Goal: Browse casually: Explore the website without a specific task or goal

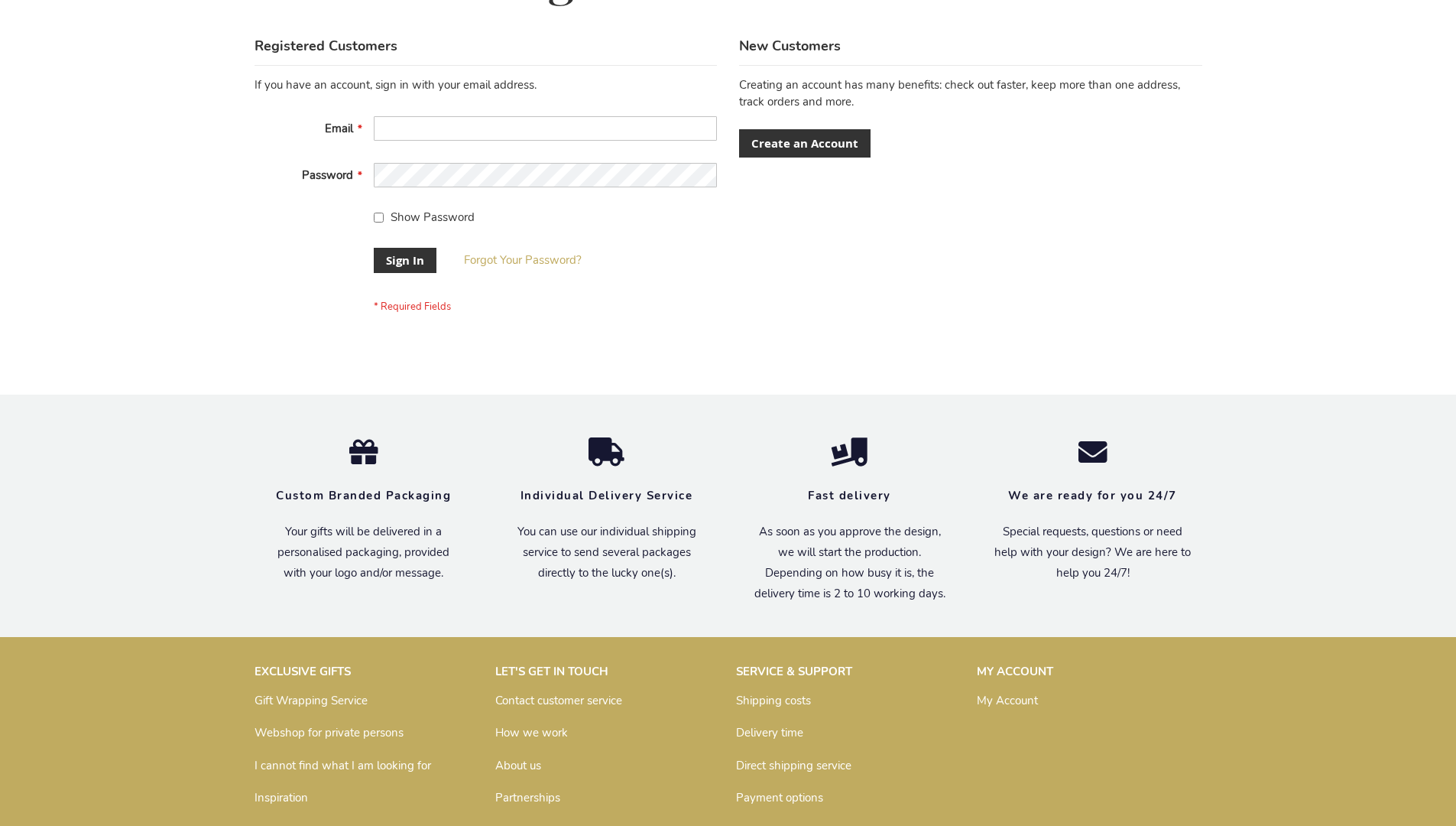
scroll to position [491, 0]
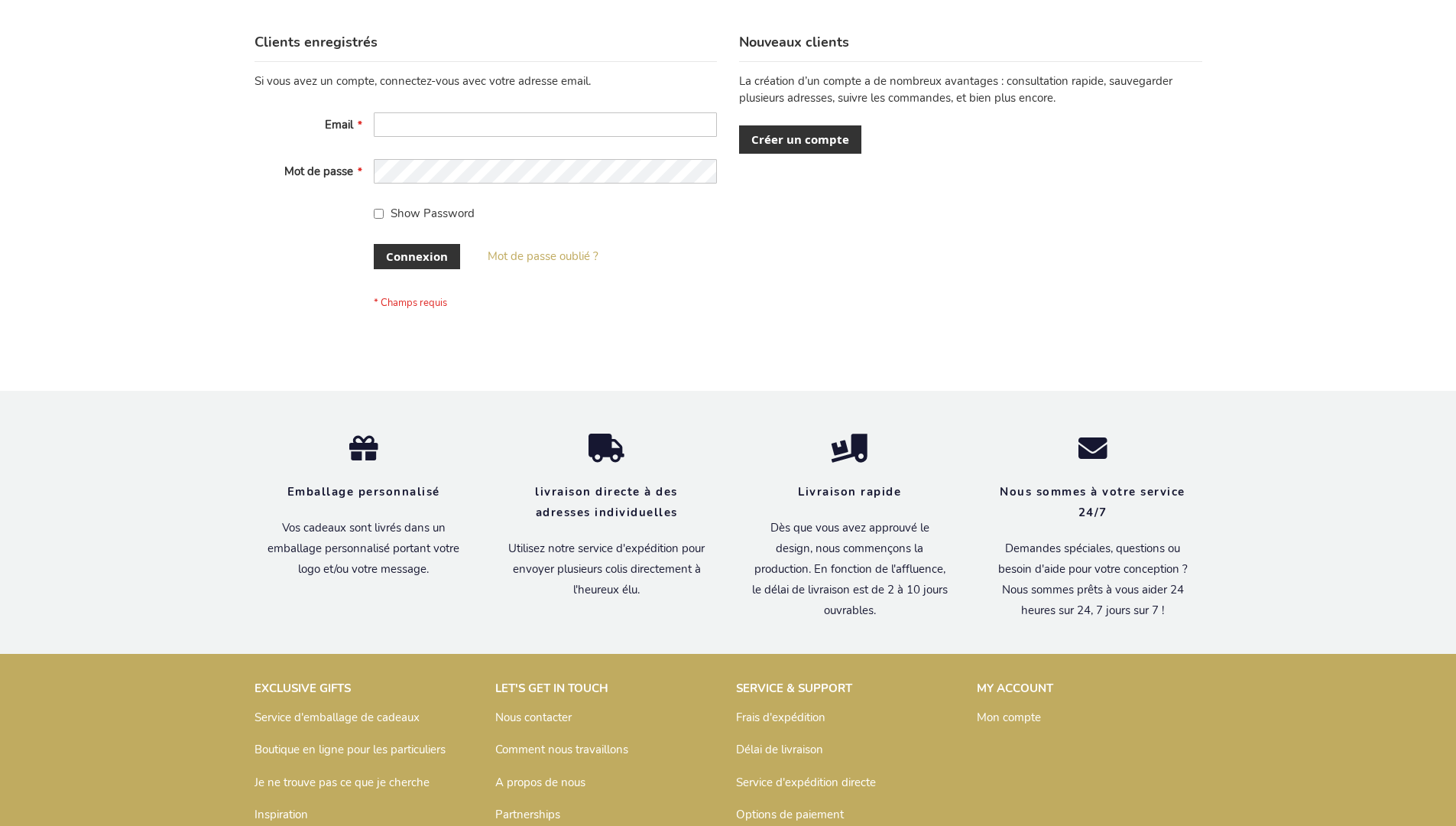
scroll to position [528, 0]
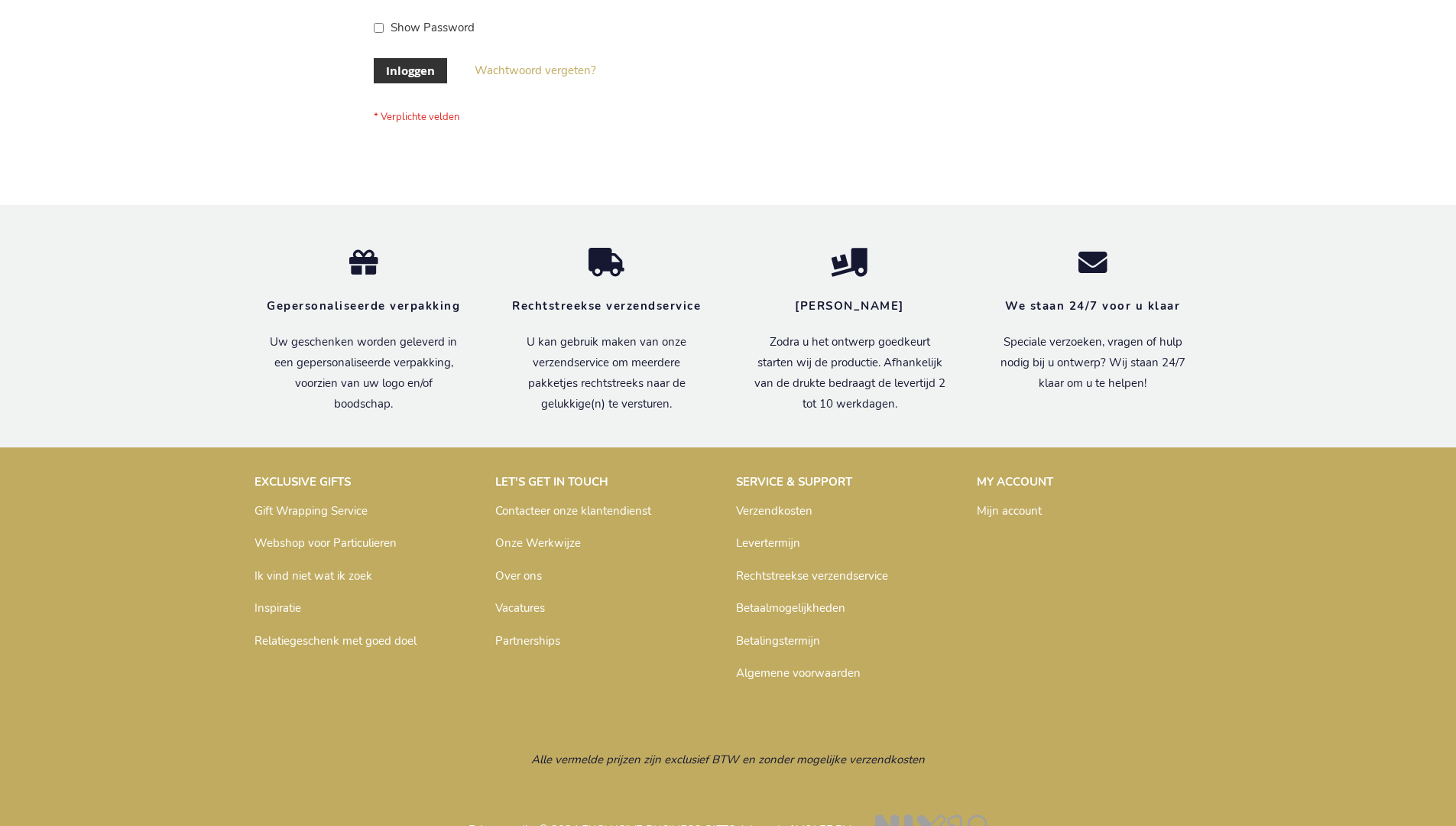
scroll to position [519, 0]
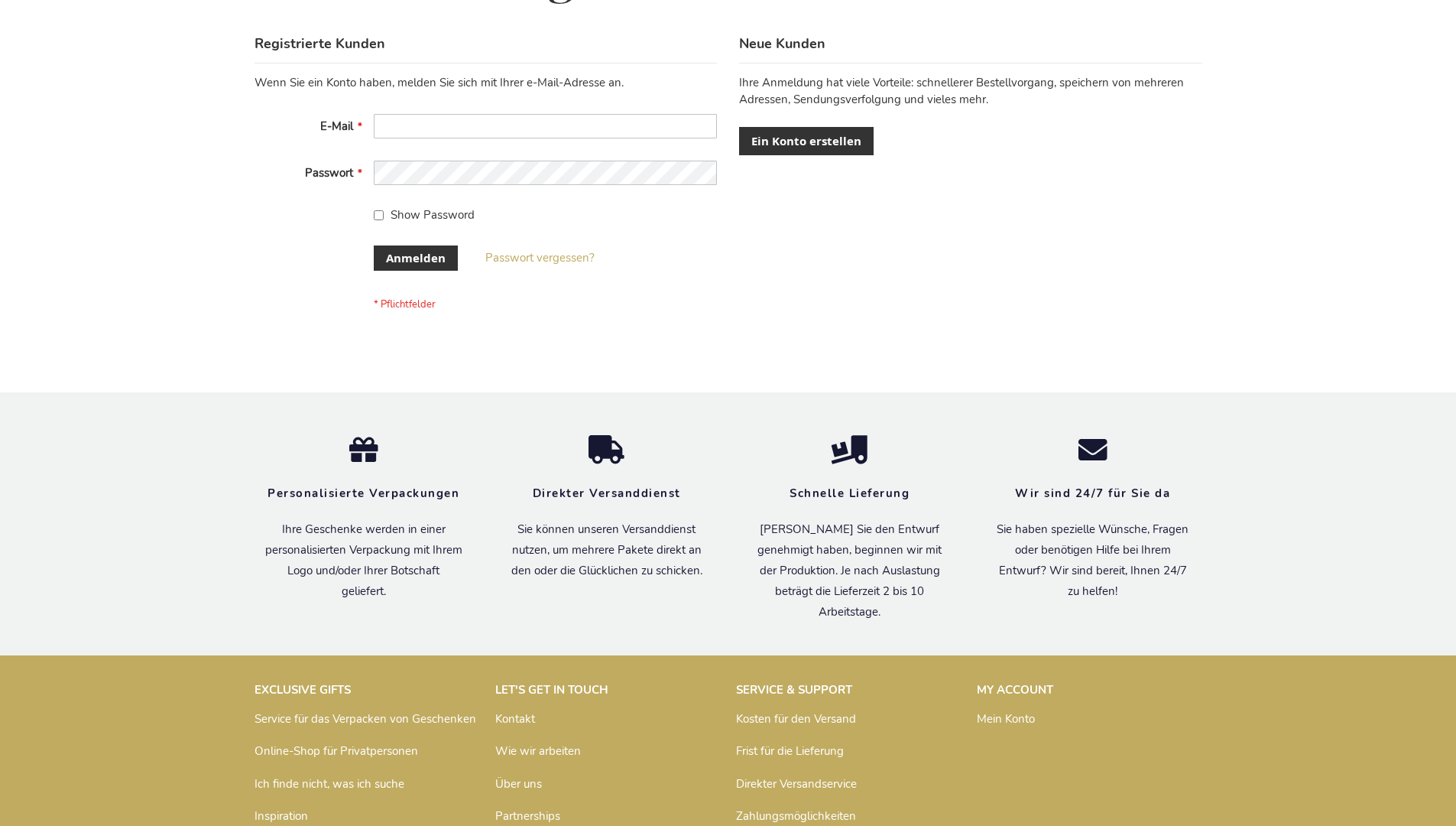
scroll to position [513, 0]
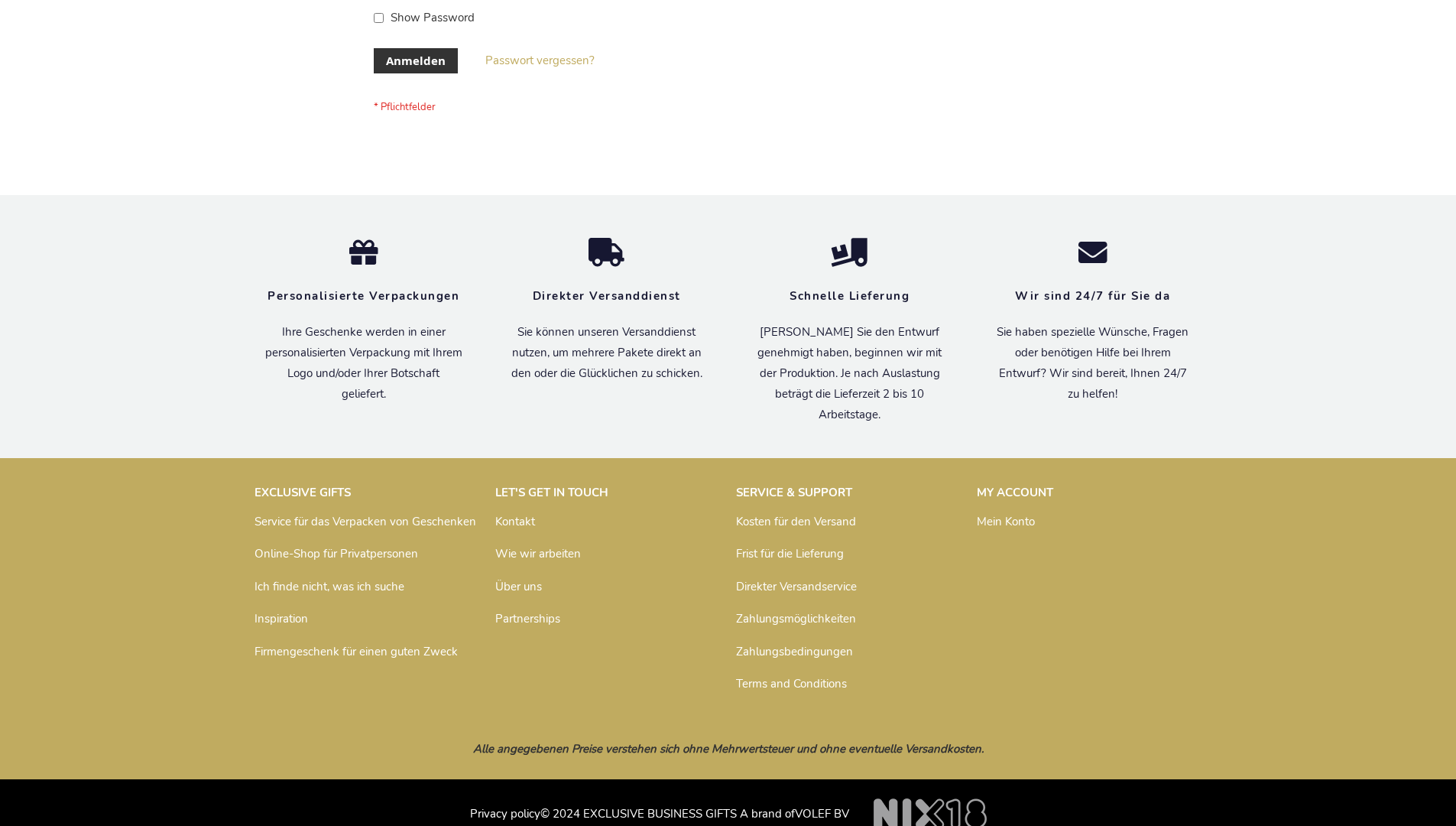
scroll to position [513, 0]
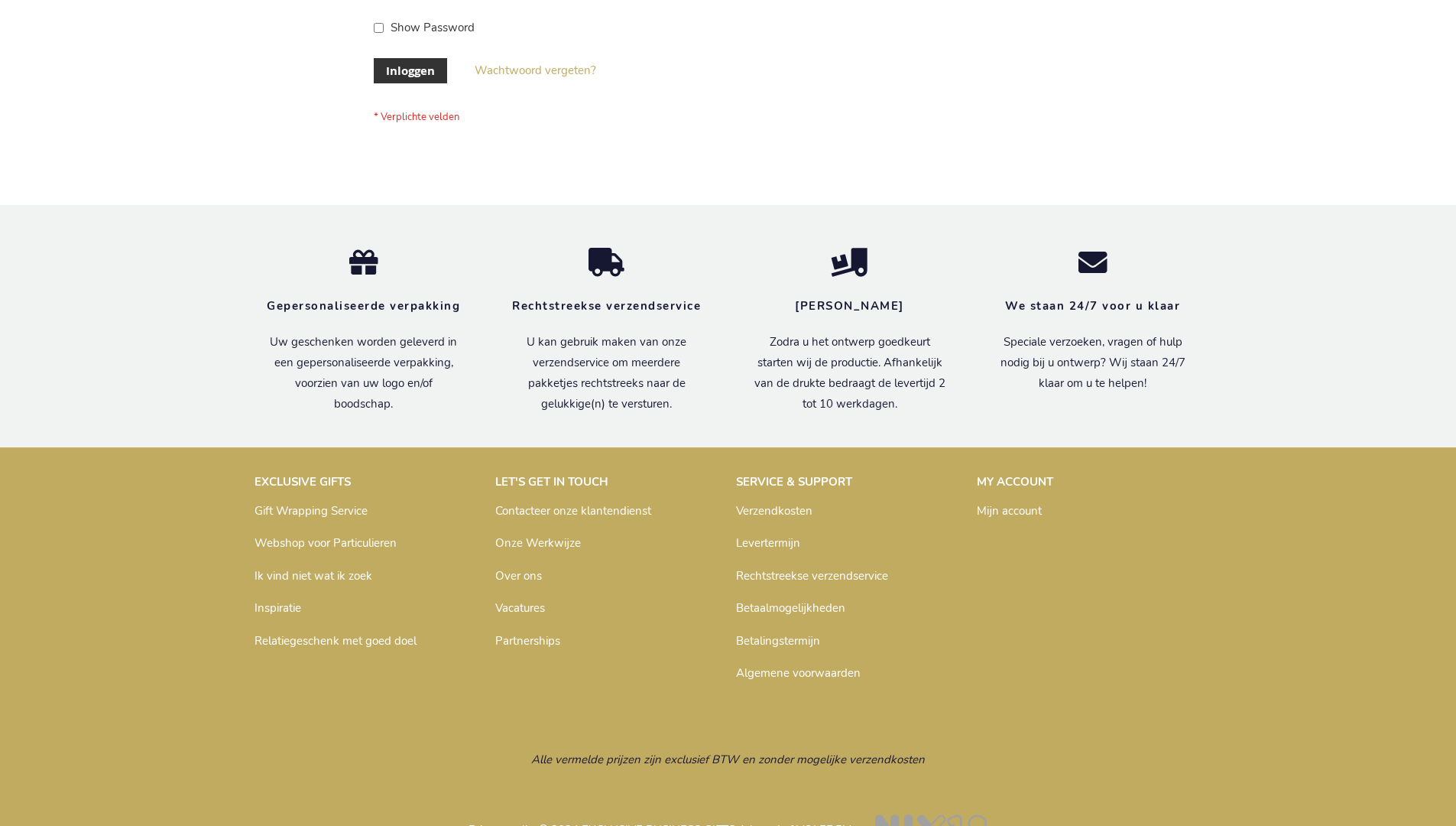
scroll to position [519, 0]
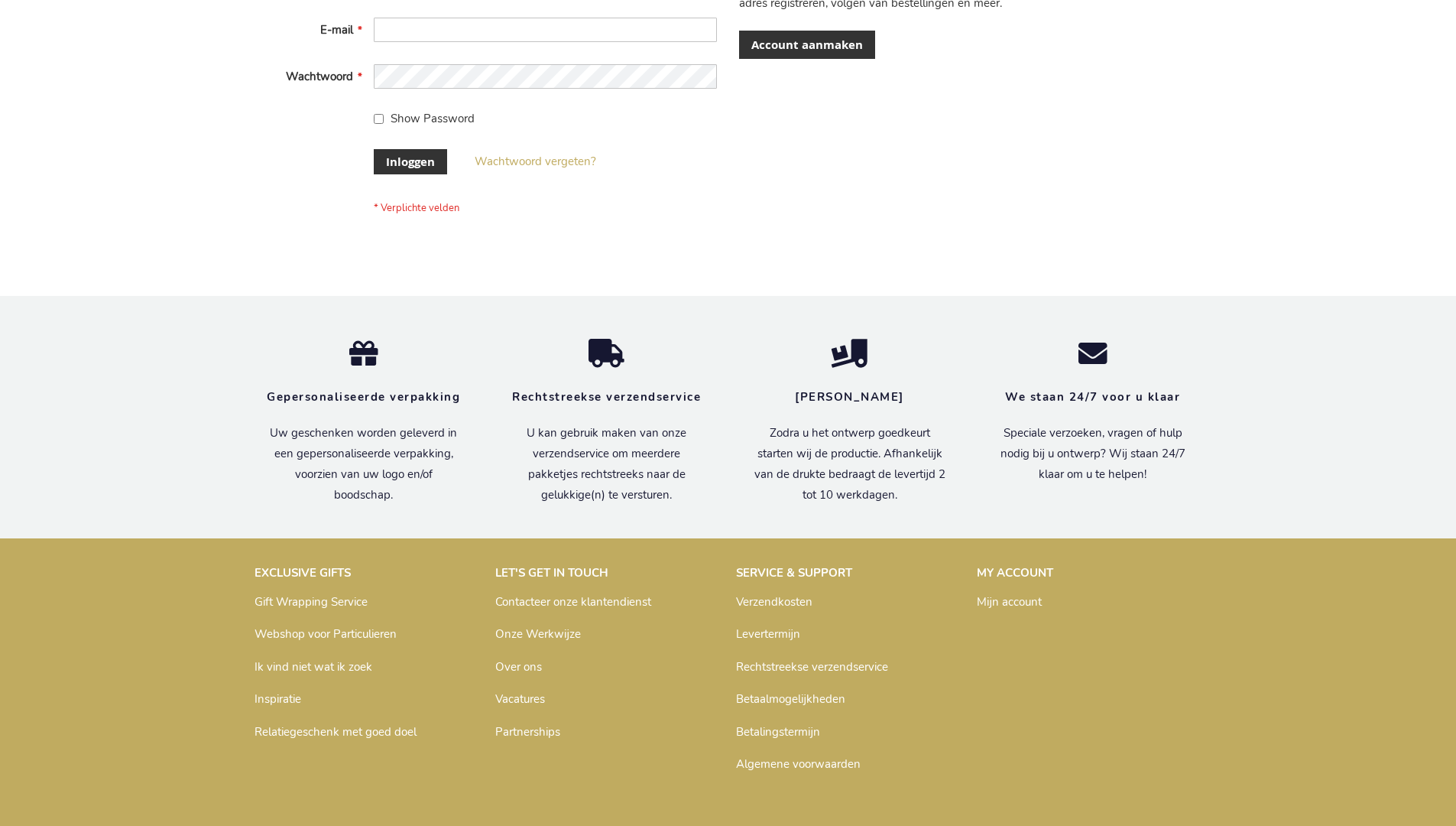
scroll to position [519, 0]
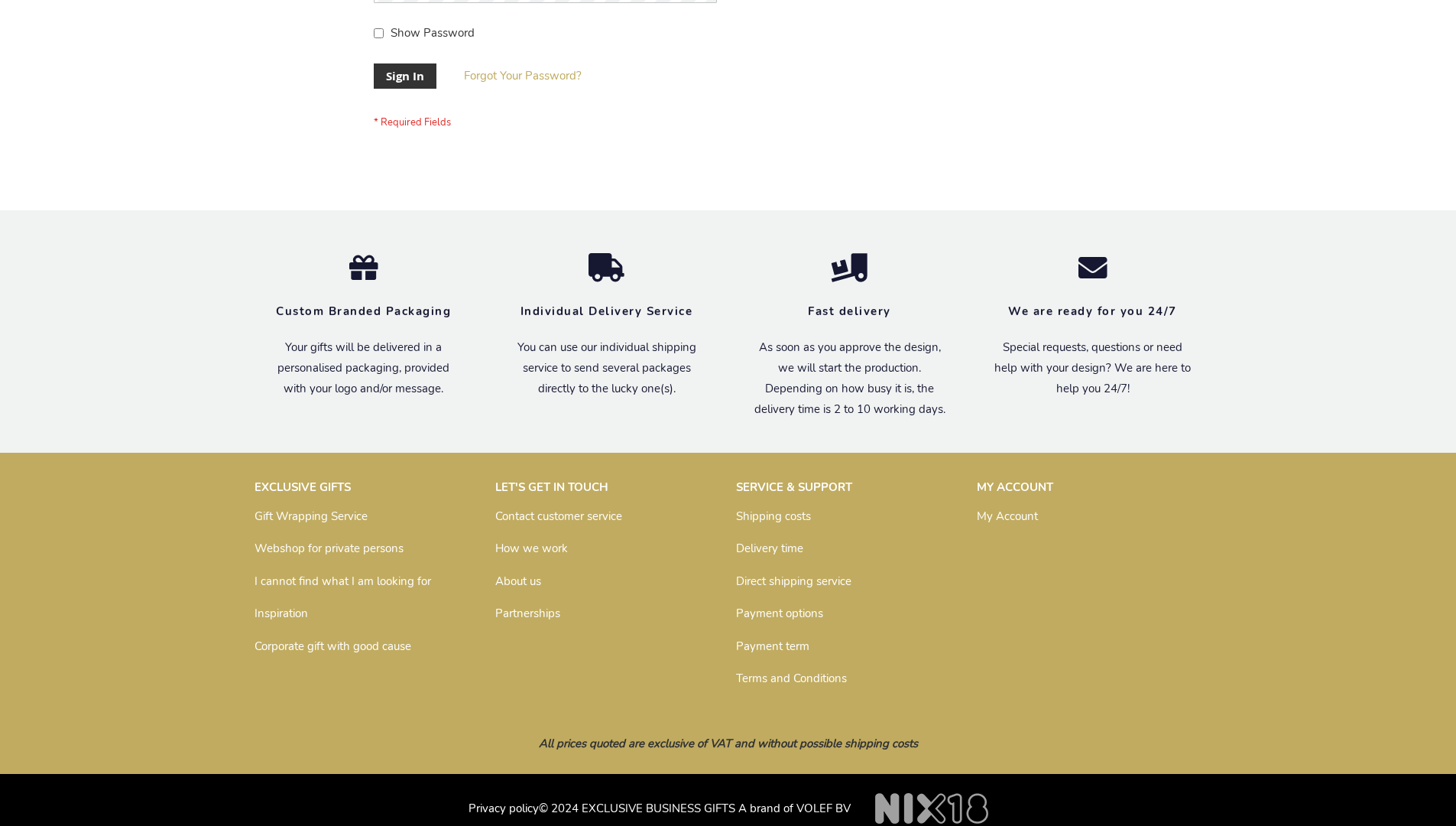
scroll to position [491, 0]
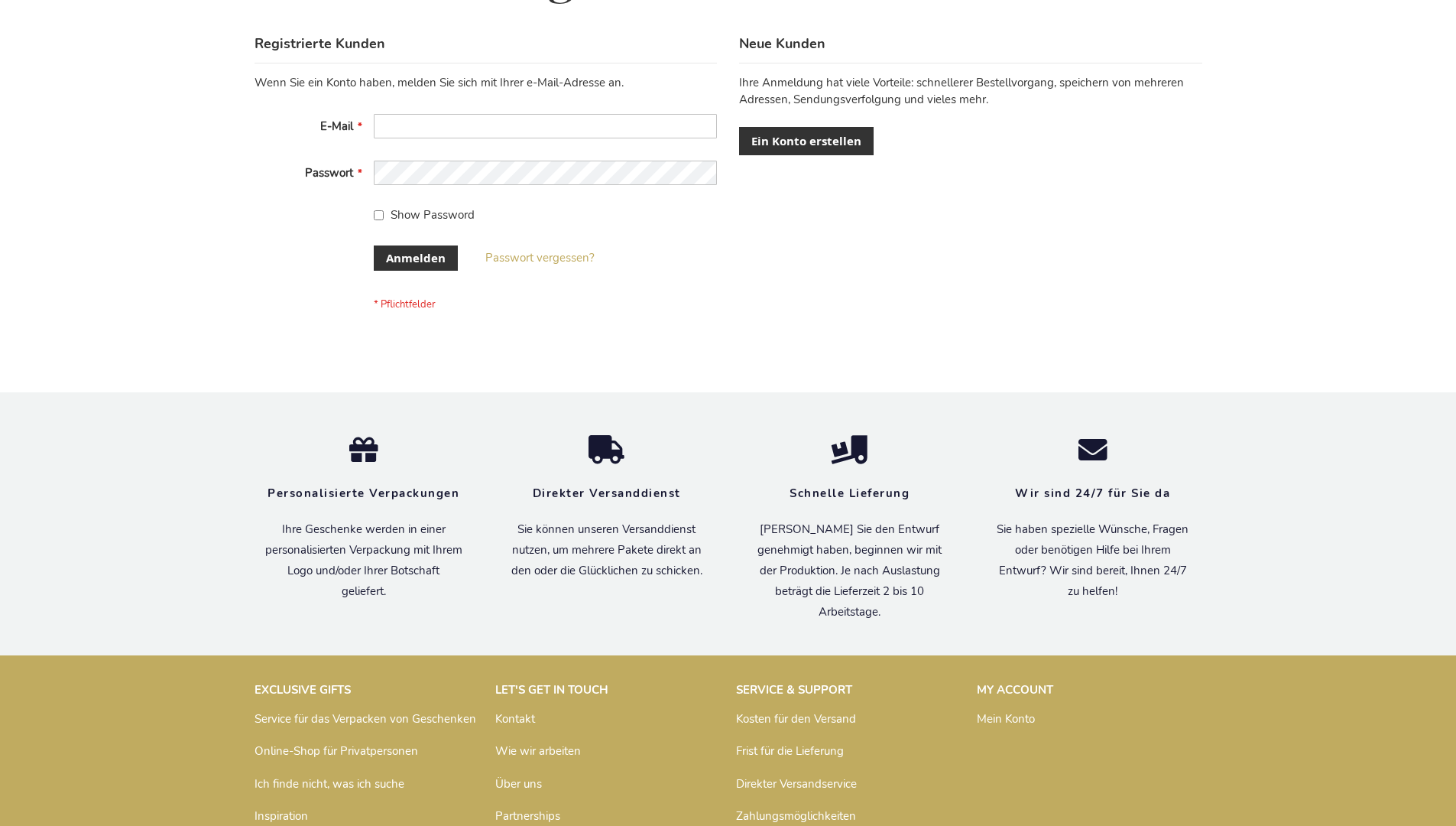
scroll to position [513, 0]
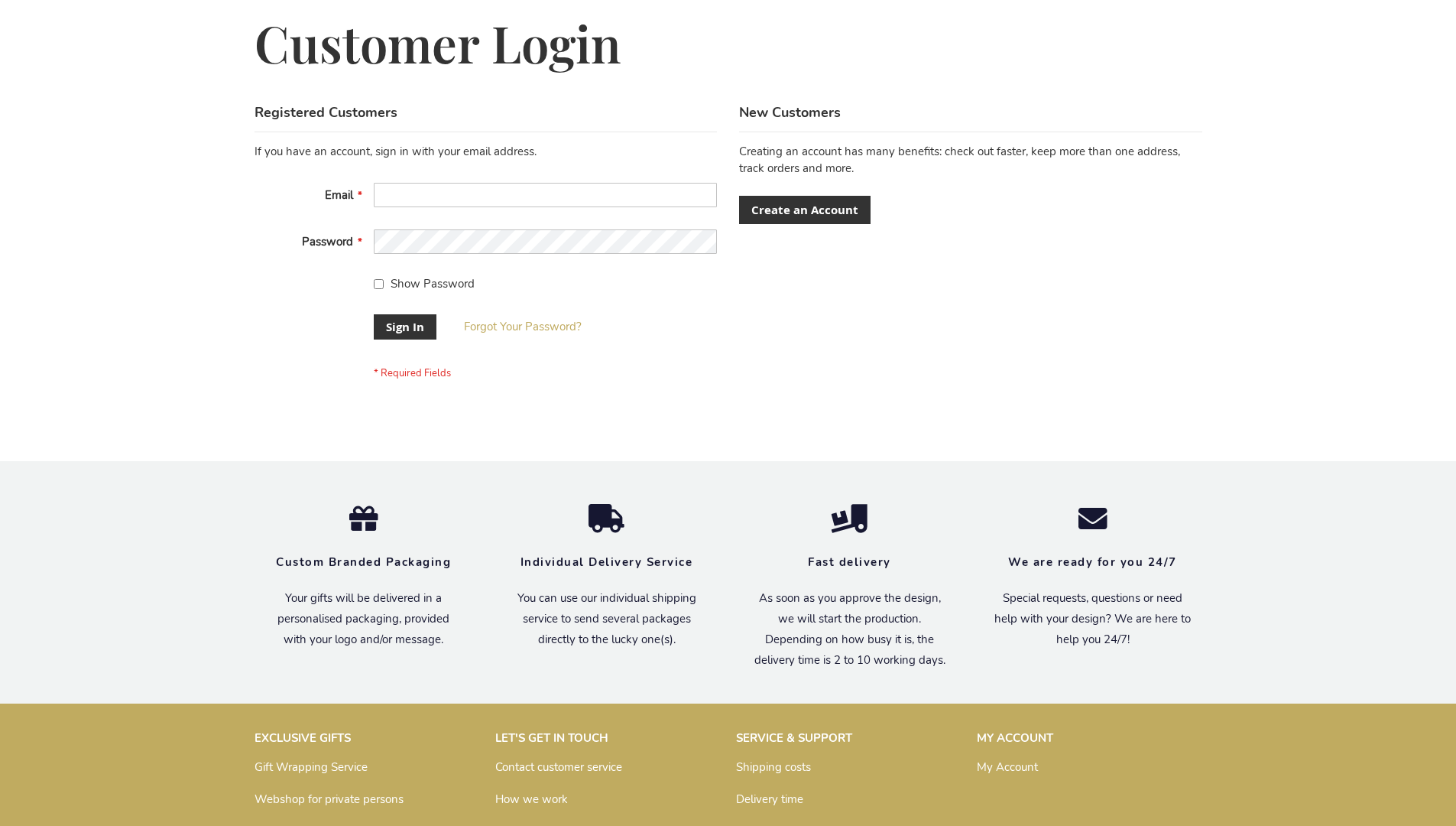
scroll to position [491, 0]
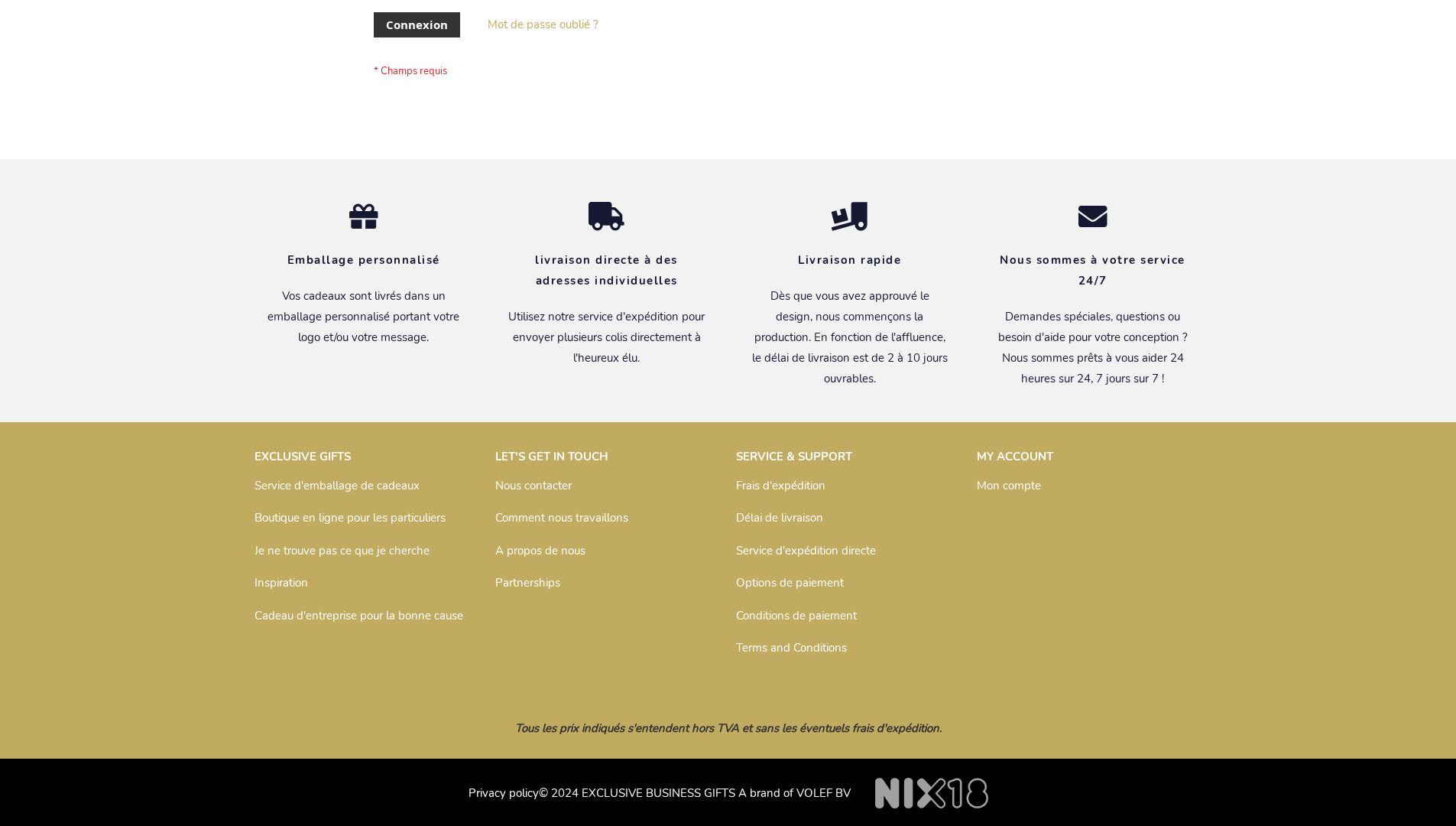
scroll to position [528, 0]
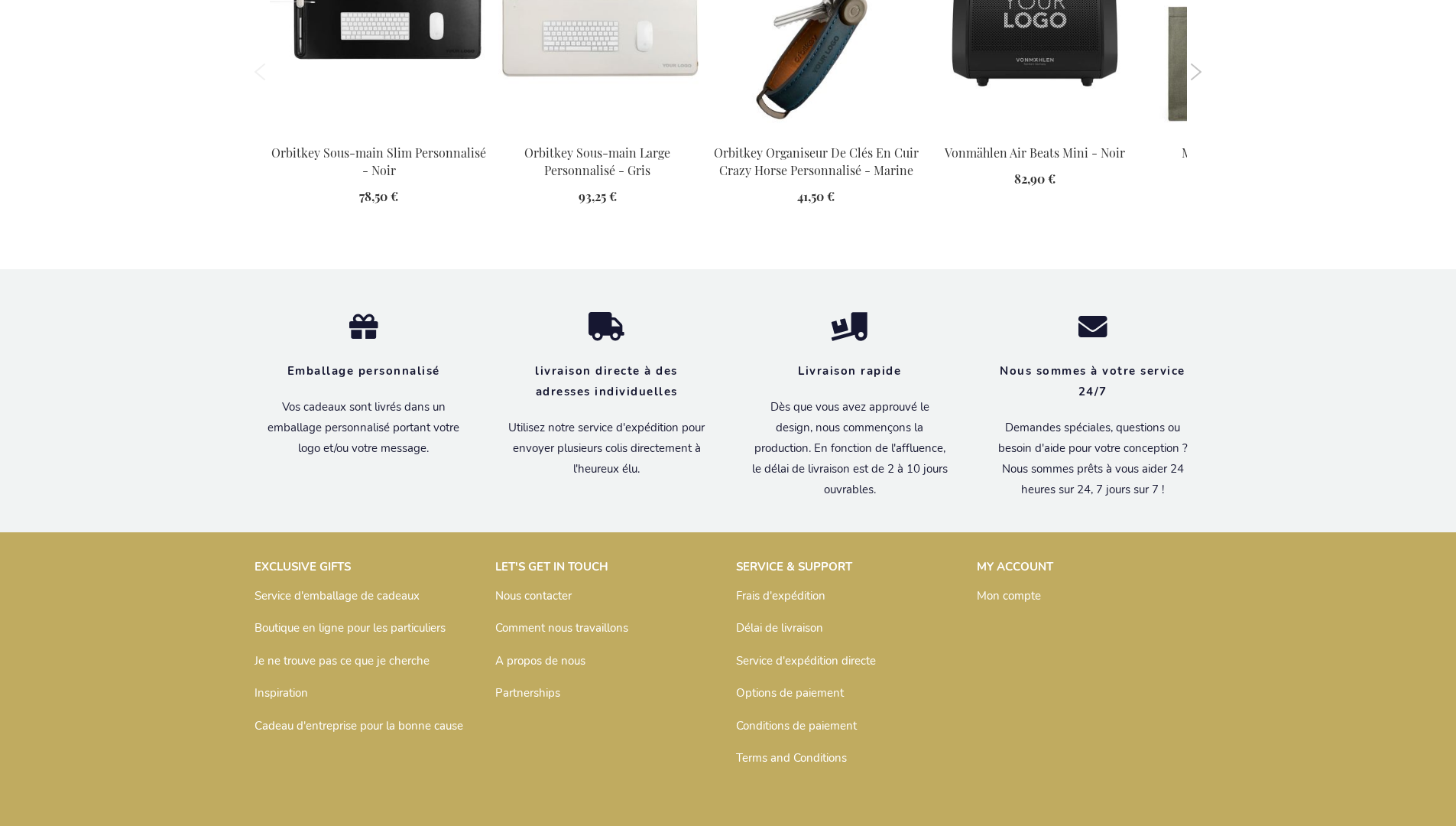
scroll to position [1722, 0]
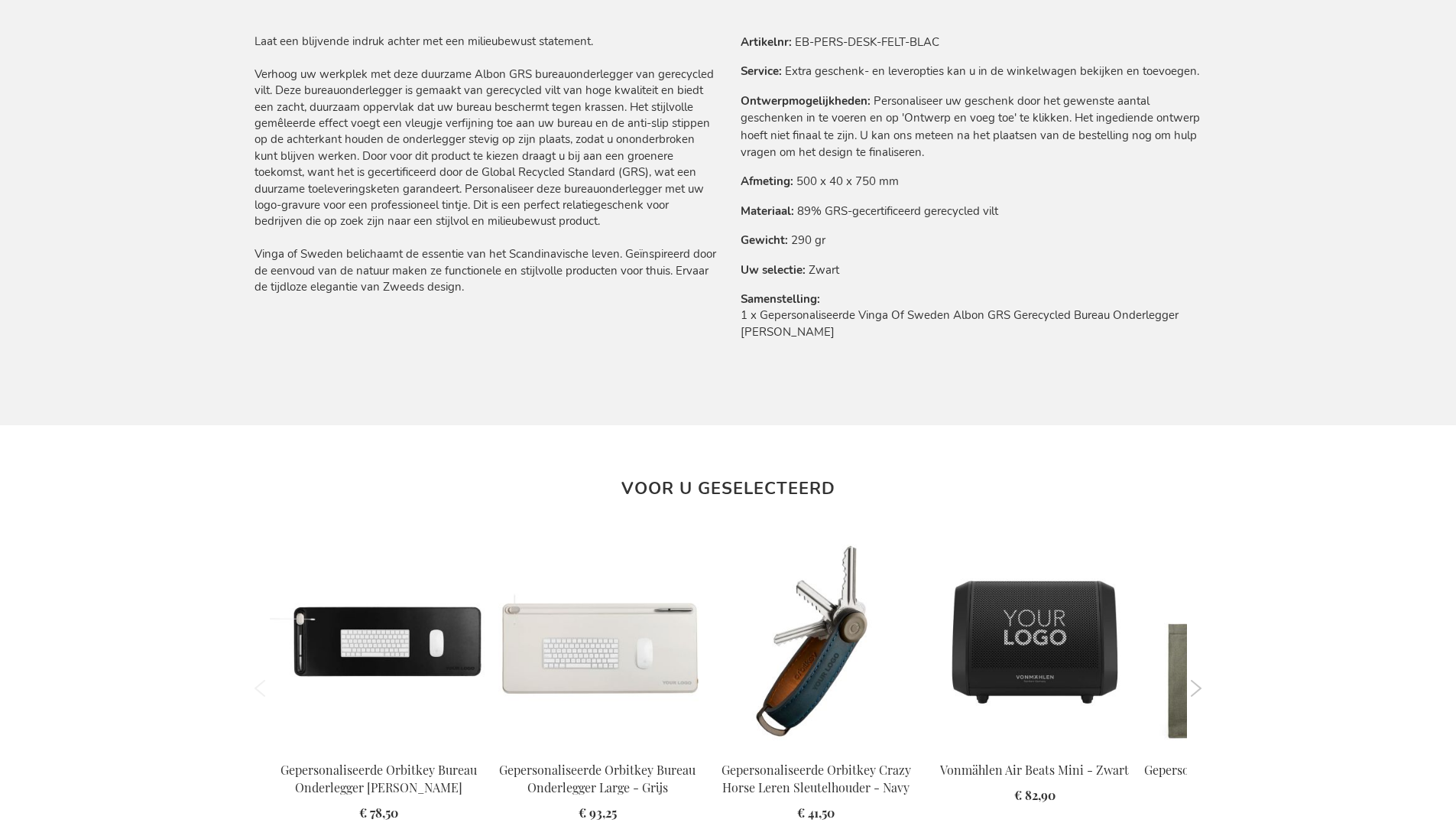
scroll to position [1713, 0]
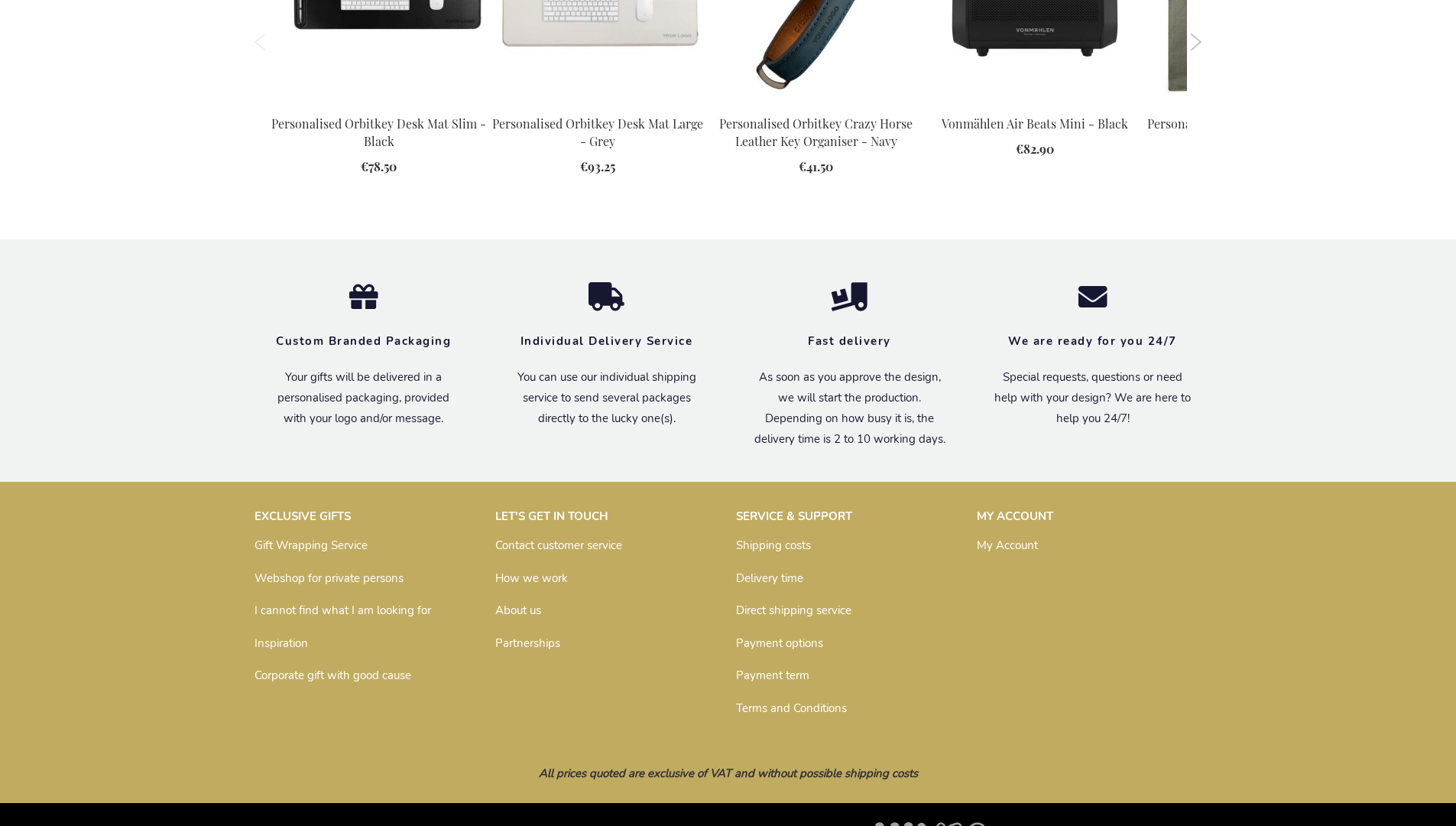
scroll to position [1703, 0]
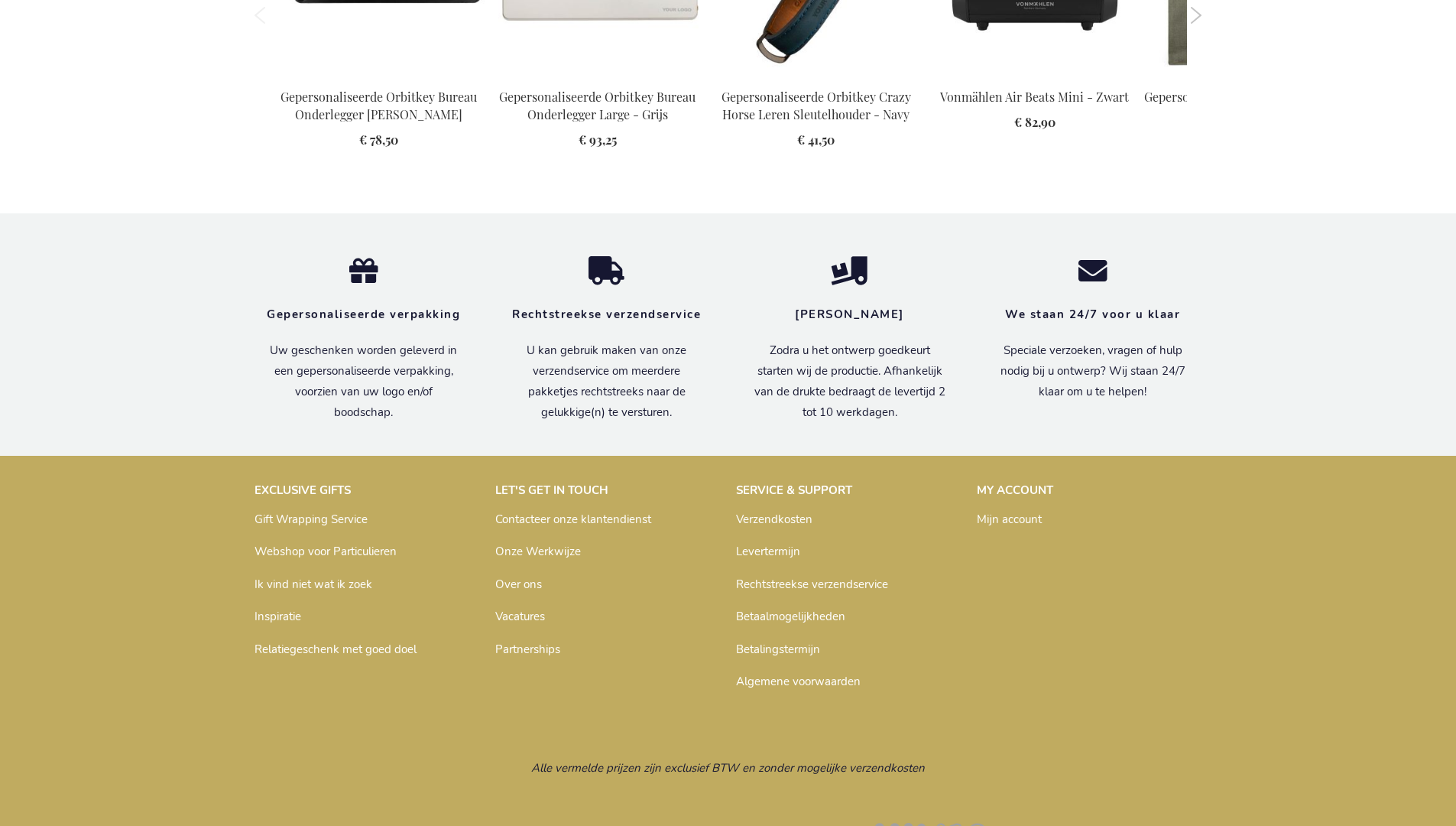
scroll to position [1713, 0]
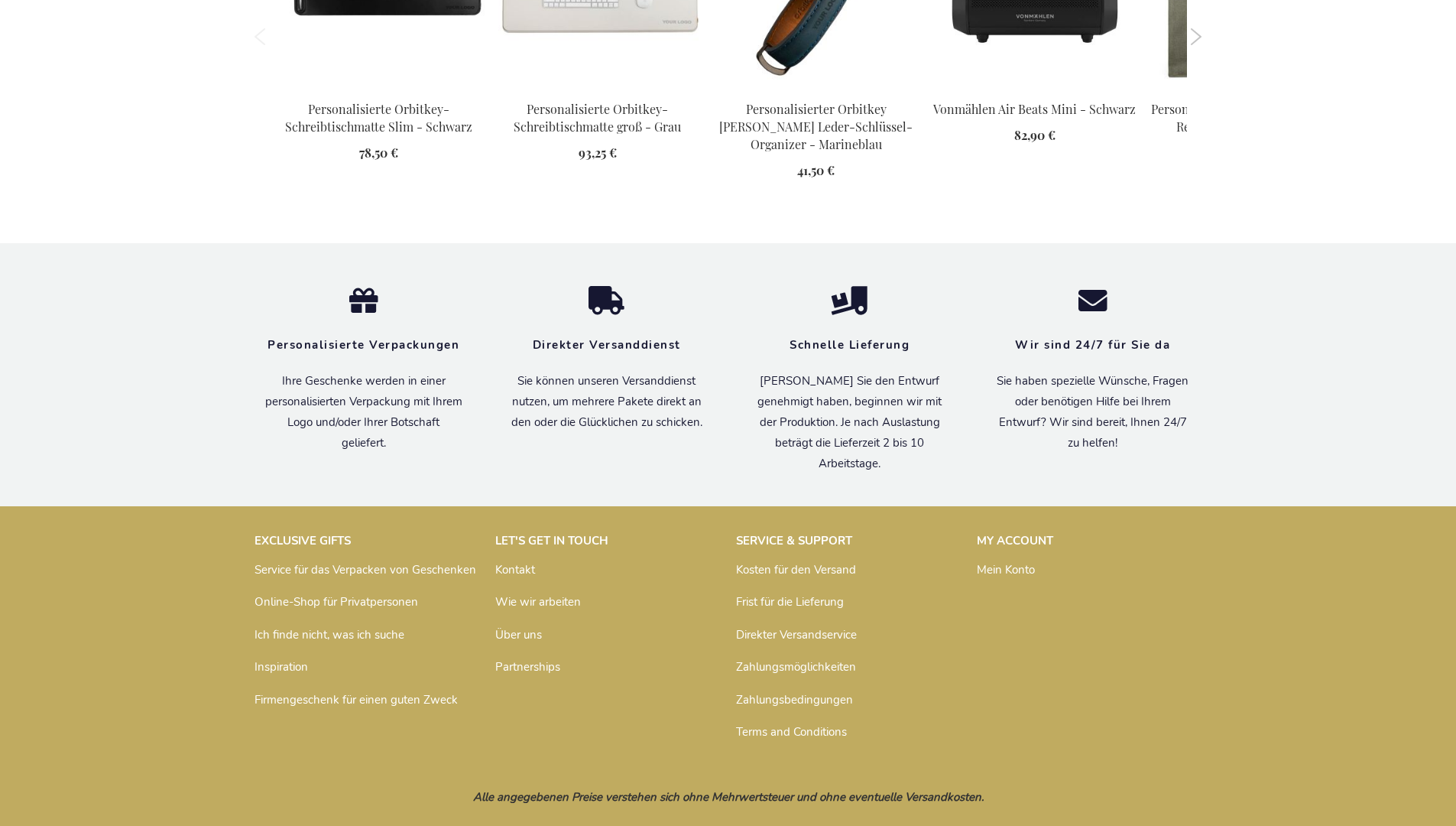
scroll to position [1740, 0]
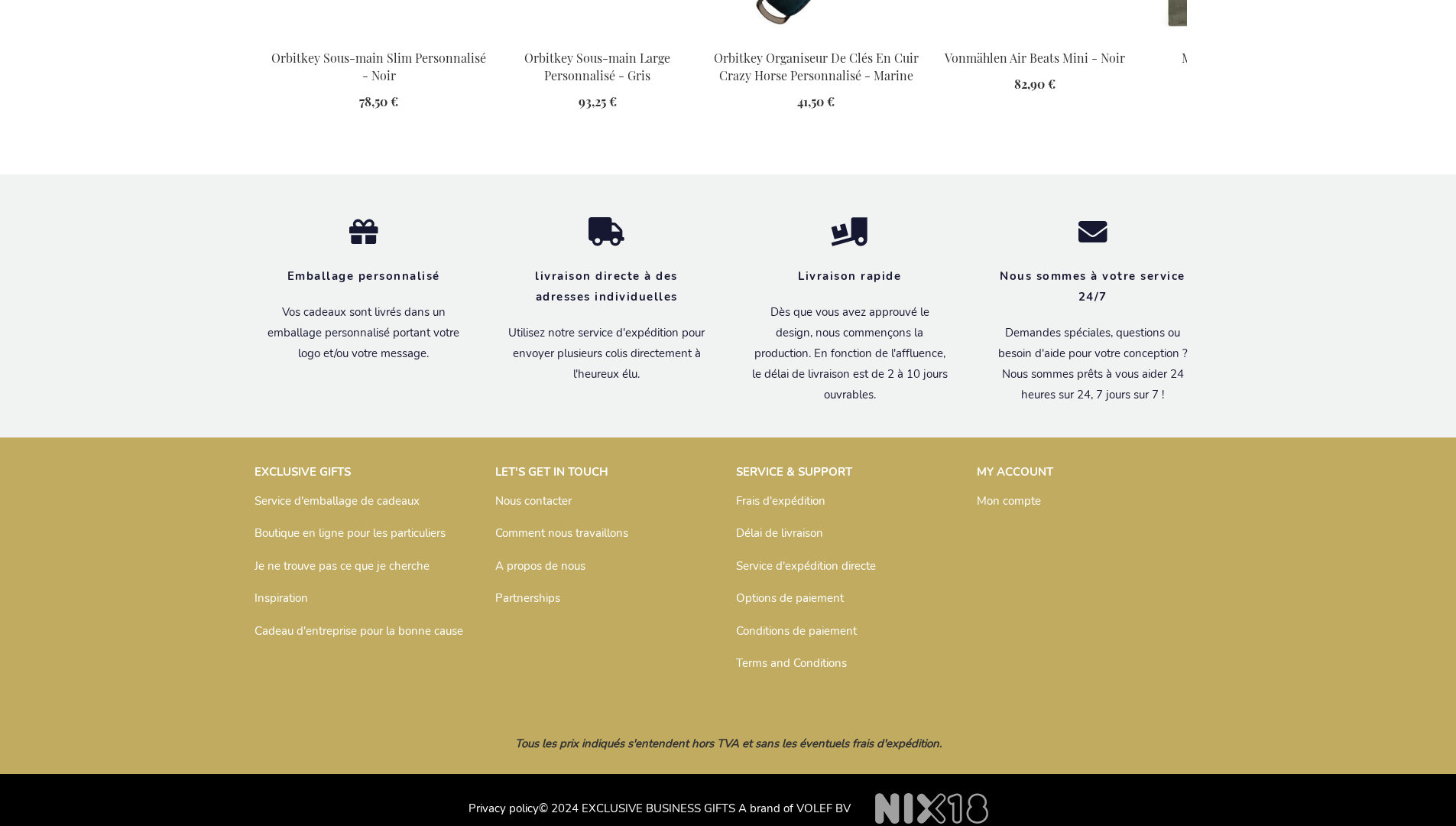
scroll to position [1722, 0]
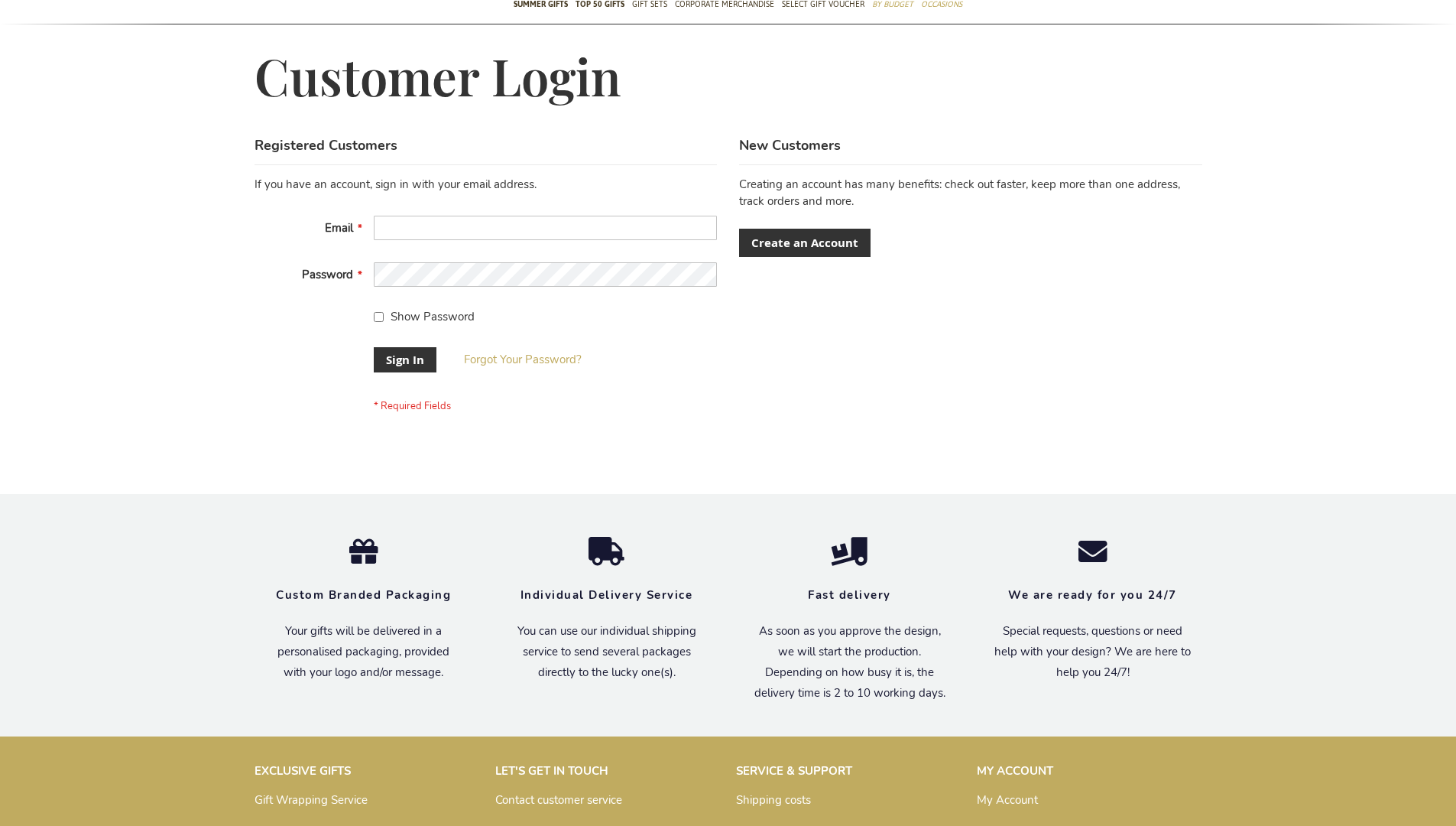
scroll to position [491, 0]
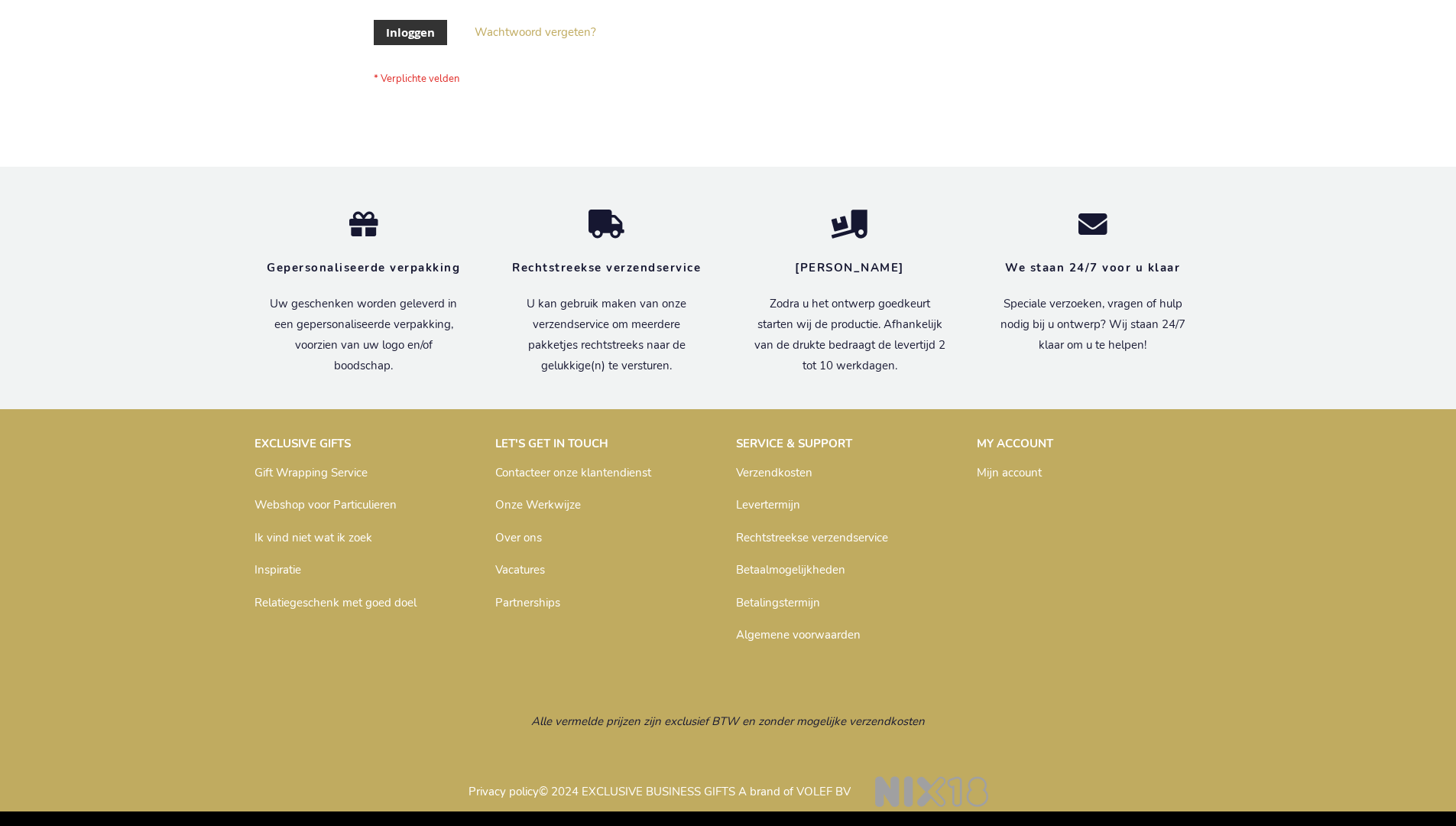
scroll to position [519, 0]
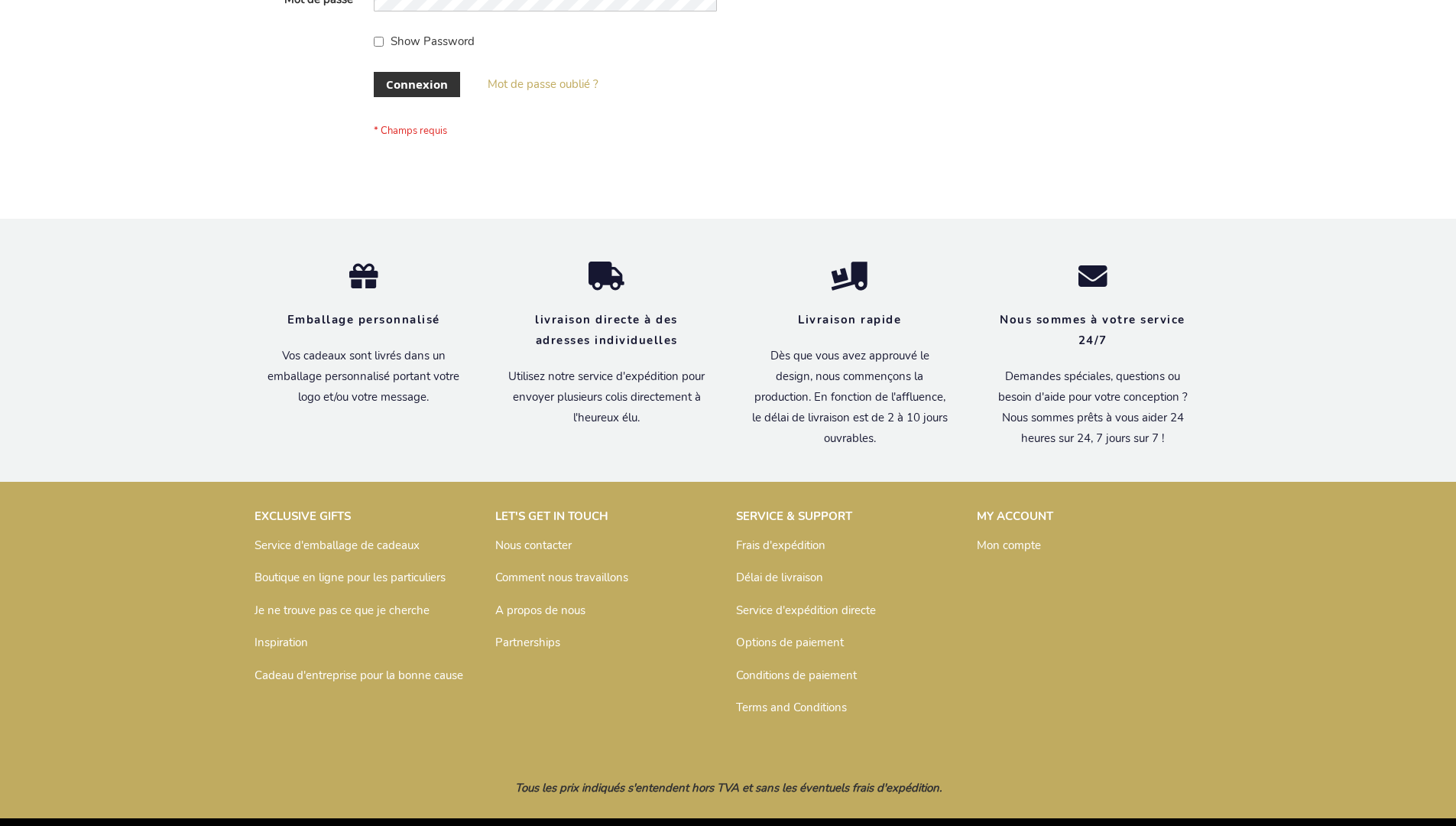
scroll to position [528, 0]
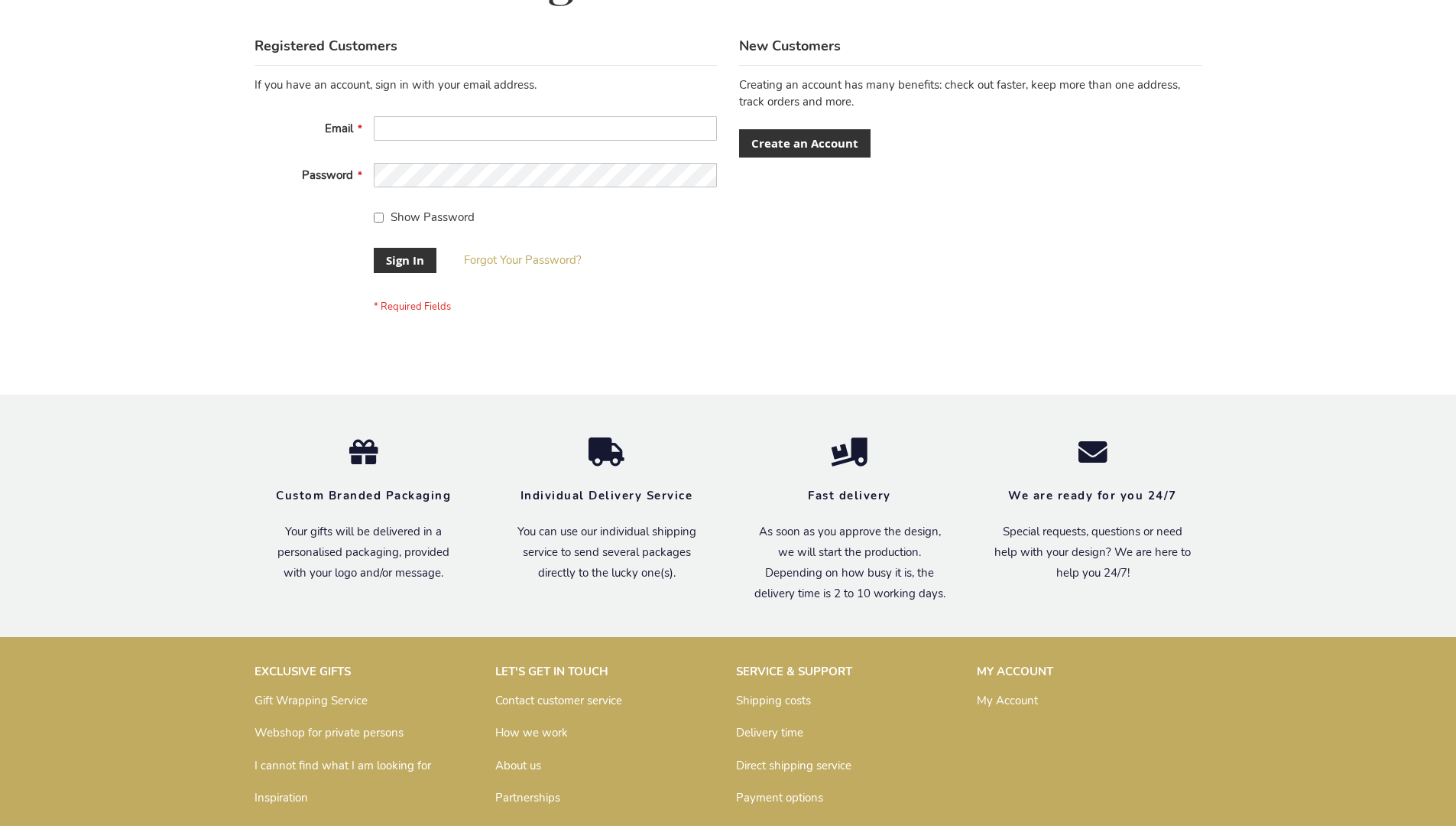
scroll to position [491, 0]
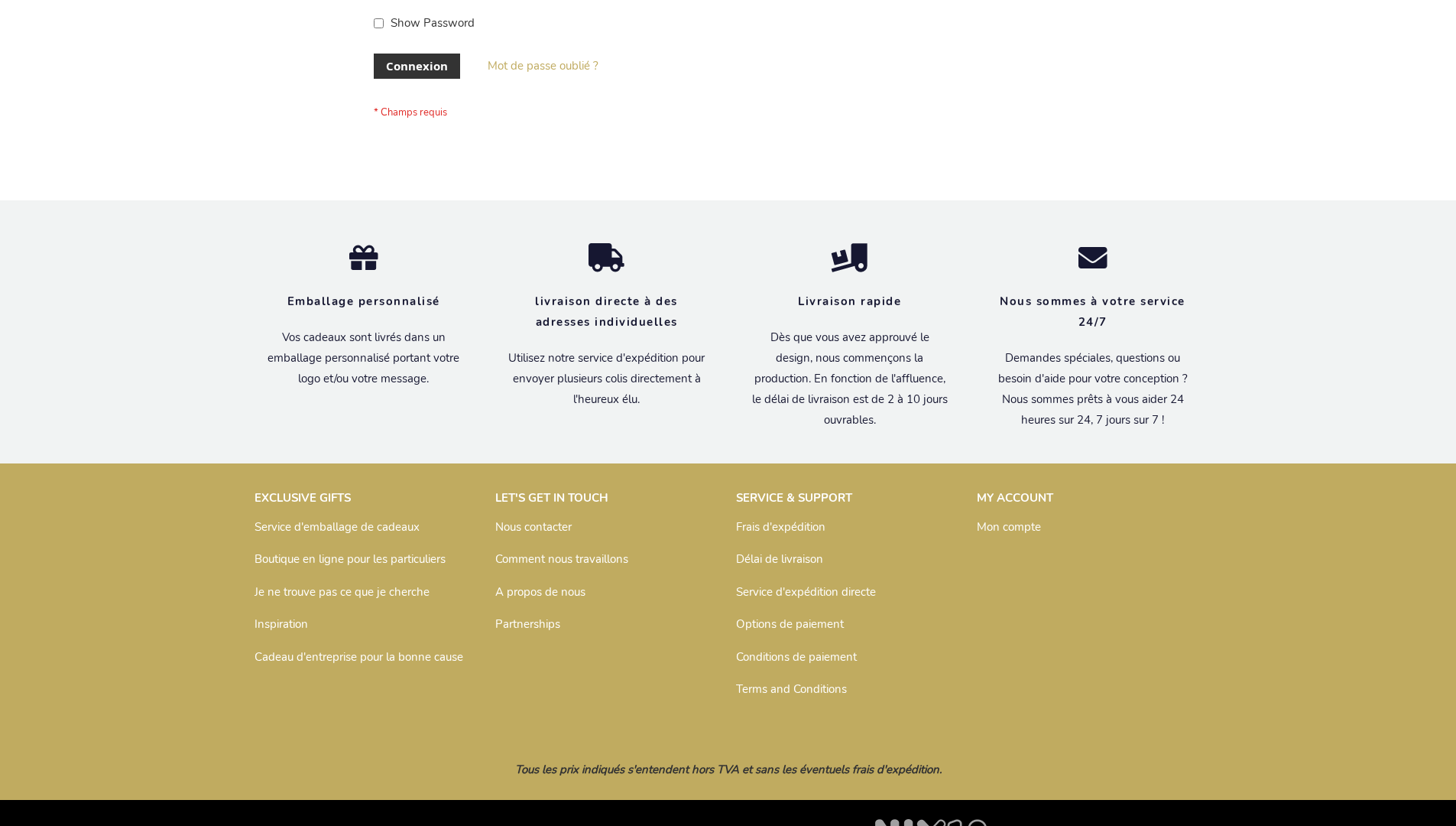
scroll to position [528, 0]
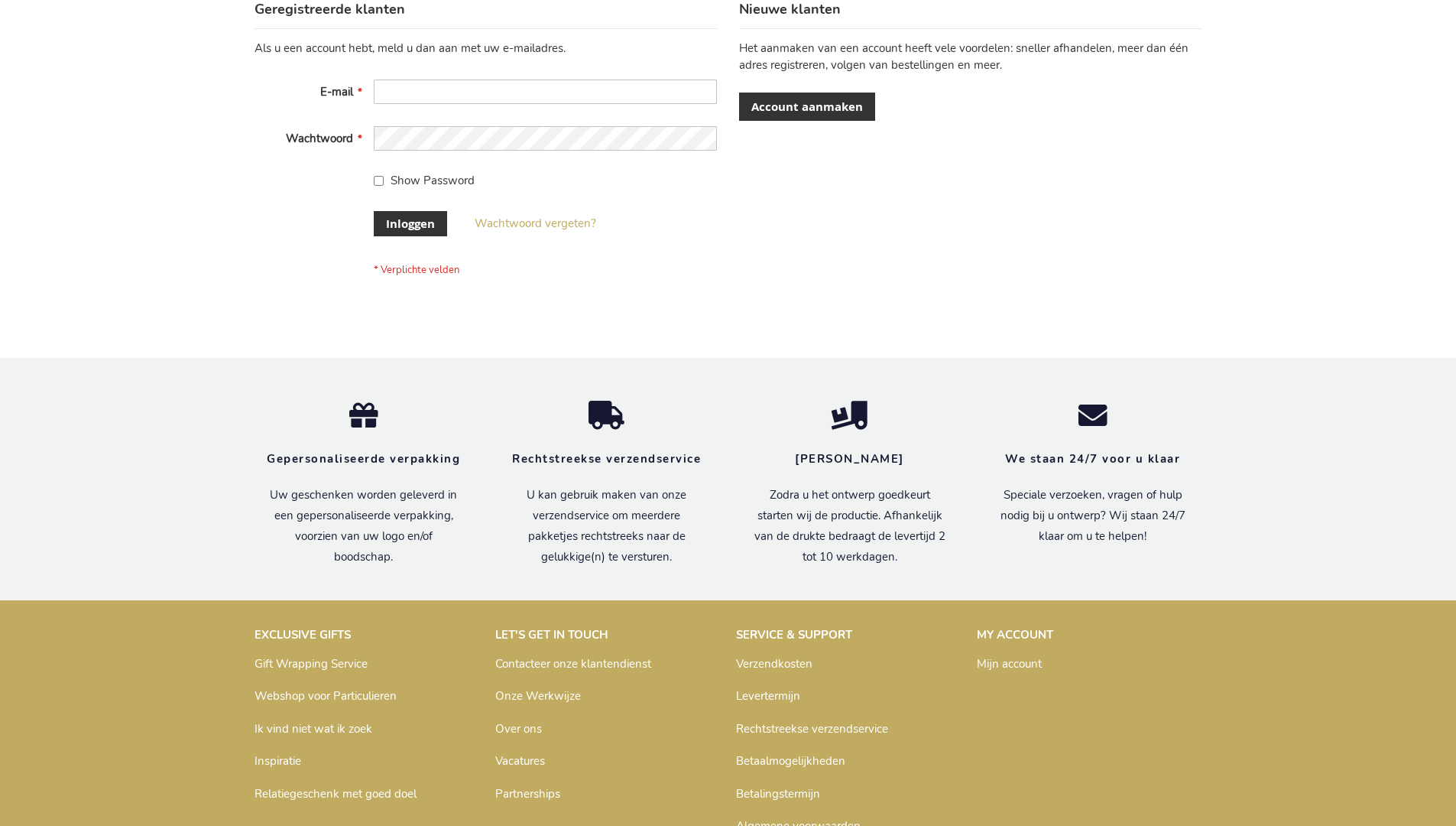
scroll to position [519, 0]
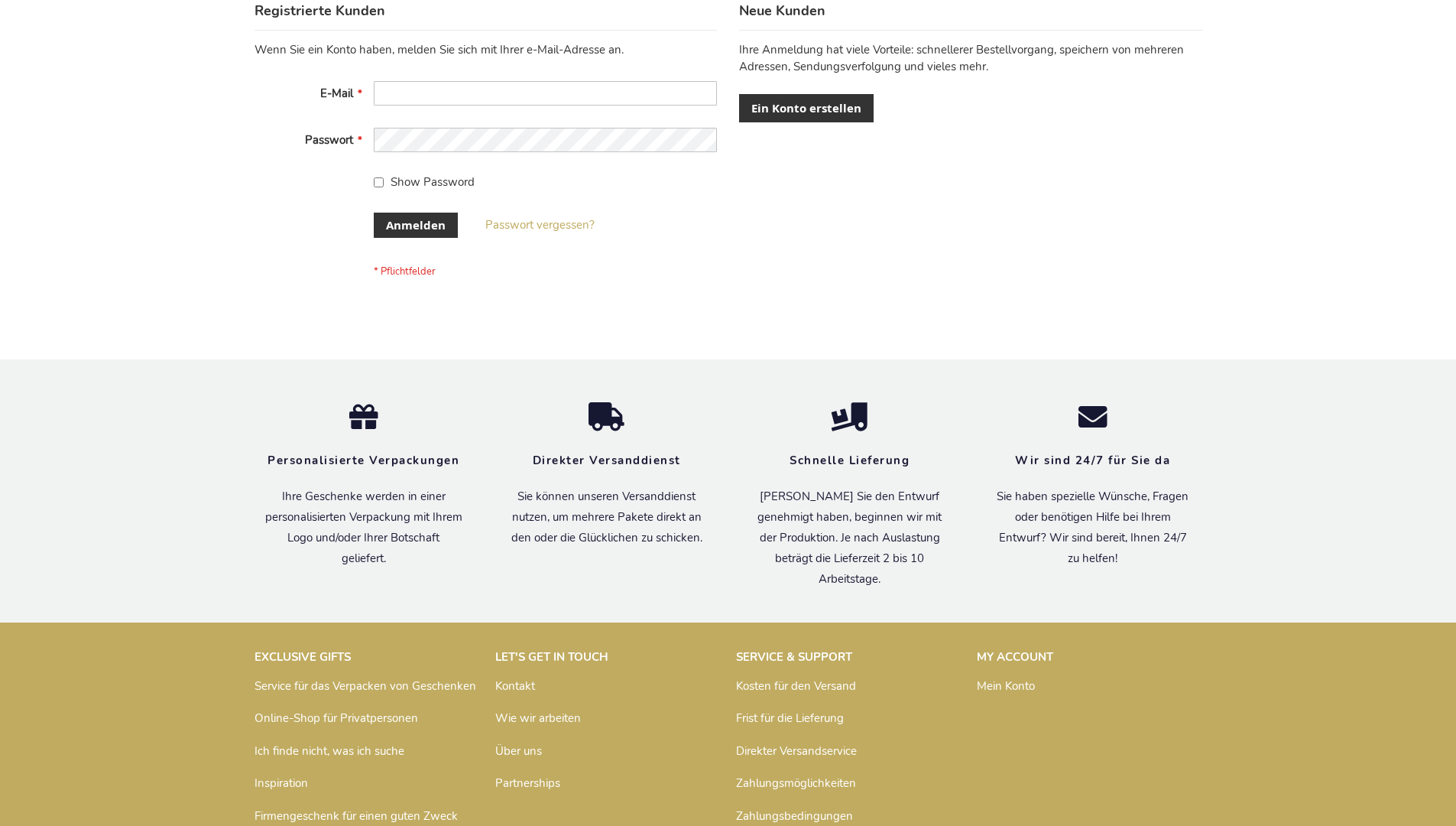
scroll to position [513, 0]
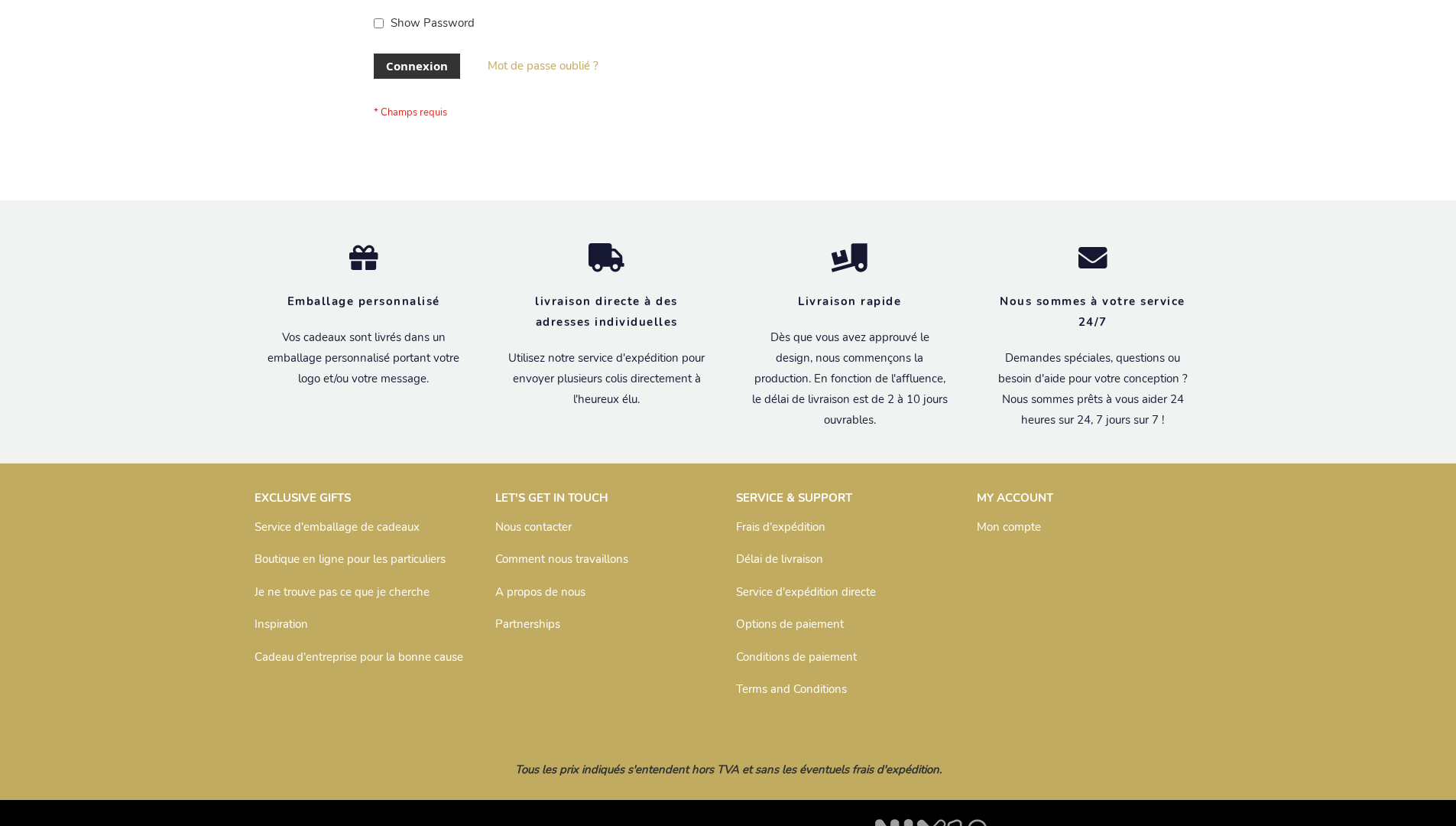
scroll to position [528, 0]
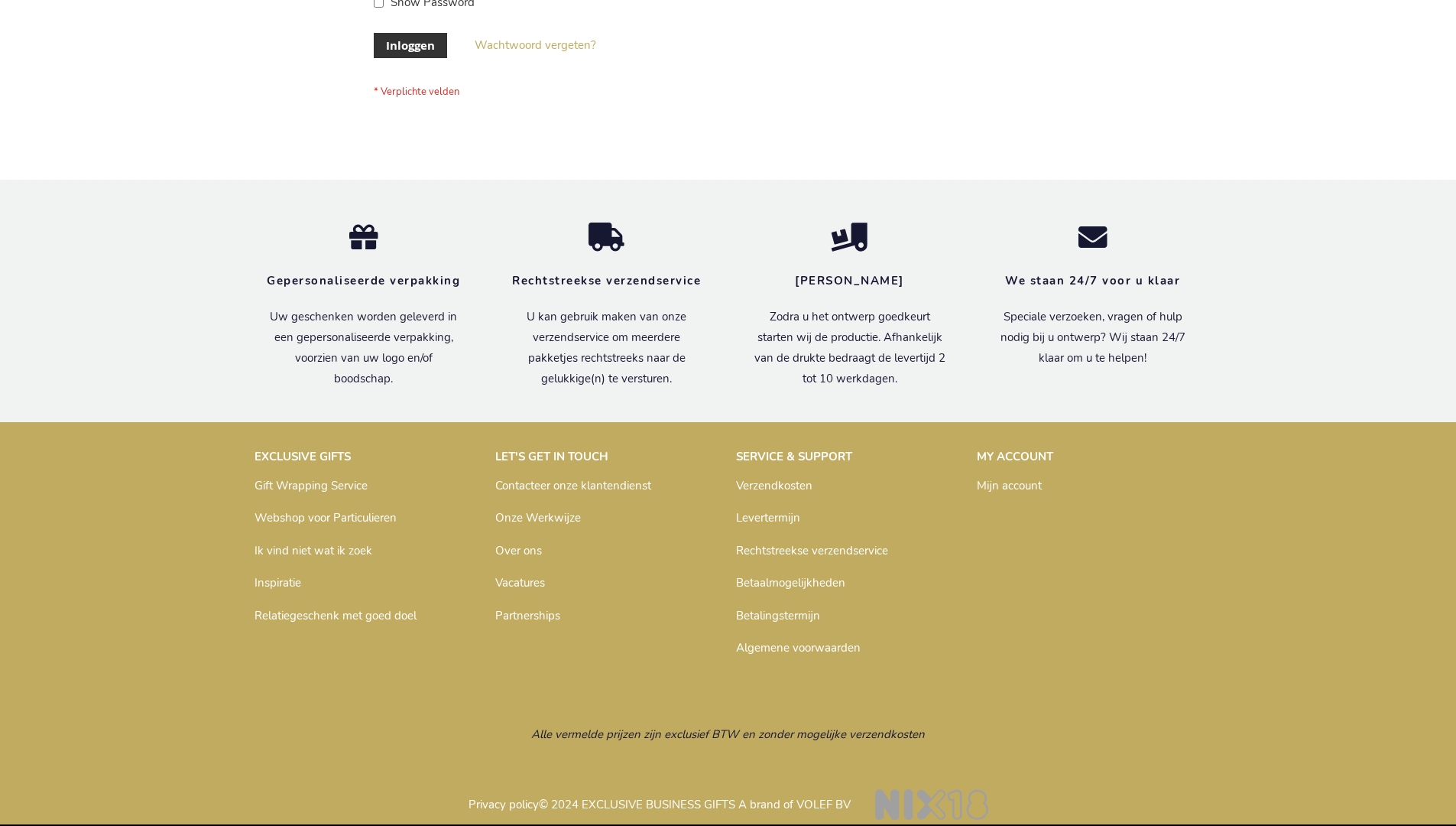
scroll to position [519, 0]
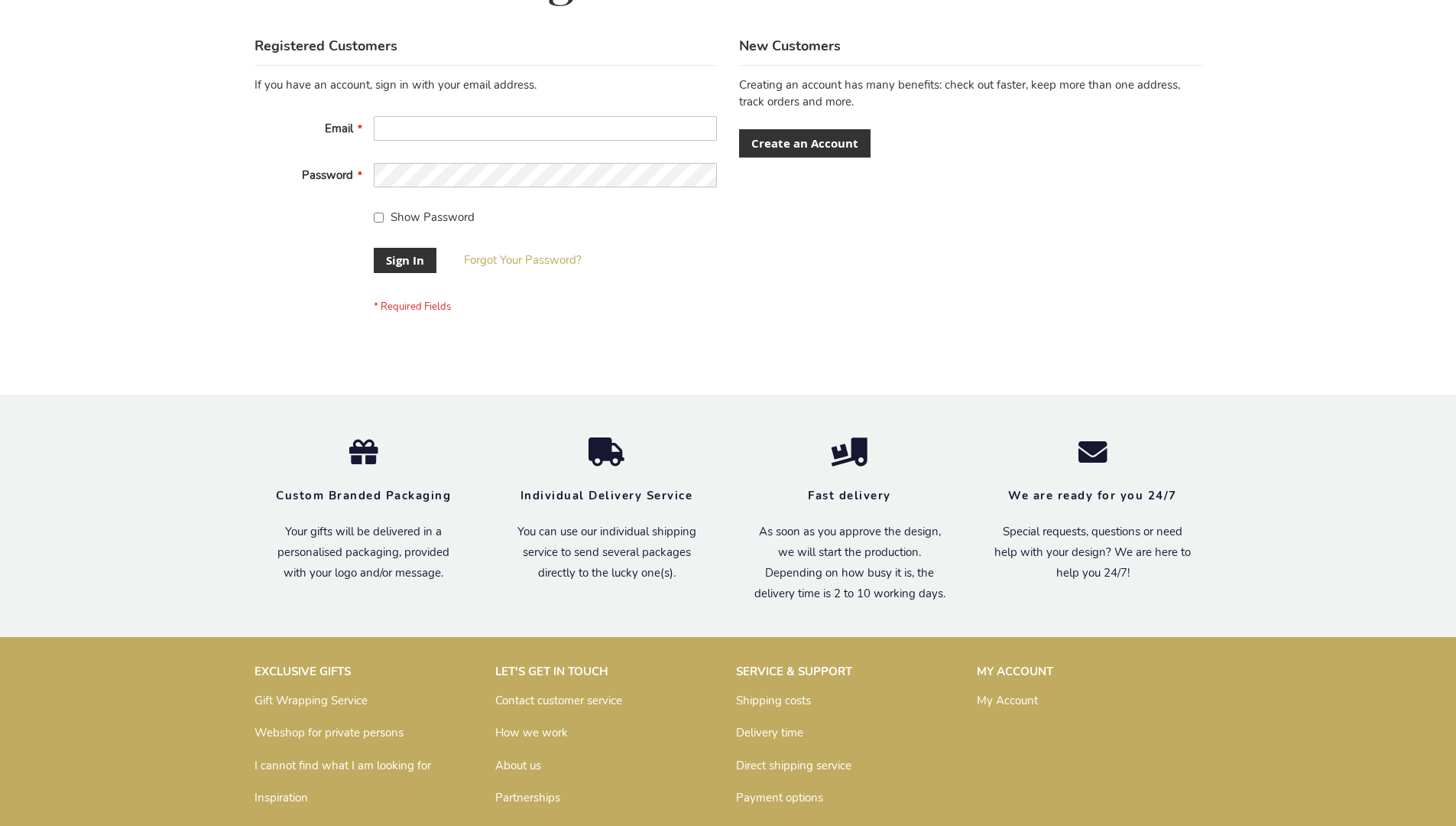
scroll to position [491, 0]
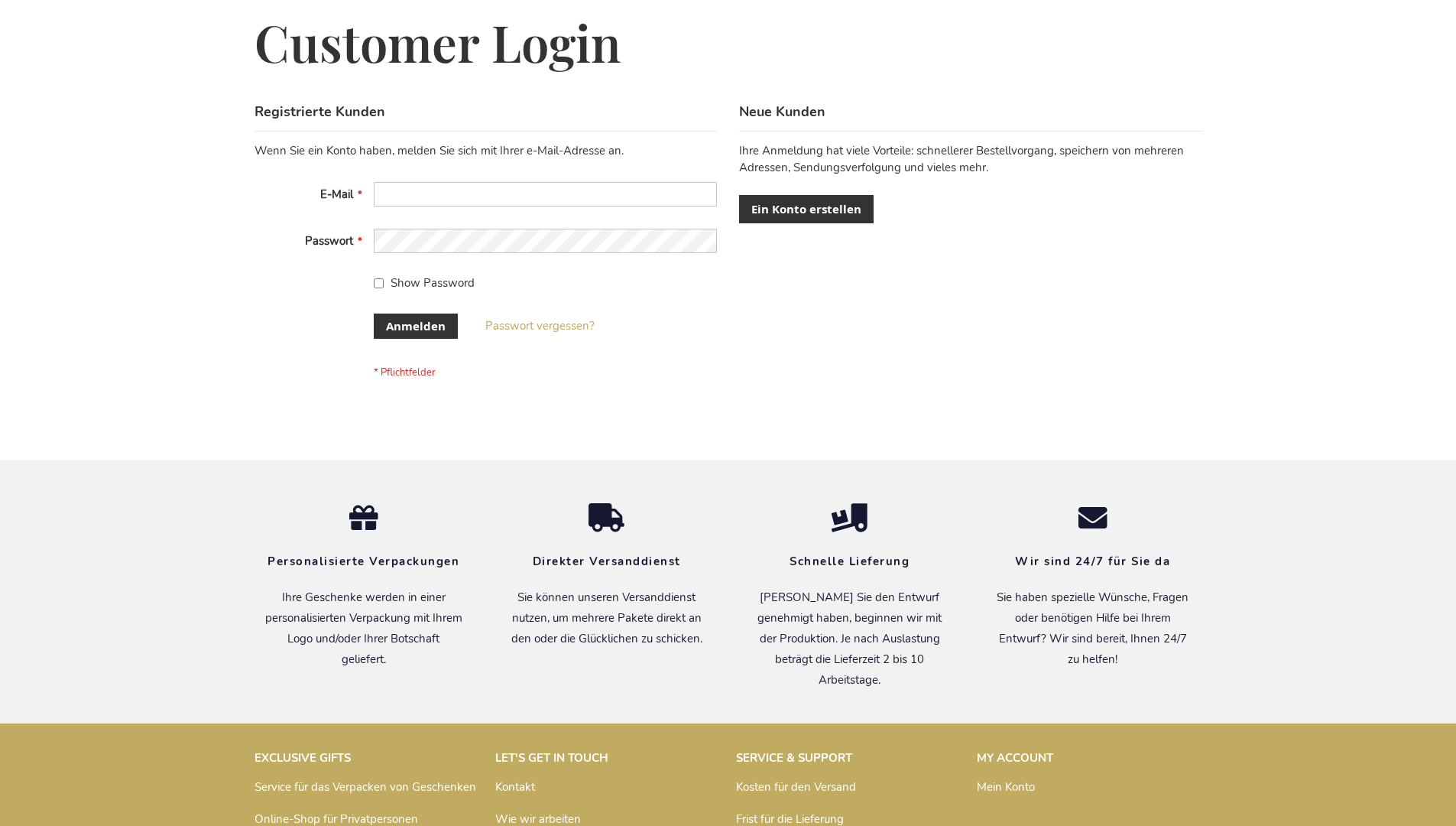
scroll to position [513, 0]
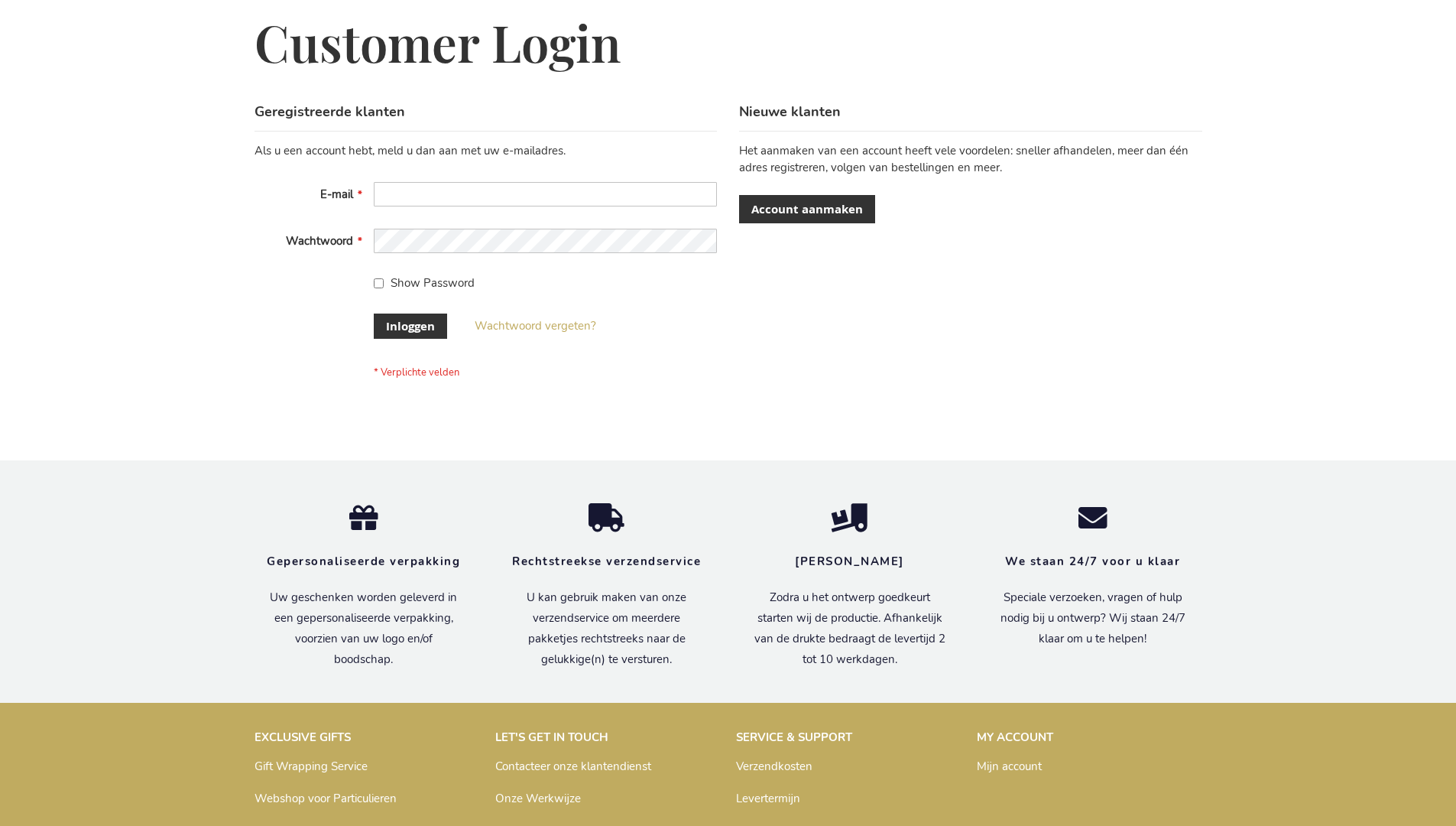
scroll to position [519, 0]
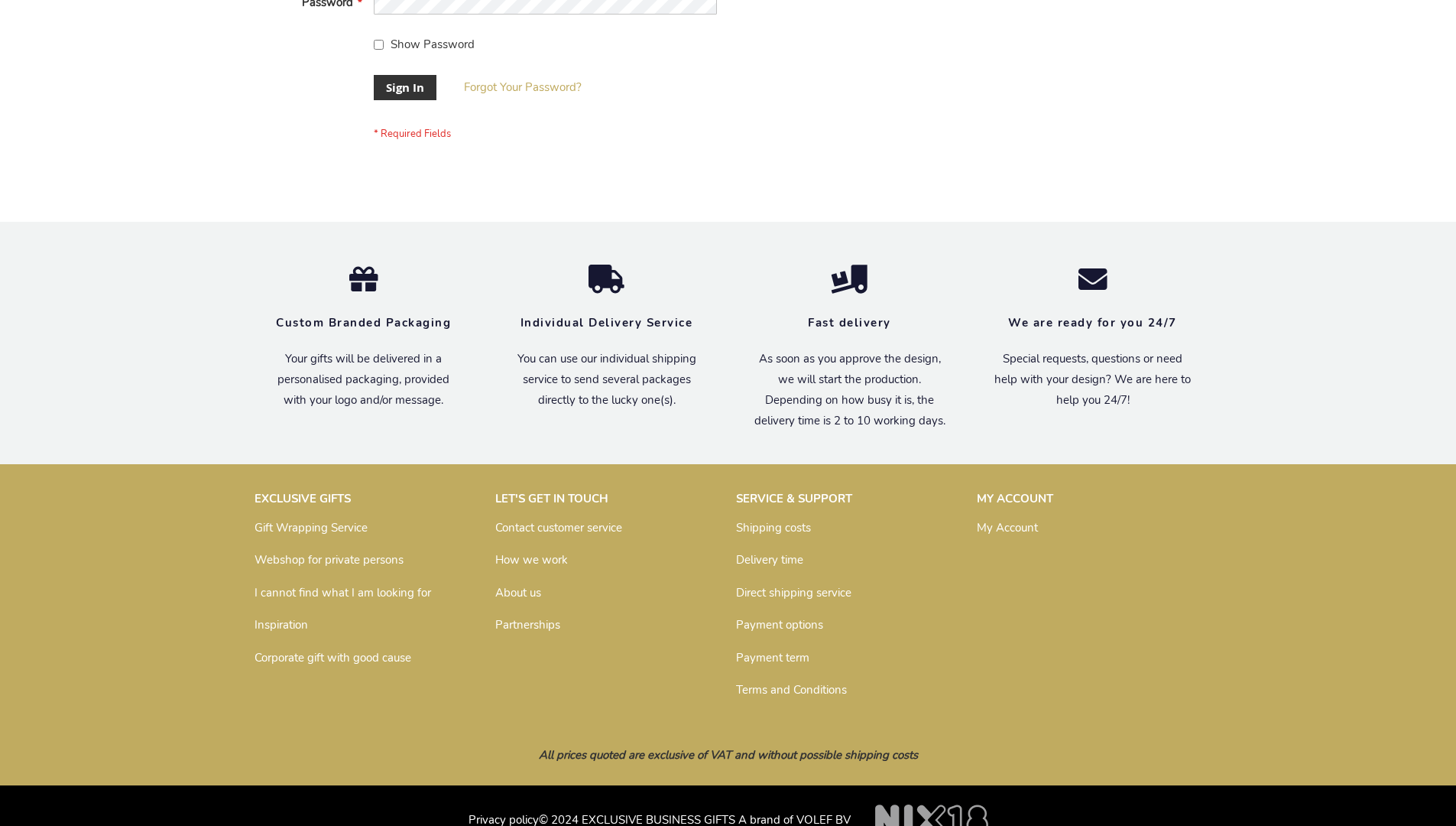
scroll to position [491, 0]
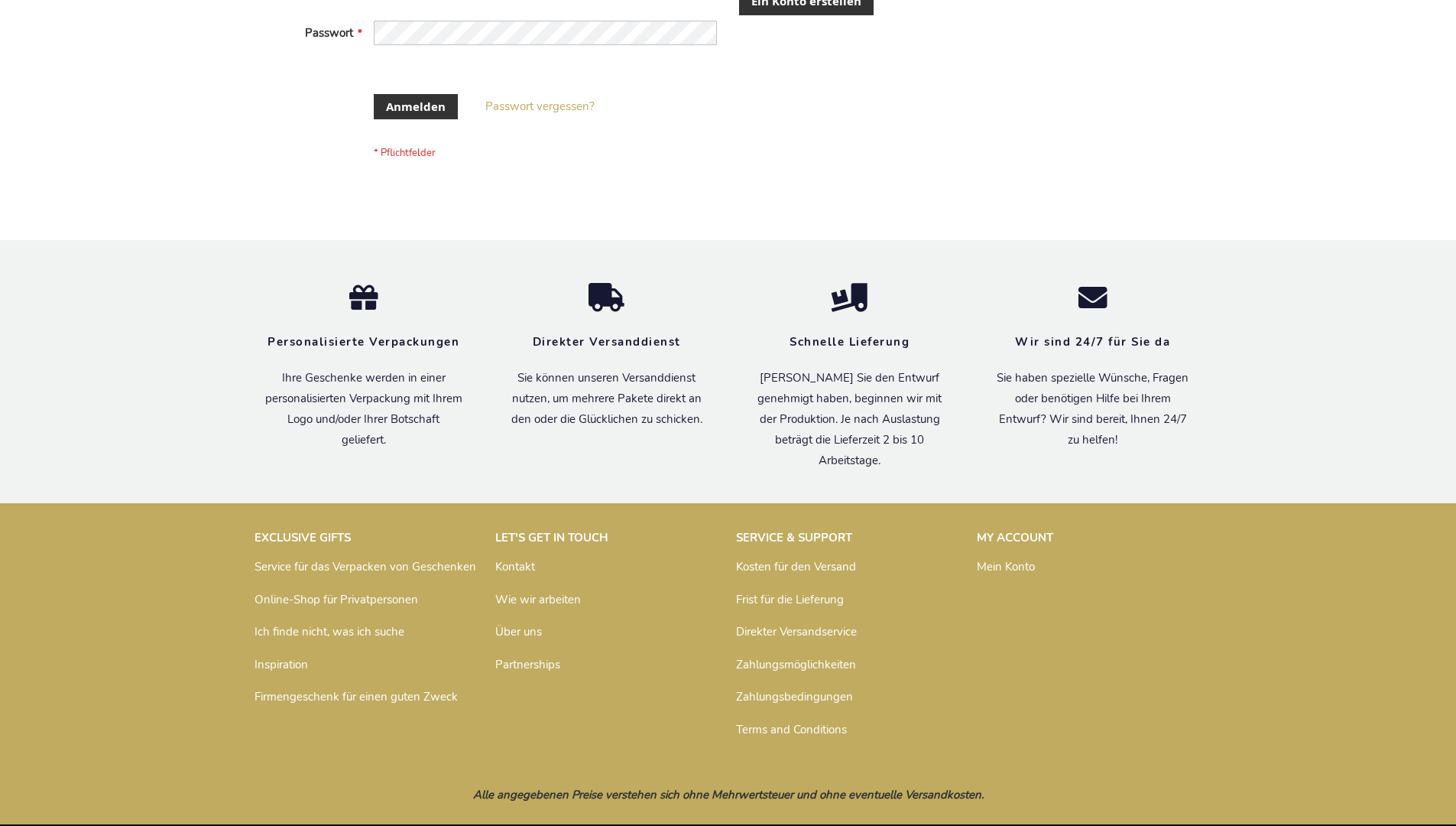
scroll to position [500, 0]
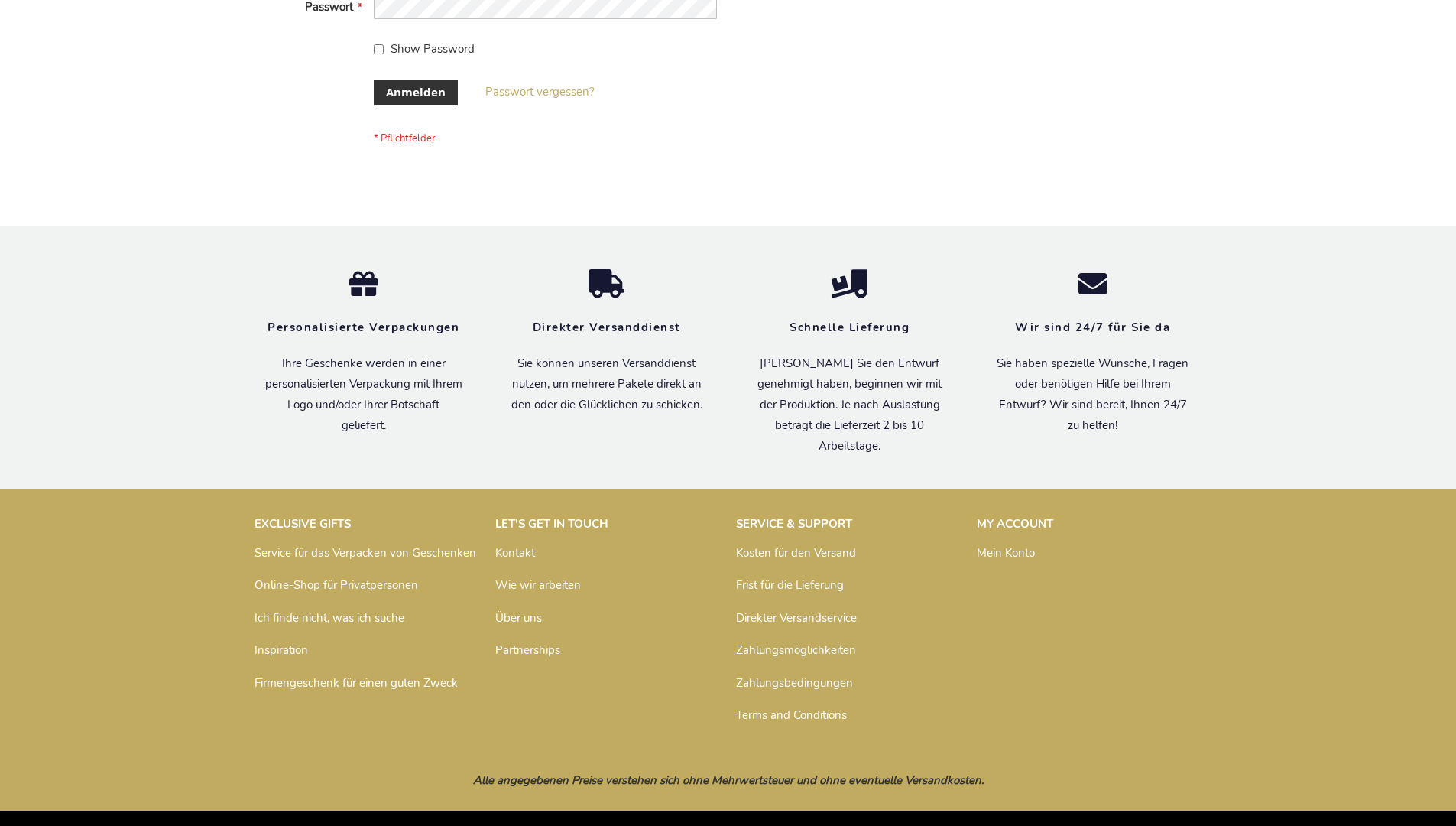
scroll to position [513, 0]
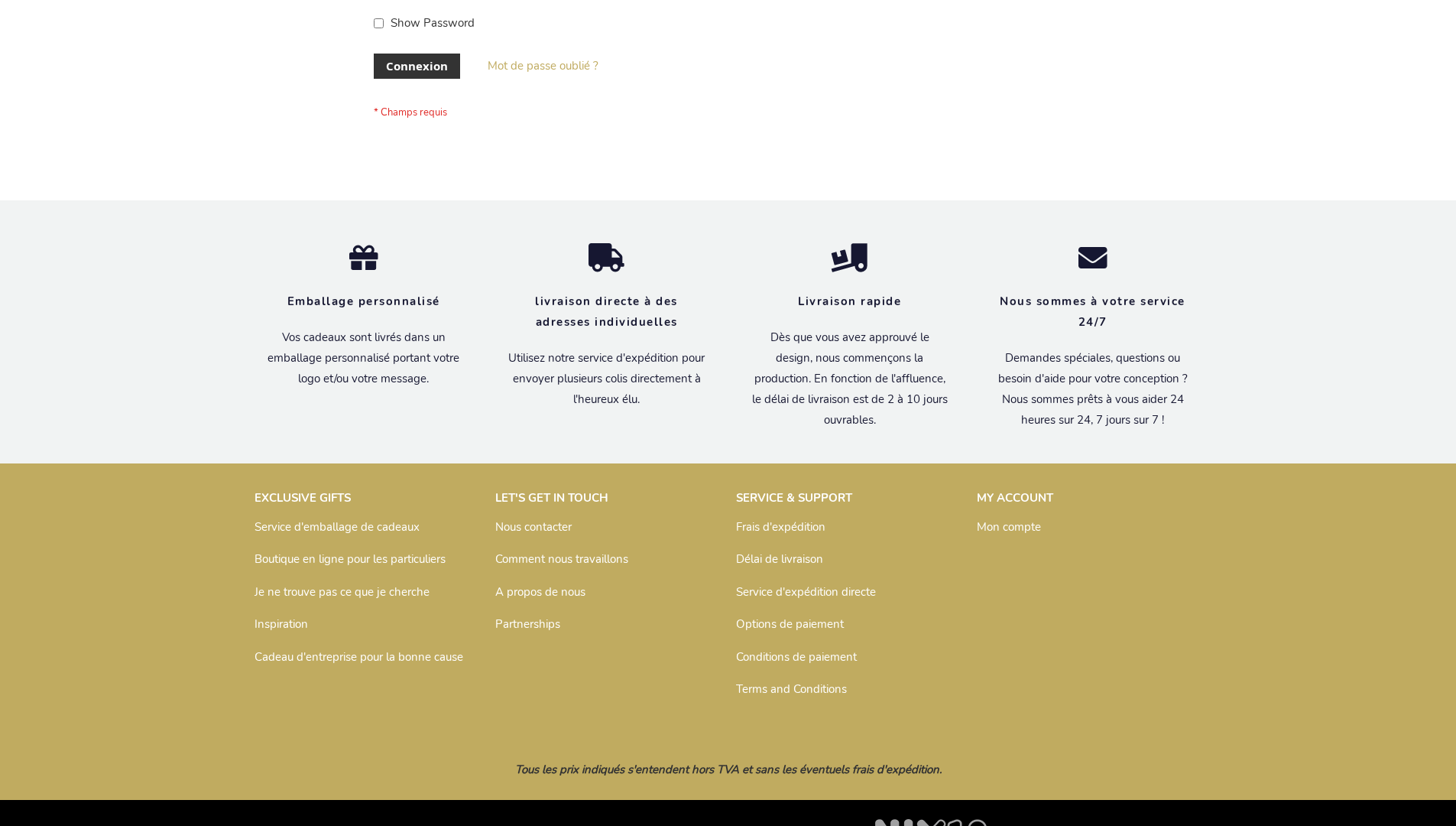
scroll to position [528, 0]
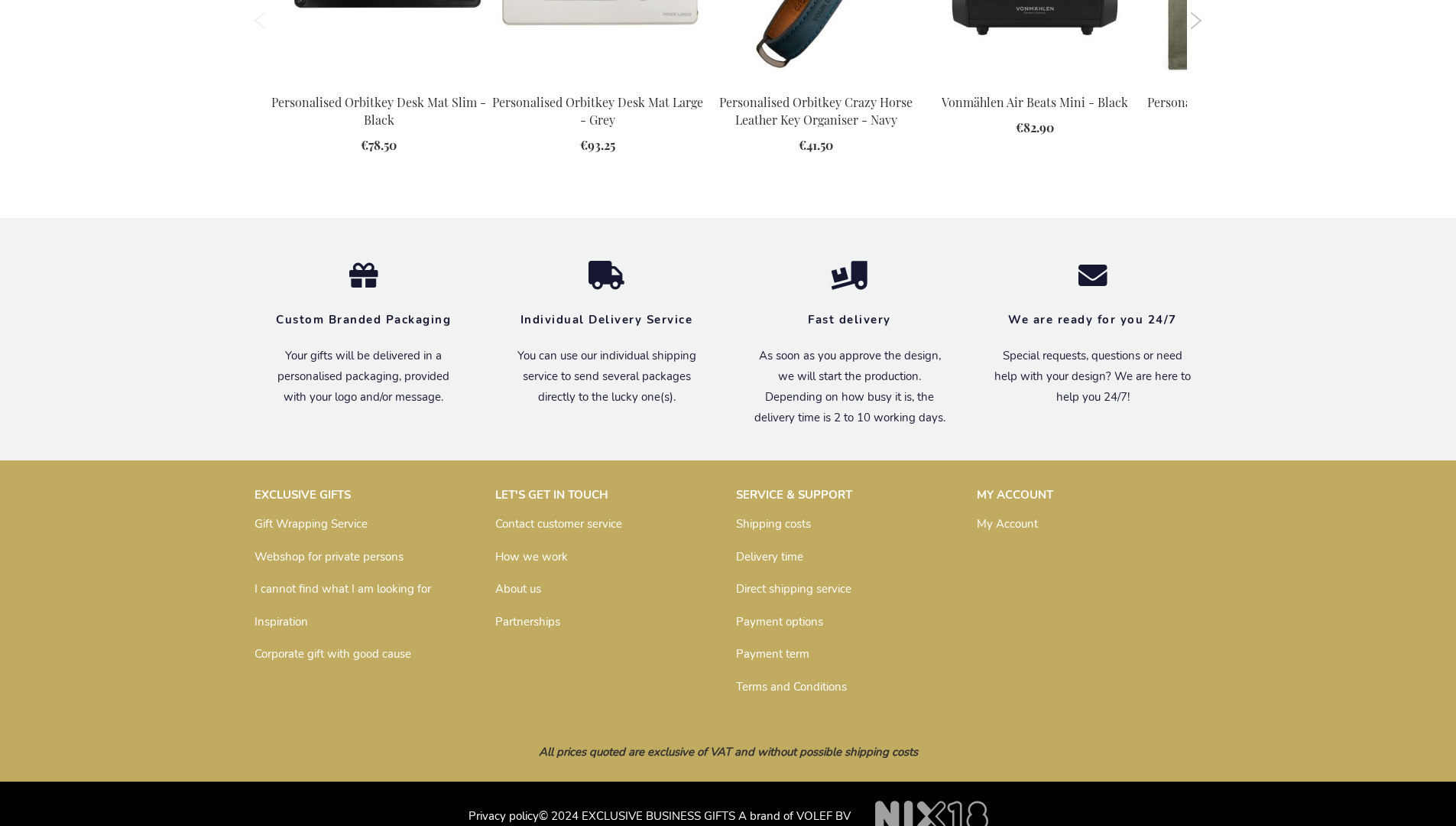
scroll to position [2076, 0]
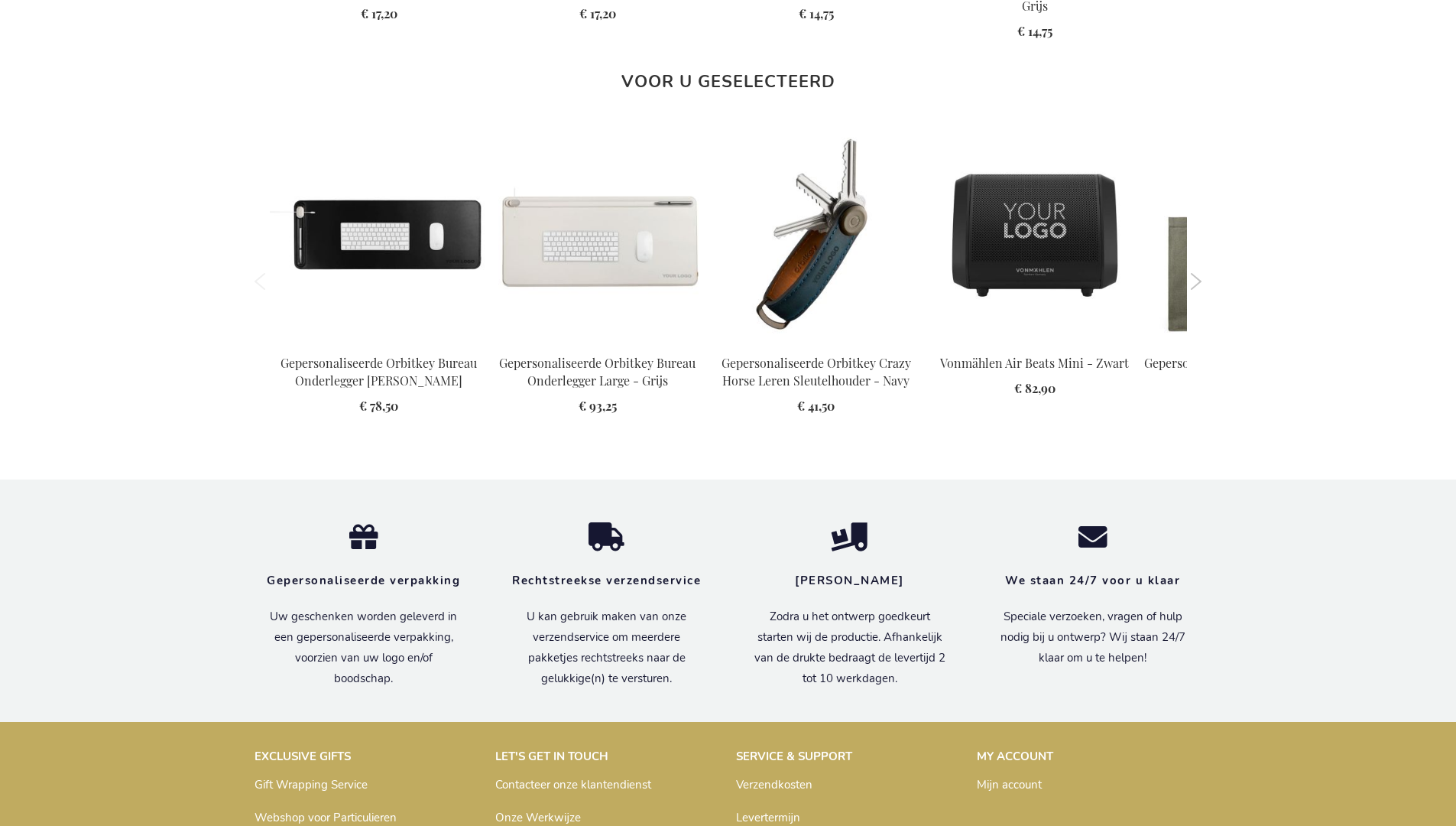
scroll to position [2086, 0]
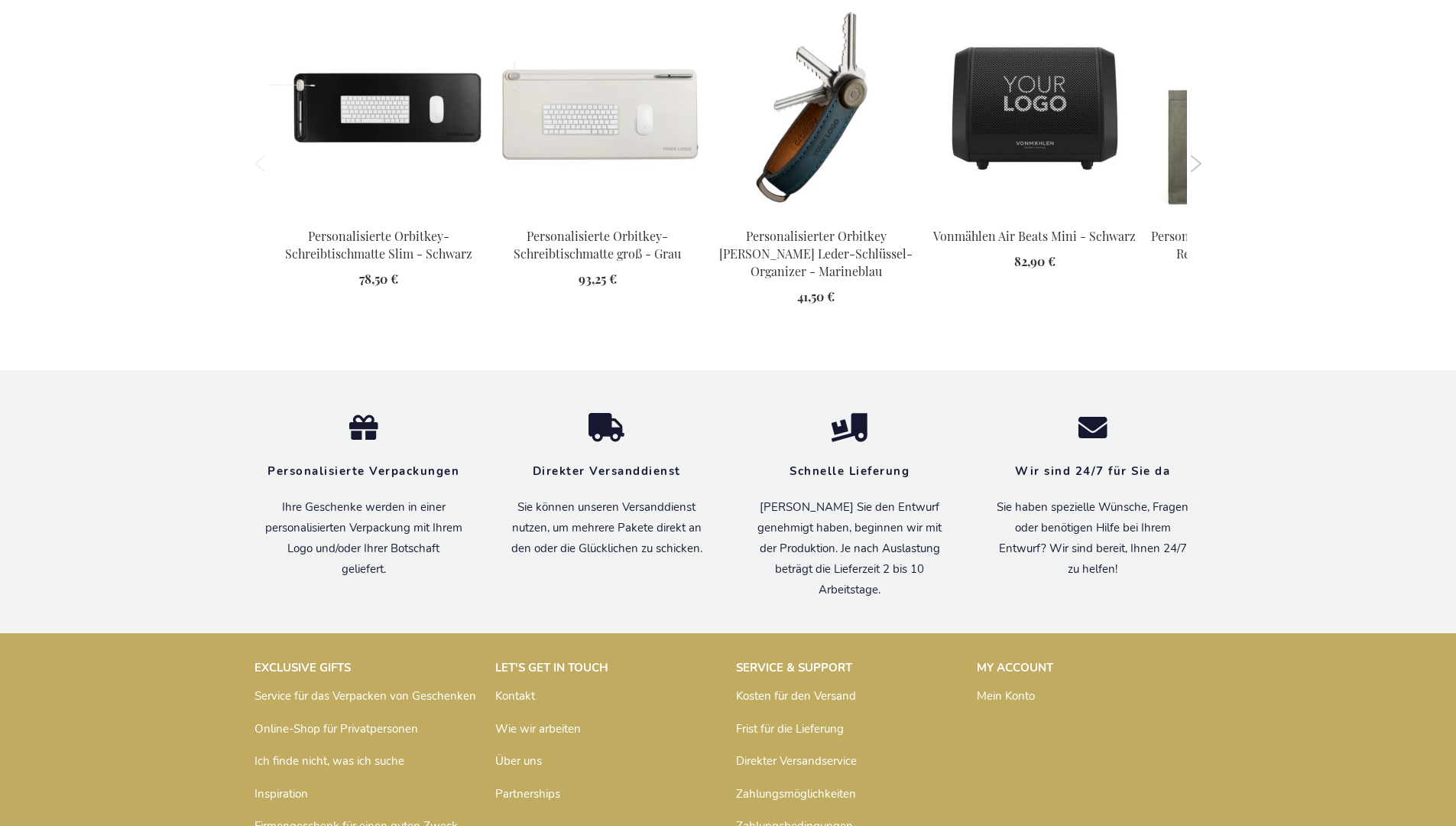
scroll to position [2097, 0]
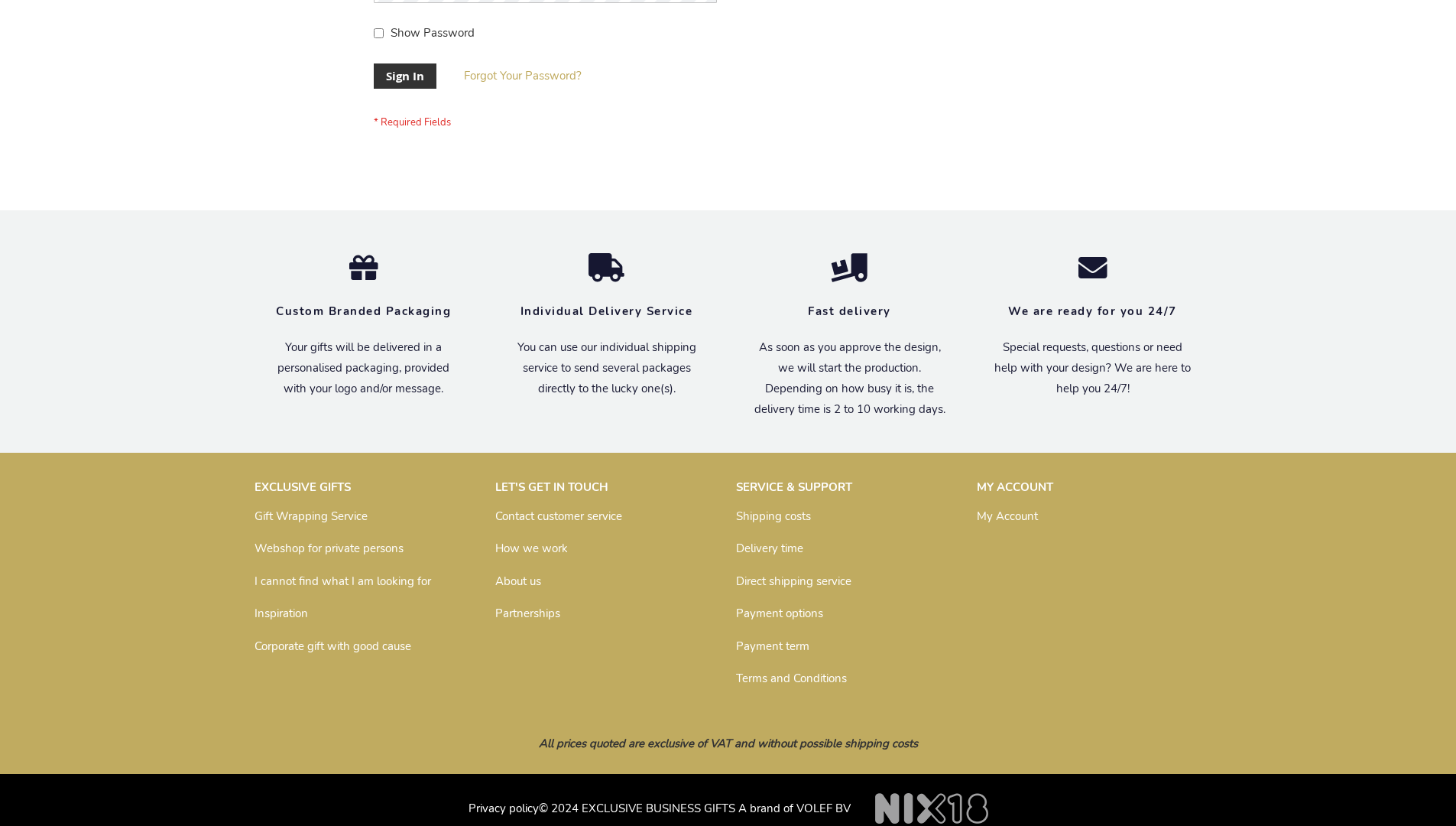
scroll to position [491, 0]
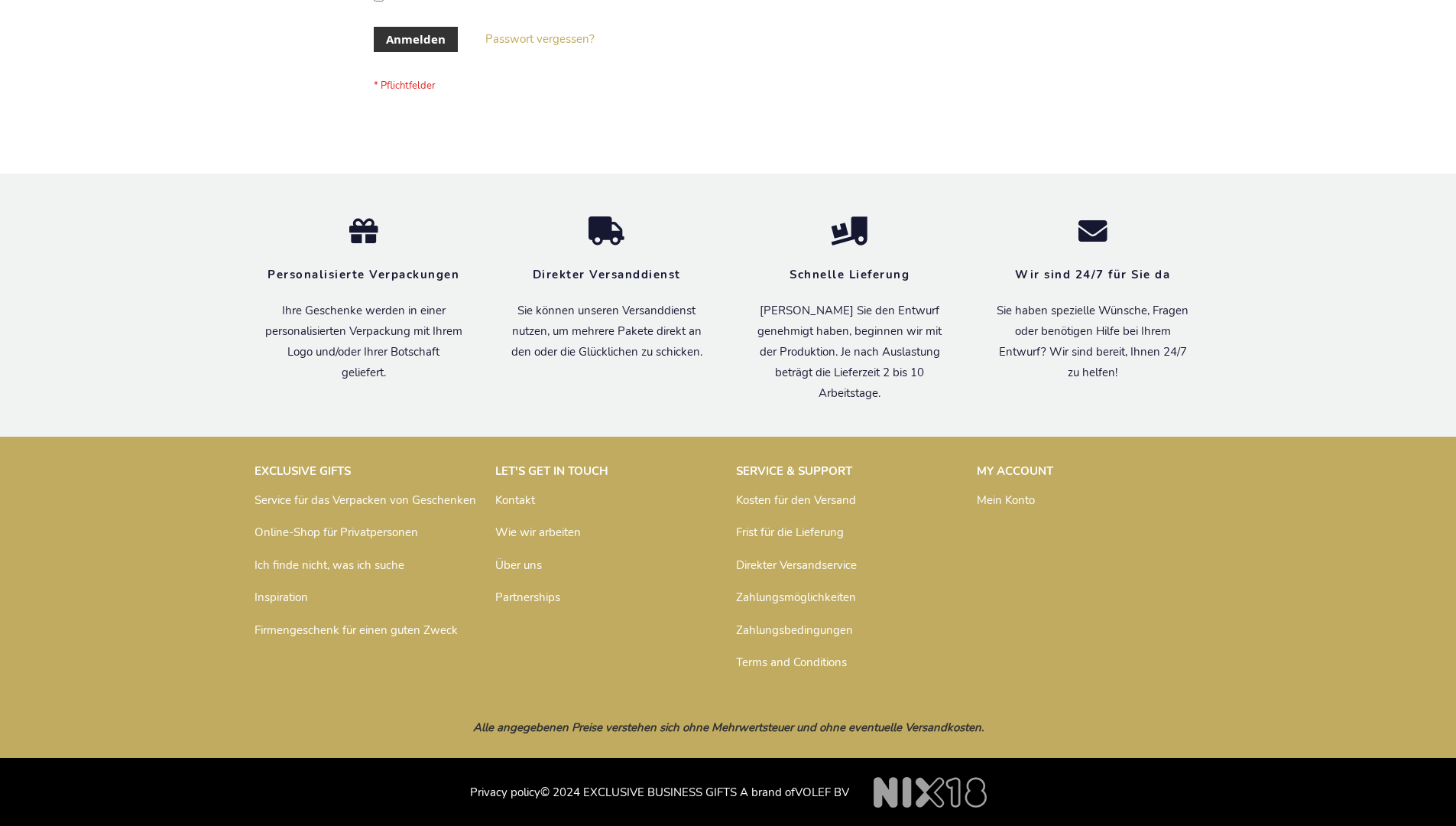
scroll to position [513, 0]
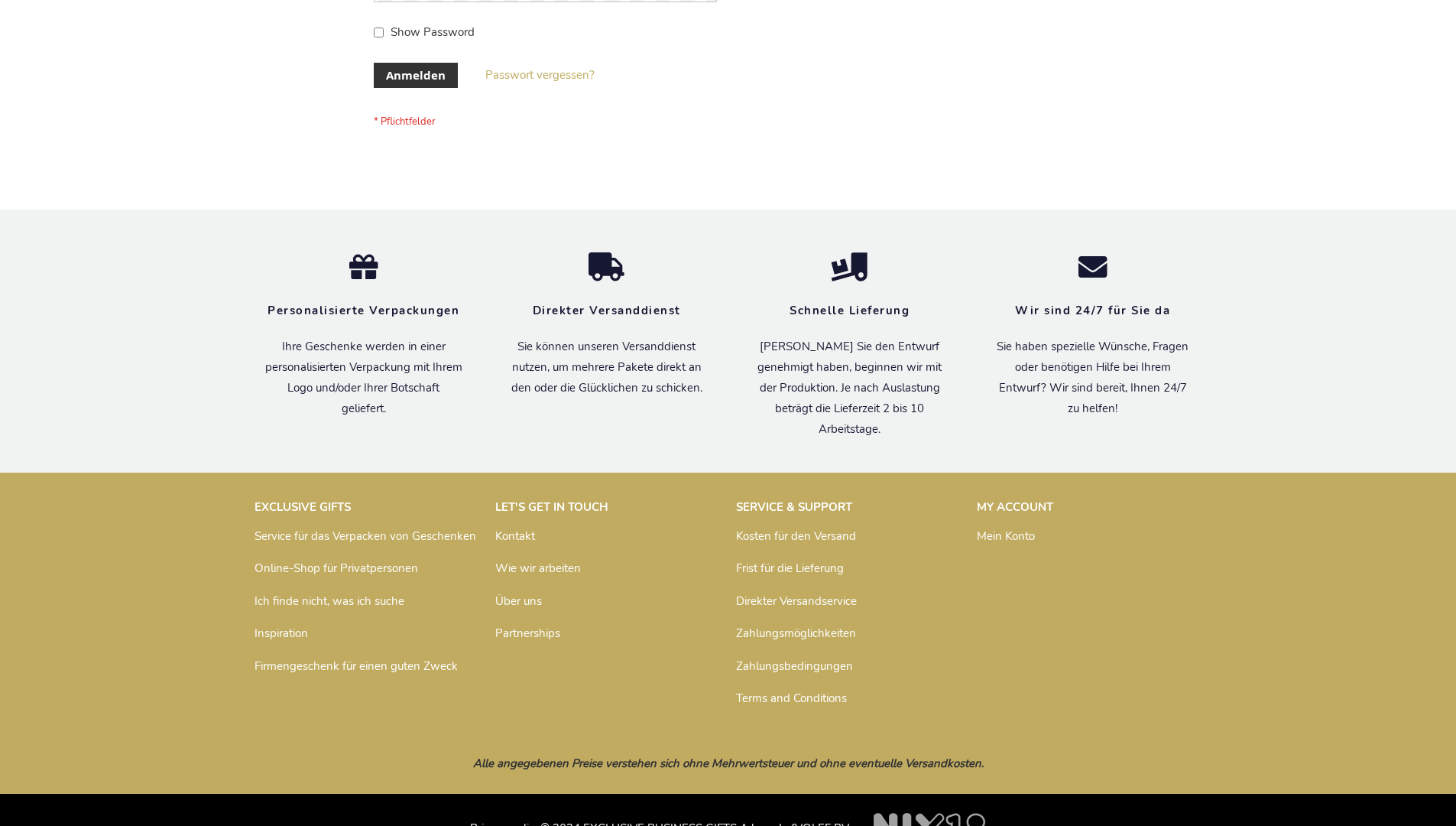
scroll to position [513, 0]
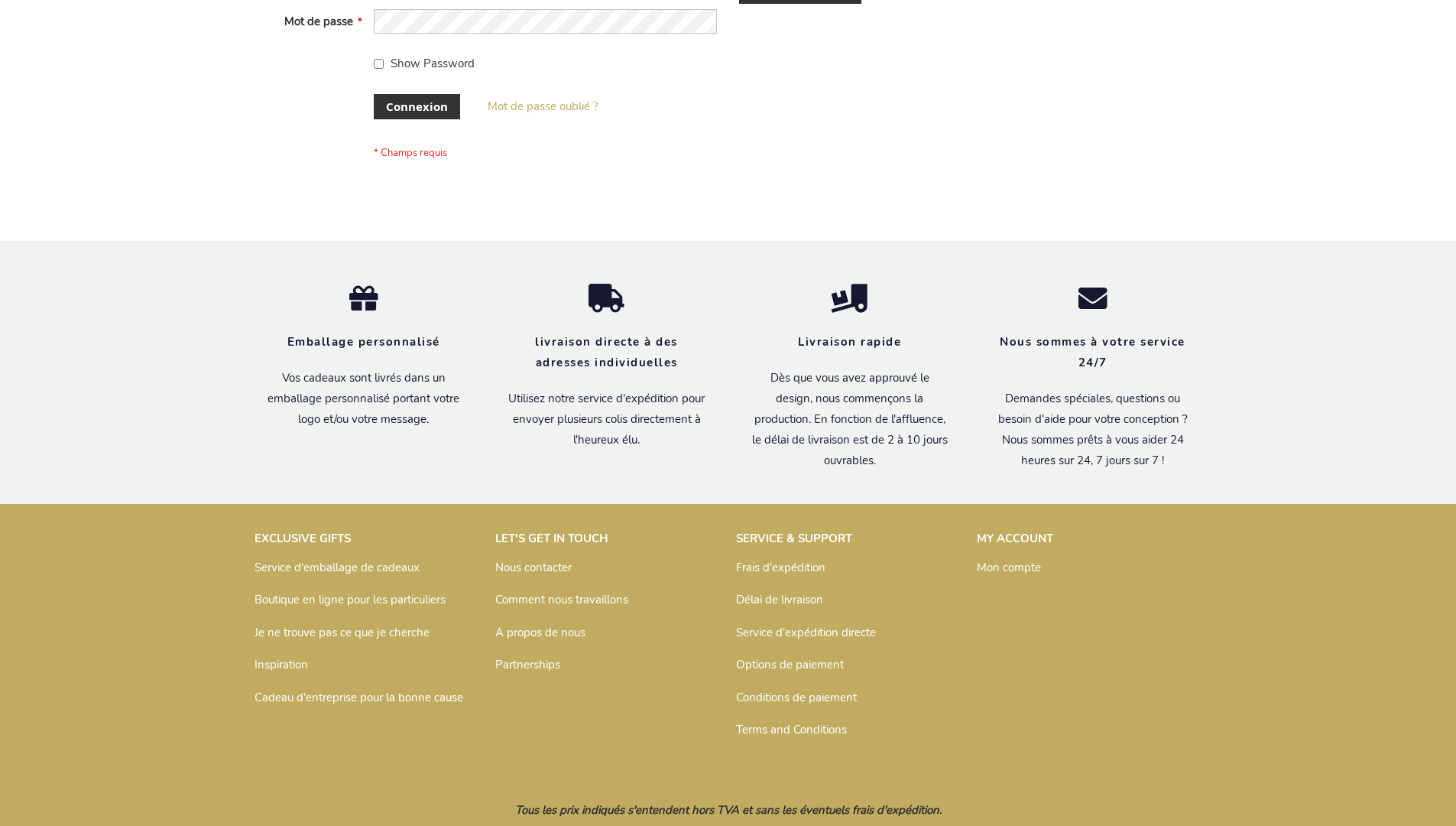
scroll to position [528, 0]
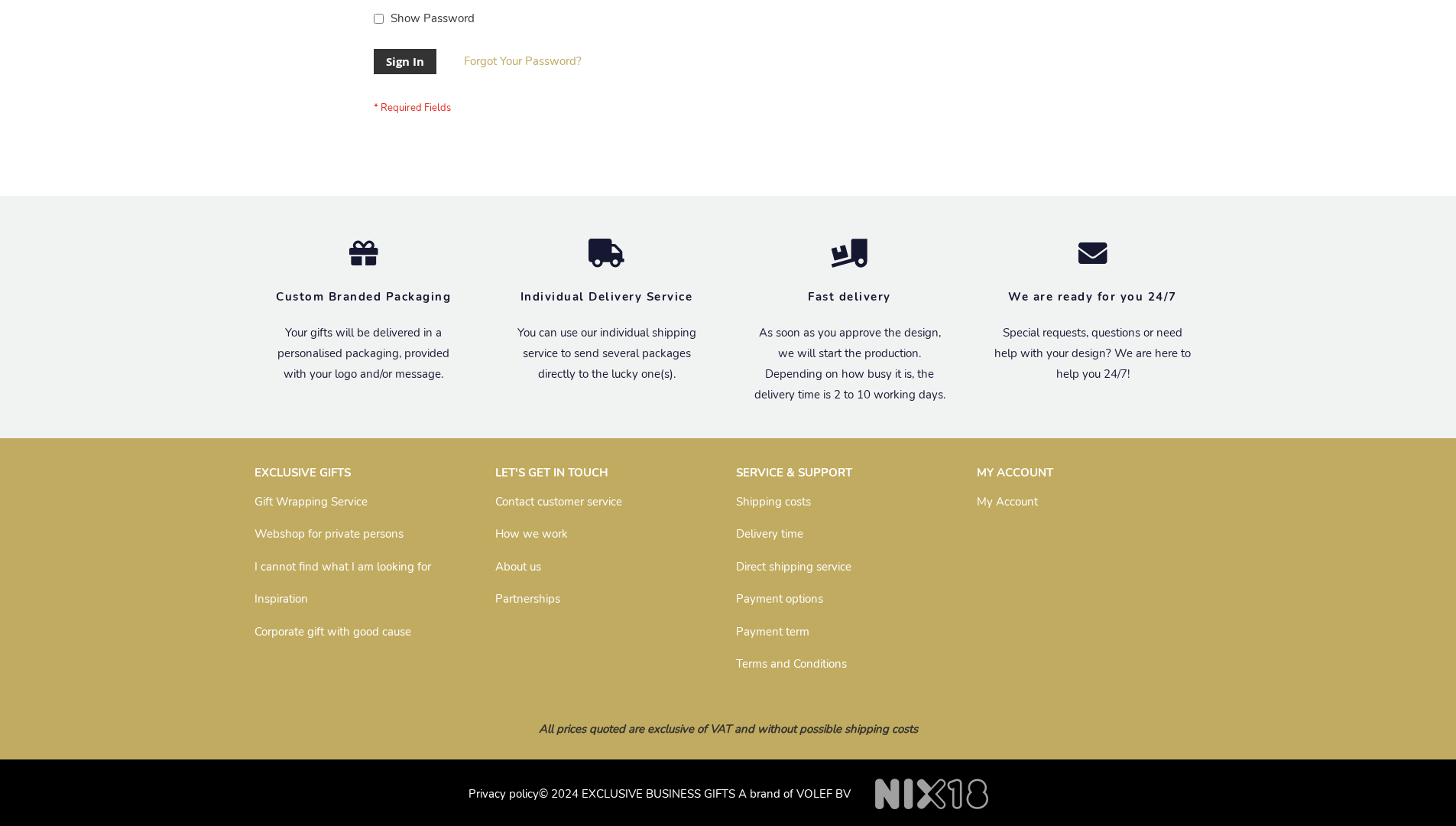
scroll to position [491, 0]
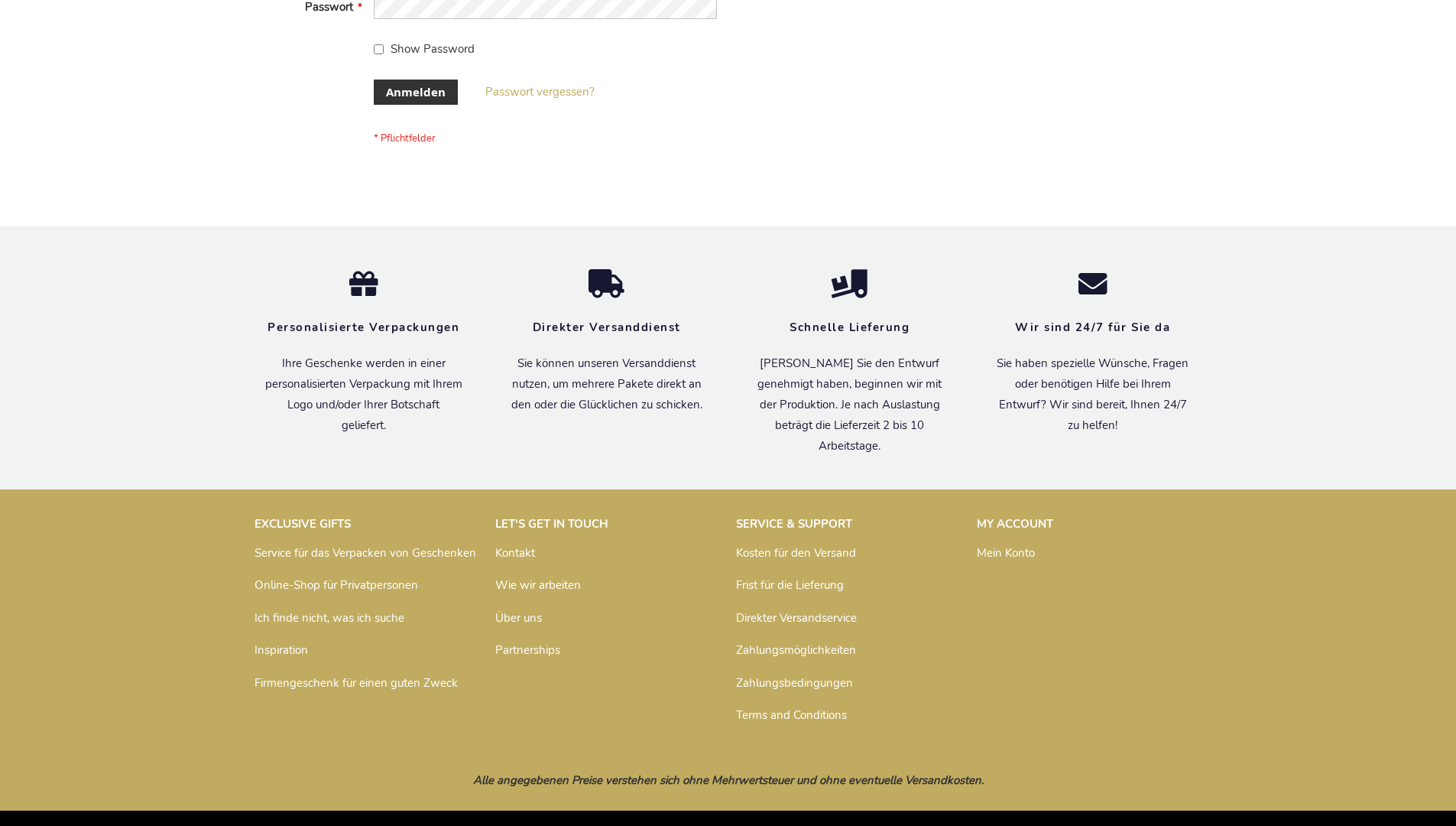
scroll to position [513, 0]
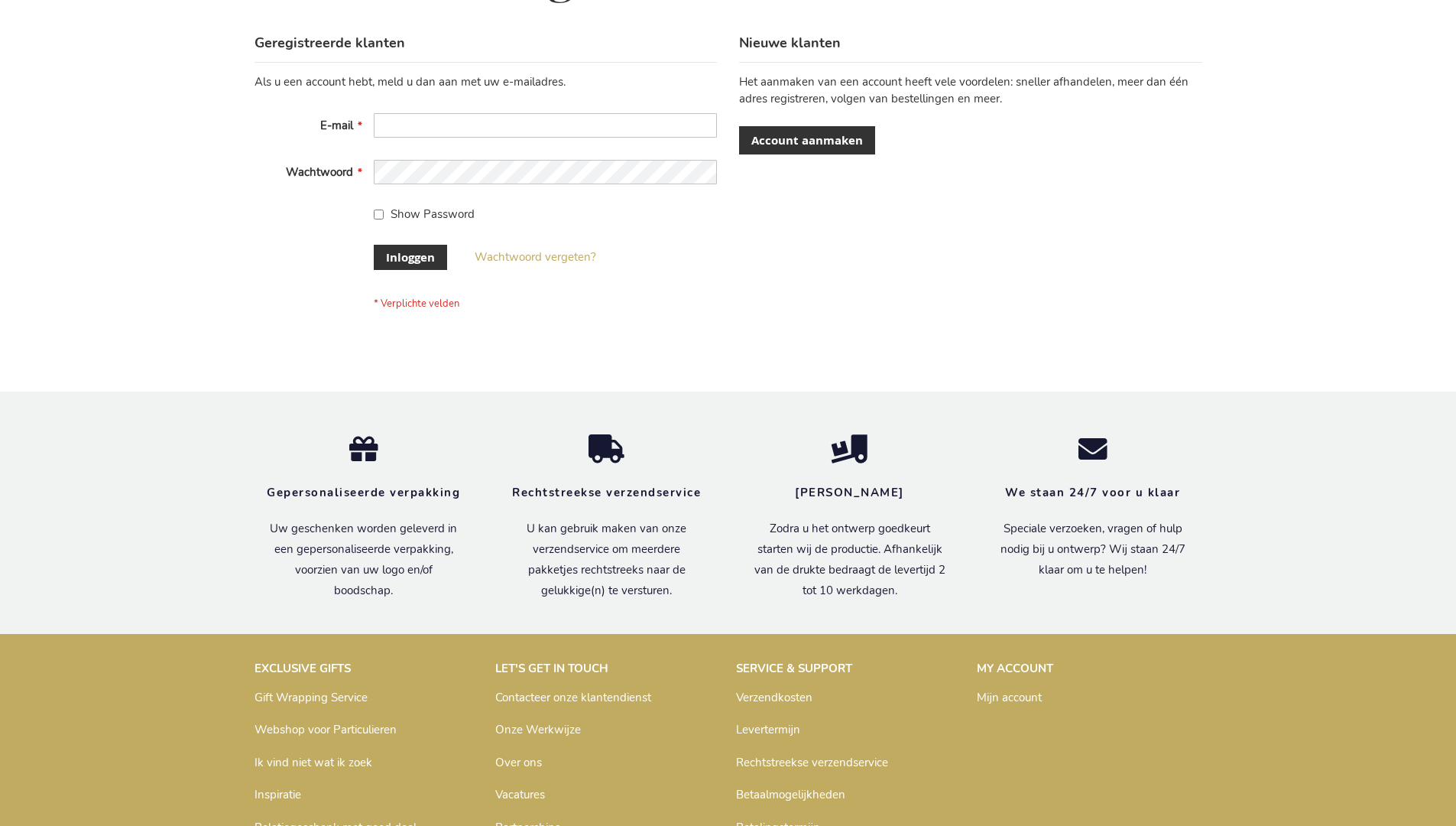
scroll to position [519, 0]
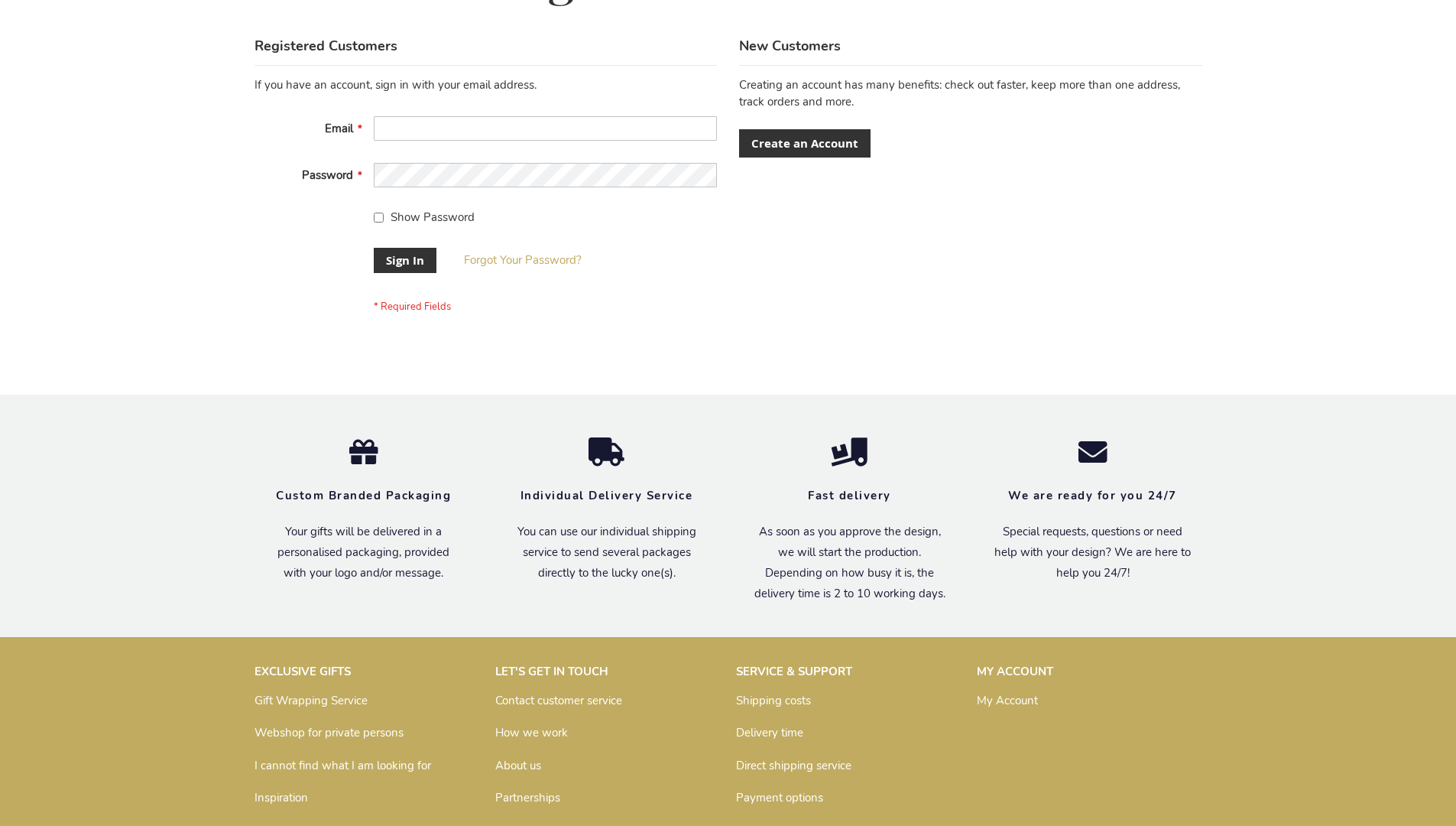
scroll to position [491, 0]
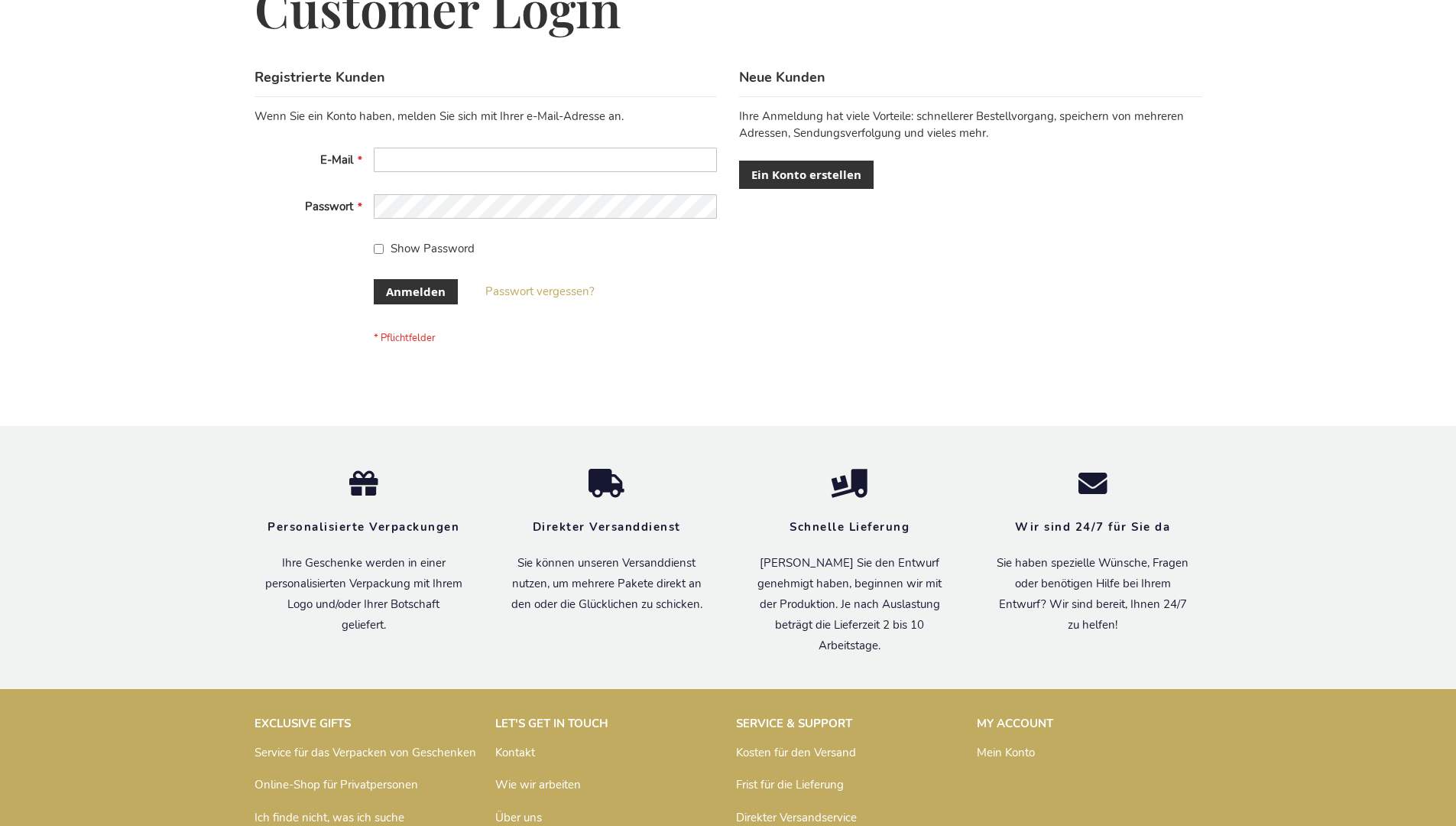
scroll to position [513, 0]
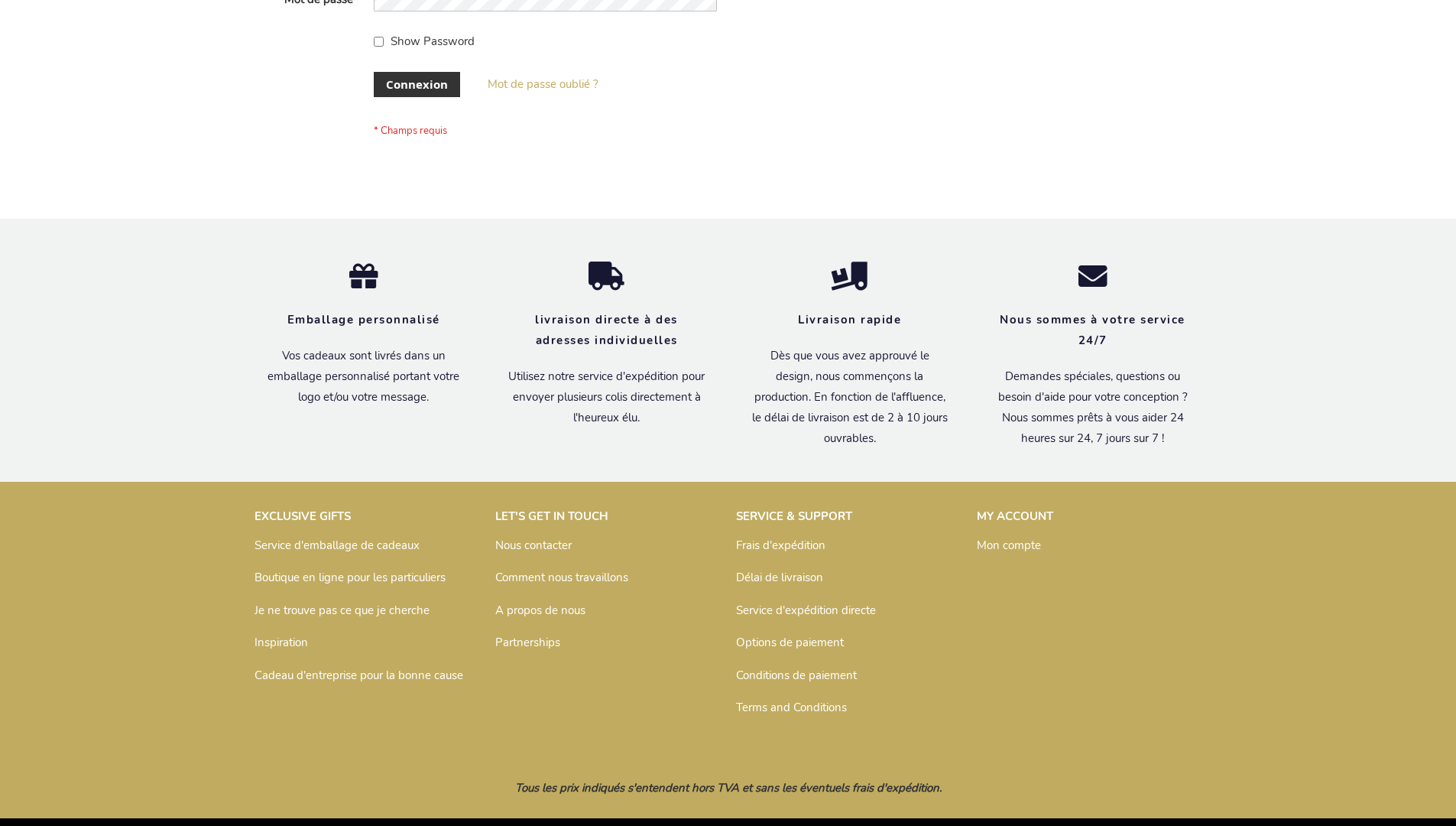
scroll to position [528, 0]
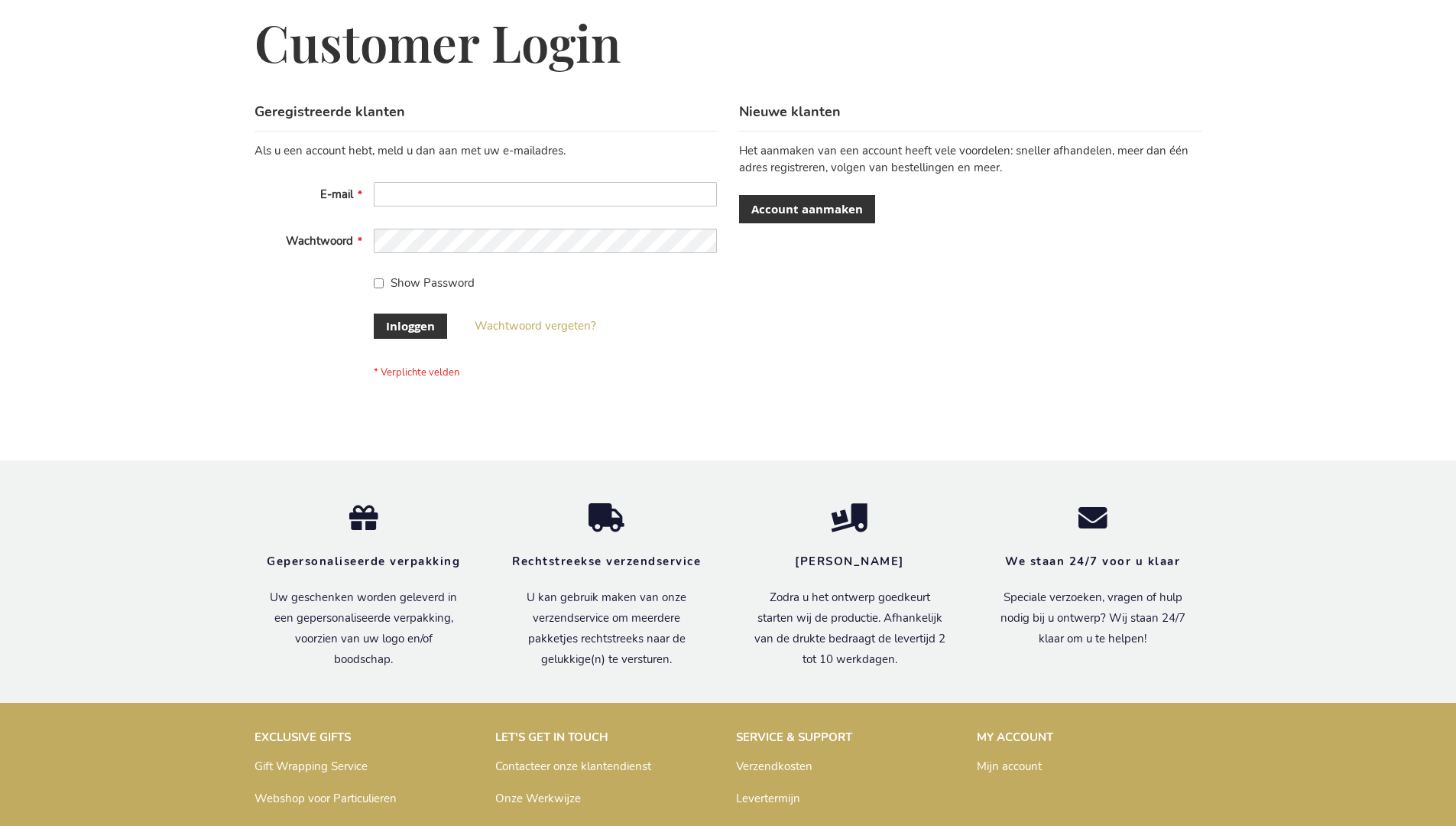
scroll to position [519, 0]
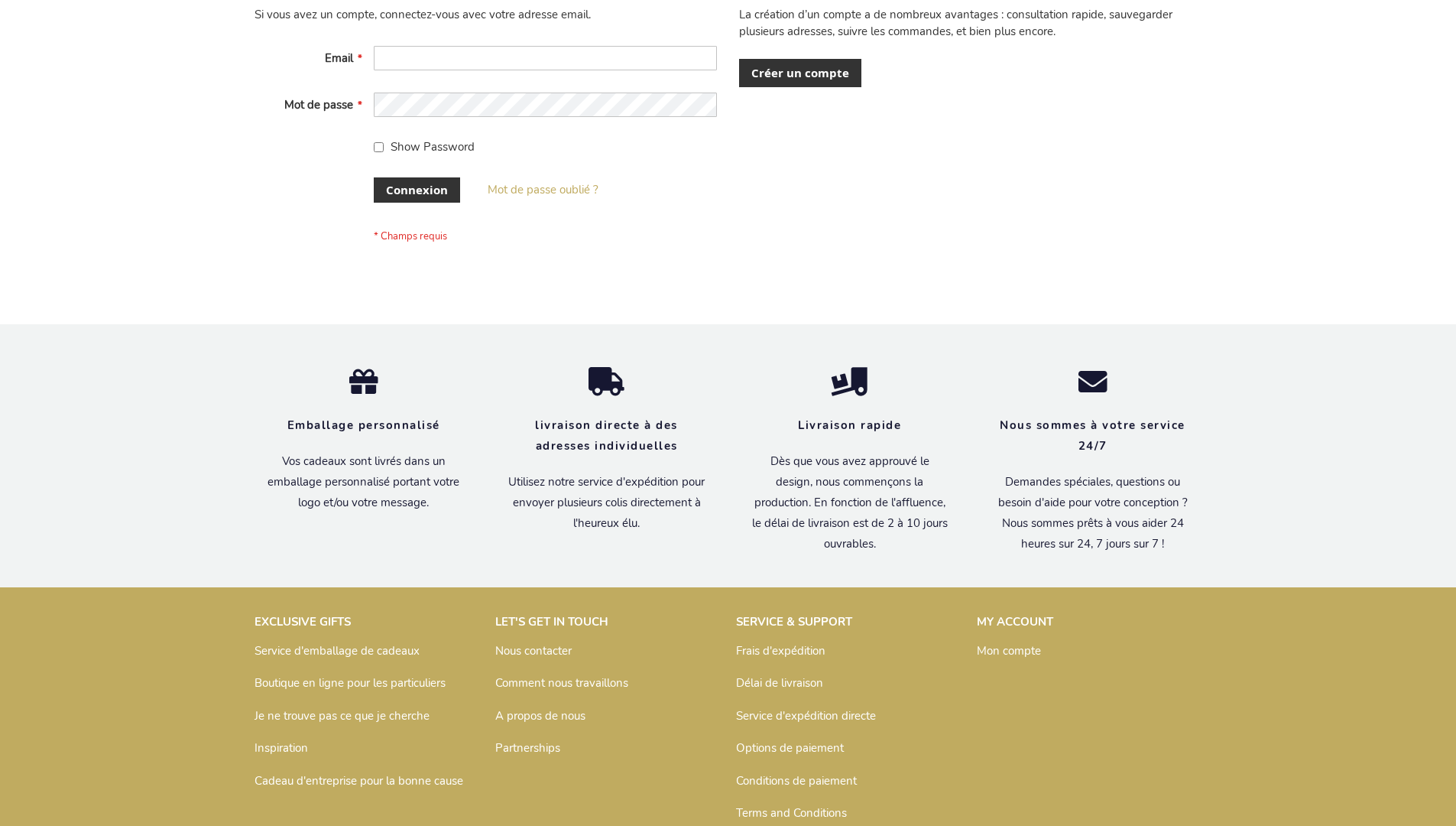
scroll to position [528, 0]
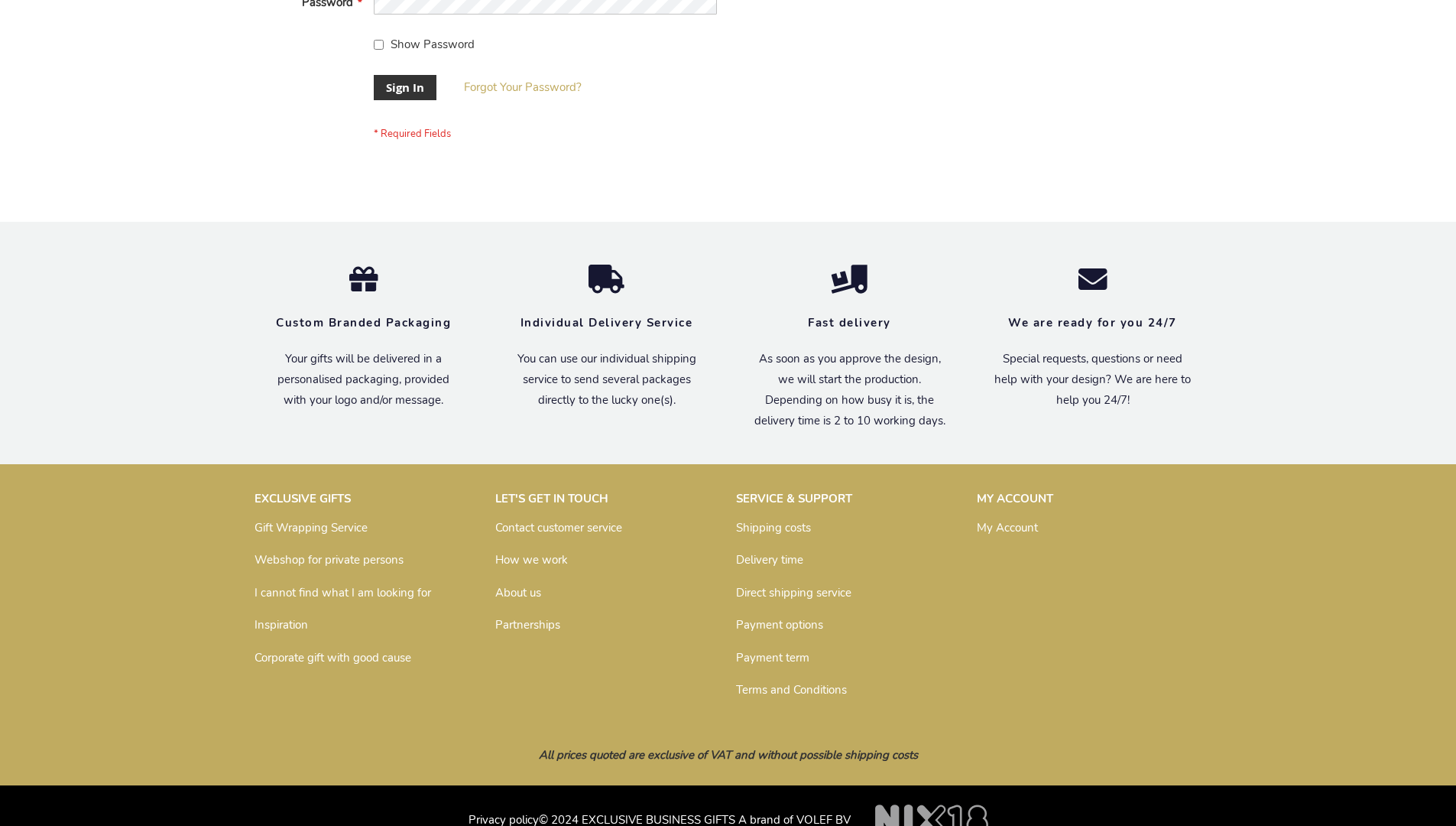
scroll to position [491, 0]
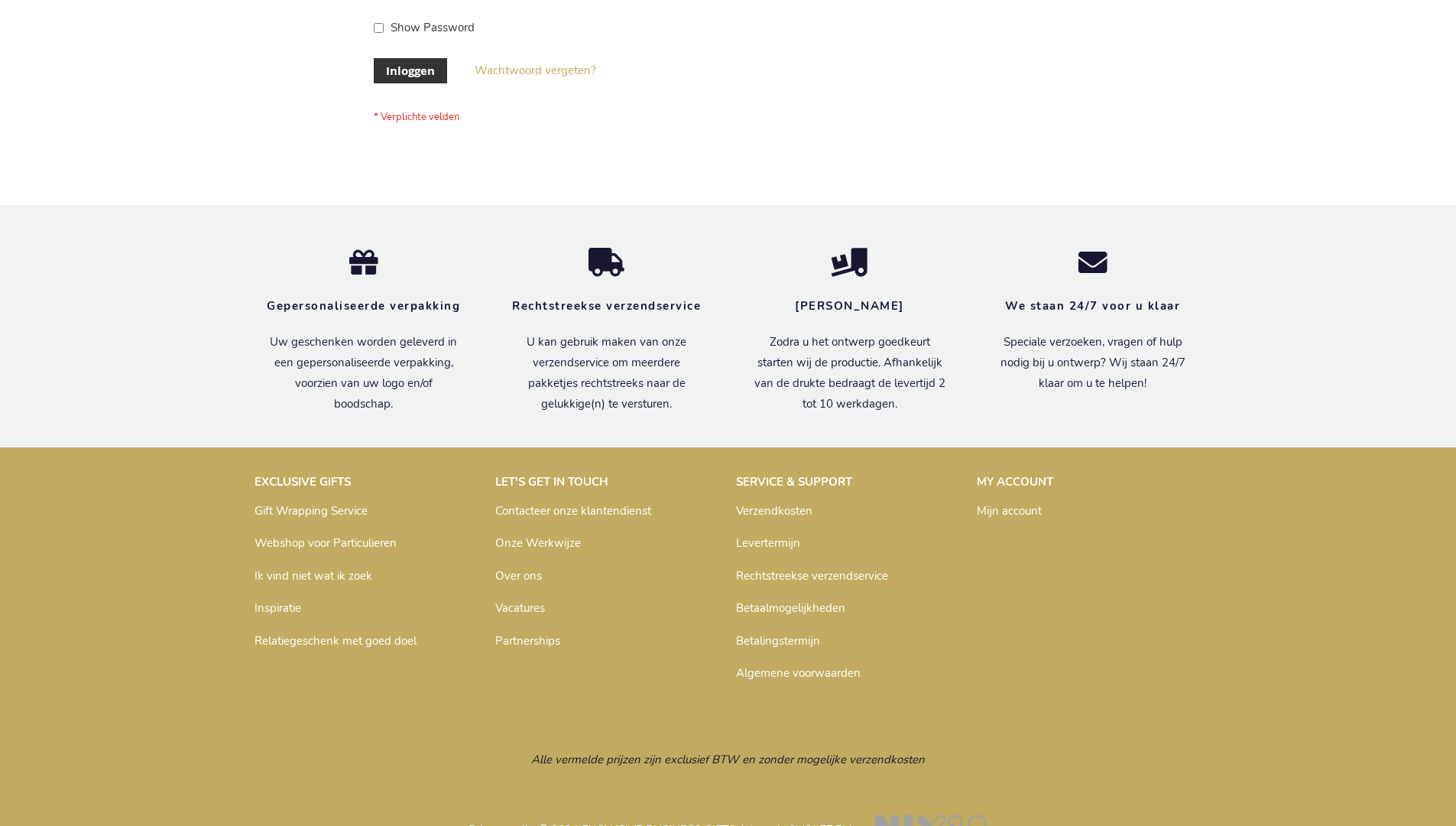
scroll to position [519, 0]
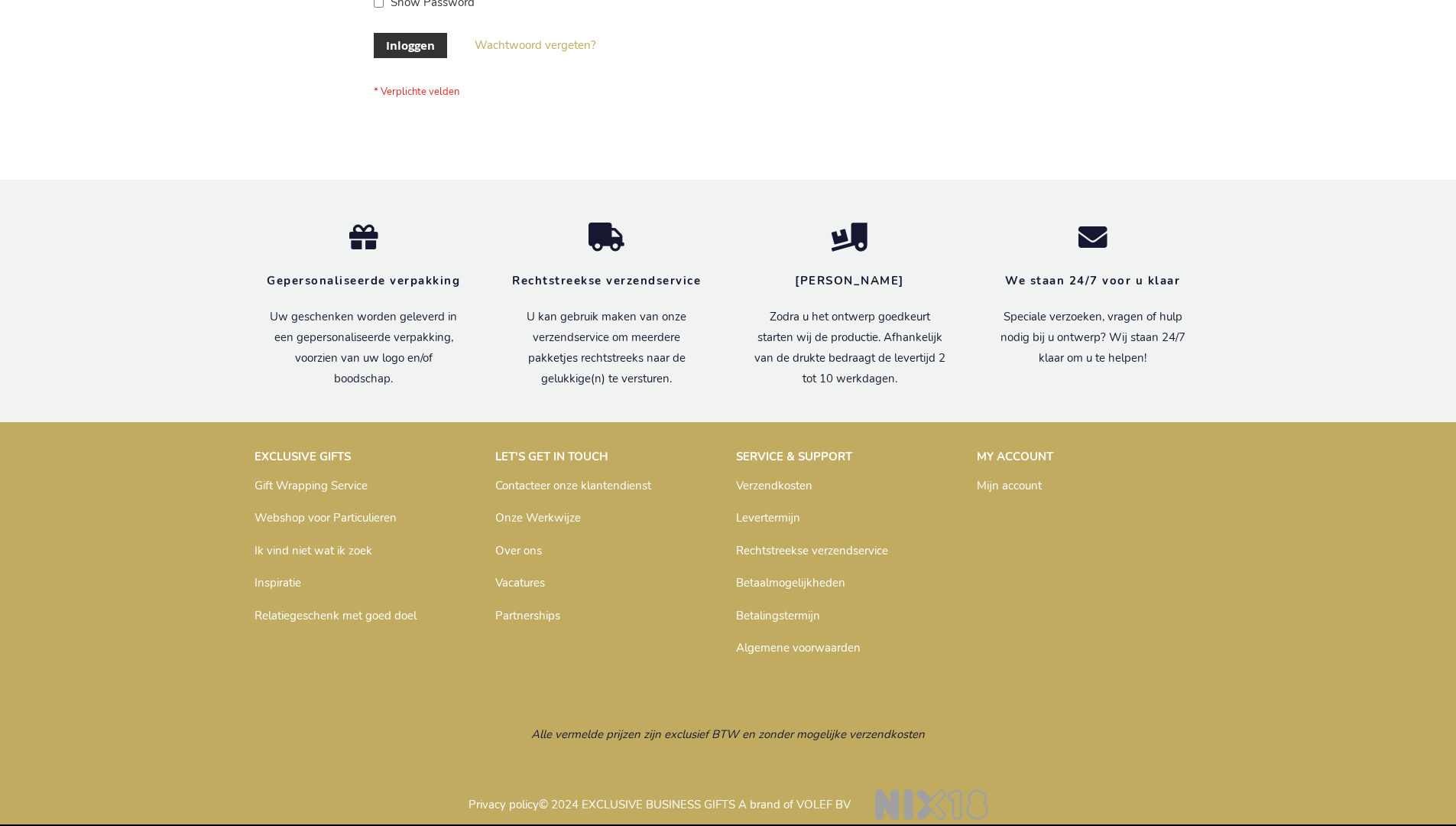
scroll to position [519, 0]
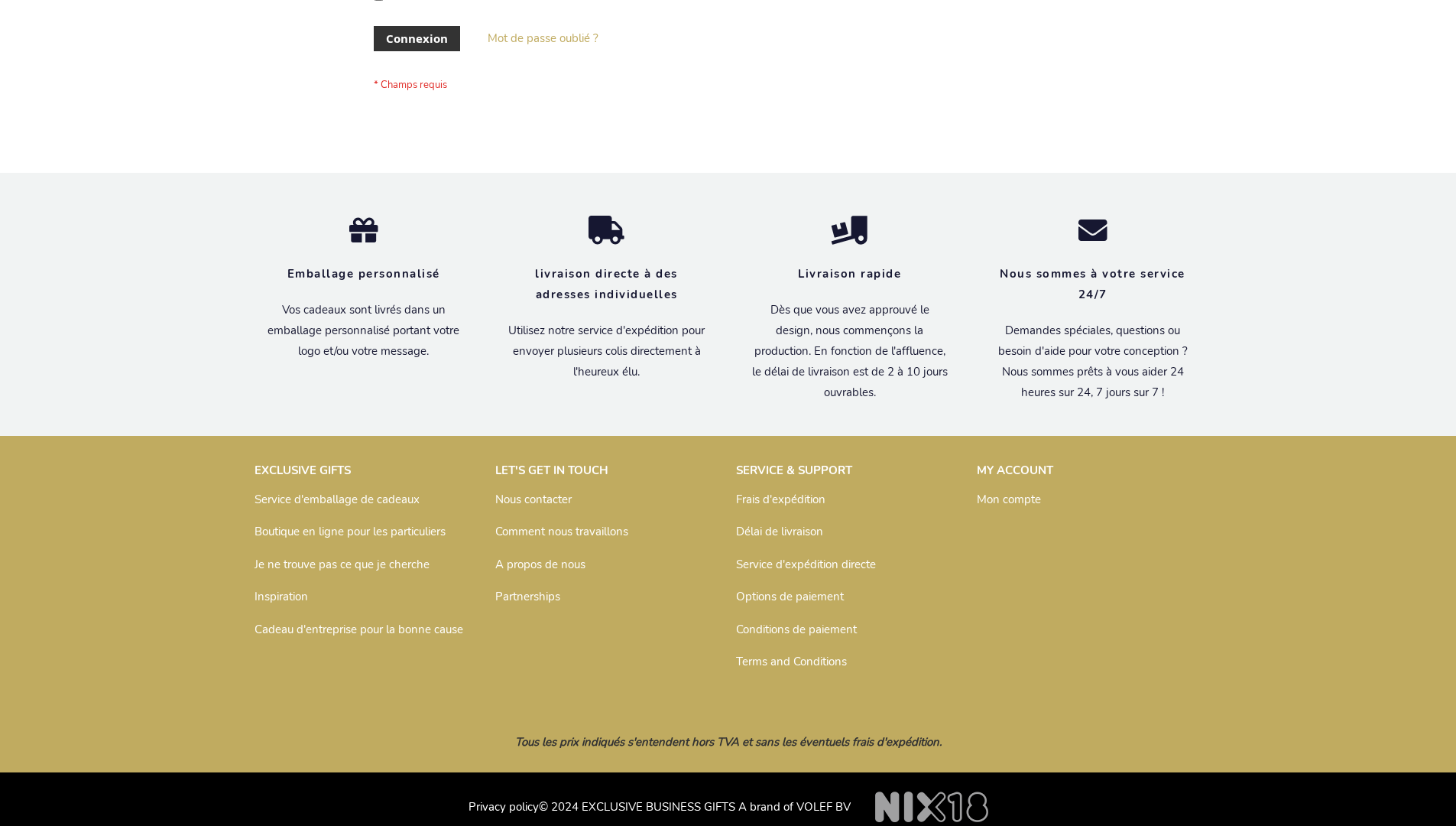
scroll to position [528, 0]
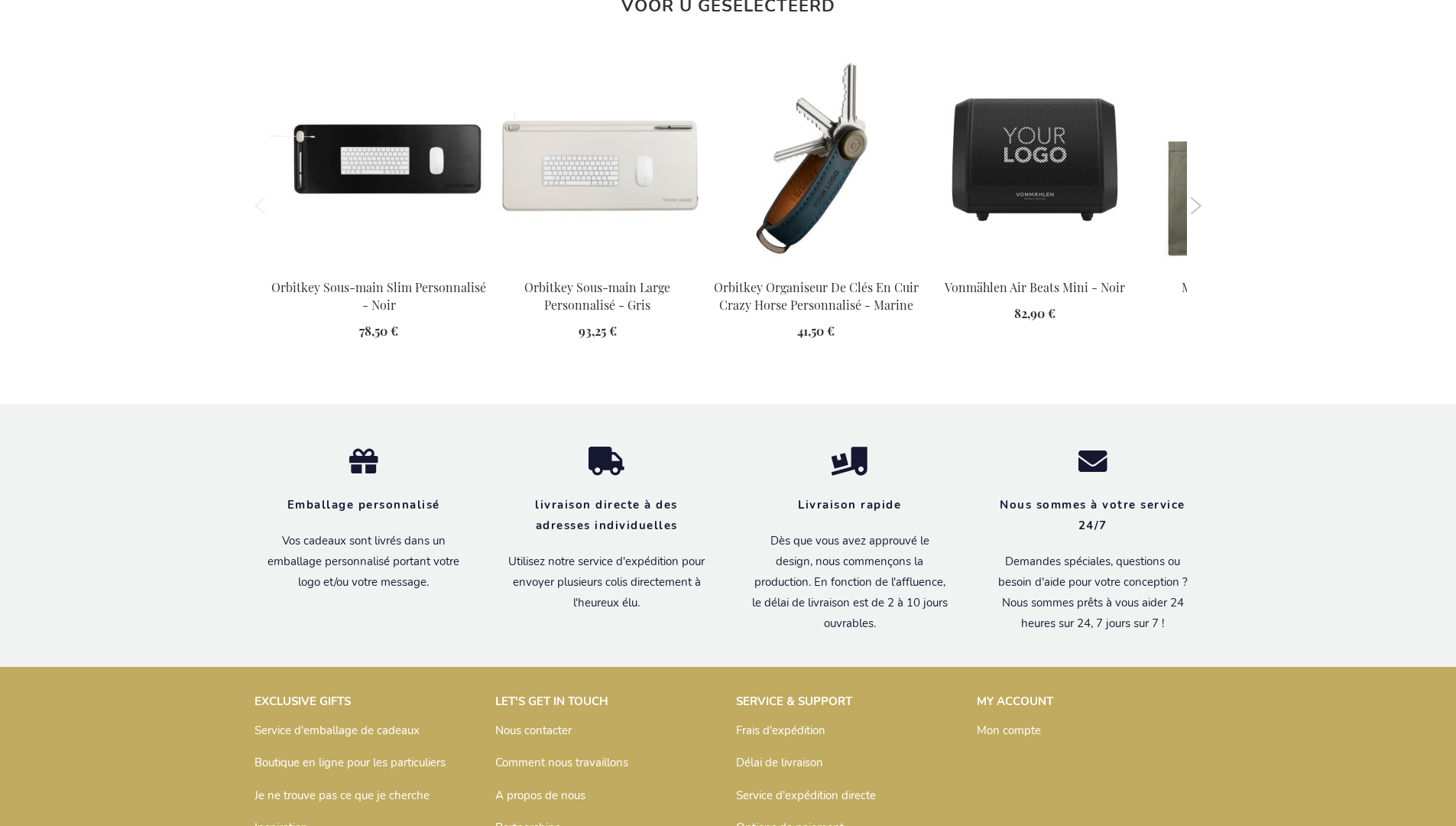
scroll to position [2112, 0]
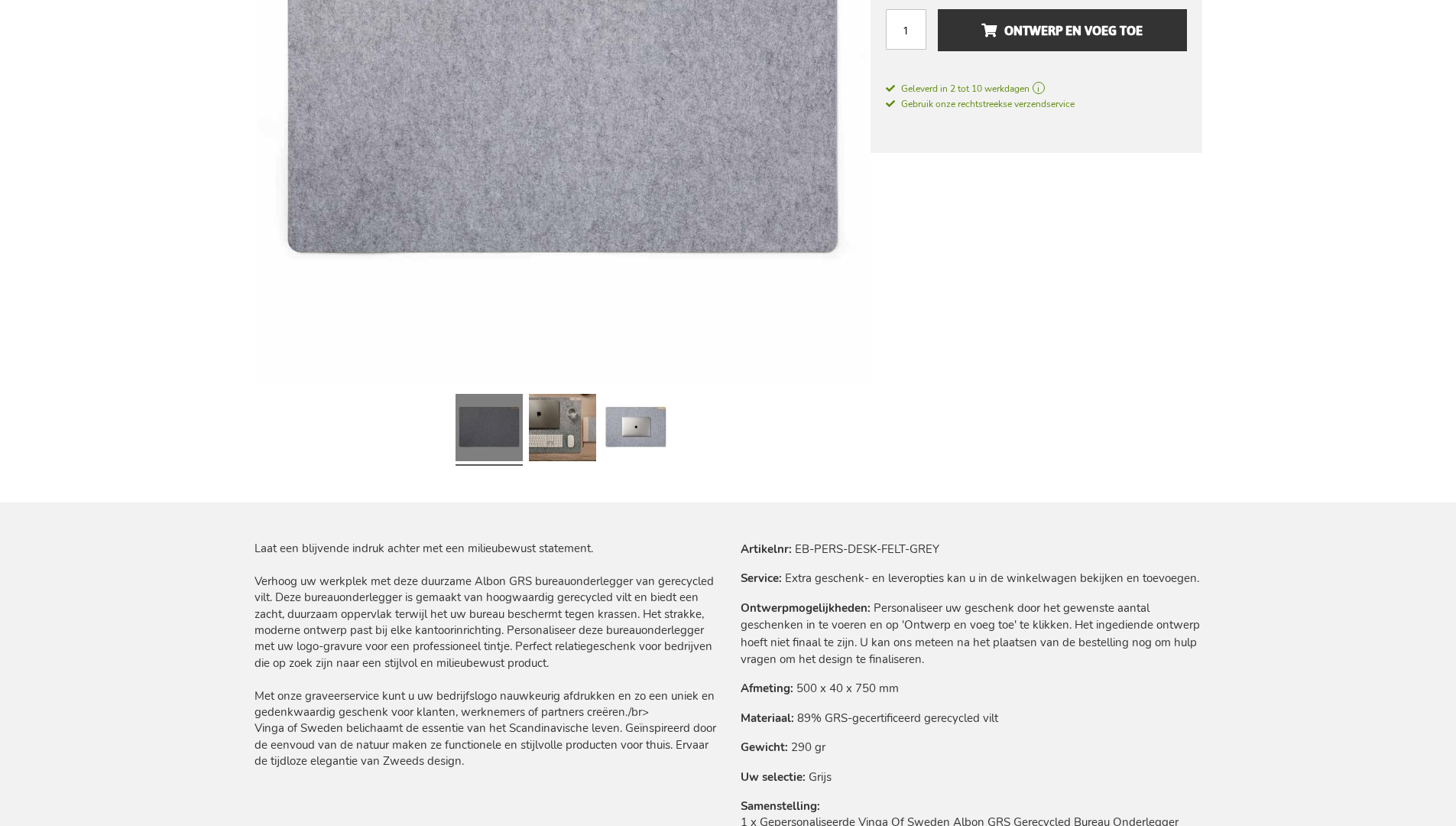
scroll to position [2086, 0]
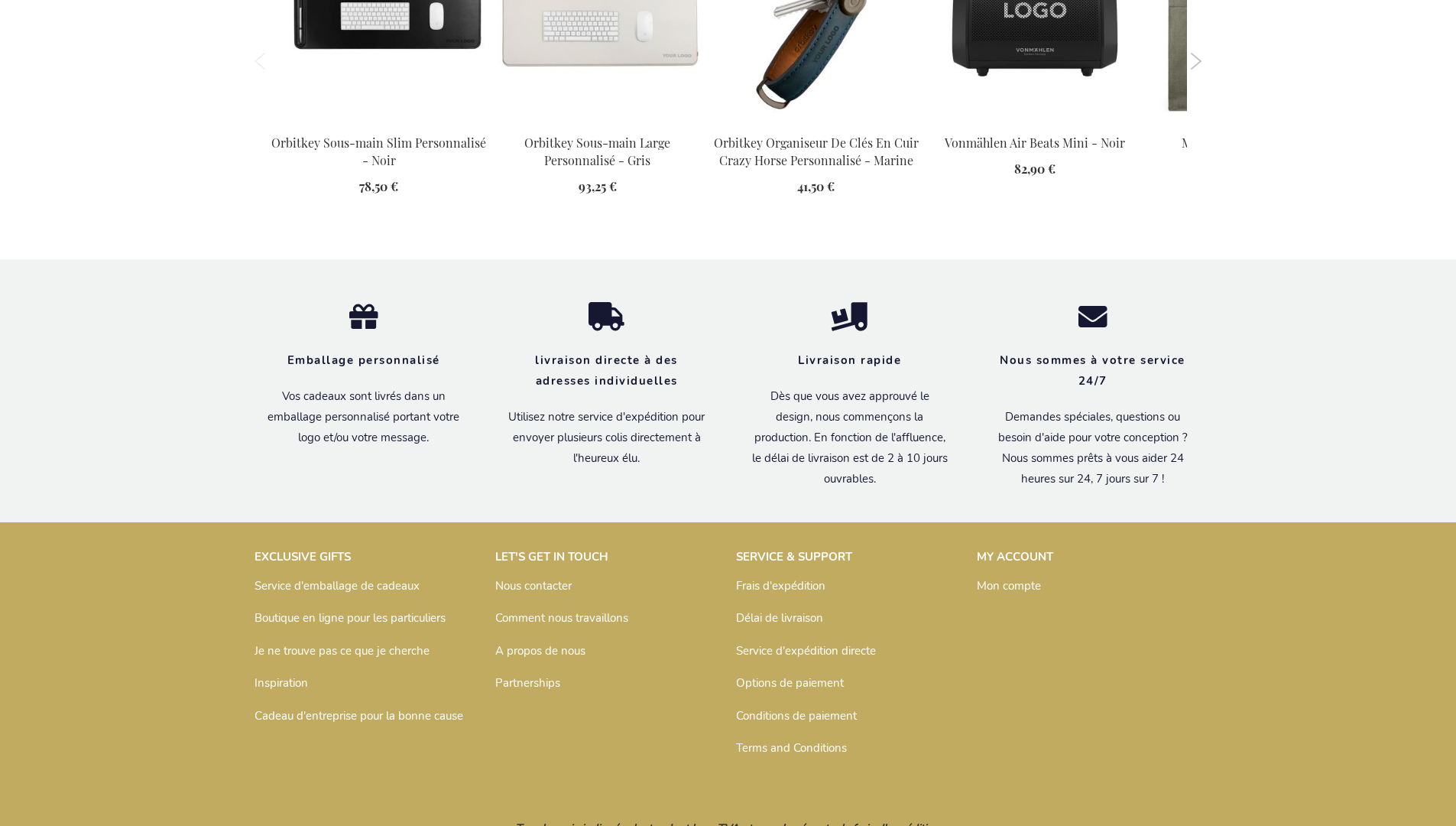
scroll to position [2095, 0]
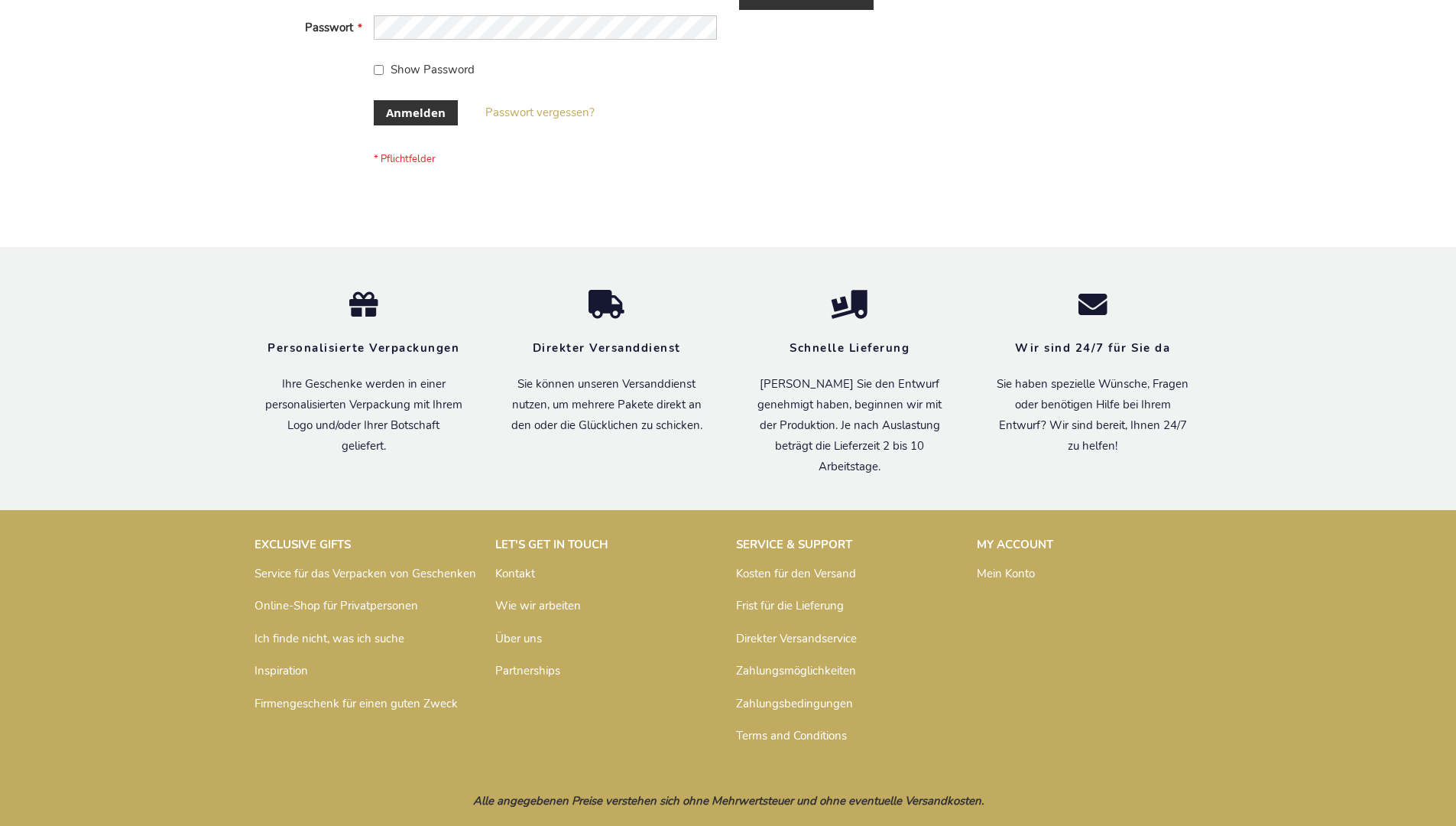
scroll to position [513, 0]
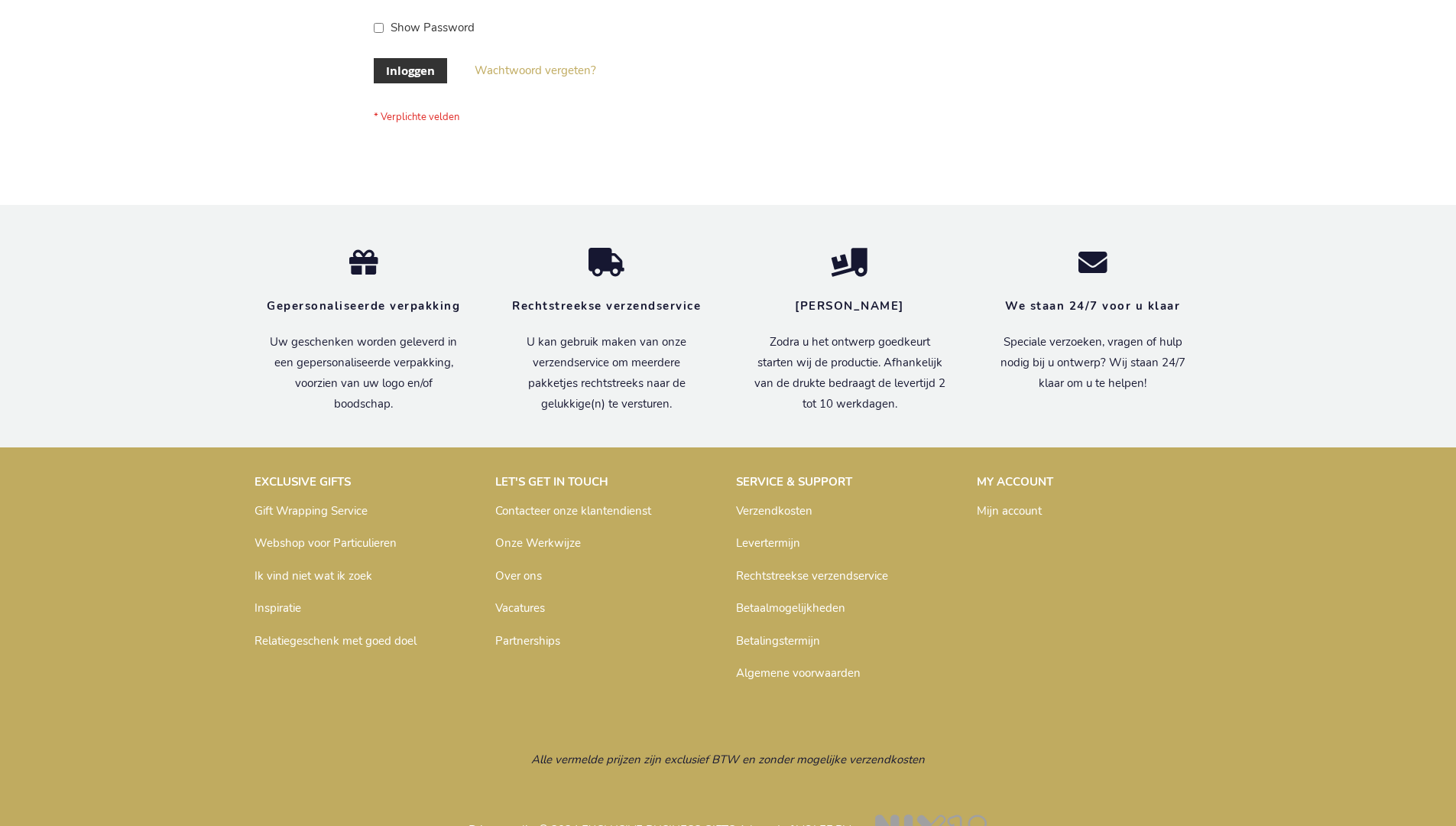
scroll to position [519, 0]
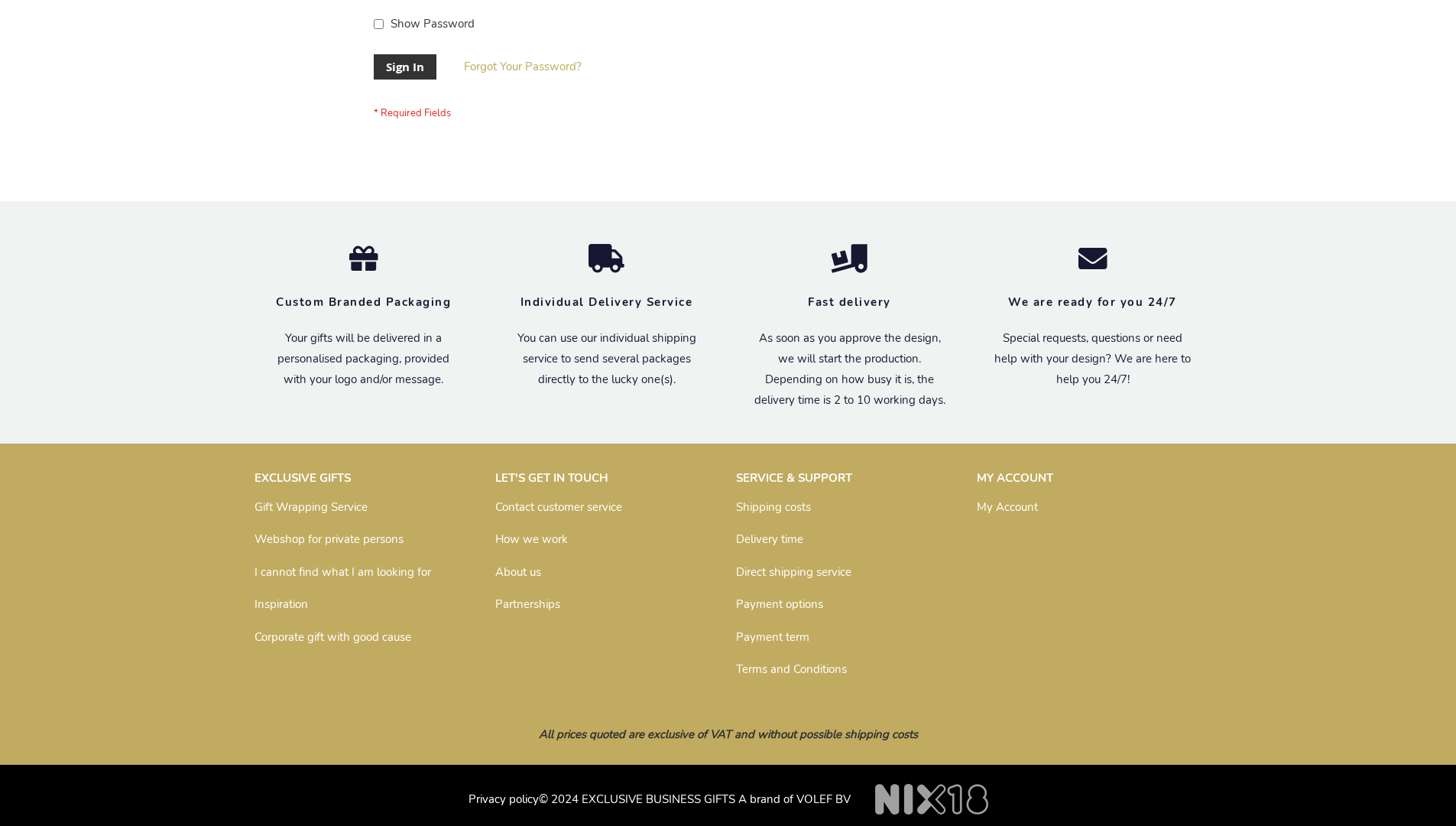
scroll to position [491, 0]
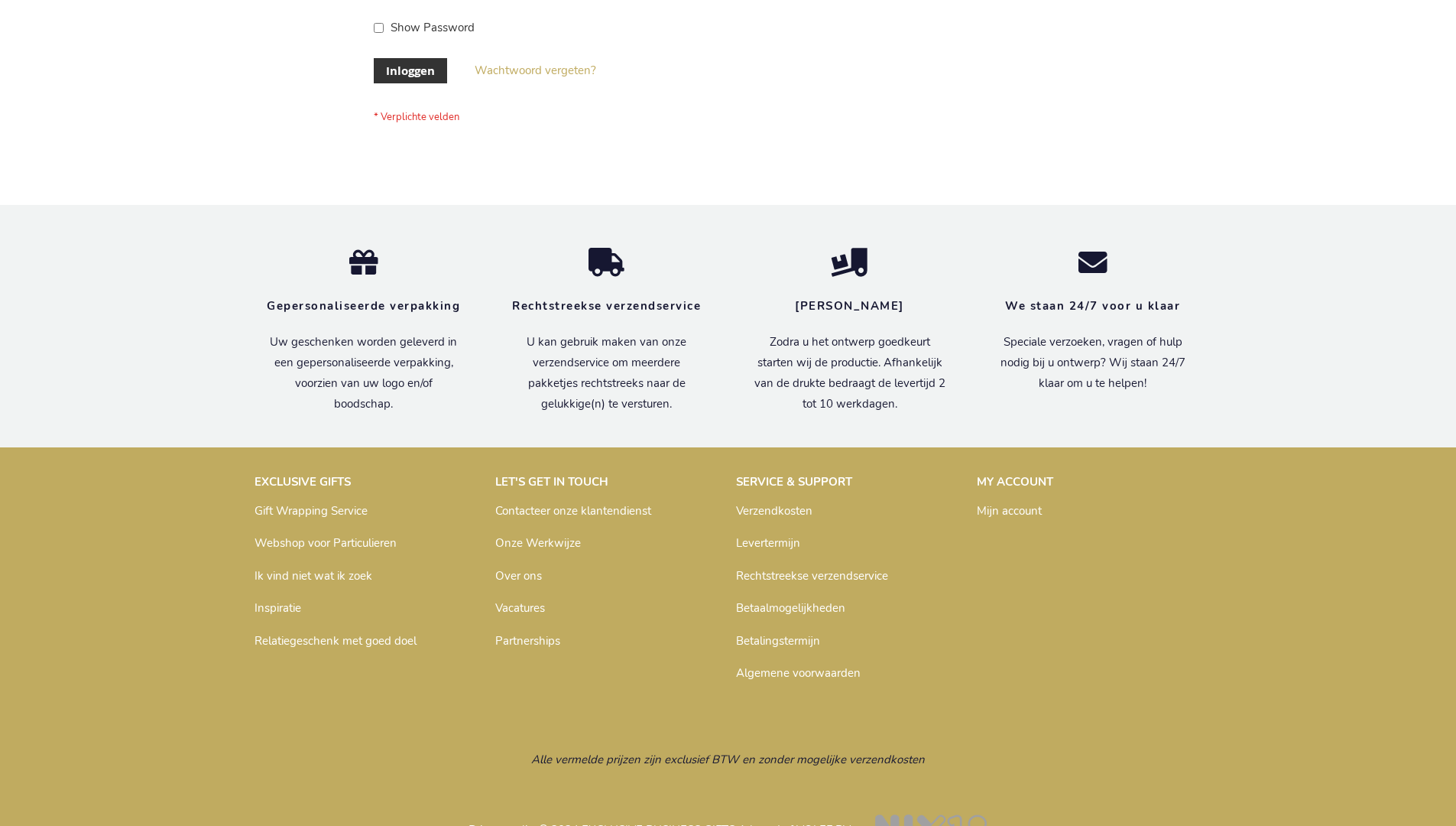
scroll to position [519, 0]
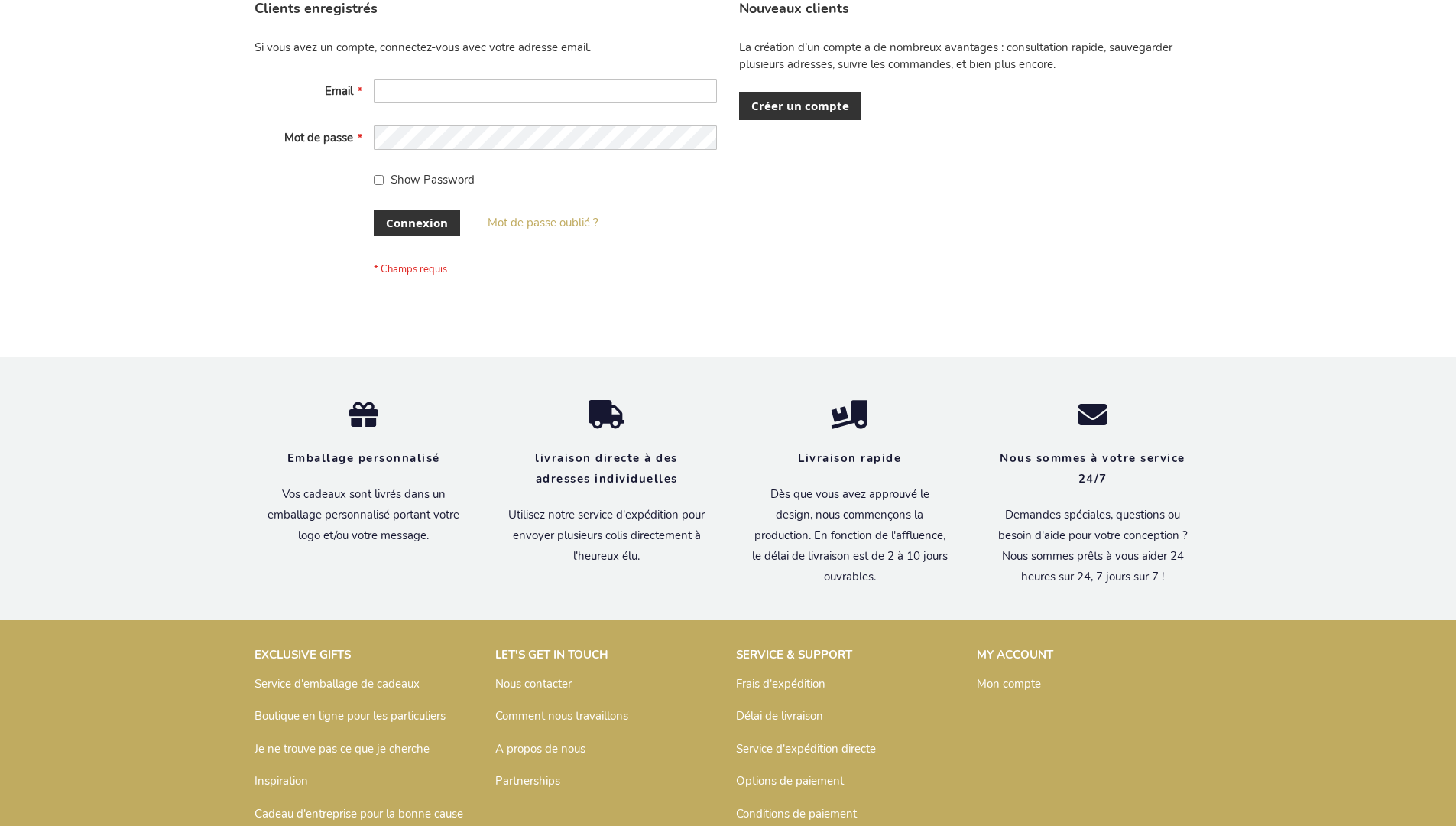
scroll to position [528, 0]
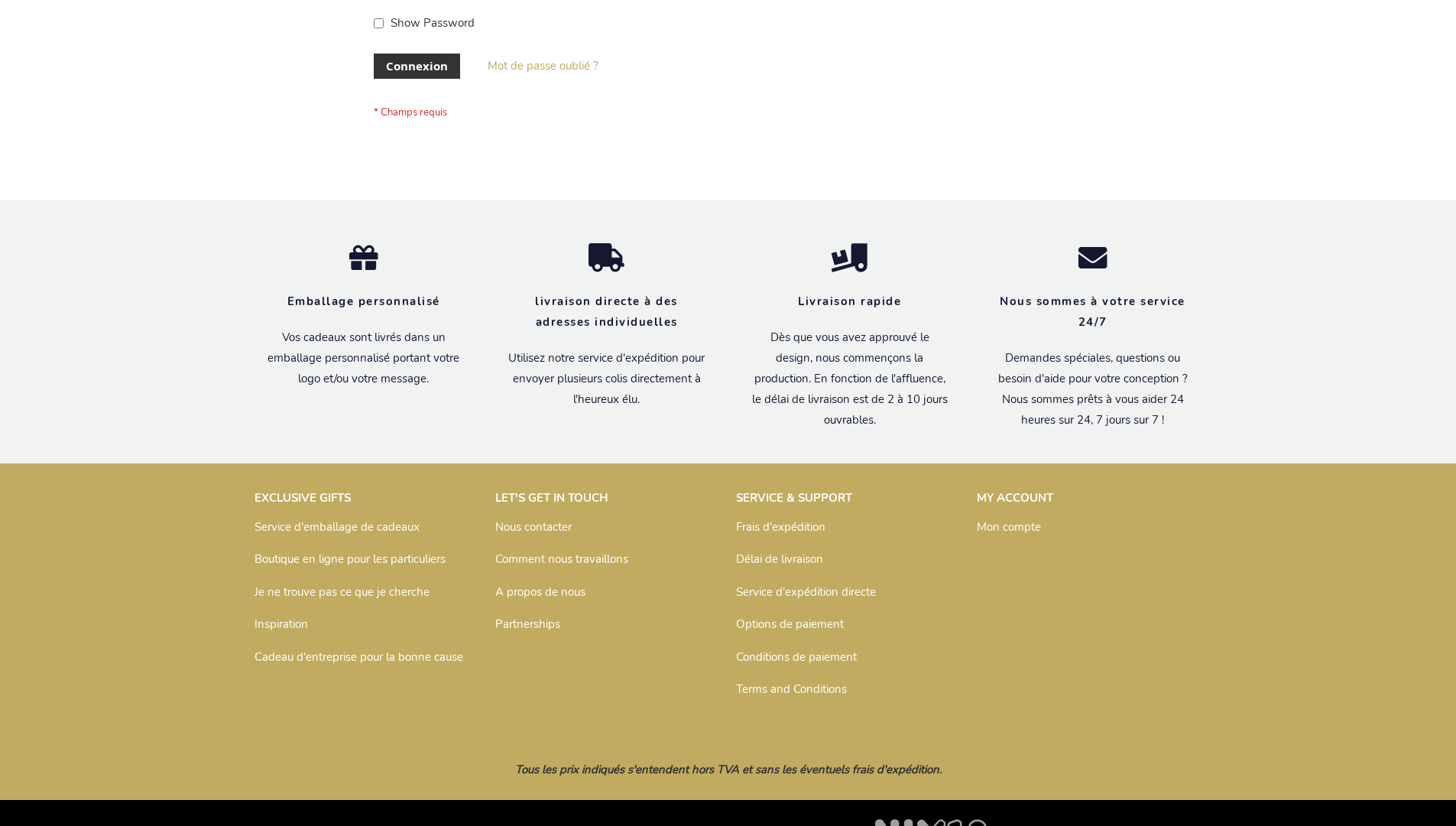
scroll to position [528, 0]
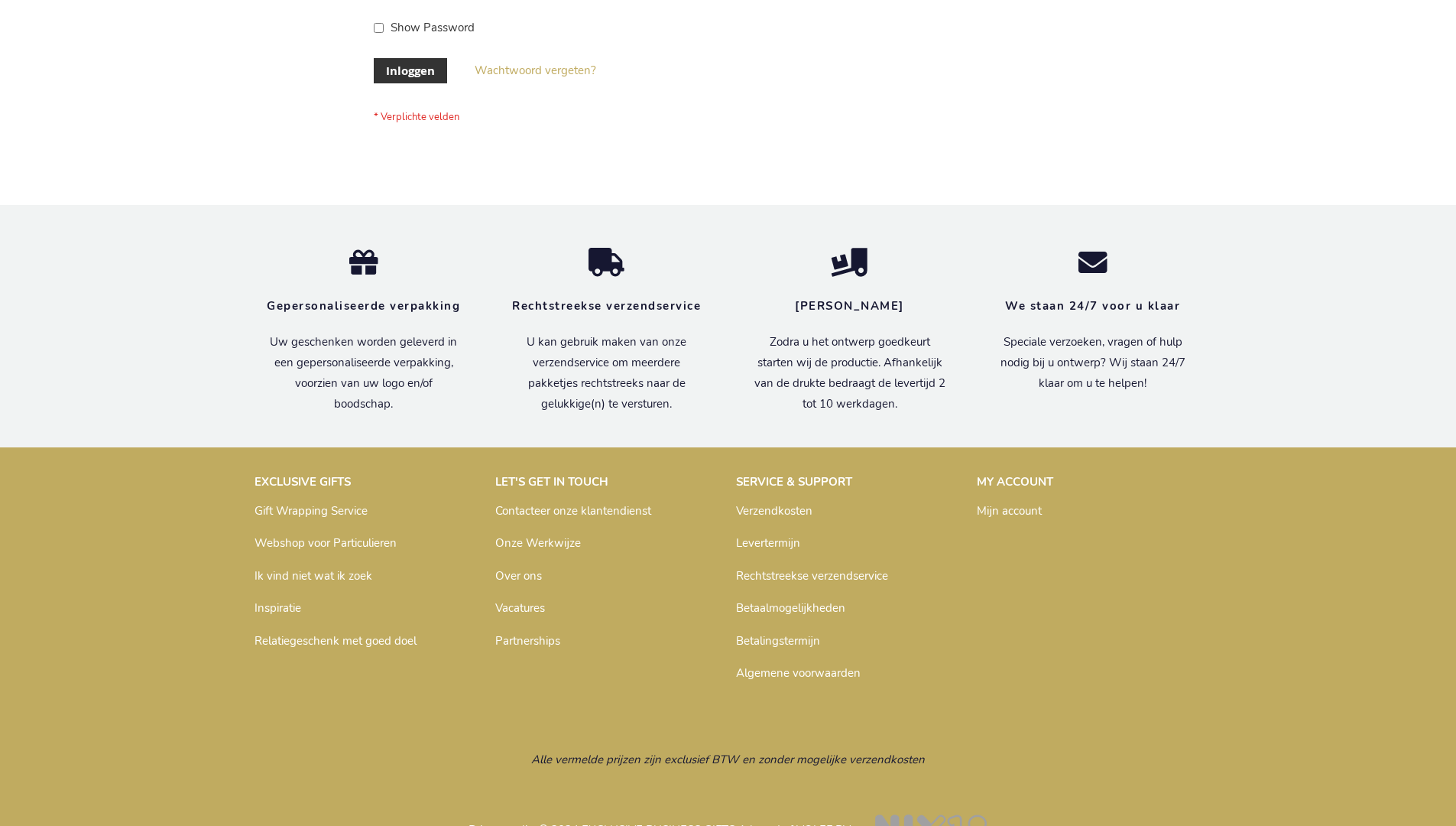
scroll to position [519, 0]
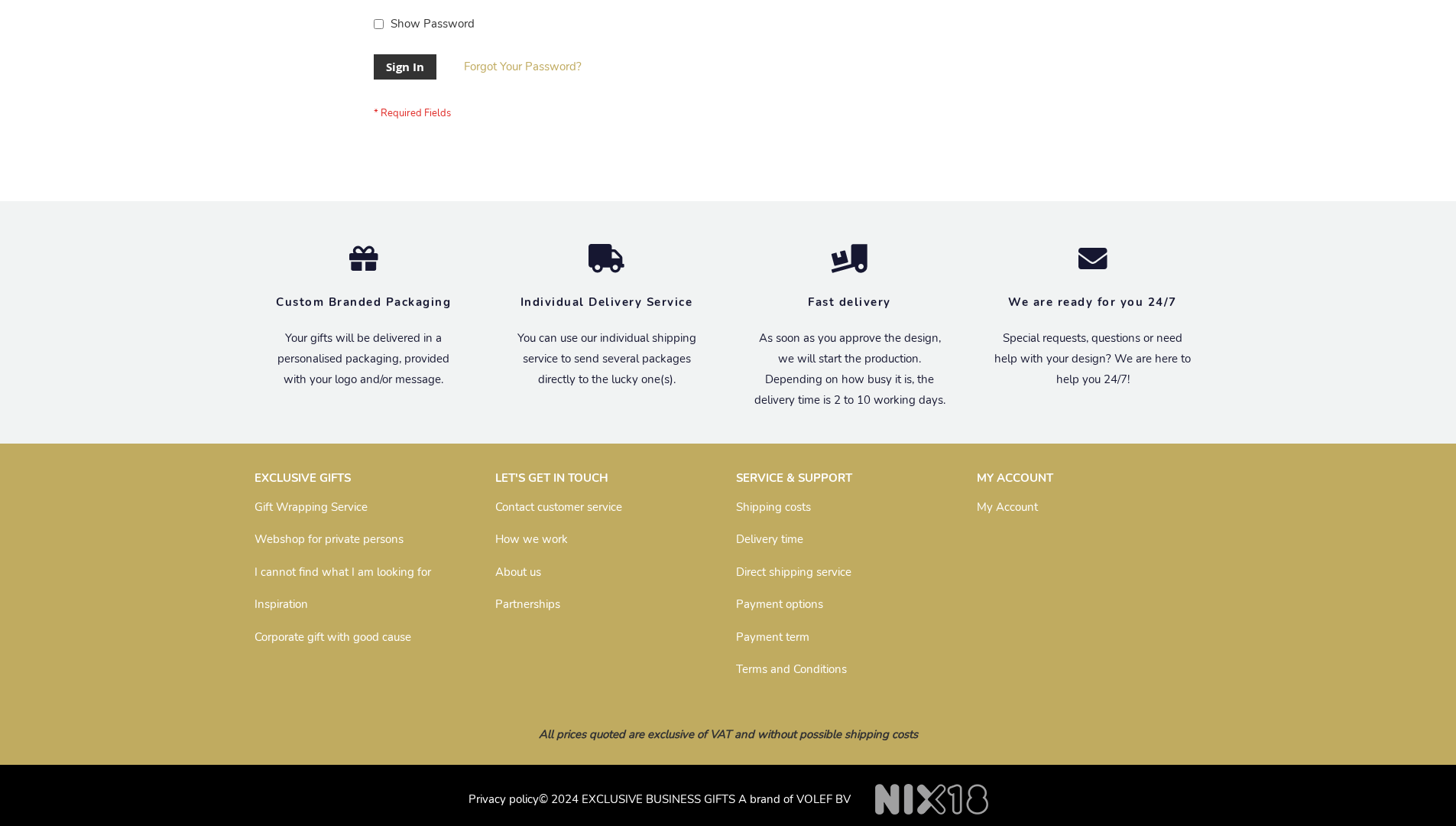
scroll to position [491, 0]
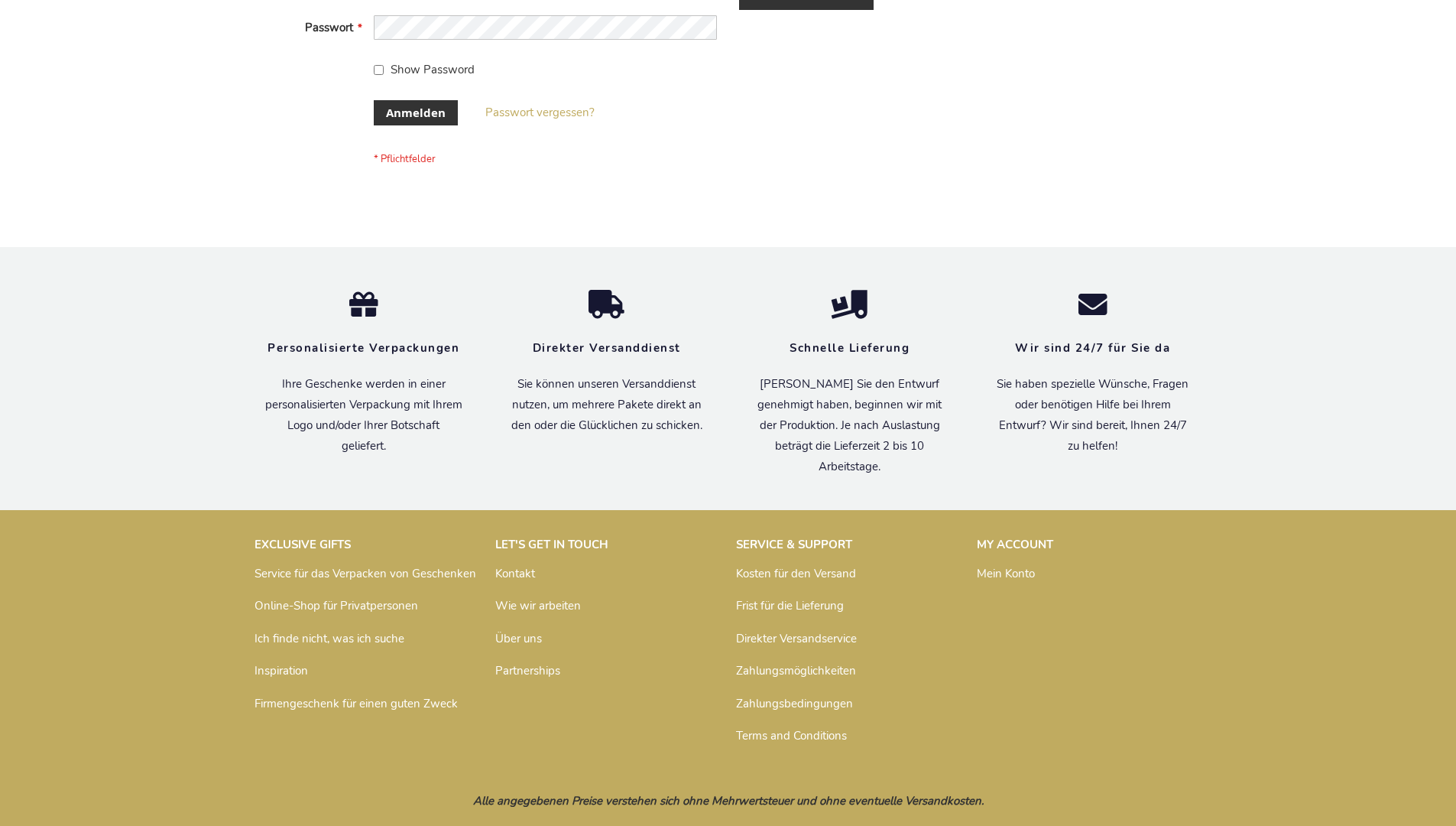
scroll to position [513, 0]
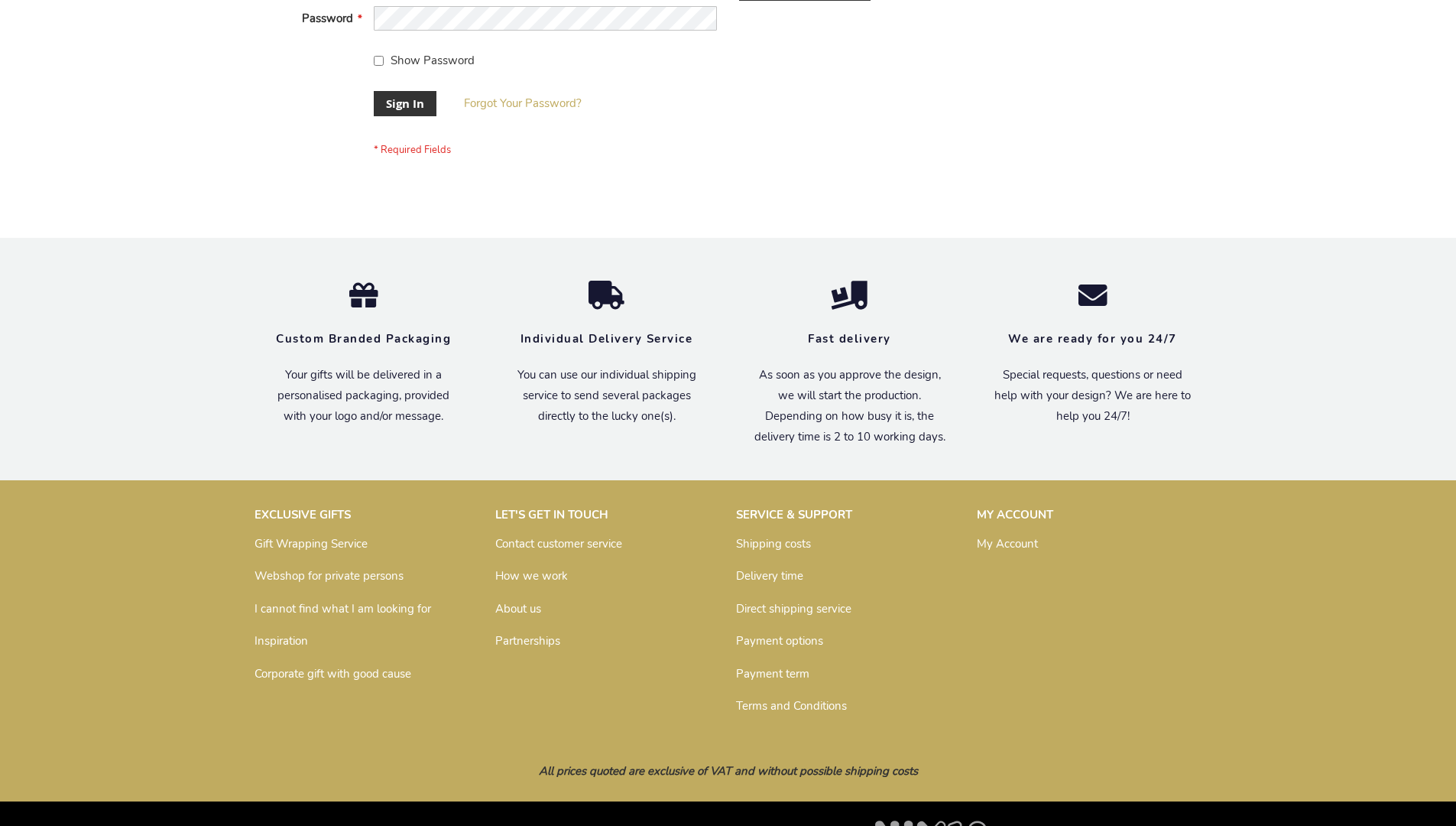
scroll to position [491, 0]
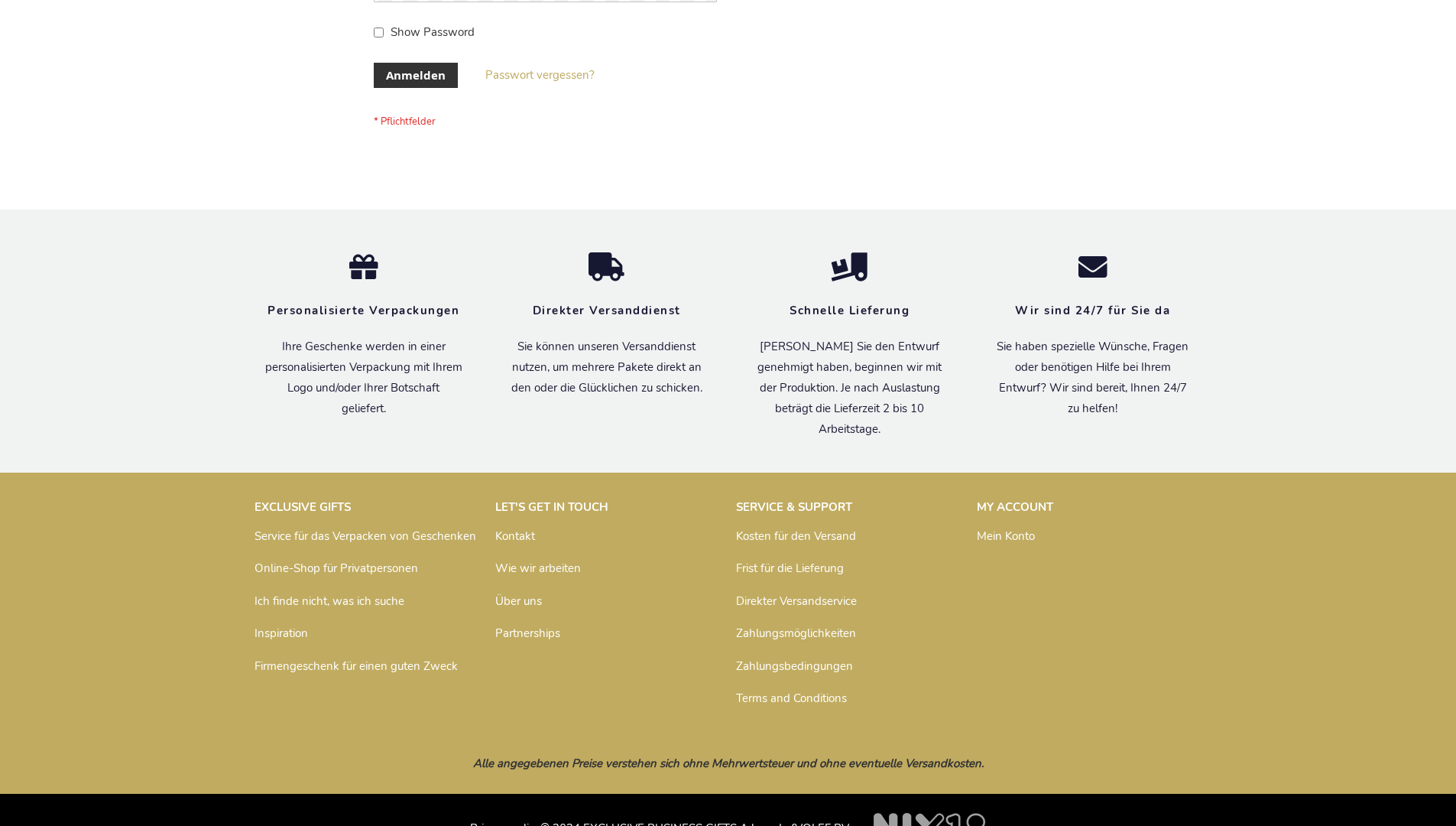
scroll to position [513, 0]
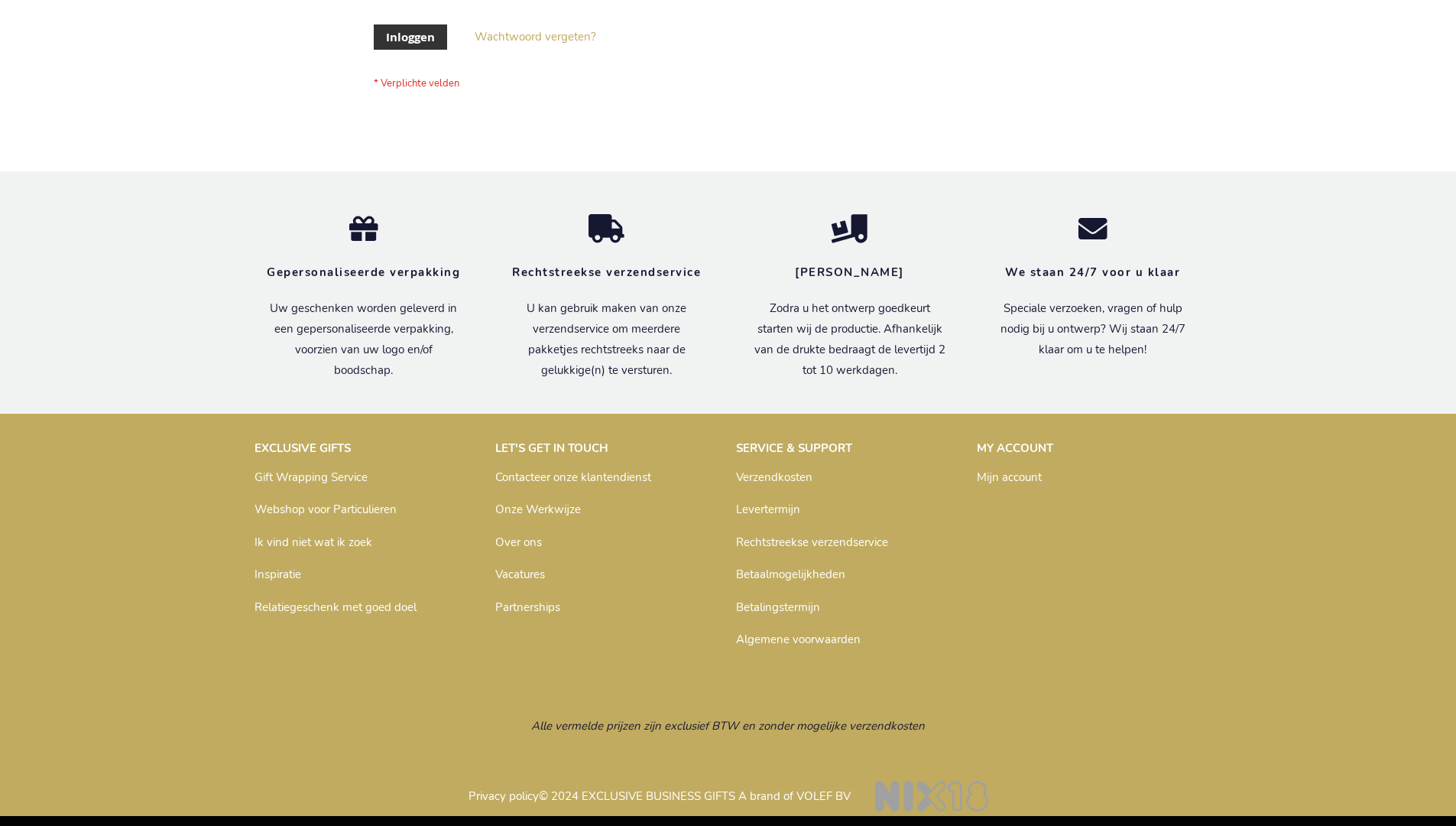
scroll to position [519, 0]
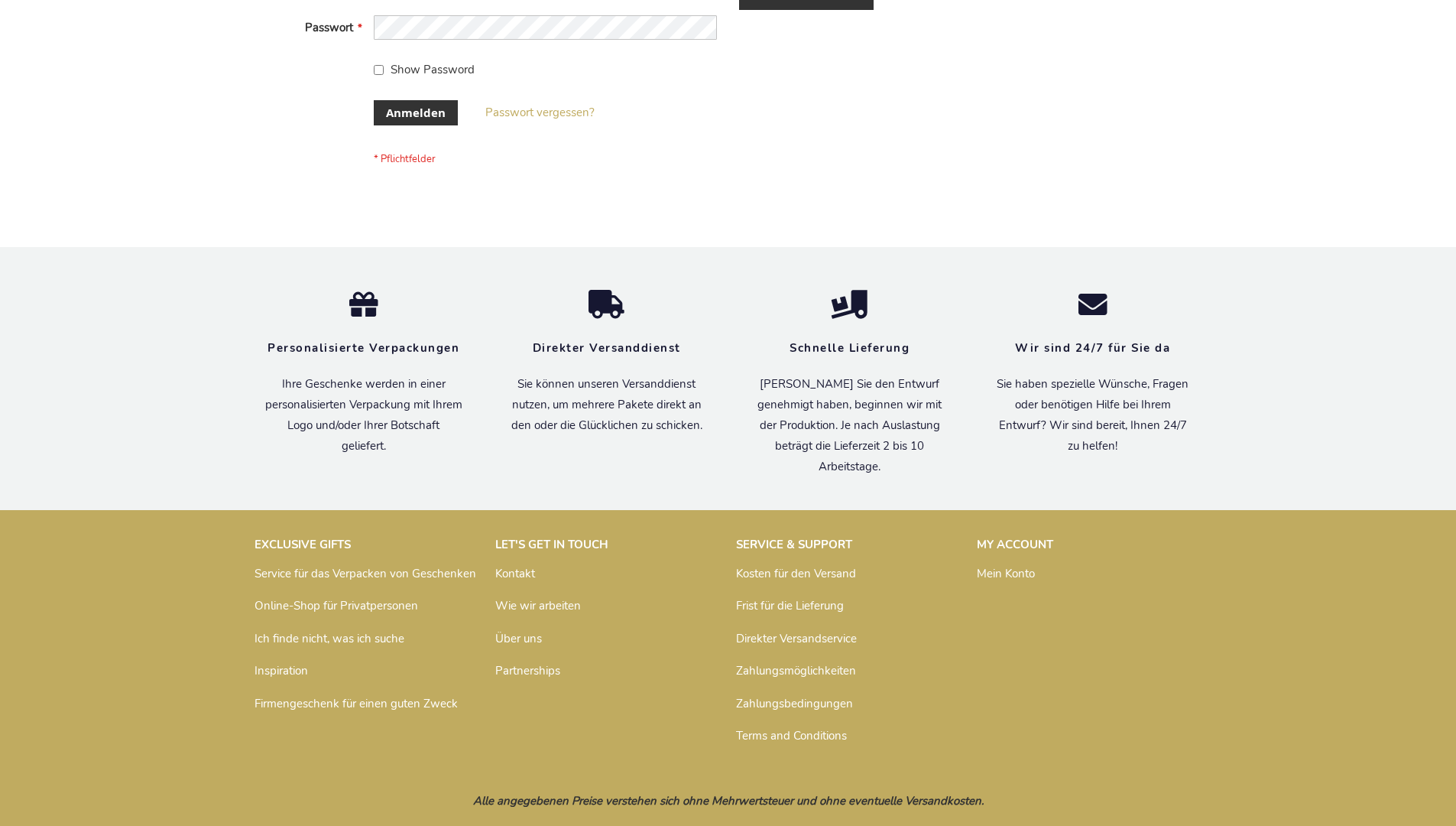
scroll to position [513, 0]
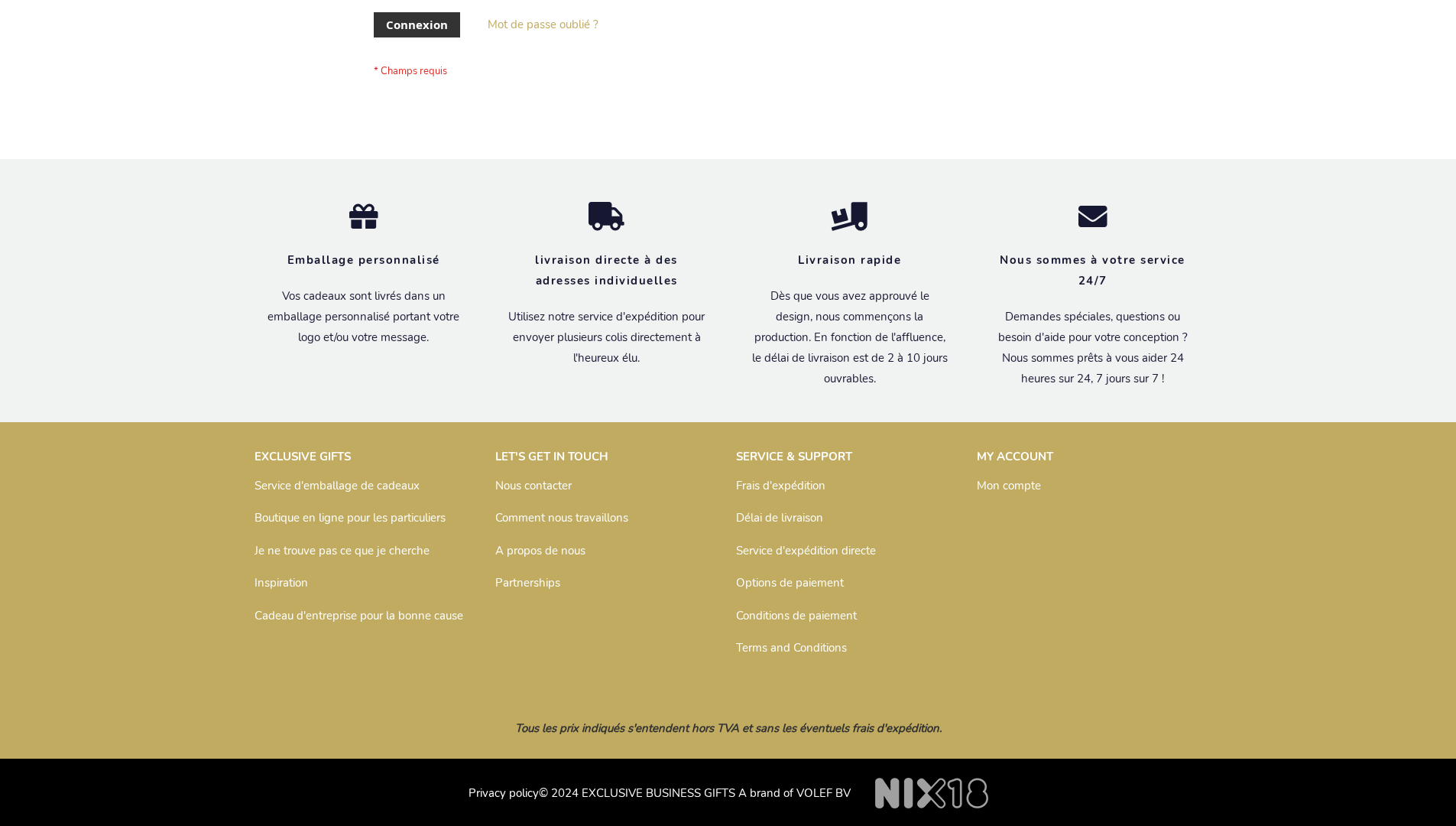
scroll to position [528, 0]
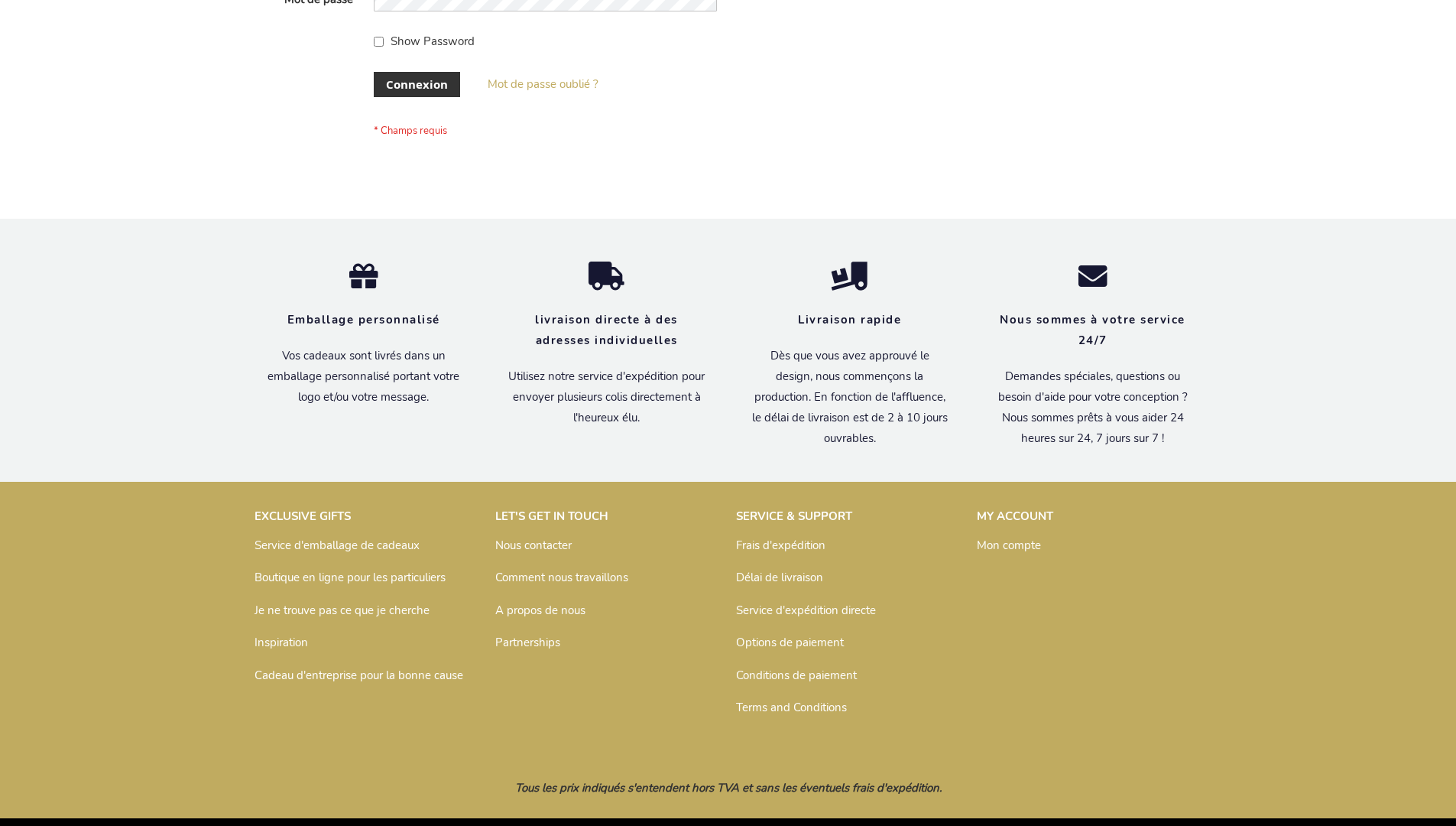
scroll to position [528, 0]
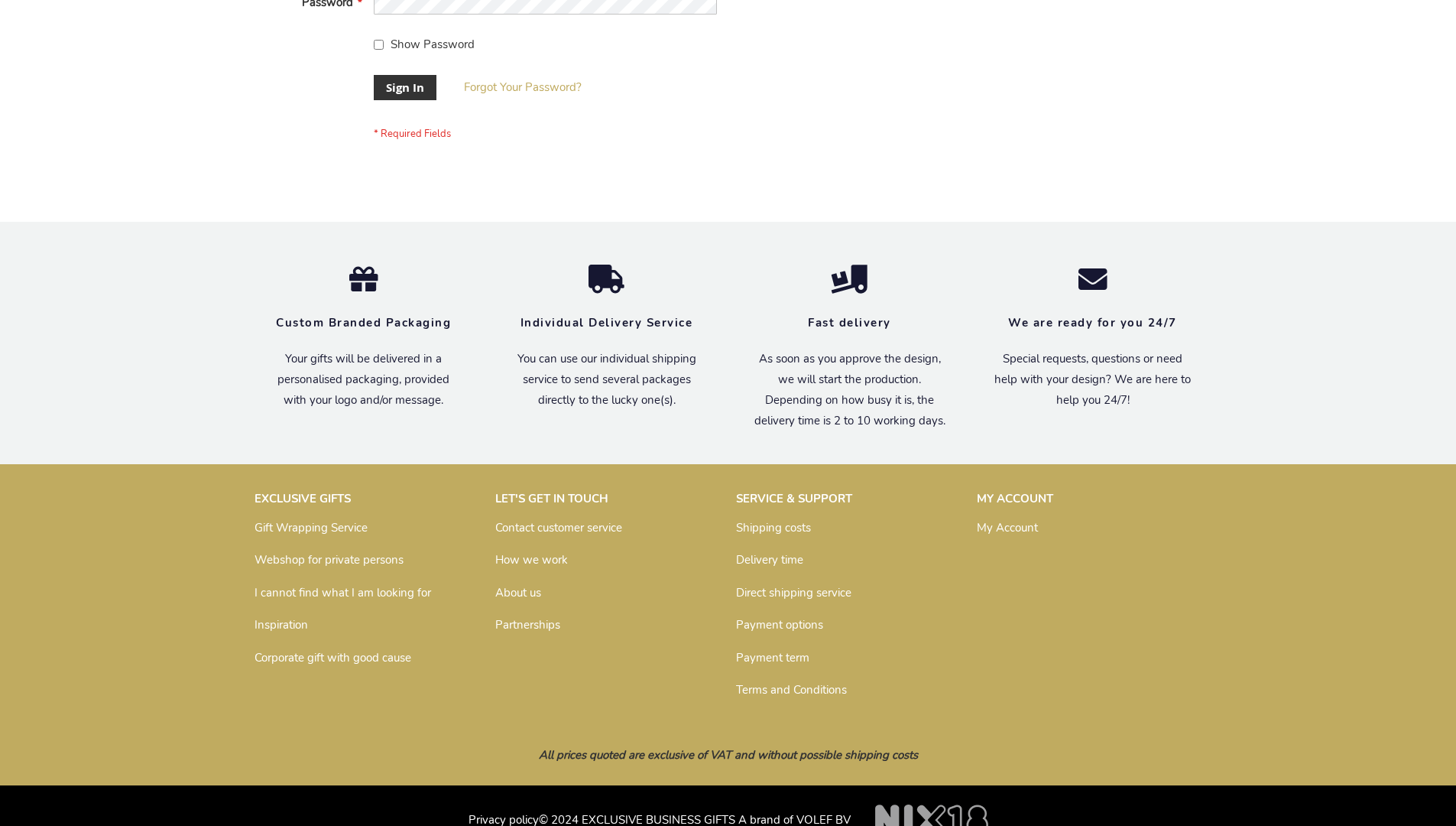
scroll to position [491, 0]
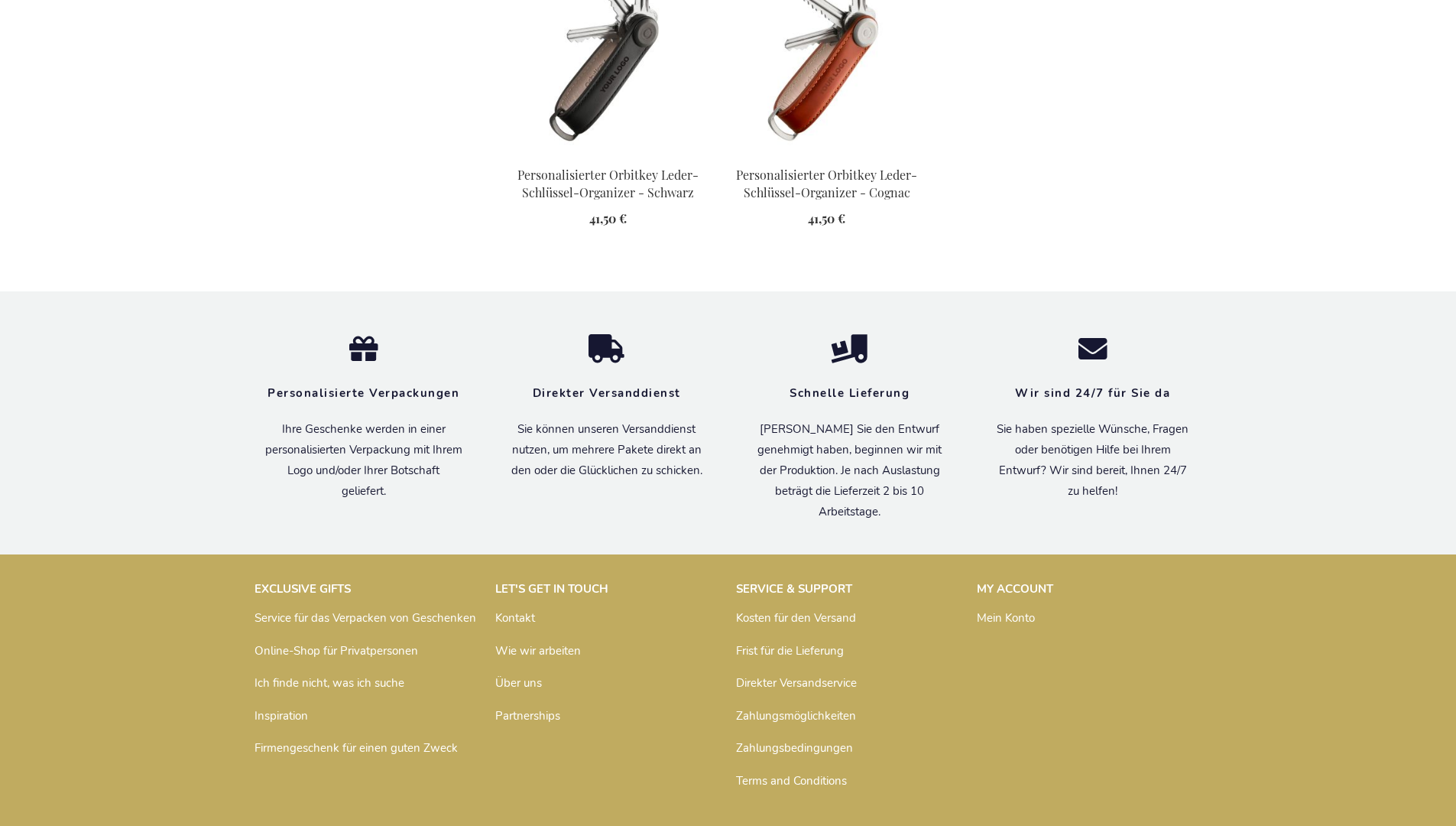
scroll to position [2129, 0]
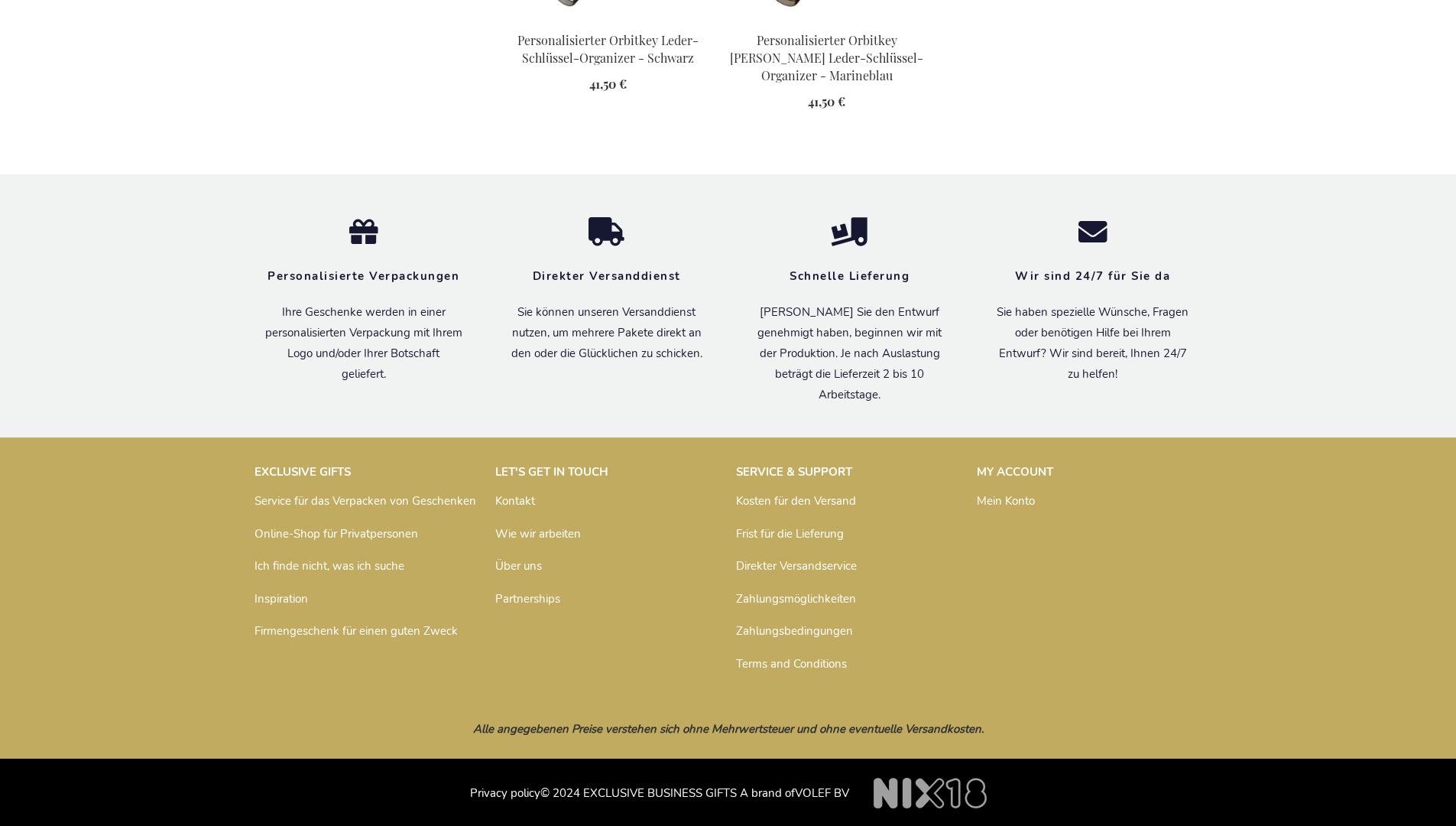
scroll to position [2146, 0]
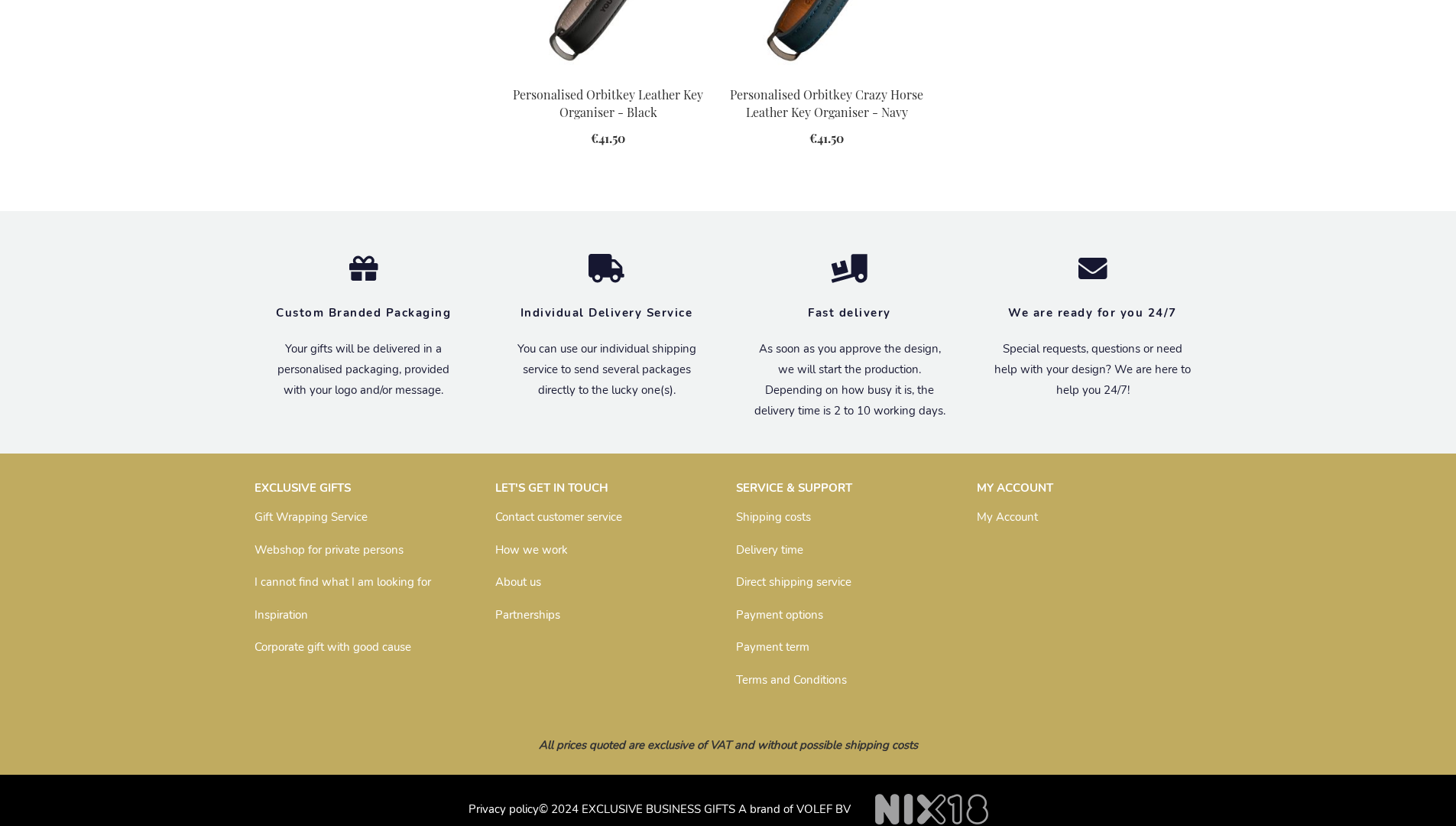
scroll to position [2010, 0]
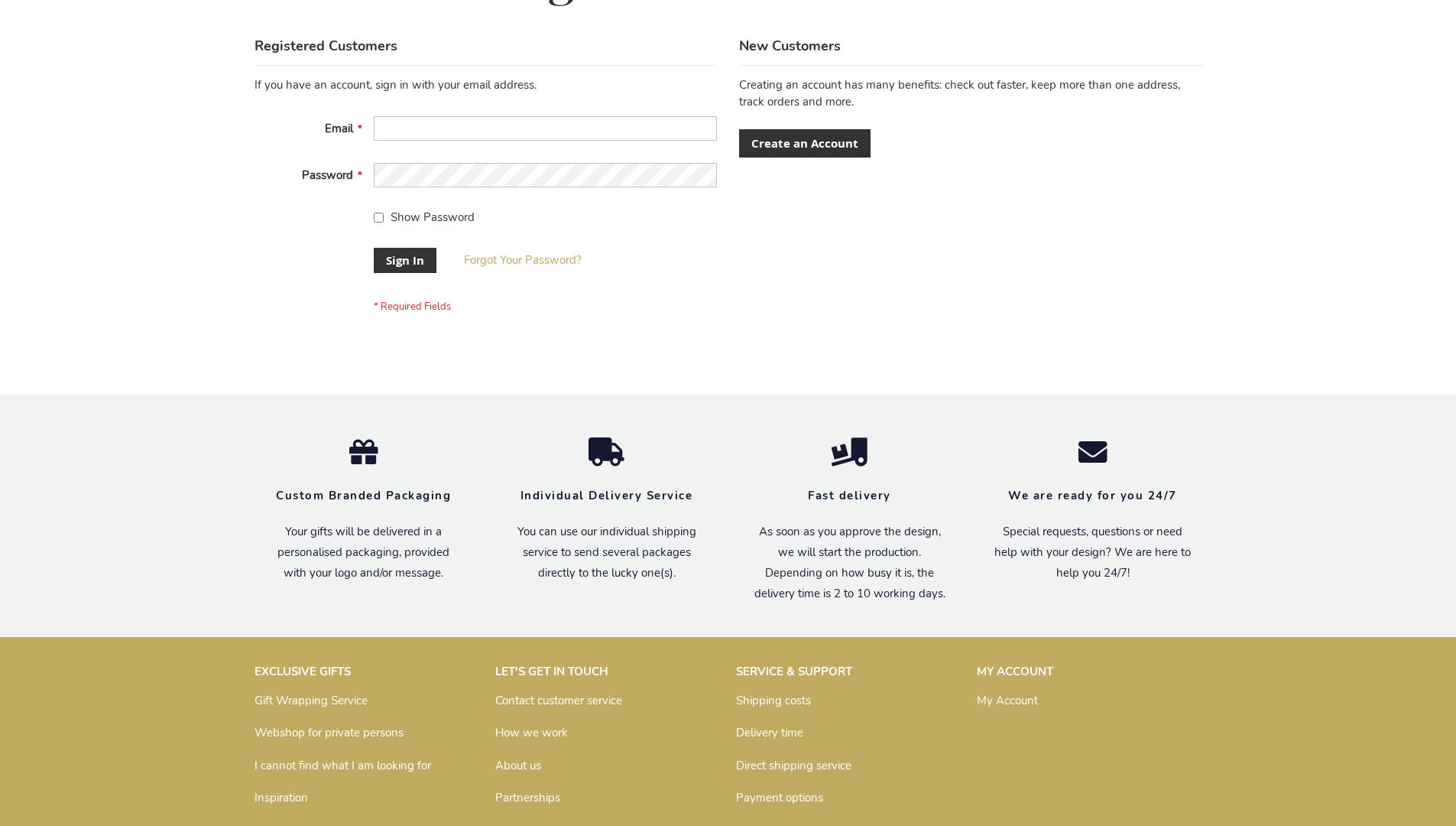
scroll to position [491, 0]
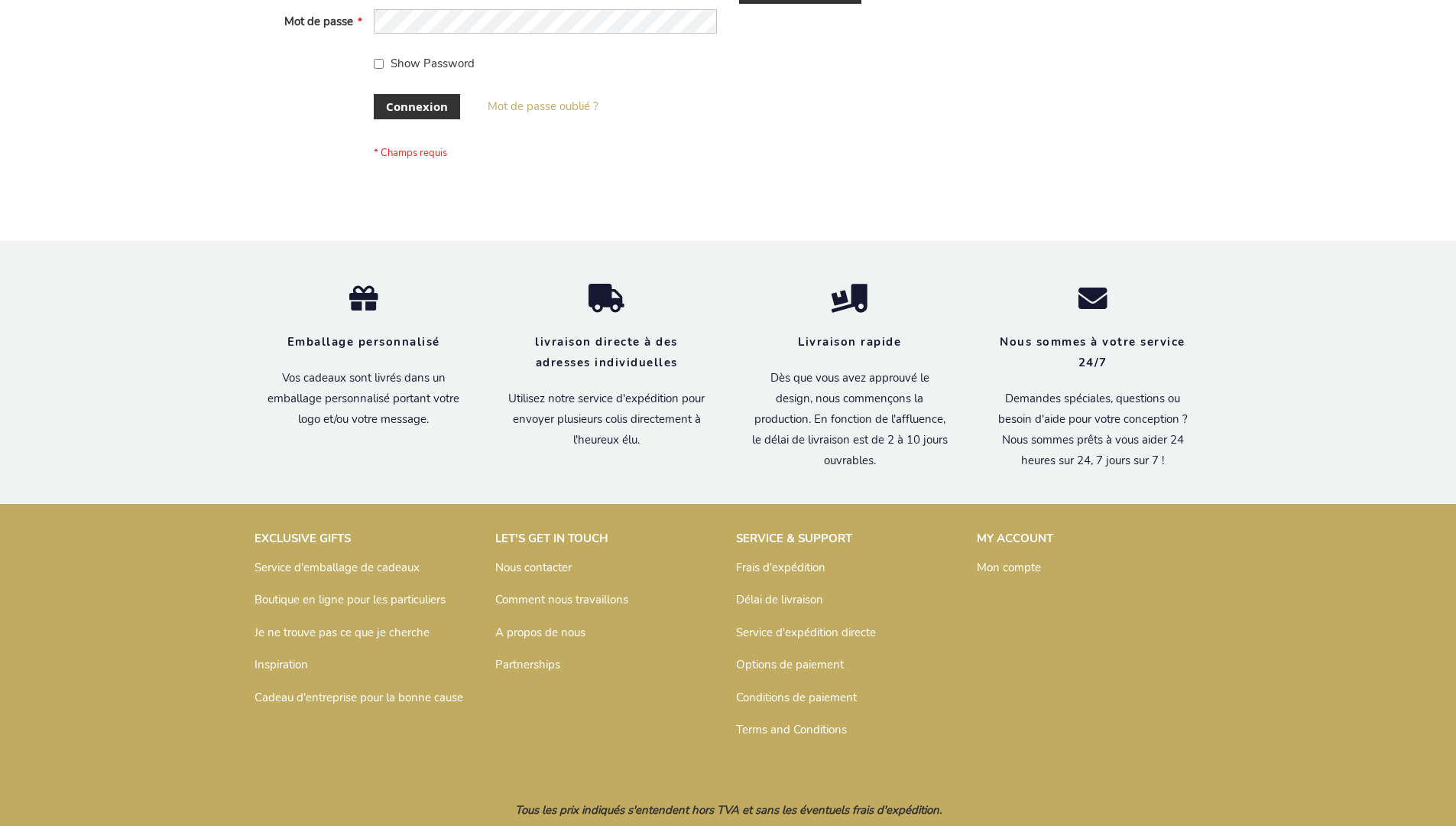
scroll to position [528, 0]
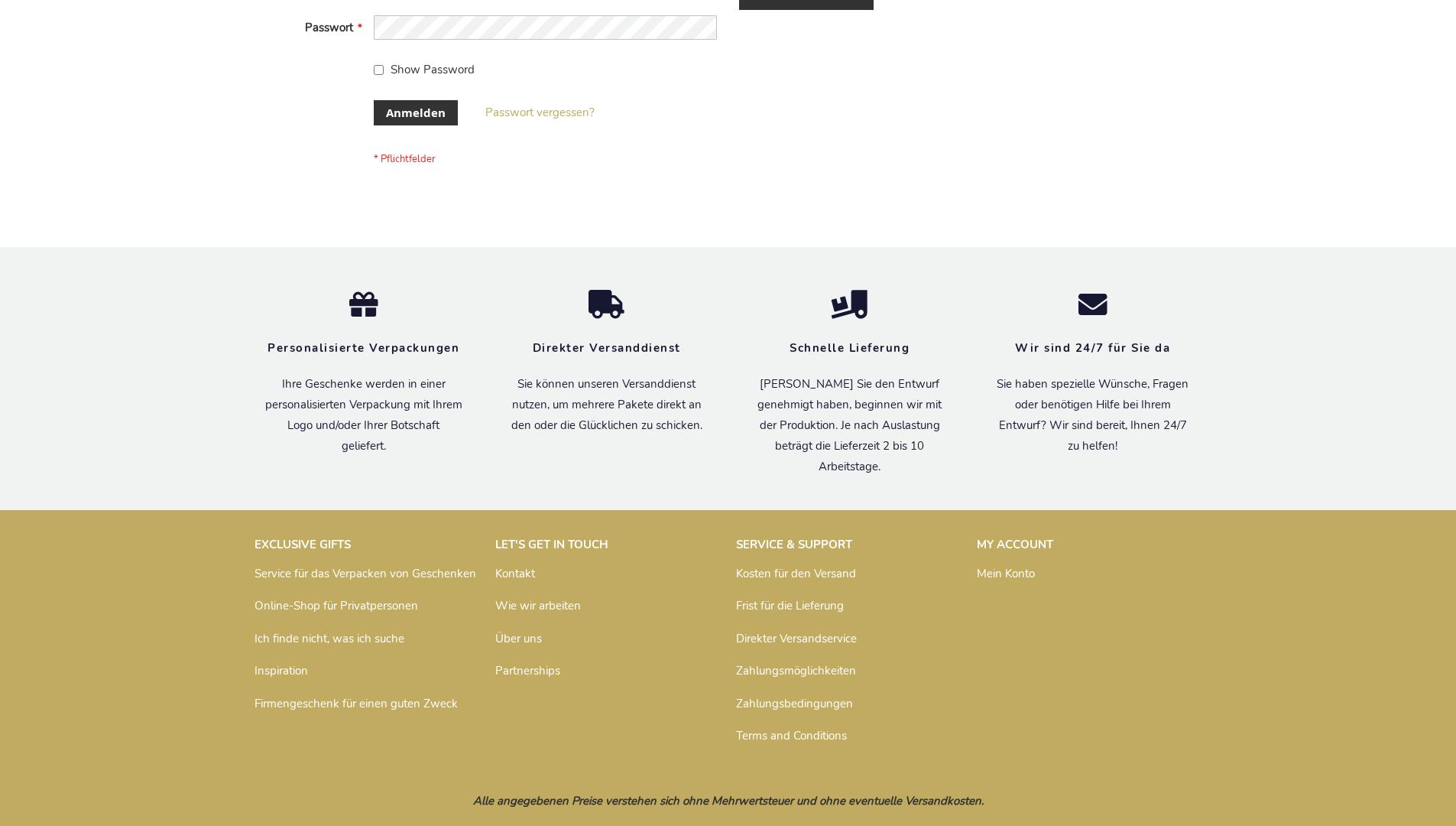
scroll to position [513, 0]
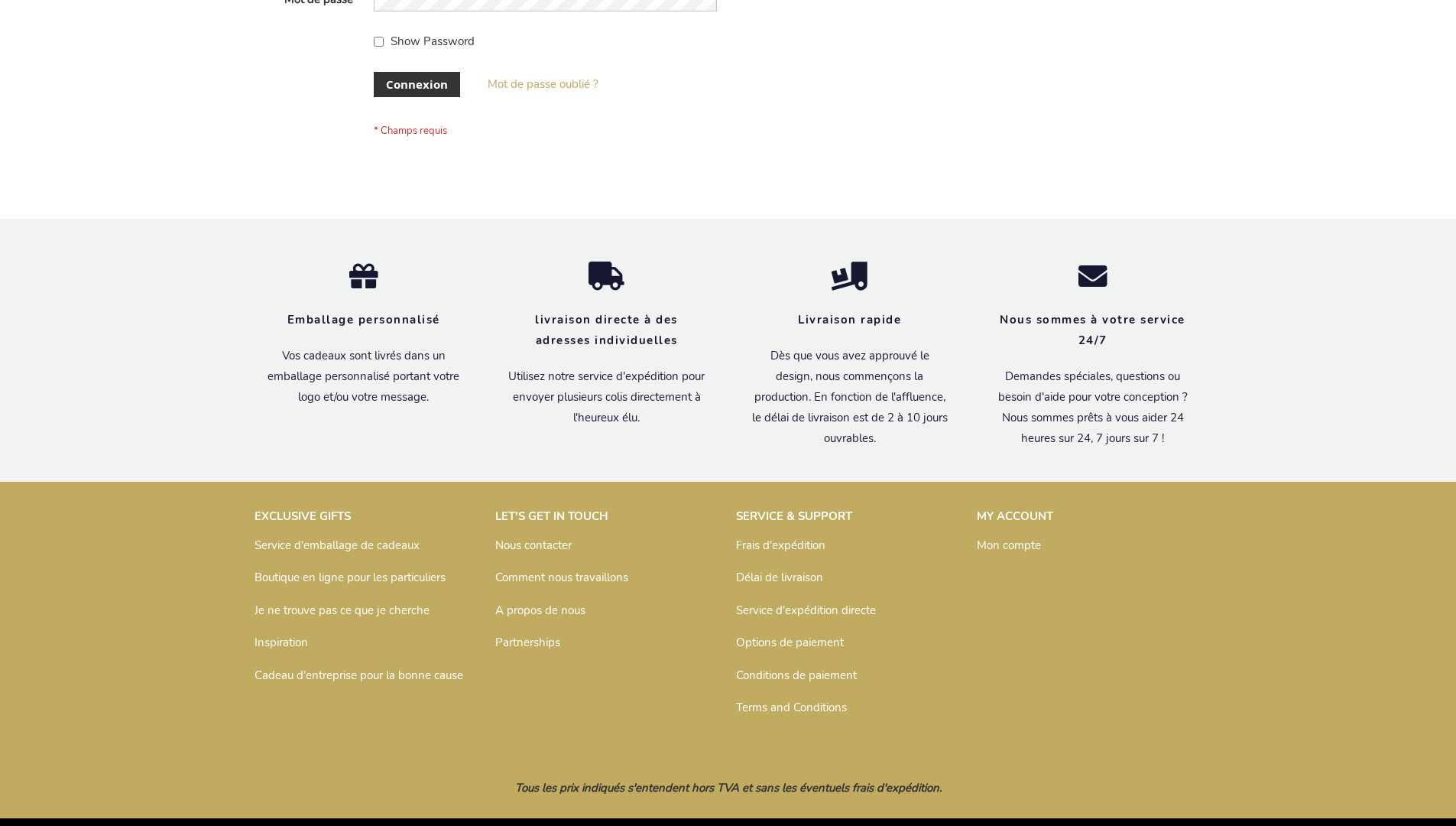
scroll to position [528, 0]
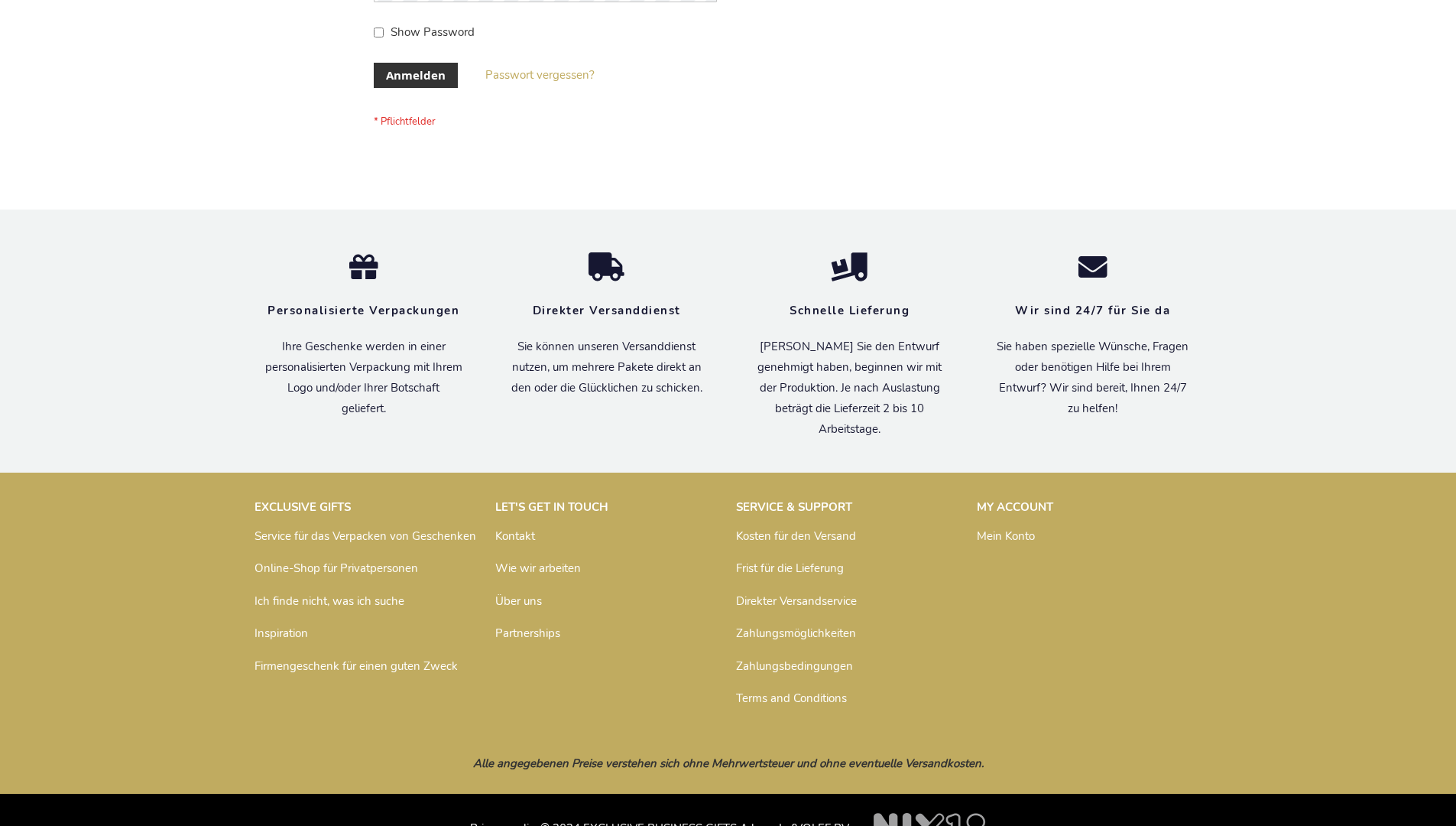
scroll to position [513, 0]
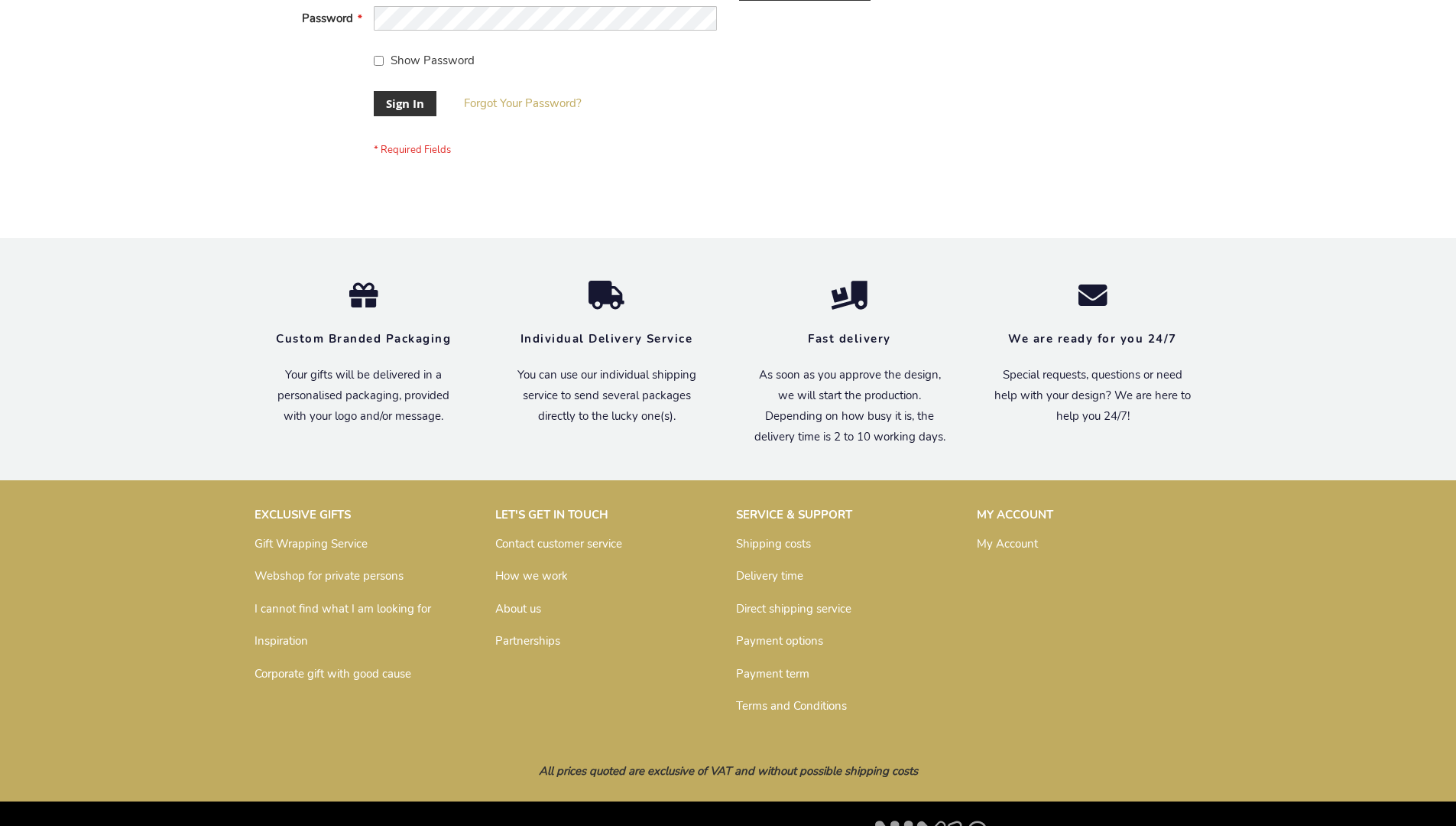
scroll to position [491, 0]
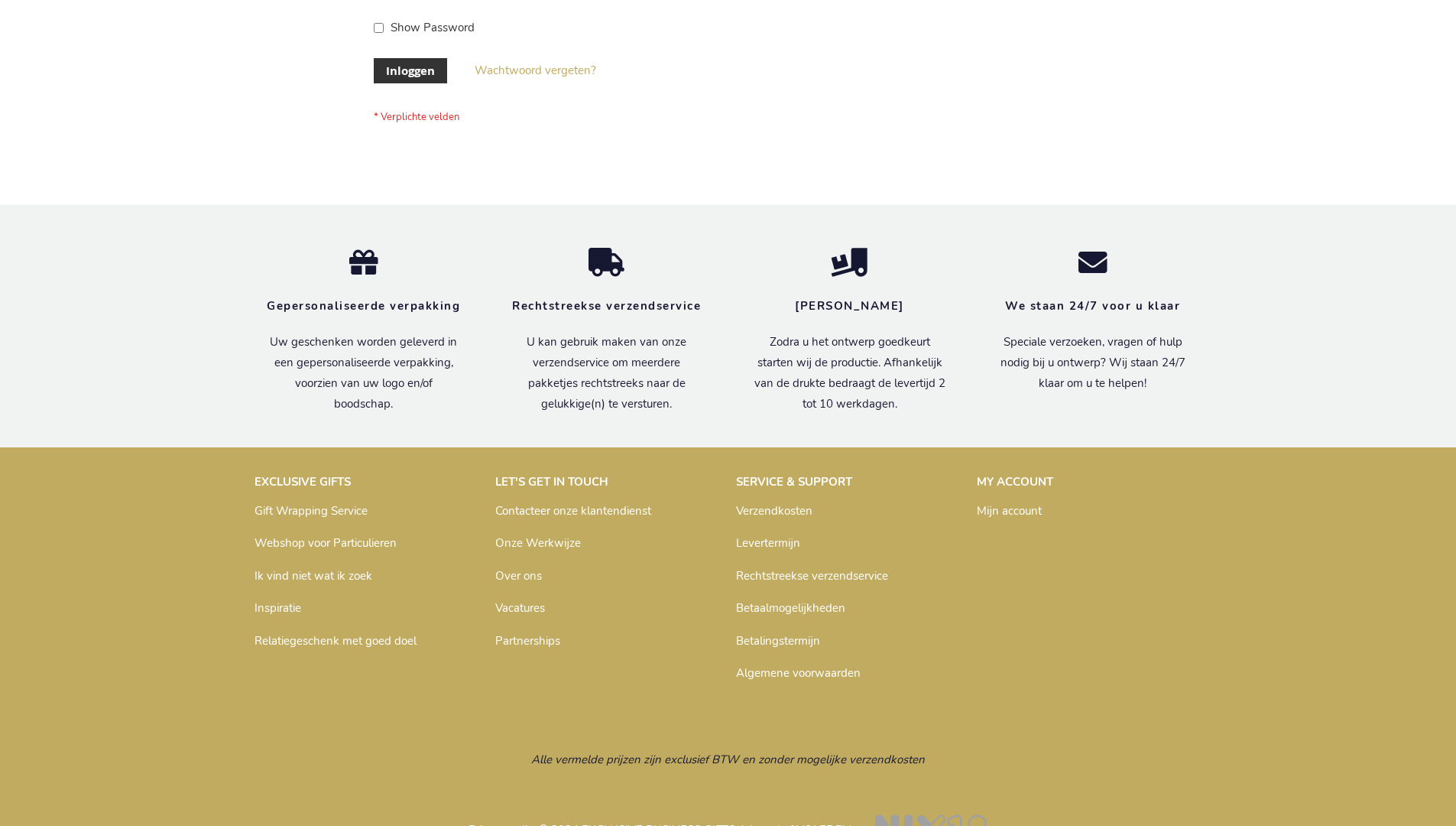
scroll to position [519, 0]
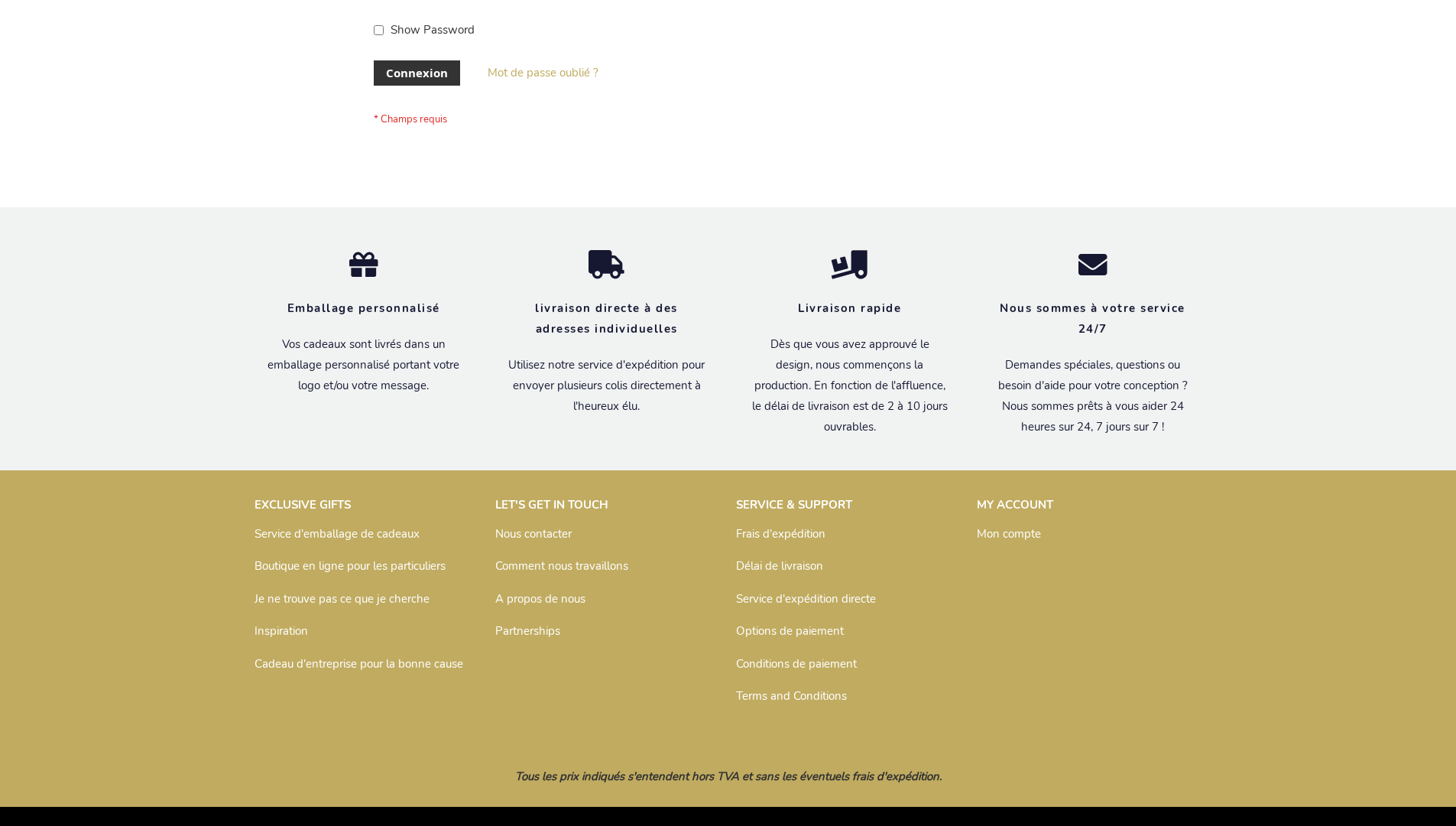
scroll to position [527, 0]
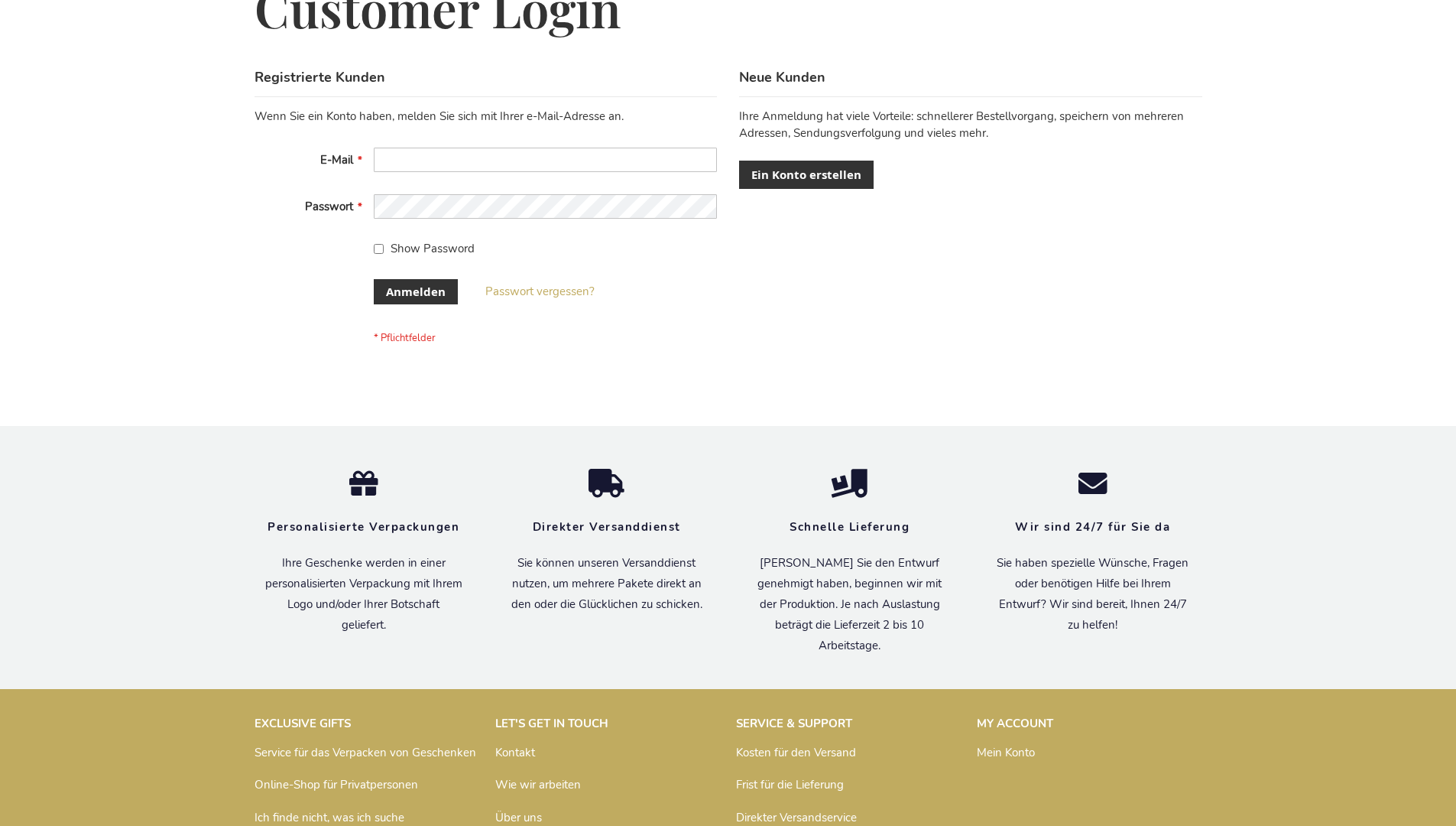
scroll to position [513, 0]
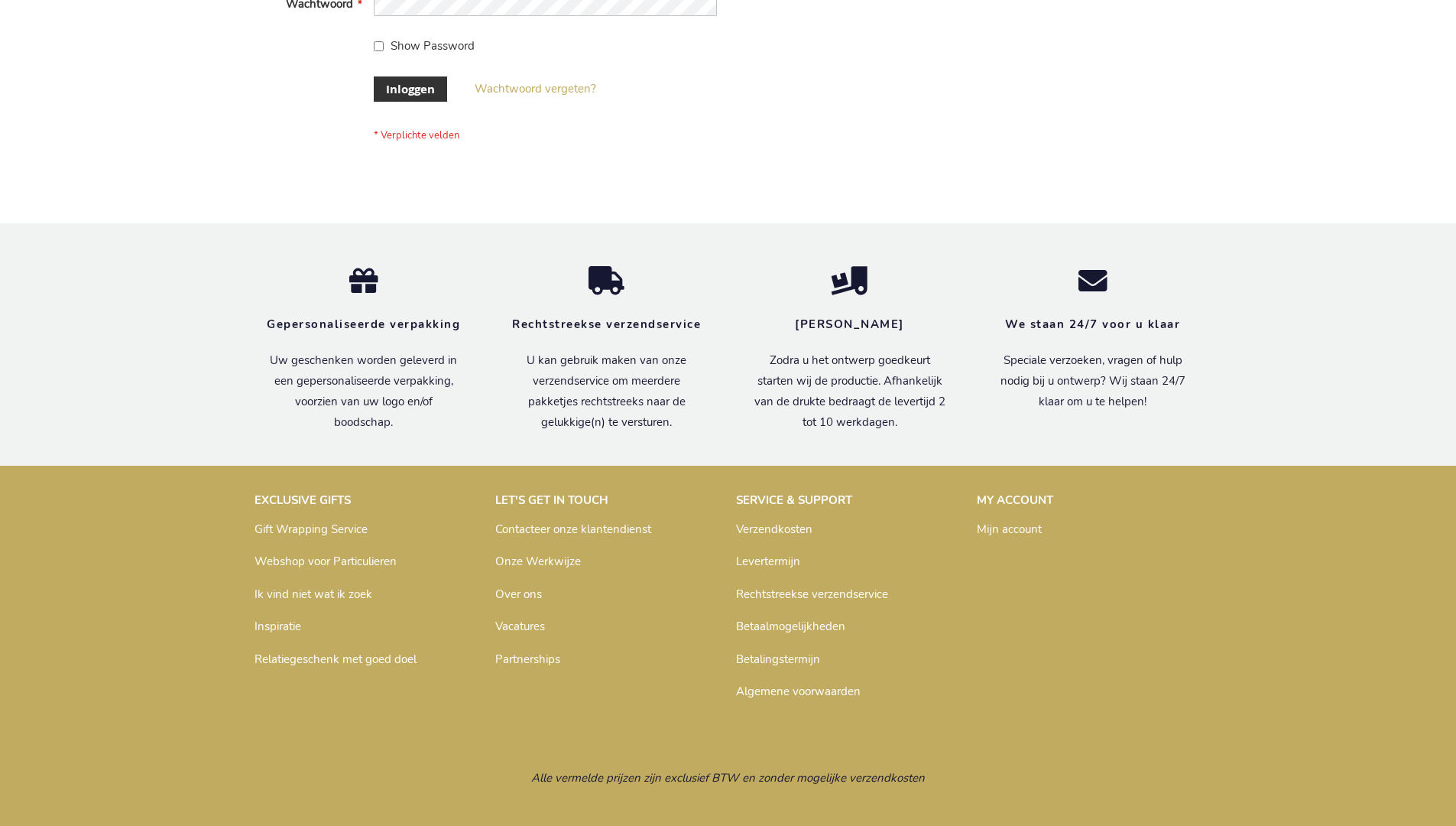
scroll to position [519, 0]
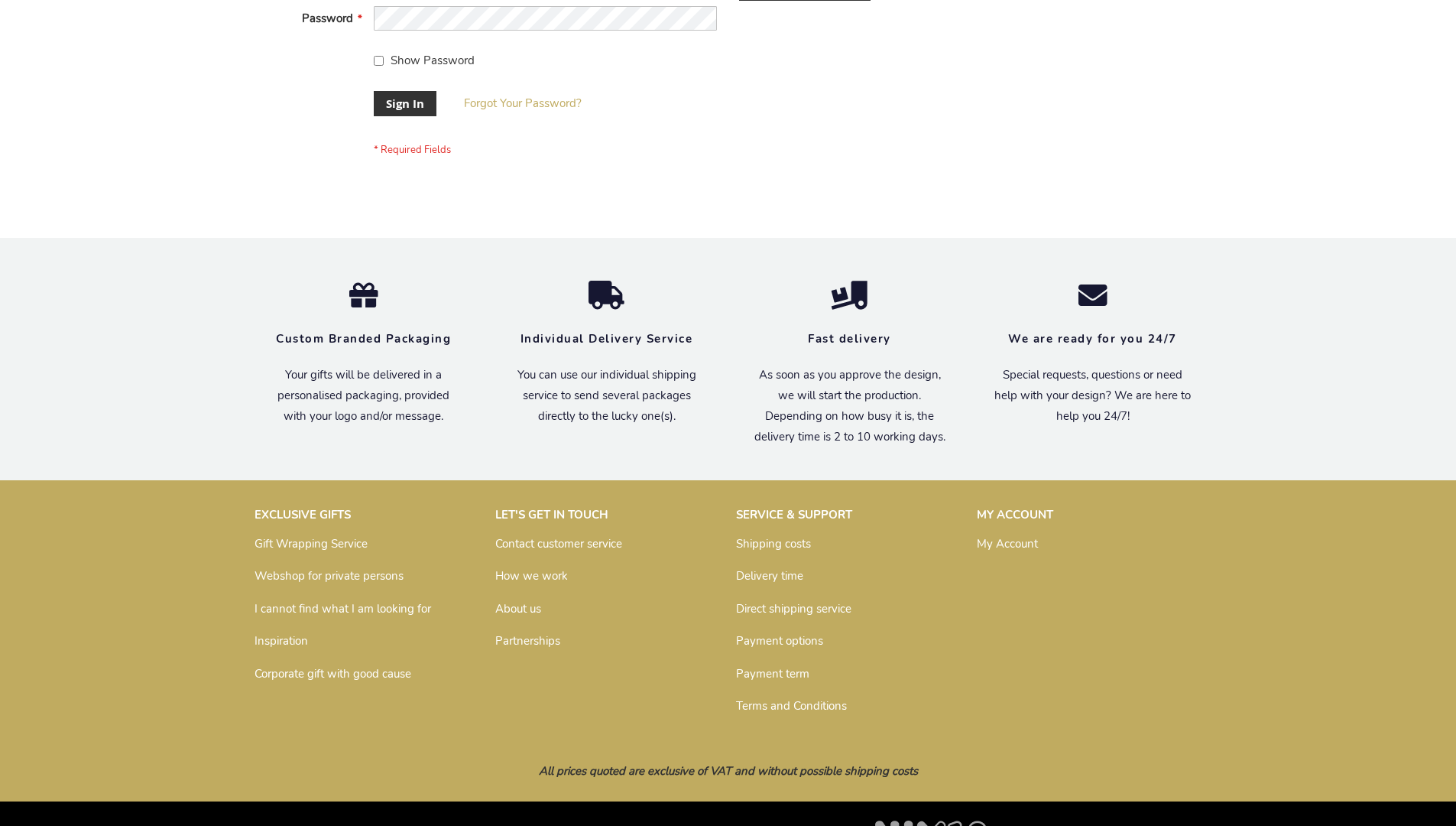
scroll to position [491, 0]
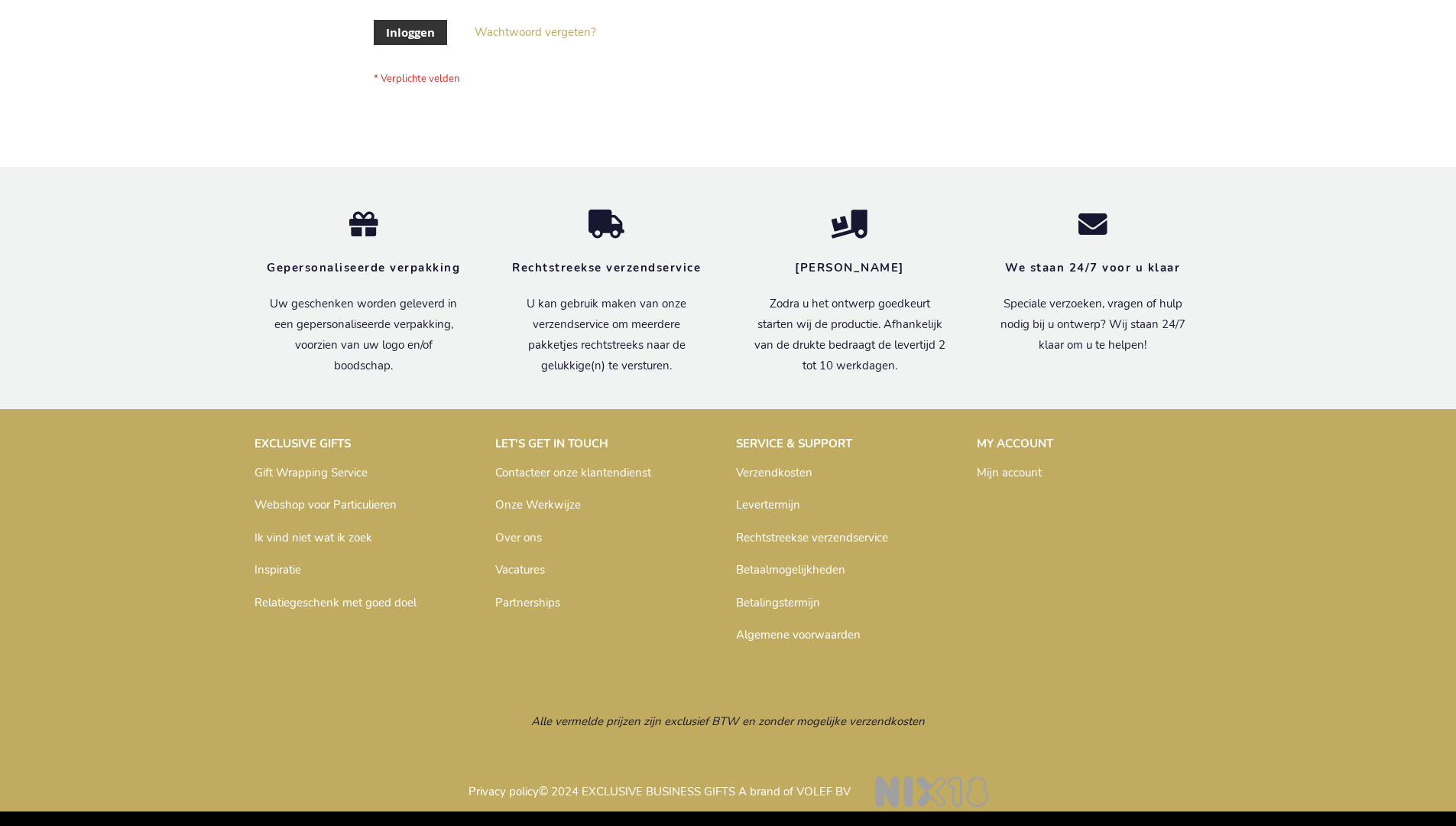
scroll to position [519, 0]
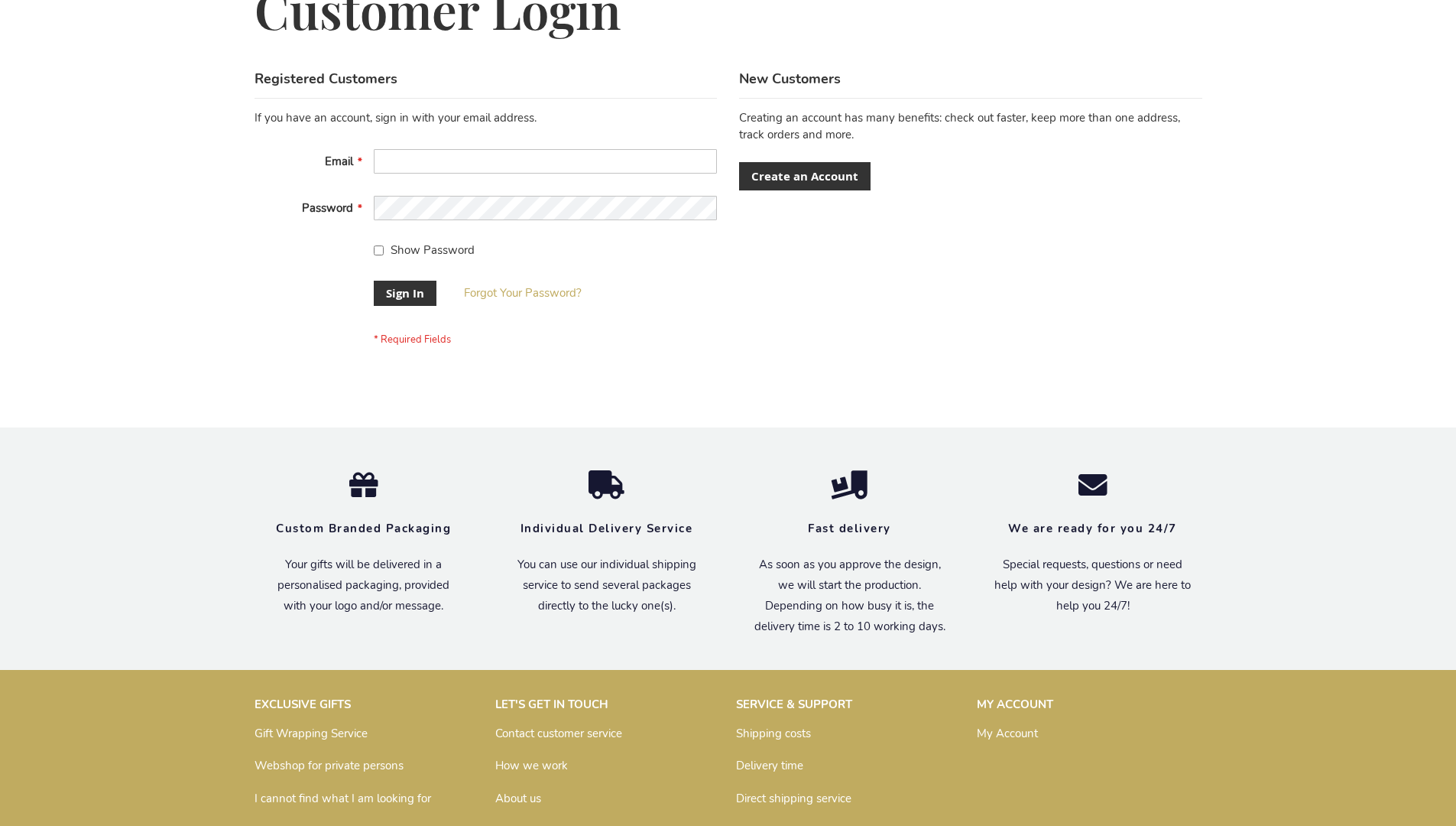
scroll to position [491, 0]
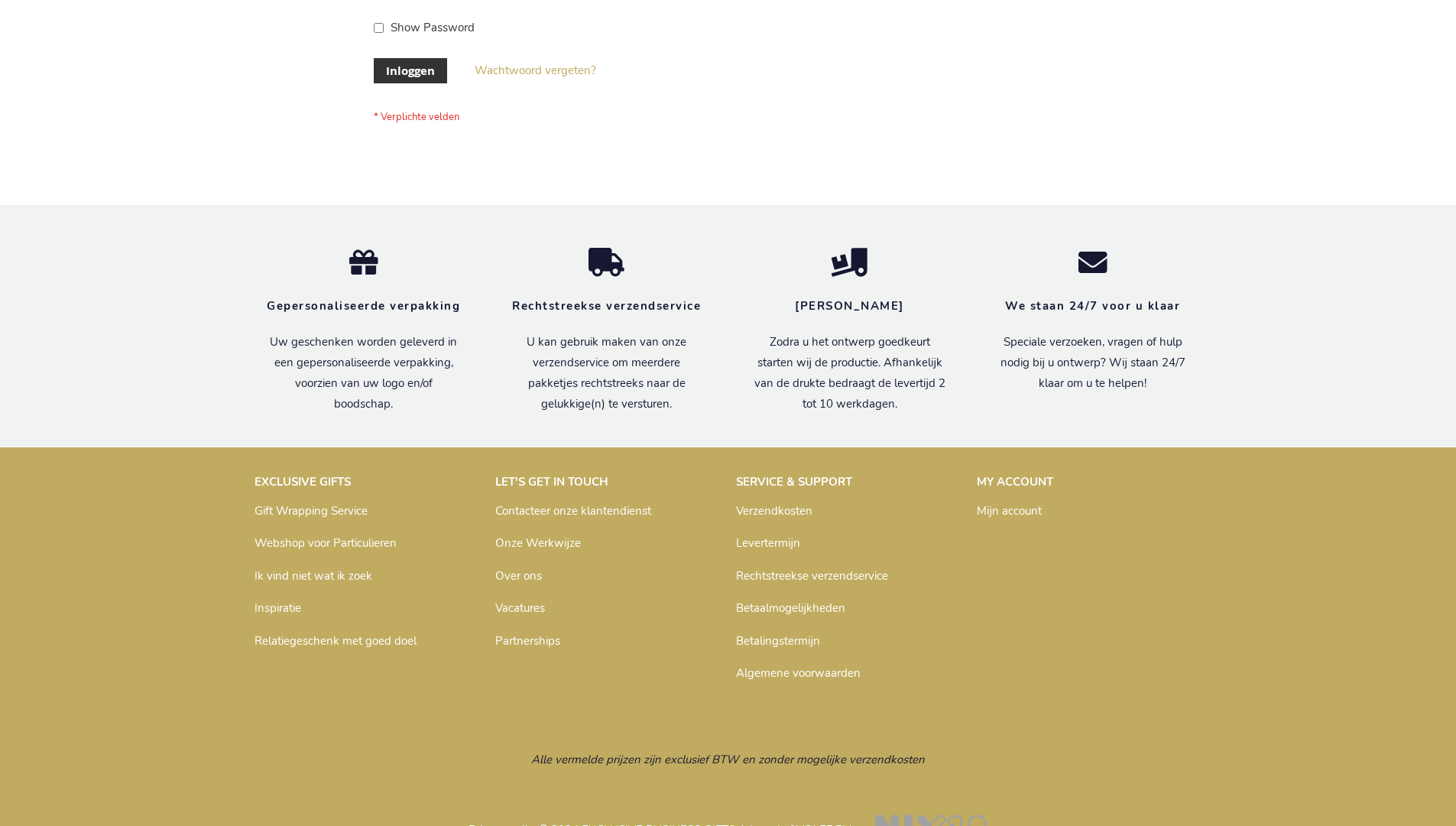
scroll to position [519, 0]
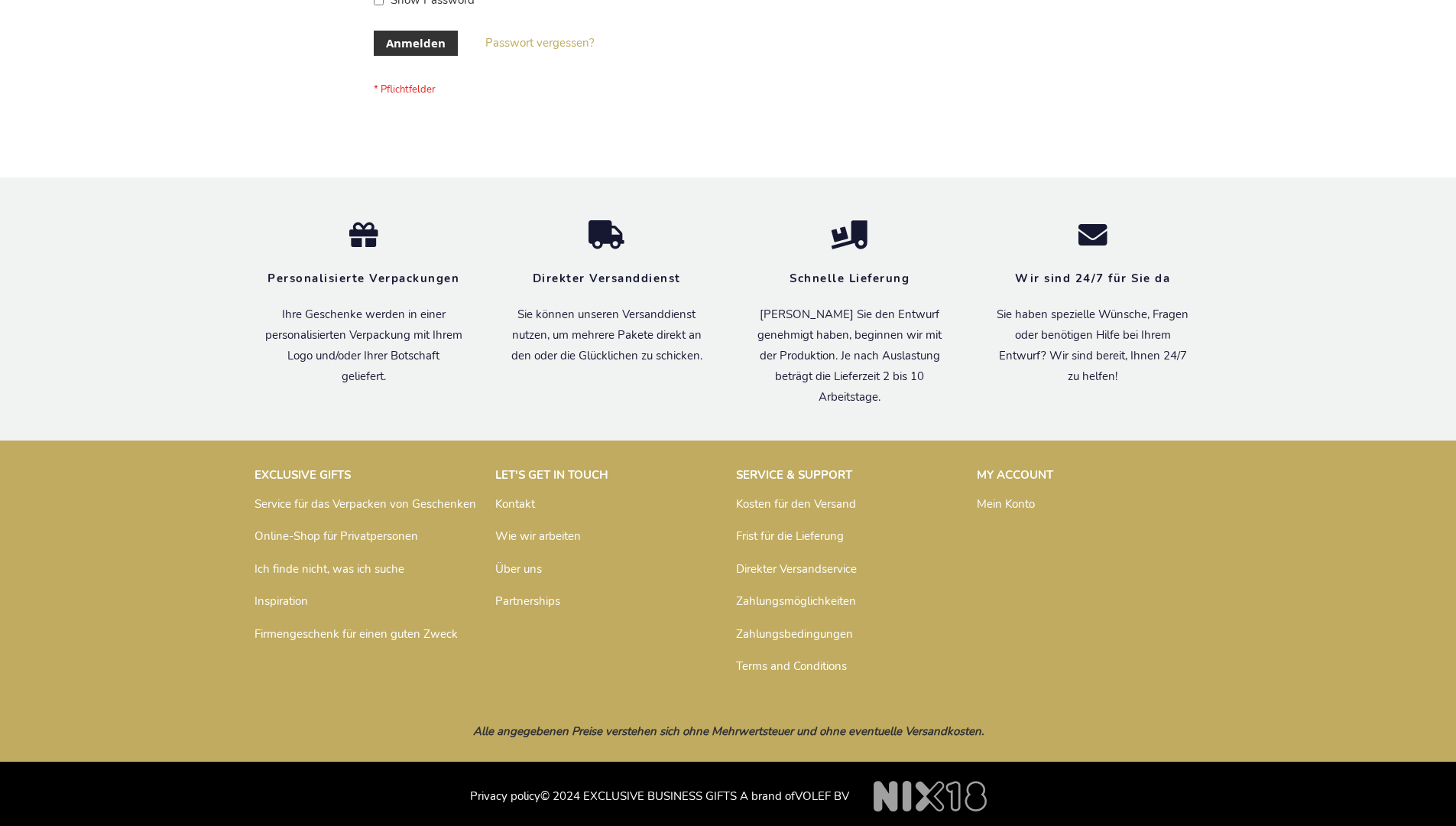
scroll to position [513, 0]
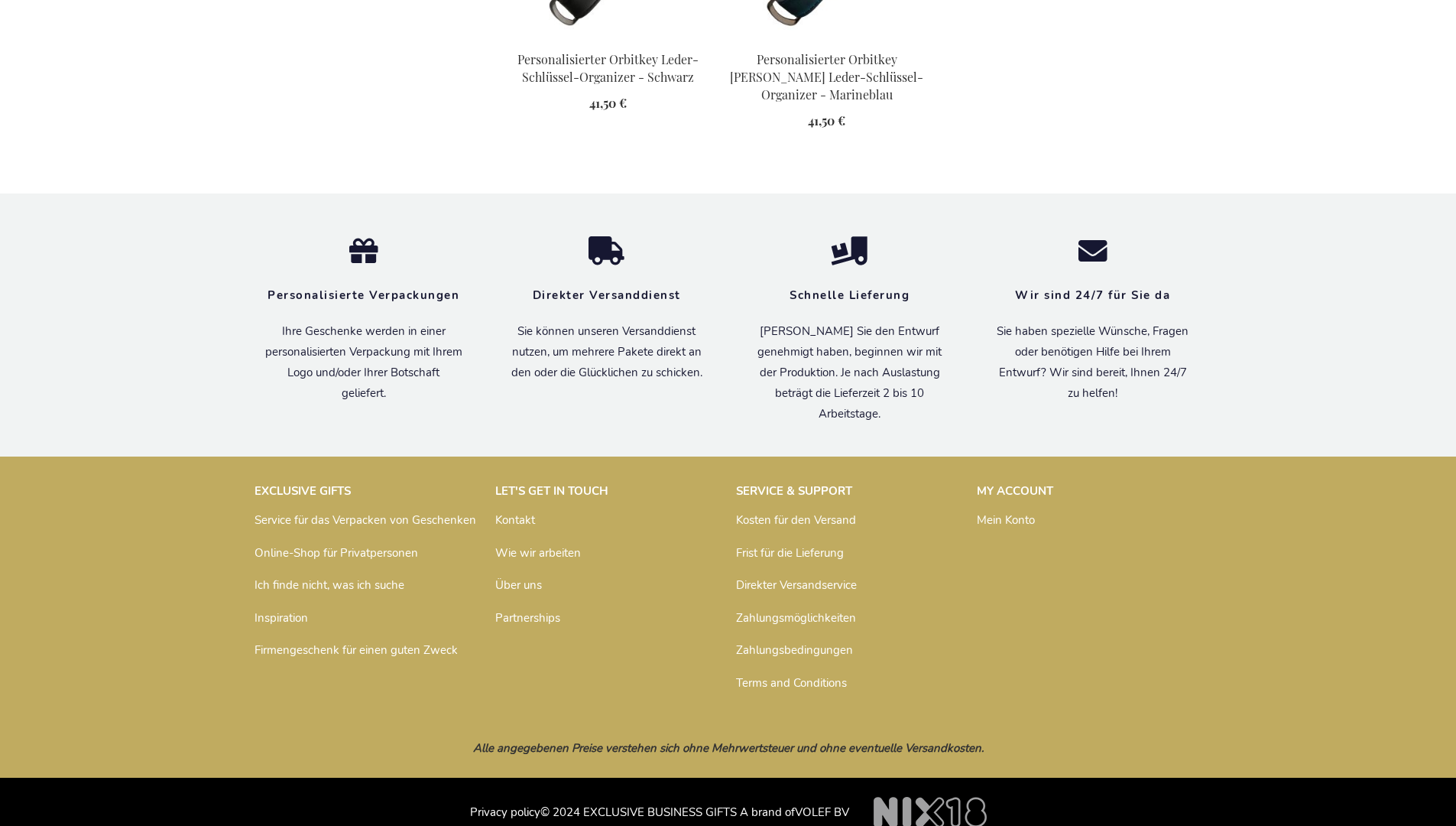
scroll to position [2146, 0]
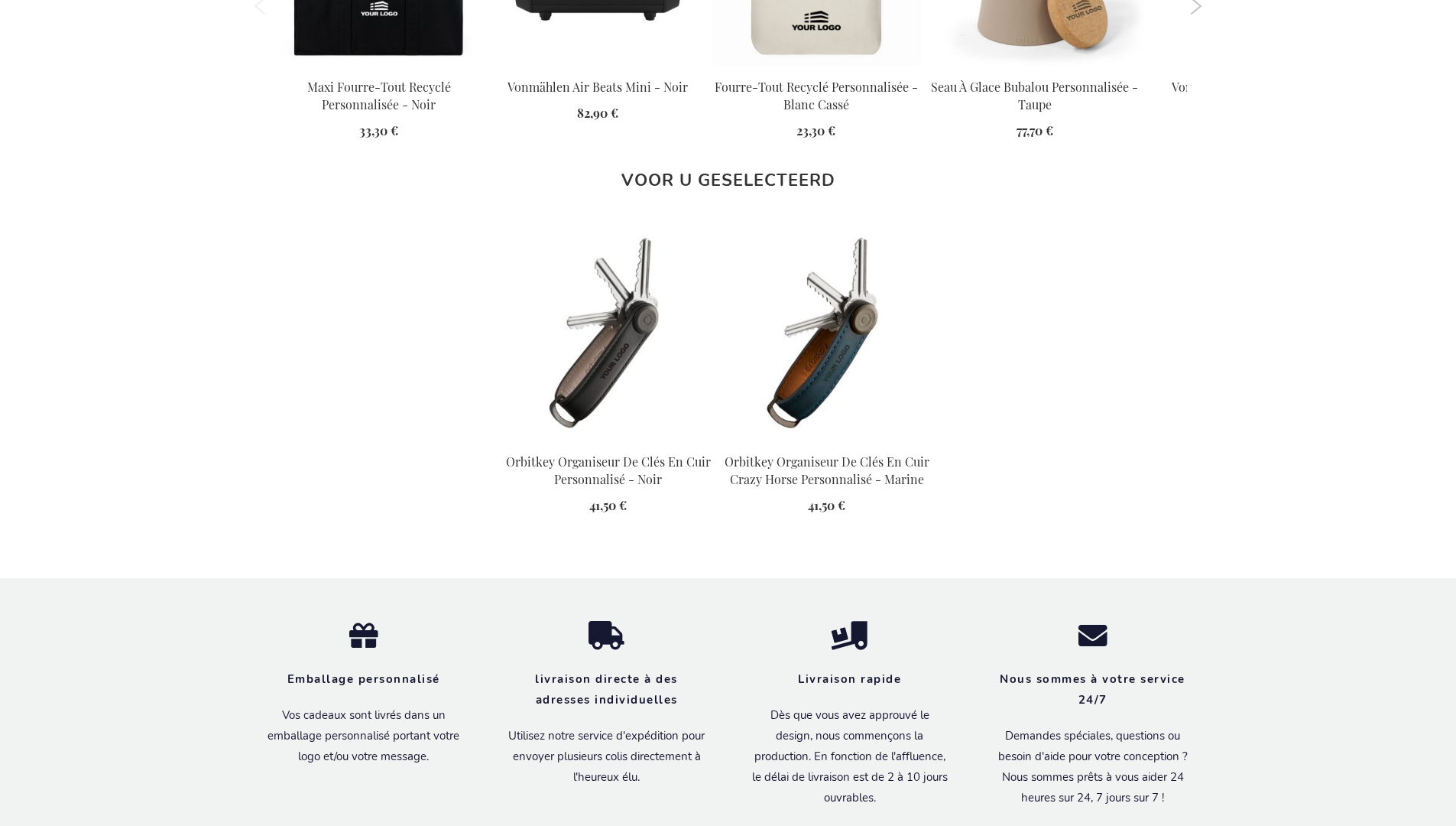
scroll to position [2091, 0]
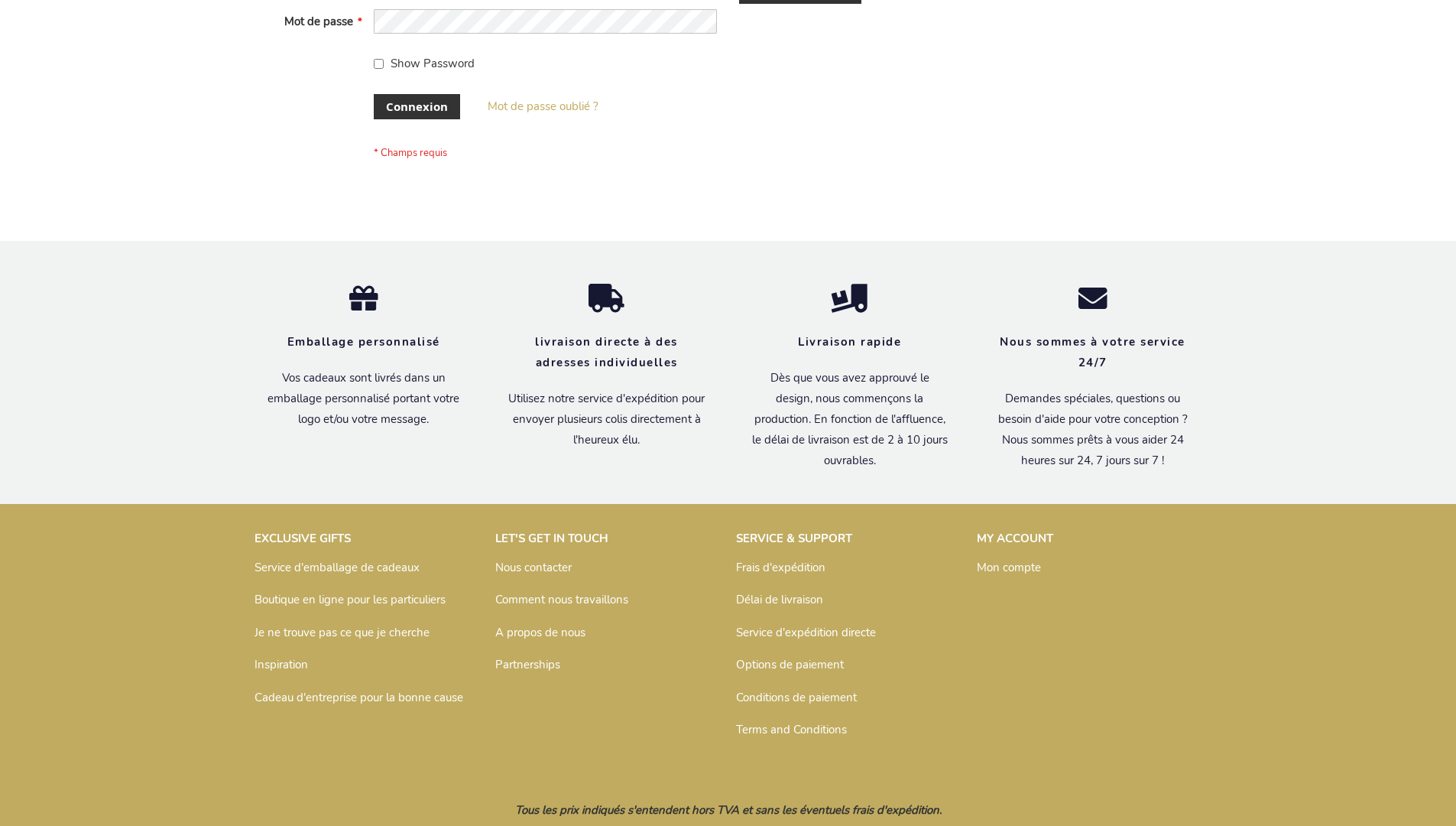
scroll to position [528, 0]
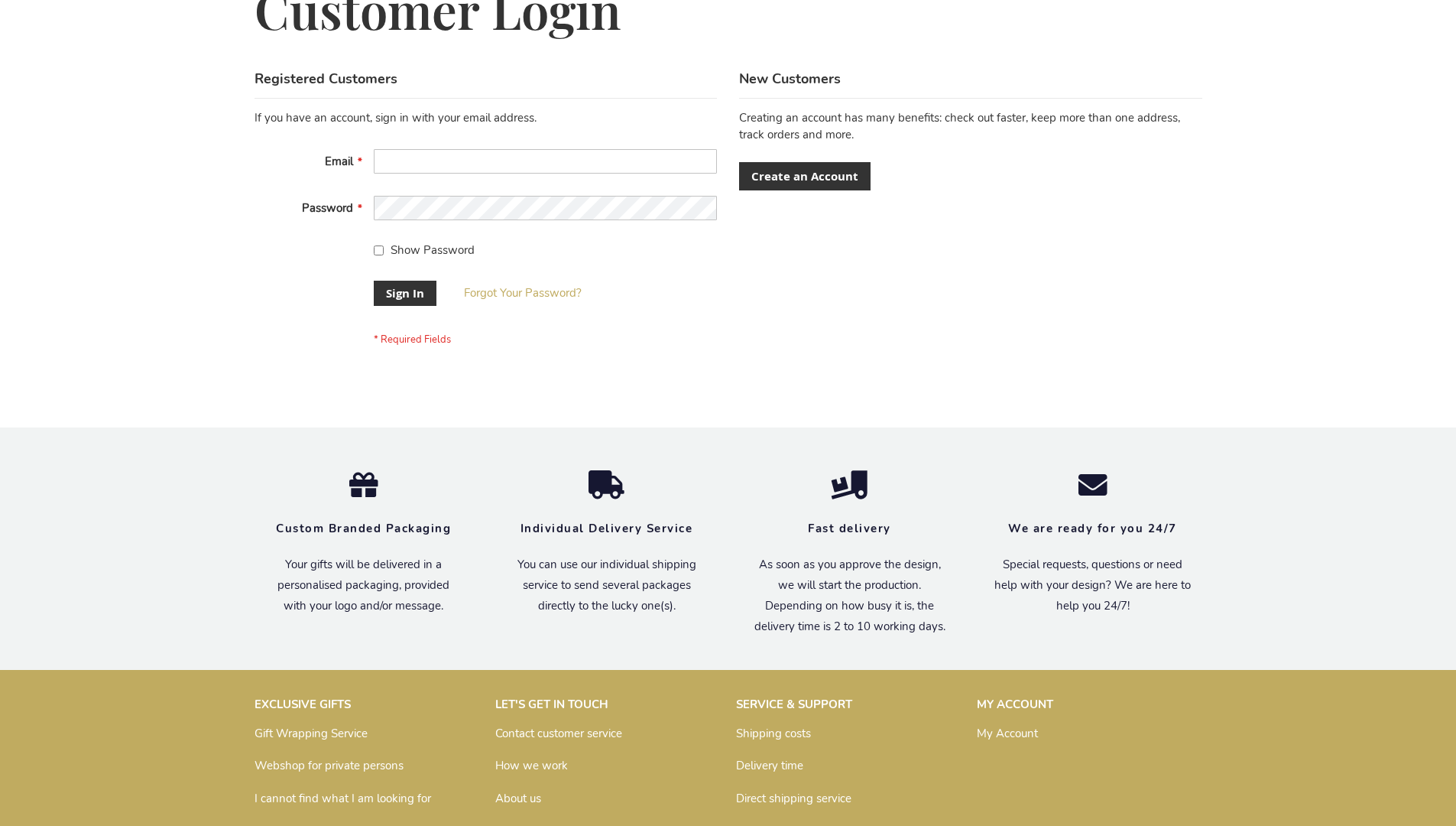
scroll to position [491, 0]
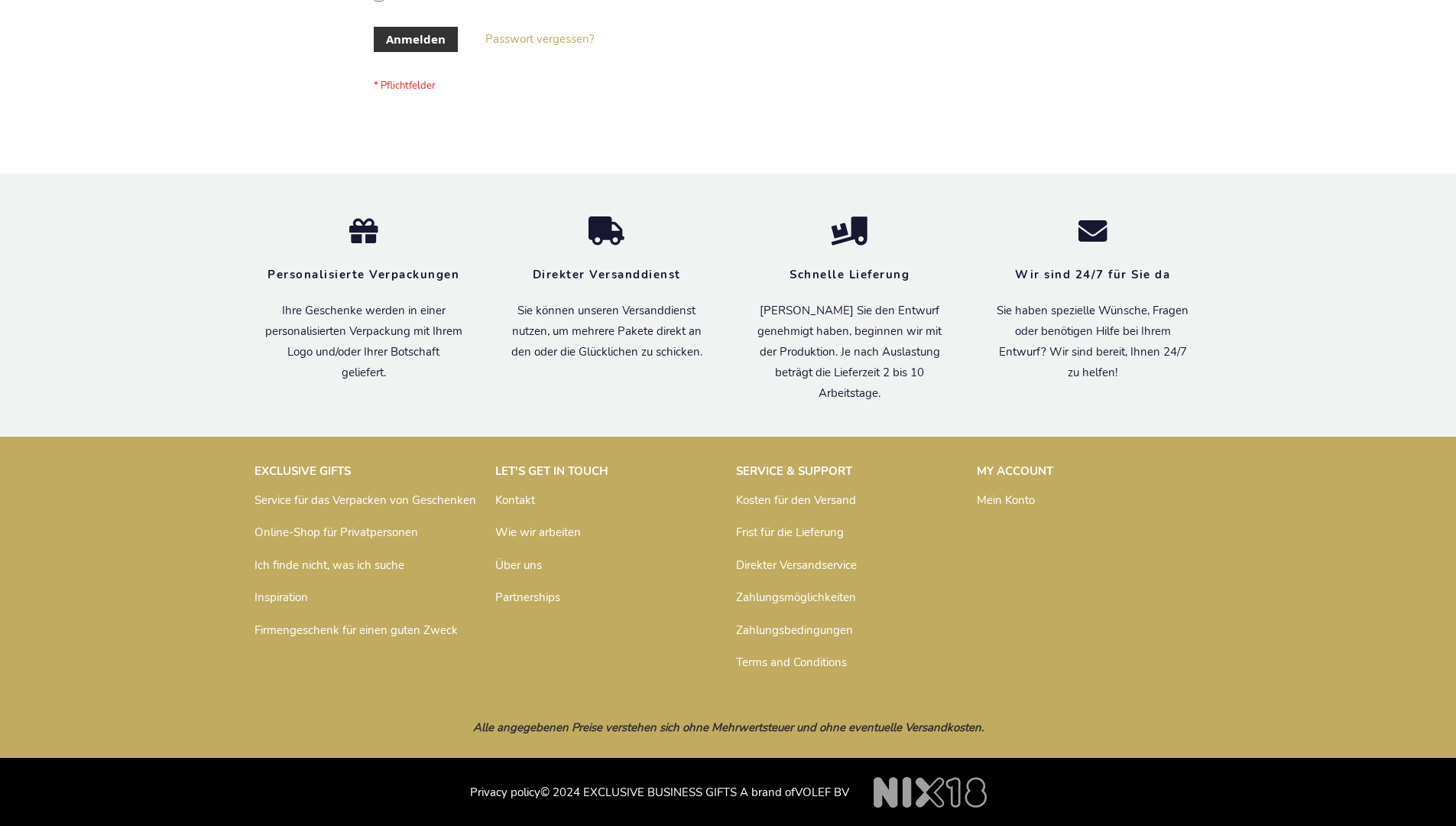
scroll to position [513, 0]
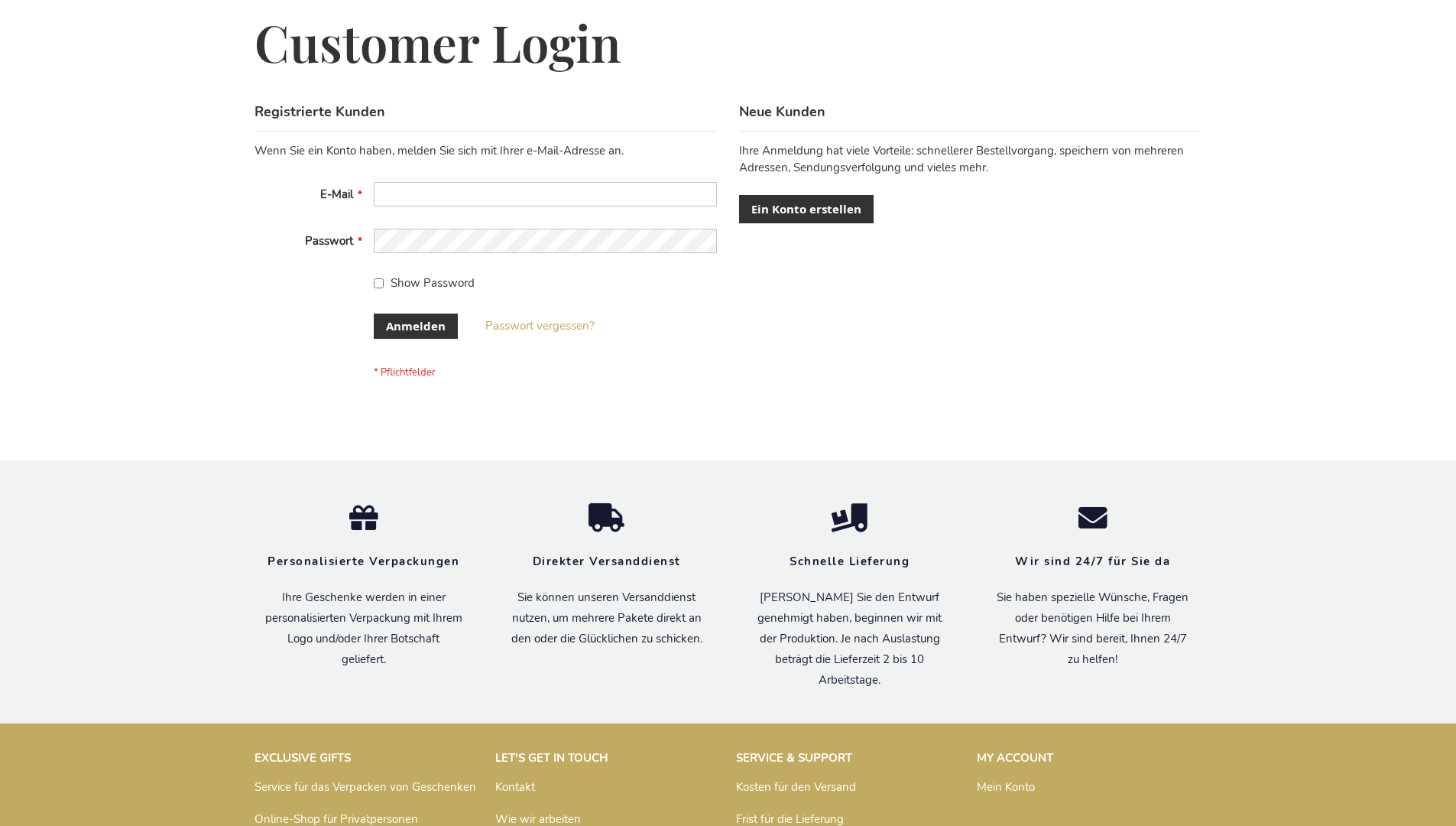
scroll to position [513, 0]
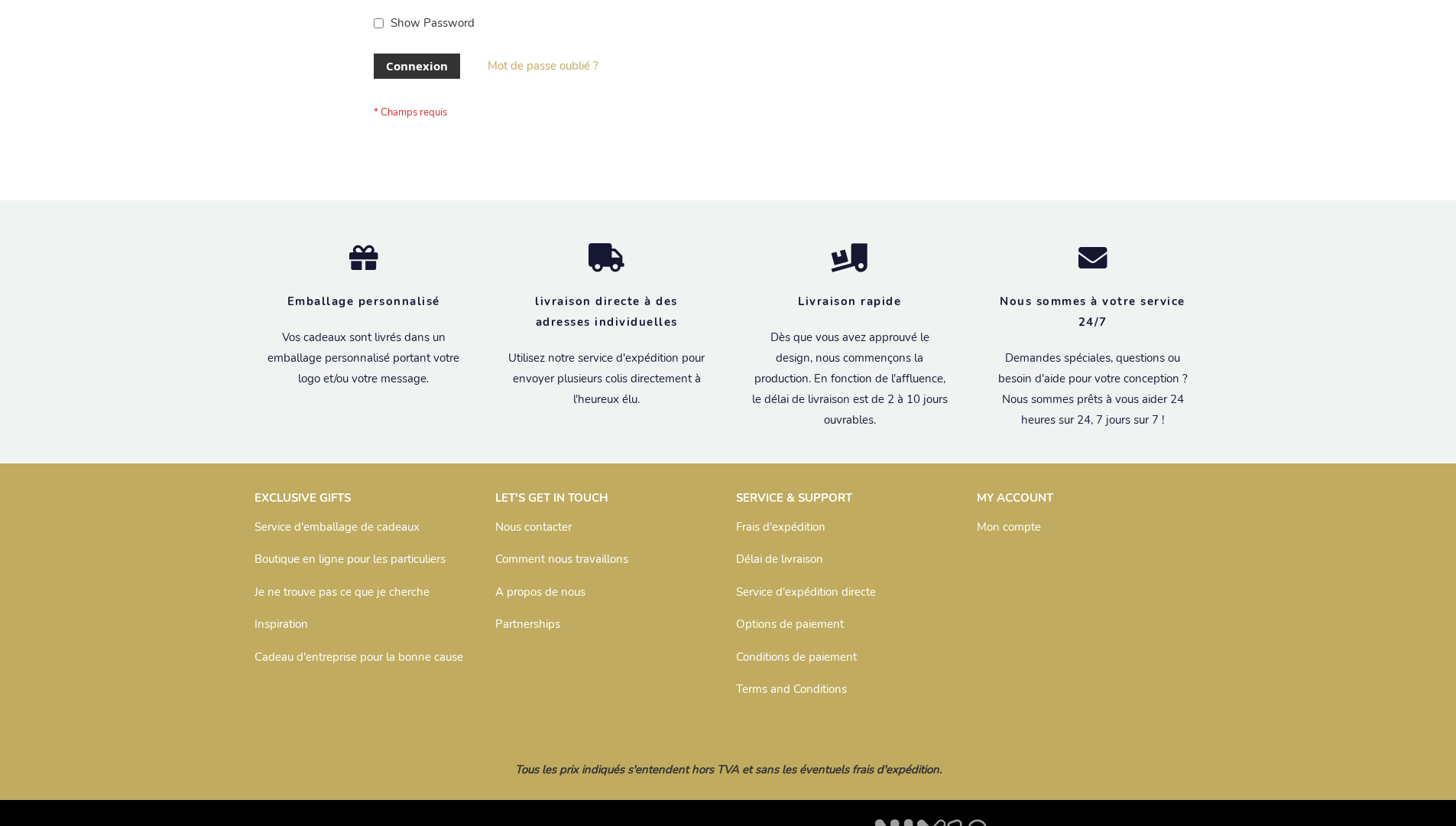
scroll to position [528, 0]
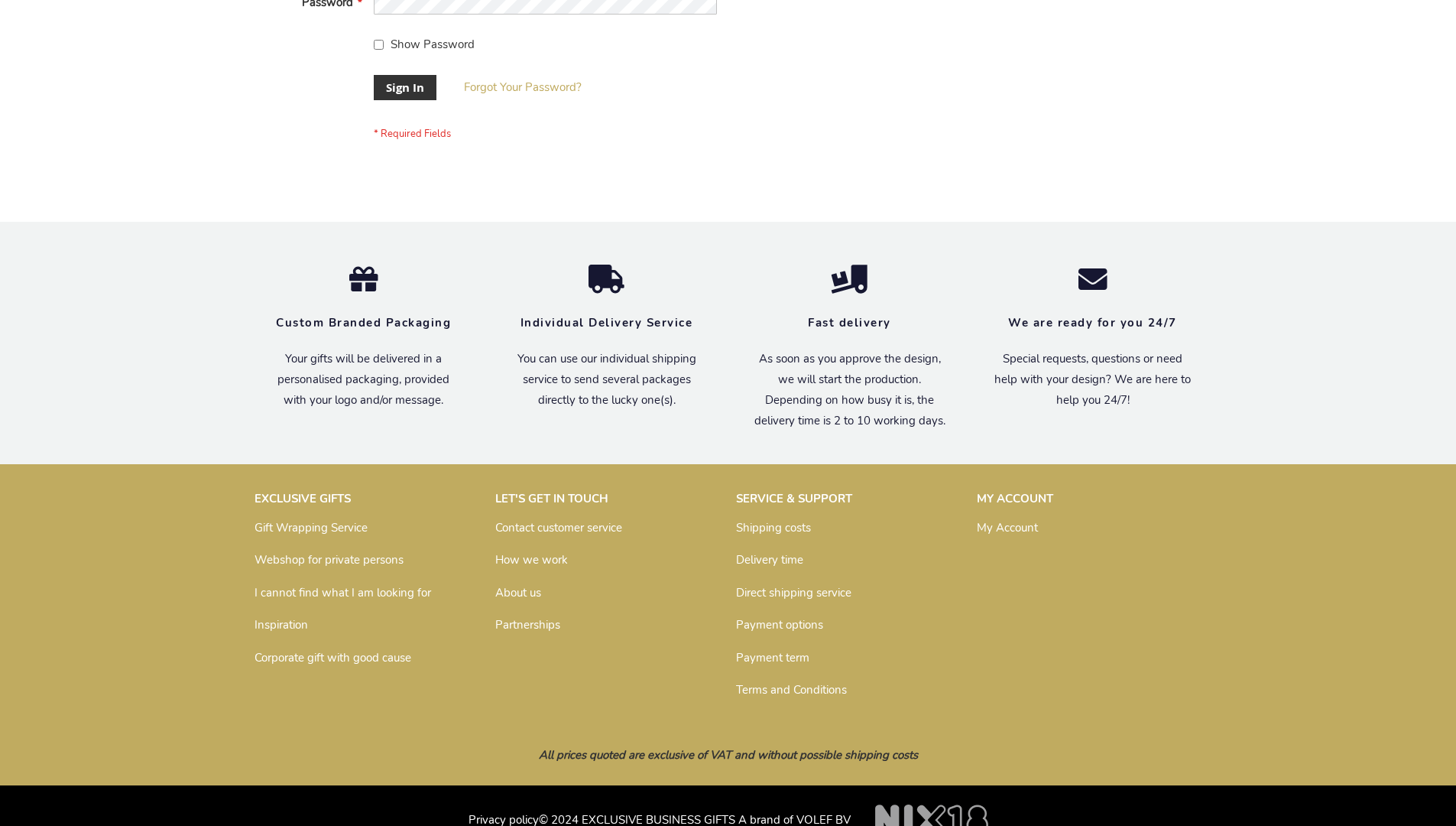
scroll to position [491, 0]
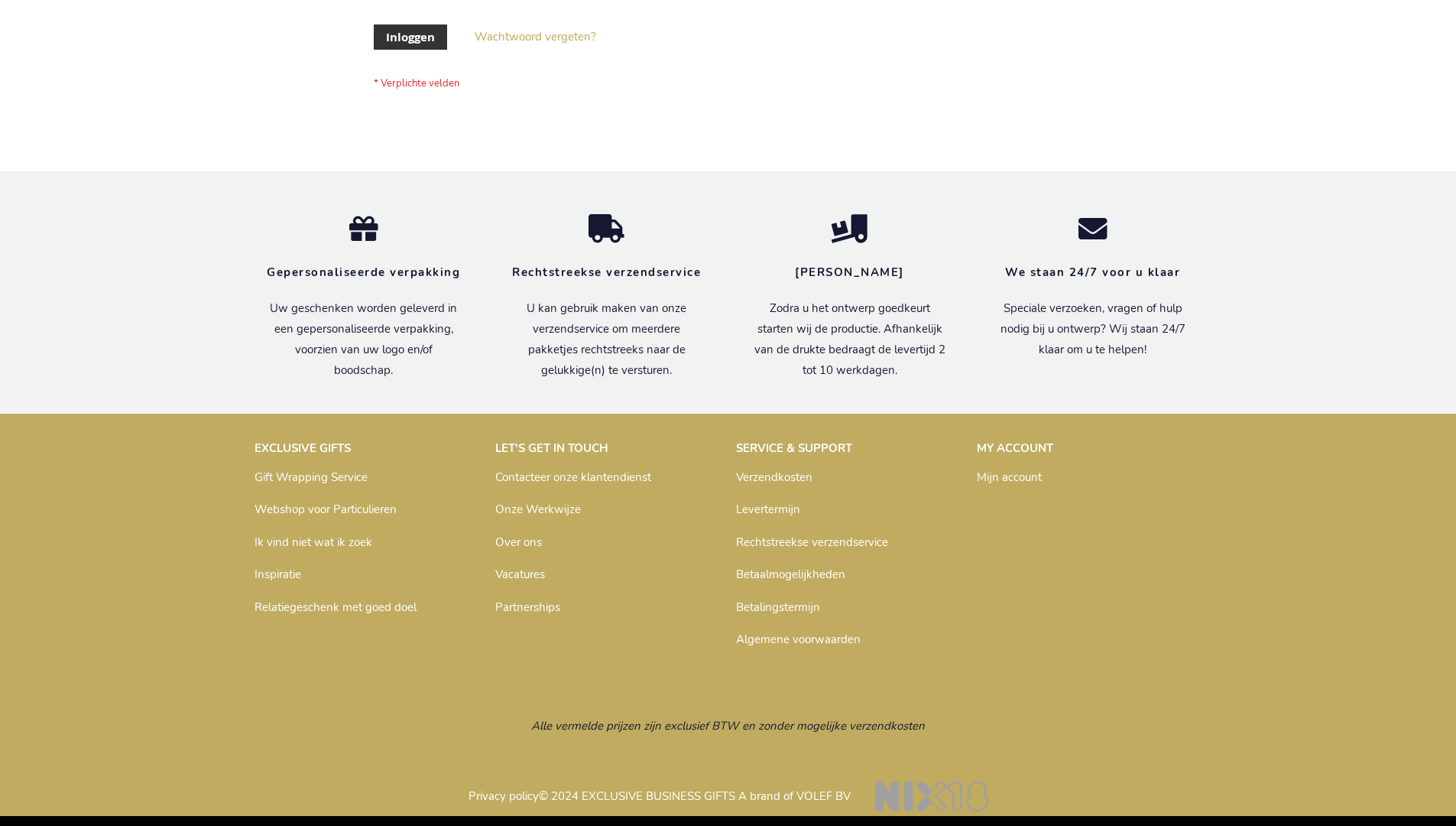
scroll to position [519, 0]
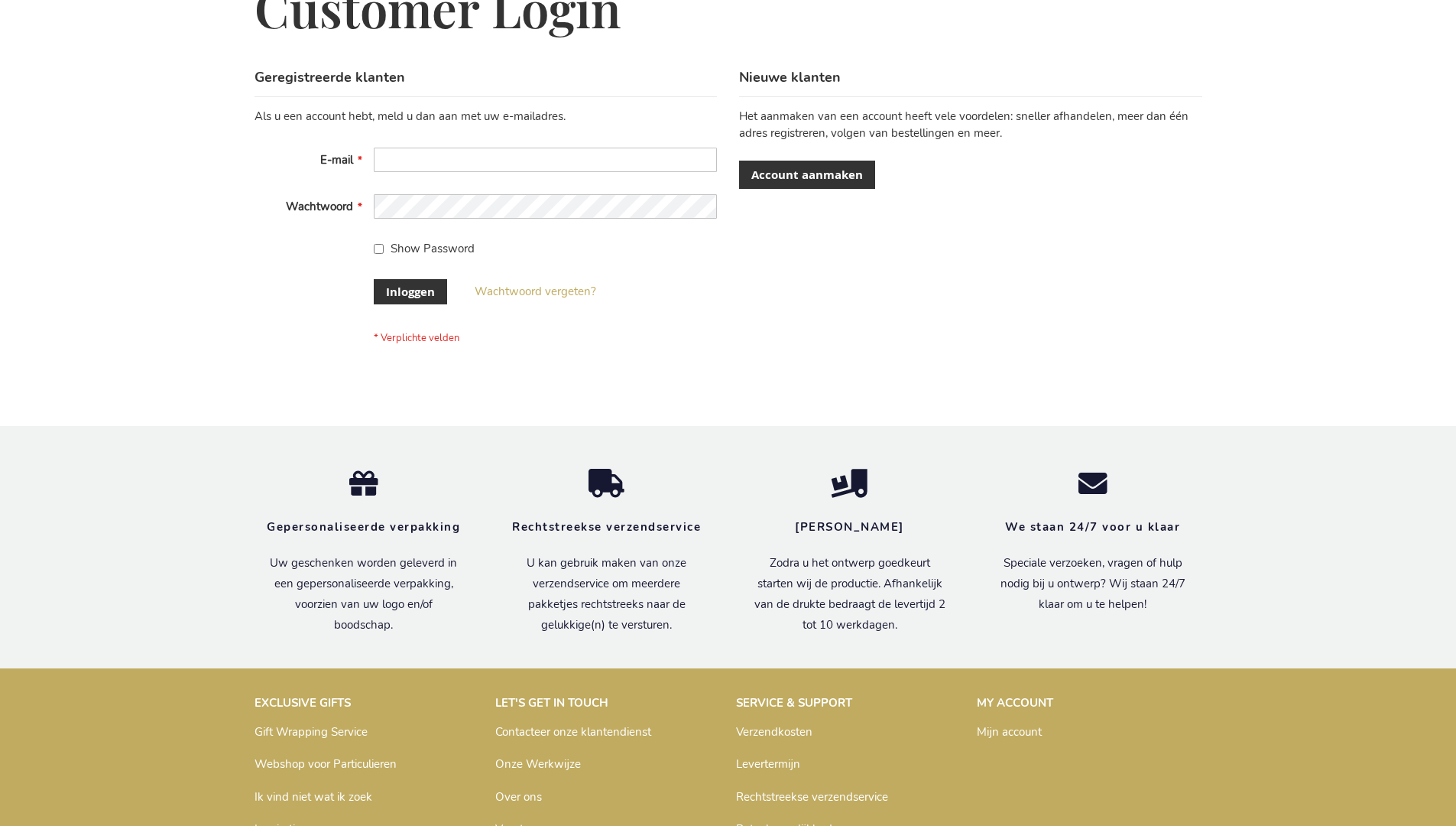
scroll to position [519, 0]
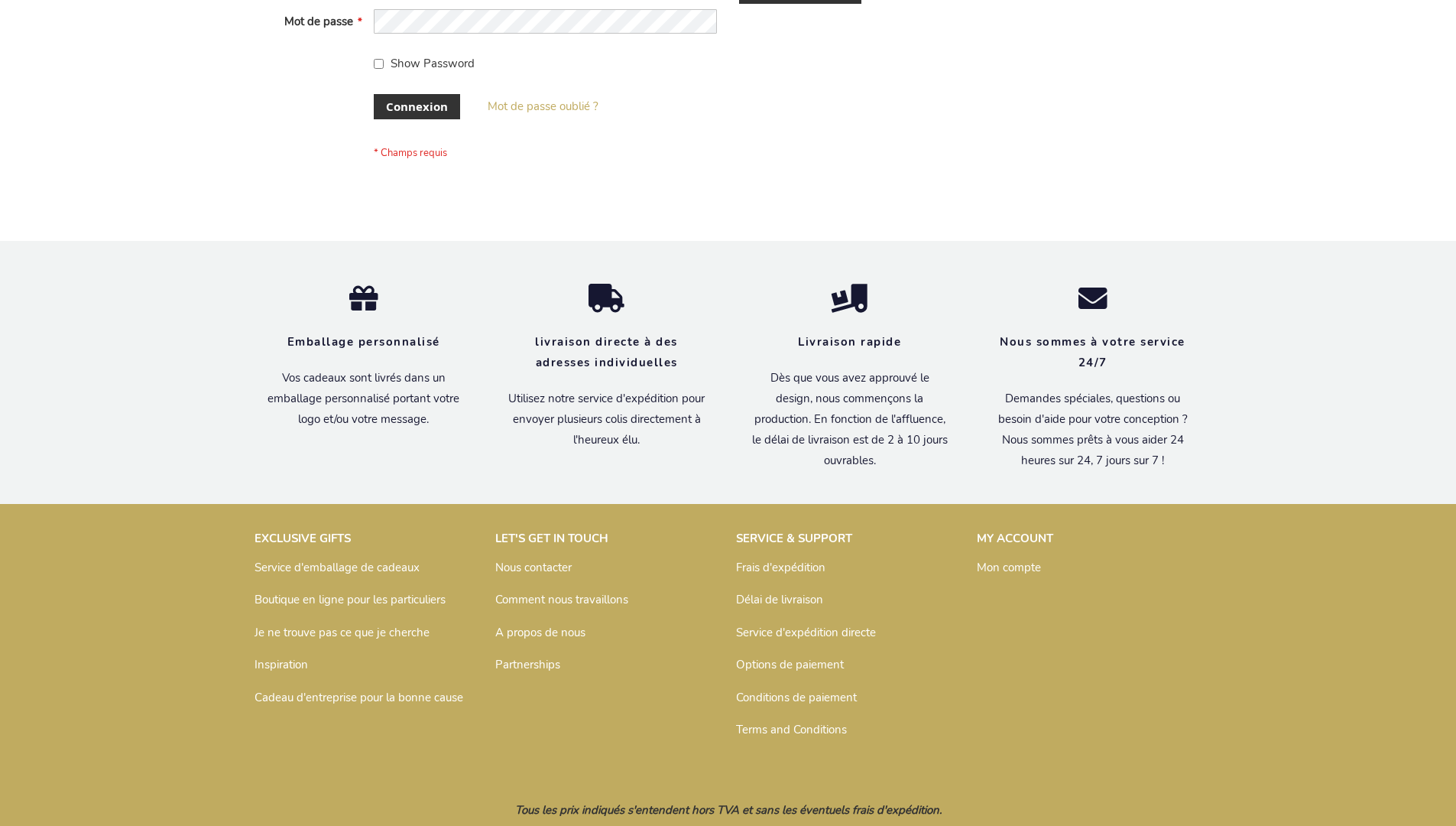
scroll to position [528, 0]
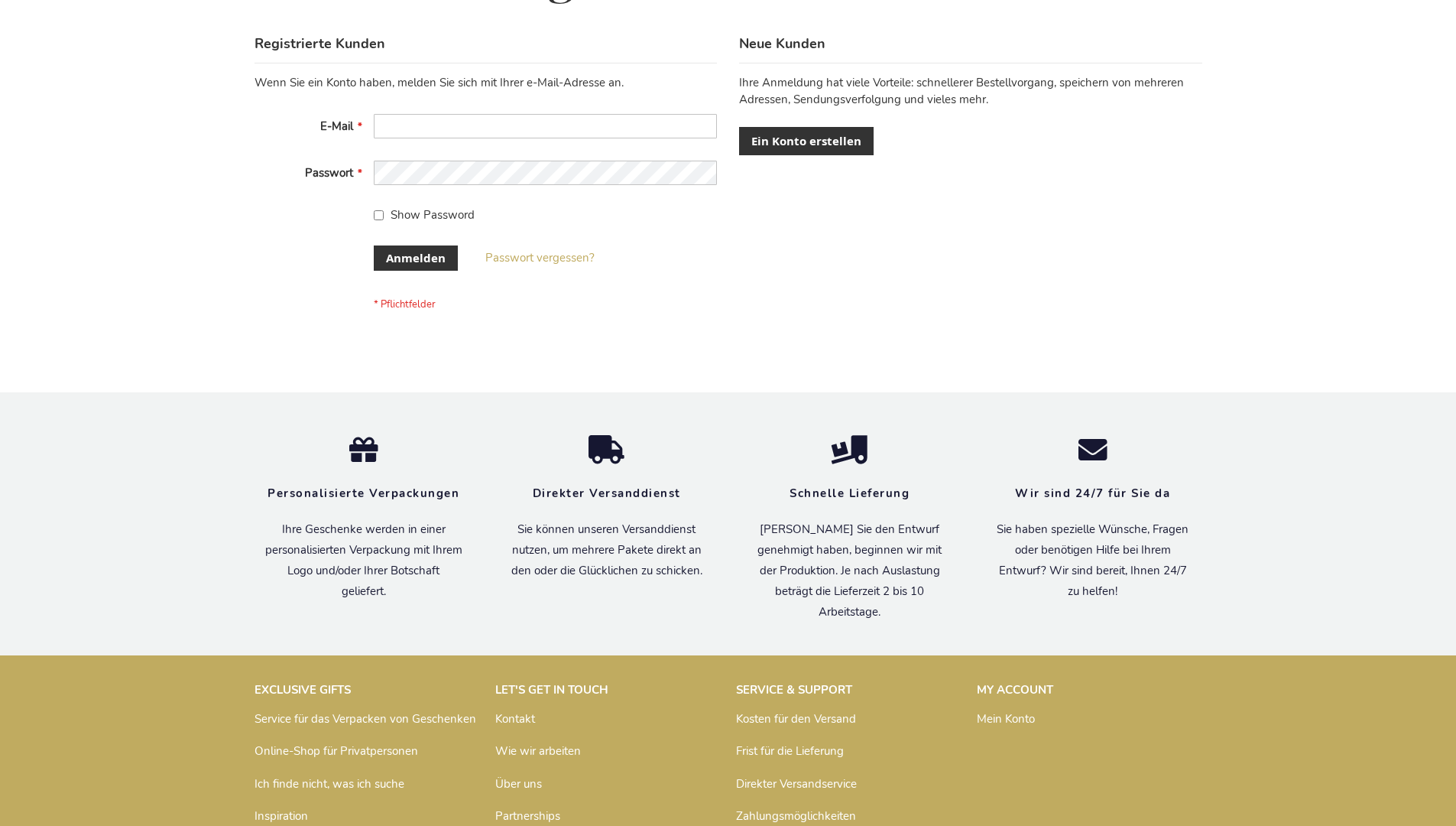
scroll to position [513, 0]
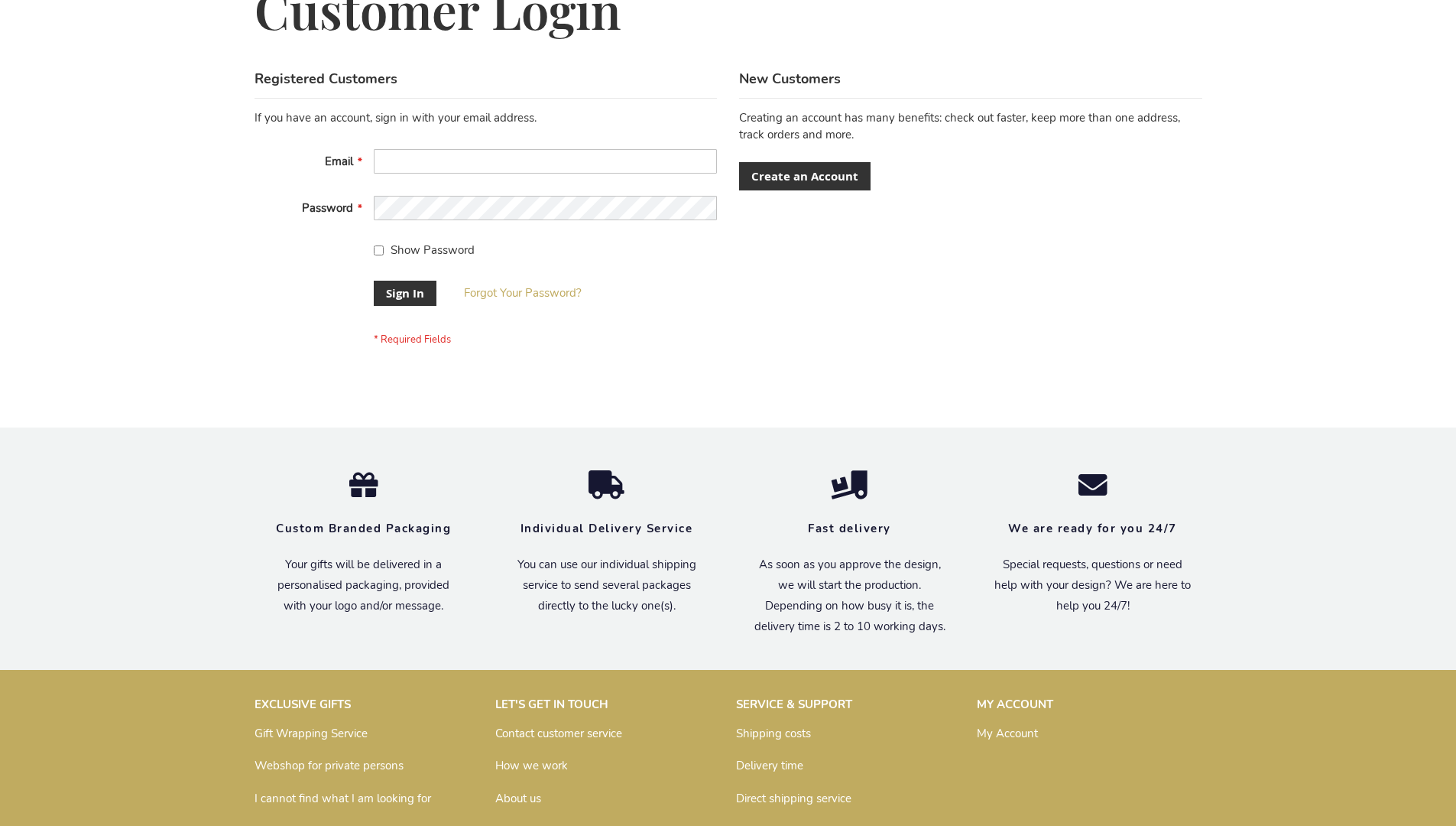
scroll to position [491, 0]
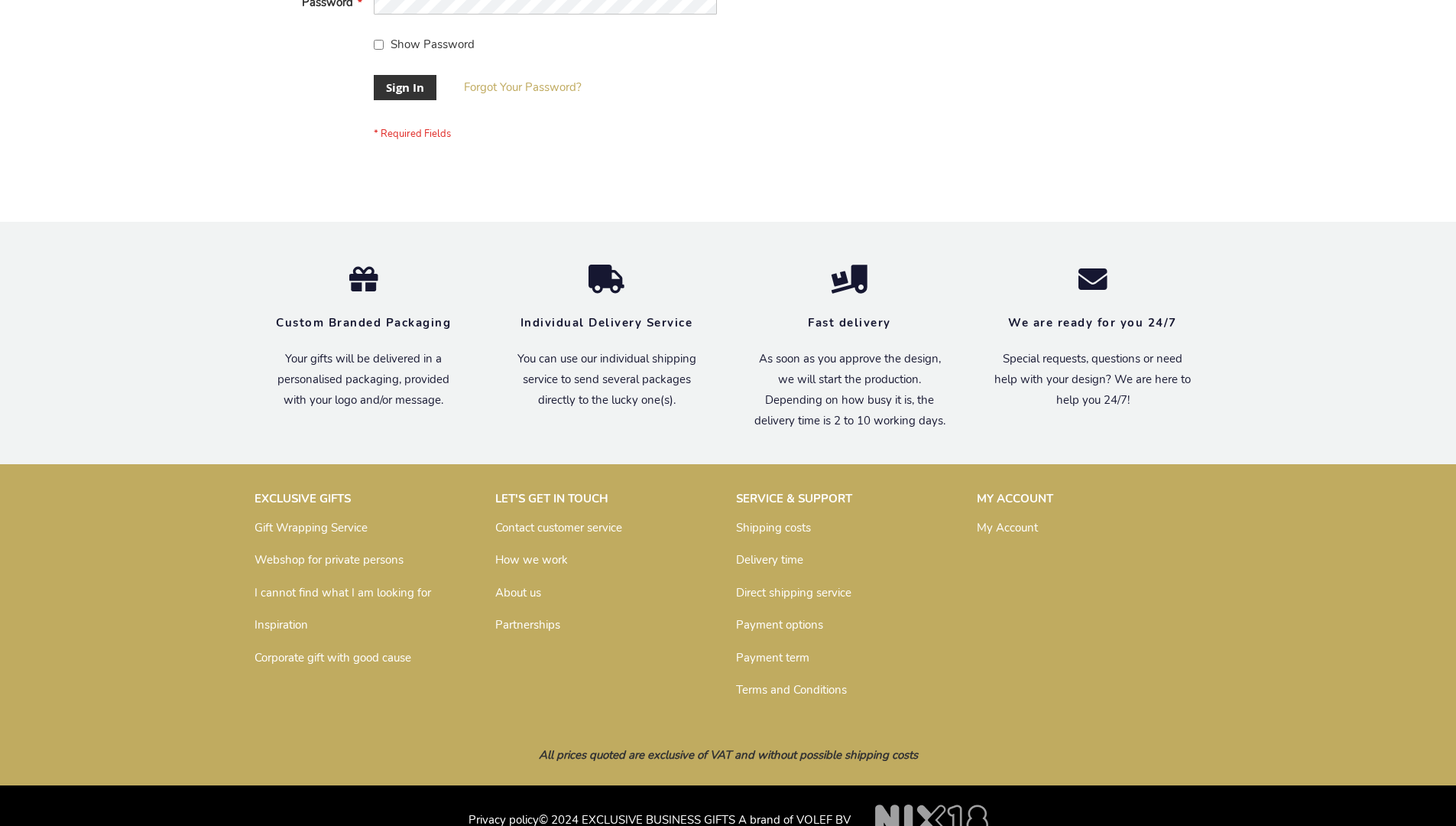
scroll to position [491, 0]
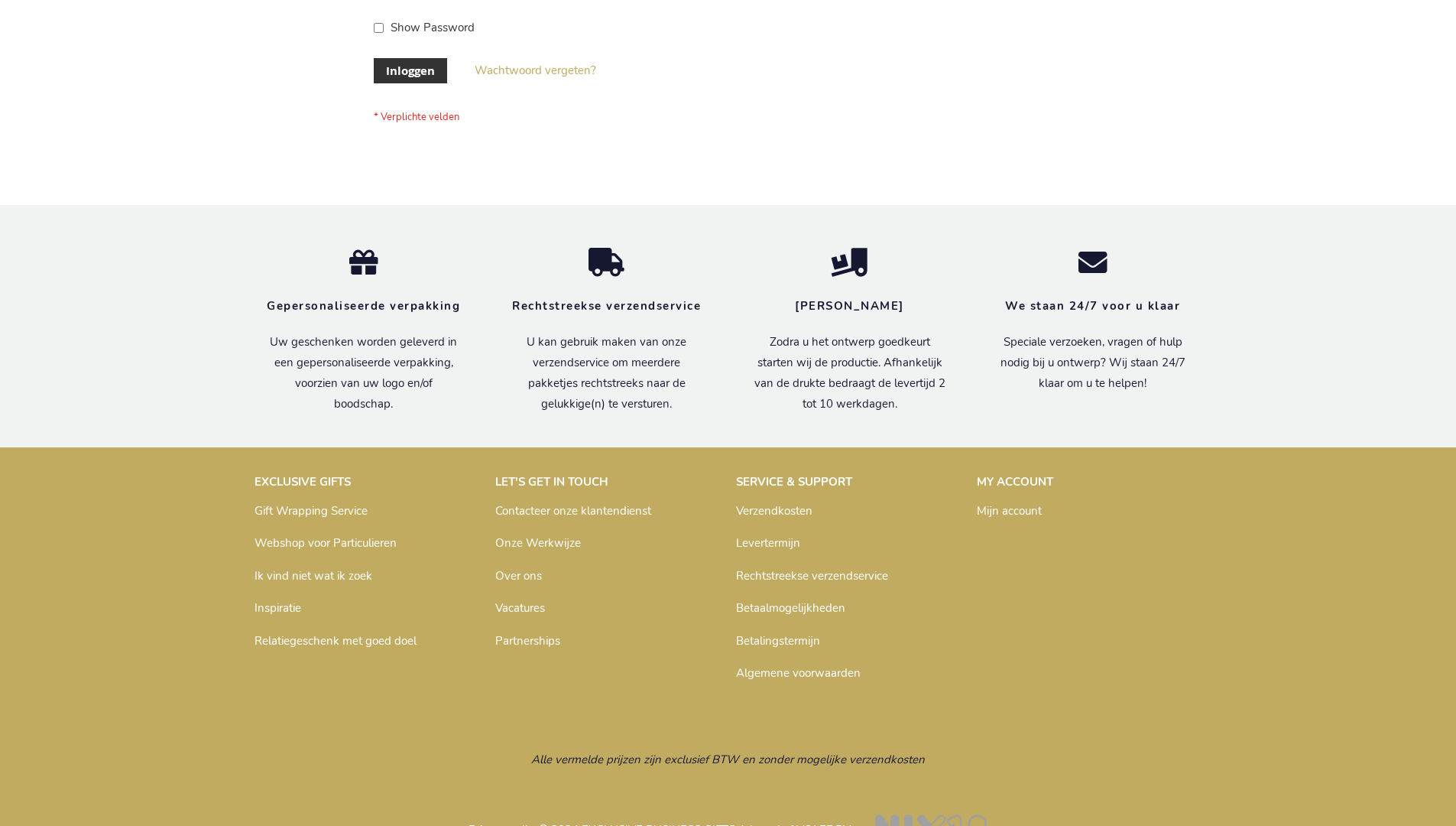
scroll to position [519, 0]
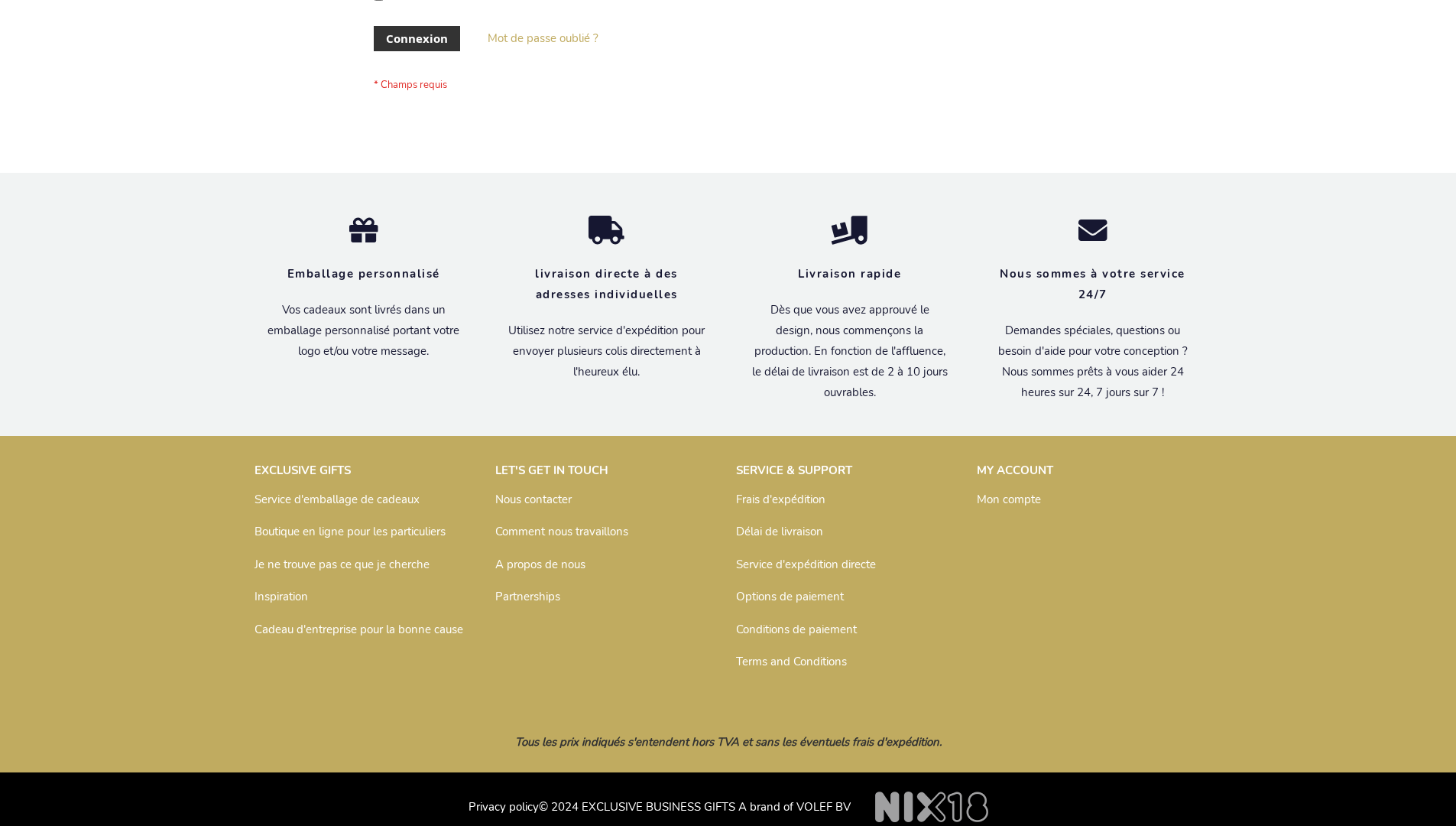
scroll to position [528, 0]
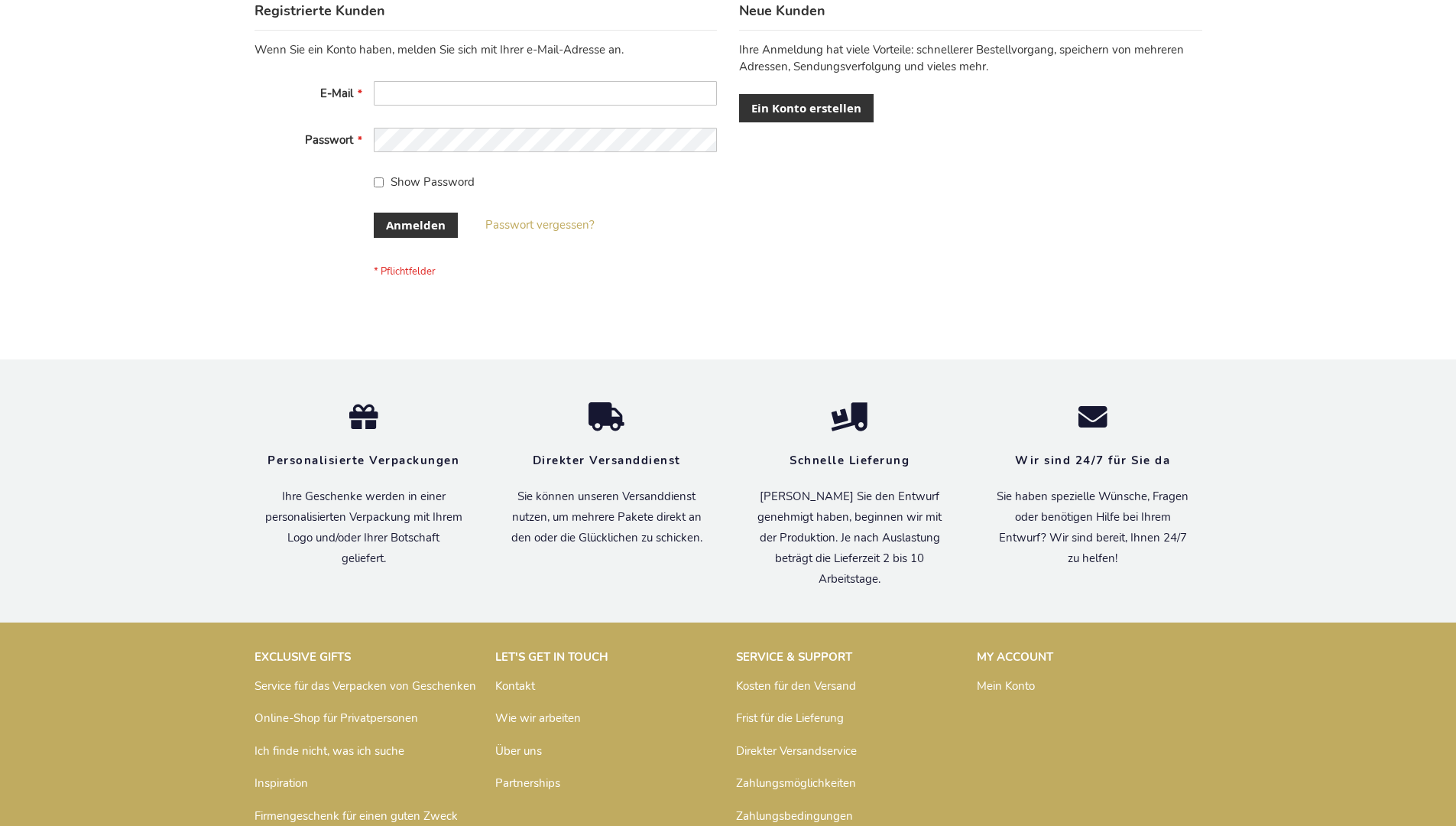
scroll to position [513, 0]
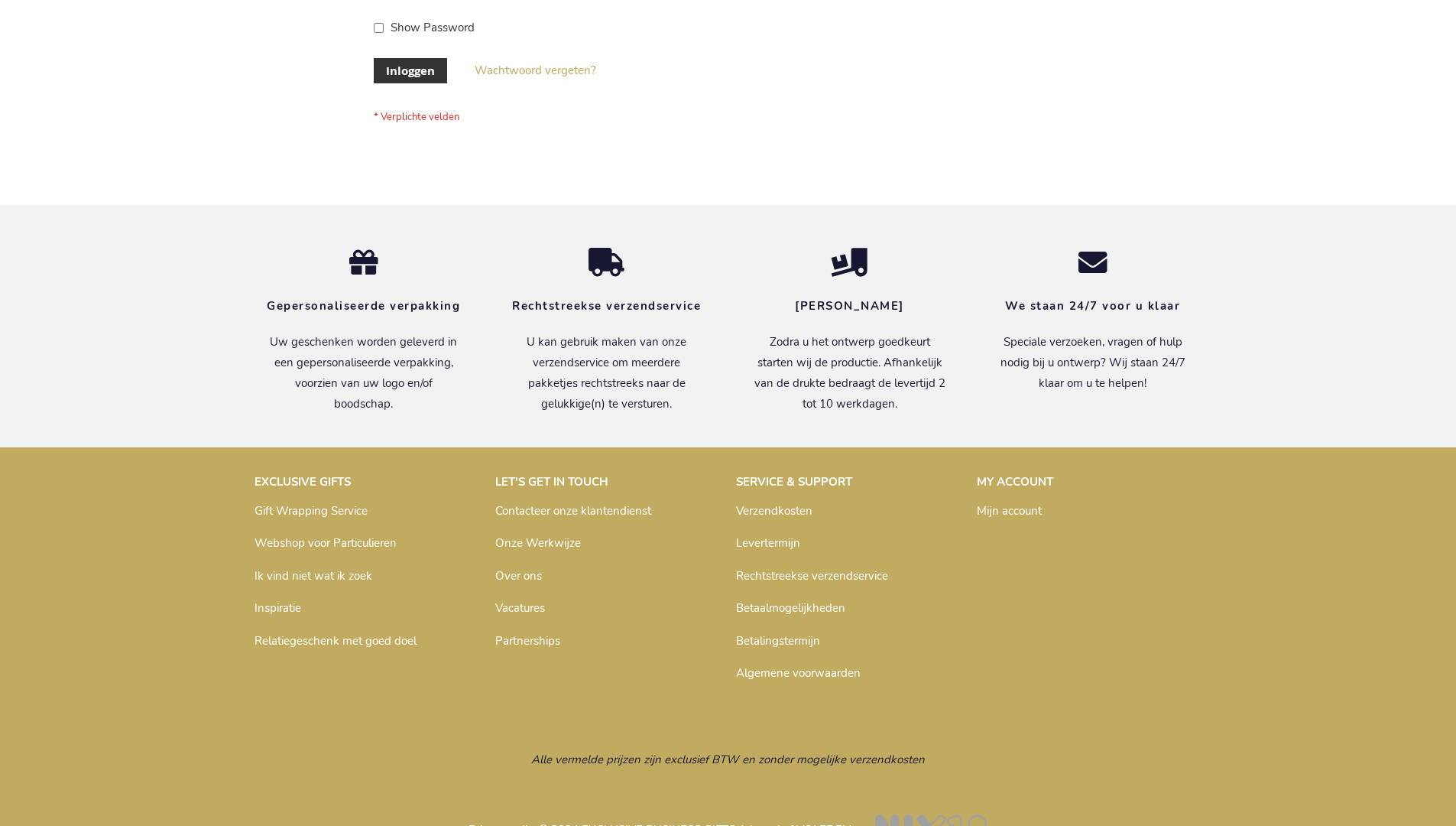
scroll to position [519, 0]
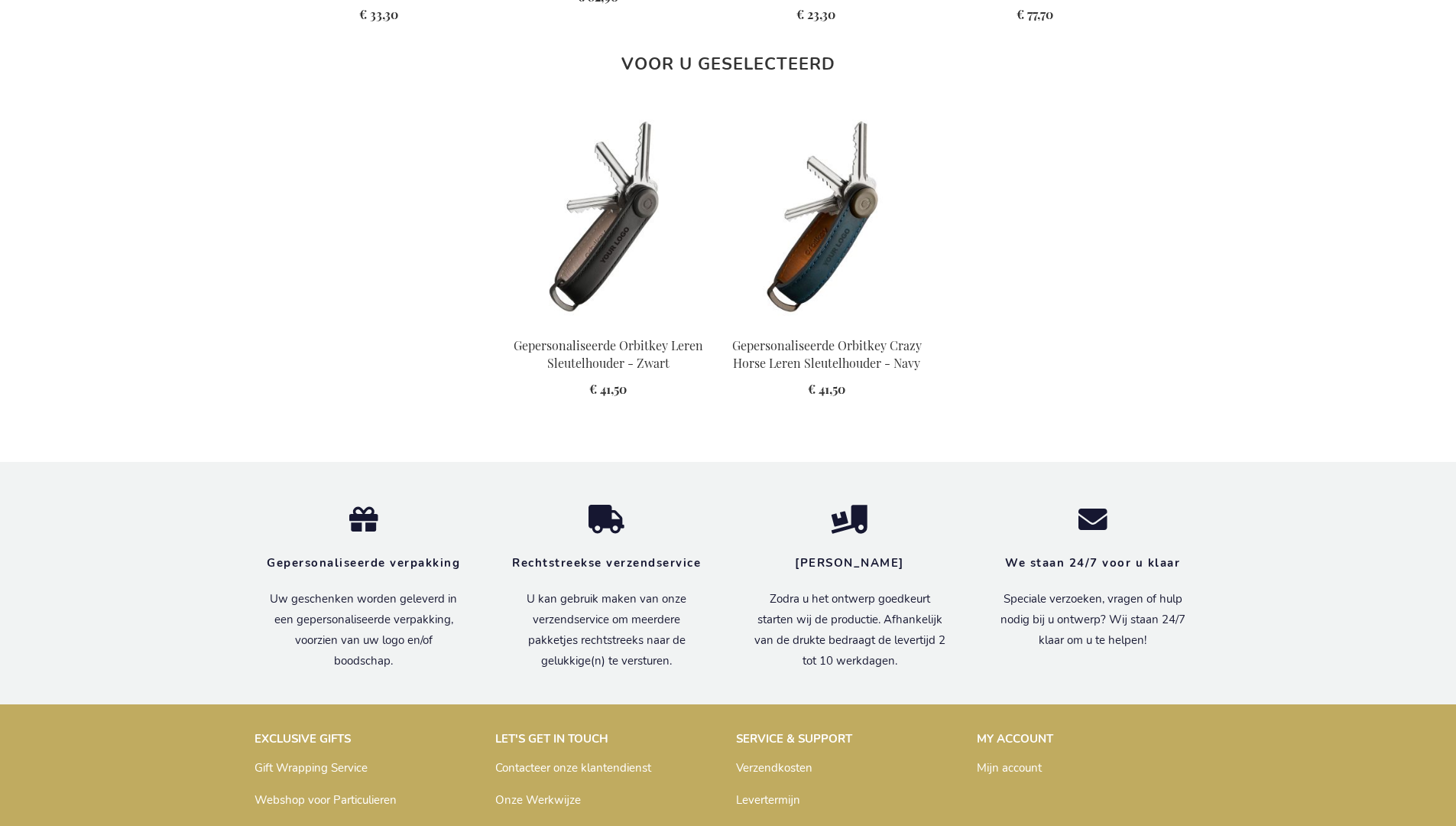
scroll to position [2087, 0]
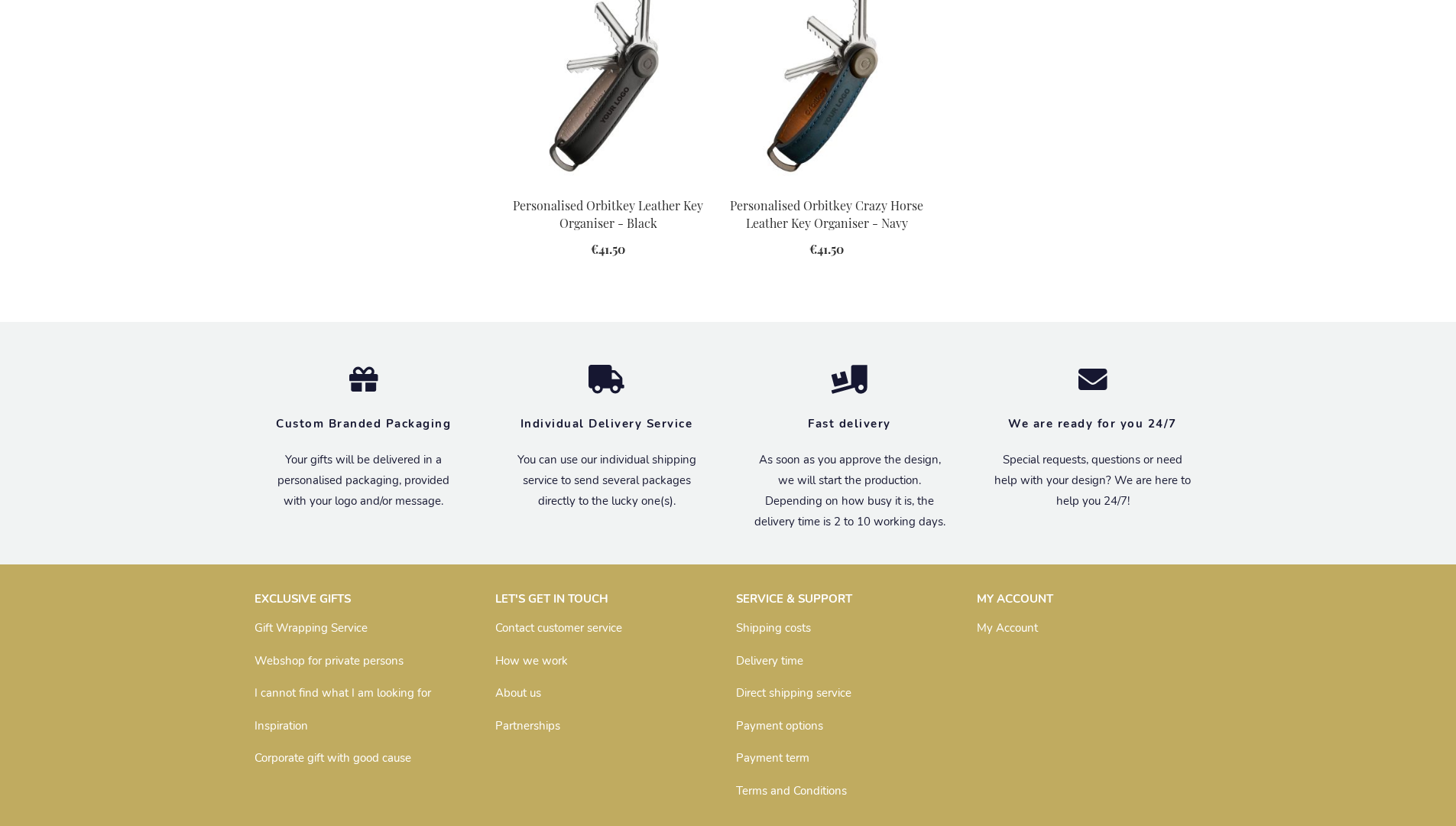
scroll to position [2010, 0]
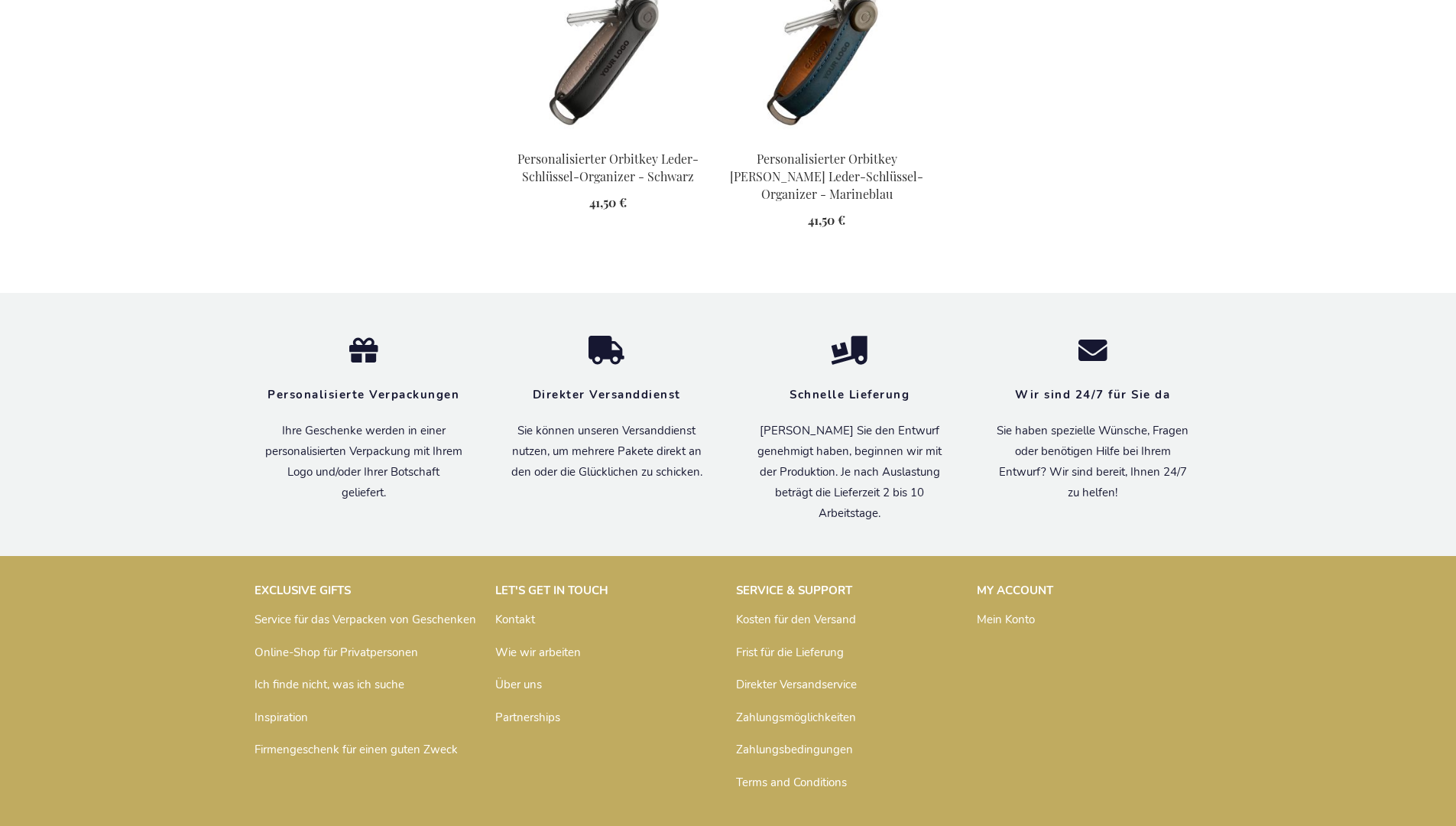
scroll to position [2146, 0]
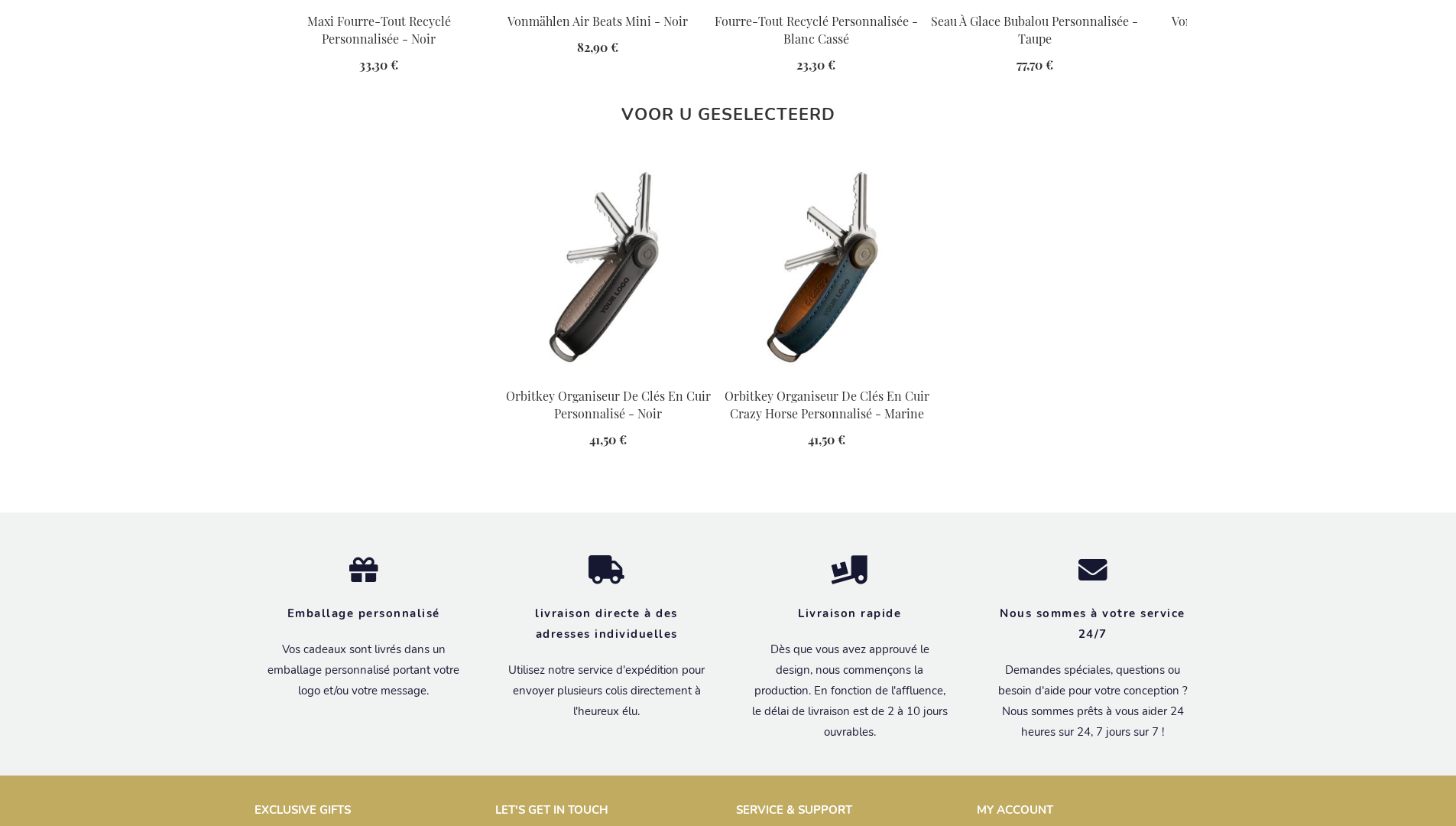
scroll to position [2095, 0]
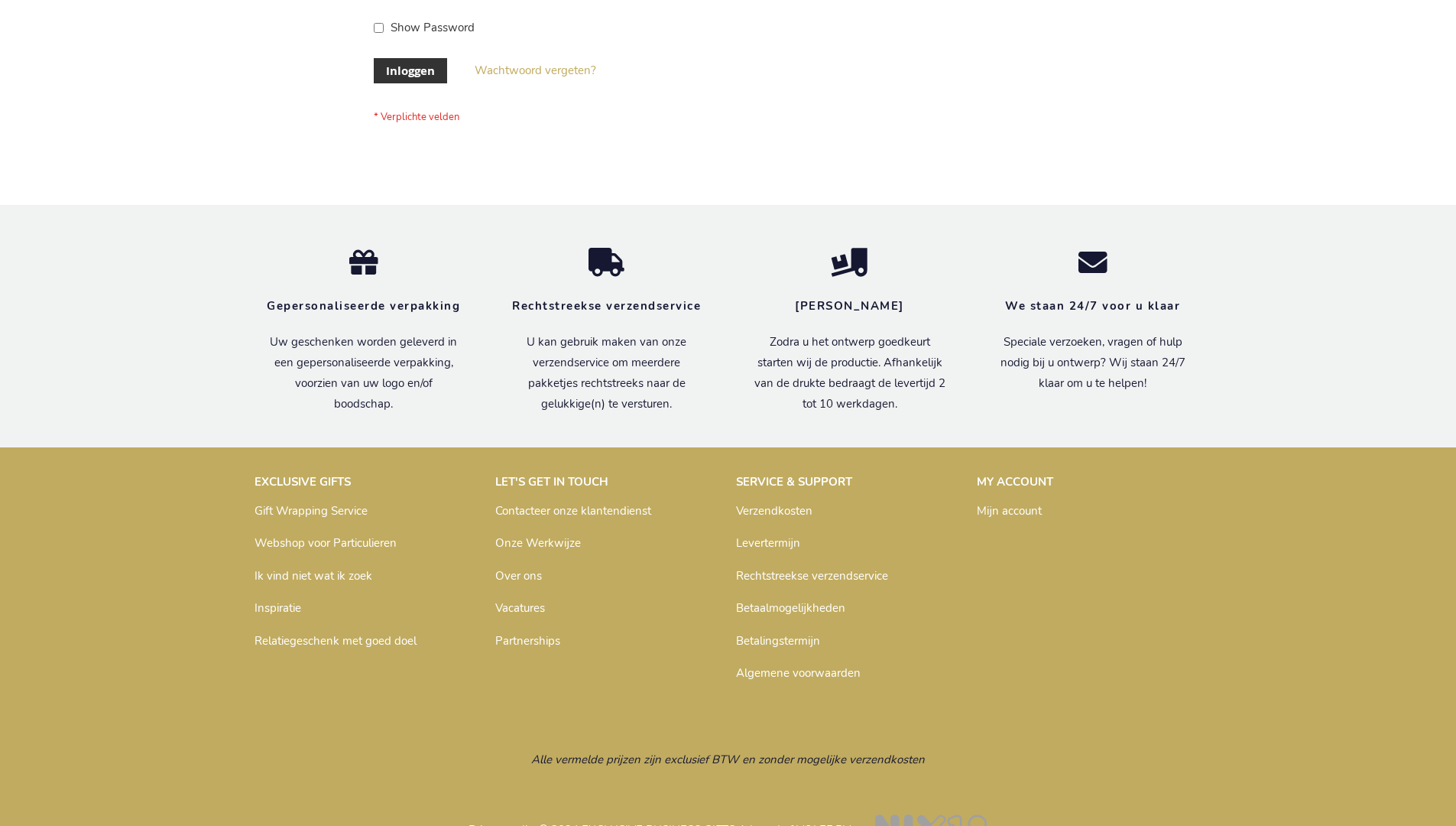
scroll to position [519, 0]
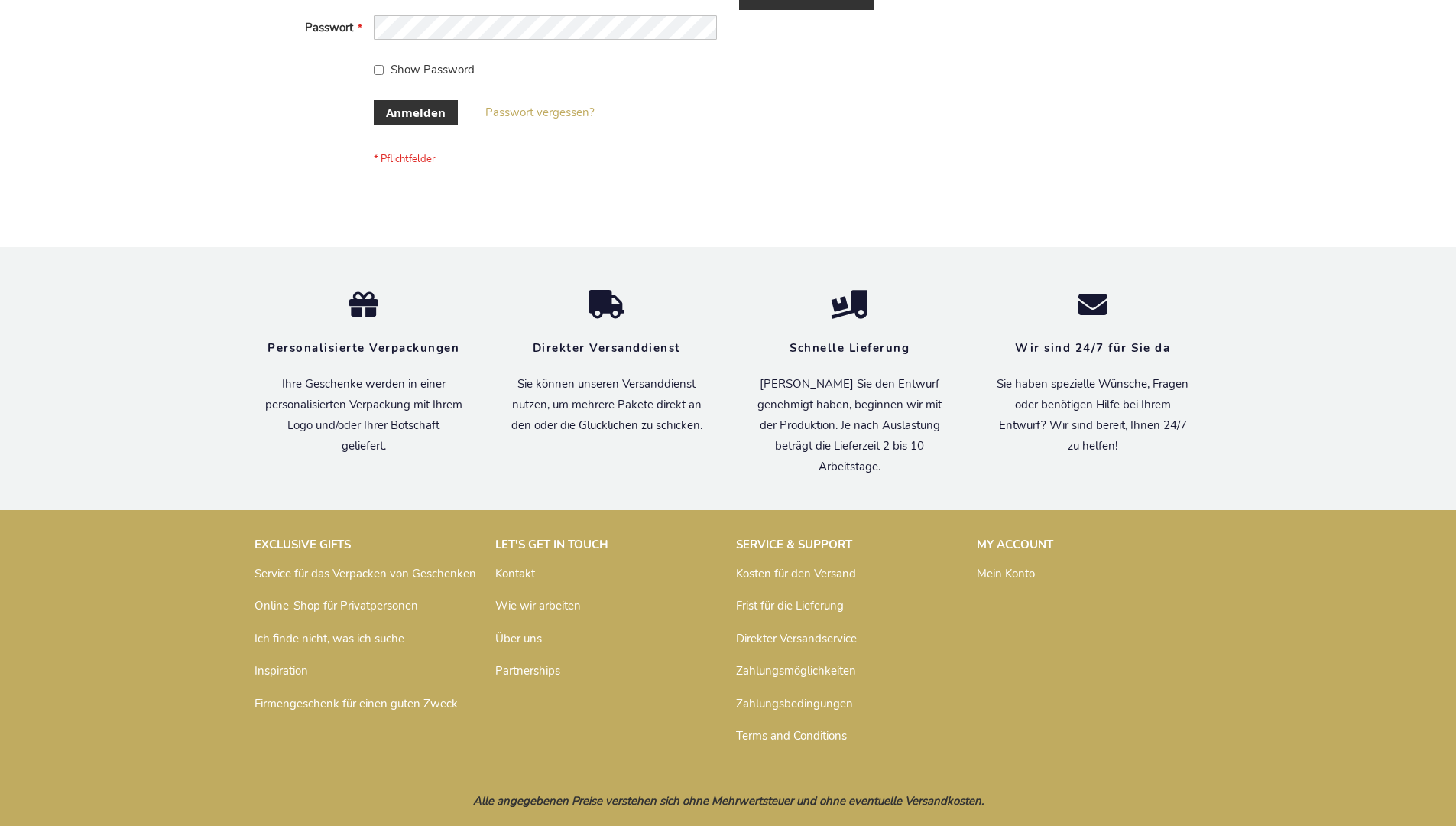
scroll to position [513, 0]
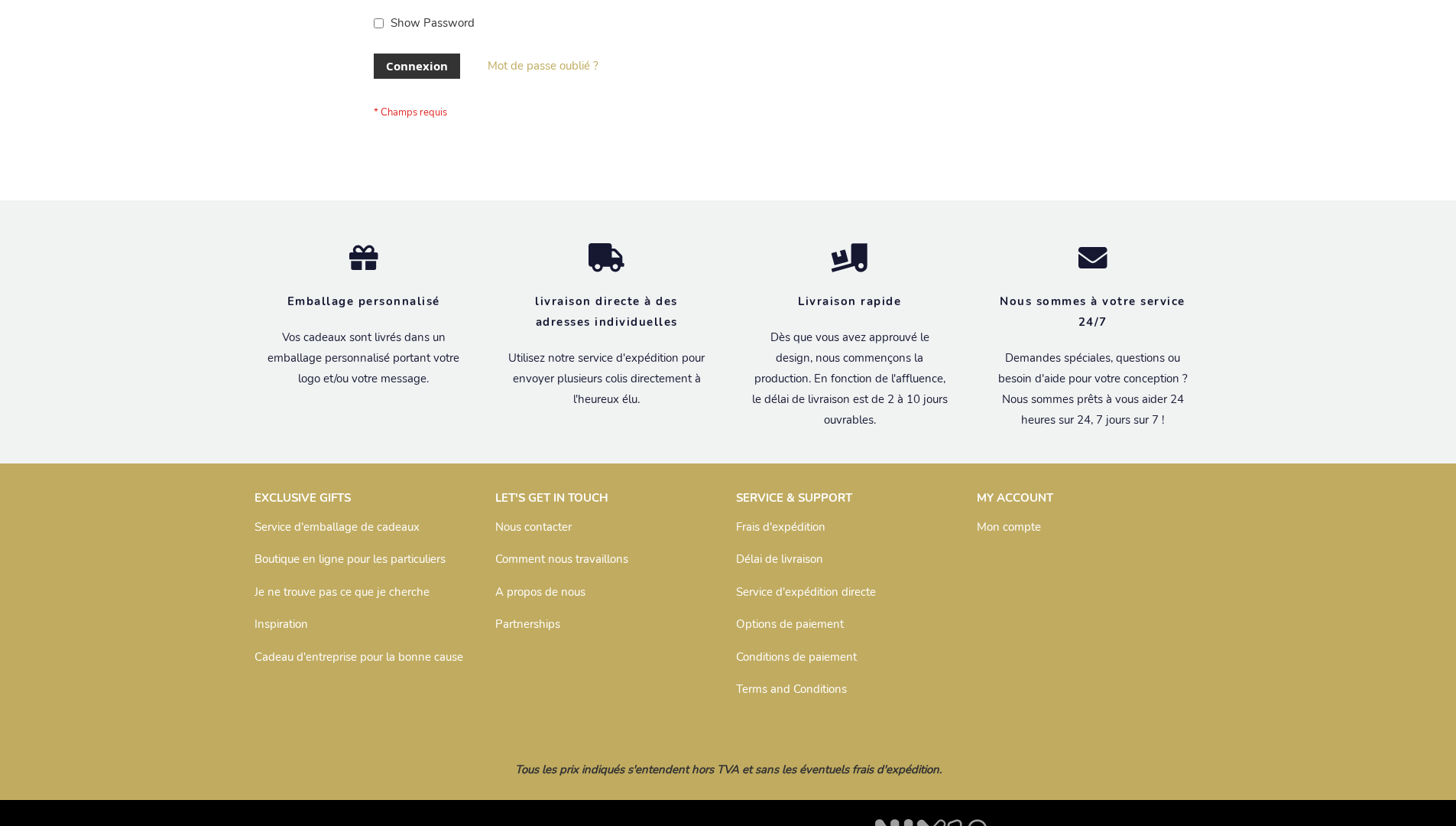
scroll to position [528, 0]
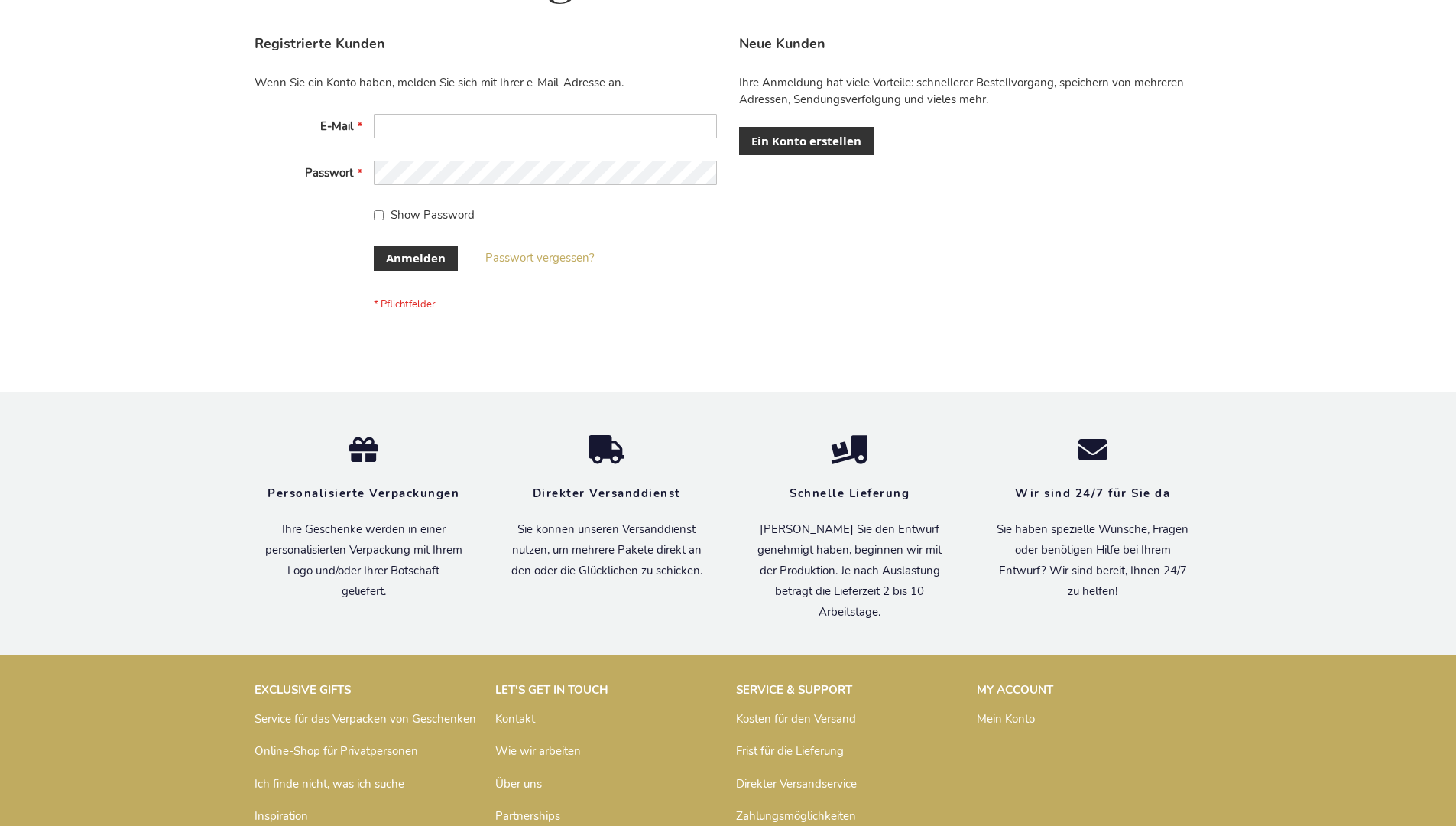
scroll to position [513, 0]
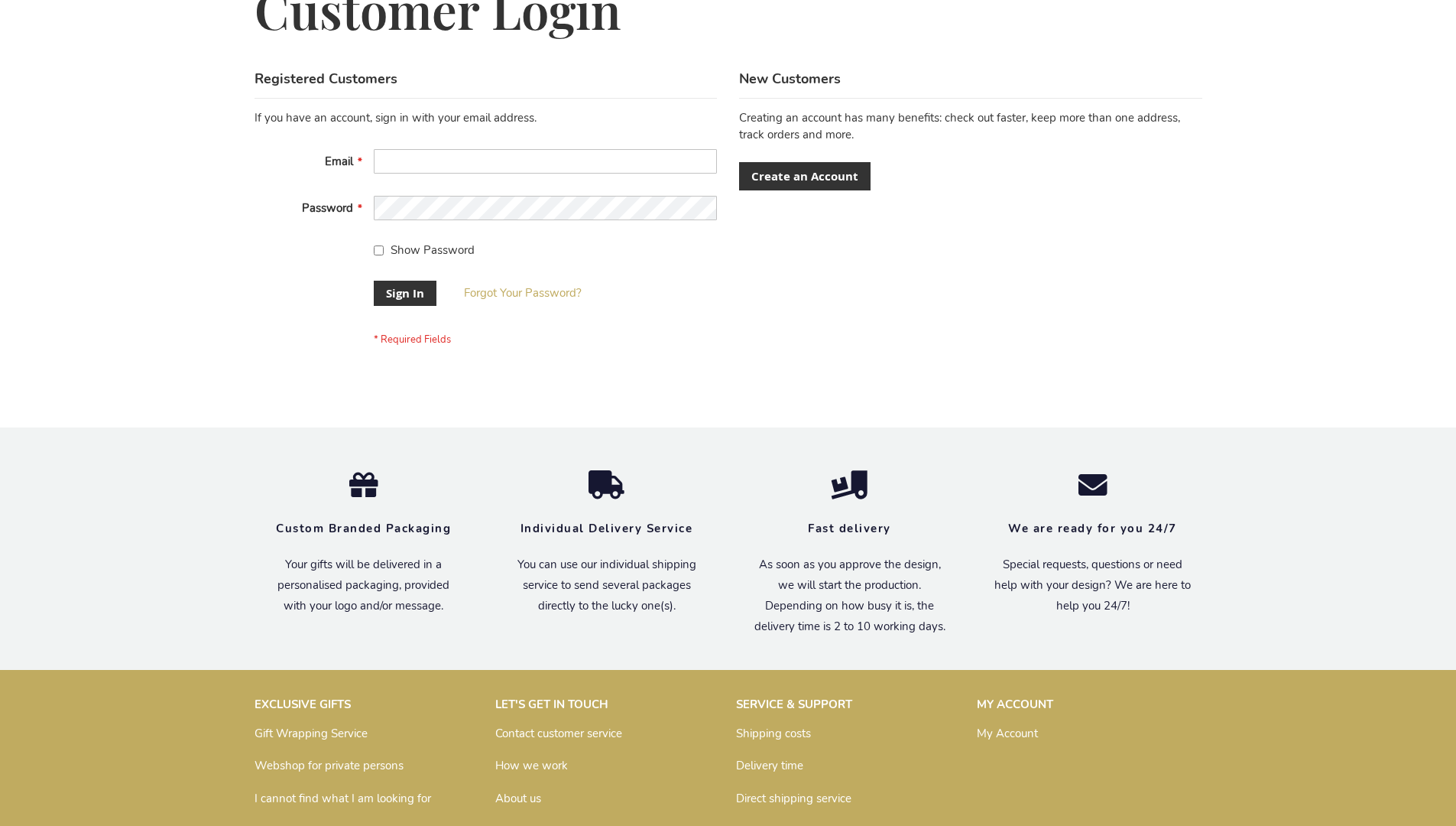
scroll to position [491, 0]
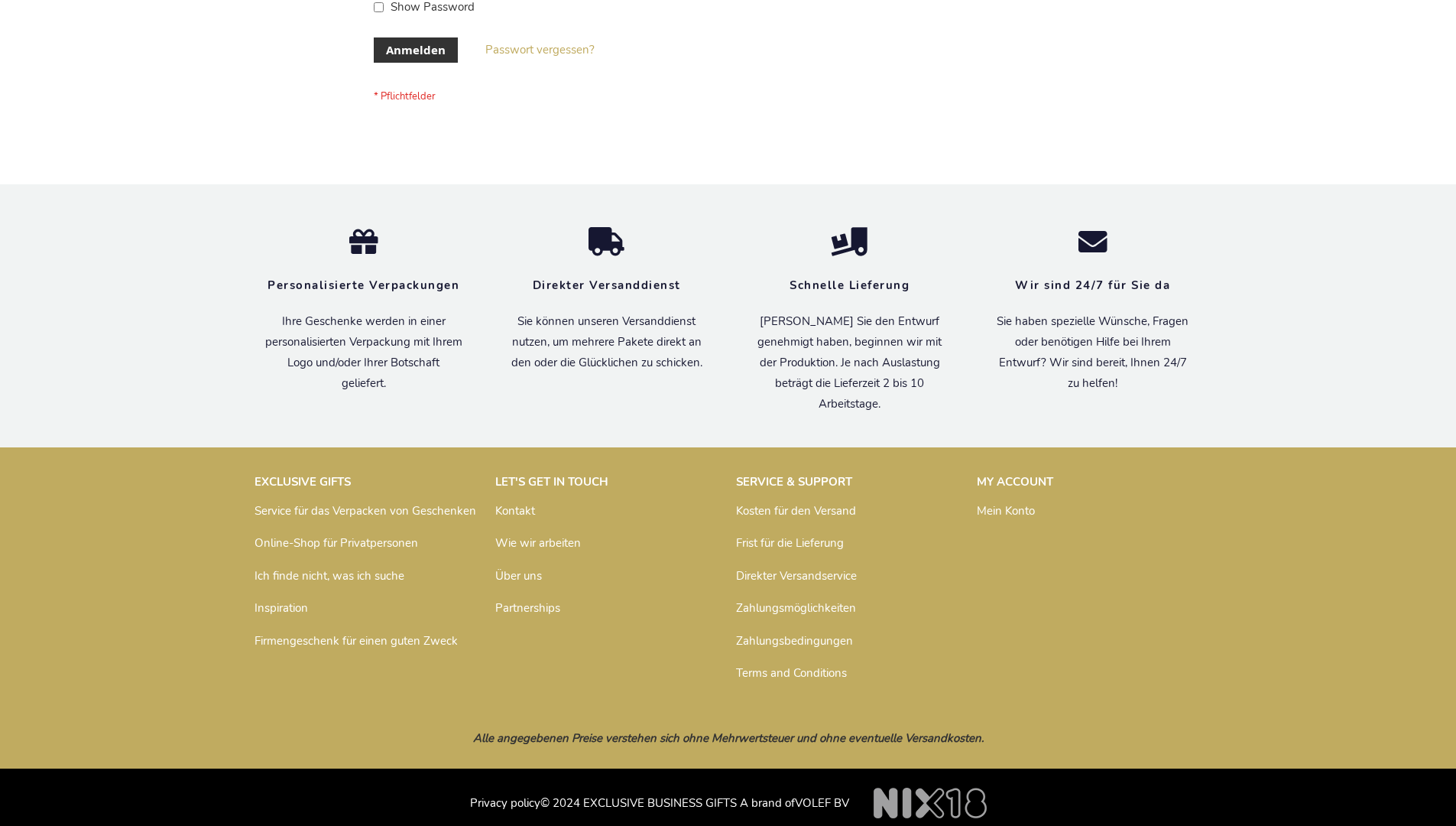
scroll to position [513, 0]
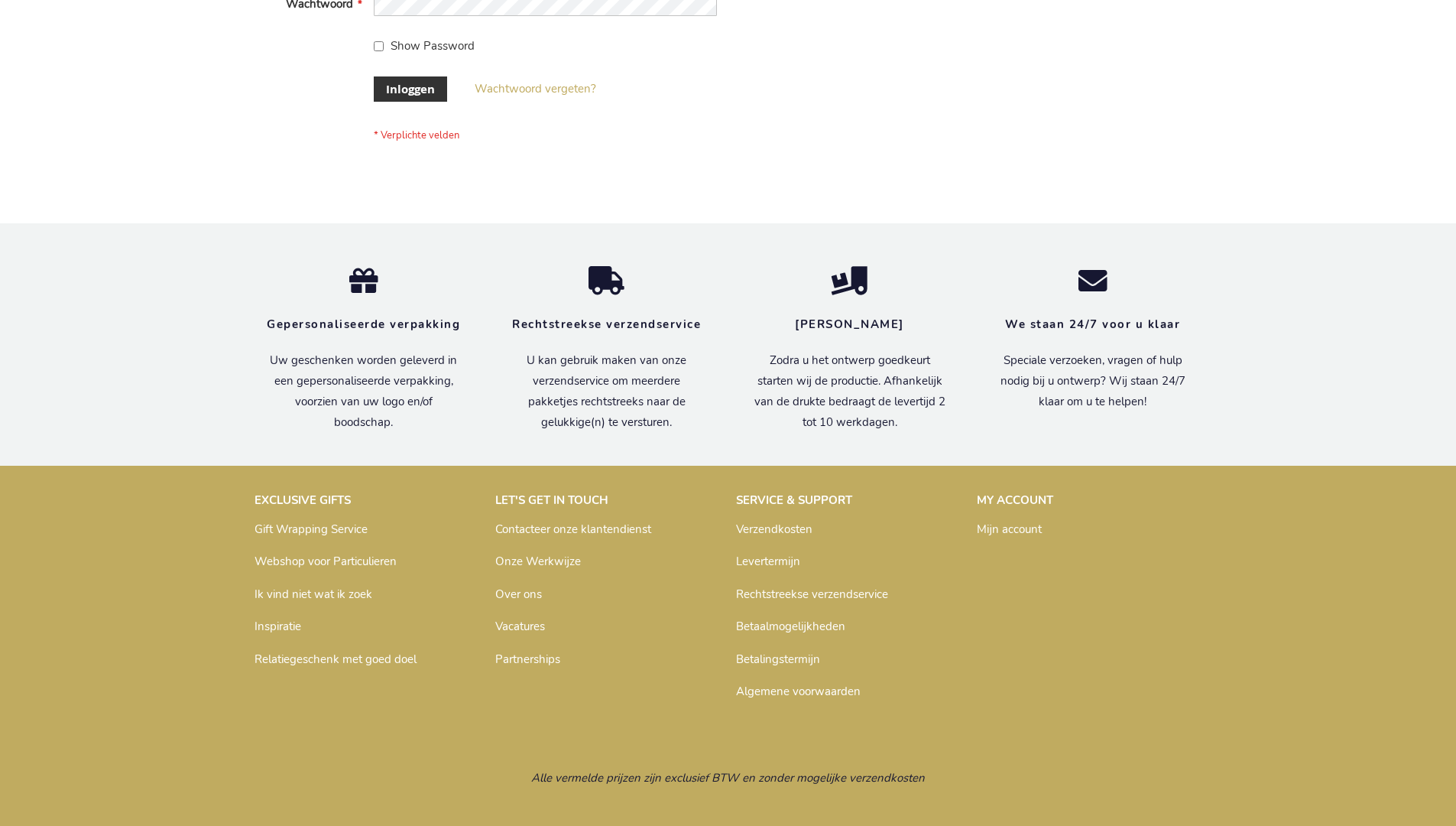
scroll to position [519, 0]
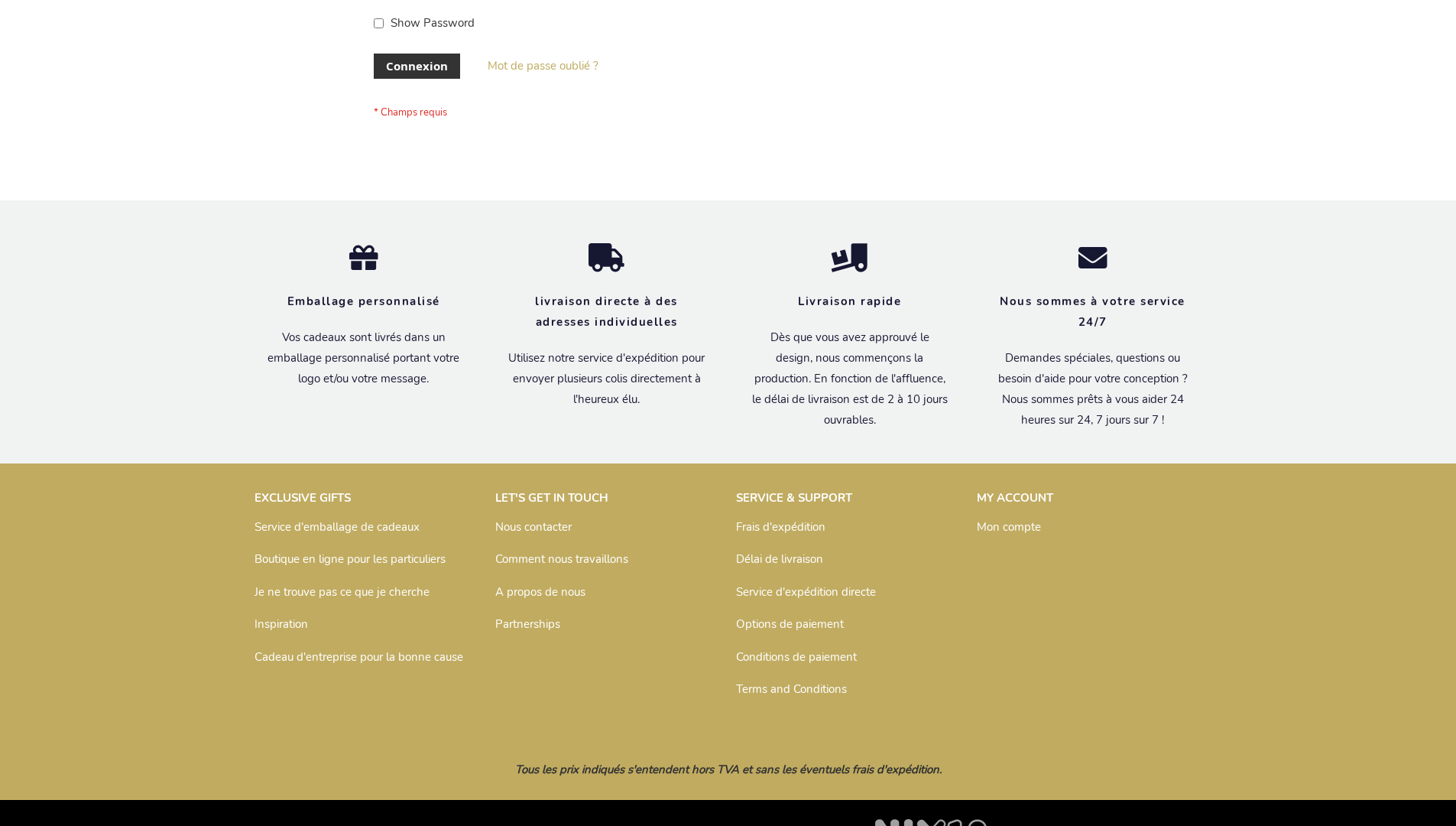
scroll to position [528, 0]
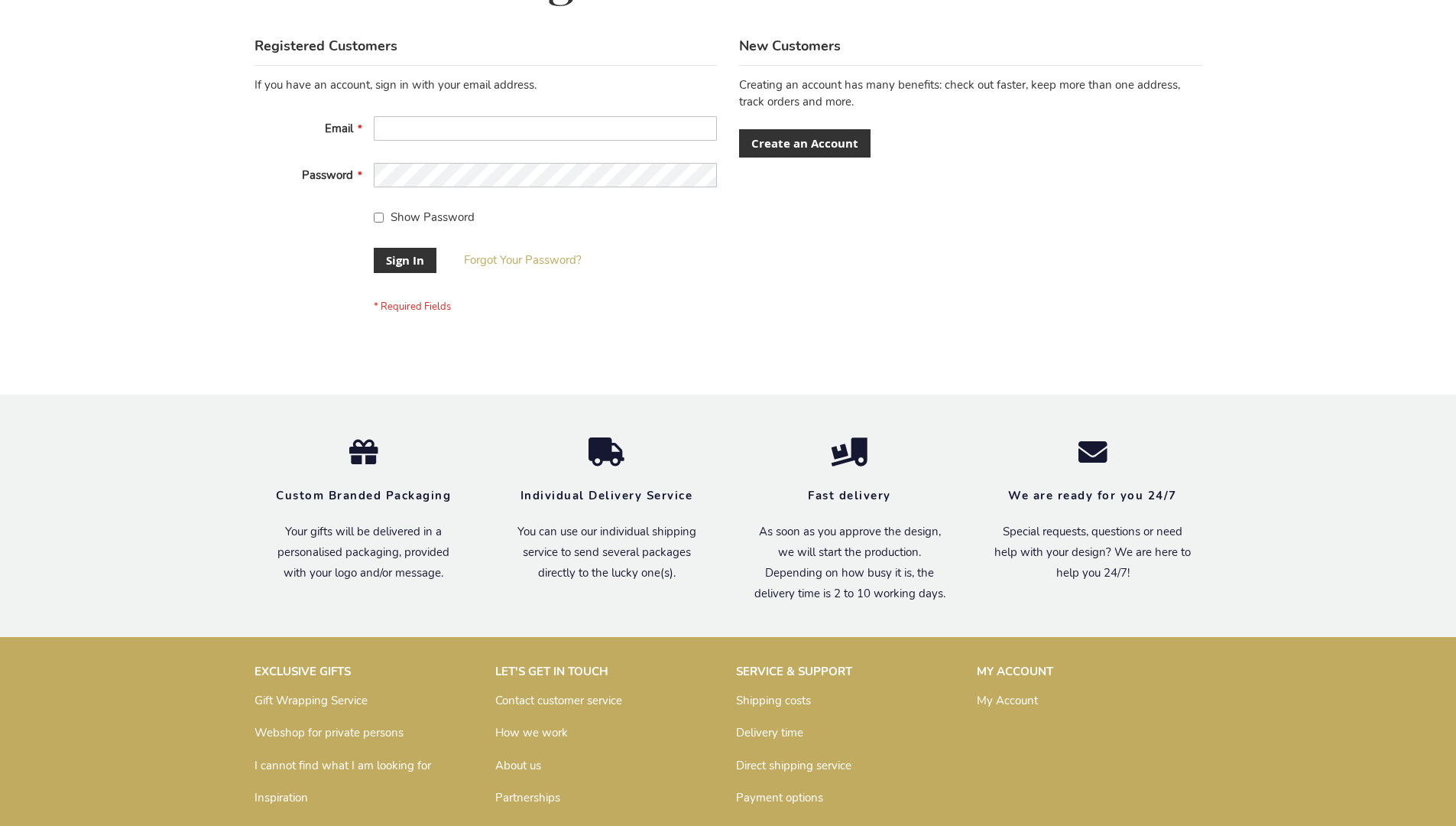
scroll to position [491, 0]
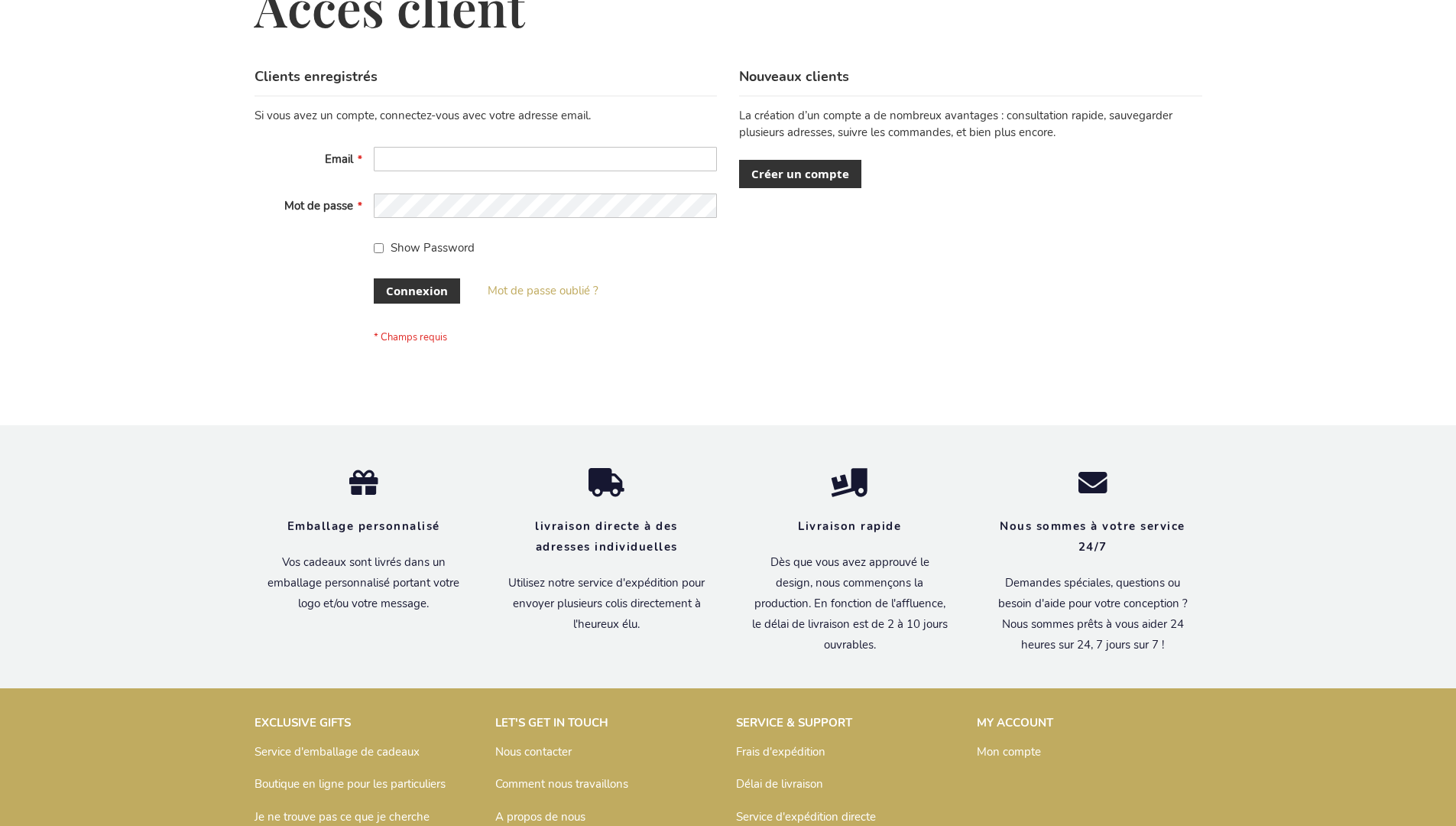
scroll to position [528, 0]
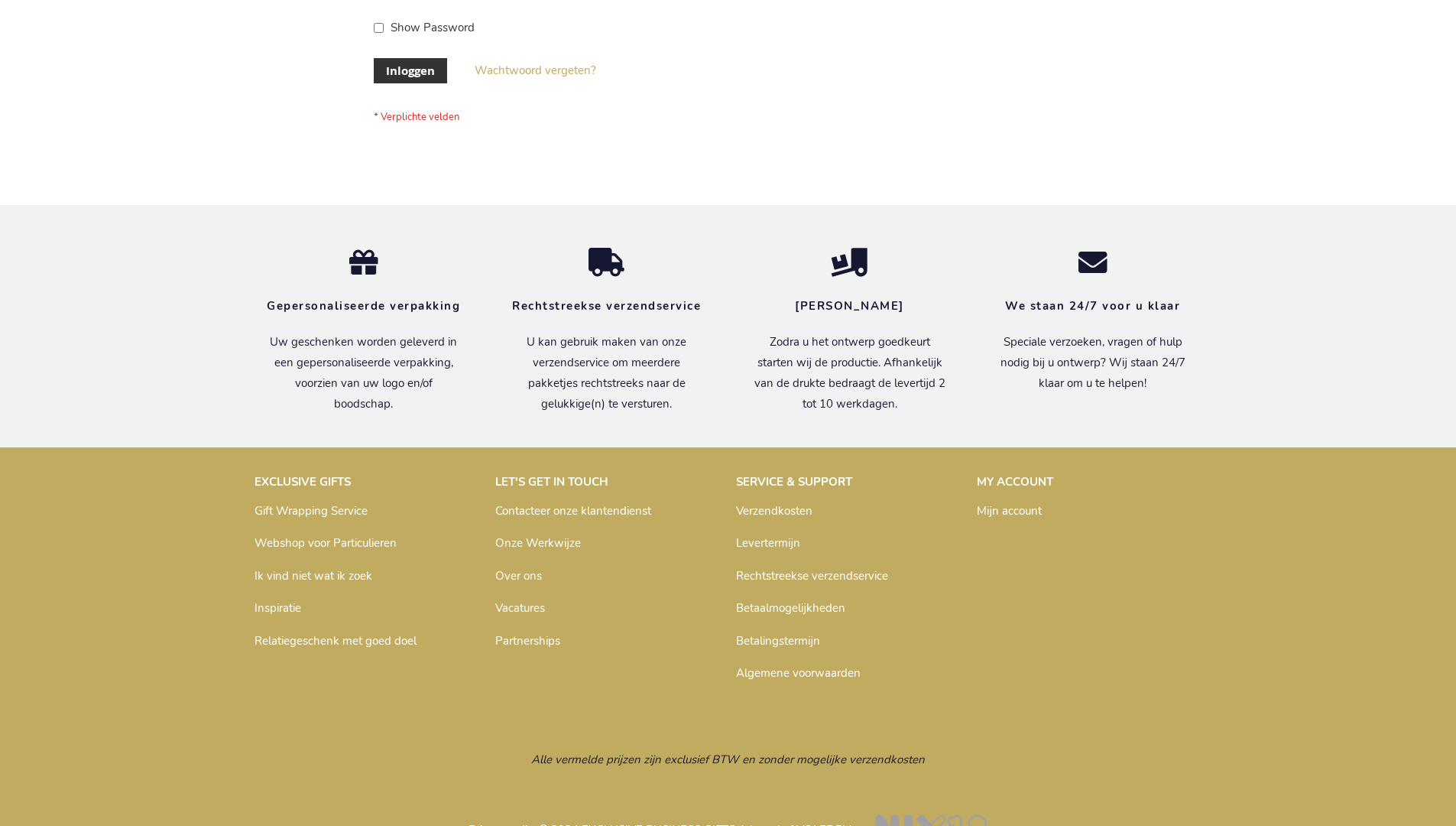
scroll to position [519, 0]
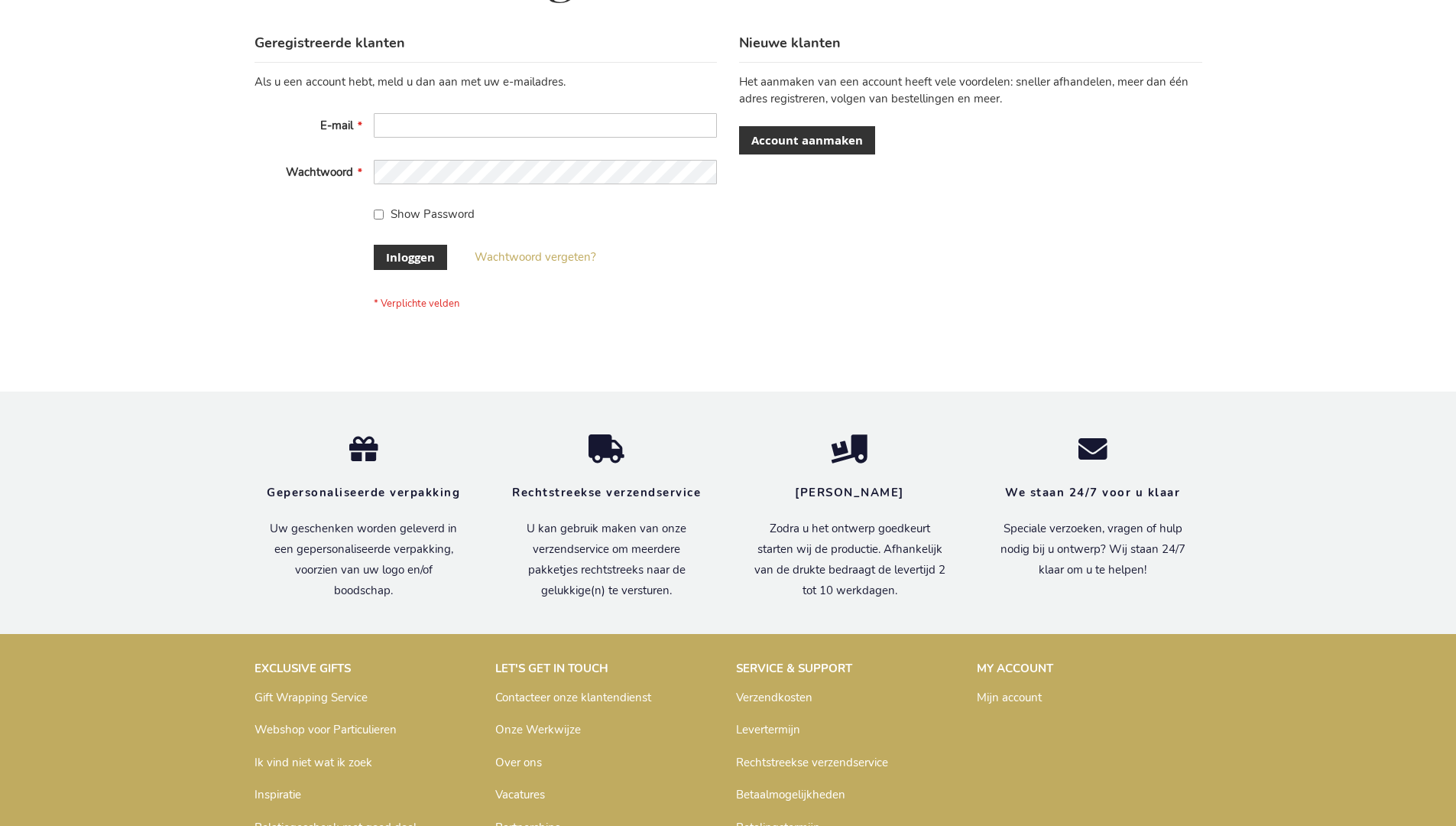
scroll to position [519, 0]
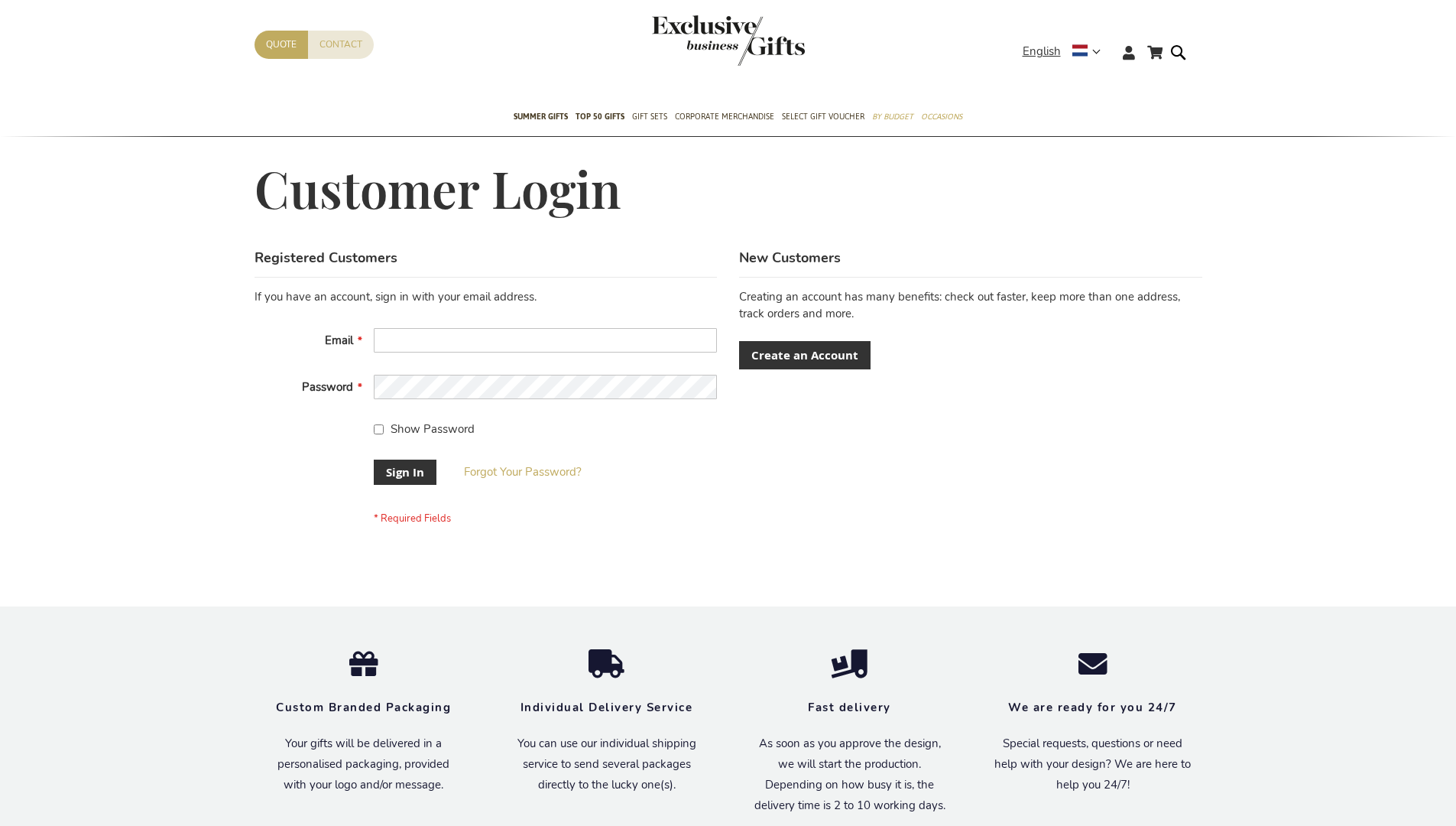
scroll to position [491, 0]
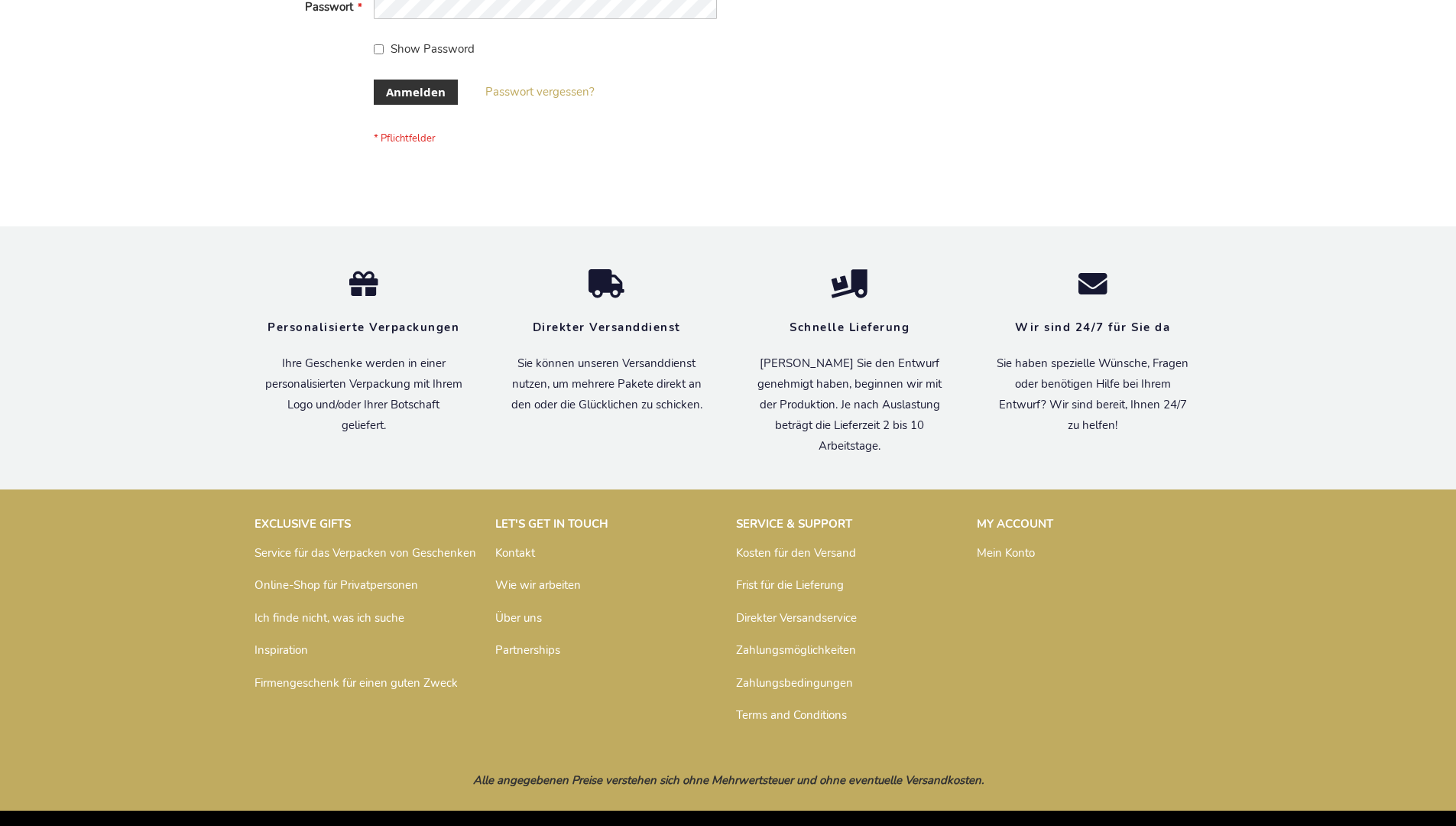
scroll to position [513, 0]
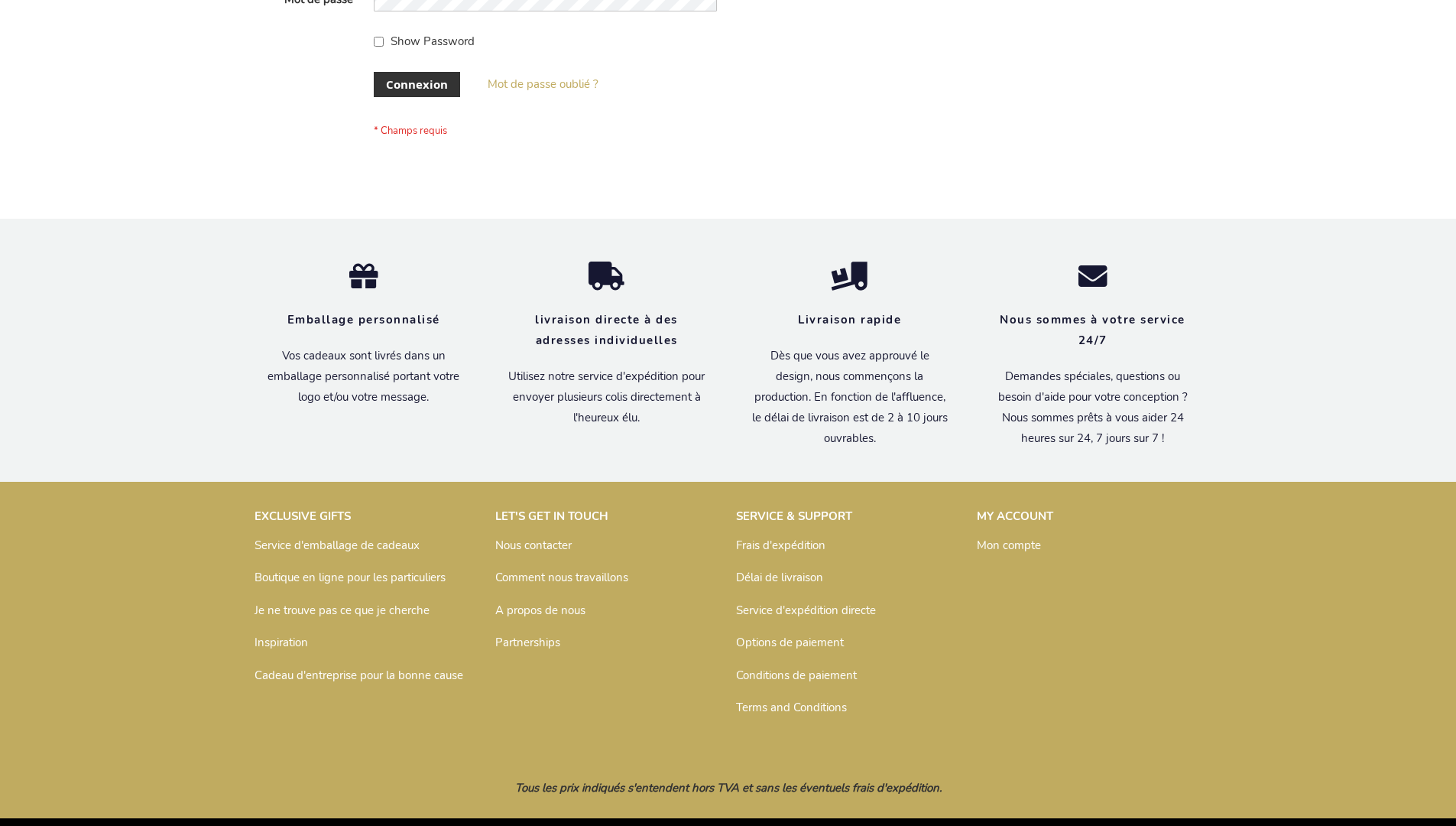
scroll to position [528, 0]
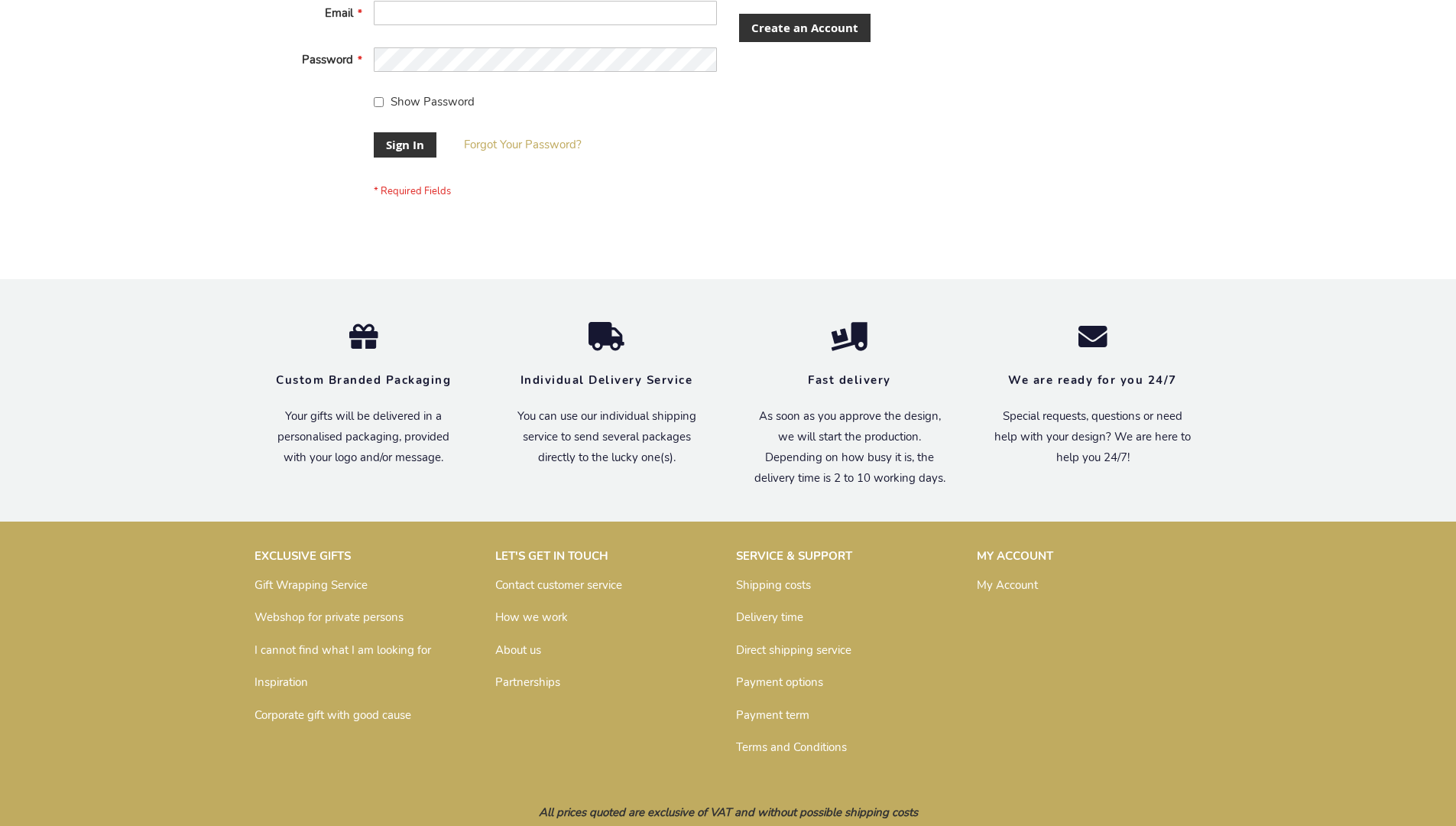
scroll to position [491, 0]
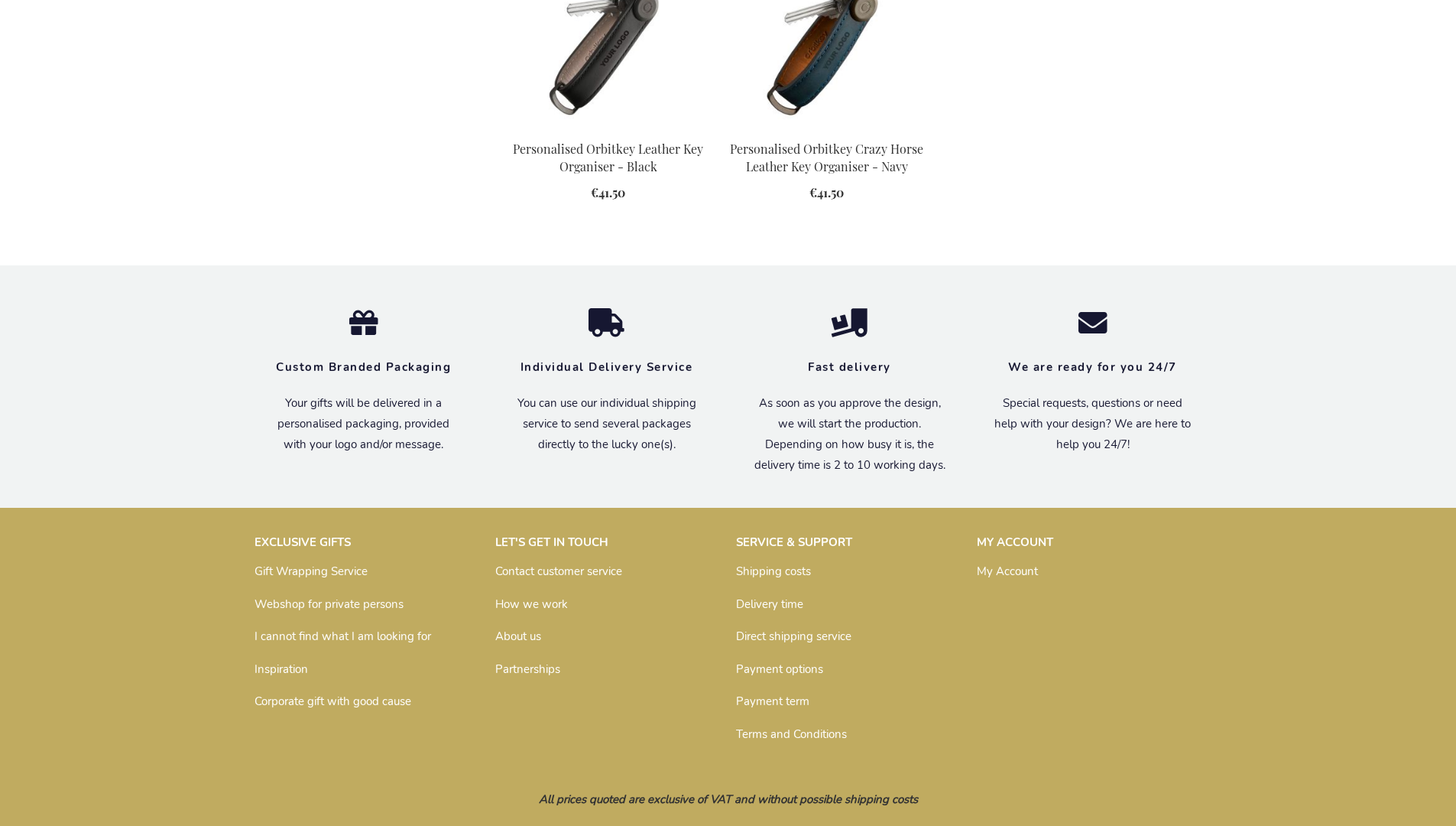
scroll to position [2010, 0]
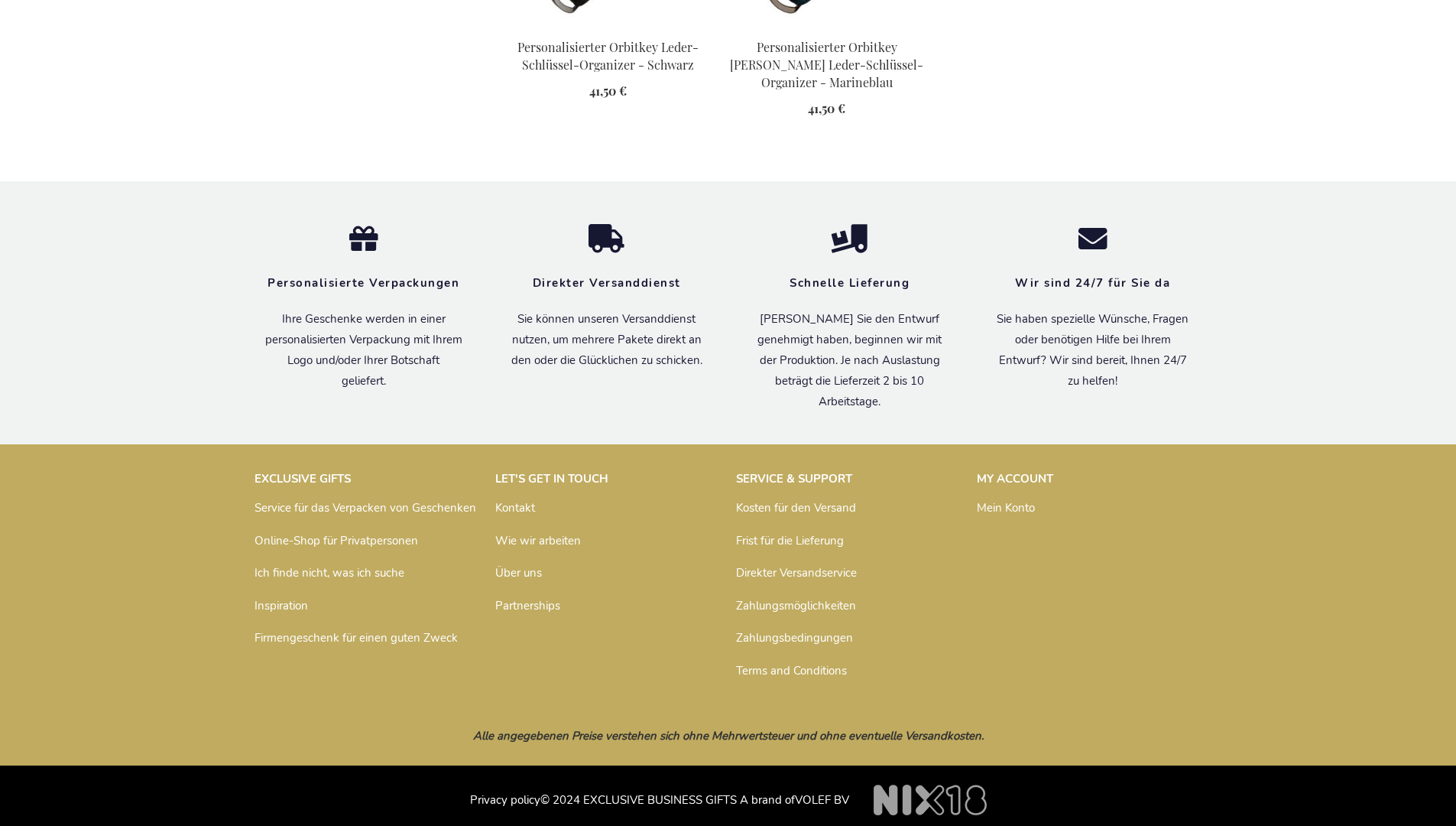
scroll to position [2146, 0]
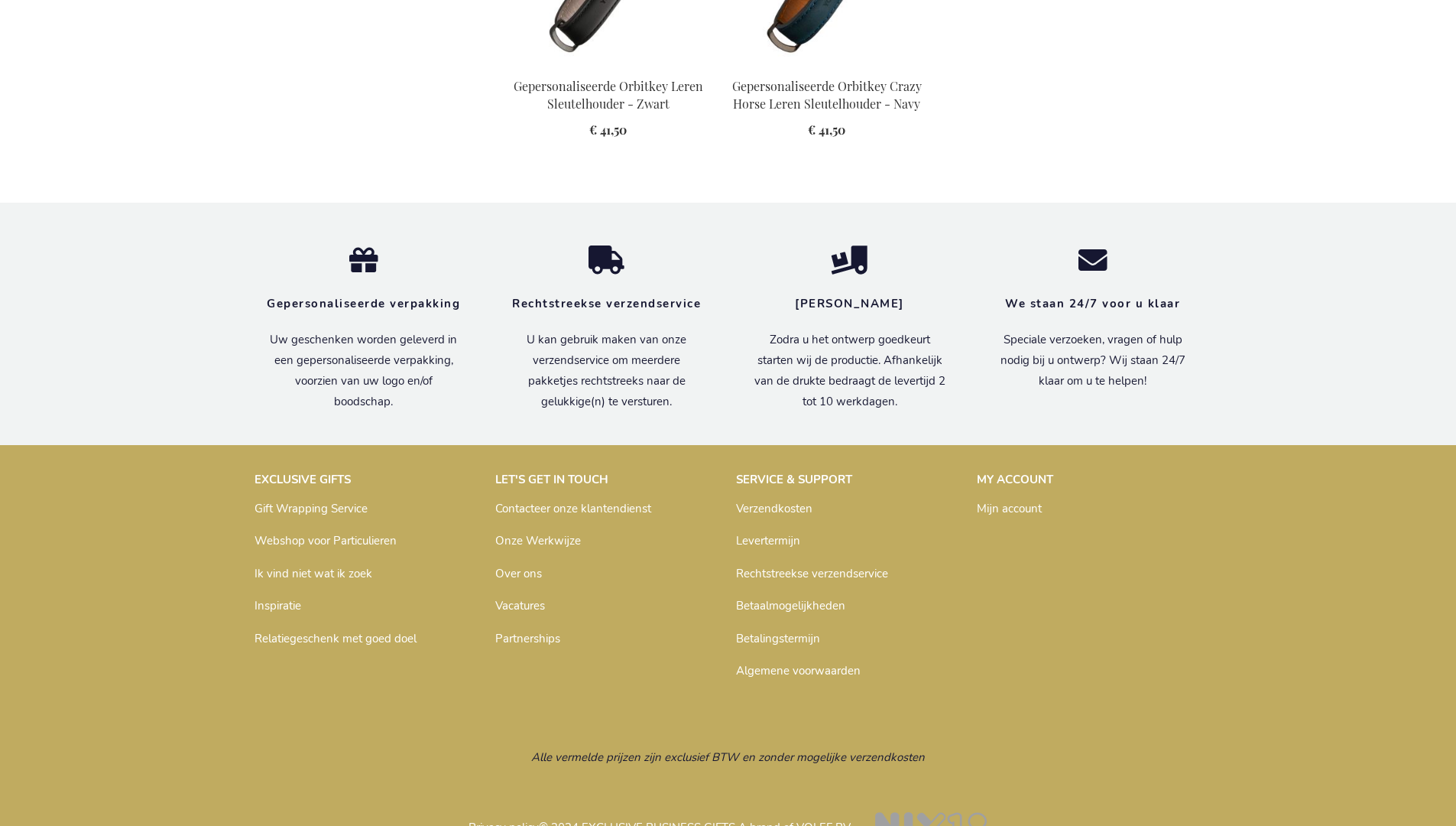
scroll to position [2087, 0]
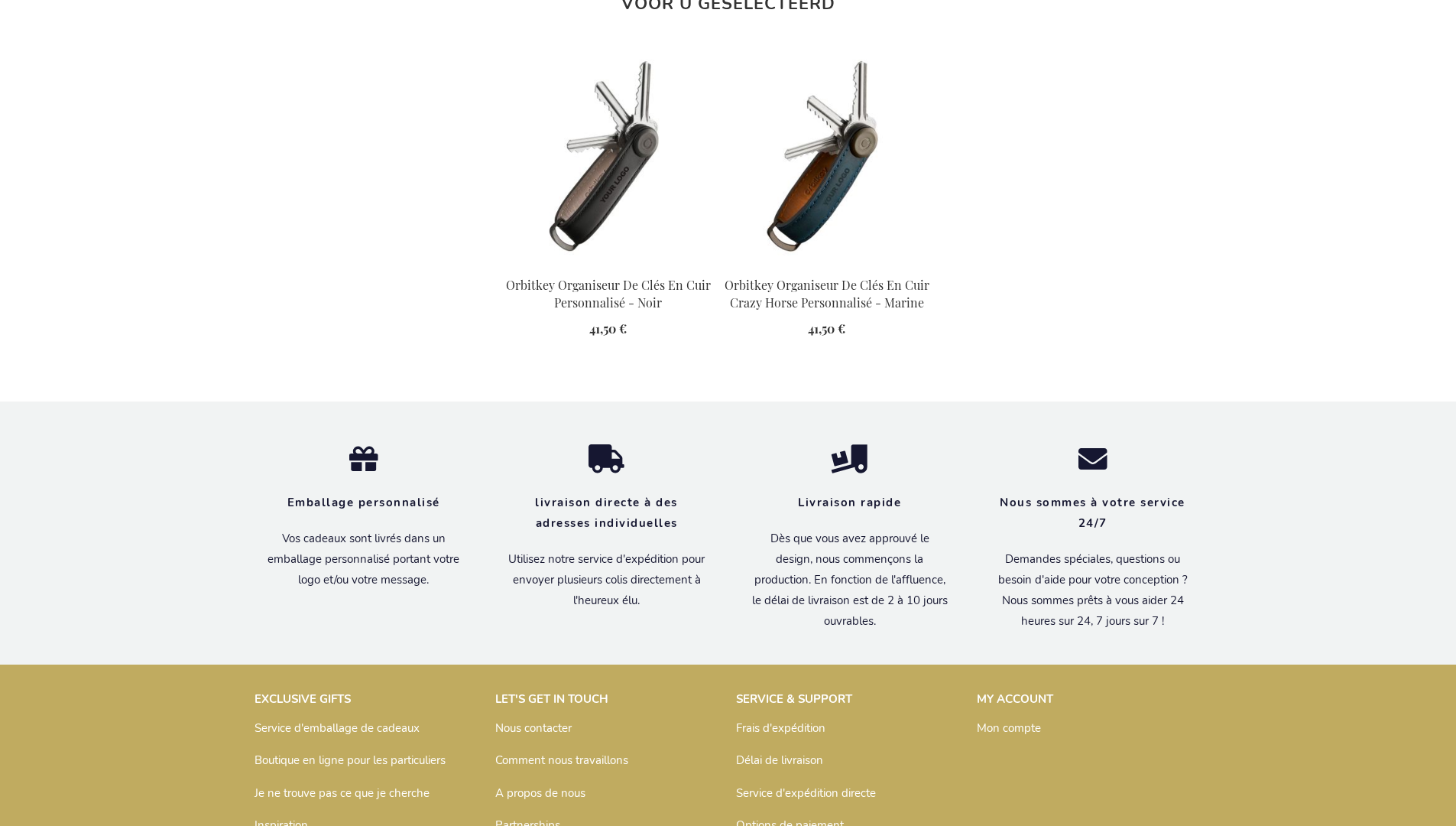
scroll to position [2095, 0]
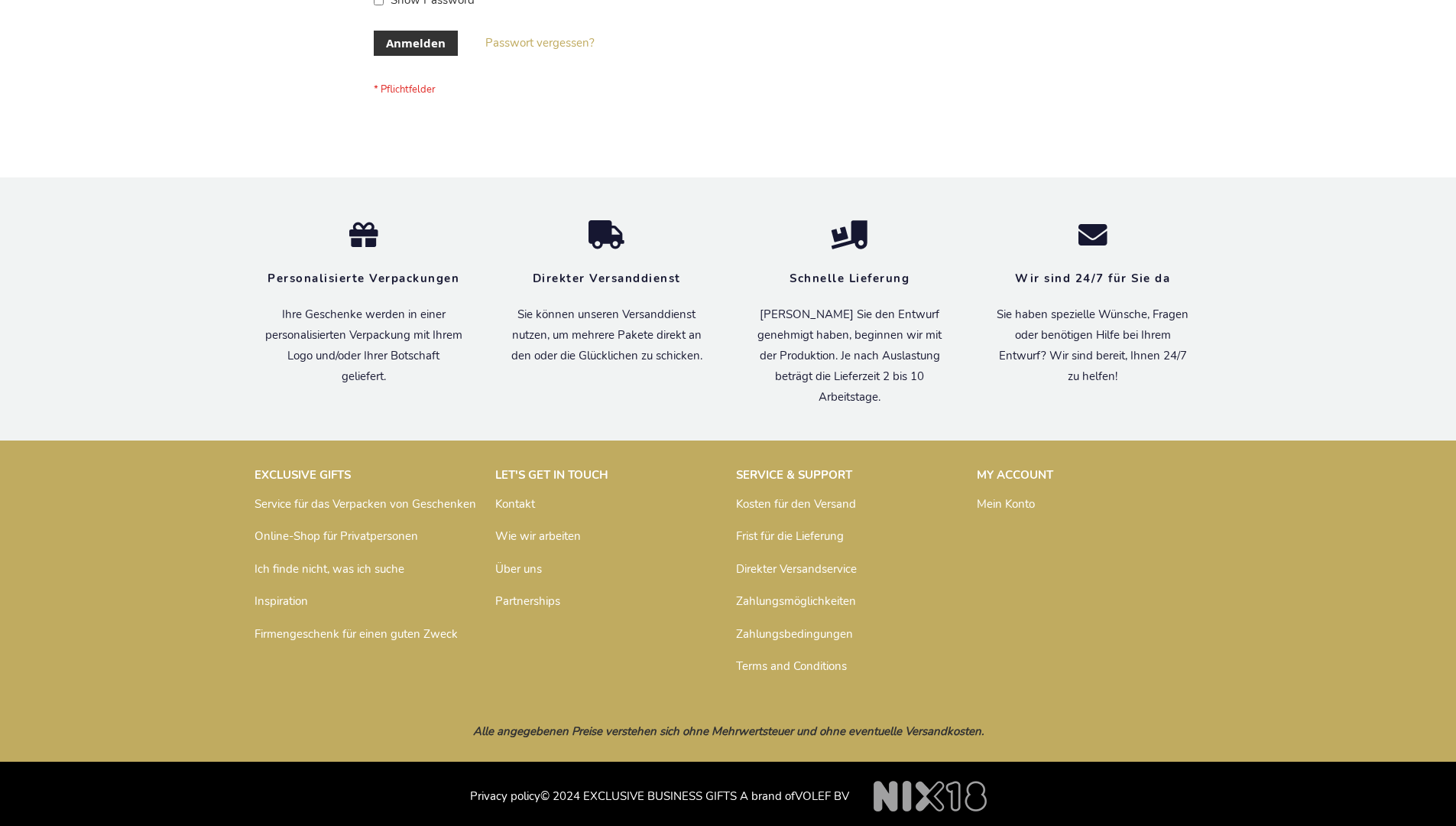
scroll to position [513, 0]
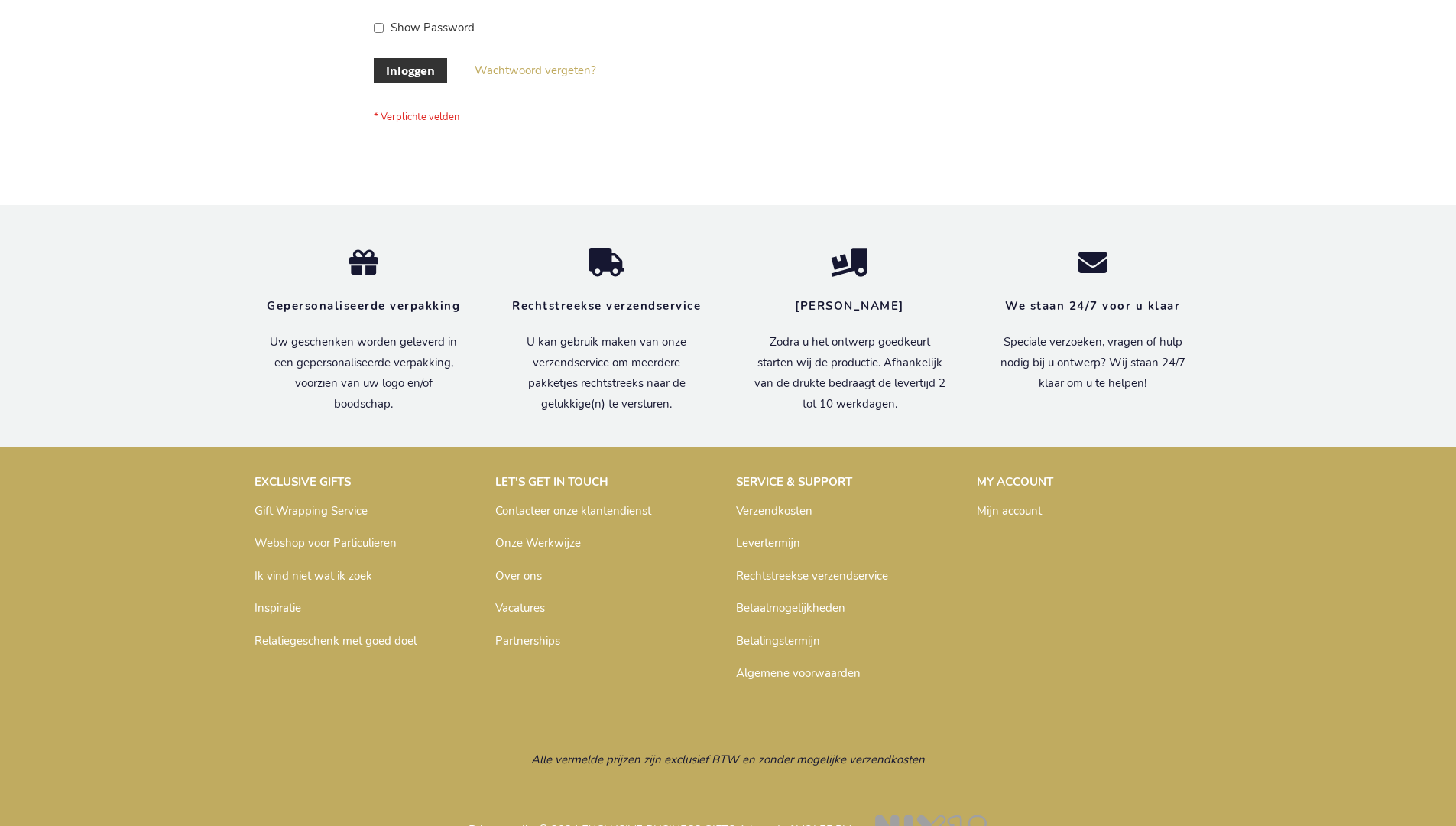
scroll to position [519, 0]
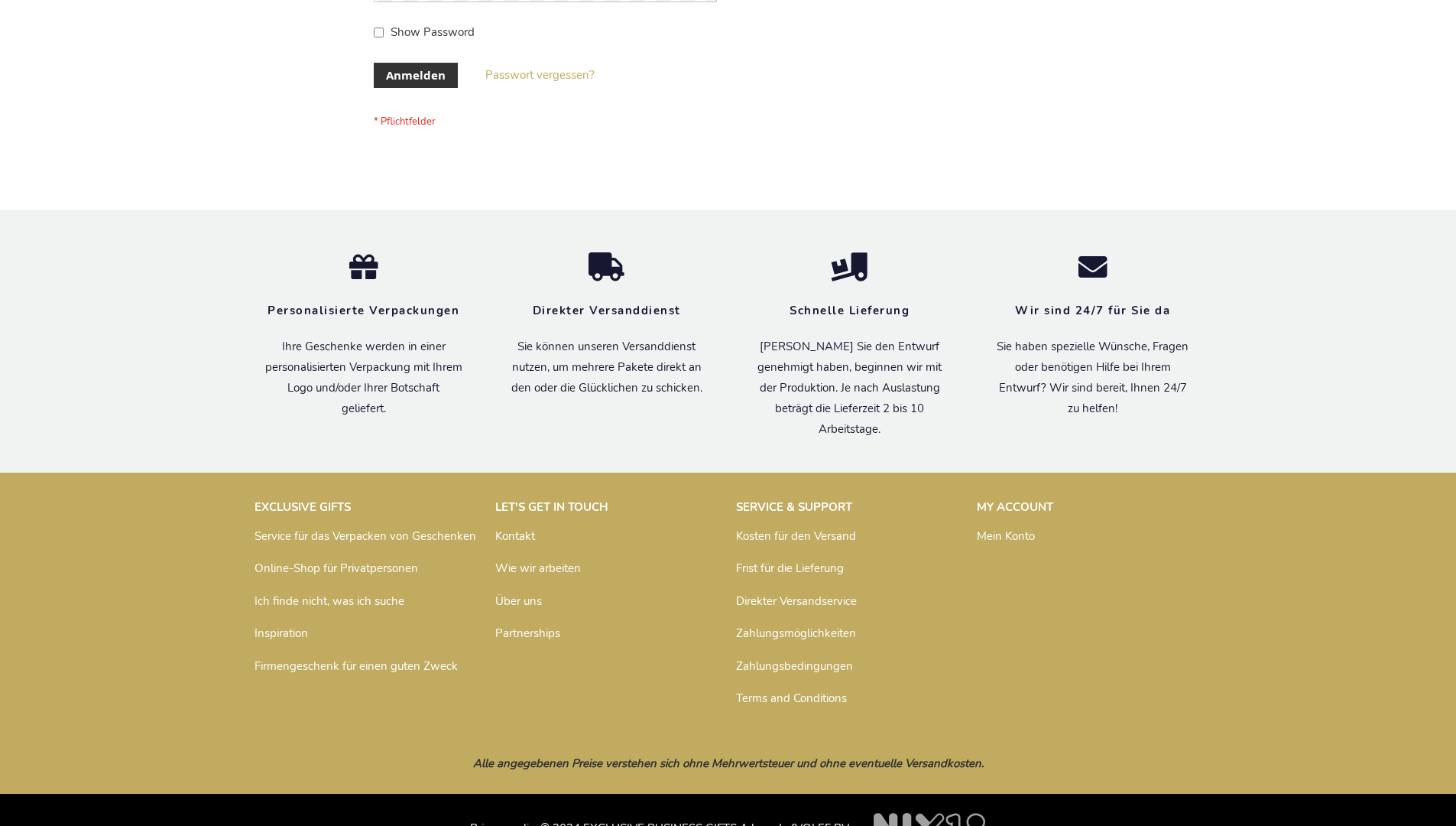
scroll to position [513, 0]
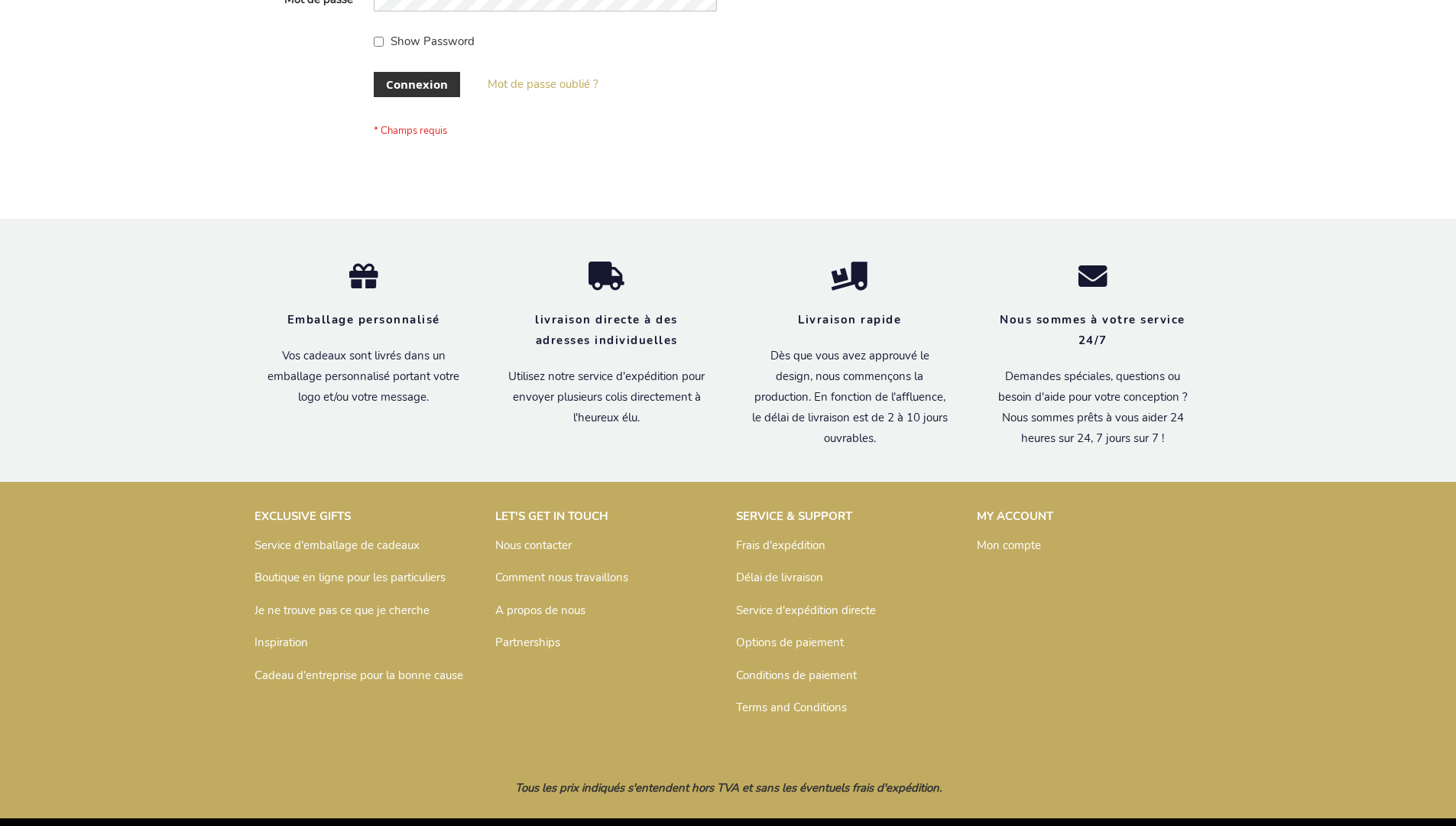
scroll to position [528, 0]
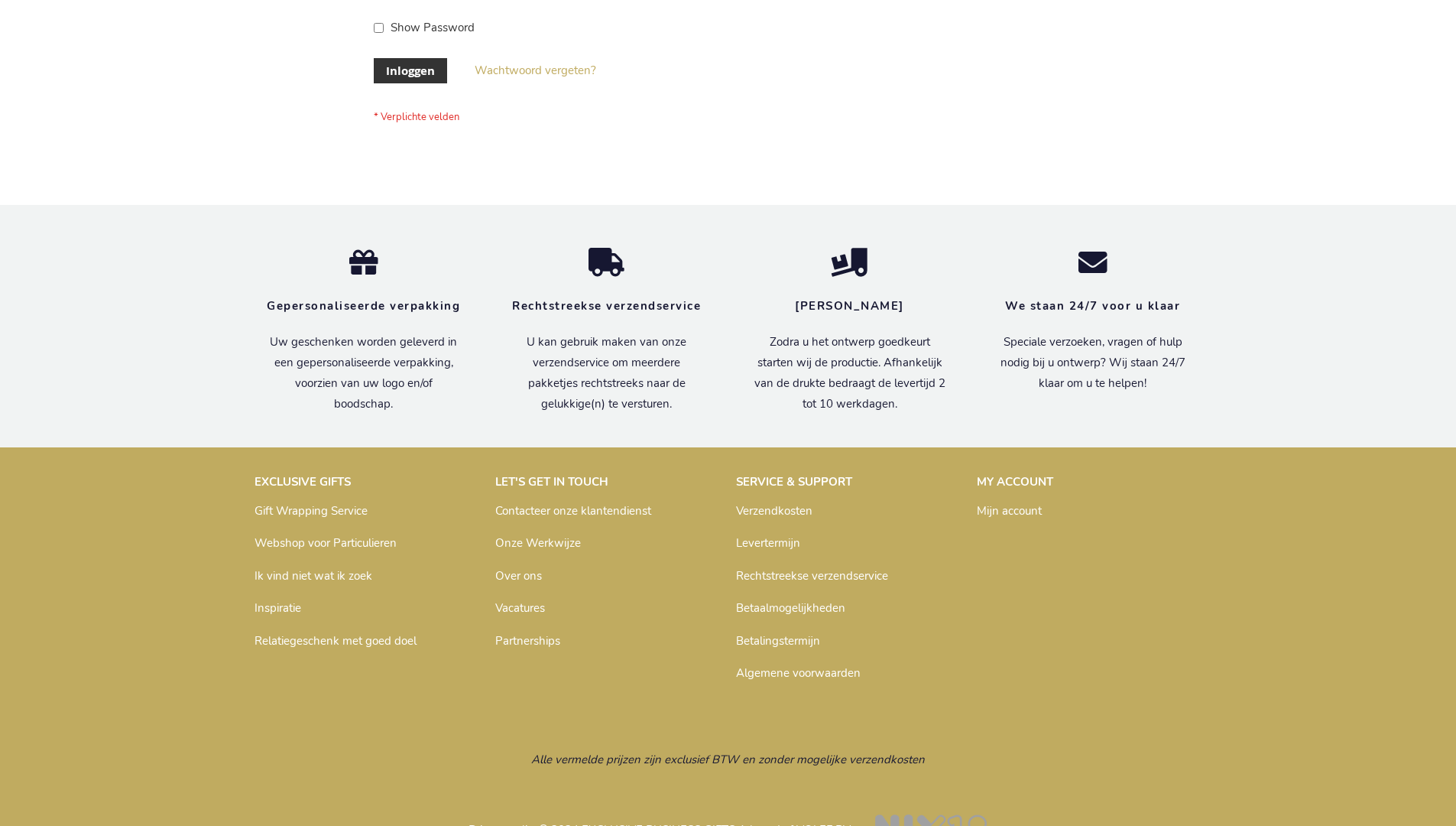
scroll to position [519, 0]
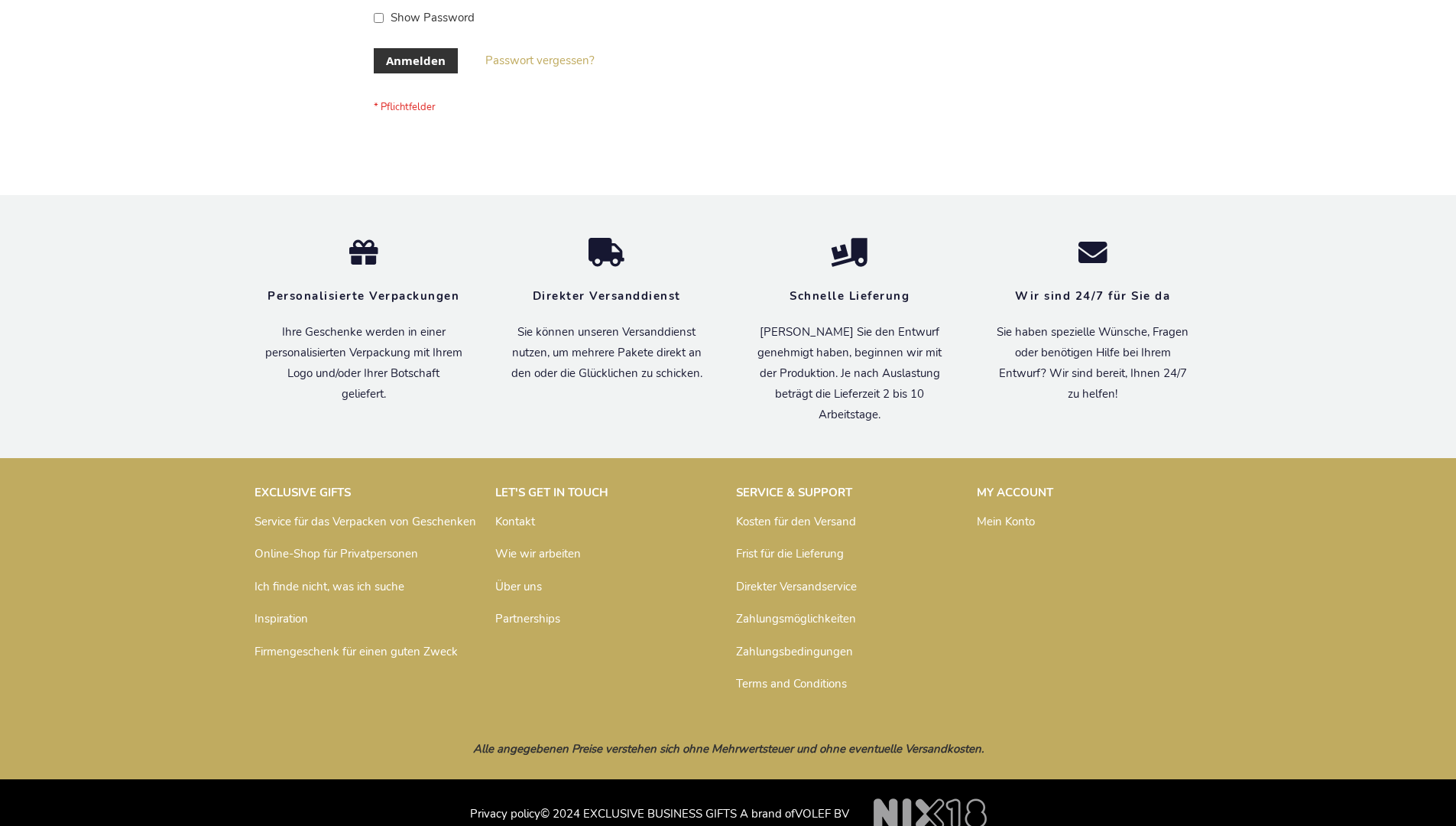
scroll to position [513, 0]
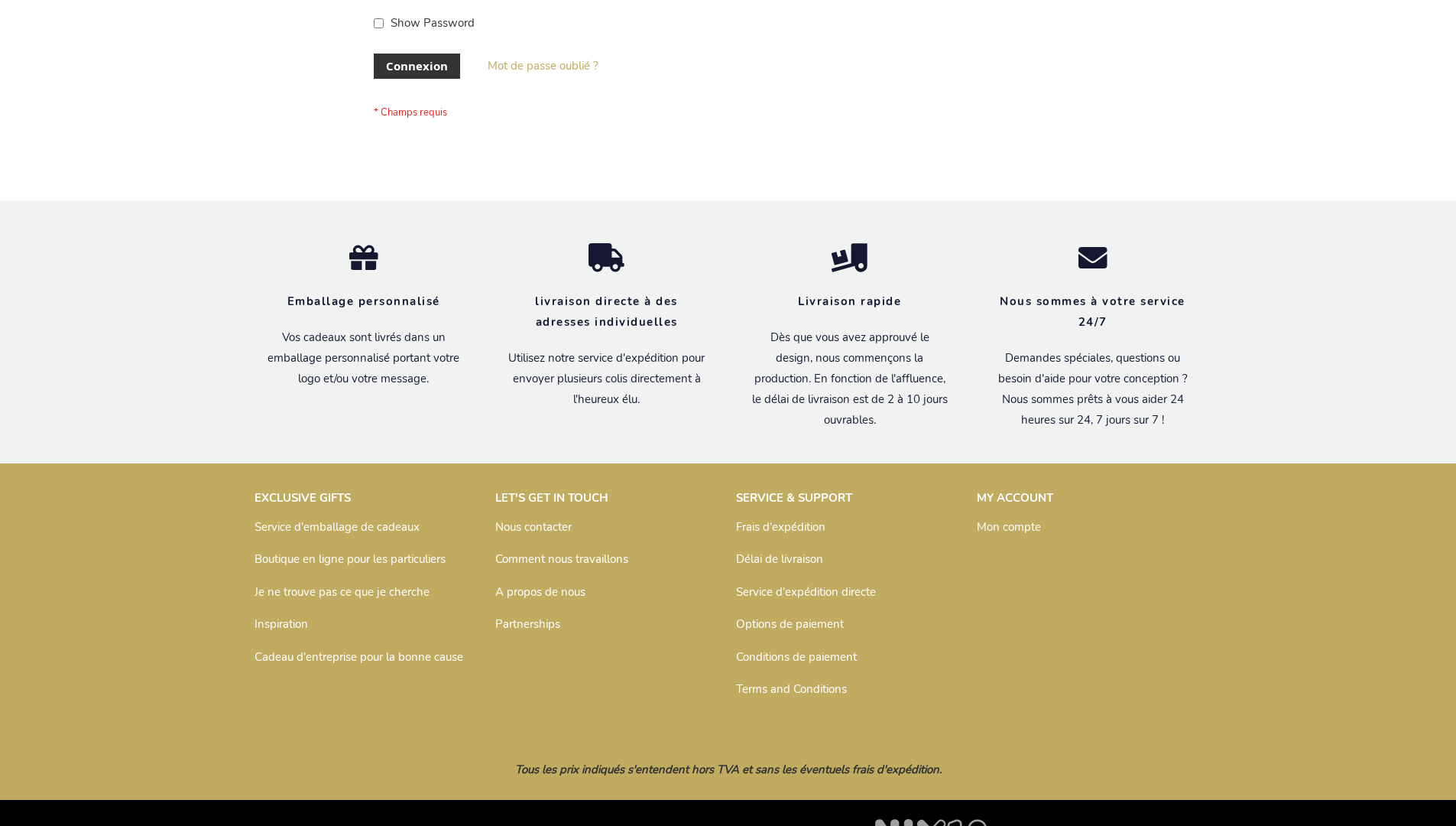
scroll to position [528, 0]
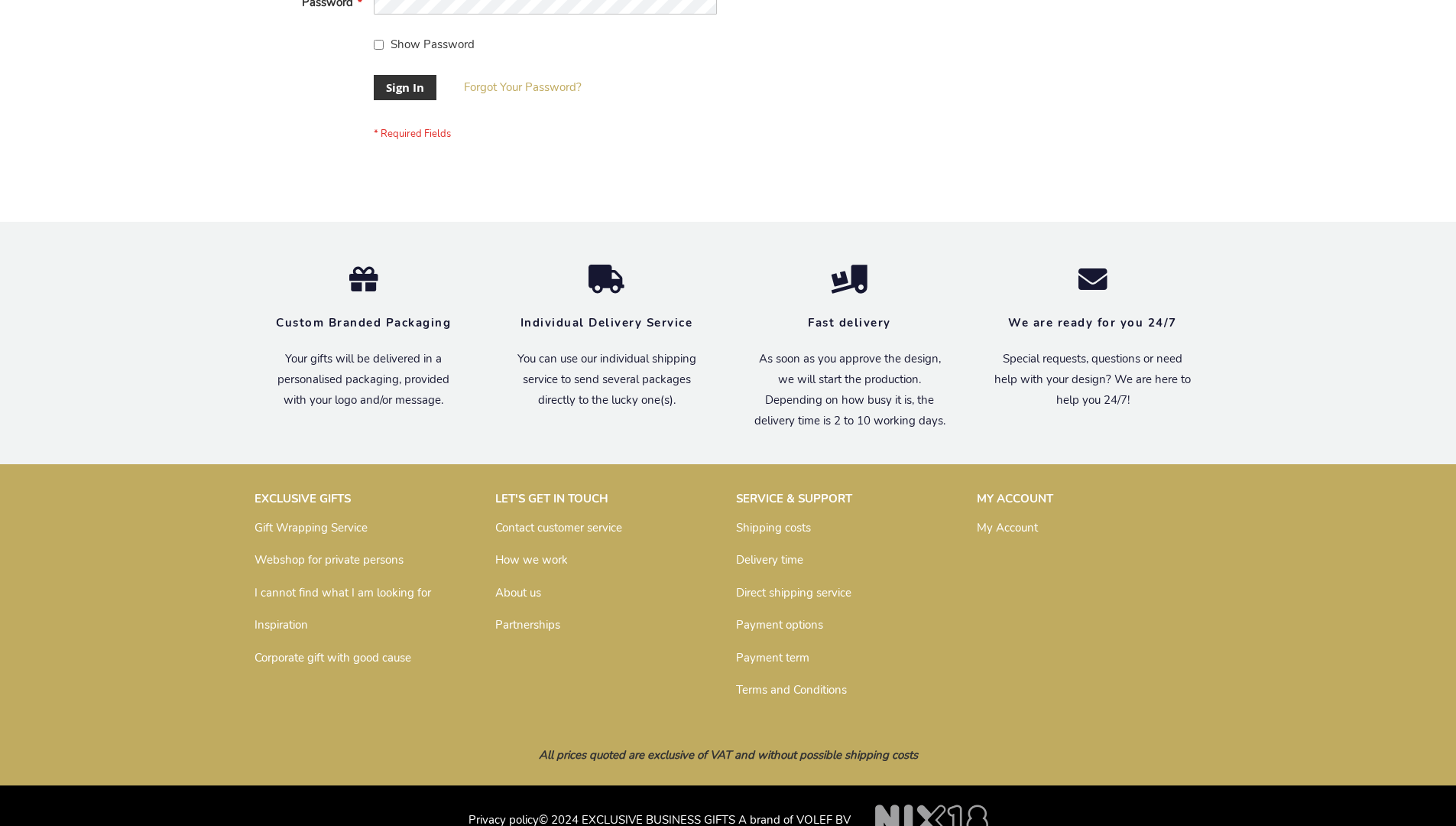
scroll to position [491, 0]
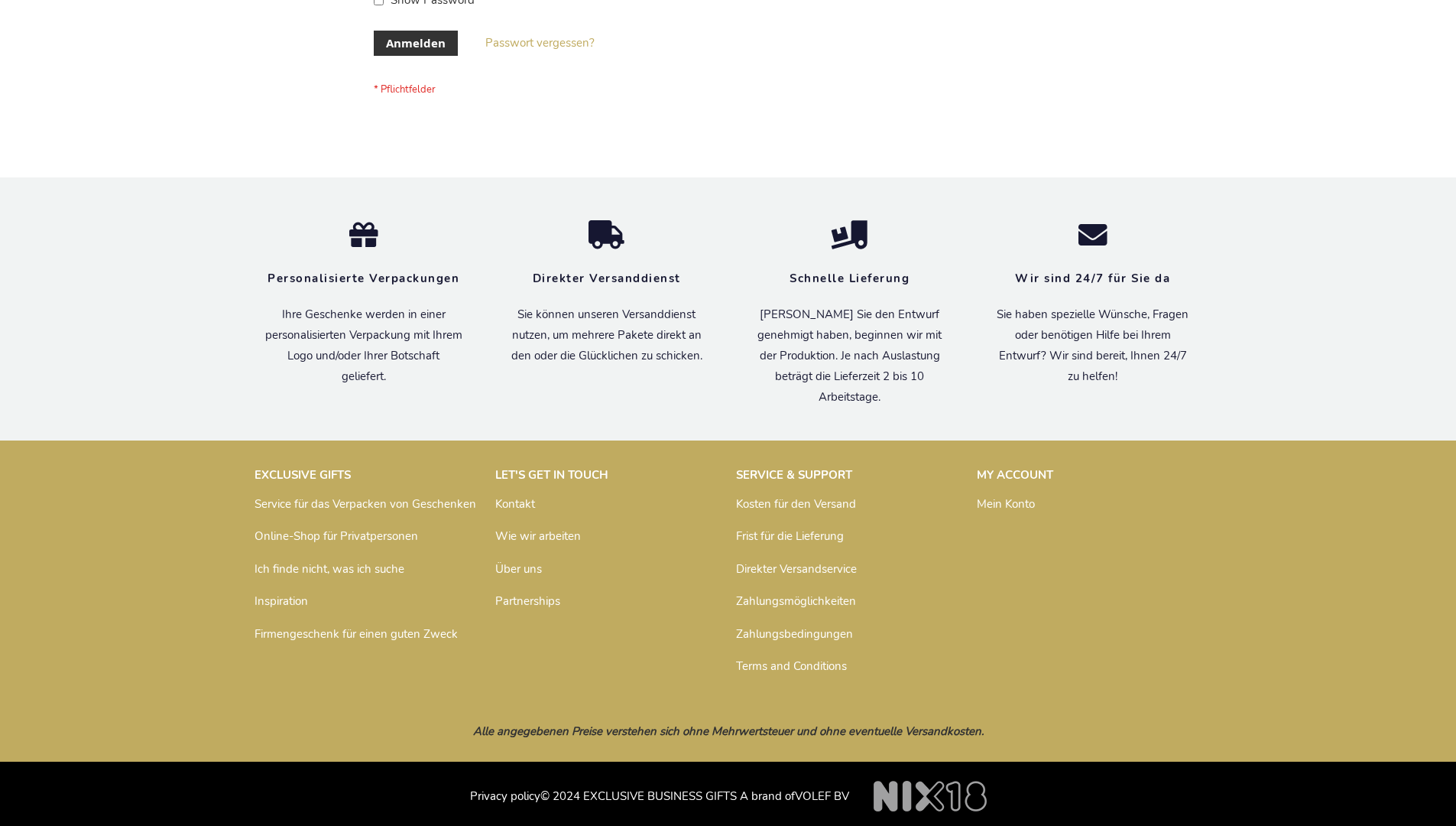
scroll to position [513, 0]
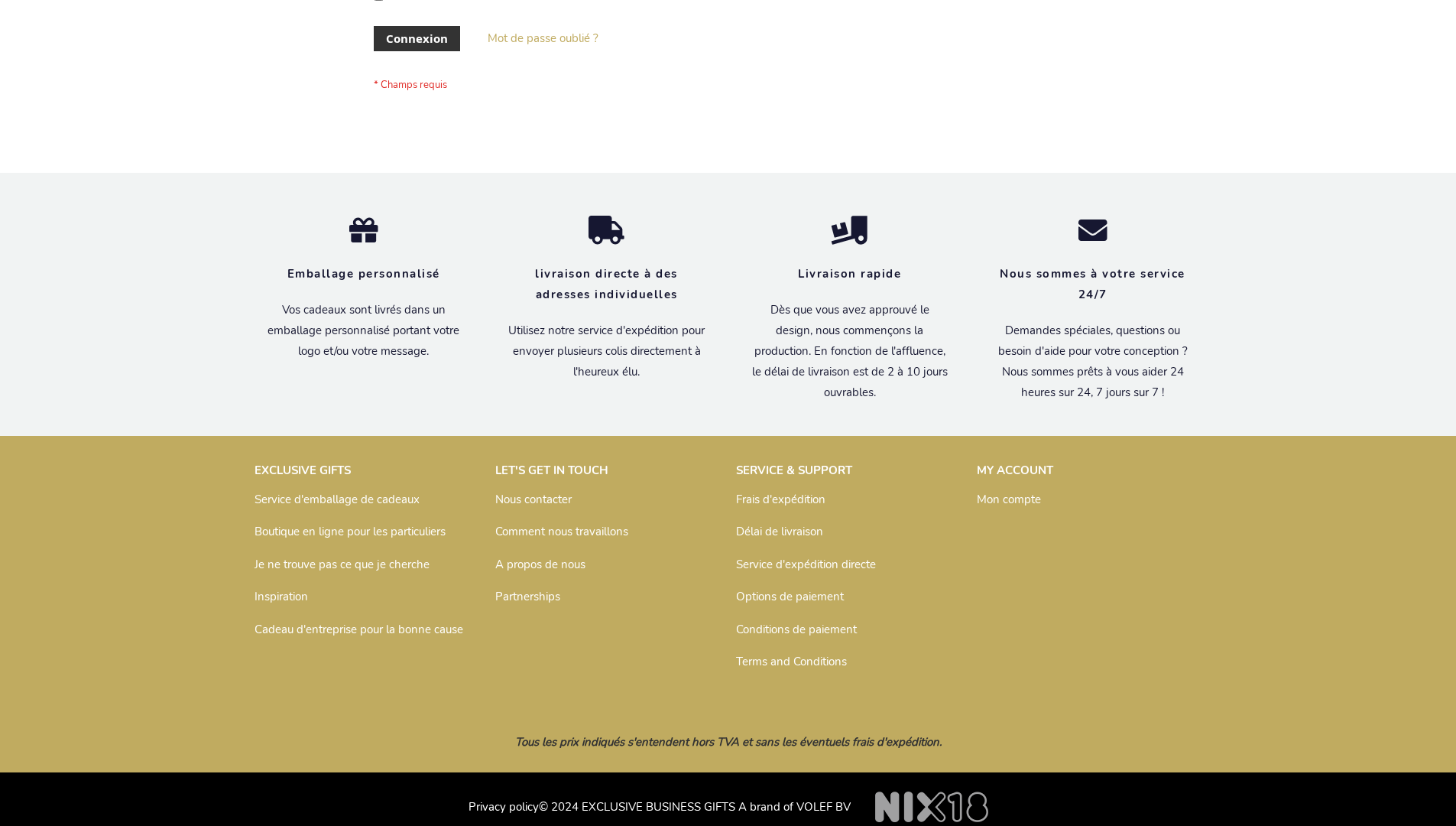
scroll to position [528, 0]
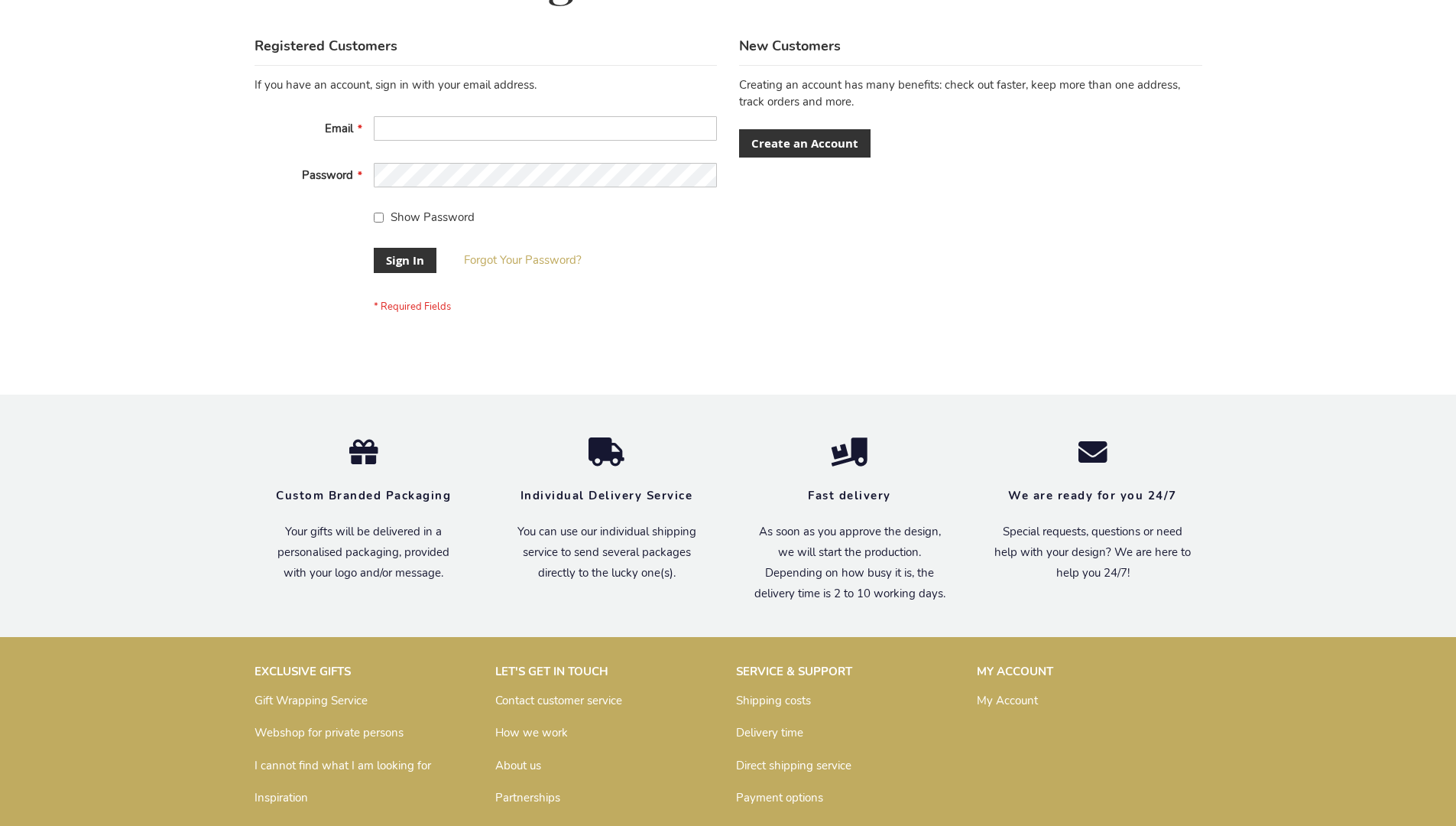
scroll to position [491, 0]
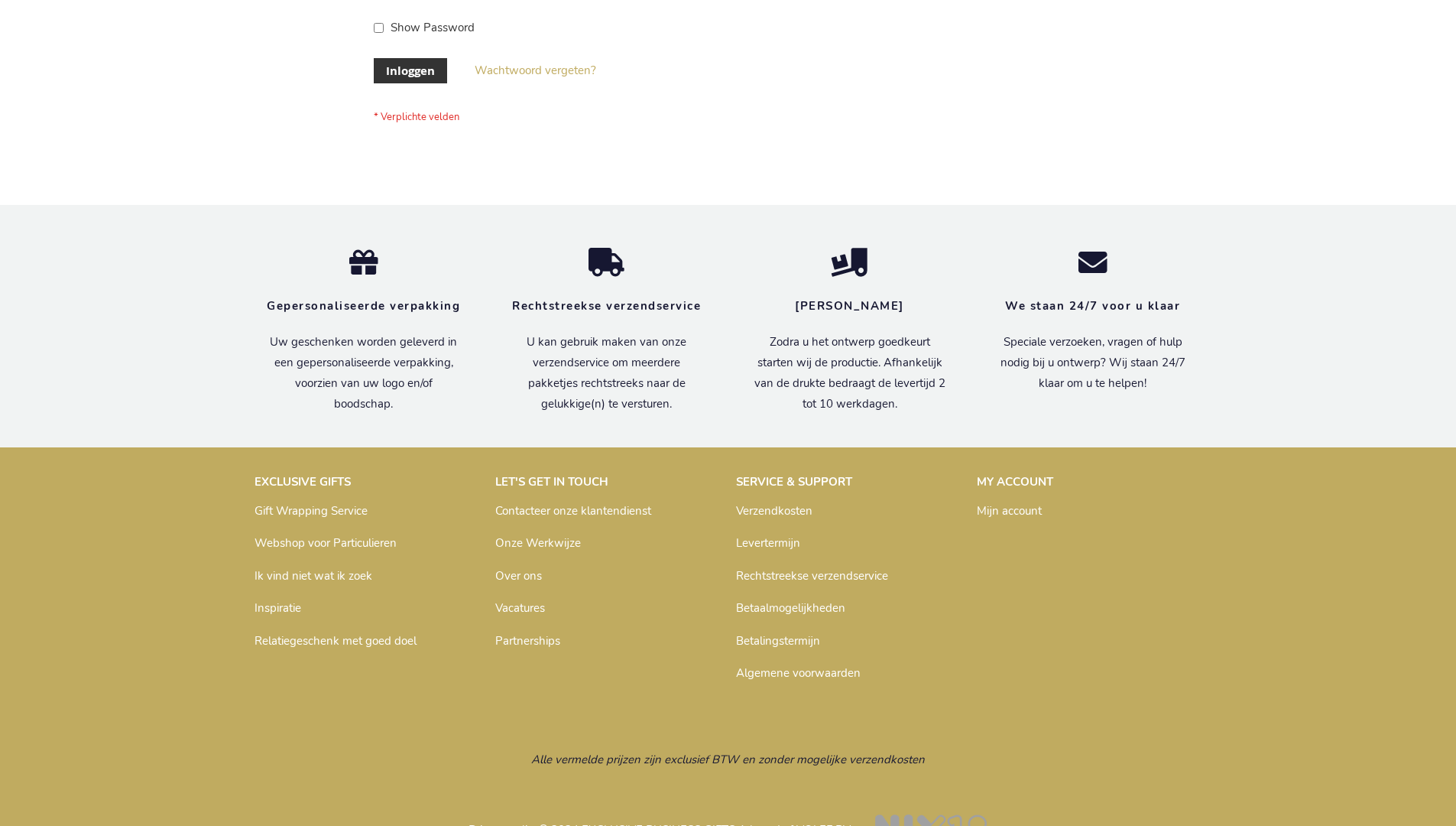
scroll to position [519, 0]
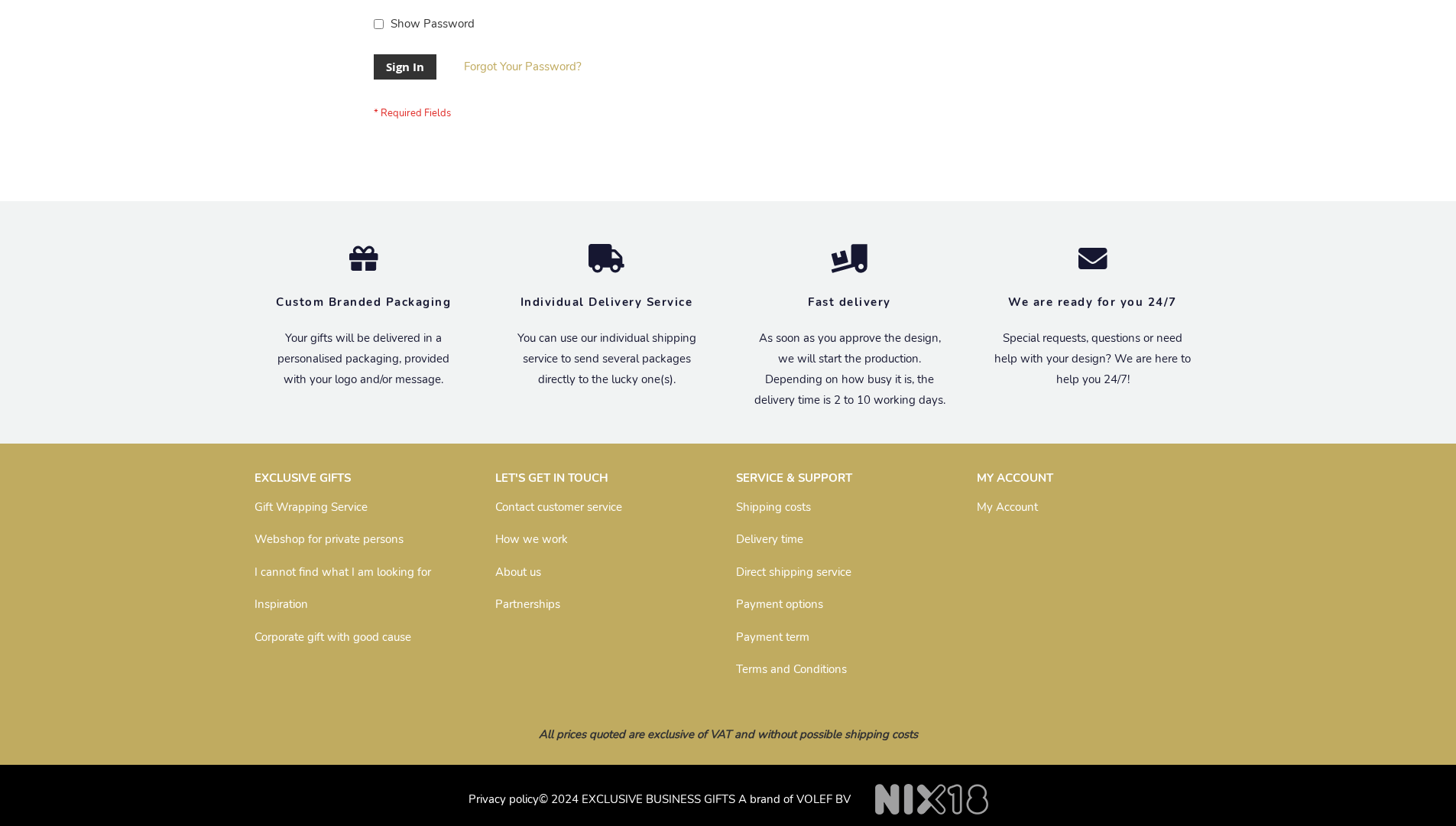
scroll to position [491, 0]
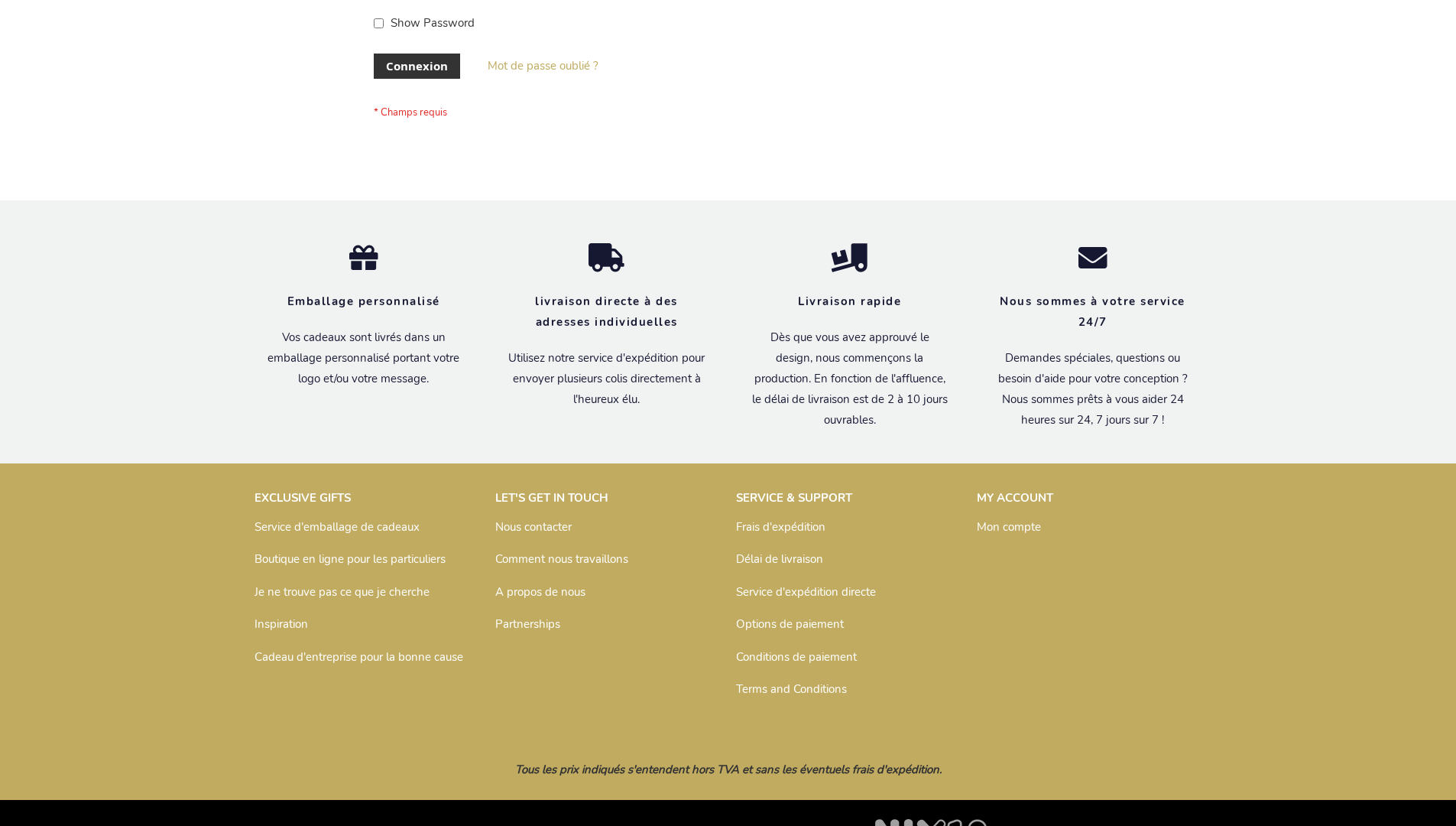
scroll to position [528, 0]
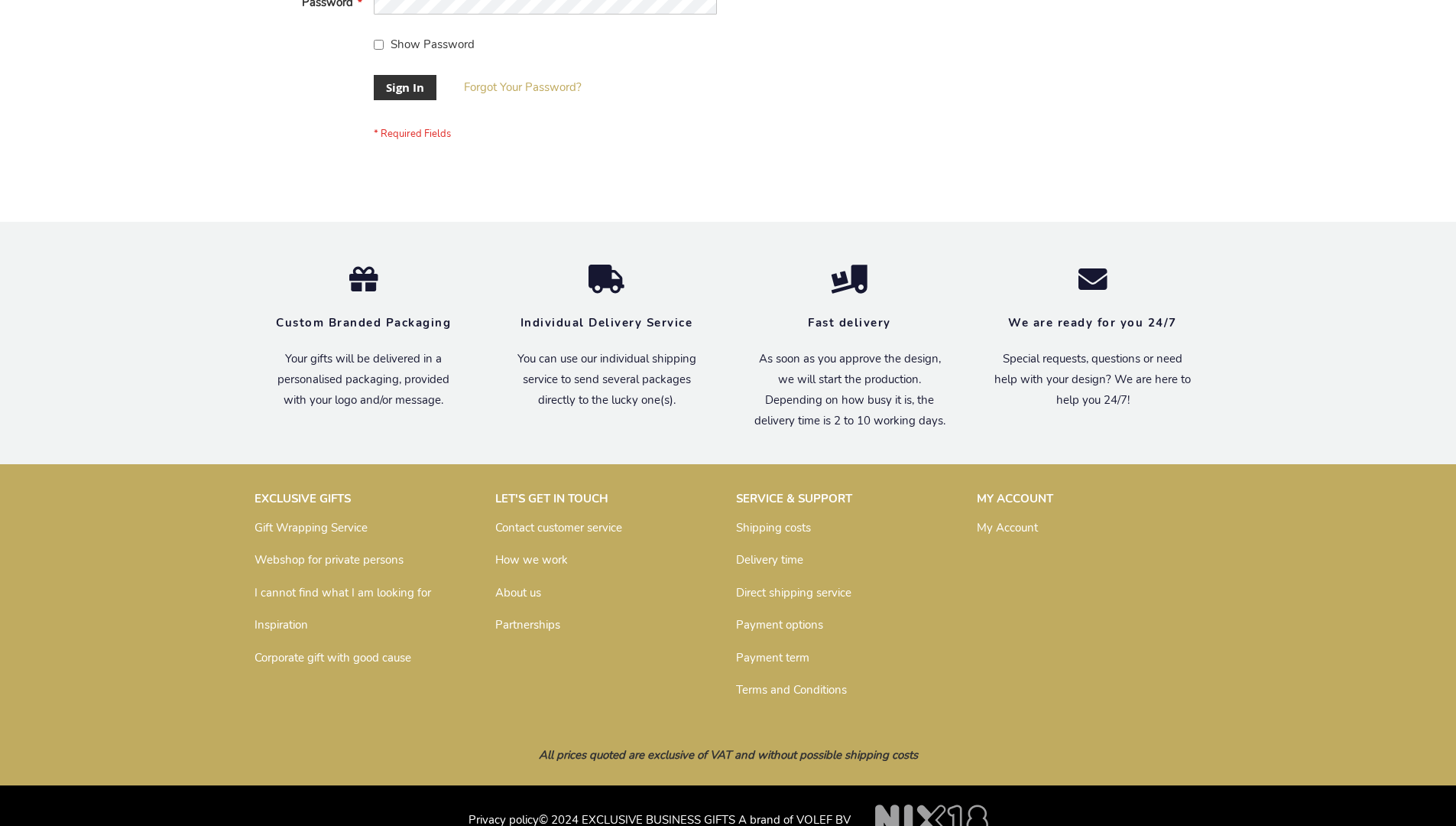
scroll to position [491, 0]
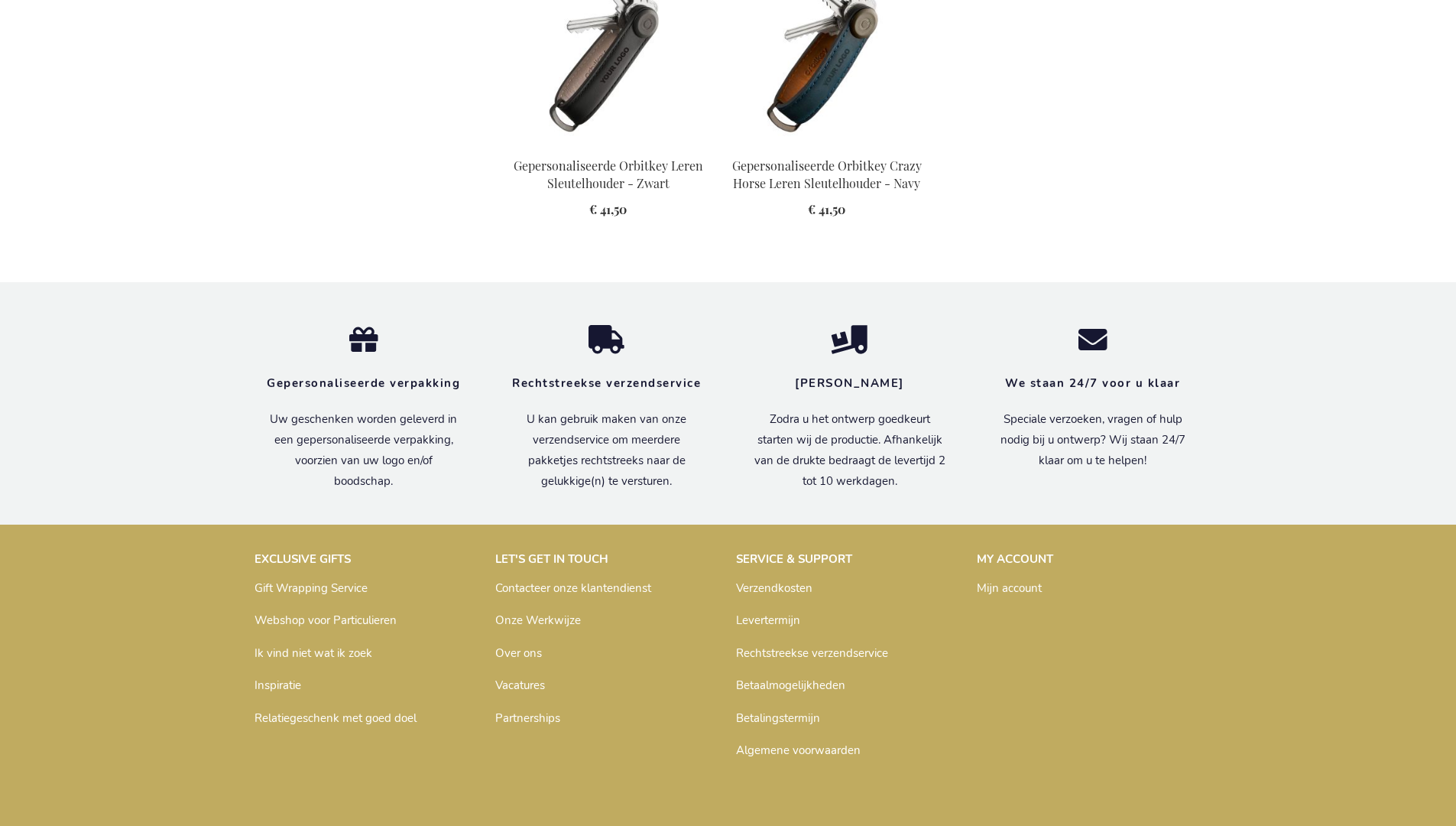
scroll to position [2087, 0]
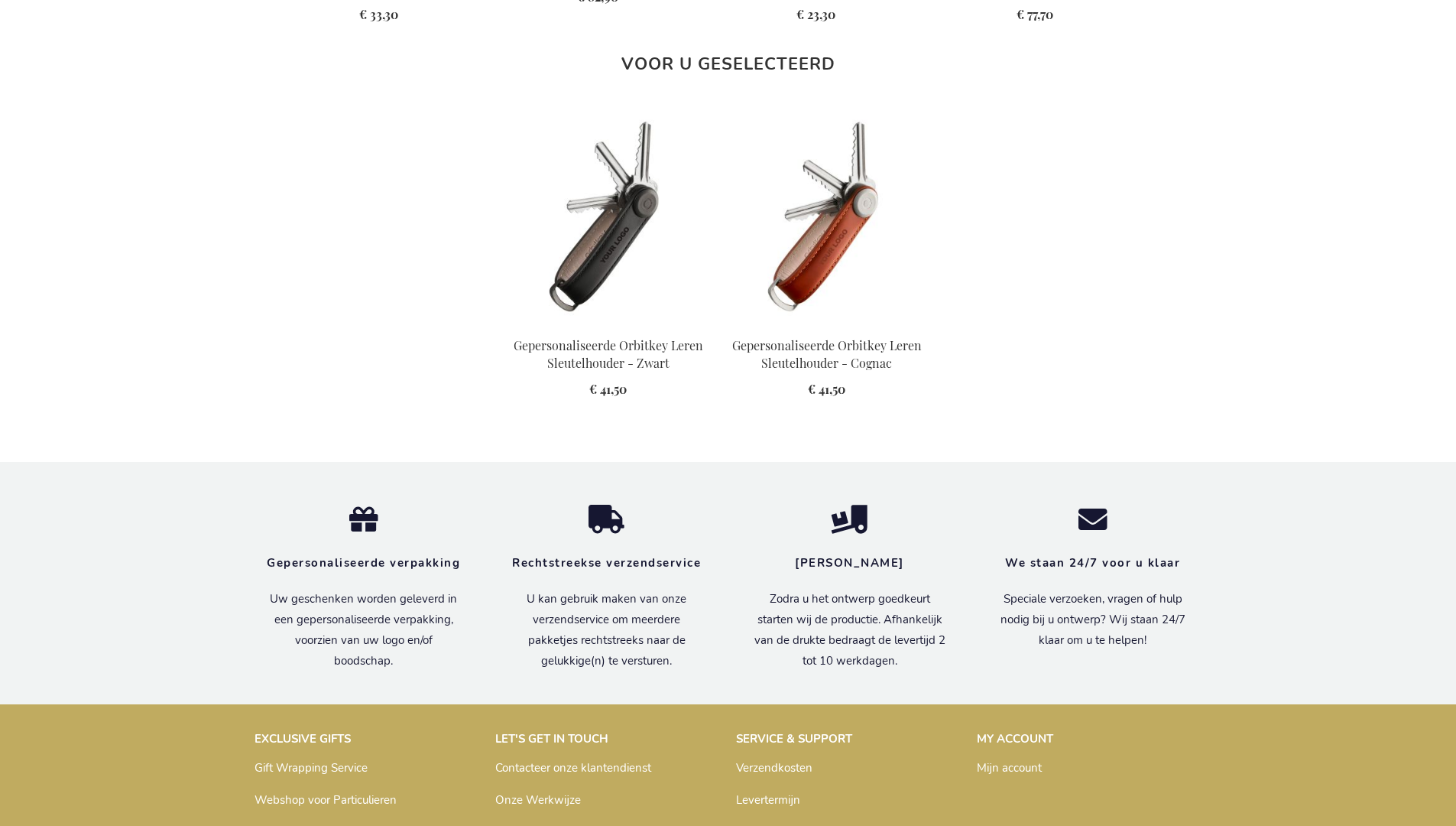
scroll to position [2087, 0]
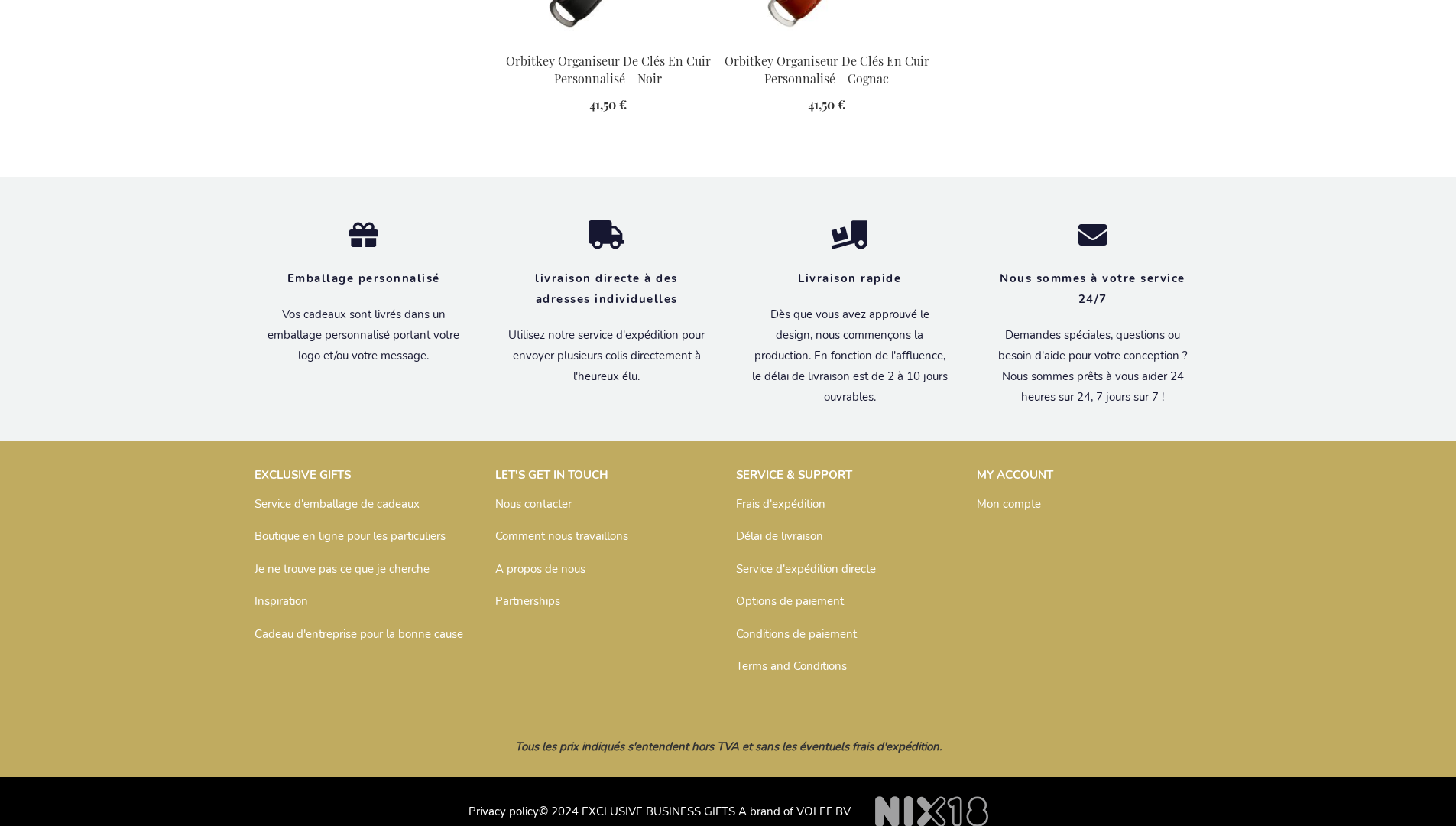
scroll to position [2095, 0]
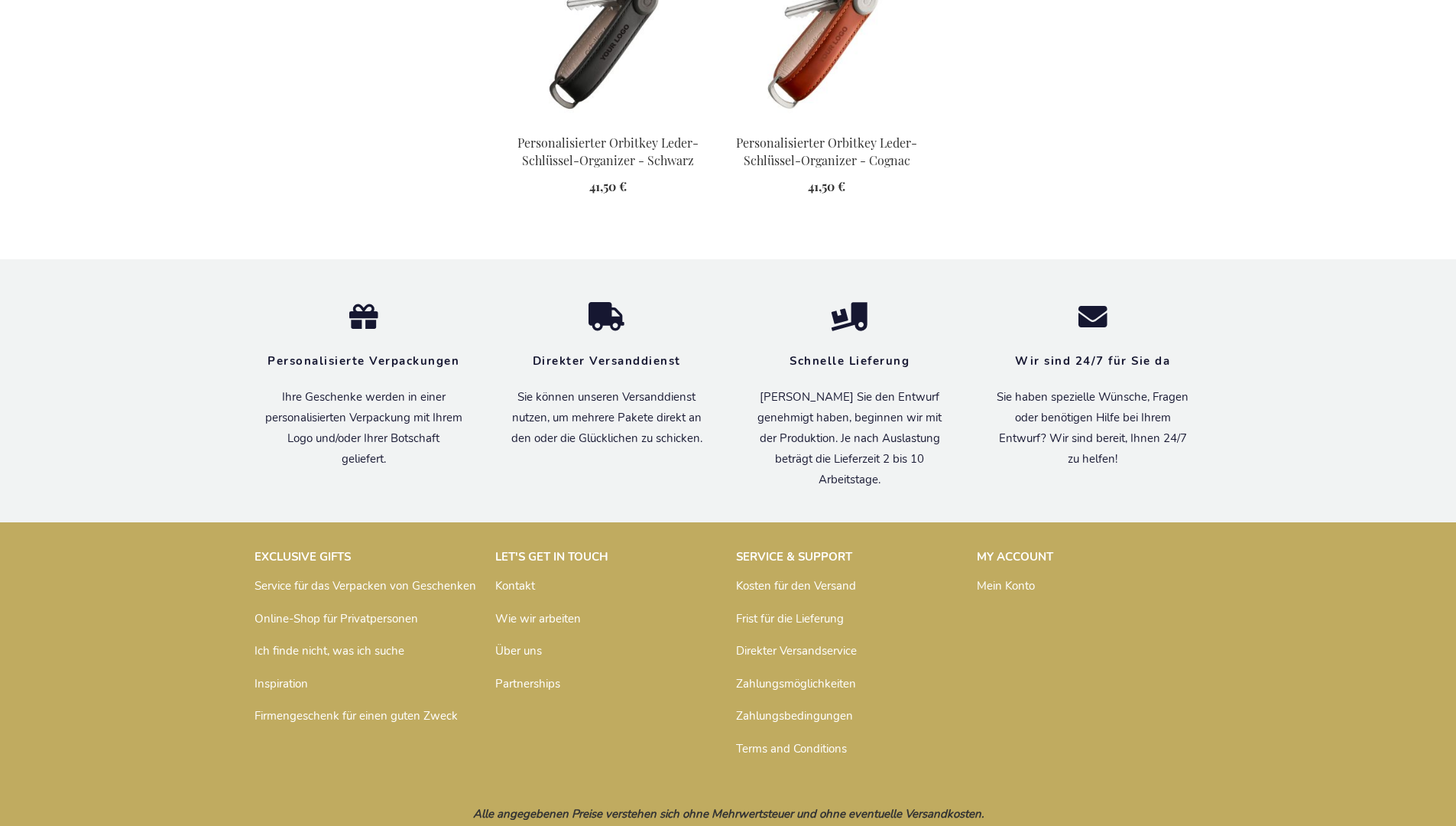
scroll to position [2129, 0]
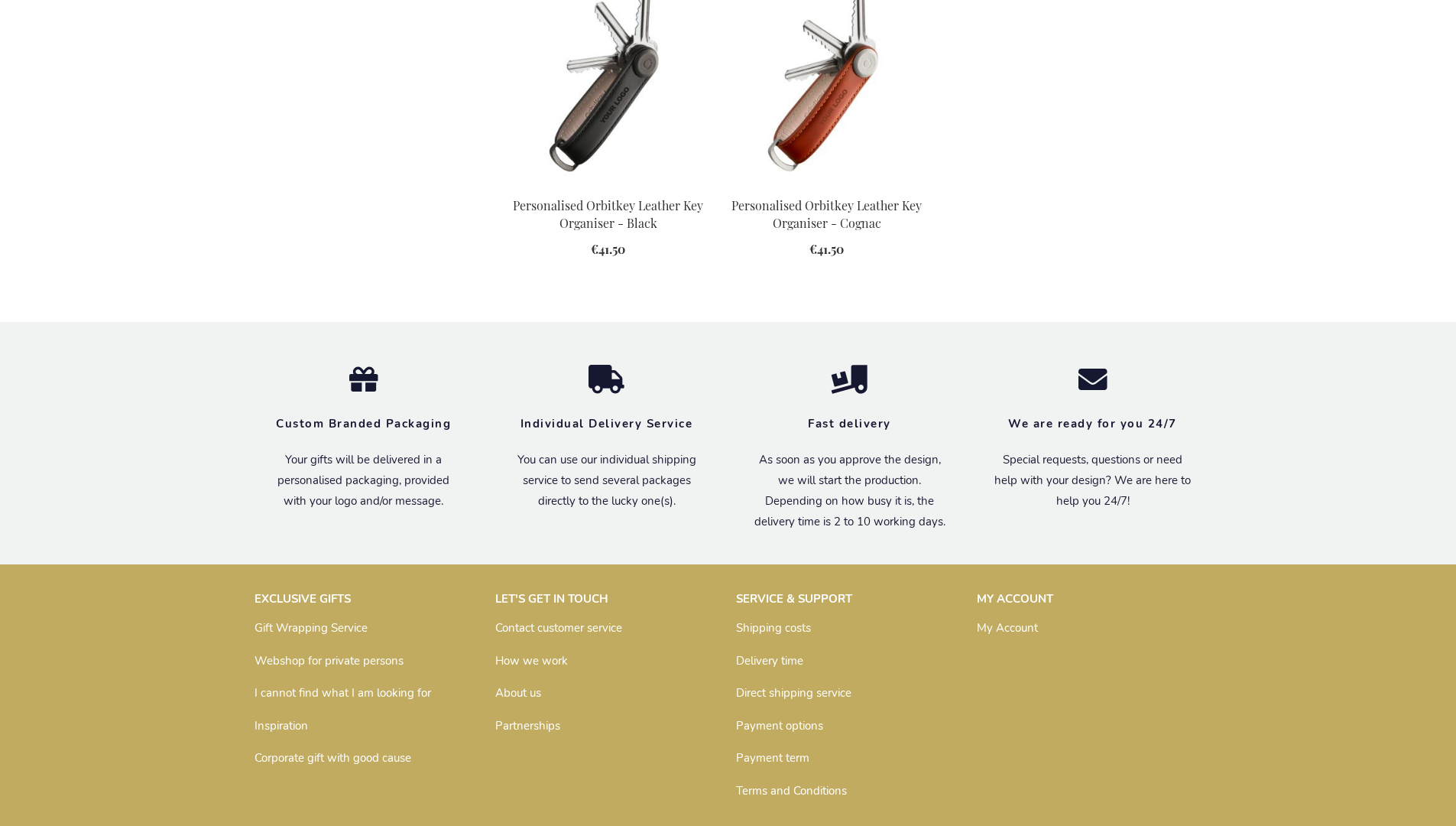
scroll to position [2010, 0]
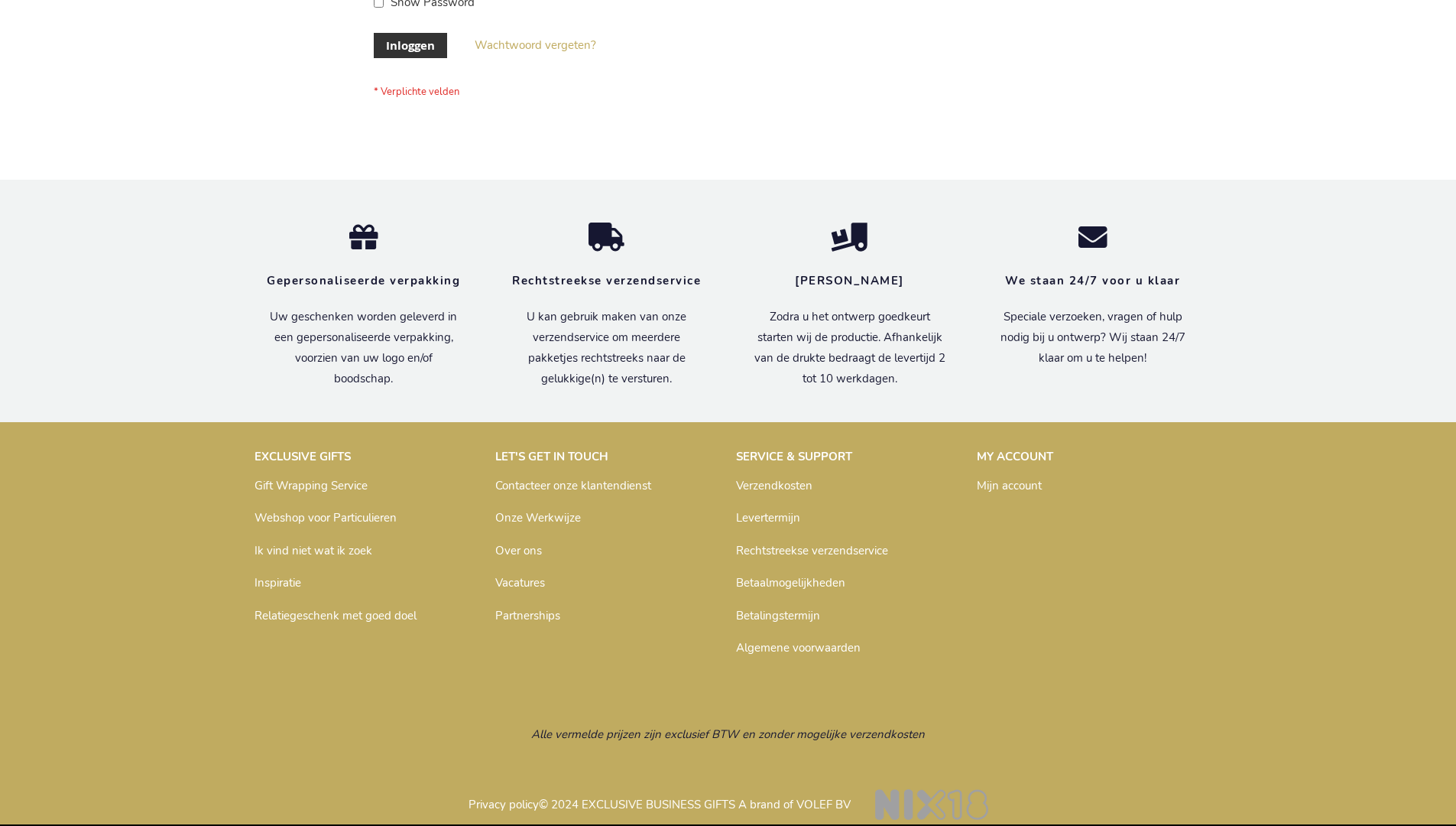
scroll to position [519, 0]
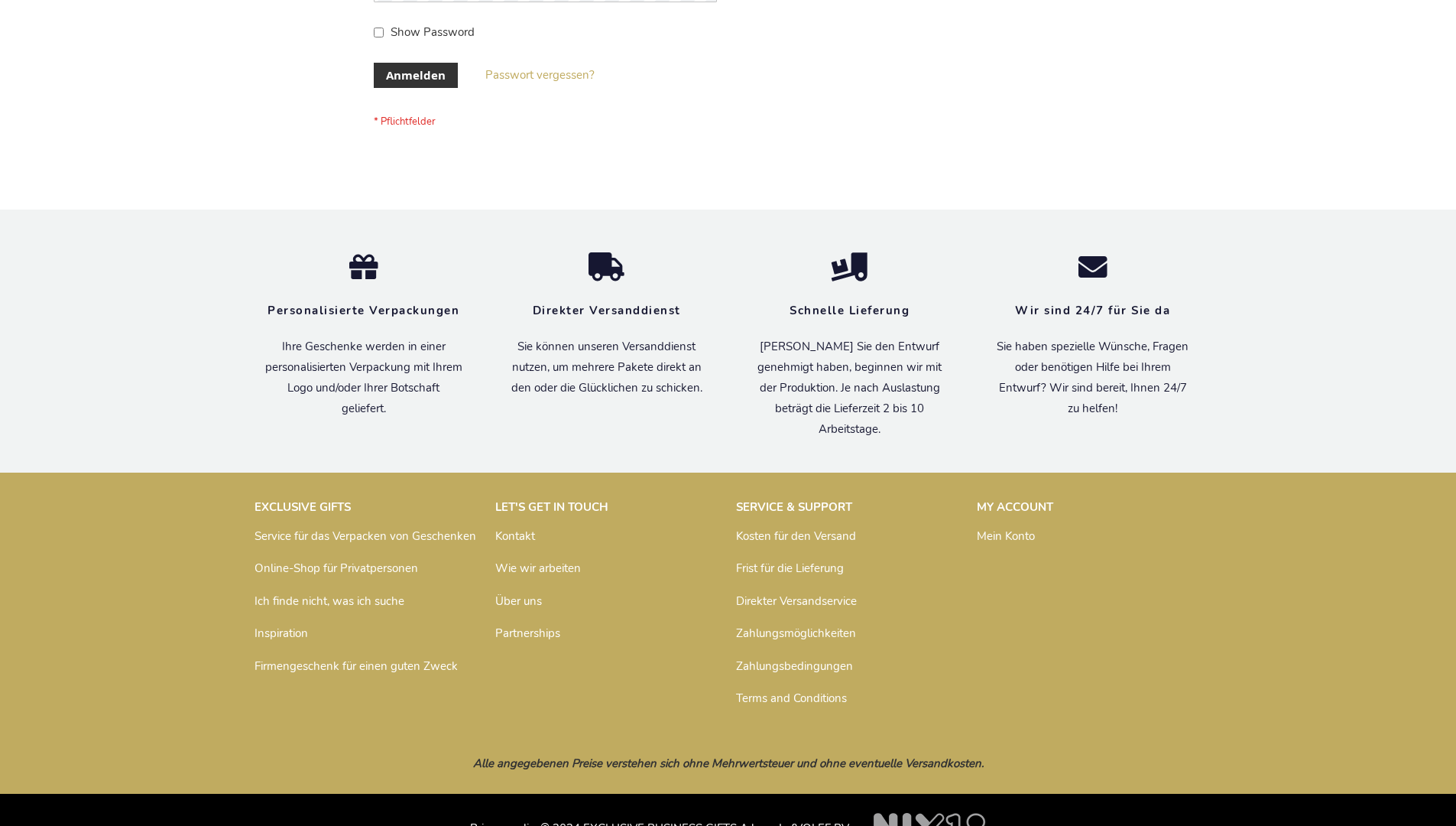
scroll to position [513, 0]
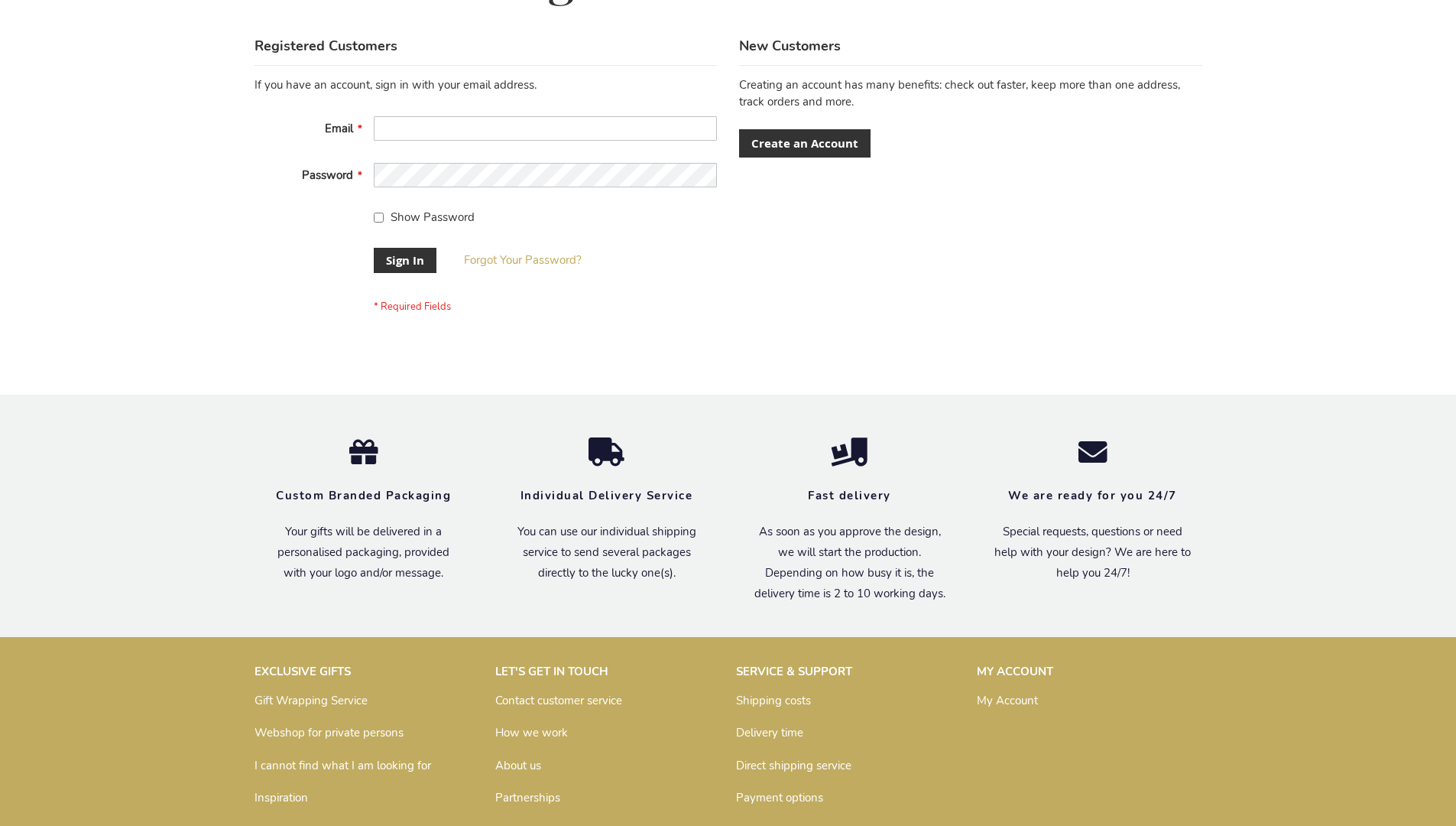
scroll to position [491, 0]
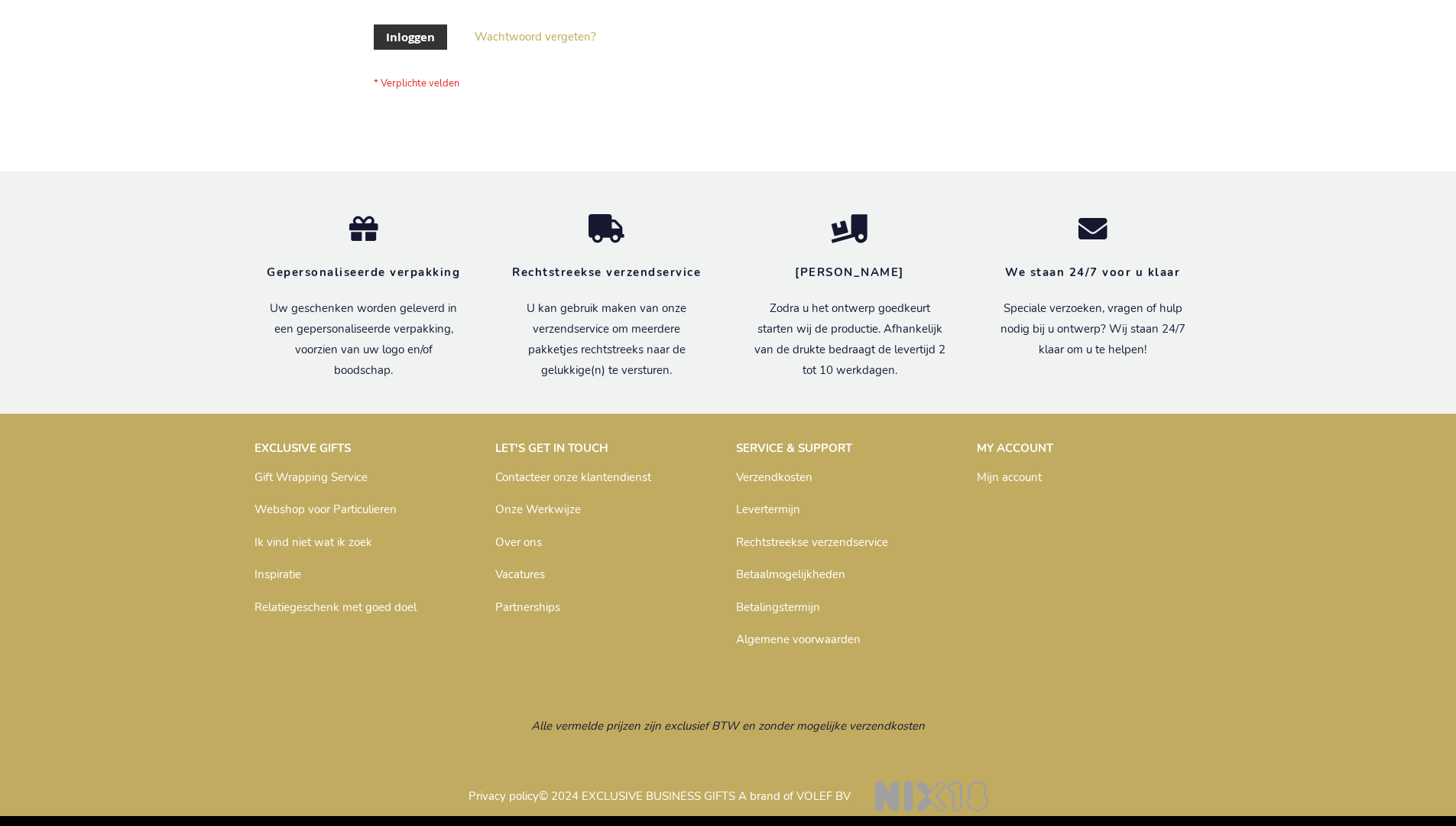
scroll to position [519, 0]
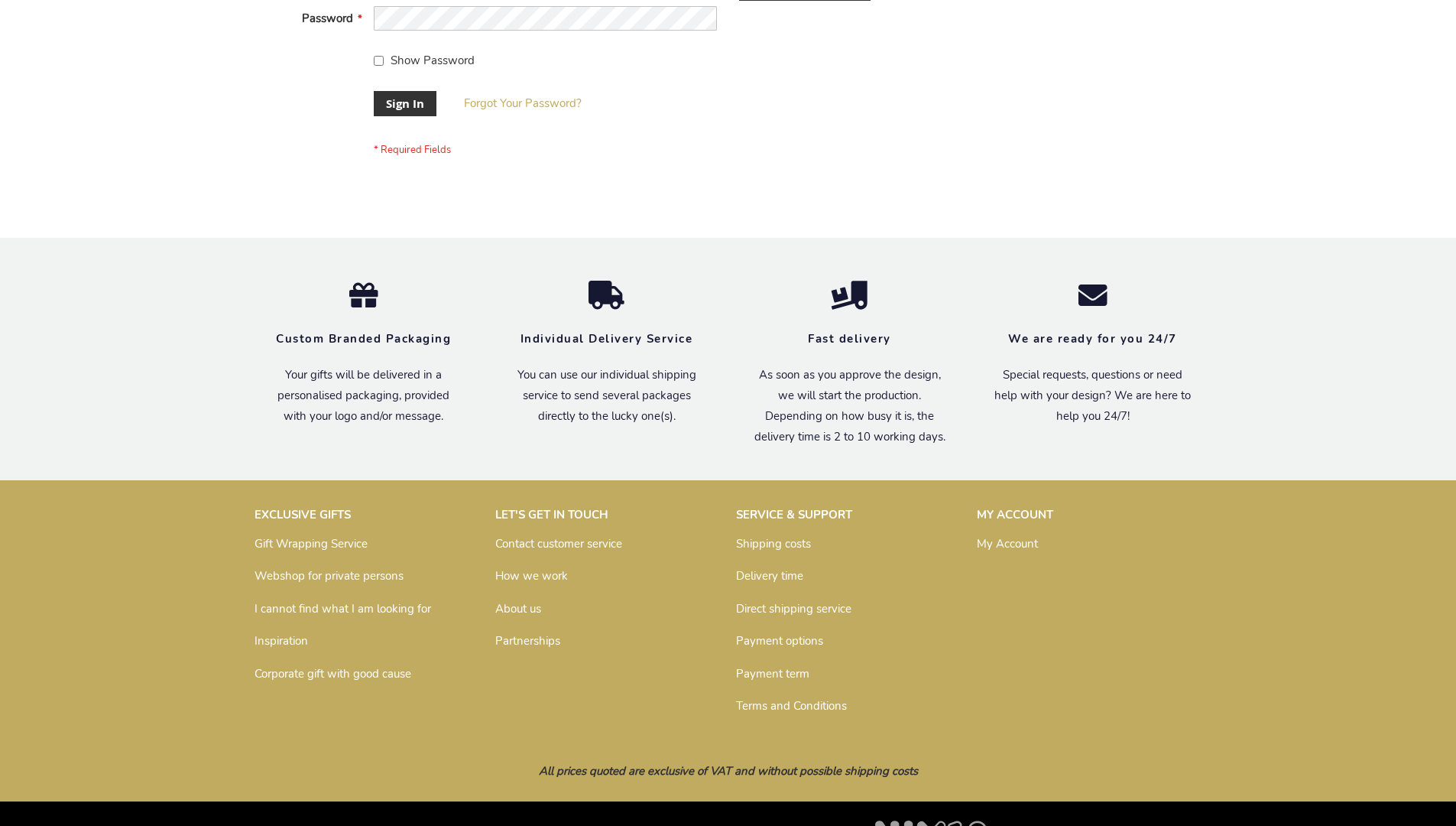
scroll to position [491, 0]
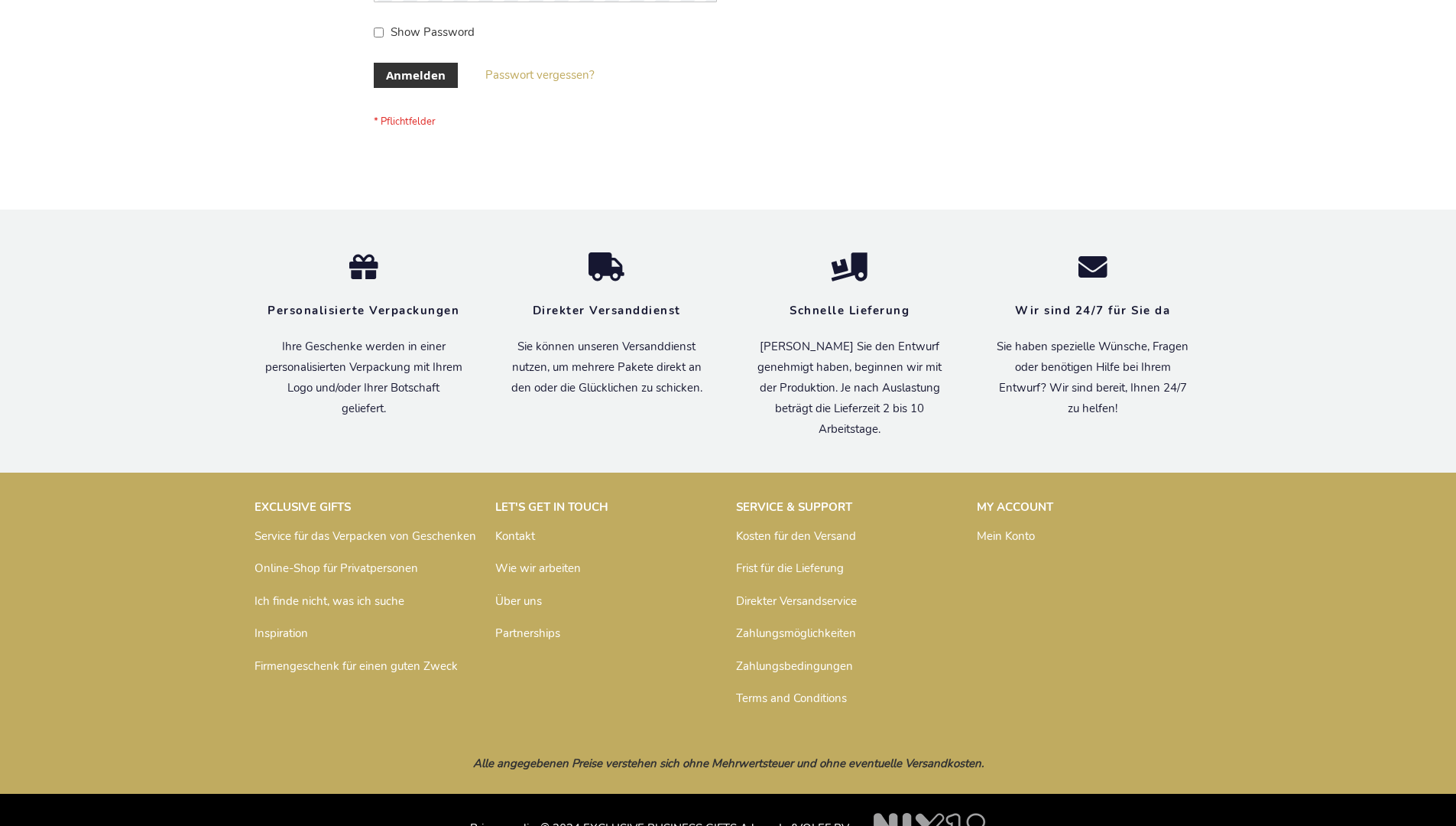
scroll to position [513, 0]
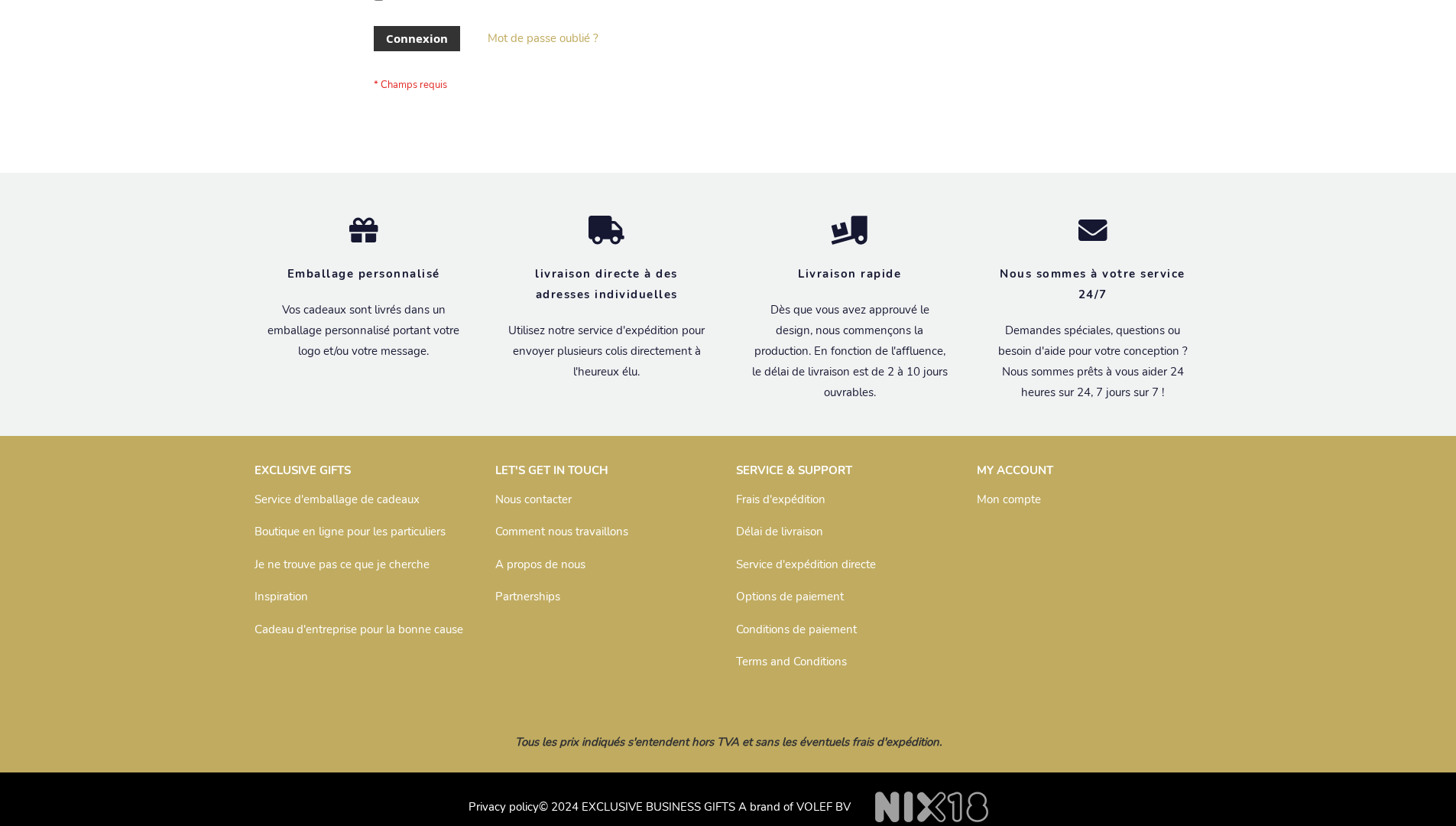
scroll to position [528, 0]
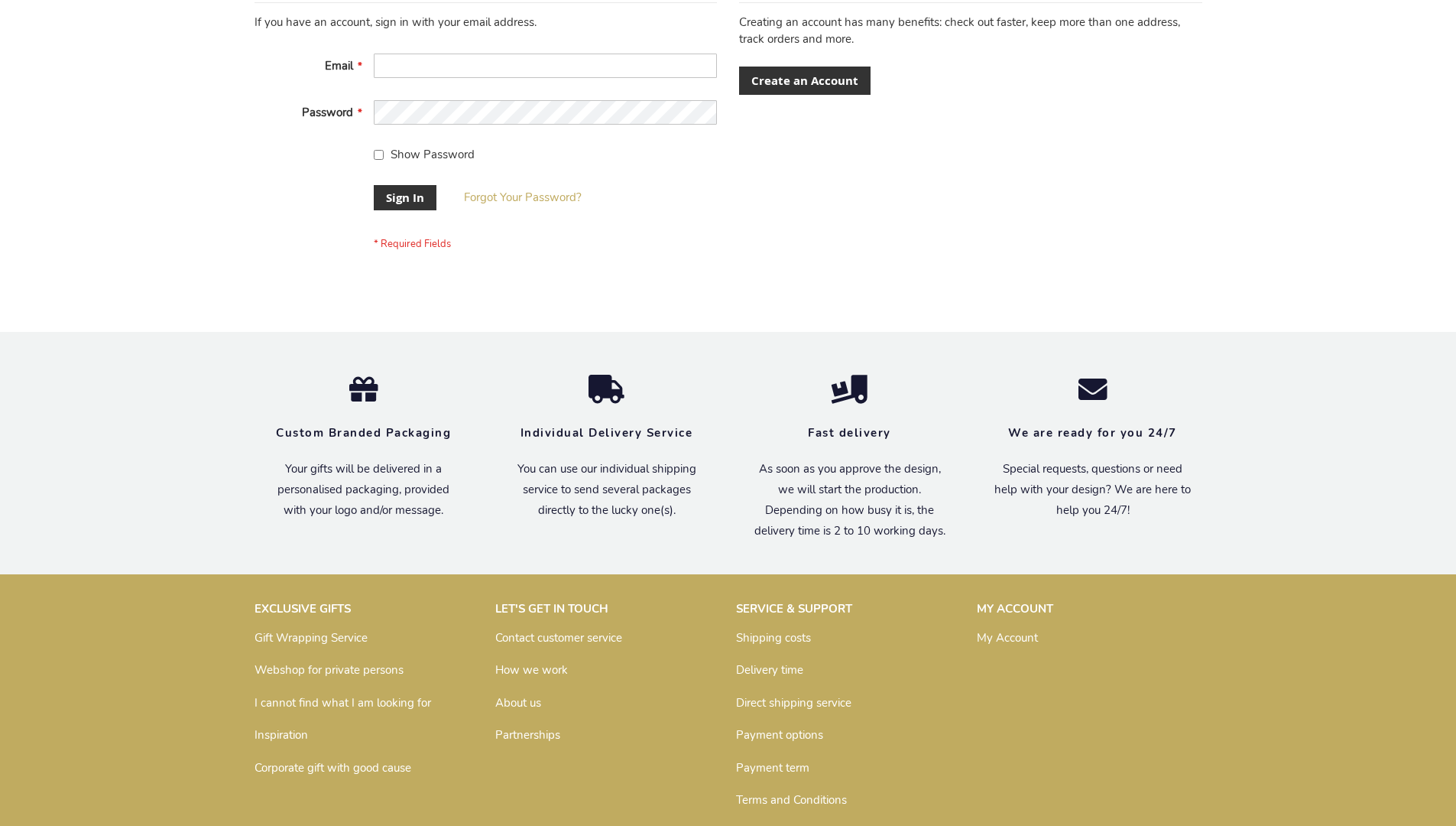
scroll to position [491, 0]
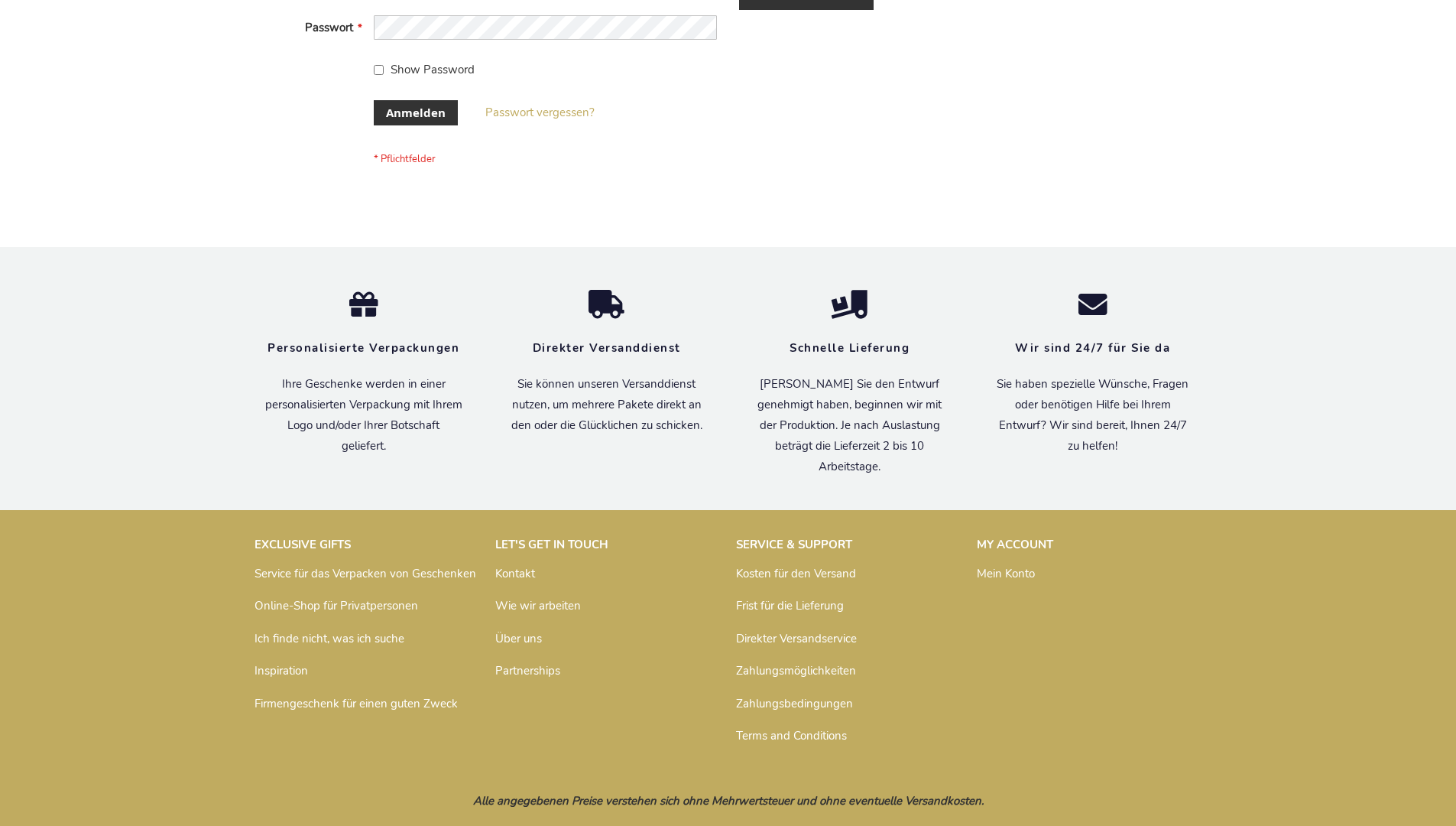
scroll to position [513, 0]
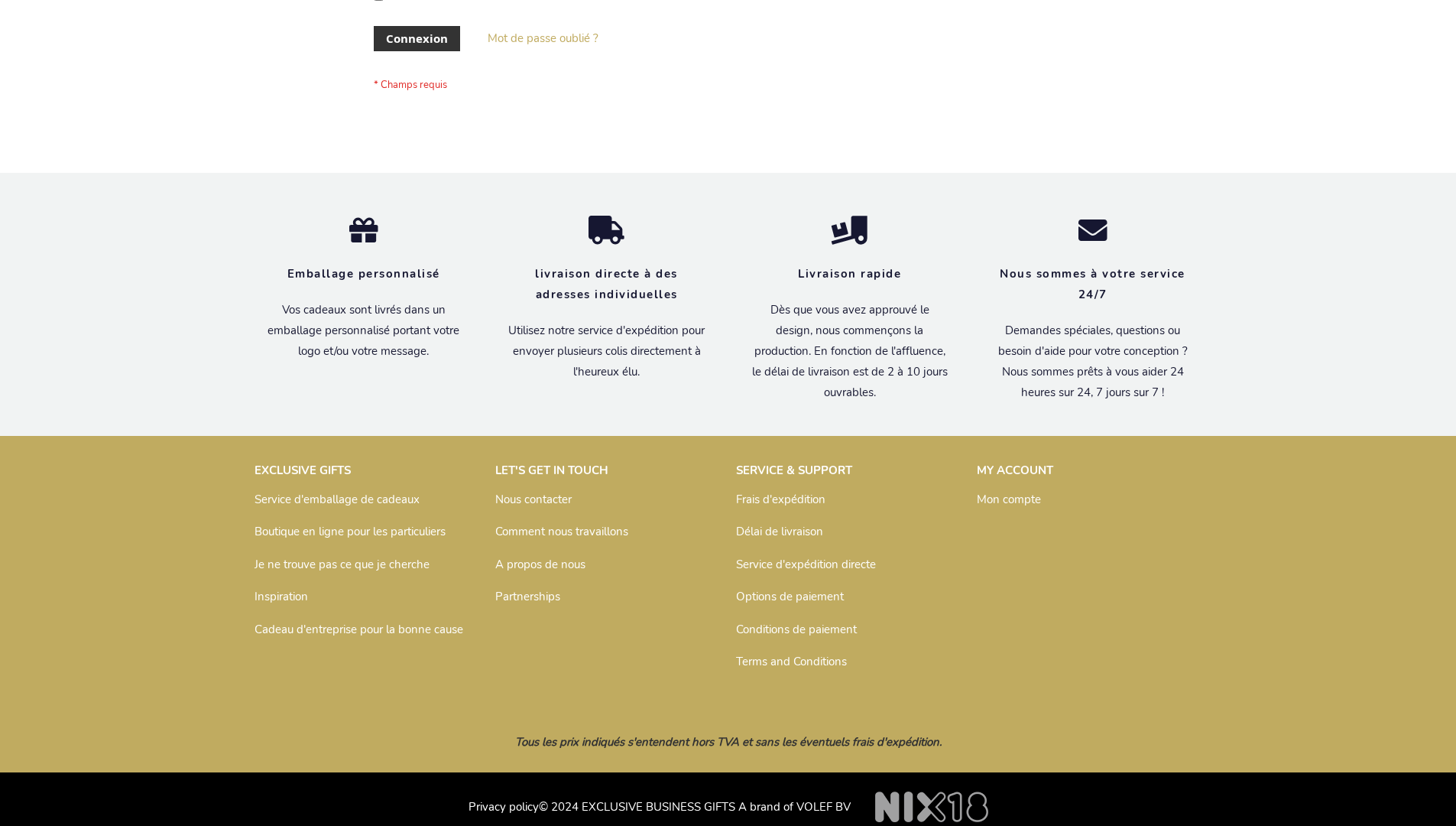
scroll to position [528, 0]
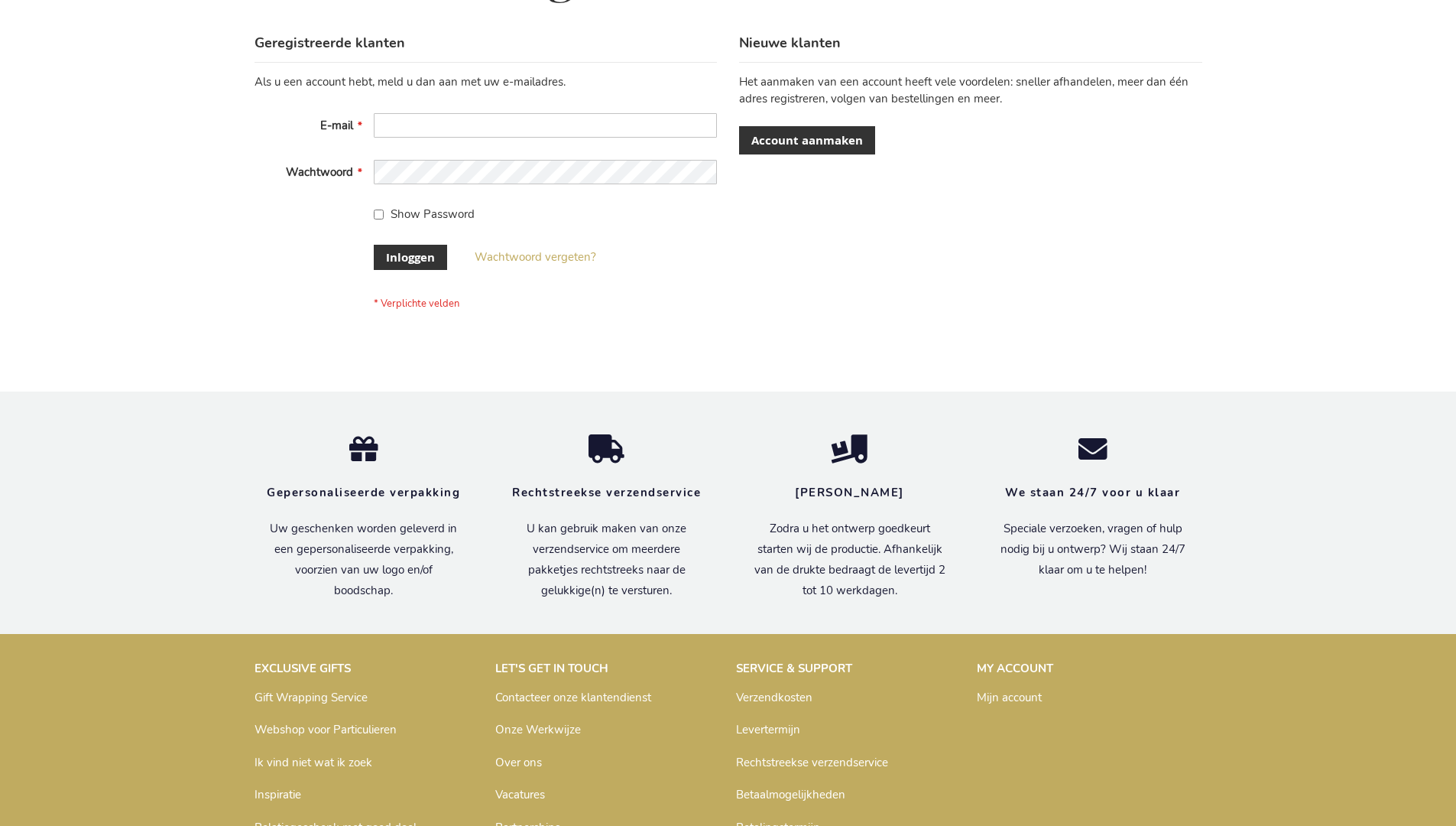
scroll to position [519, 0]
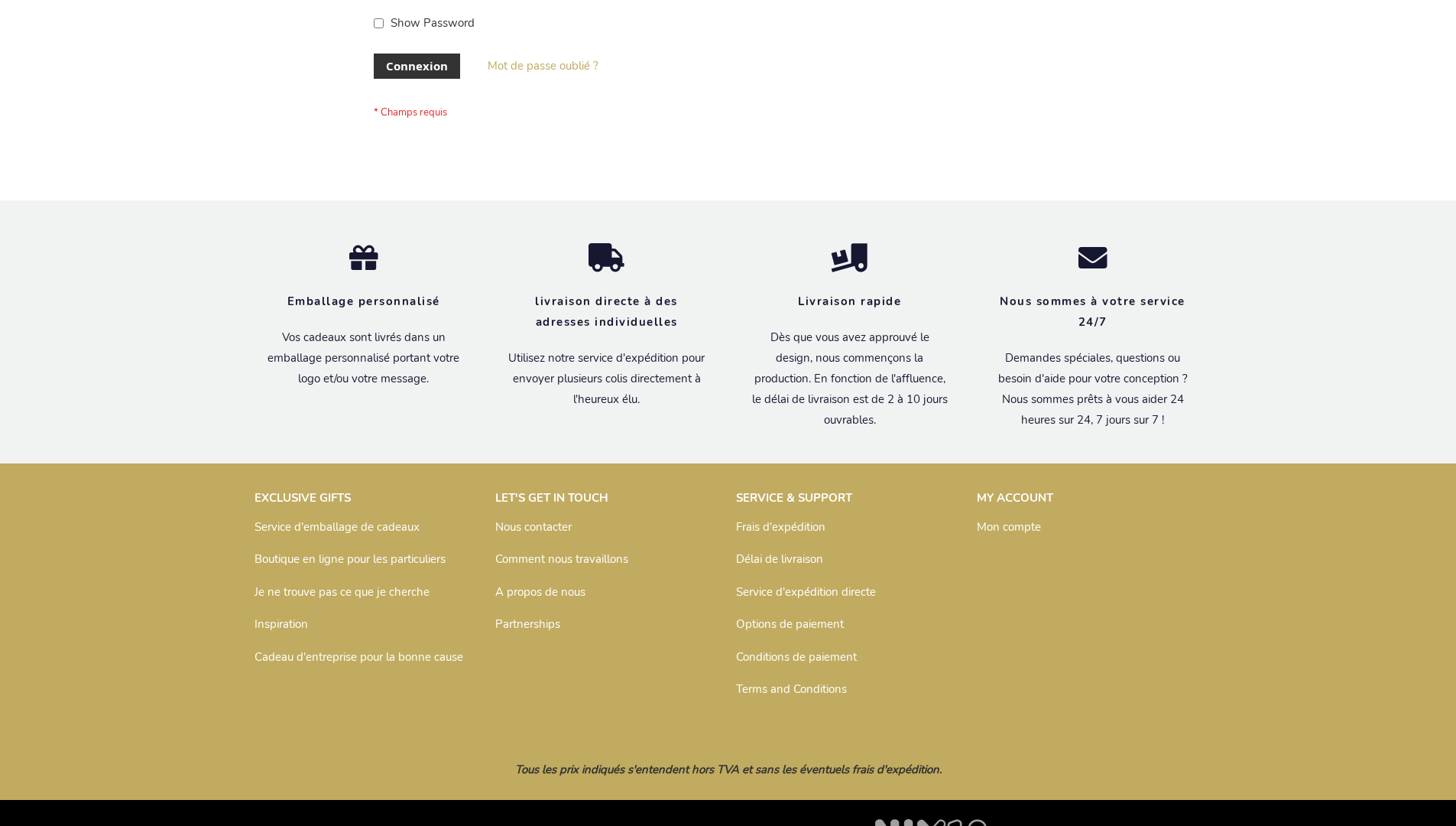
scroll to position [528, 0]
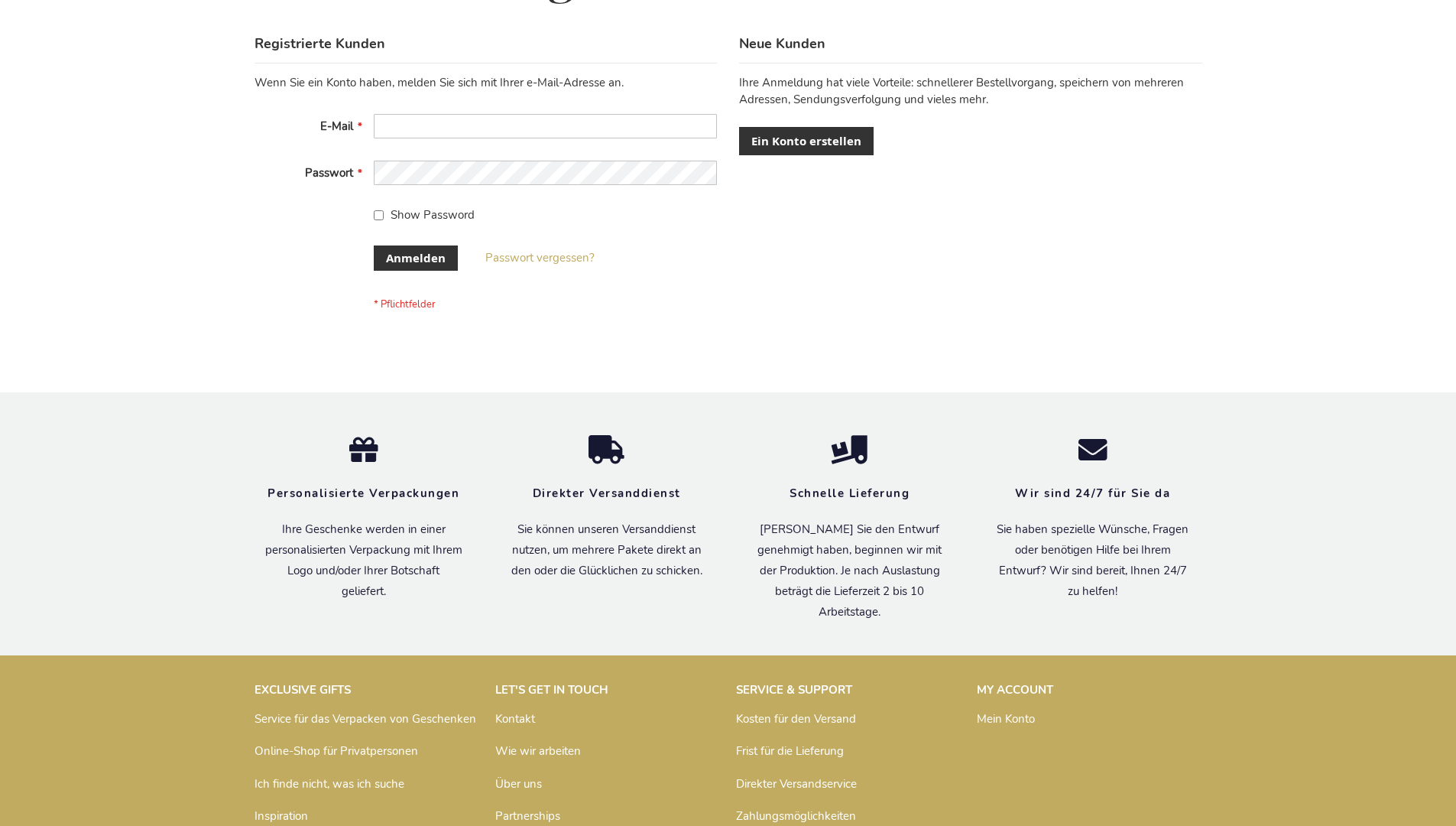
scroll to position [513, 0]
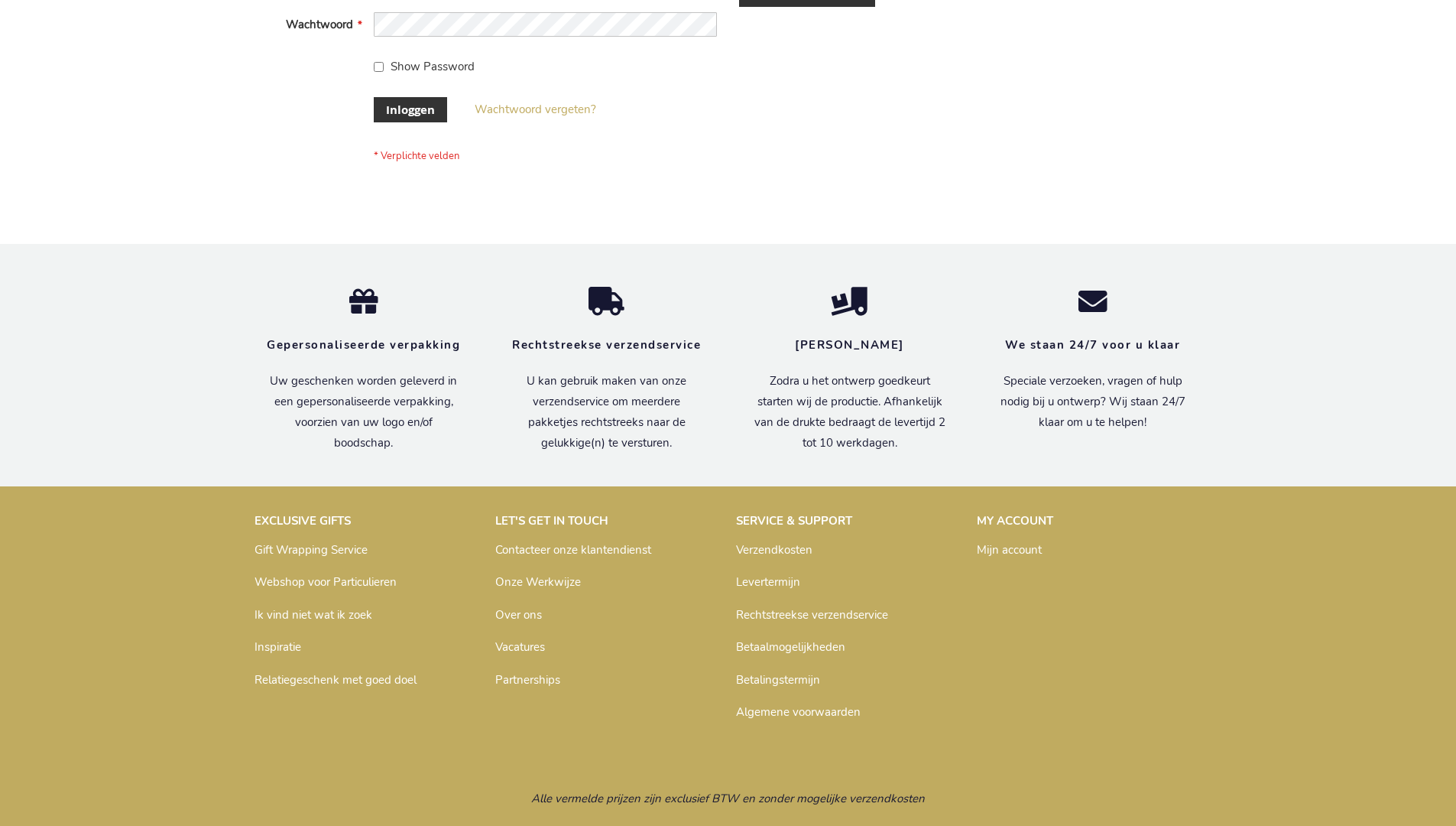
scroll to position [519, 0]
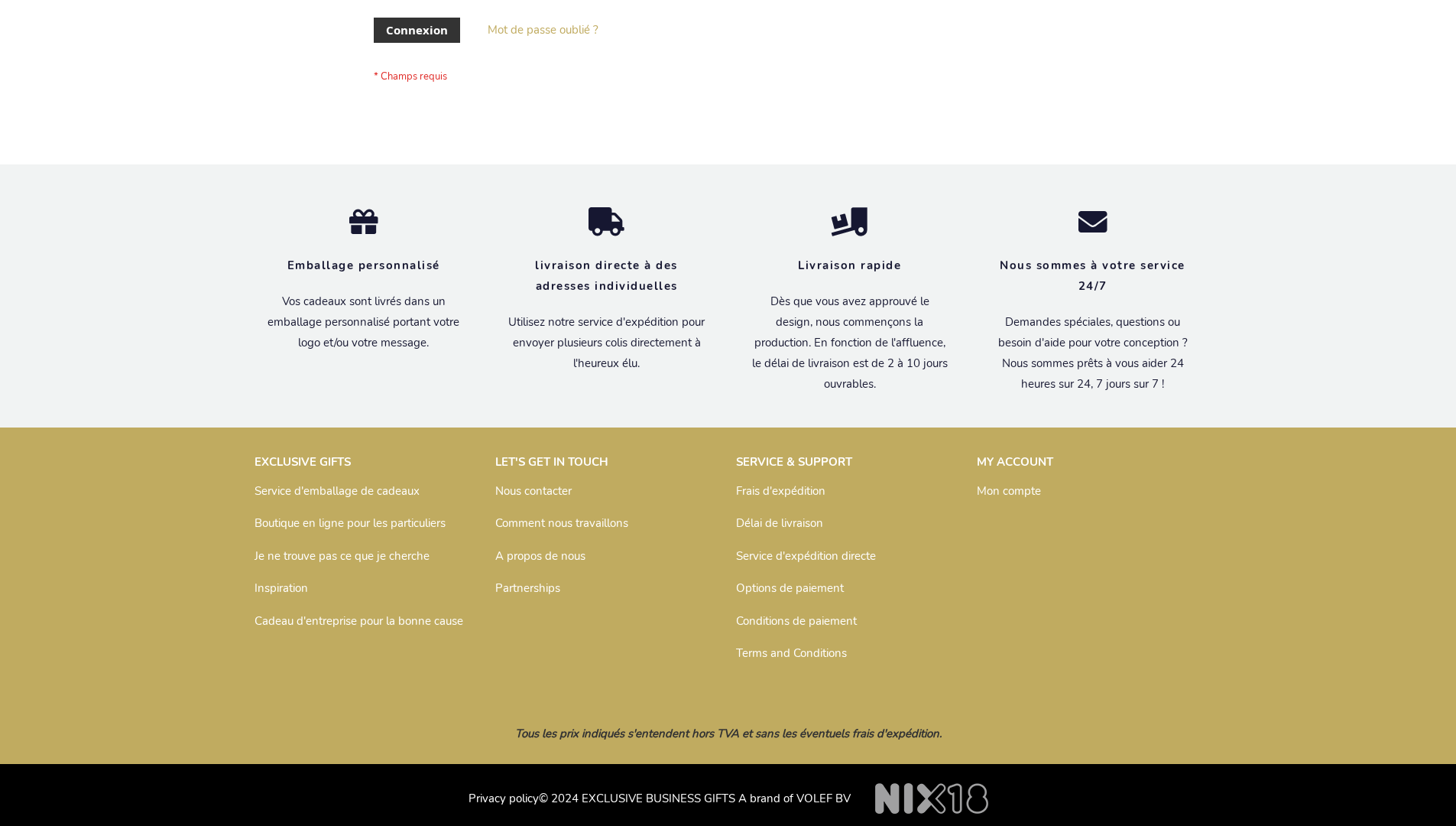
scroll to position [528, 0]
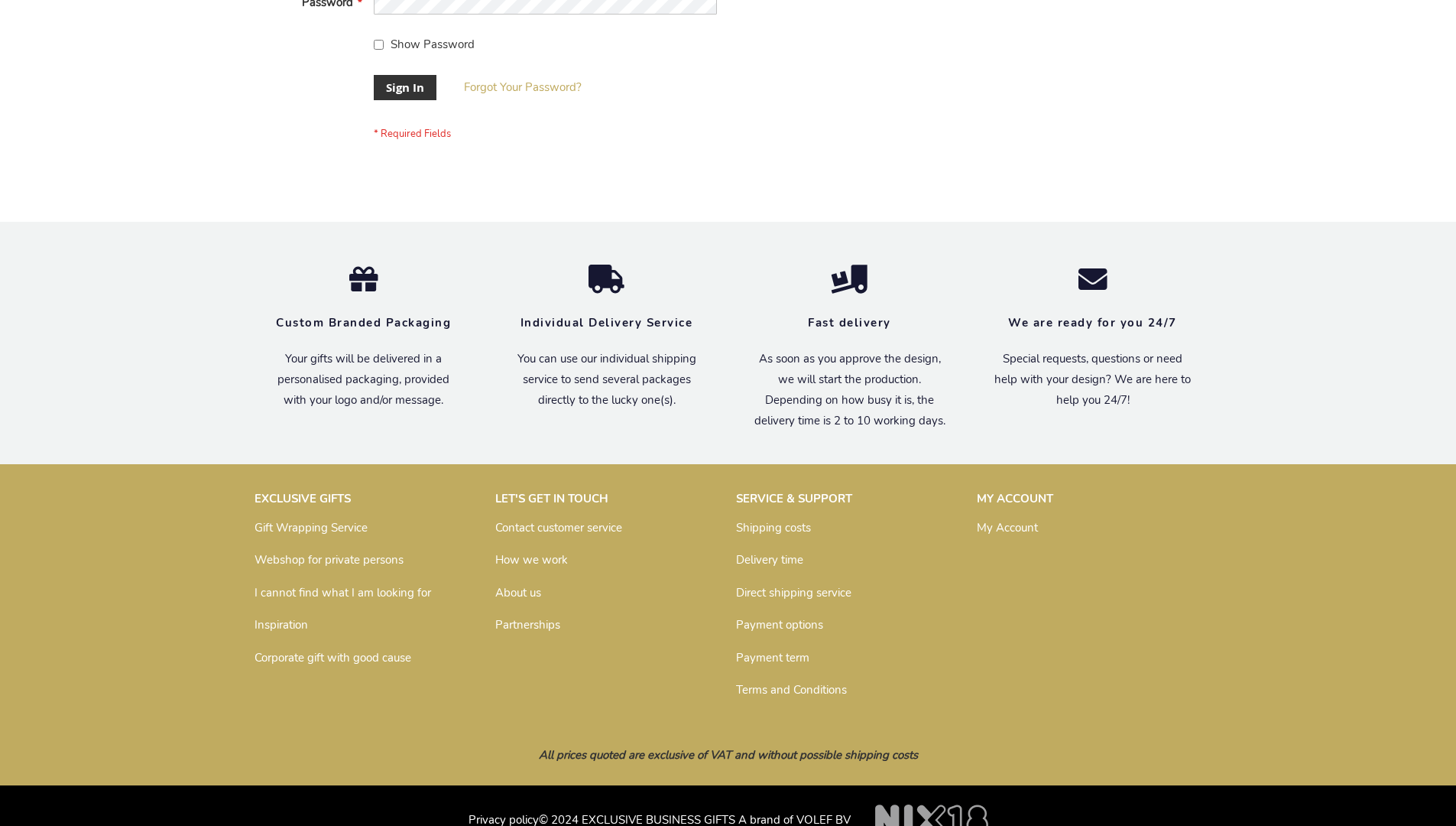
scroll to position [491, 0]
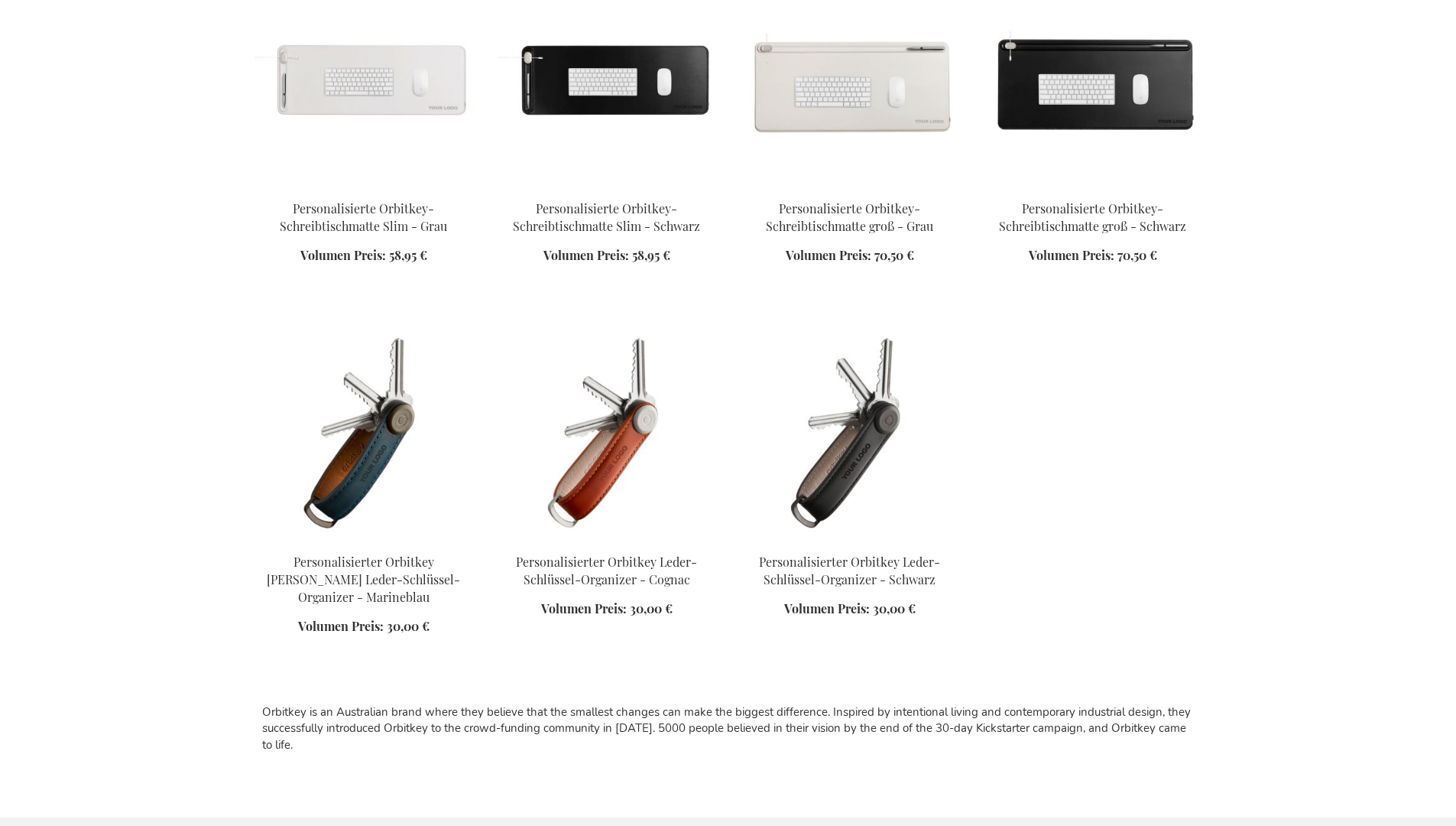
scroll to position [1821, 0]
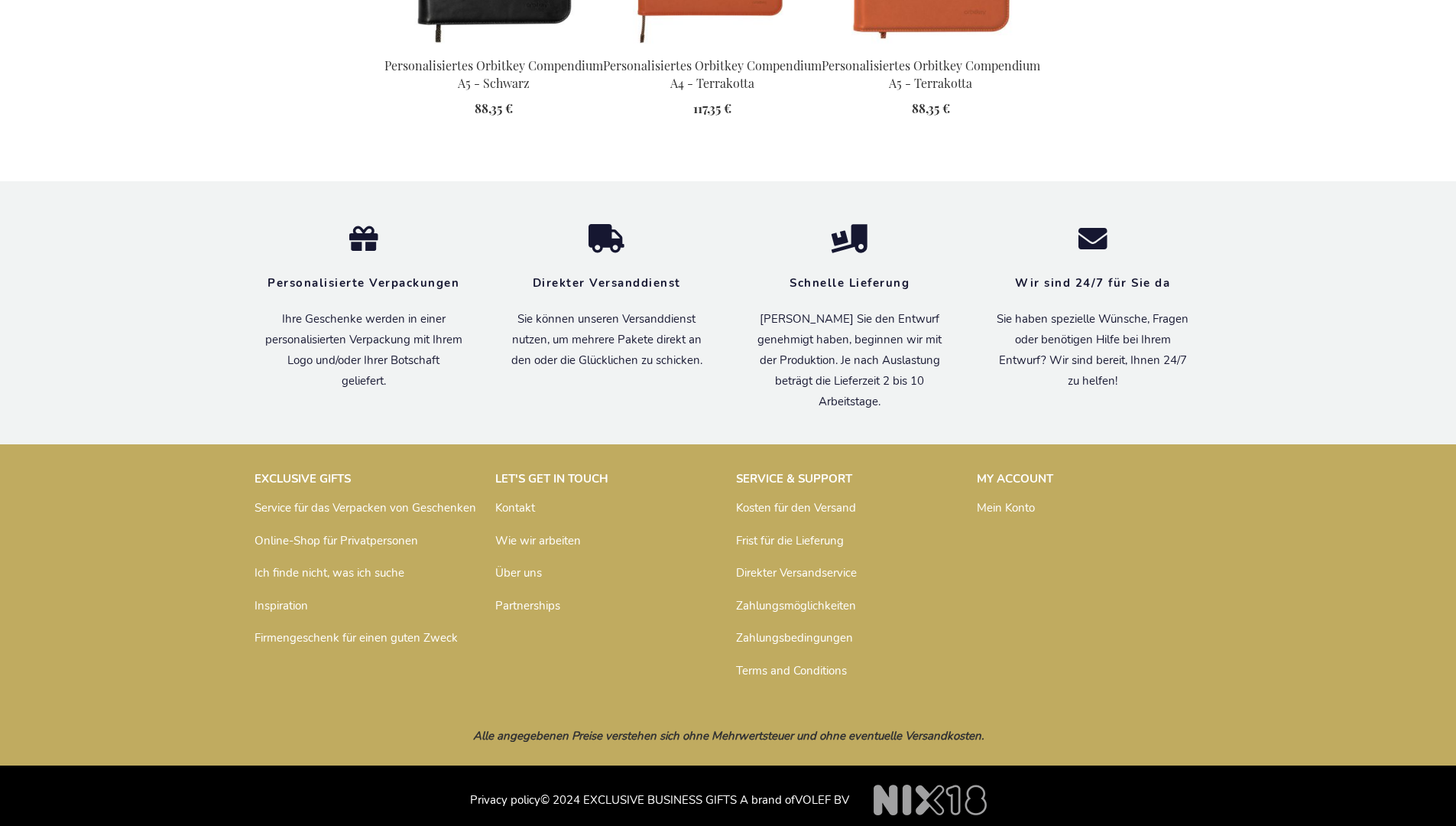
scroll to position [2064, 0]
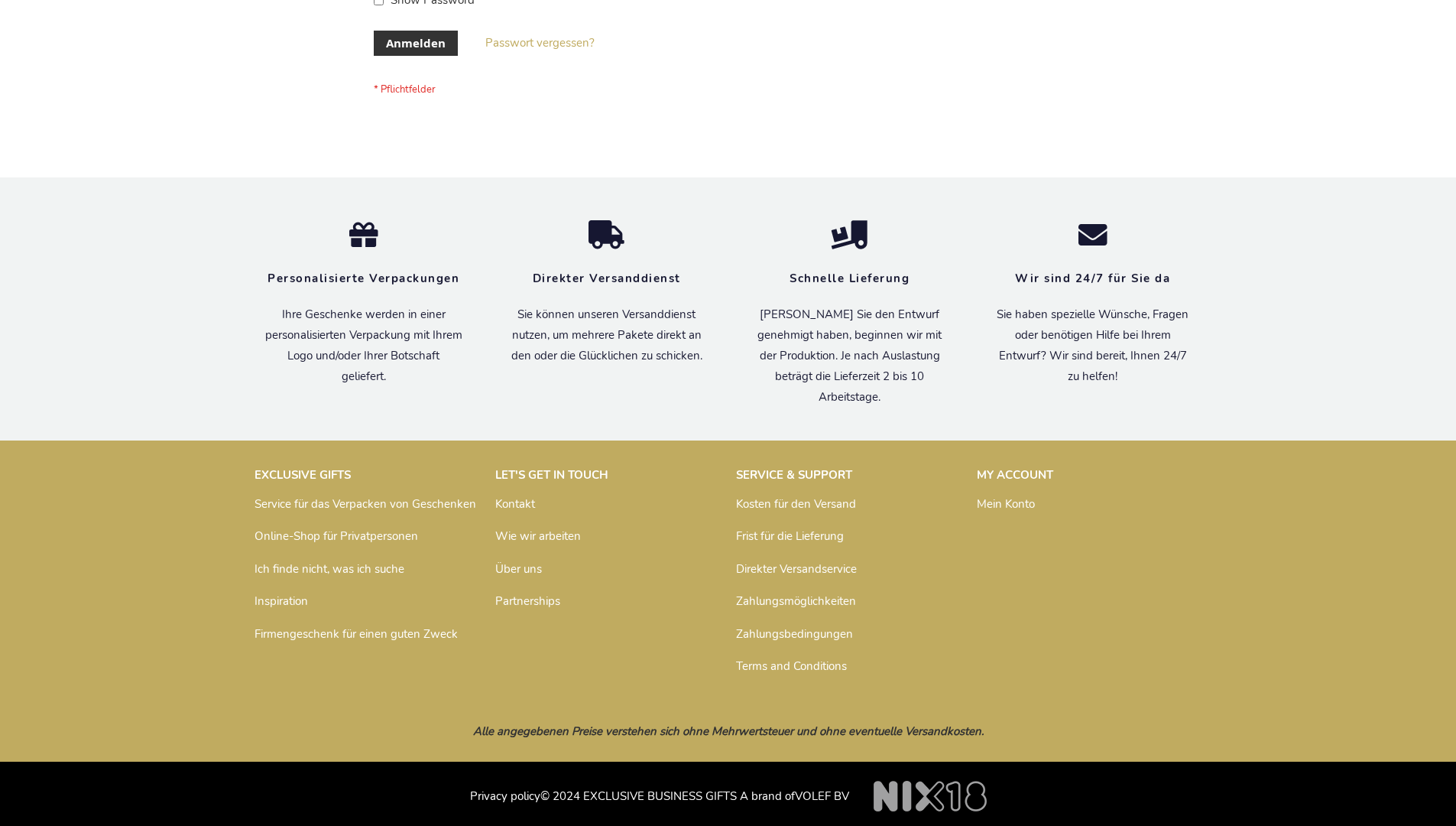
scroll to position [513, 0]
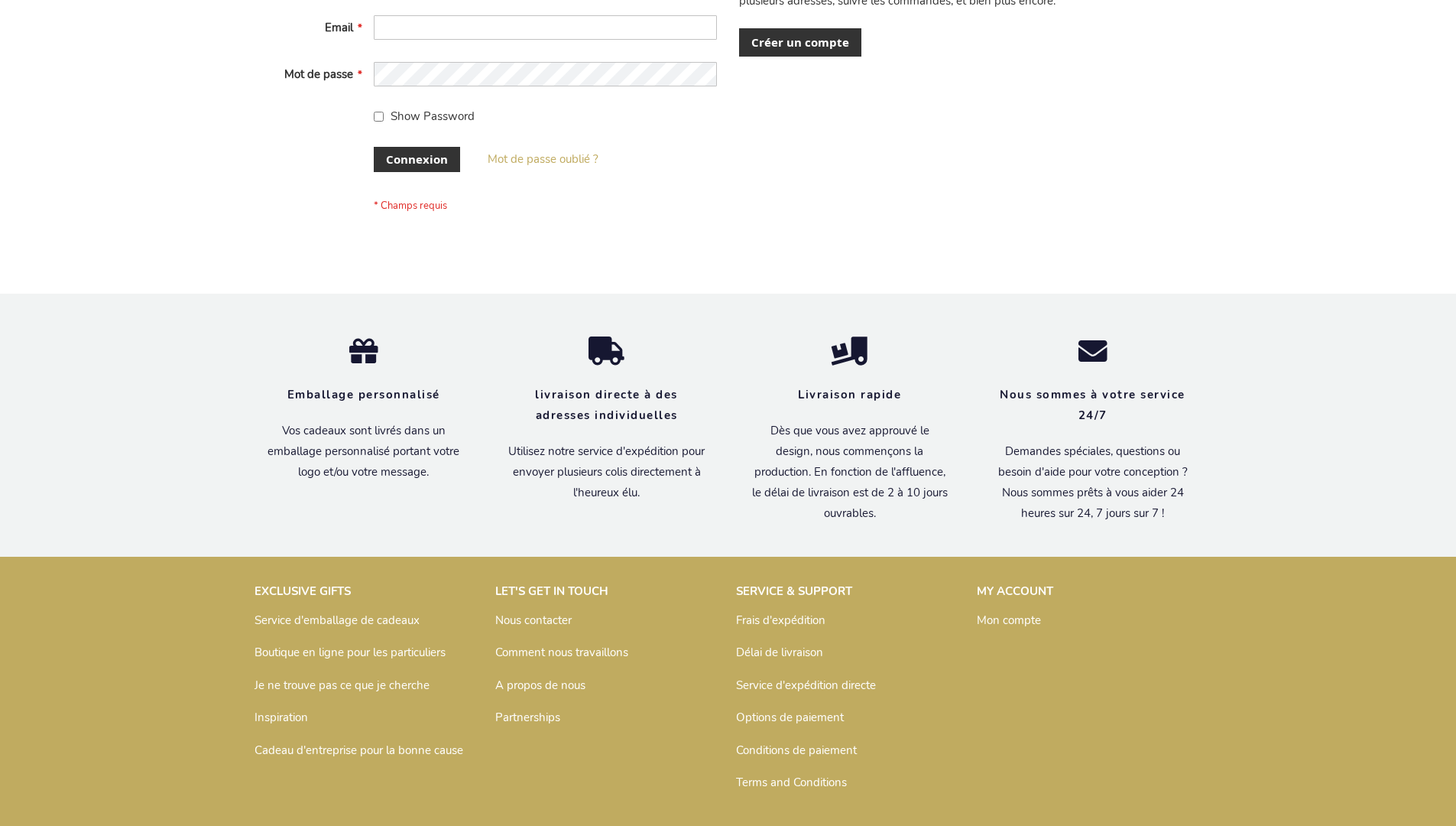
scroll to position [528, 0]
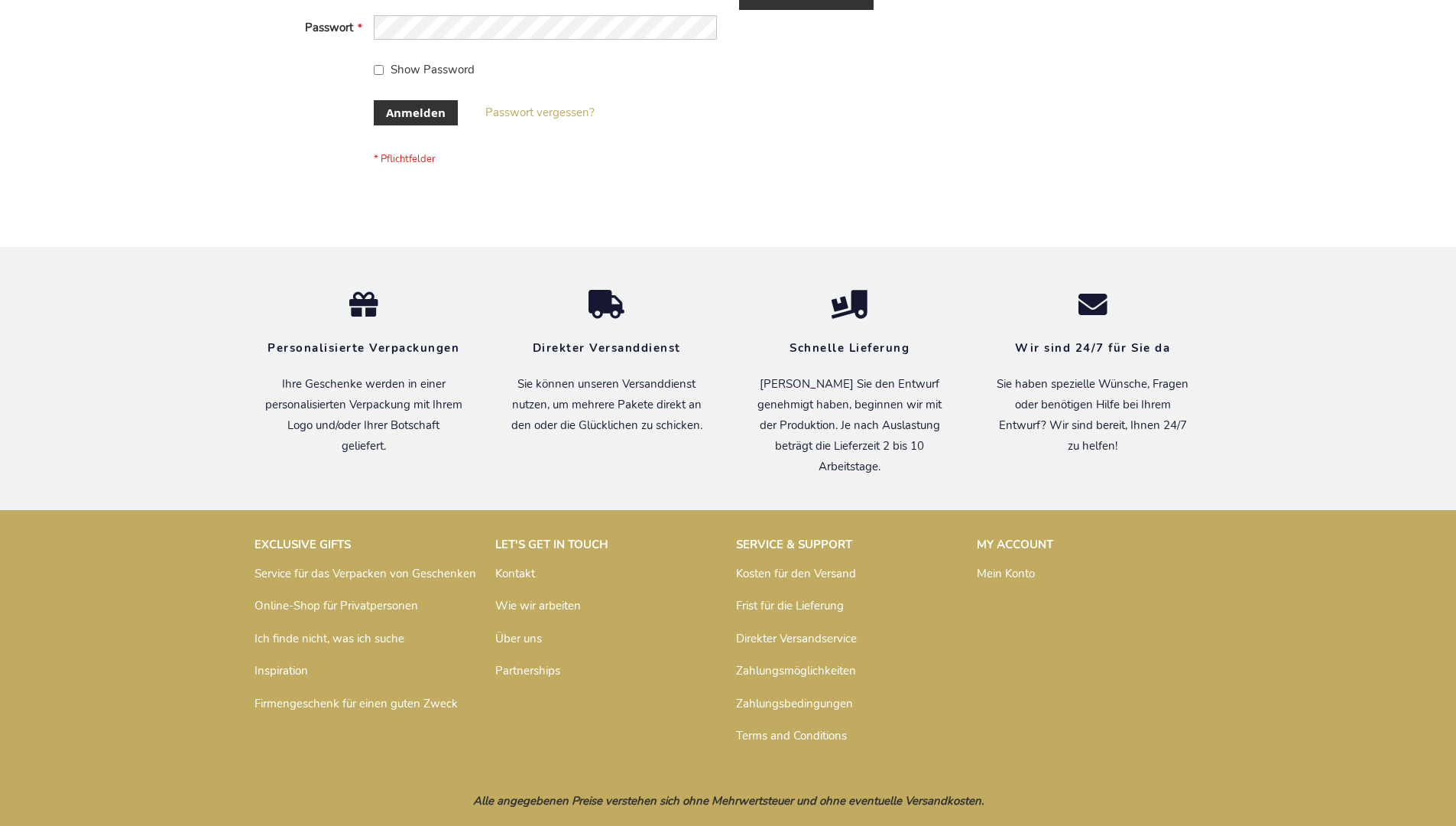
scroll to position [513, 0]
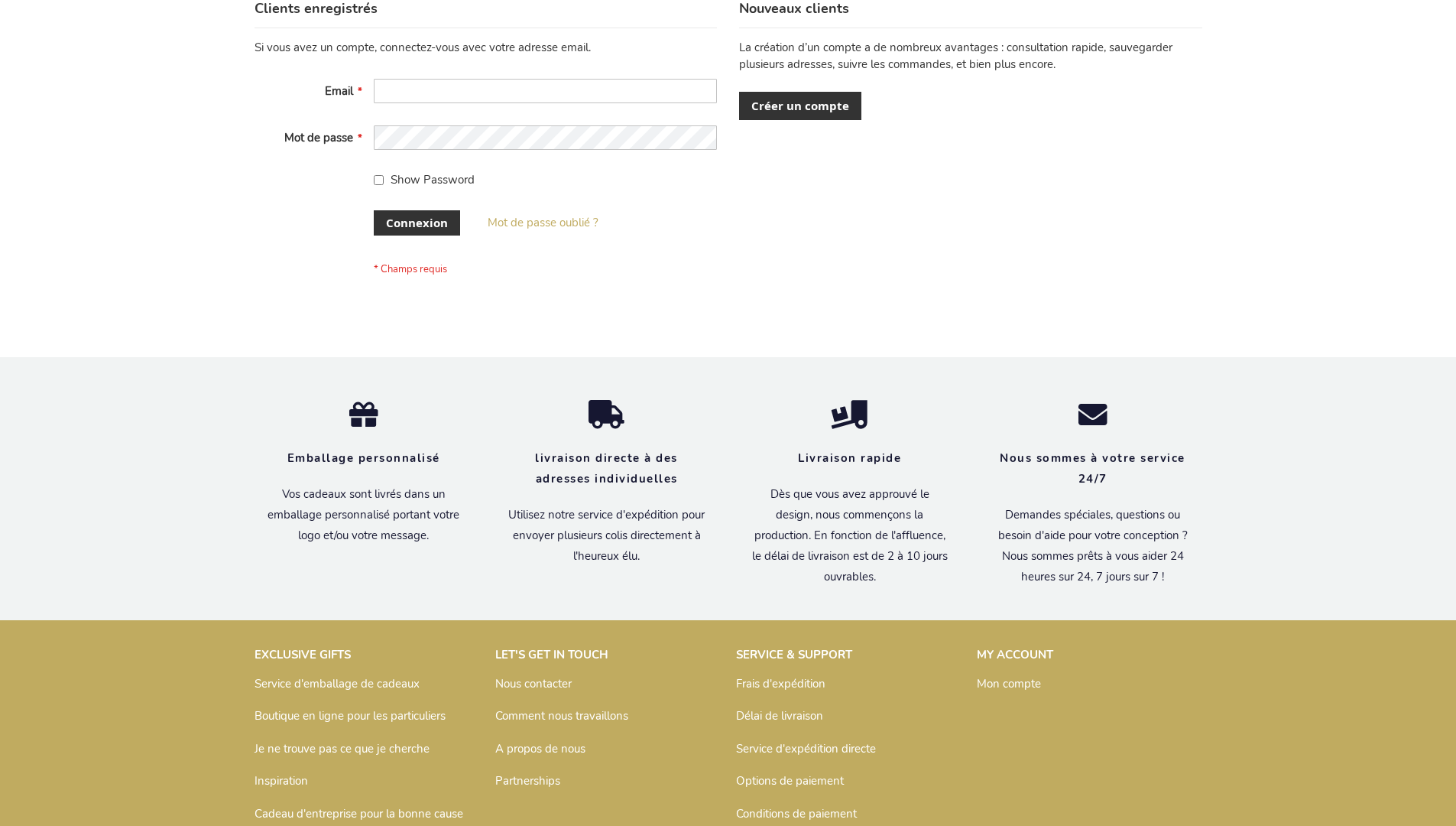
scroll to position [528, 0]
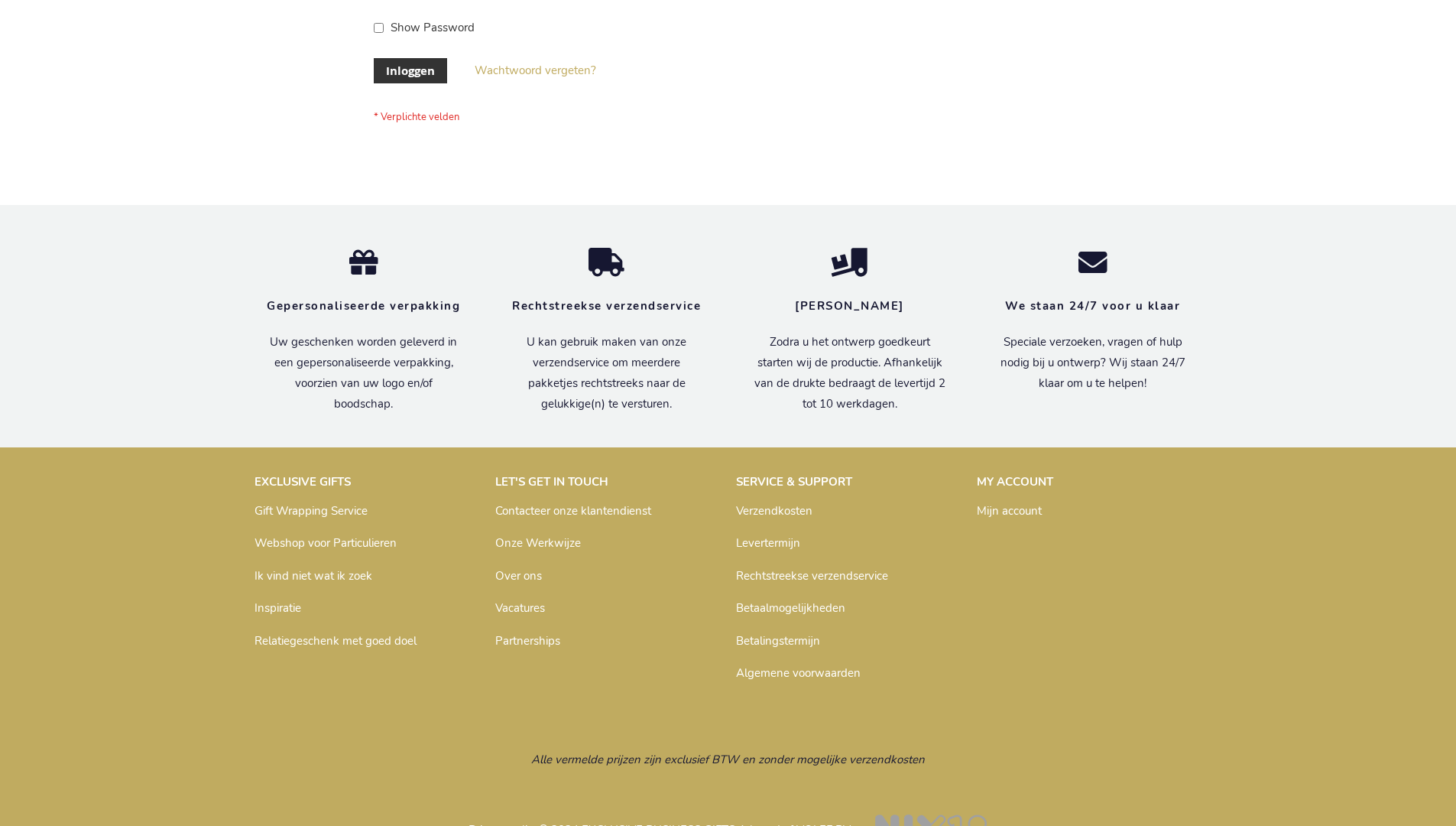
scroll to position [519, 0]
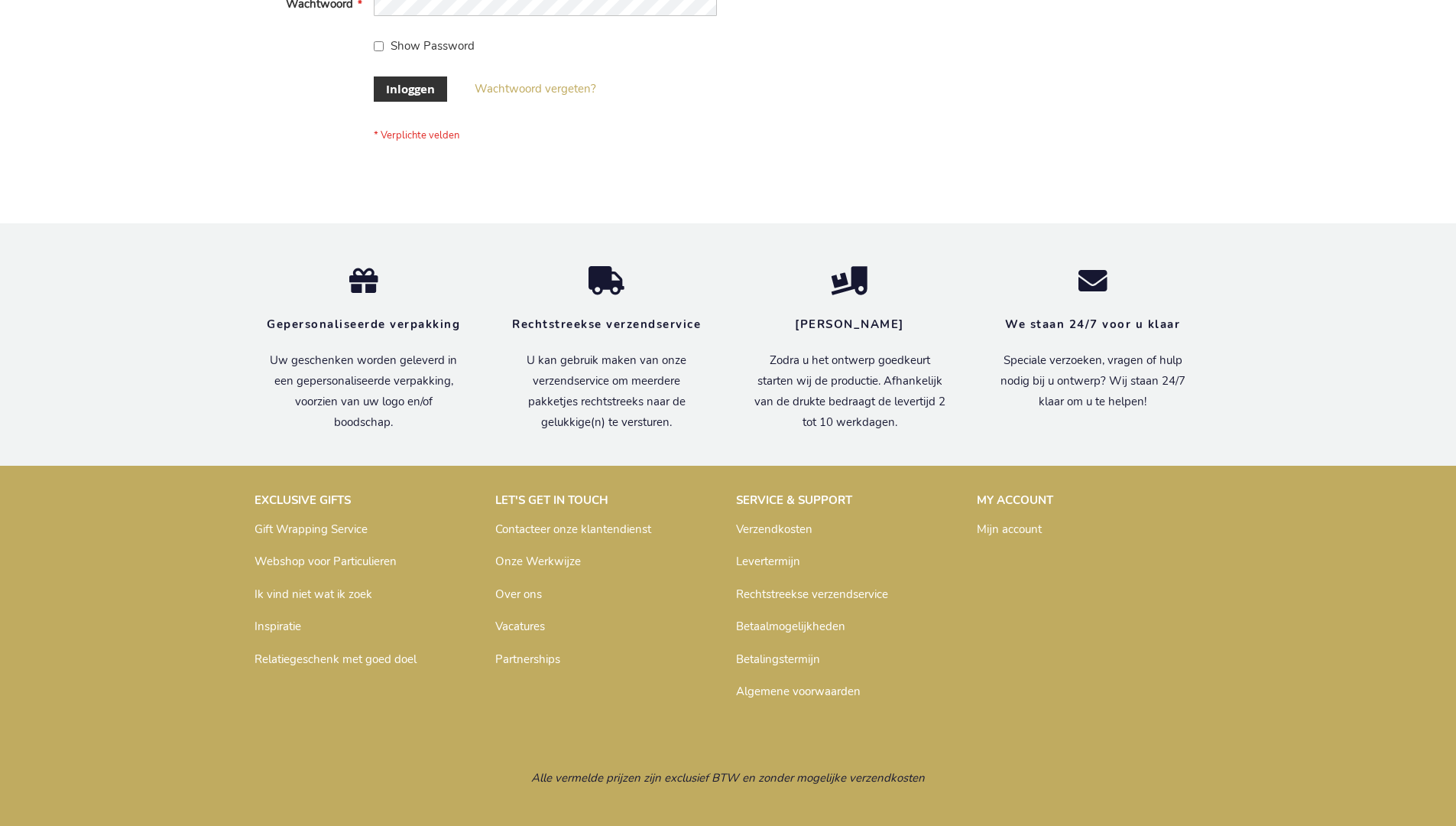
scroll to position [519, 0]
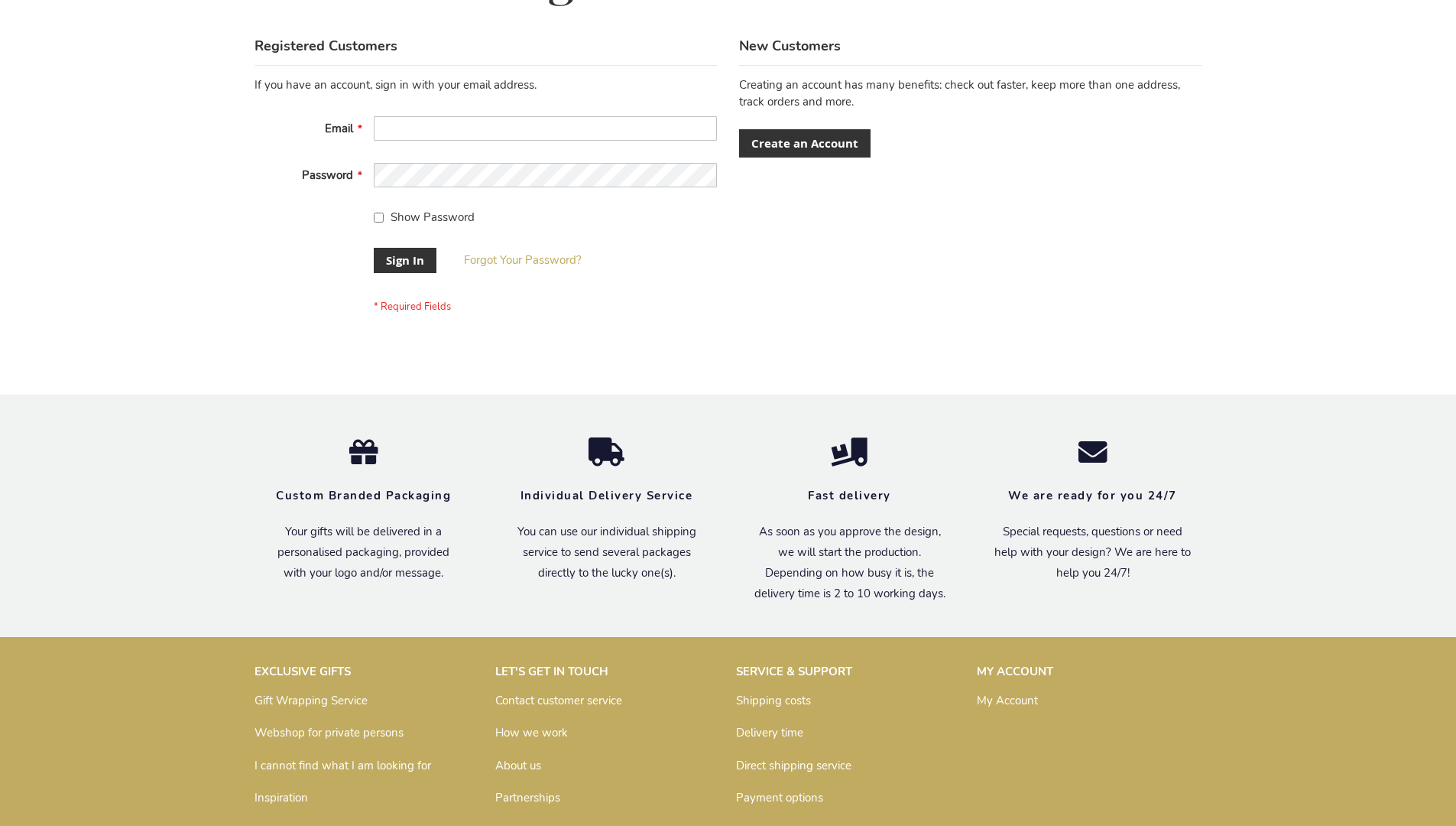
scroll to position [491, 0]
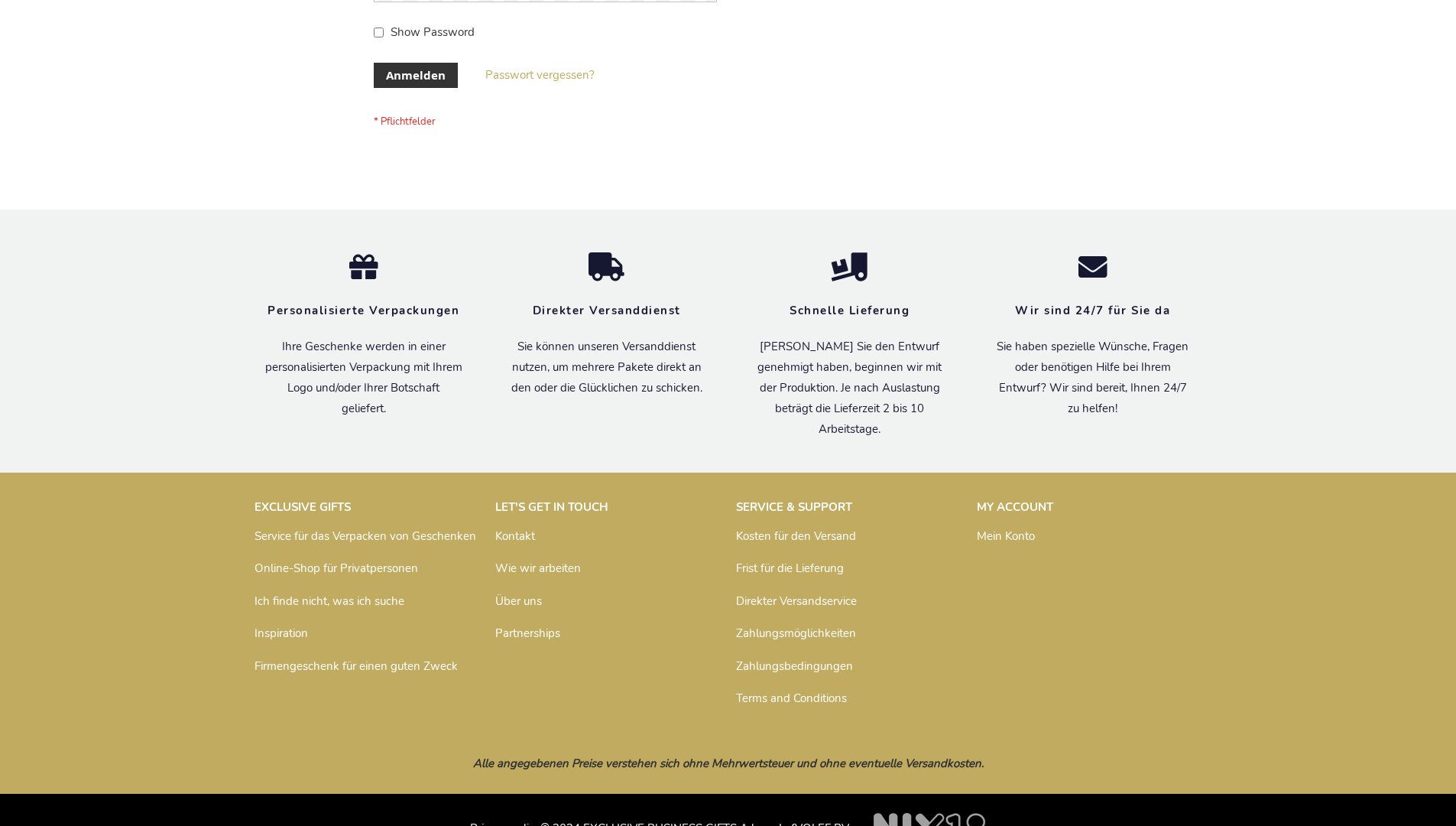
scroll to position [513, 0]
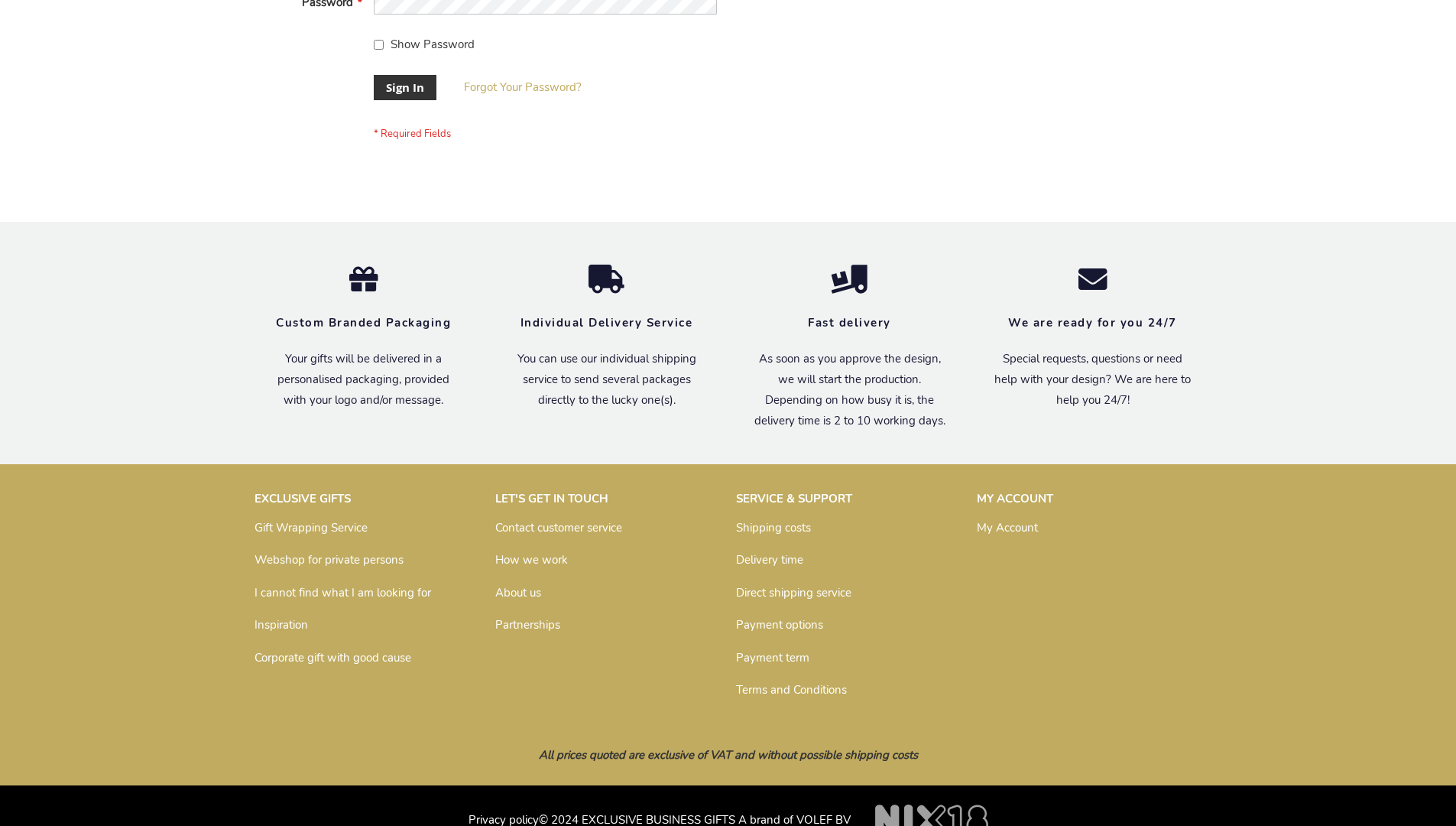
scroll to position [491, 0]
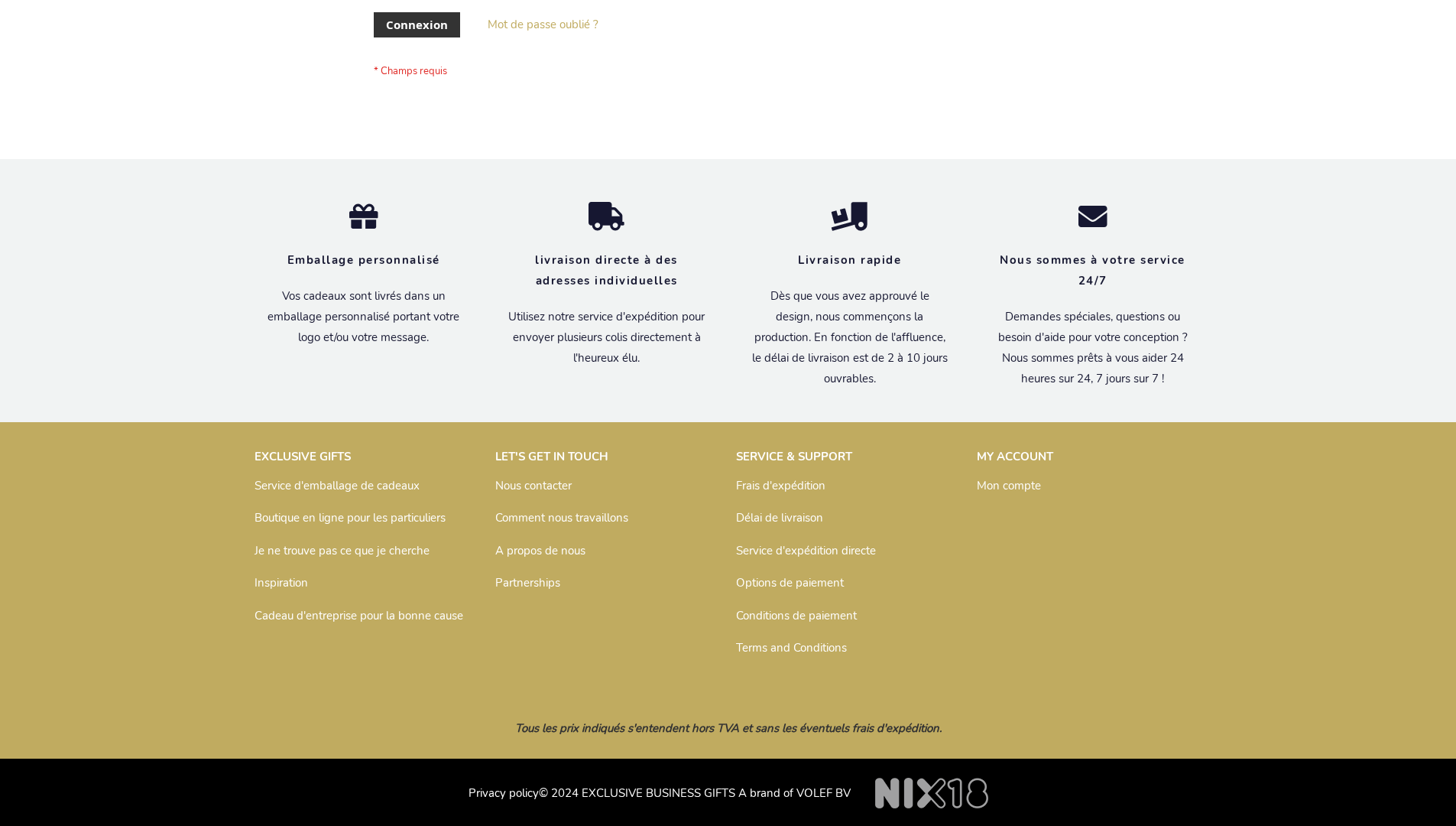
scroll to position [528, 0]
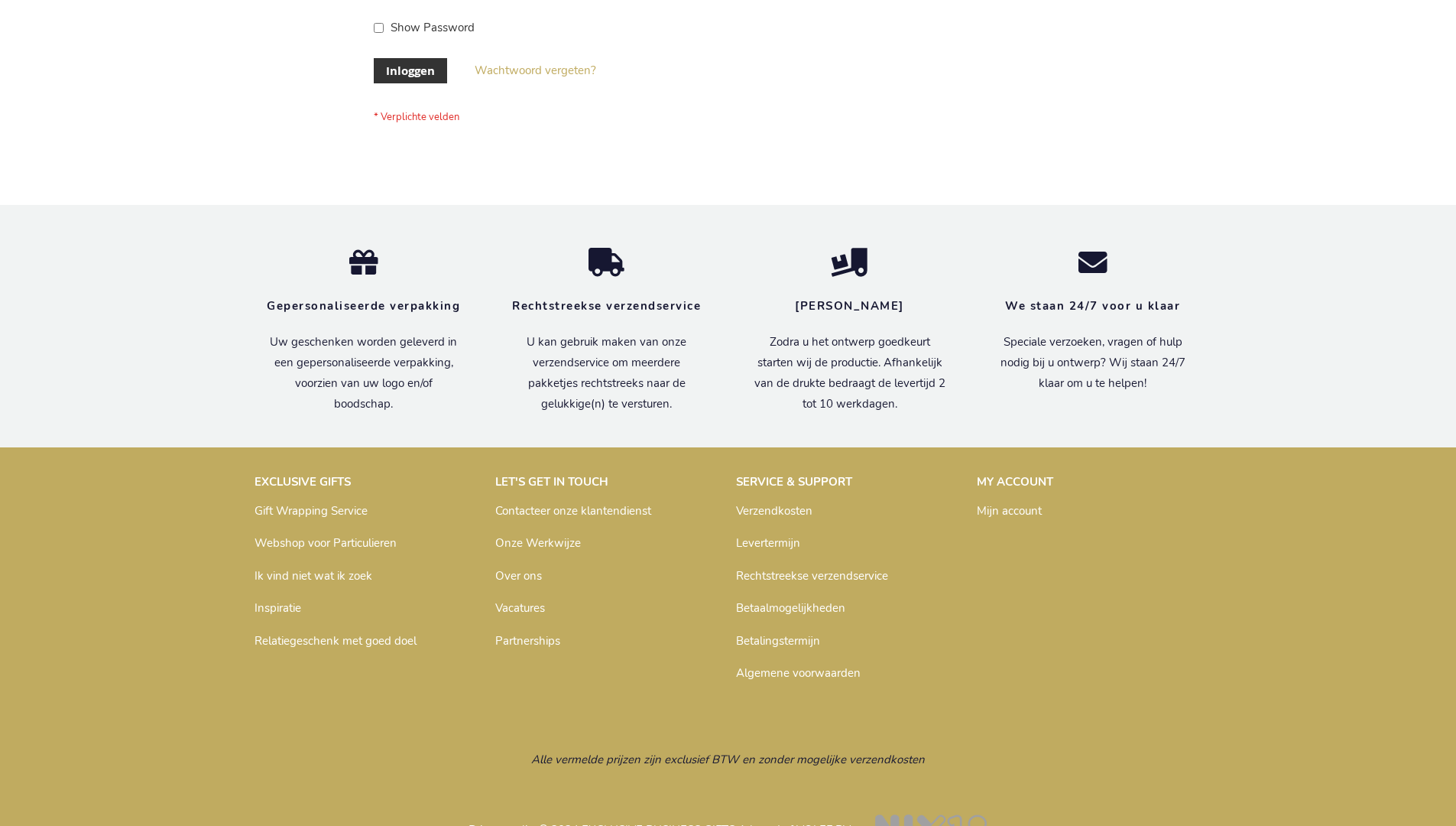
scroll to position [519, 0]
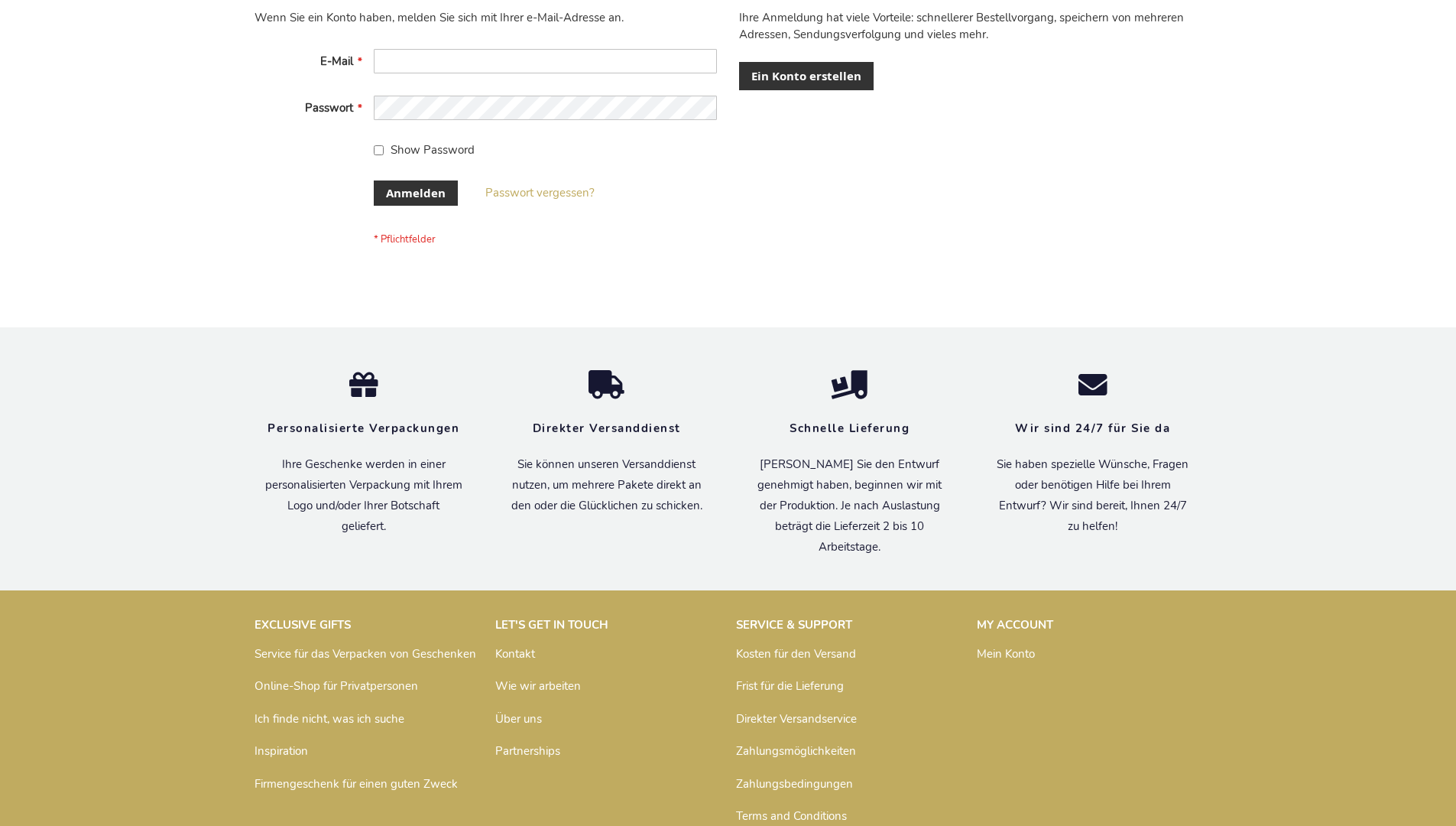
scroll to position [513, 0]
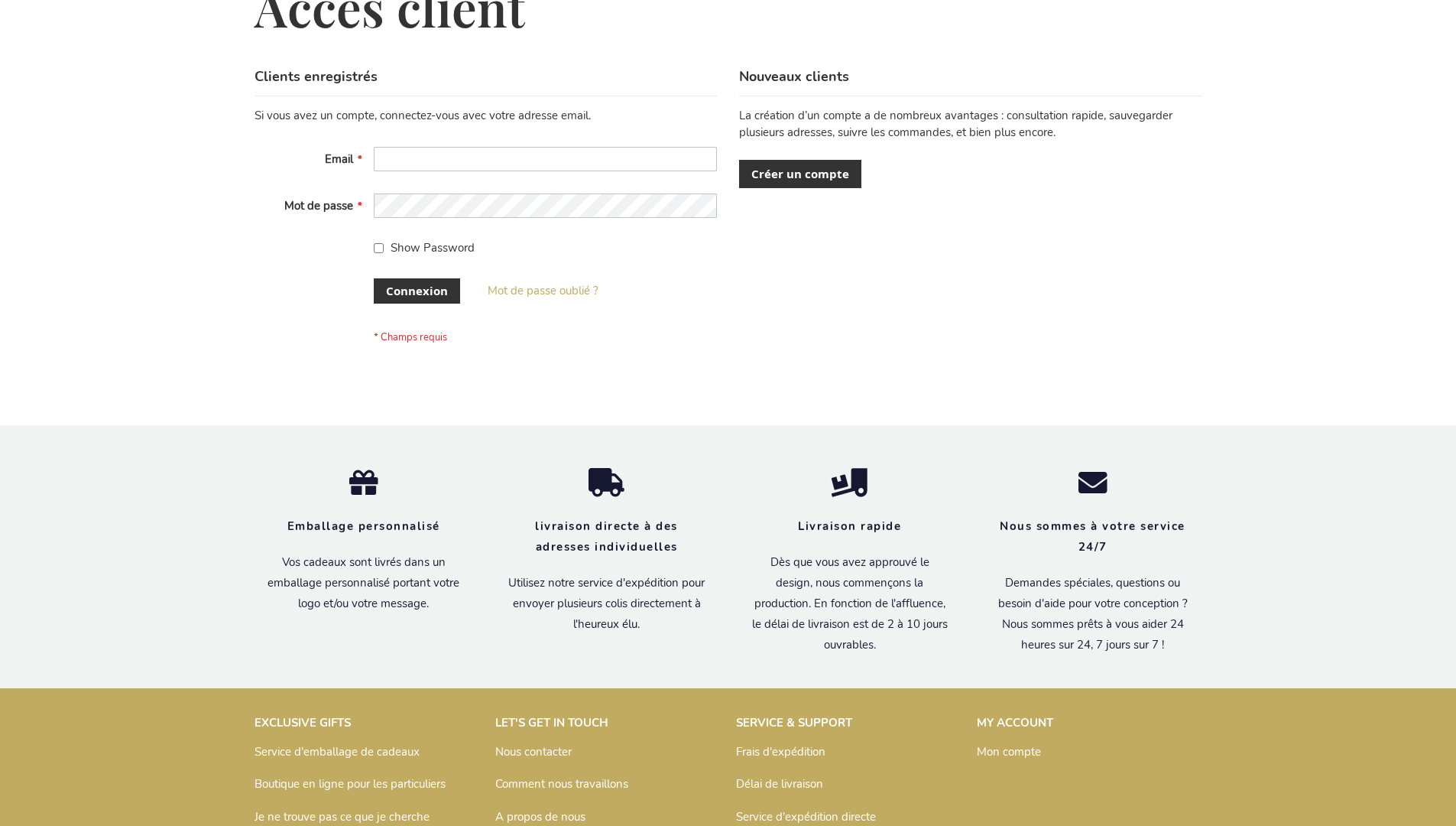
scroll to position [528, 0]
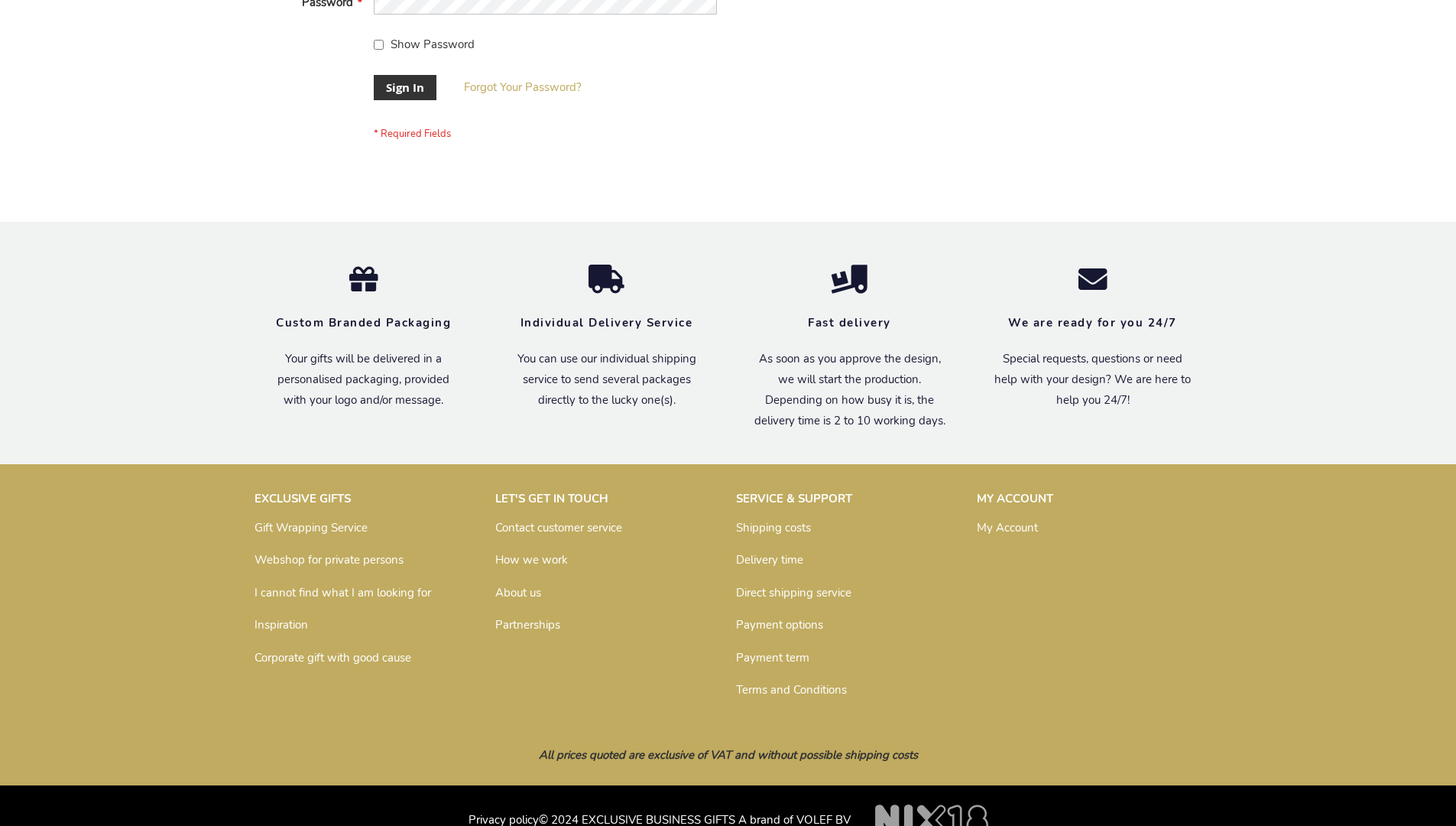
scroll to position [491, 0]
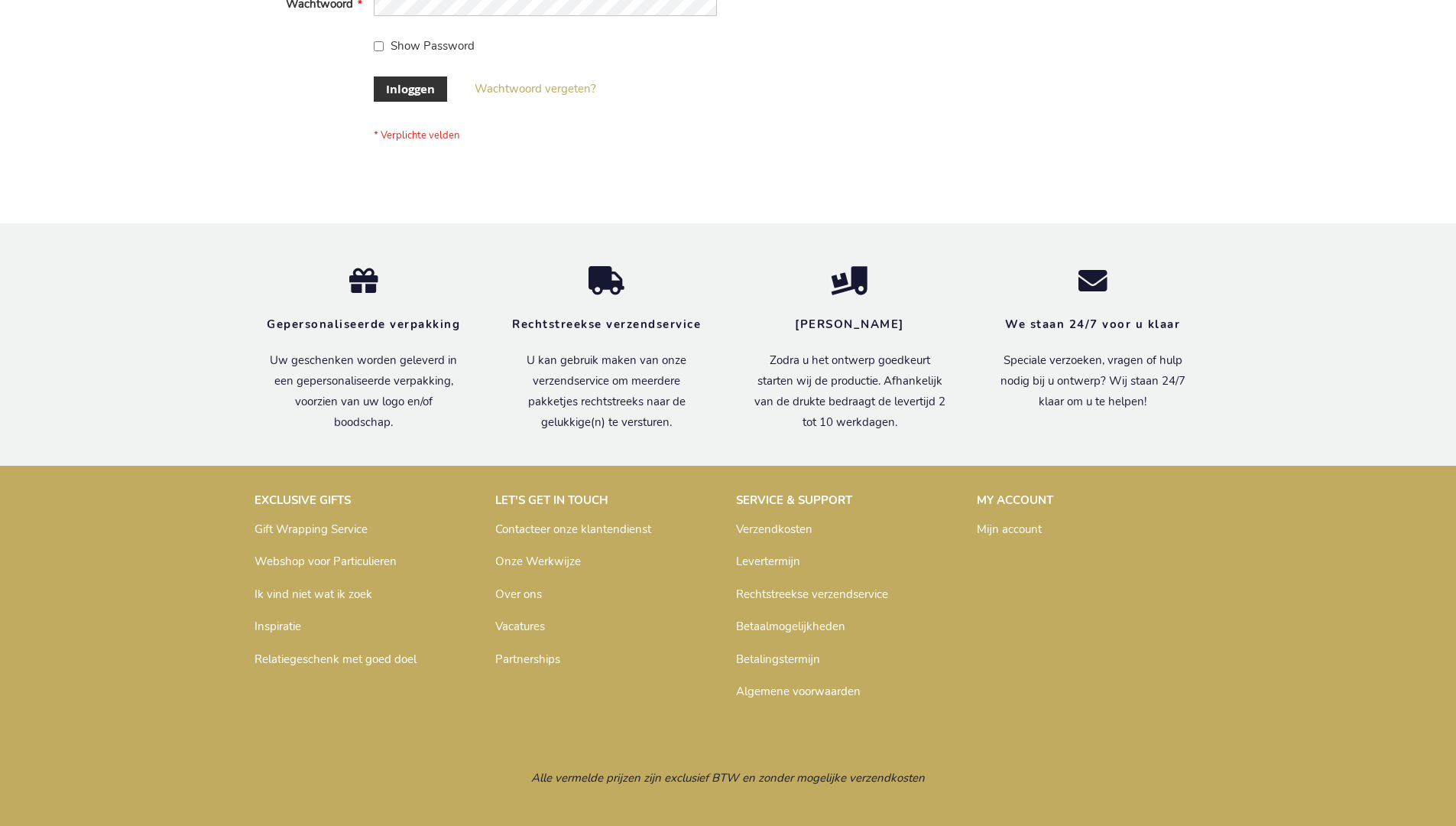
scroll to position [519, 0]
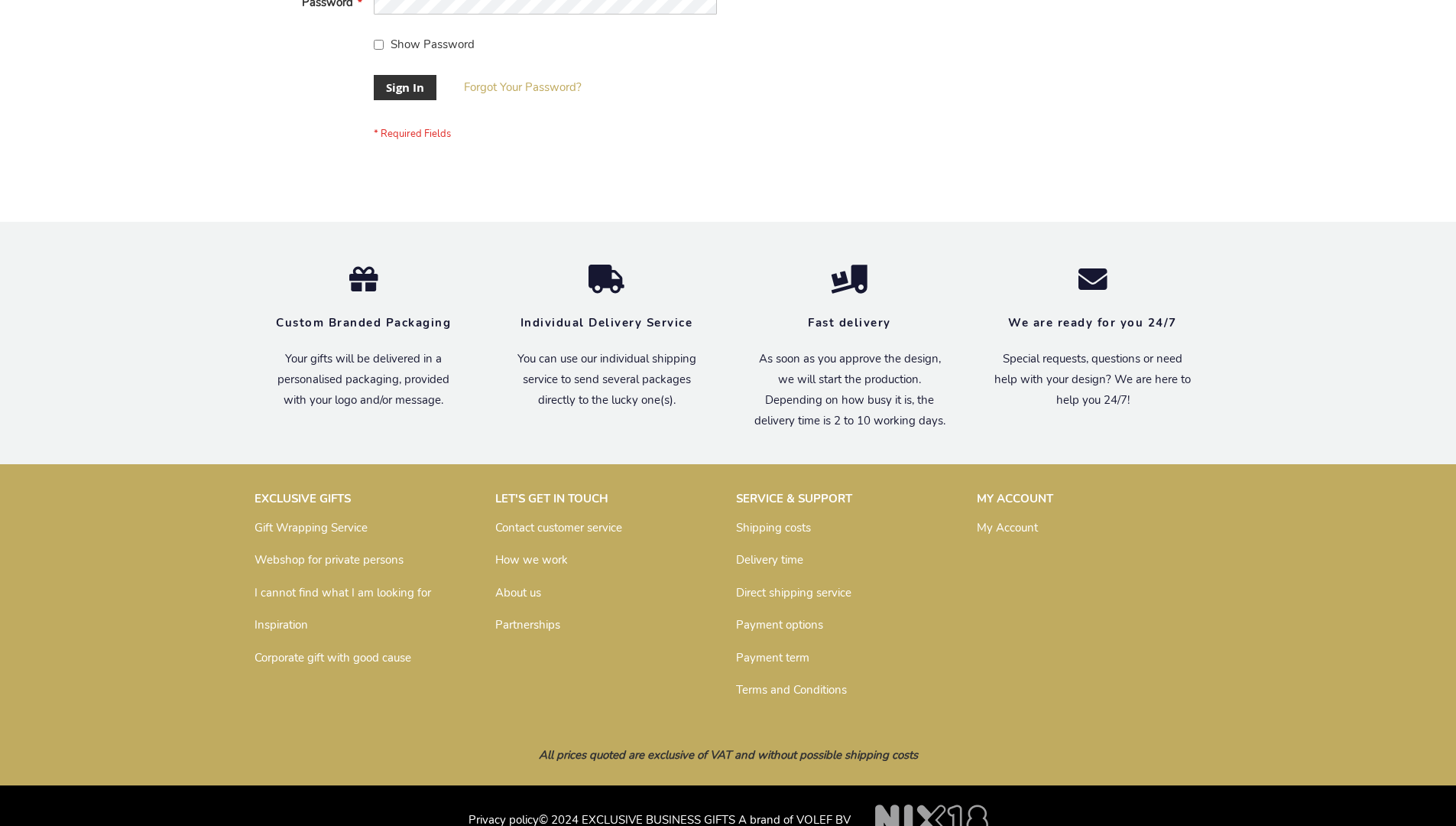
scroll to position [491, 0]
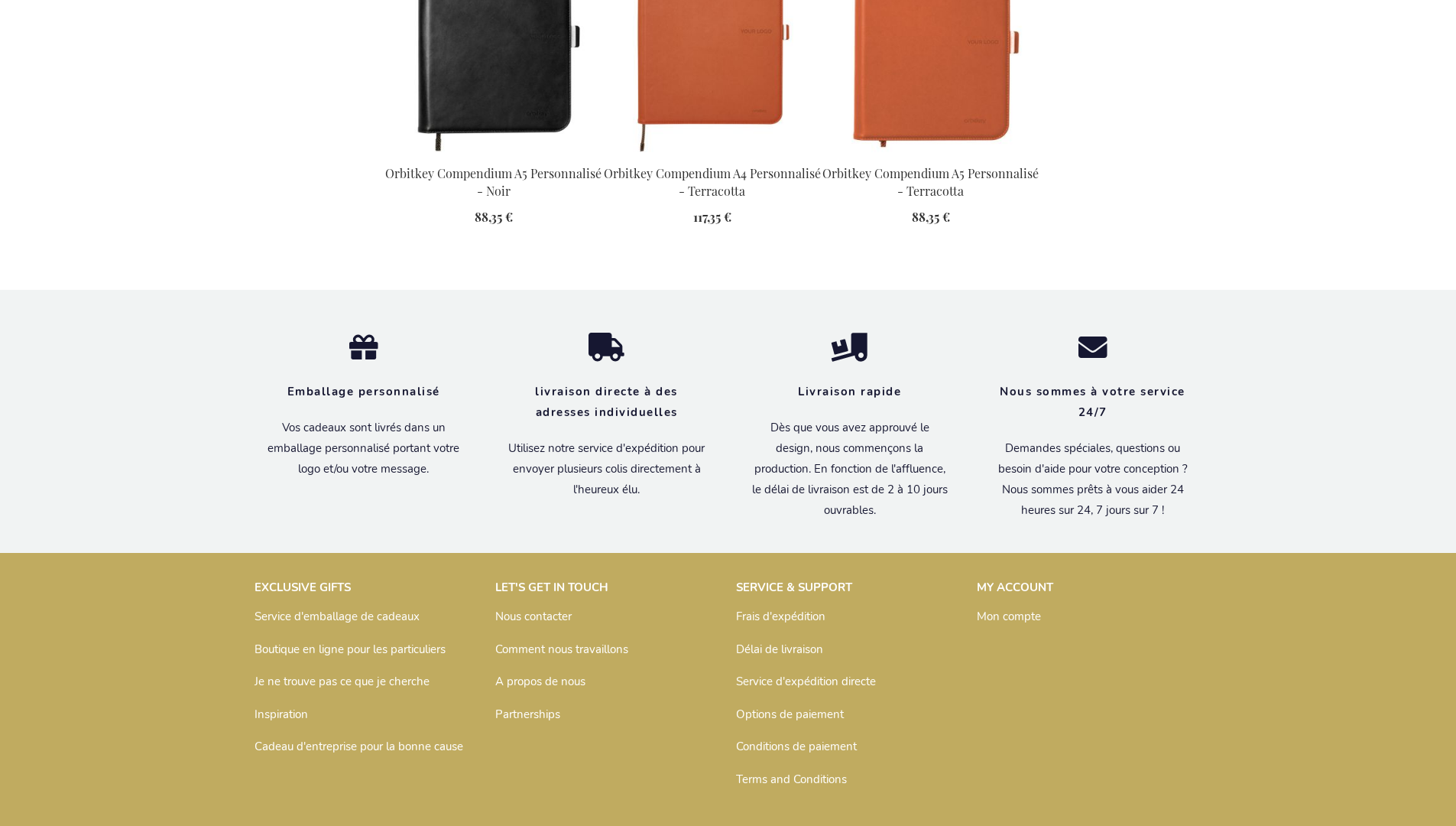
scroll to position [2079, 0]
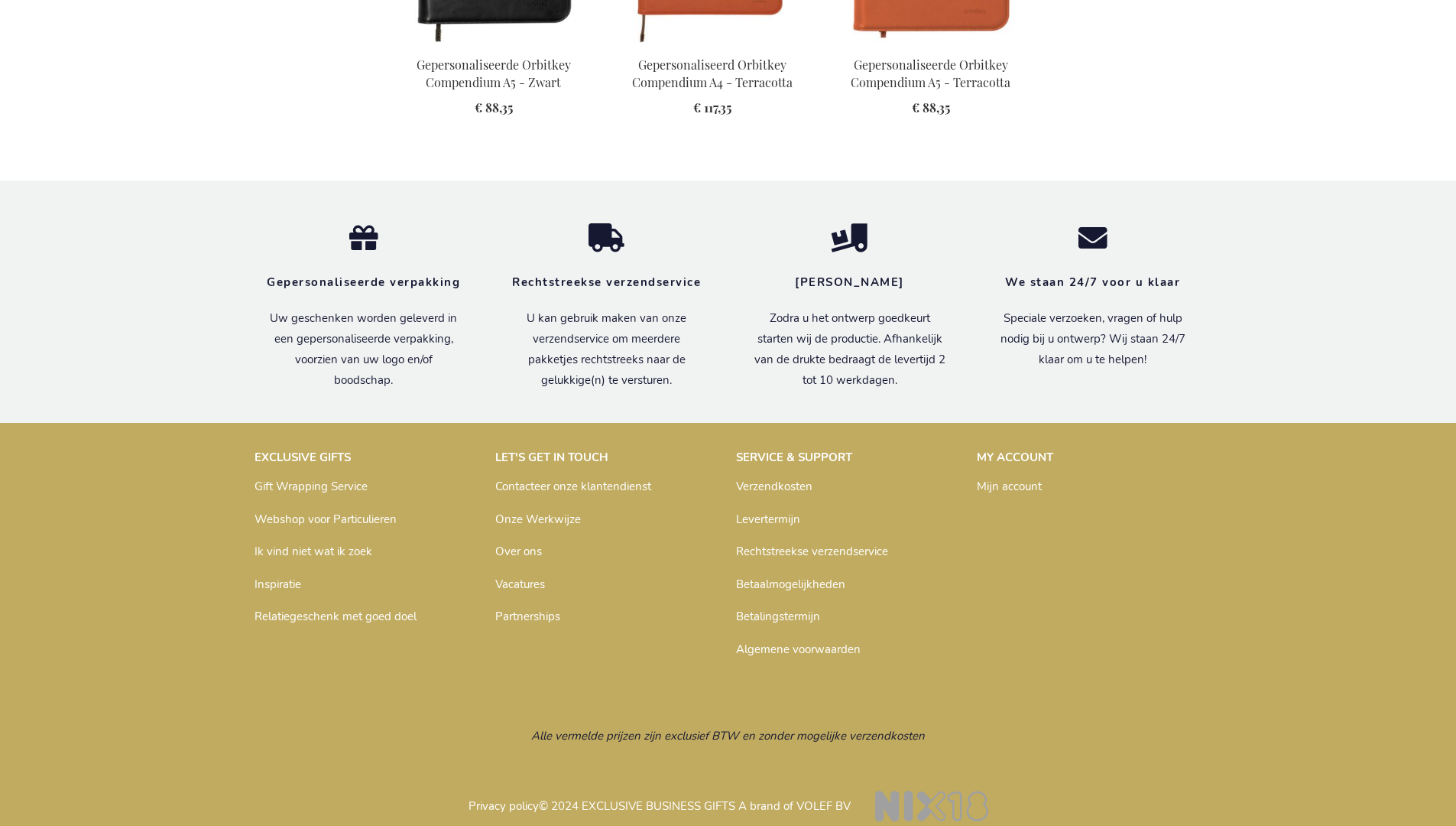
scroll to position [2054, 0]
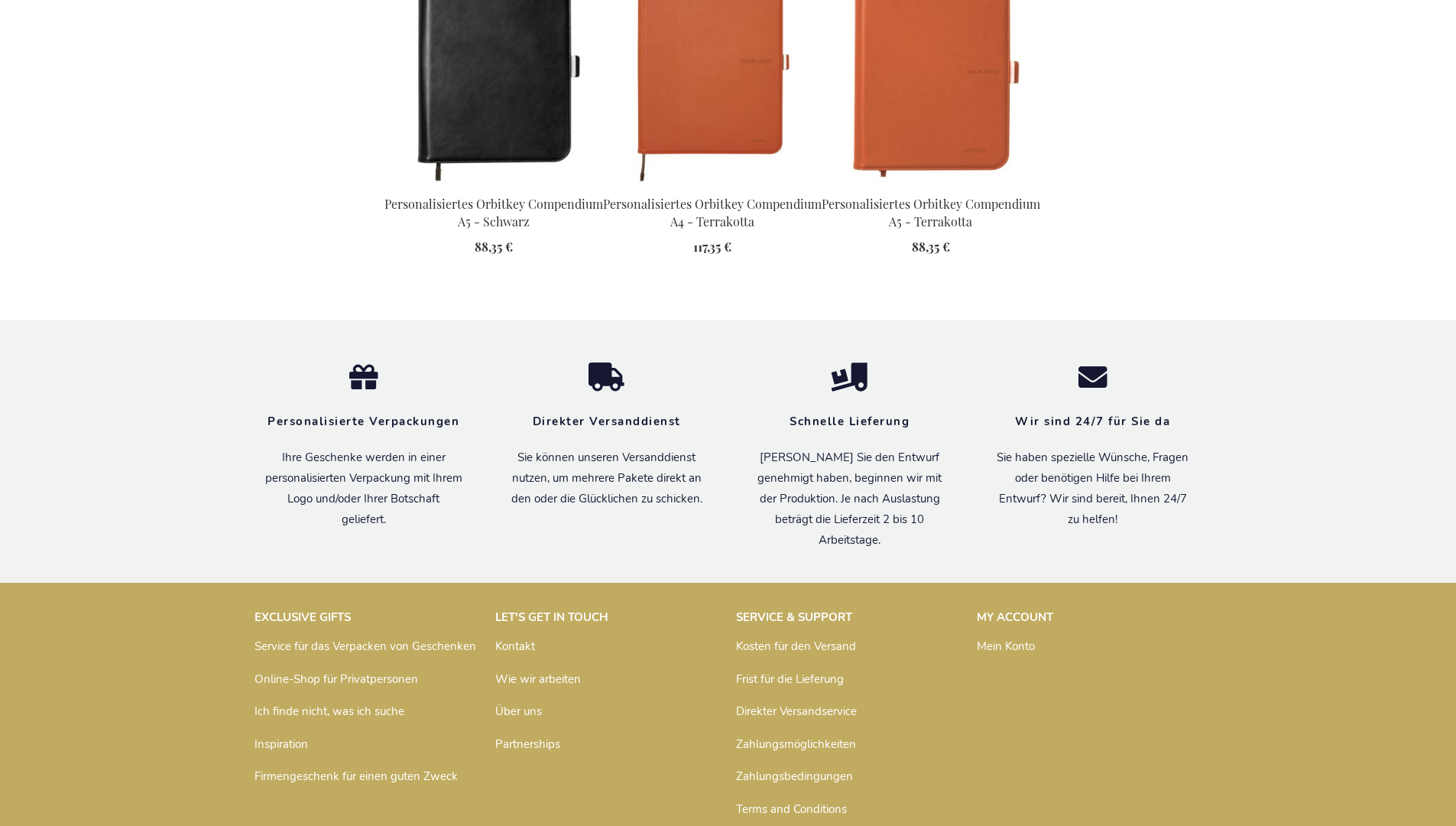
scroll to position [2064, 0]
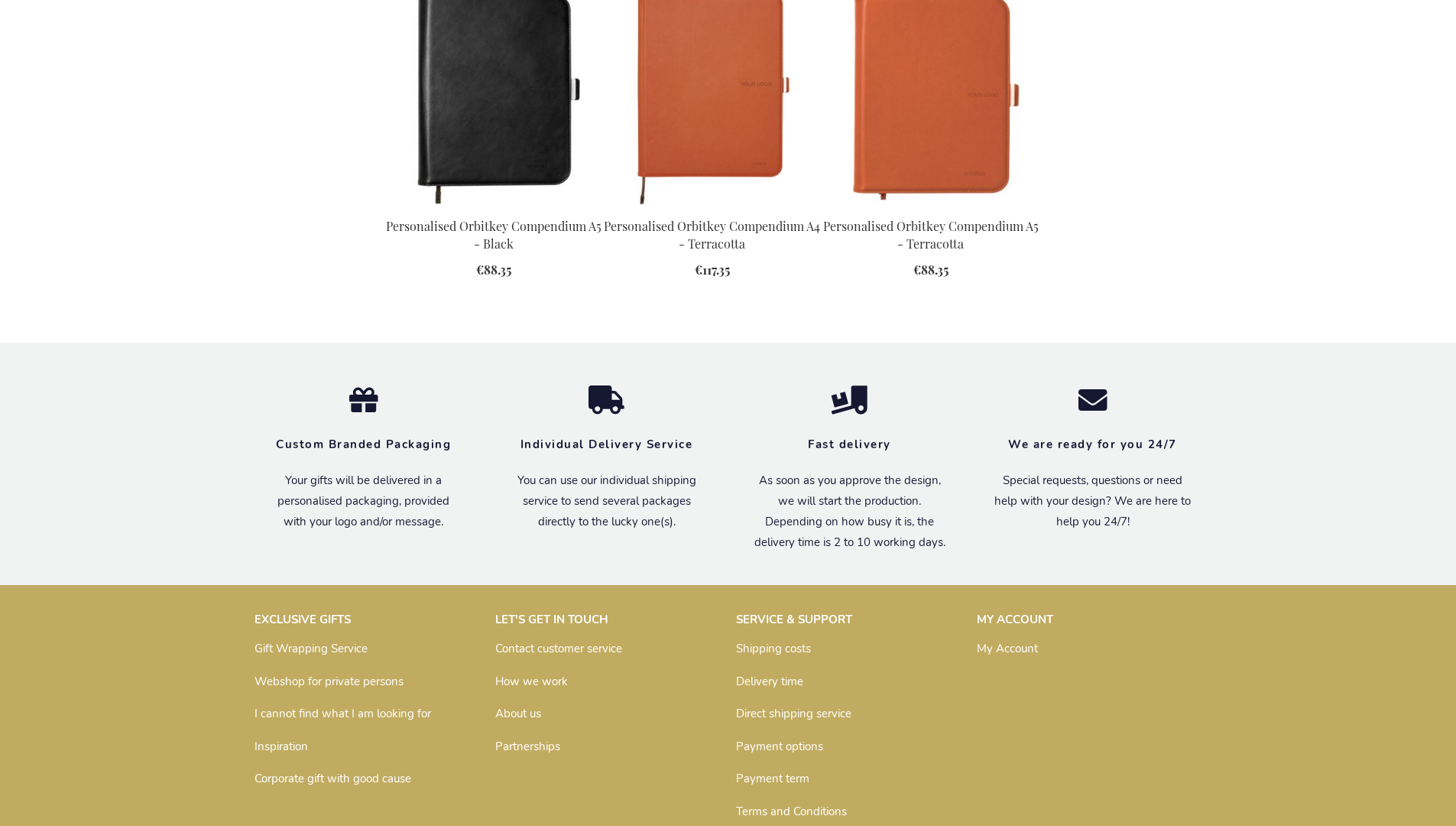
scroll to position [2027, 0]
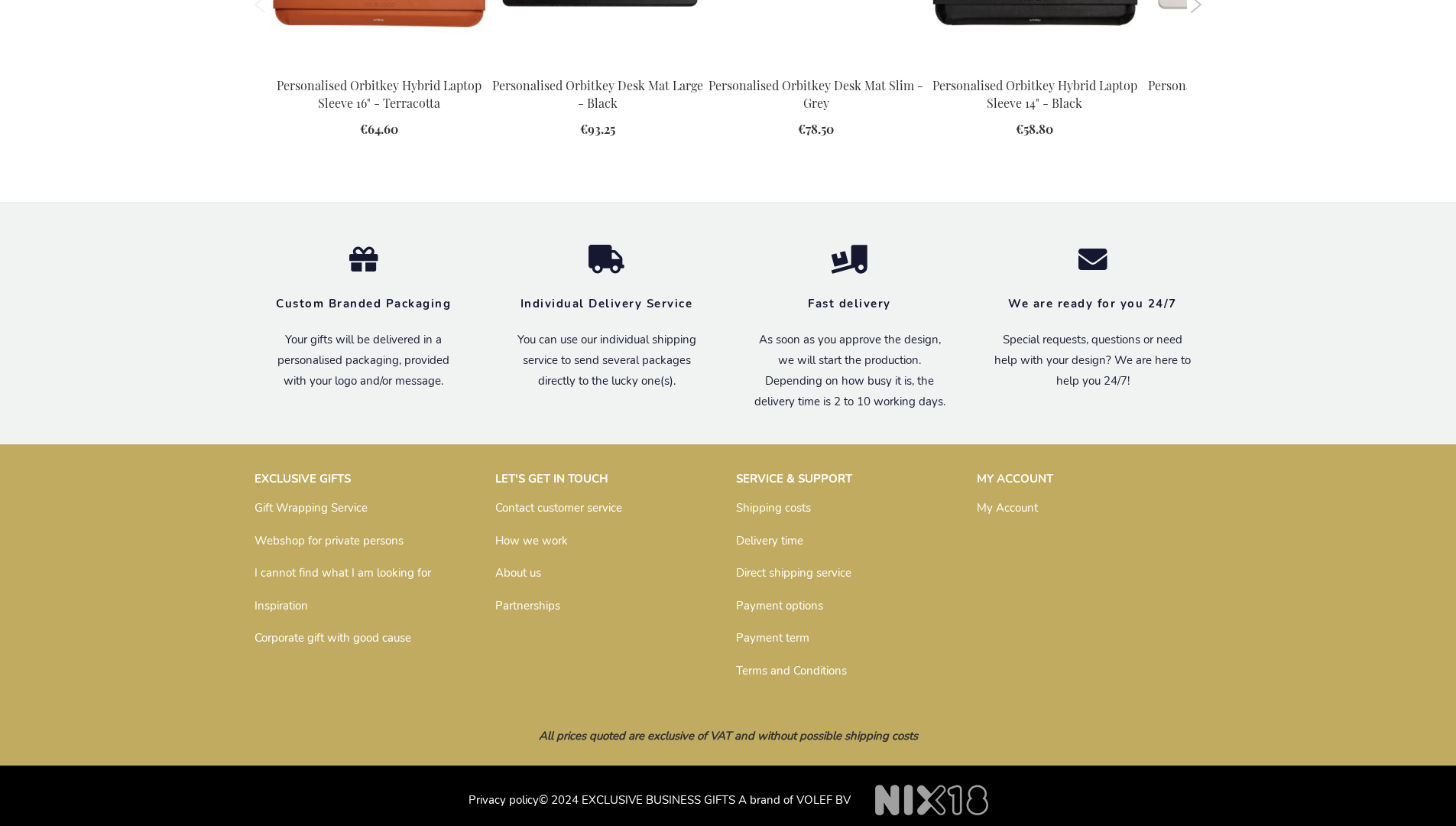
scroll to position [2024, 0]
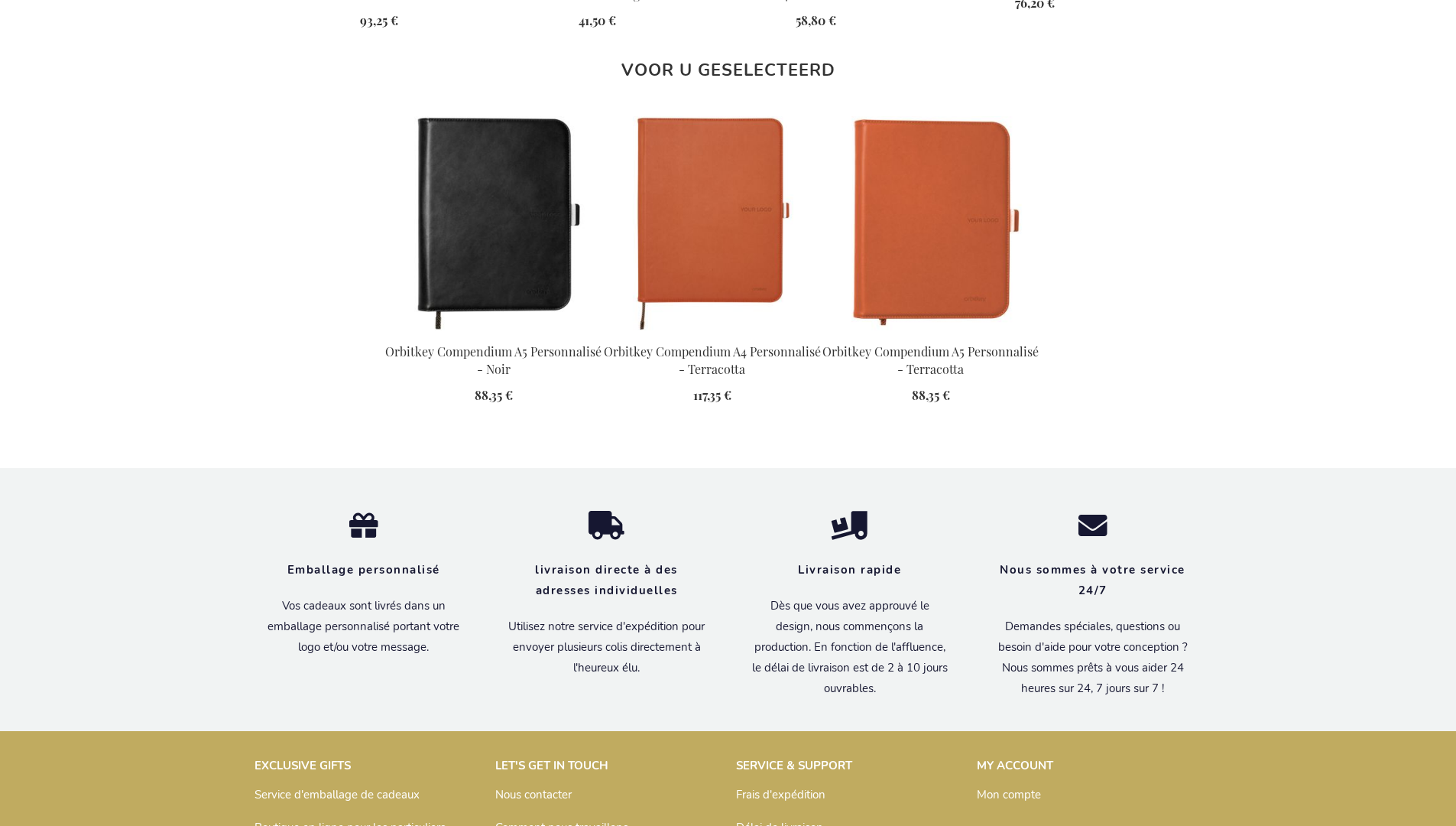
scroll to position [2079, 0]
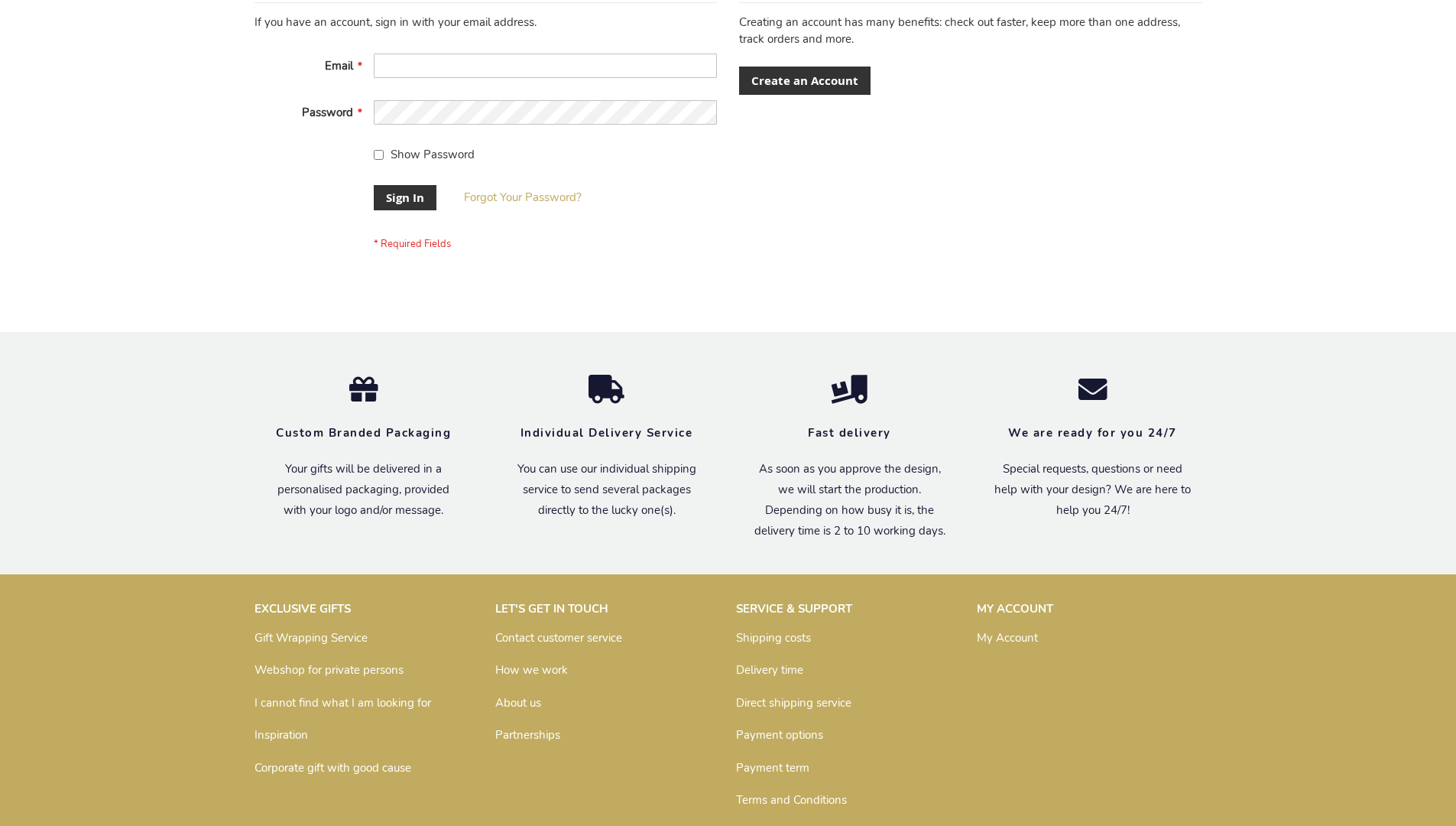
scroll to position [491, 0]
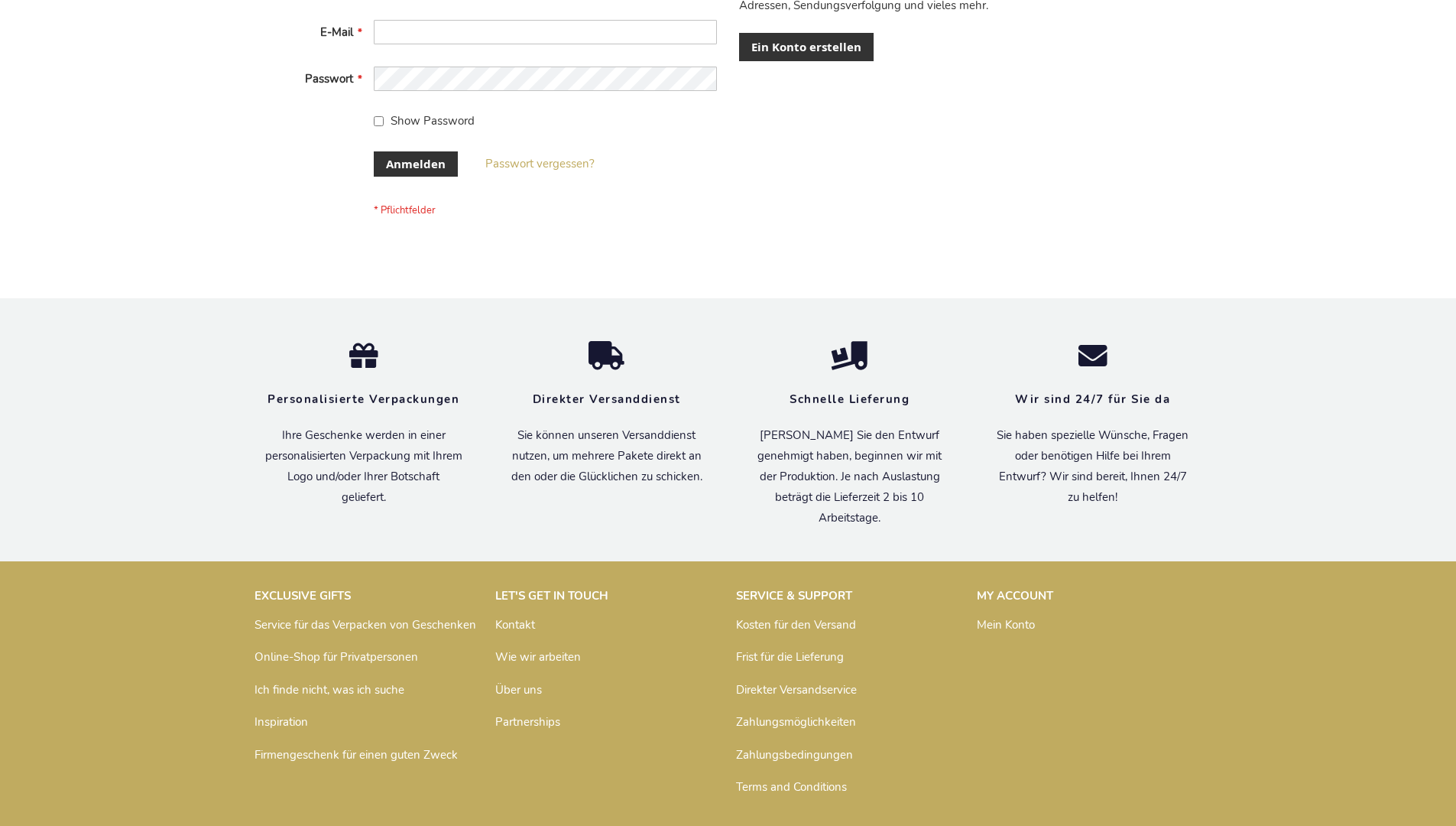
scroll to position [513, 0]
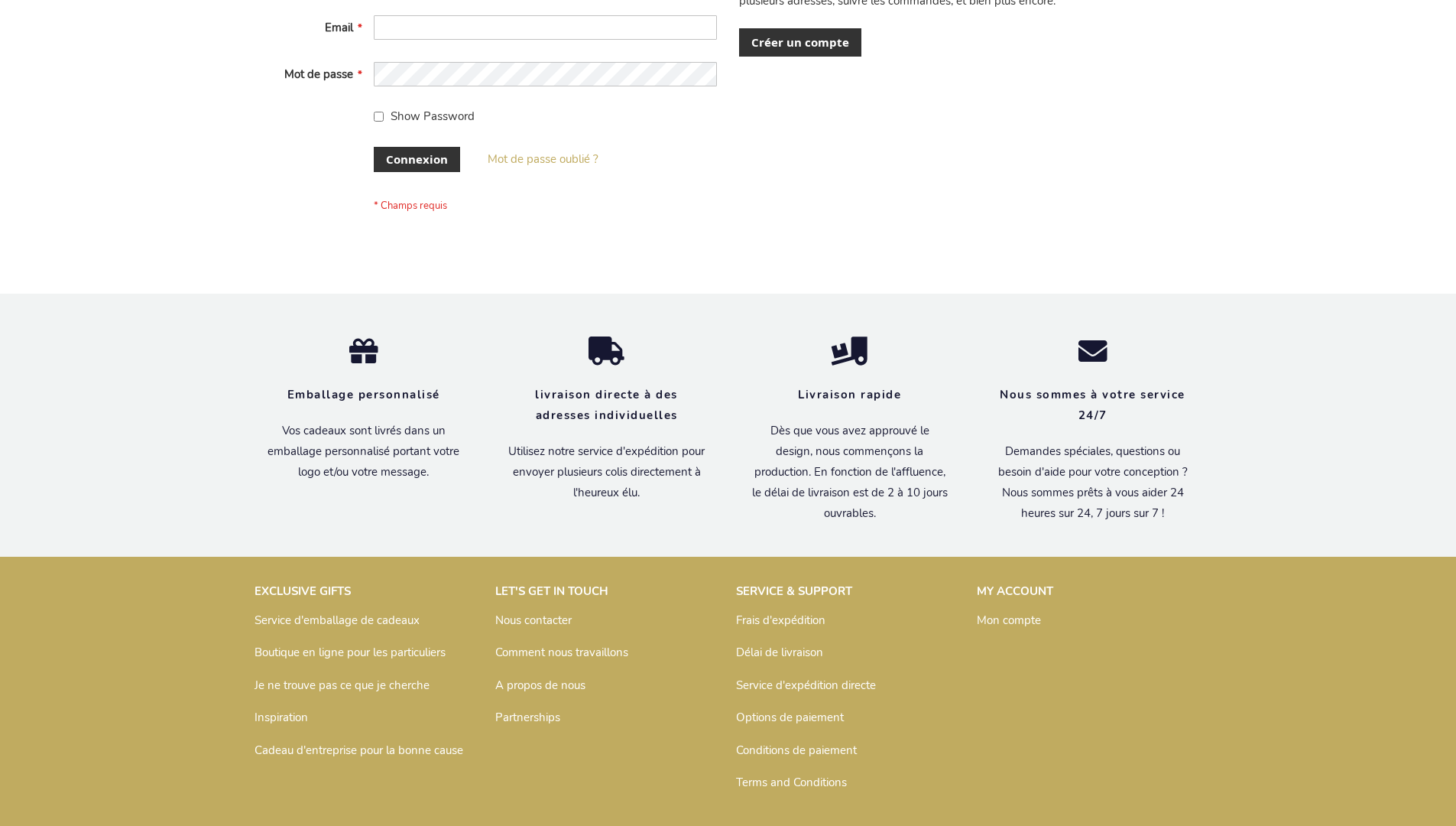
scroll to position [528, 0]
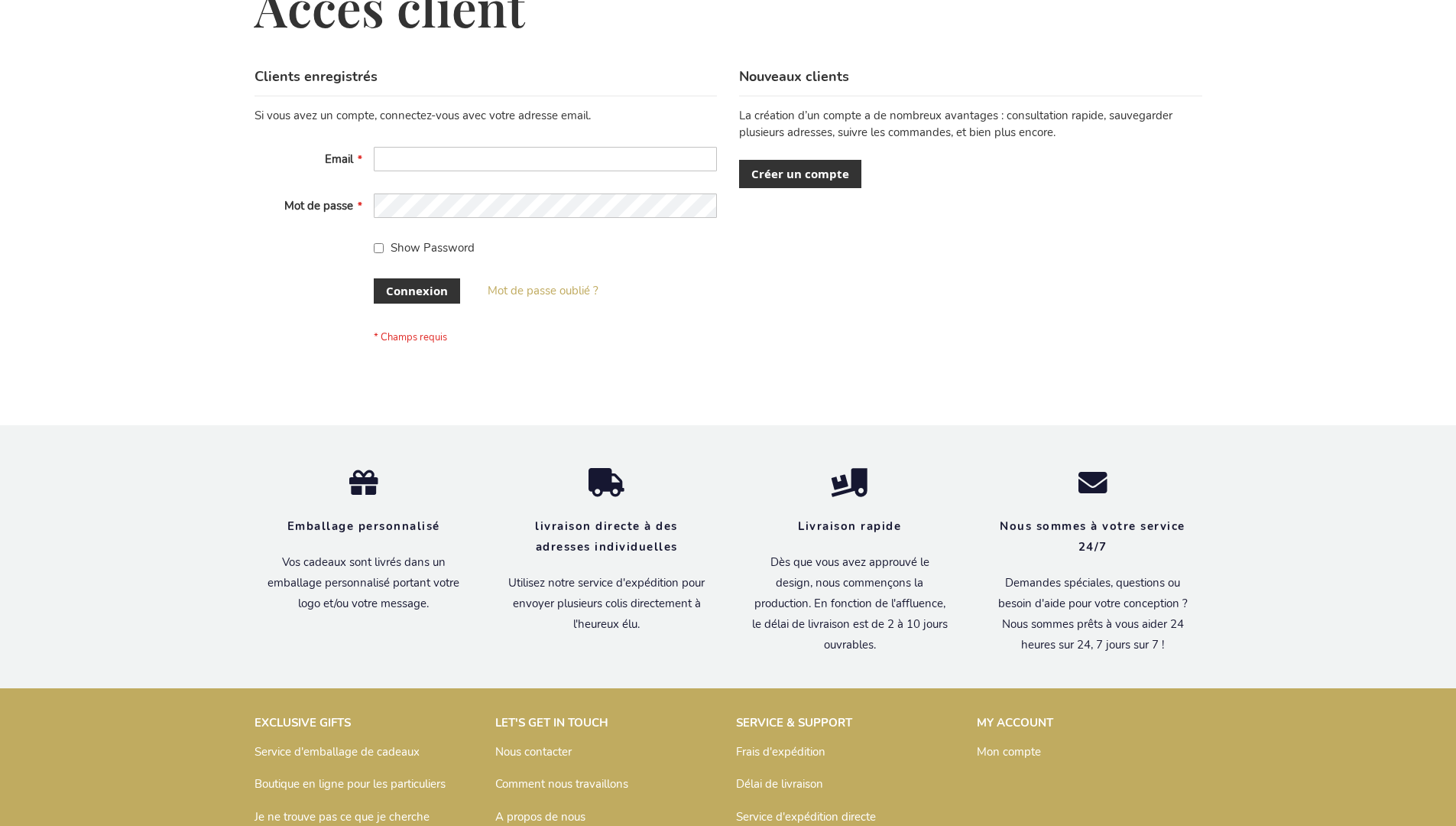
scroll to position [528, 0]
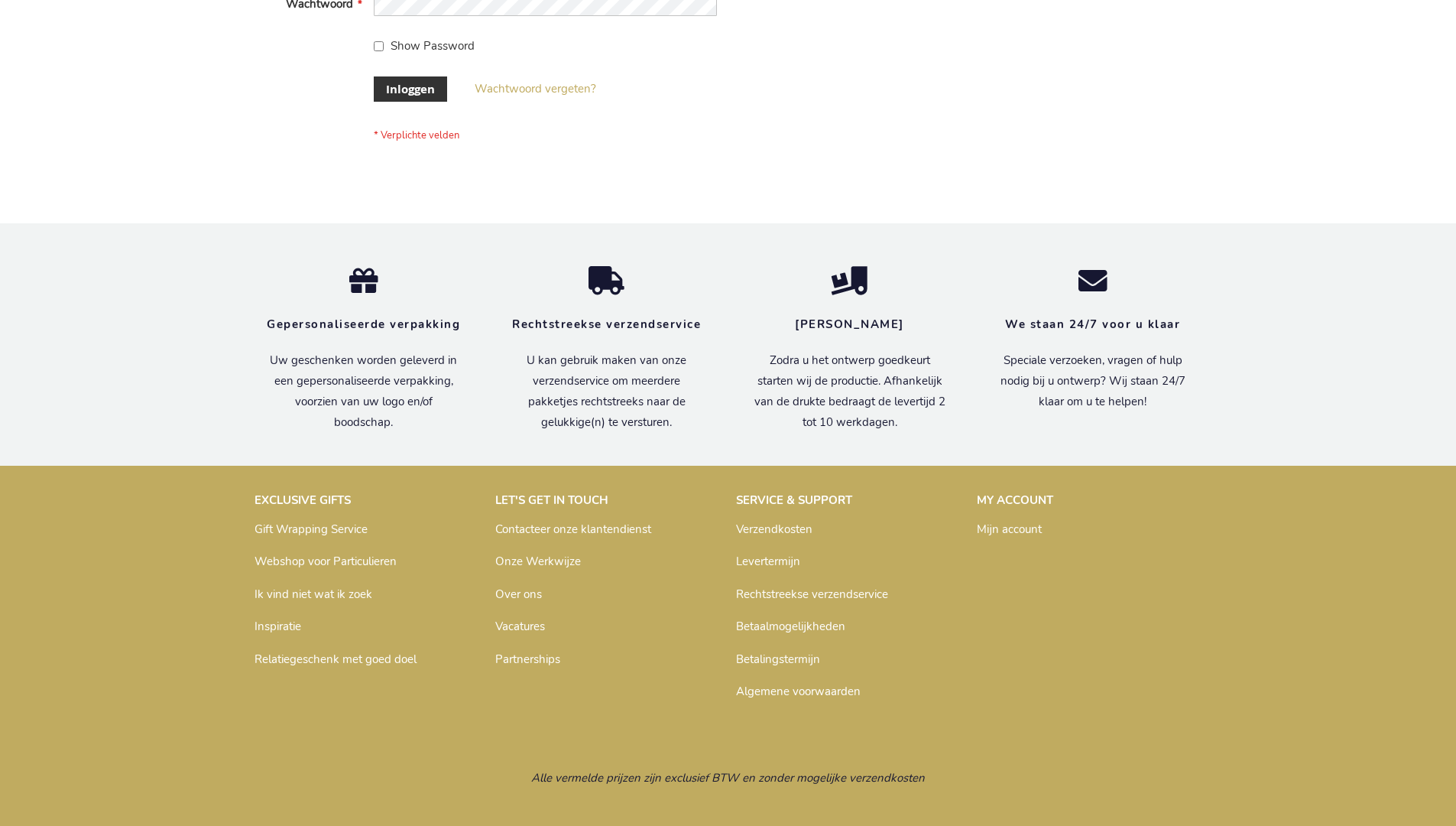
scroll to position [519, 0]
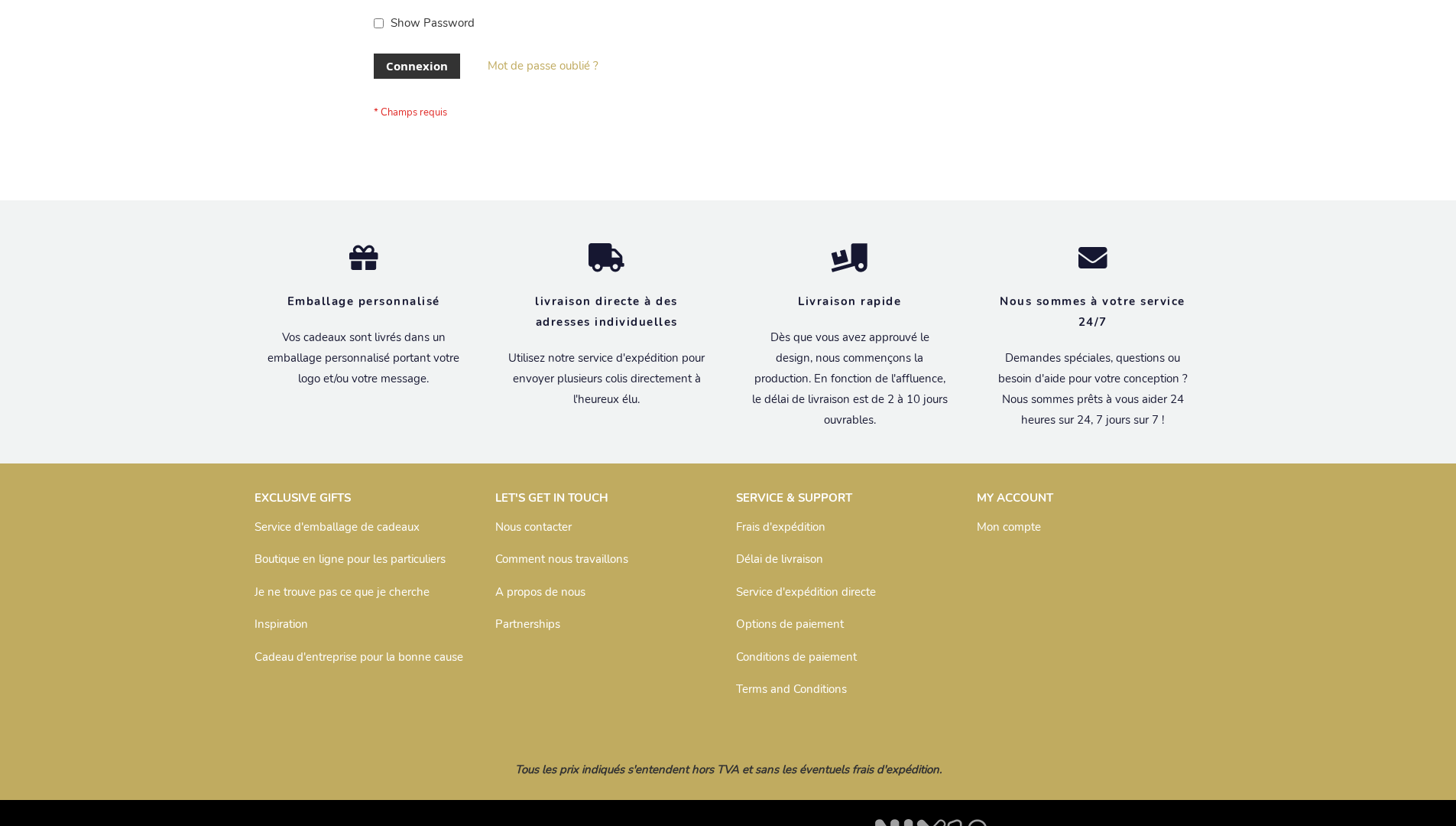
scroll to position [528, 0]
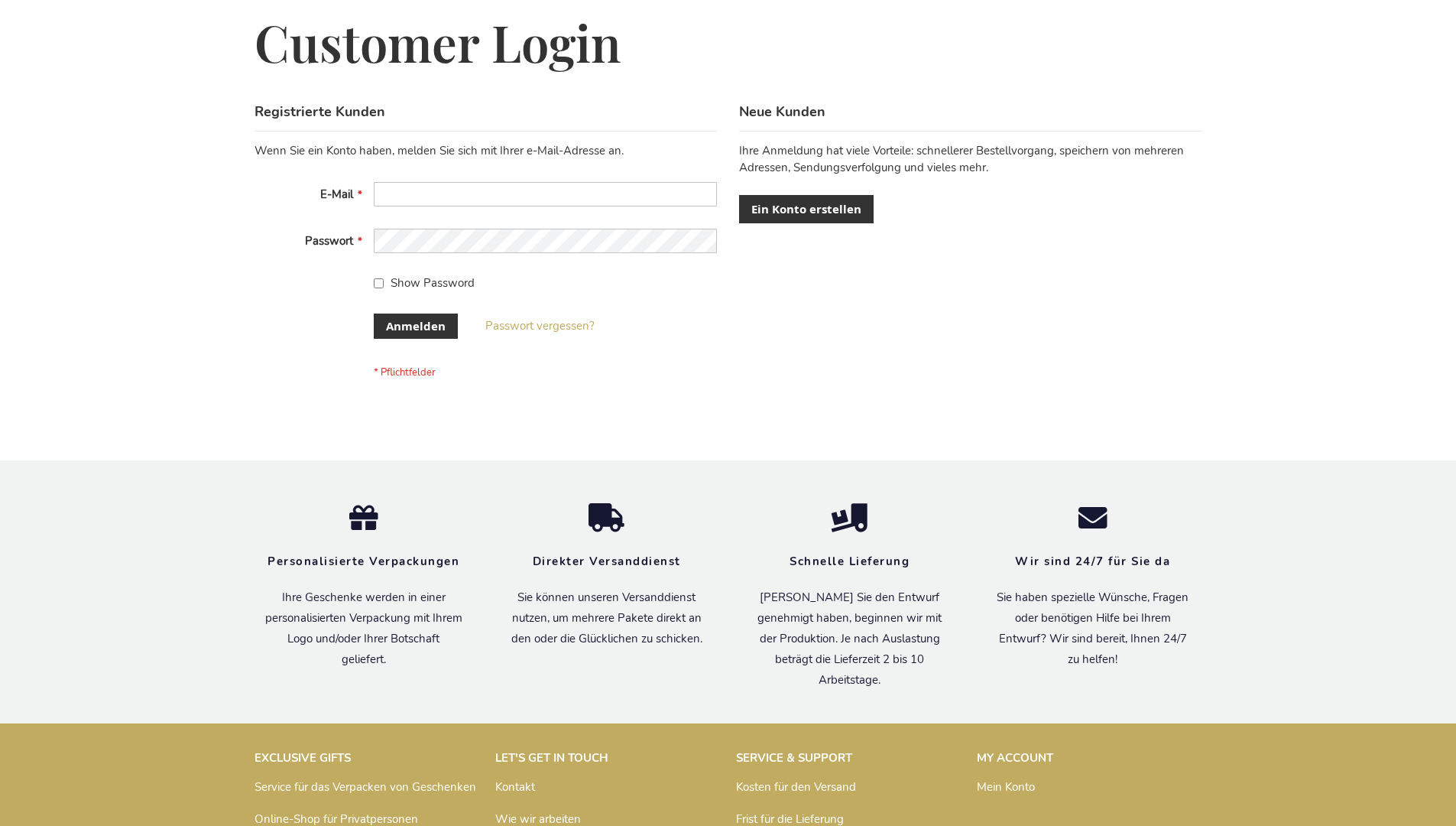
scroll to position [513, 0]
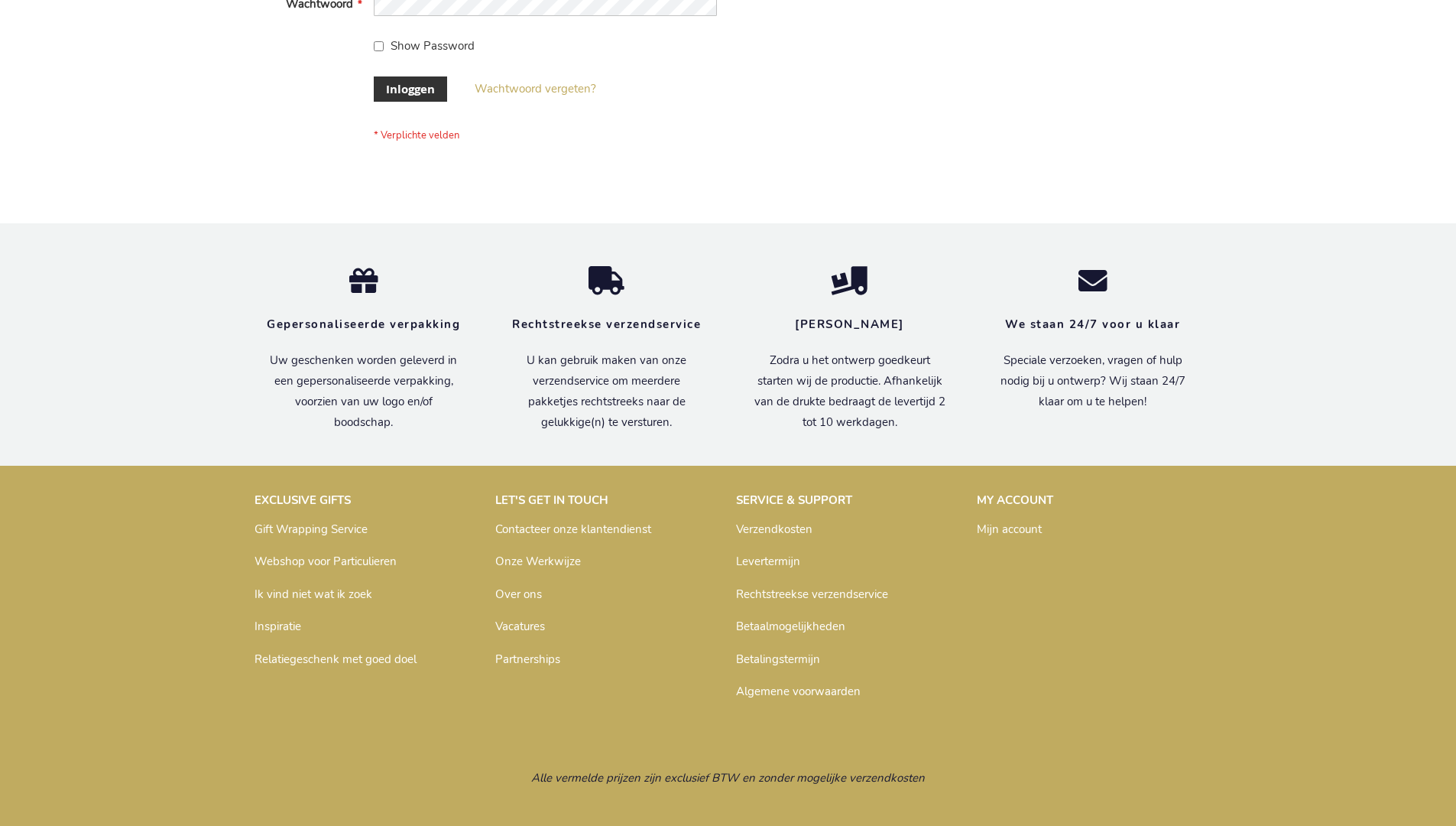
scroll to position [519, 0]
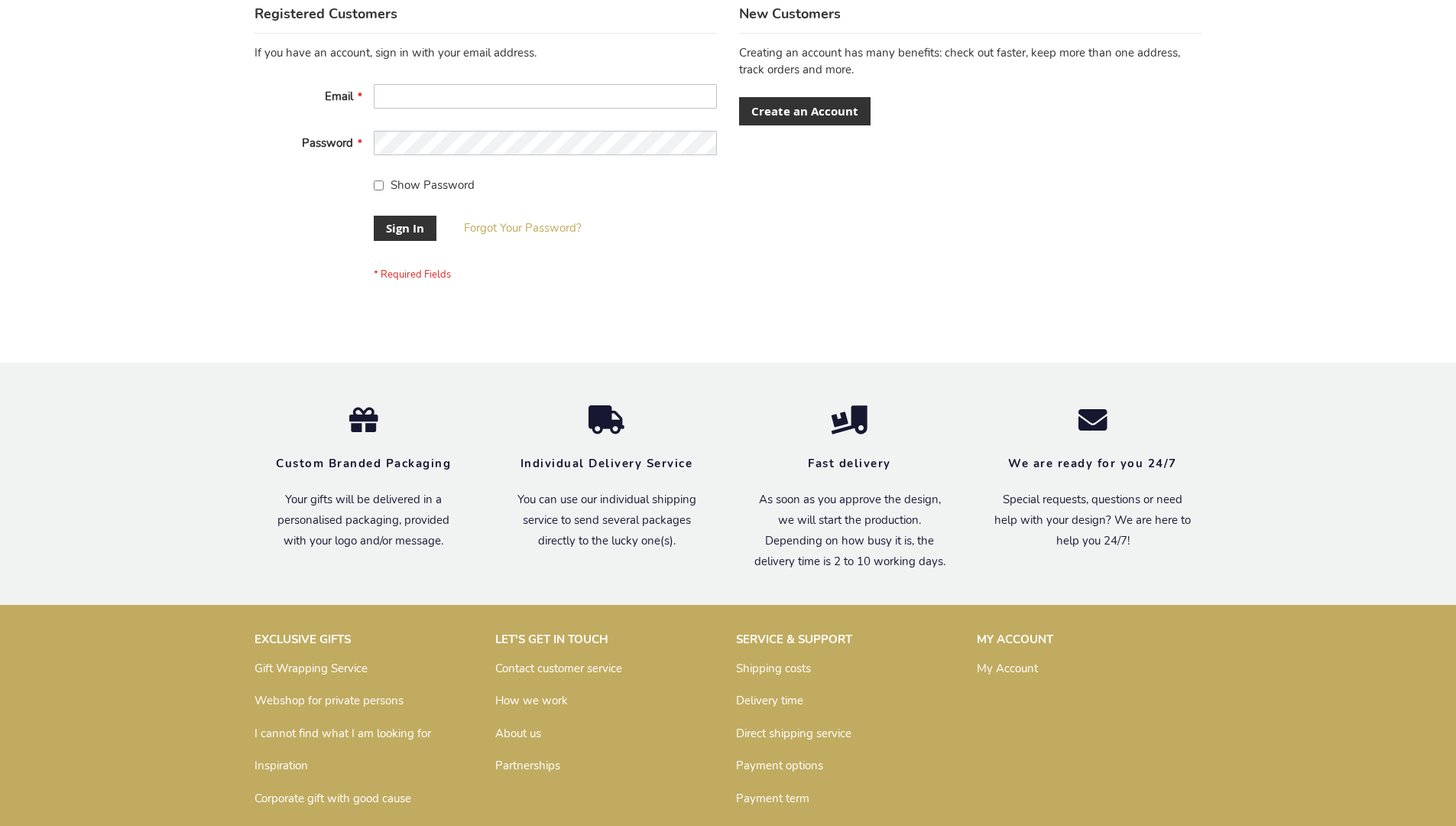
scroll to position [491, 0]
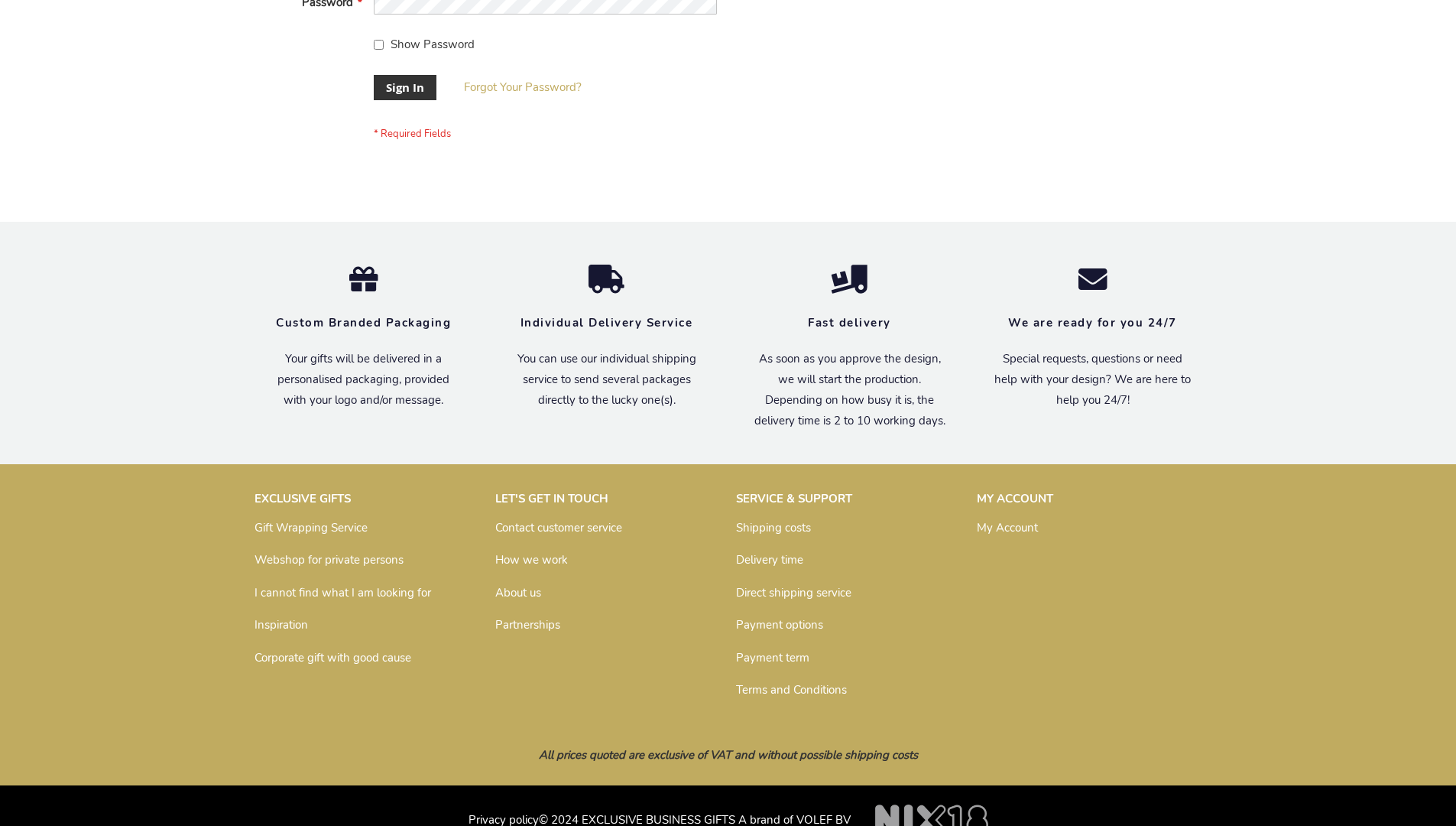
scroll to position [491, 0]
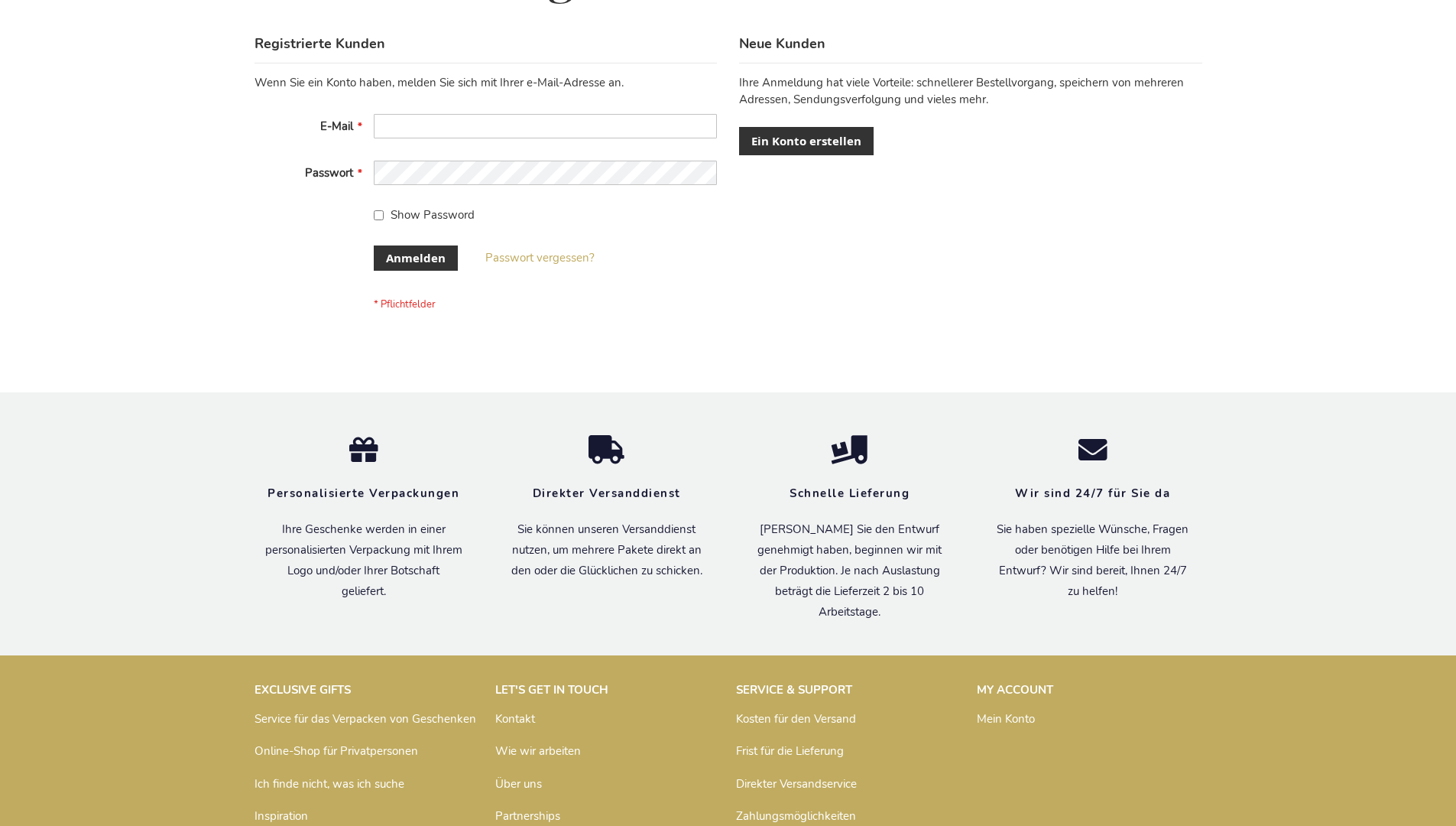
scroll to position [513, 0]
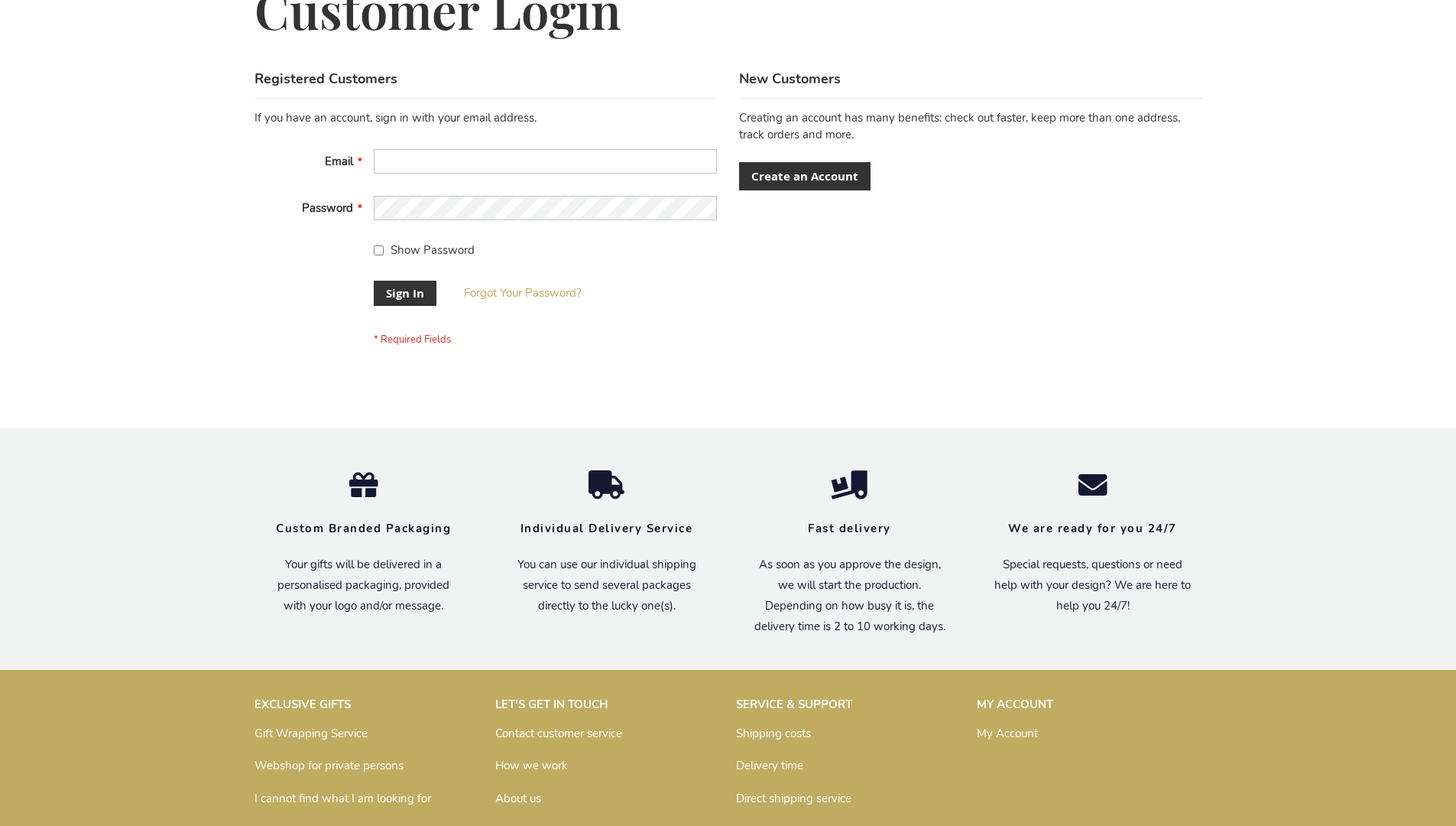
scroll to position [491, 0]
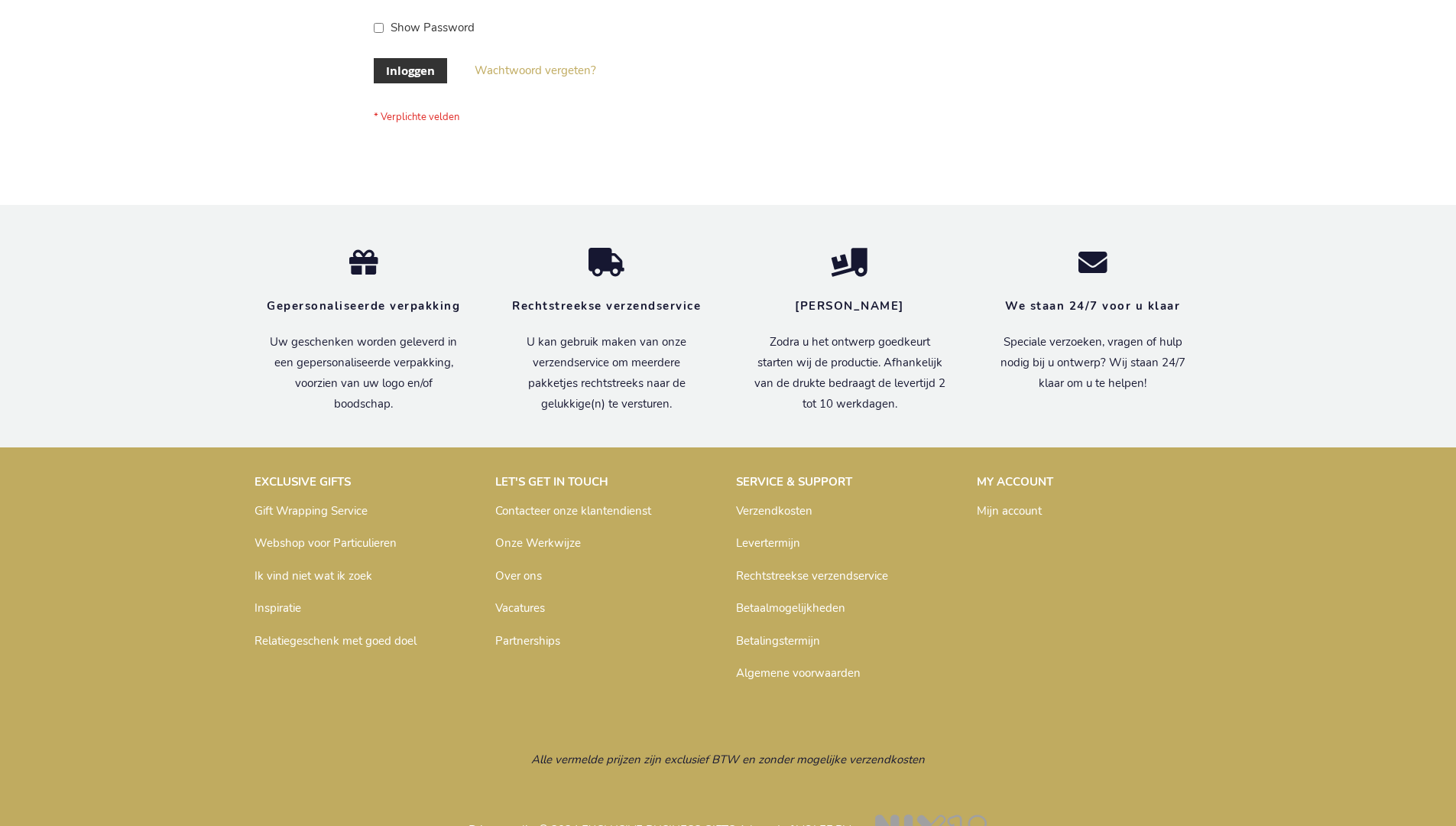
scroll to position [519, 0]
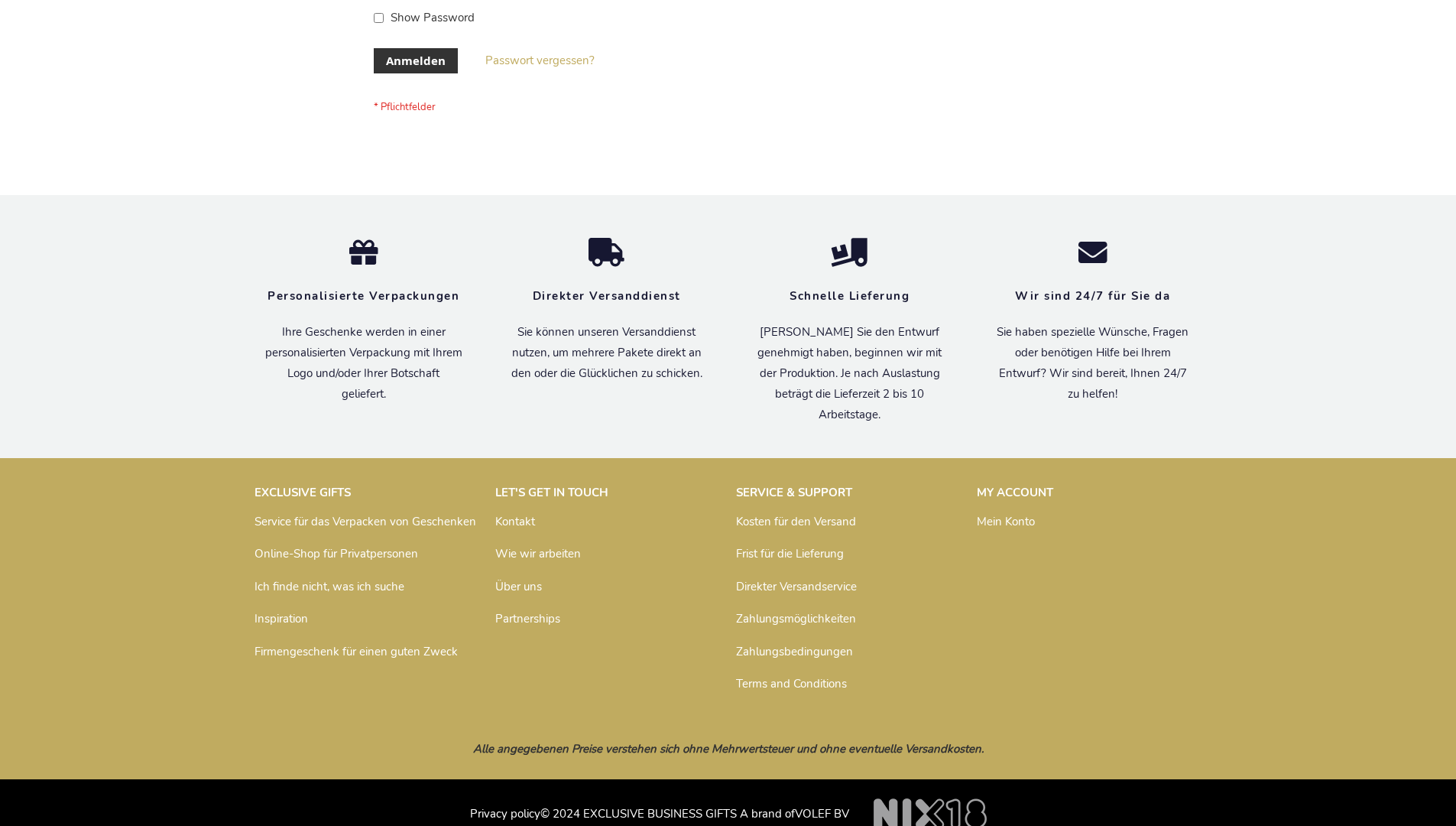
scroll to position [513, 0]
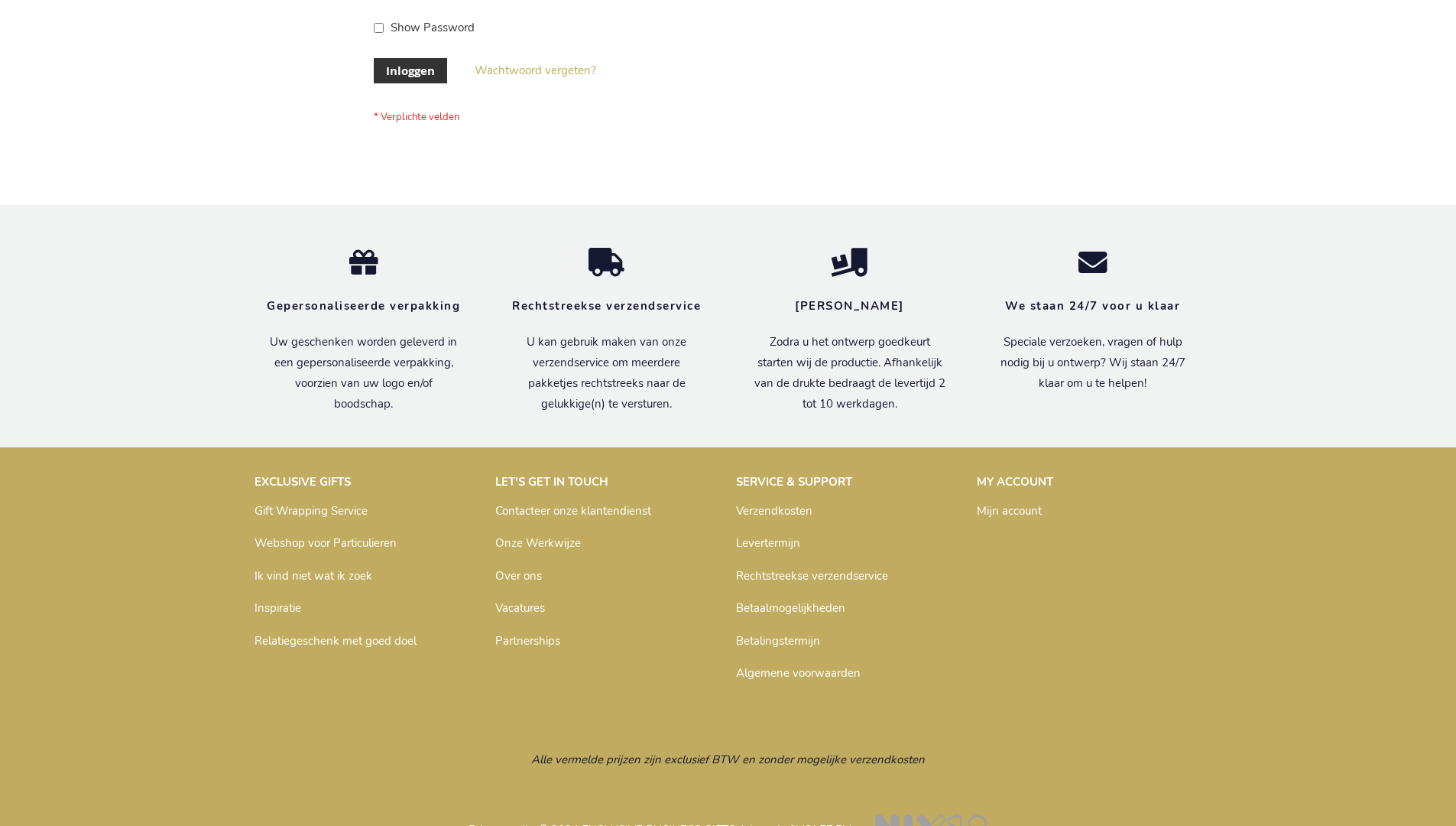
scroll to position [519, 0]
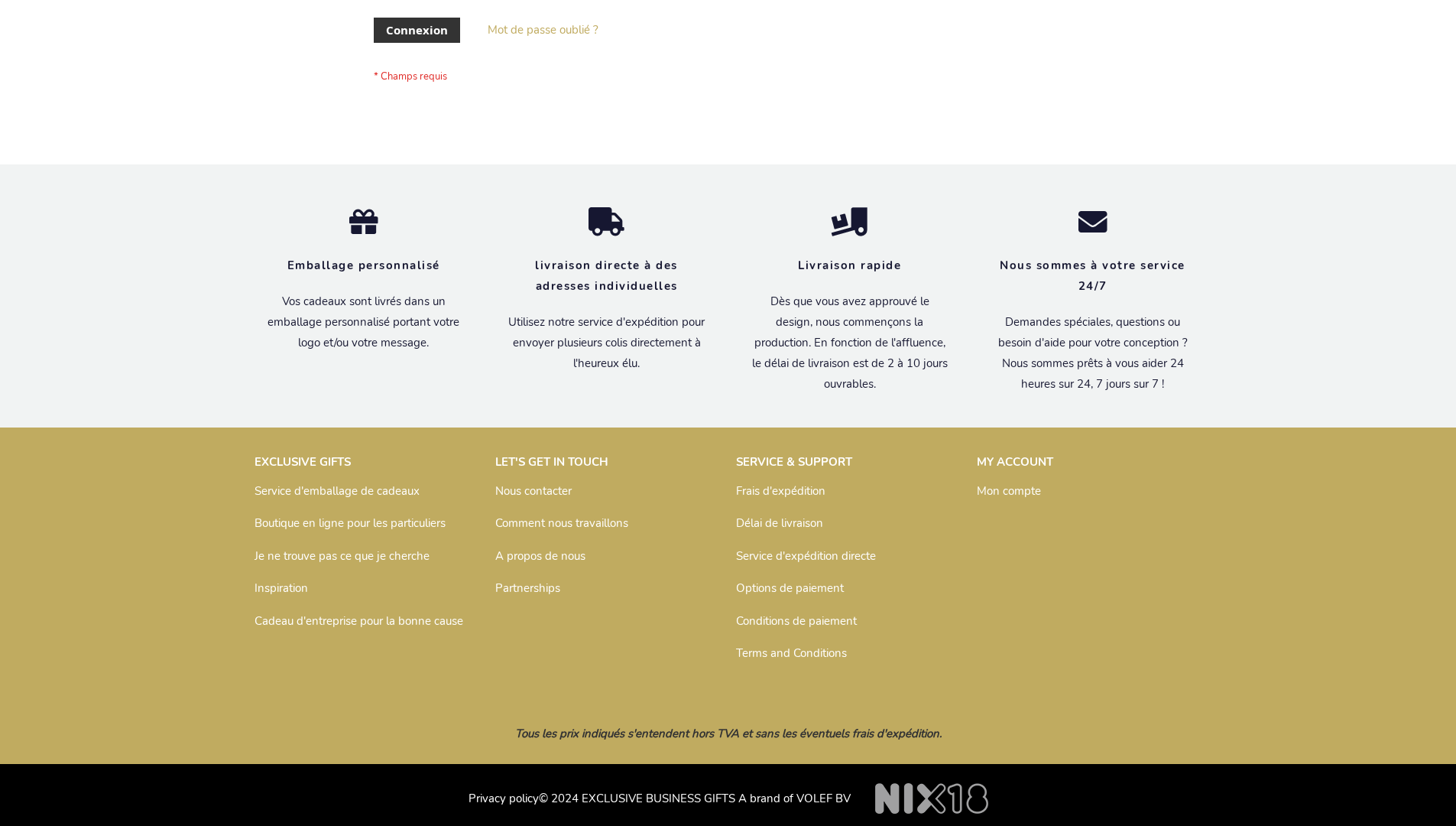
scroll to position [528, 0]
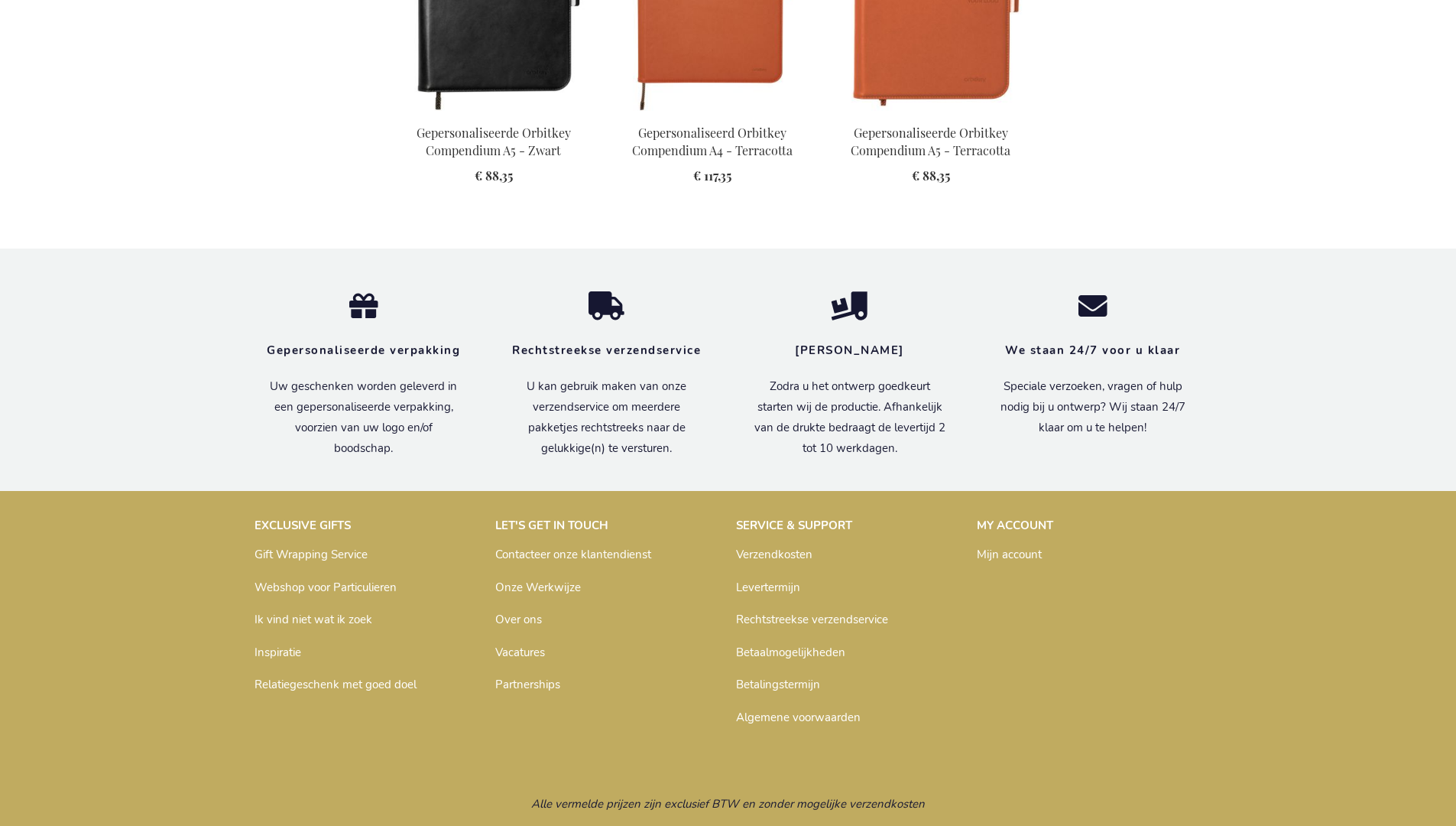
scroll to position [2054, 0]
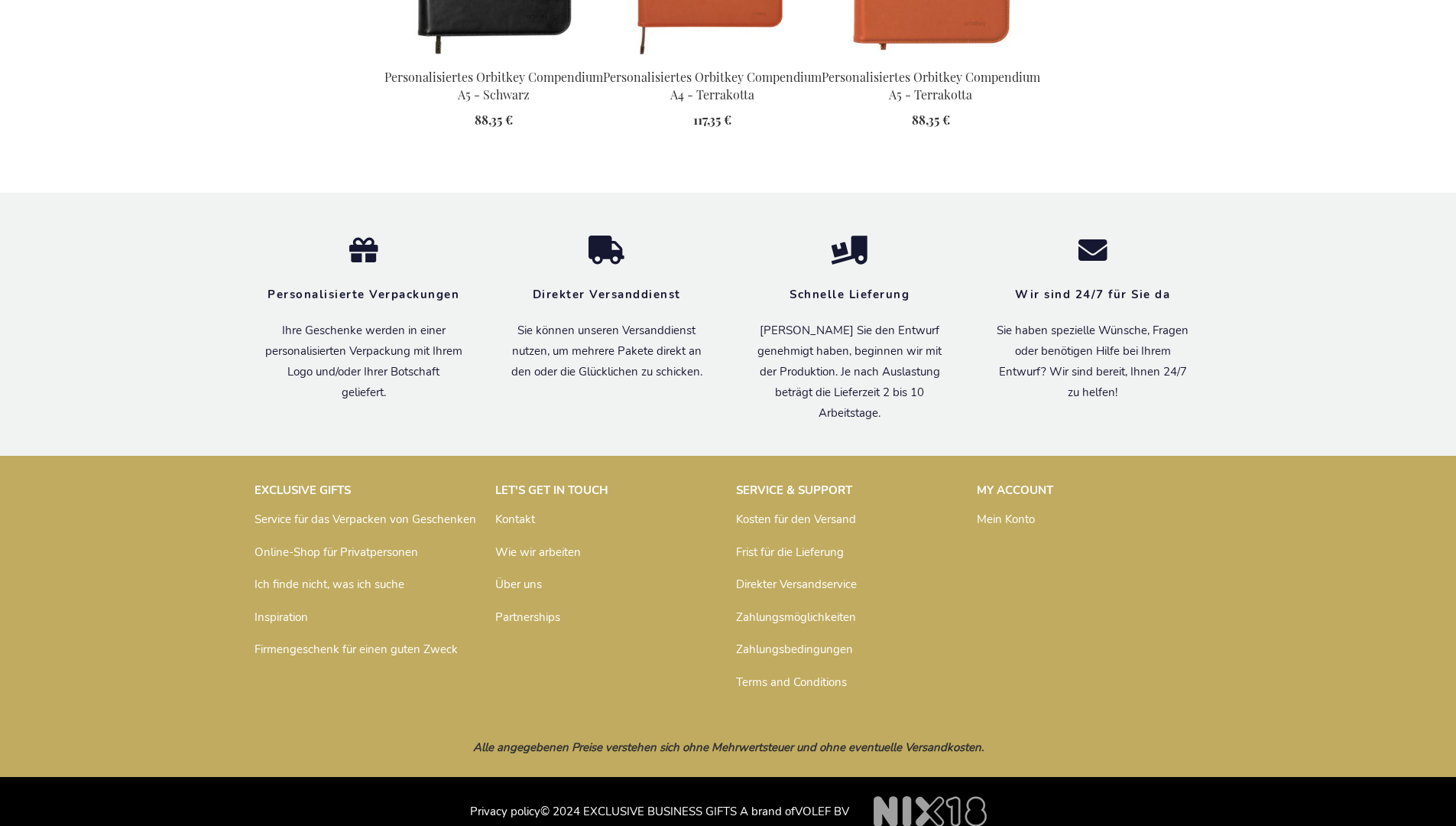
scroll to position [2064, 0]
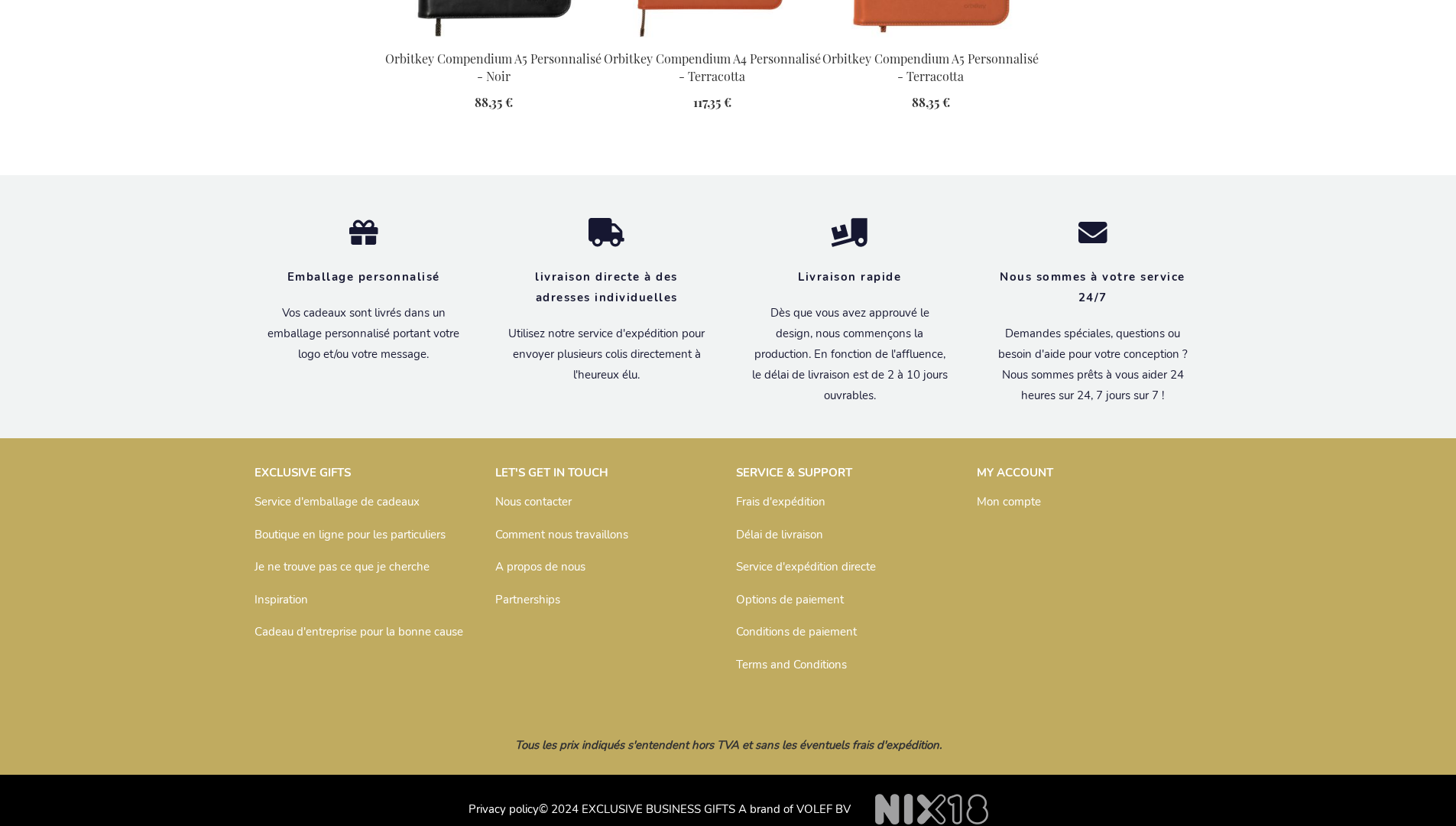
scroll to position [2079, 0]
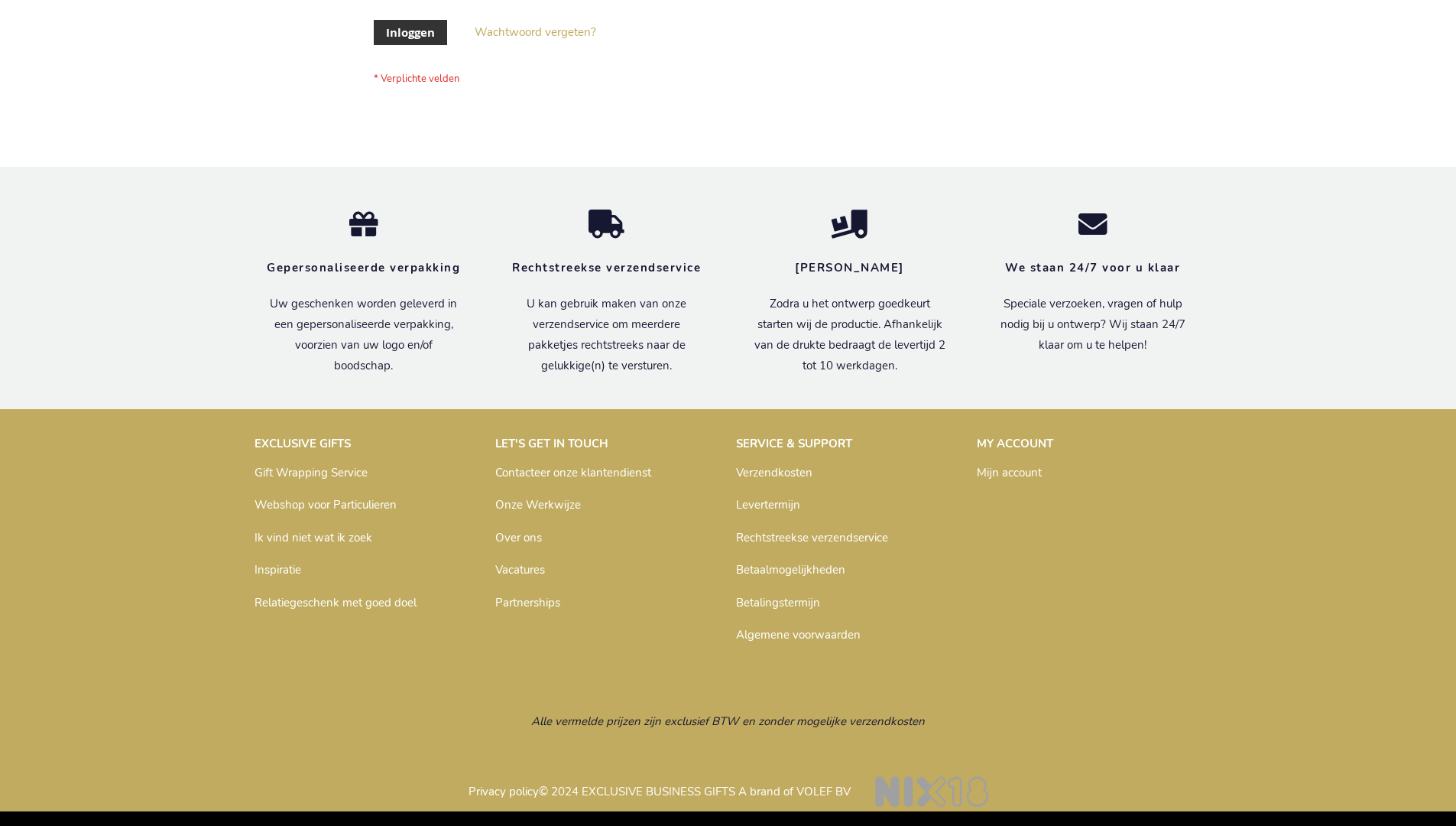
scroll to position [519, 0]
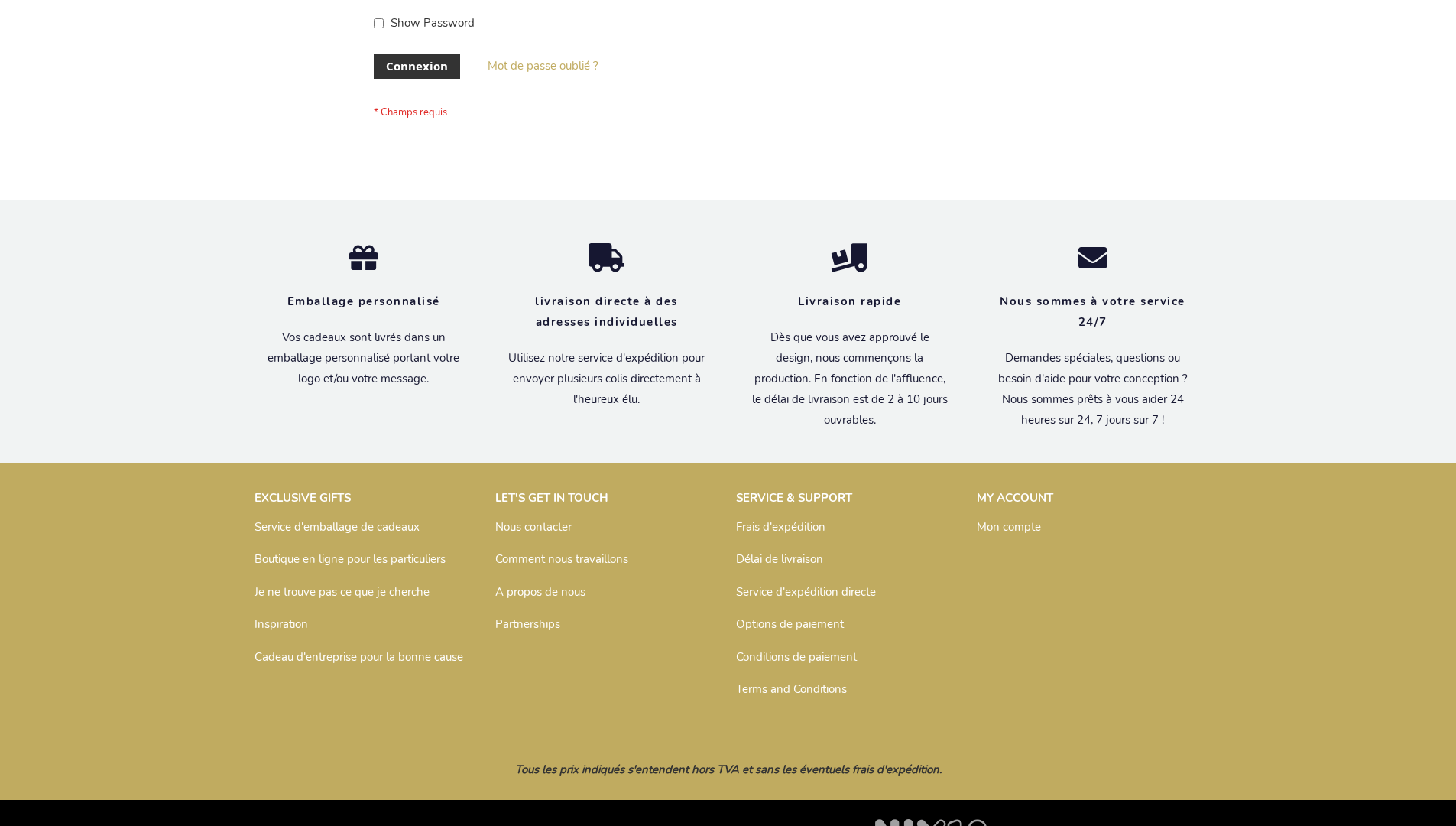
scroll to position [528, 0]
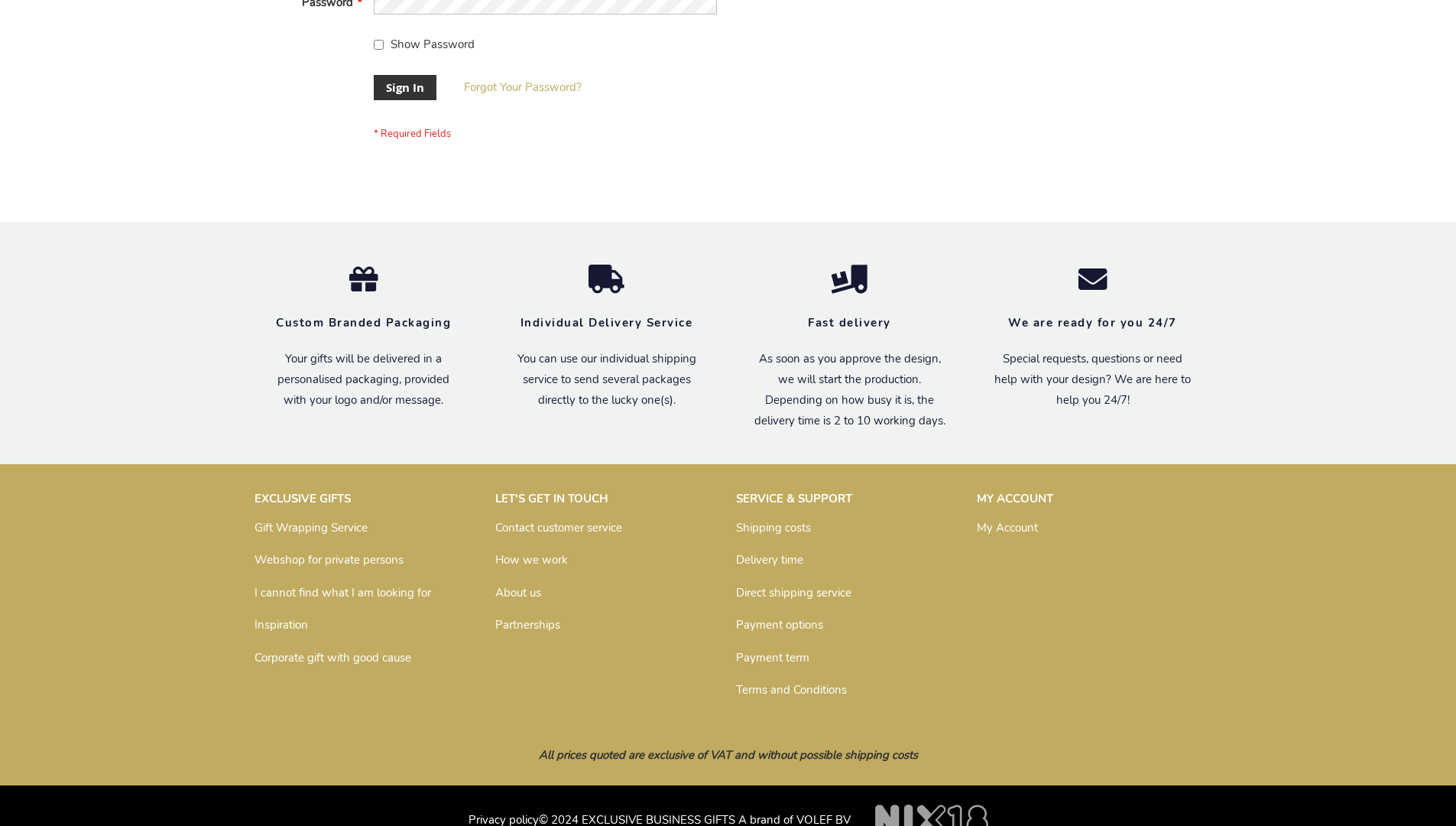
scroll to position [491, 0]
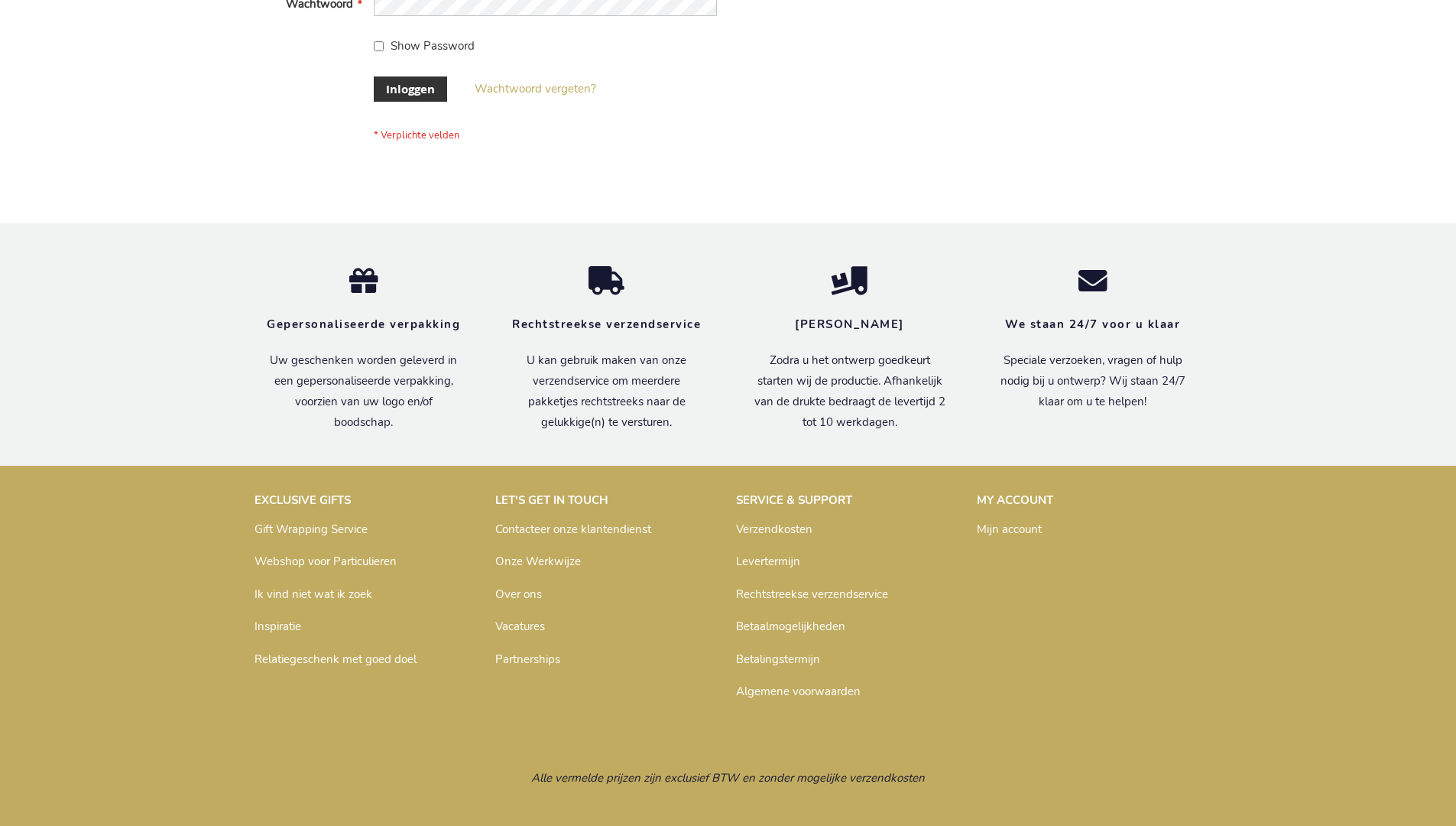
scroll to position [519, 0]
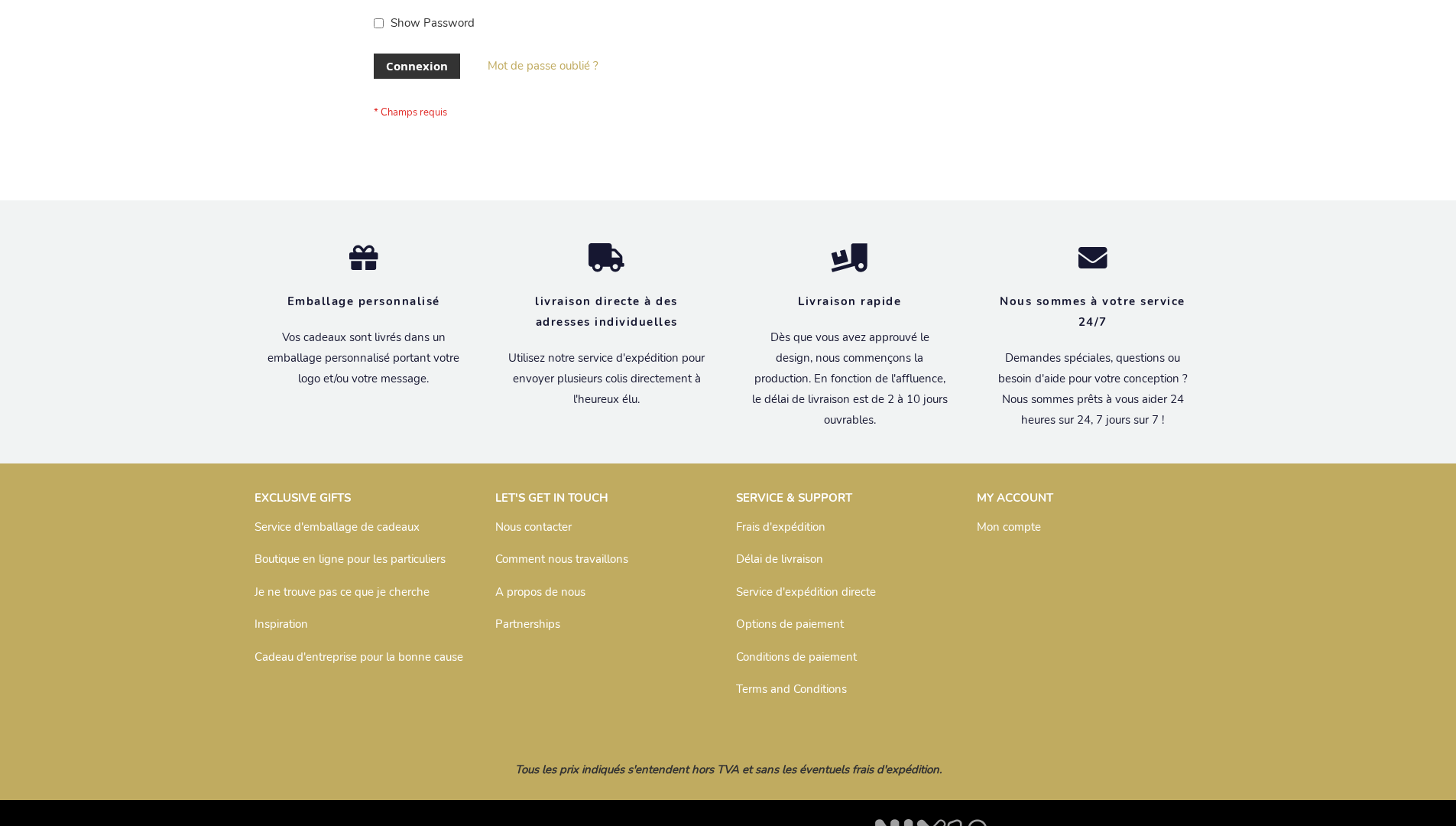
scroll to position [528, 0]
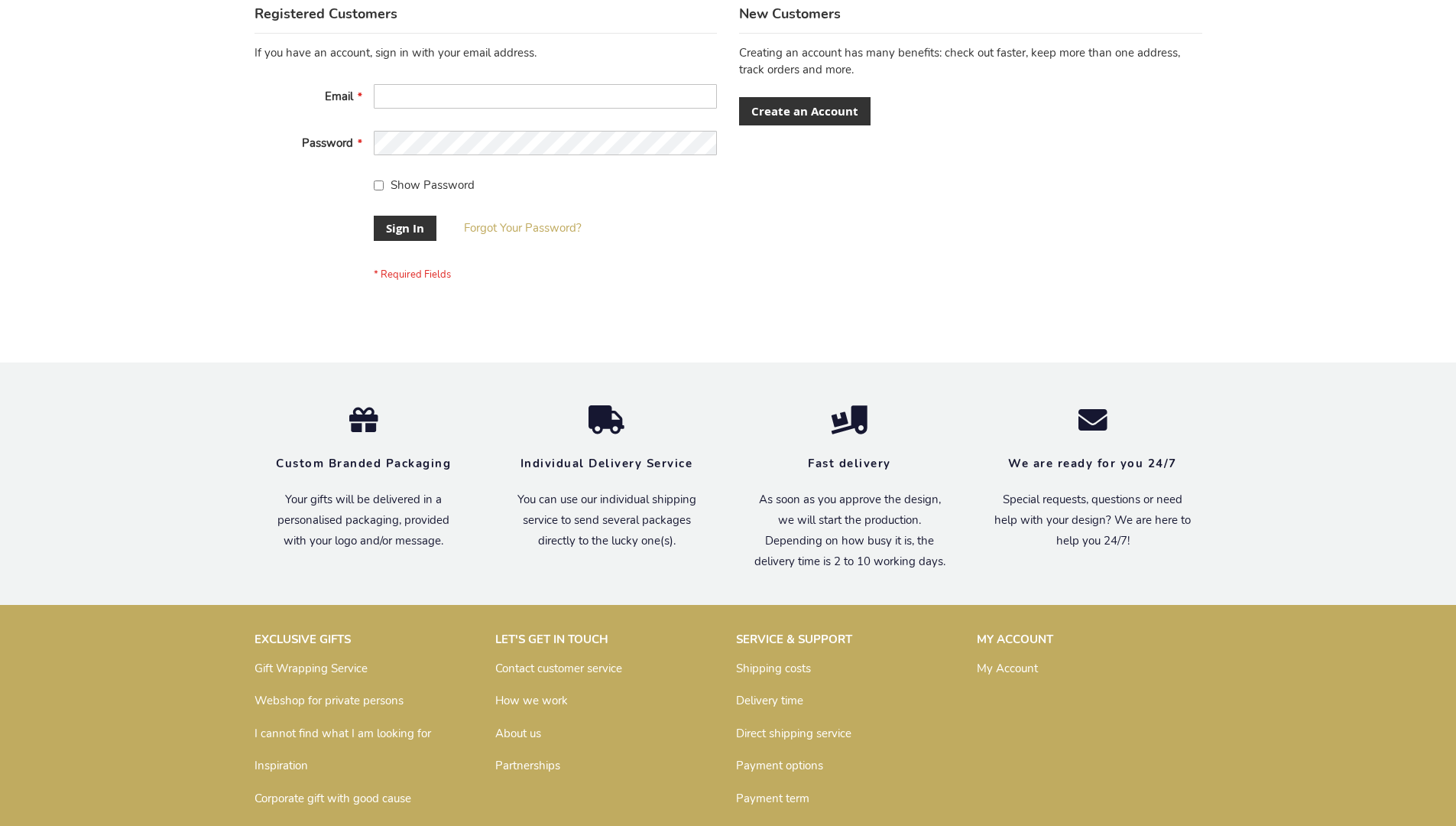
scroll to position [491, 0]
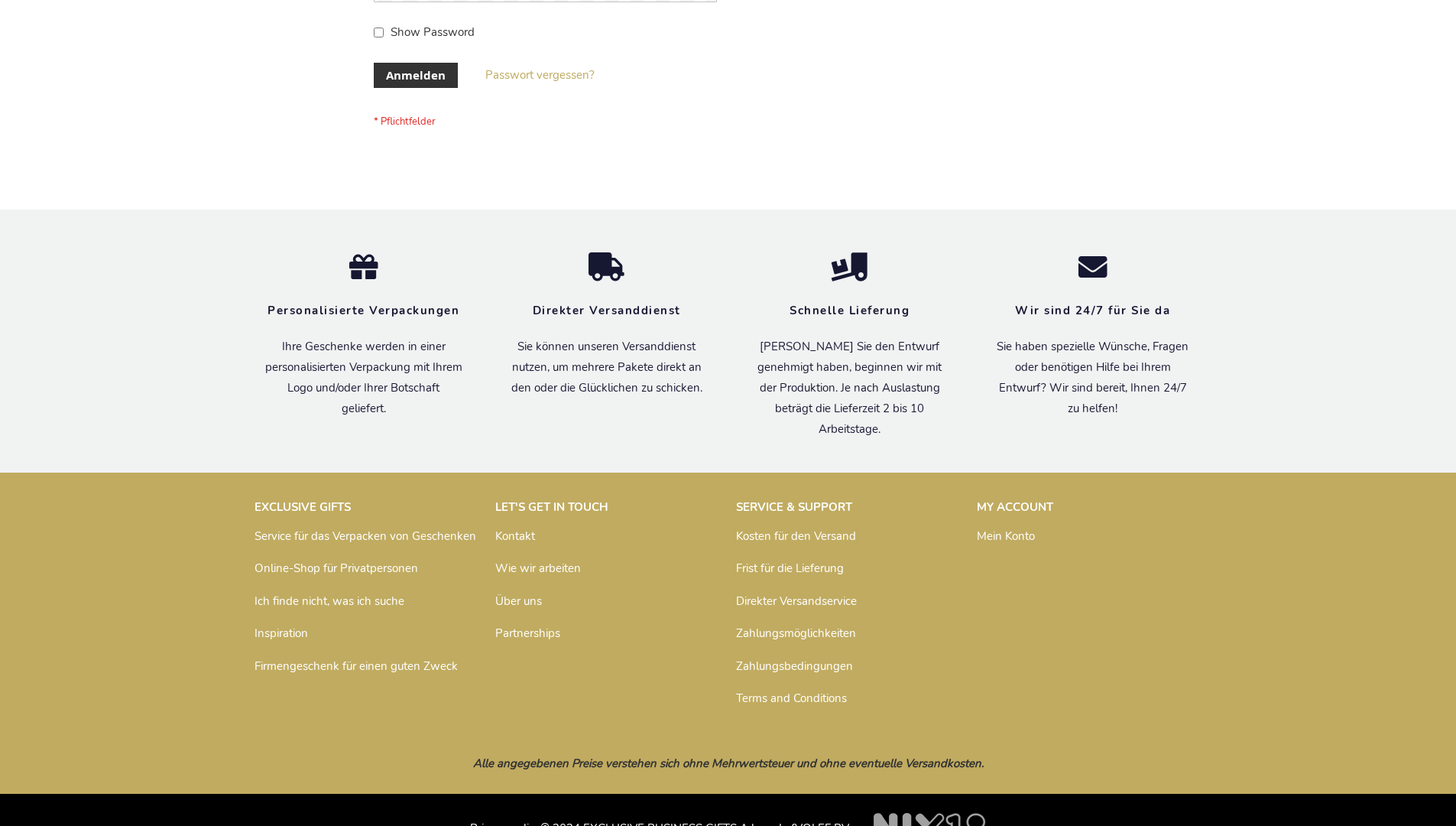
scroll to position [513, 0]
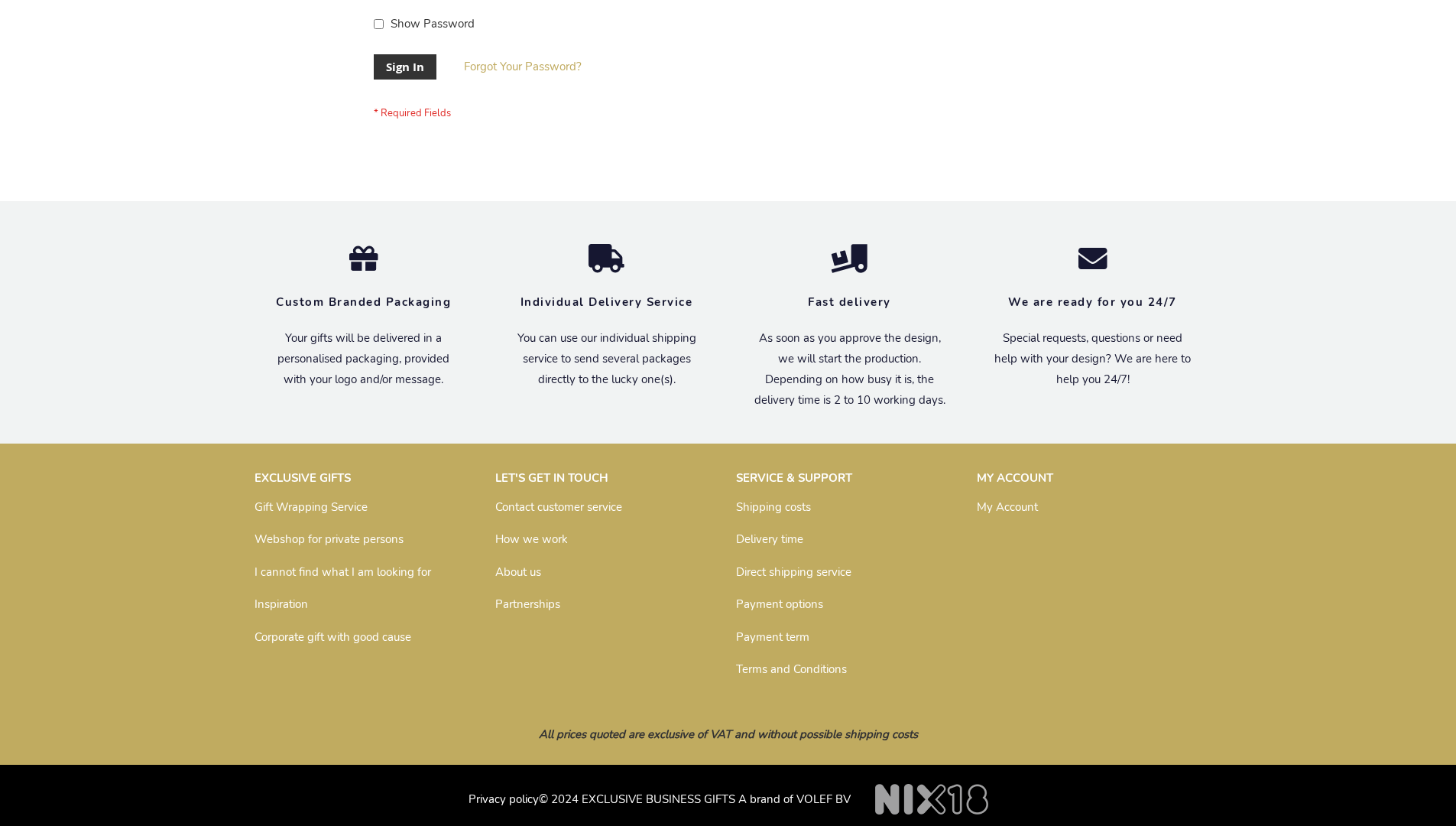
scroll to position [491, 0]
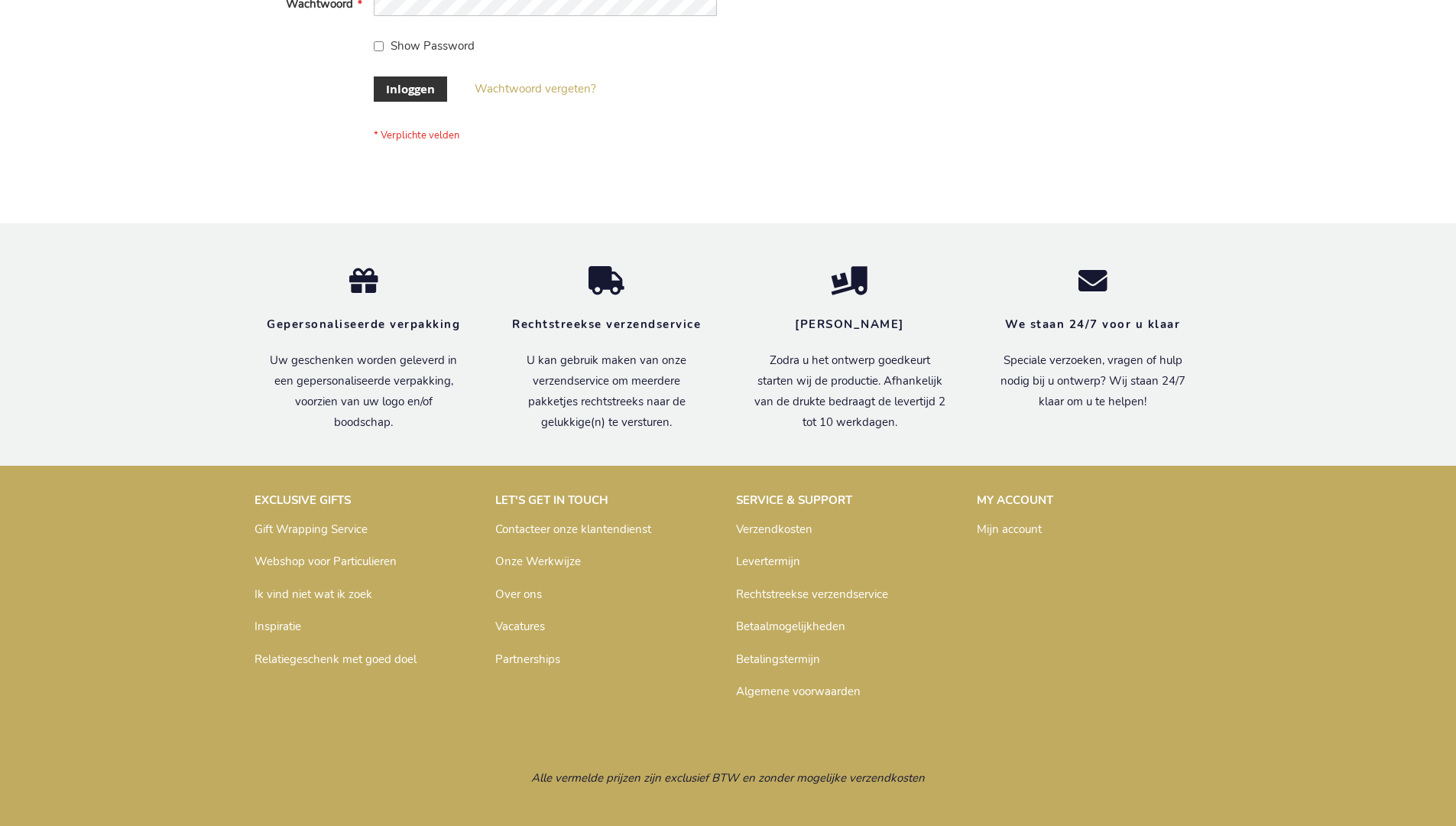
scroll to position [519, 0]
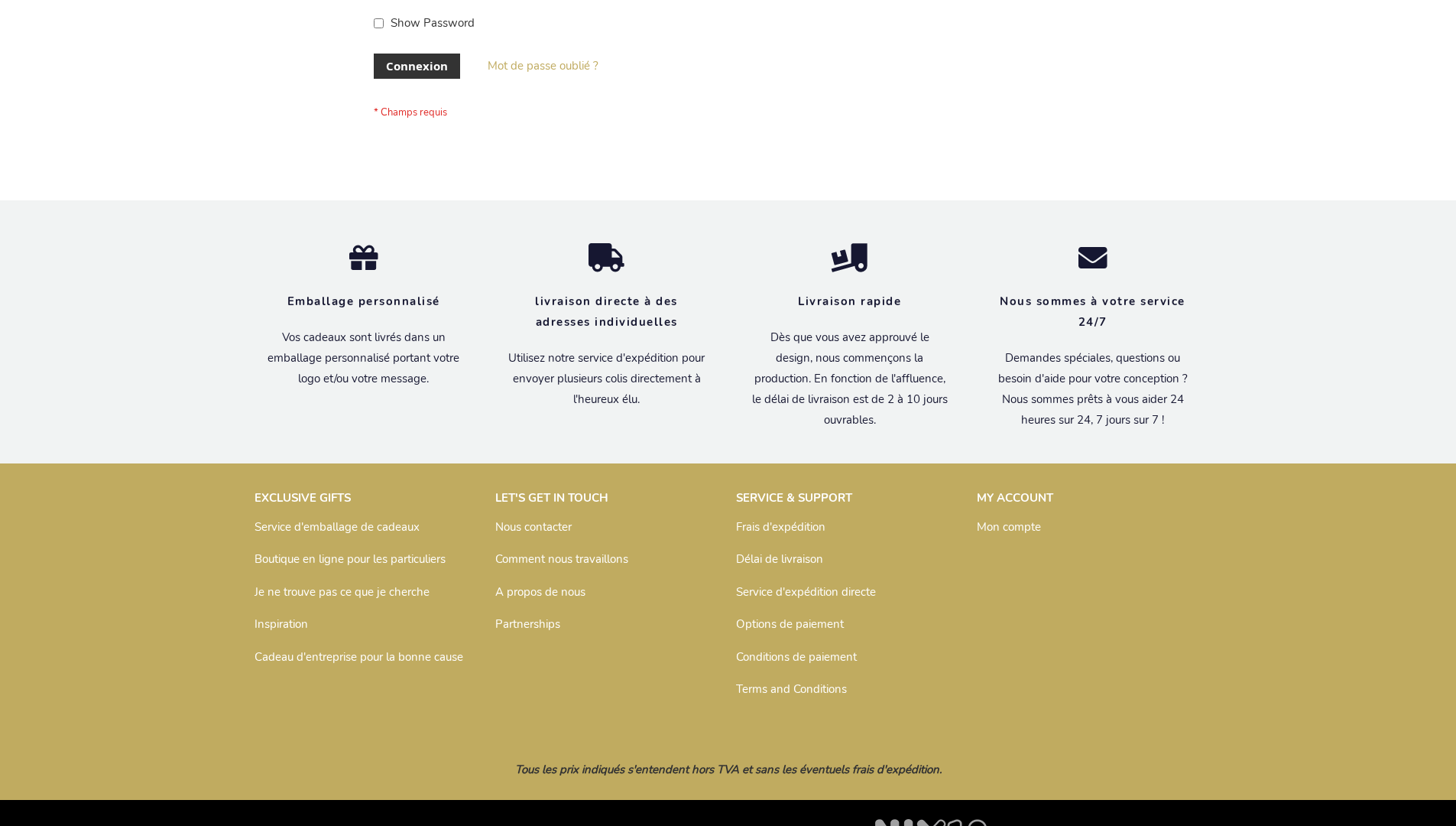
scroll to position [528, 0]
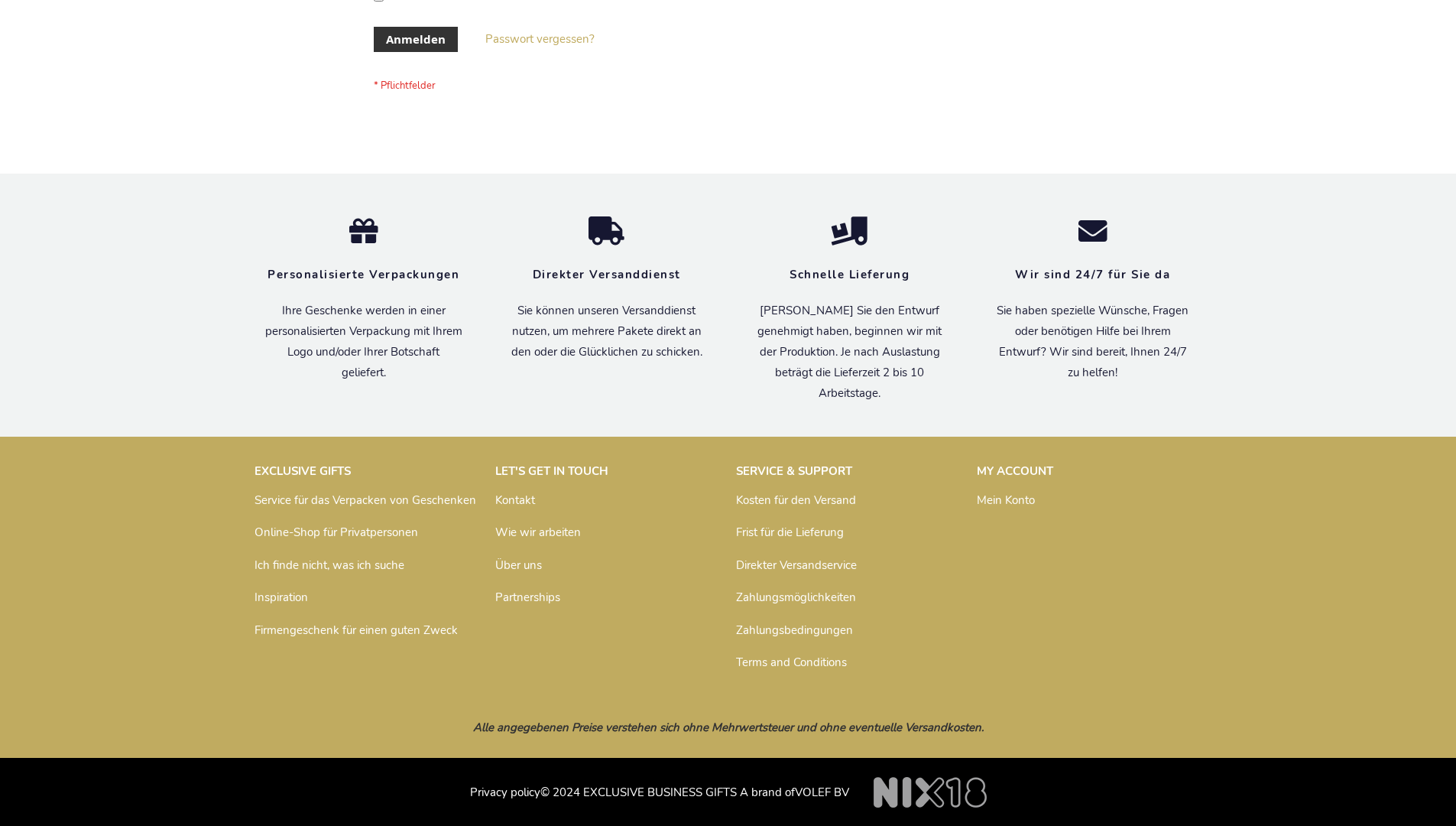
scroll to position [513, 0]
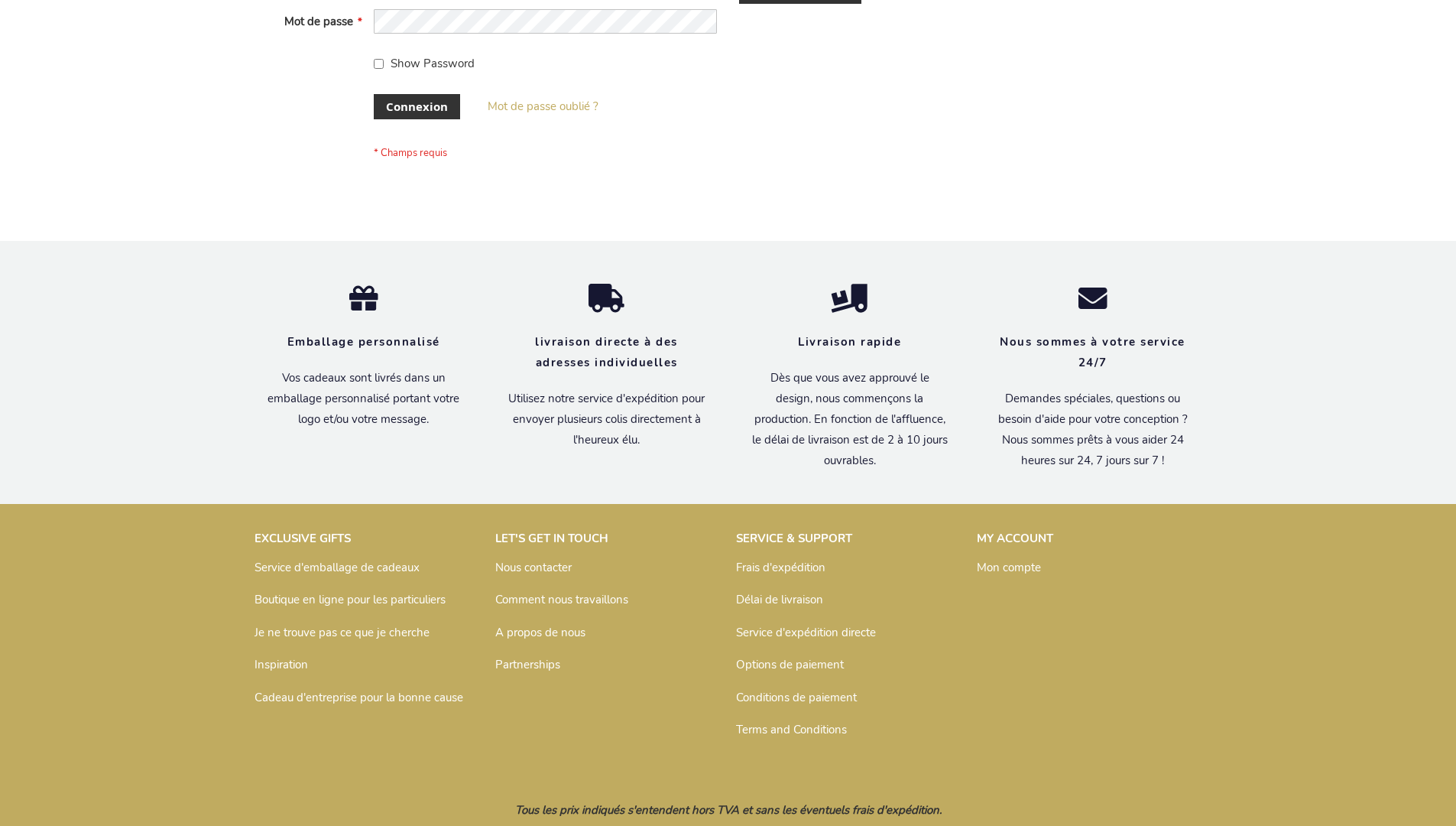
scroll to position [528, 0]
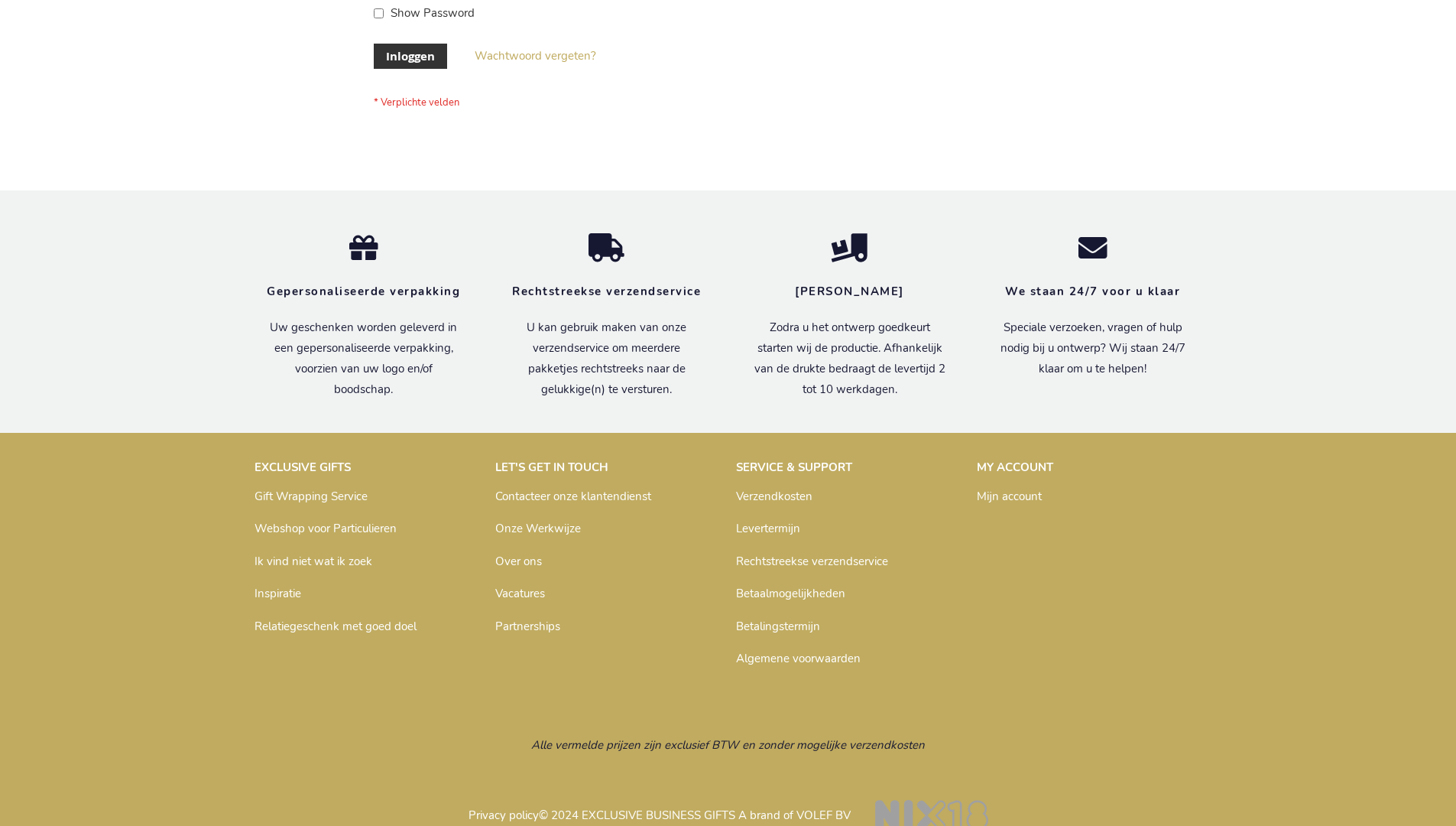
scroll to position [519, 0]
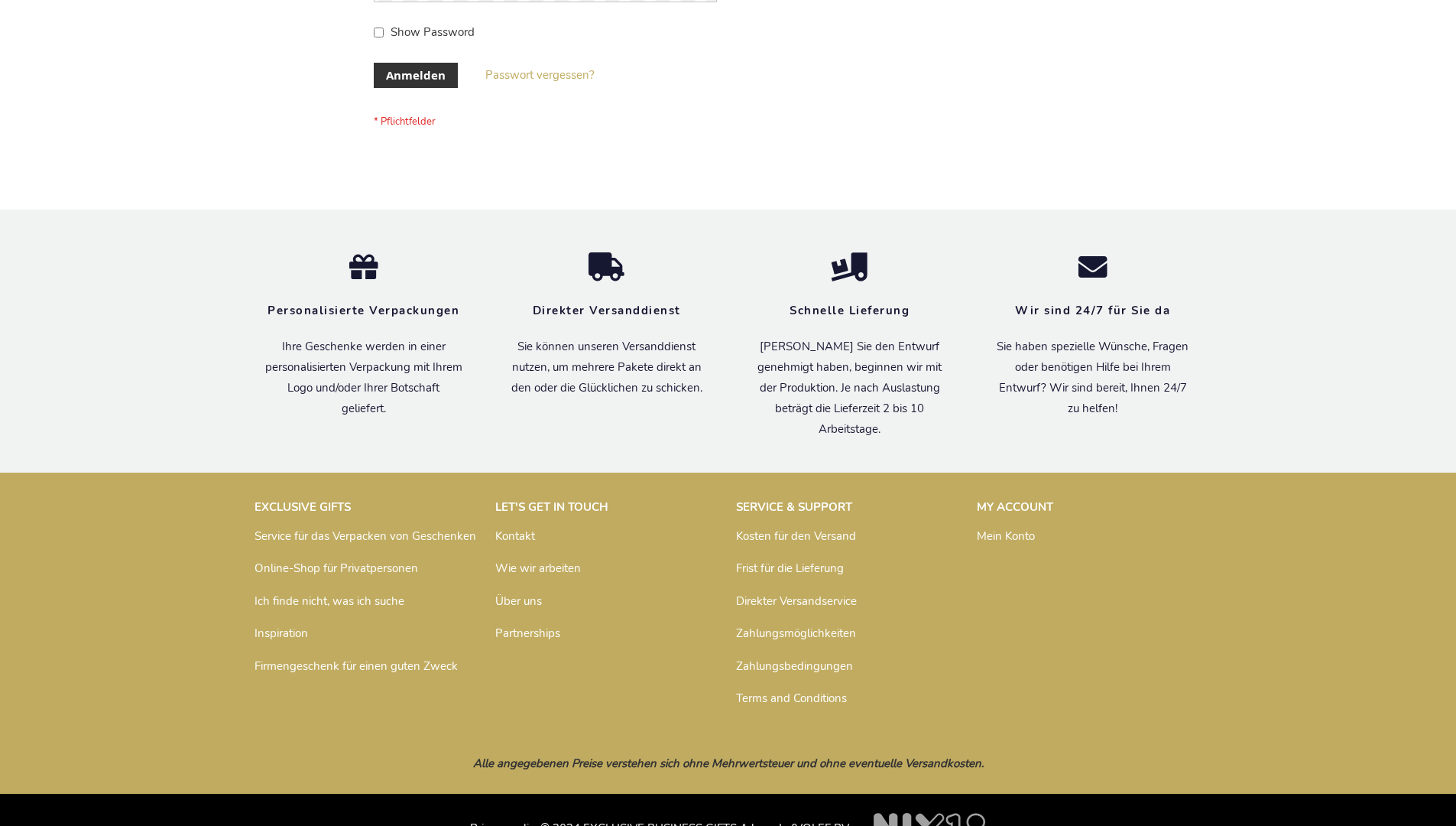
scroll to position [513, 0]
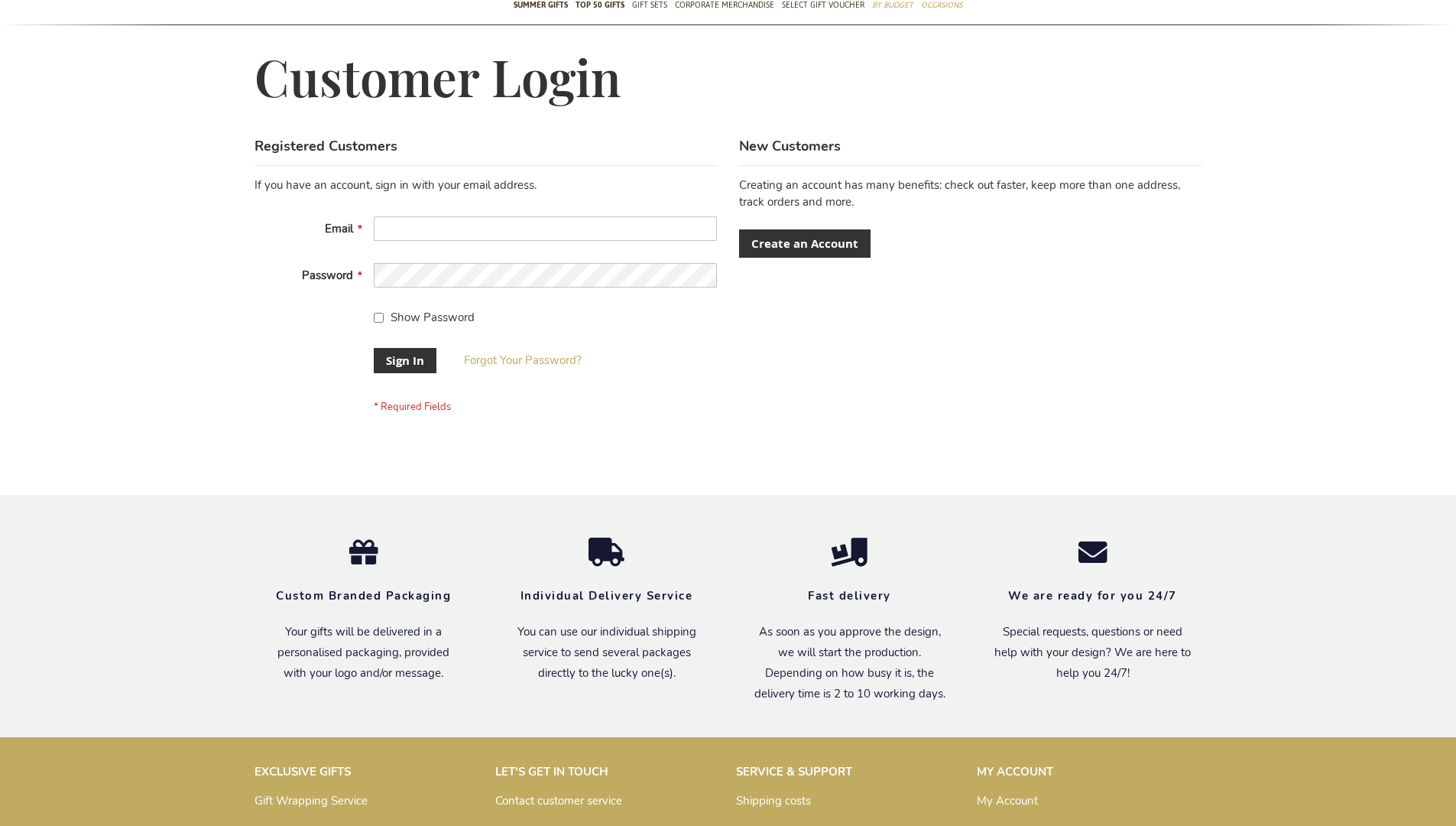
scroll to position [480, 0]
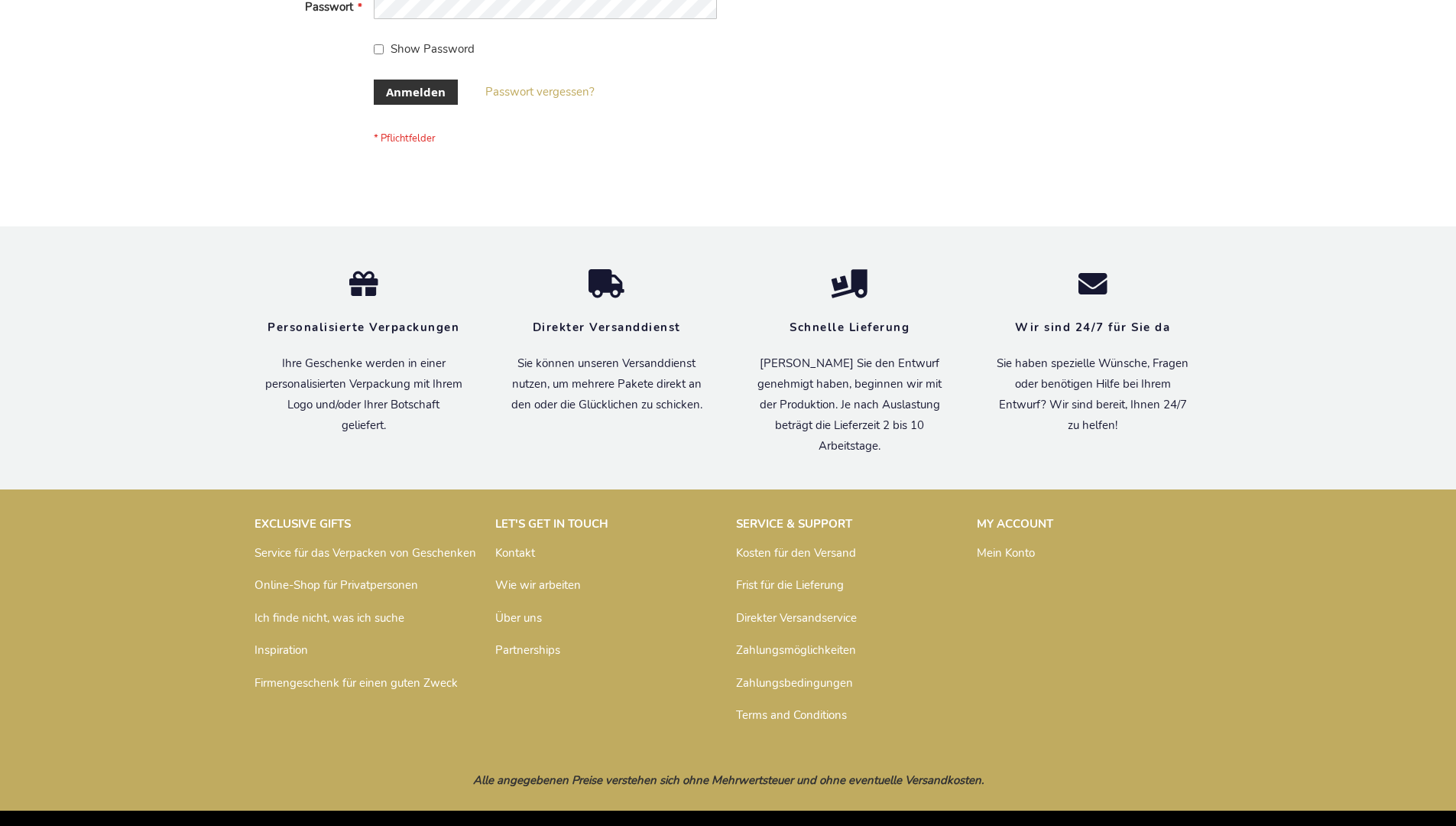
scroll to position [513, 0]
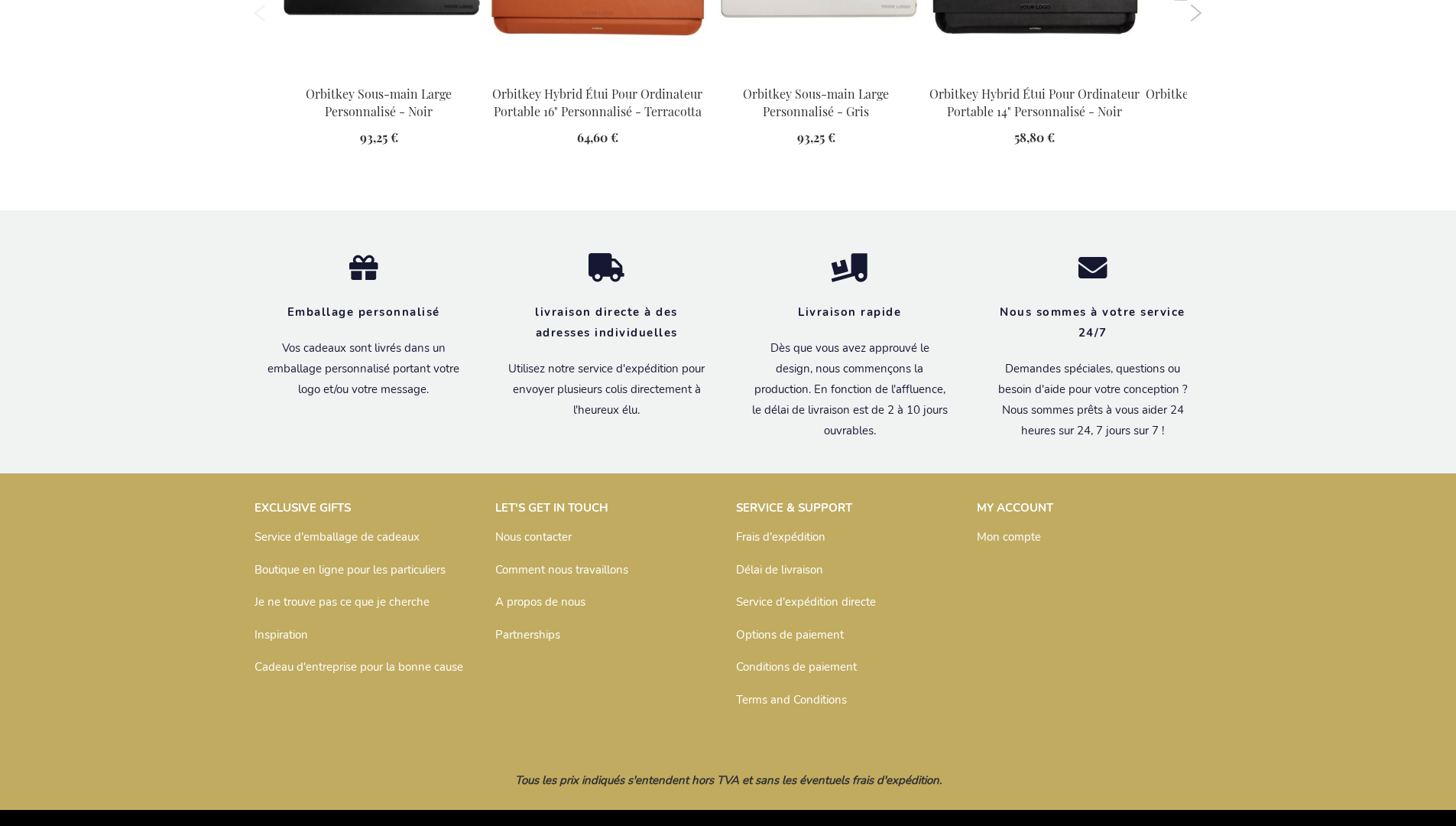
scroll to position [2059, 0]
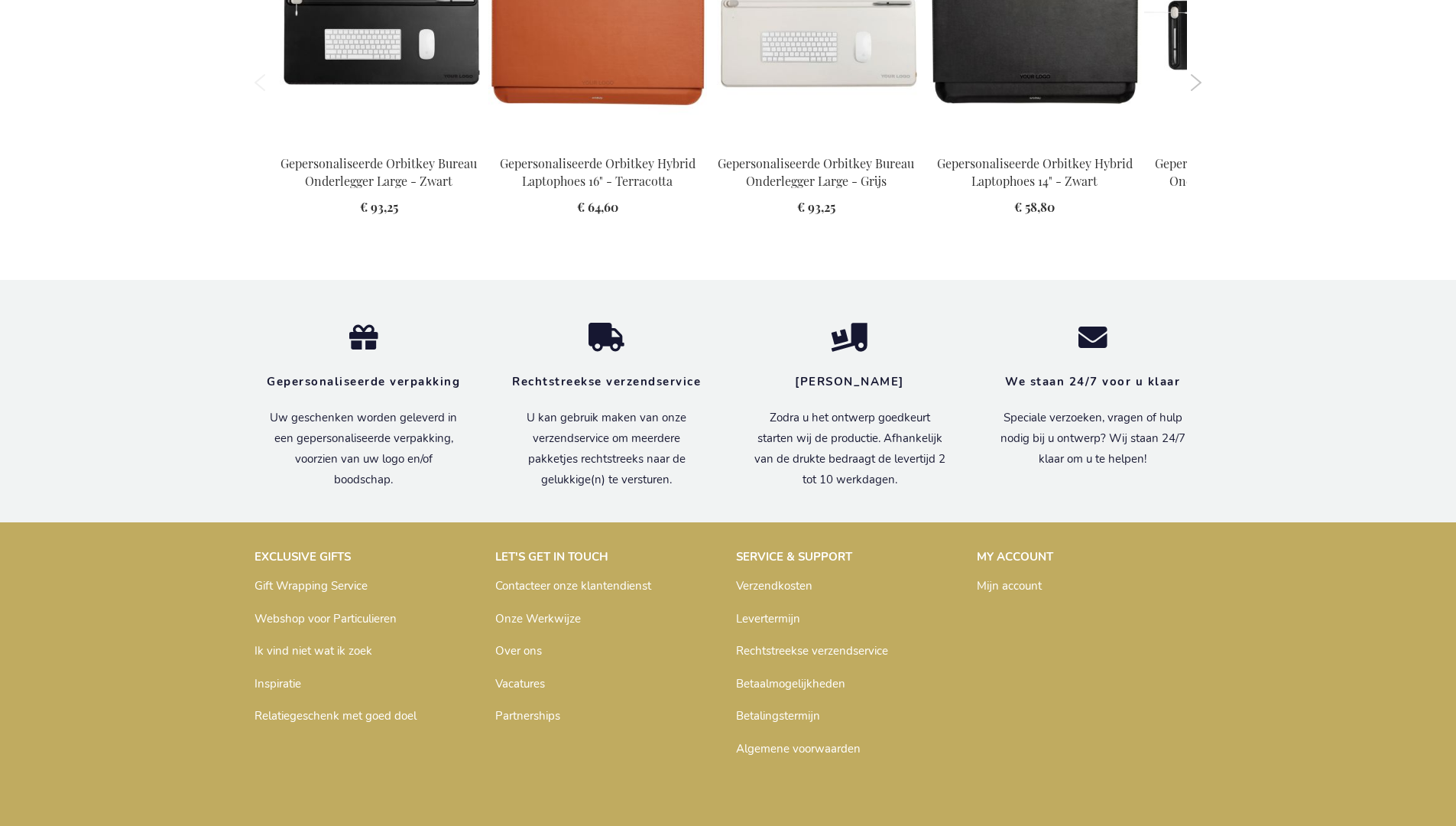
scroll to position [2052, 0]
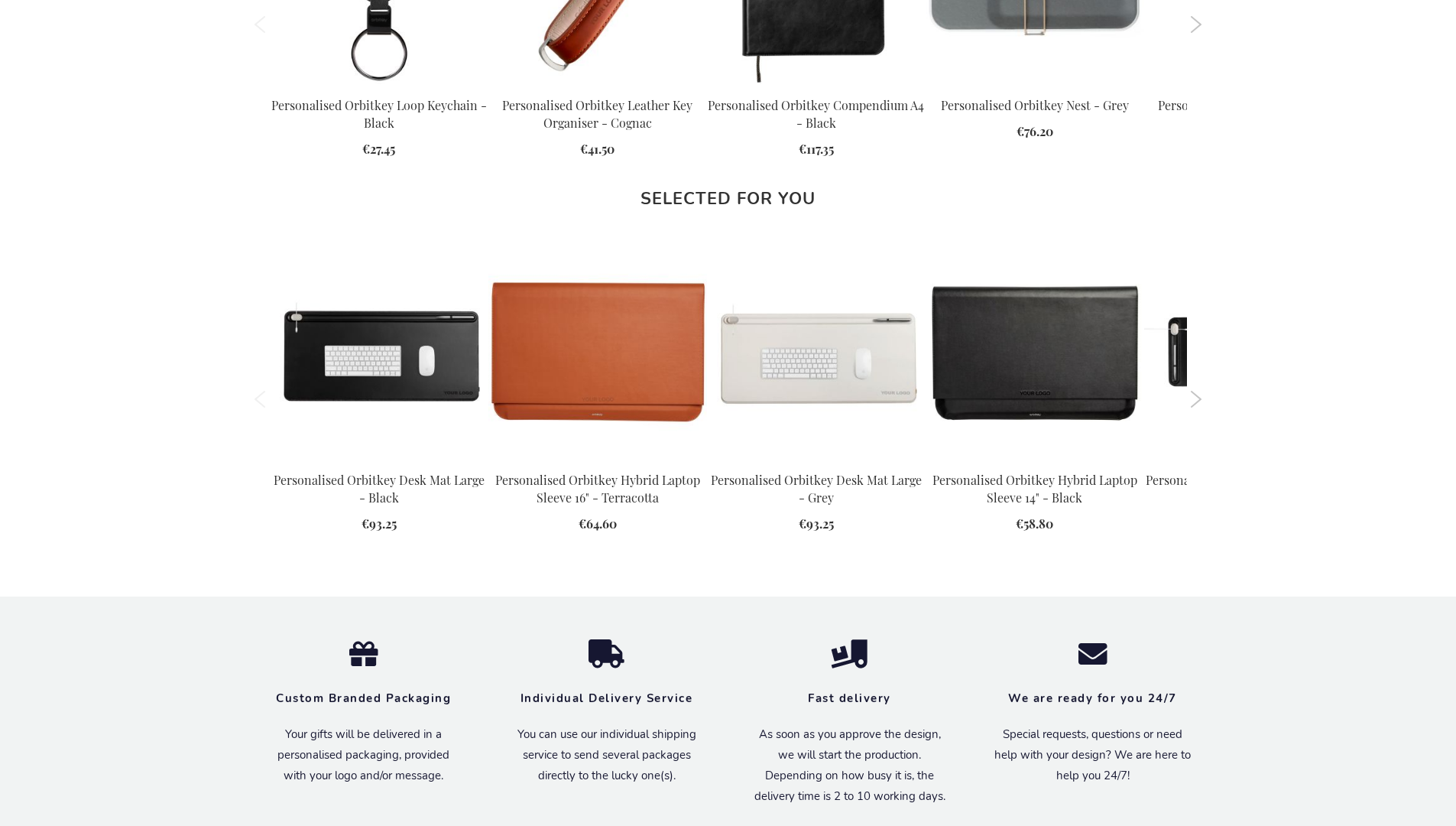
scroll to position [2024, 0]
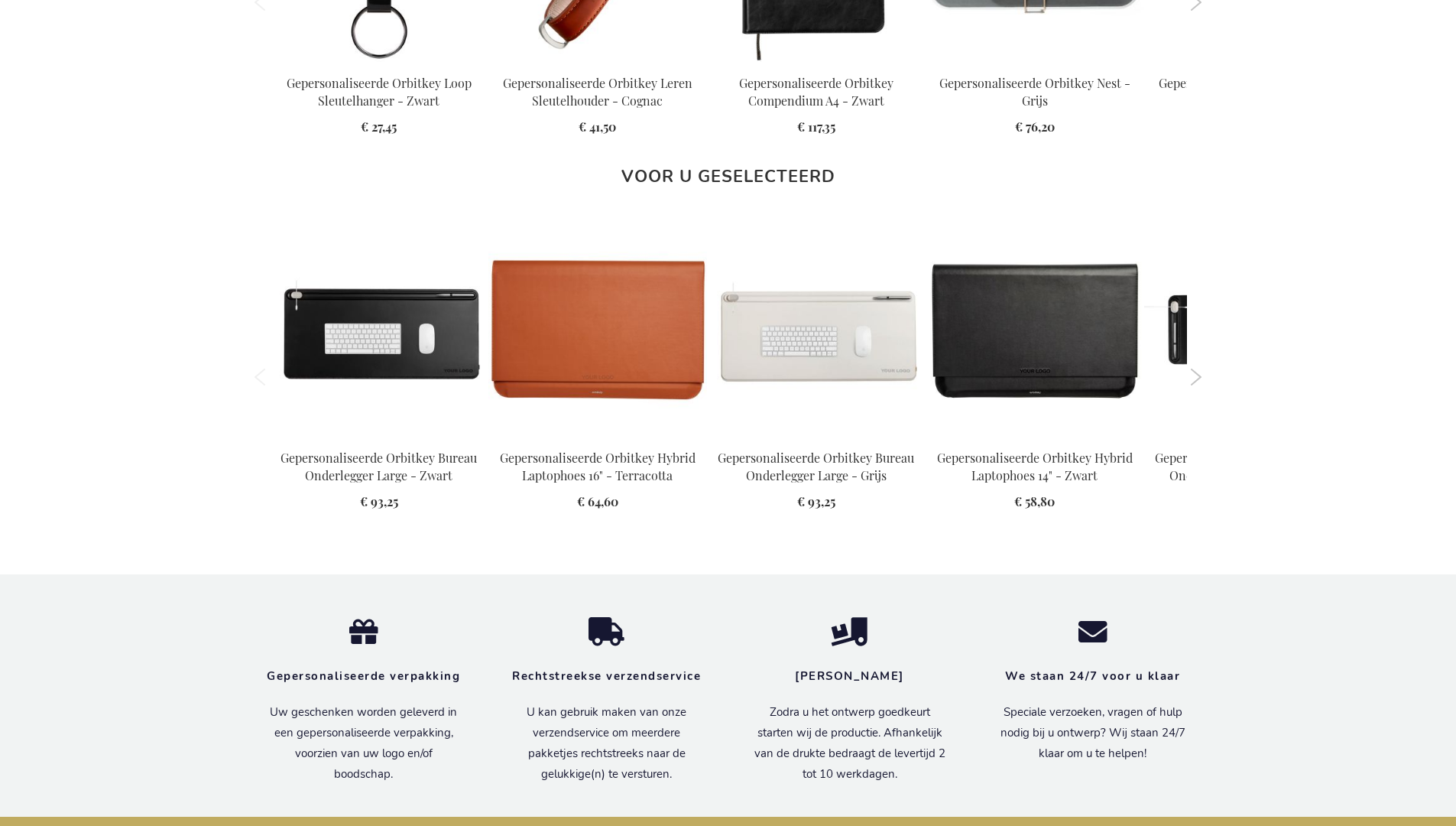
scroll to position [2052, 0]
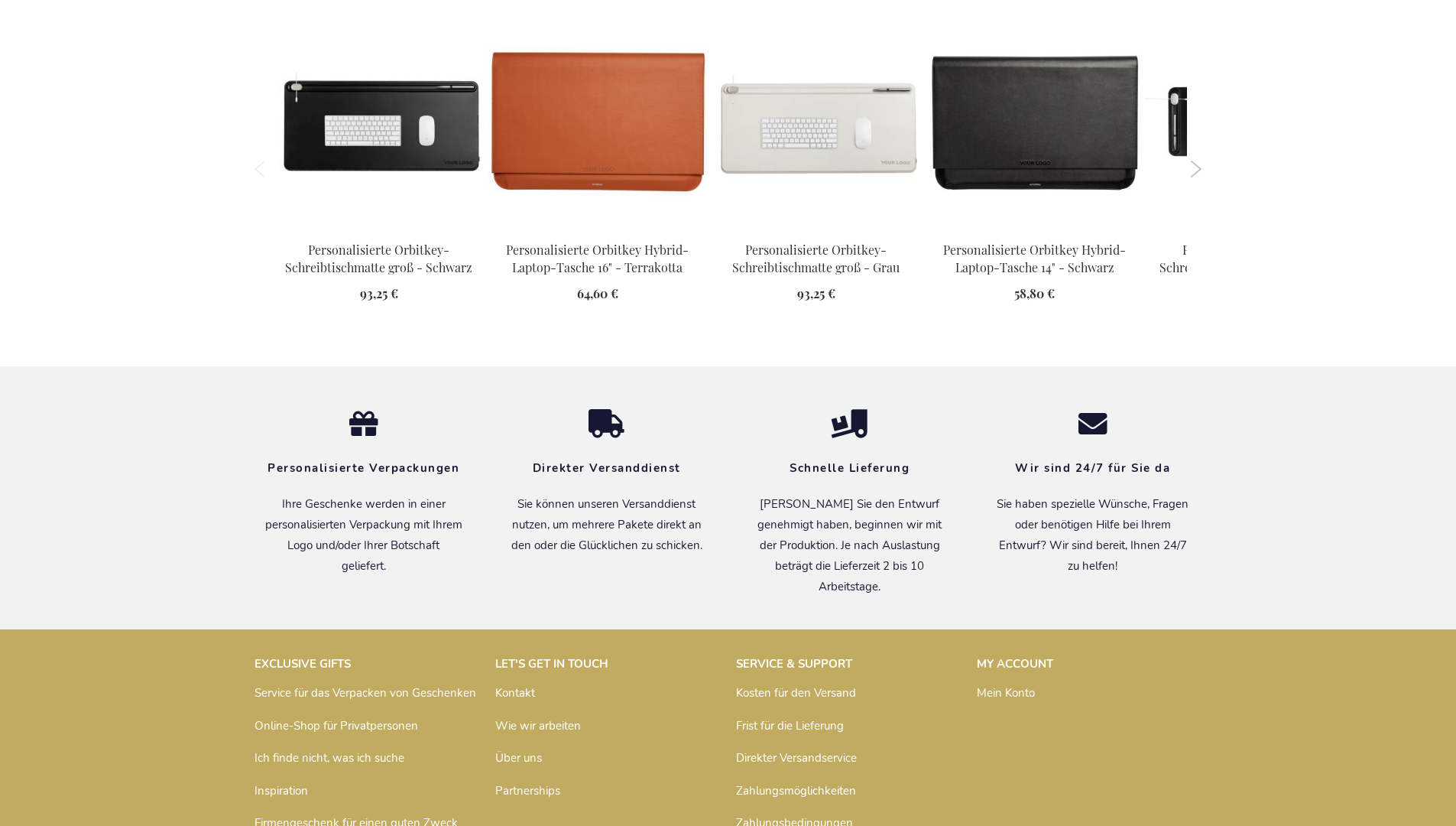
scroll to position [2061, 0]
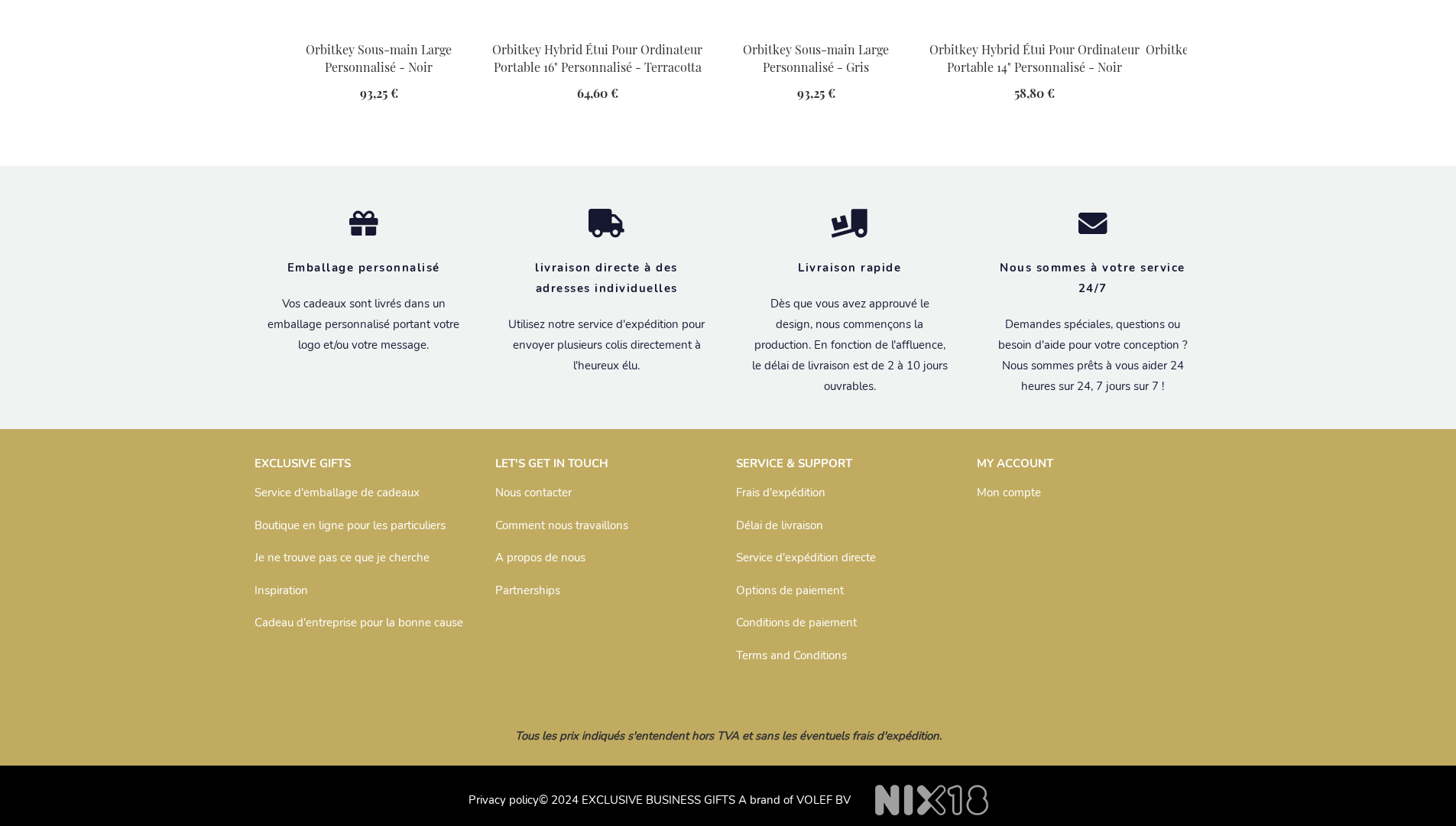
scroll to position [2059, 0]
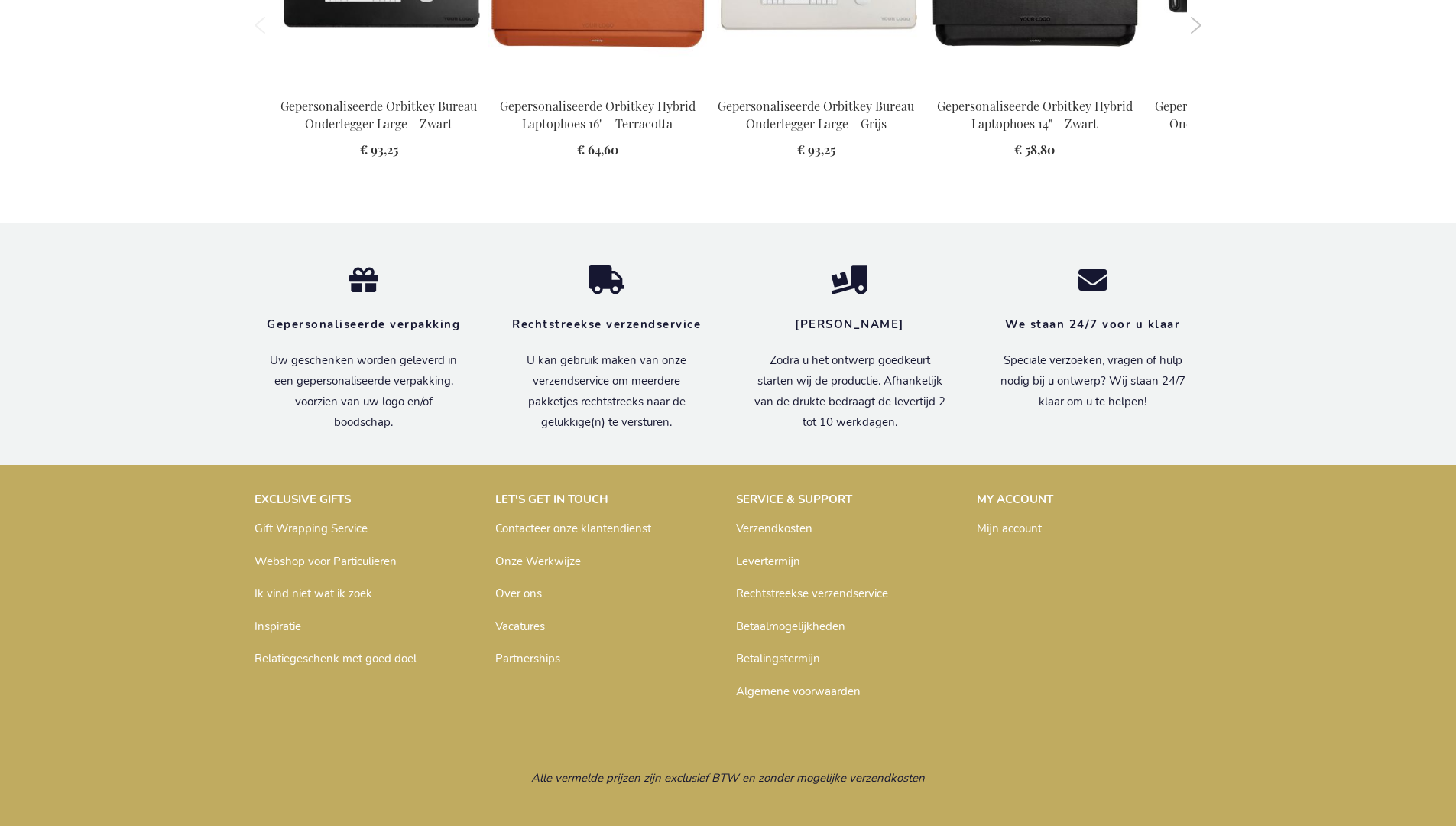
scroll to position [2052, 0]
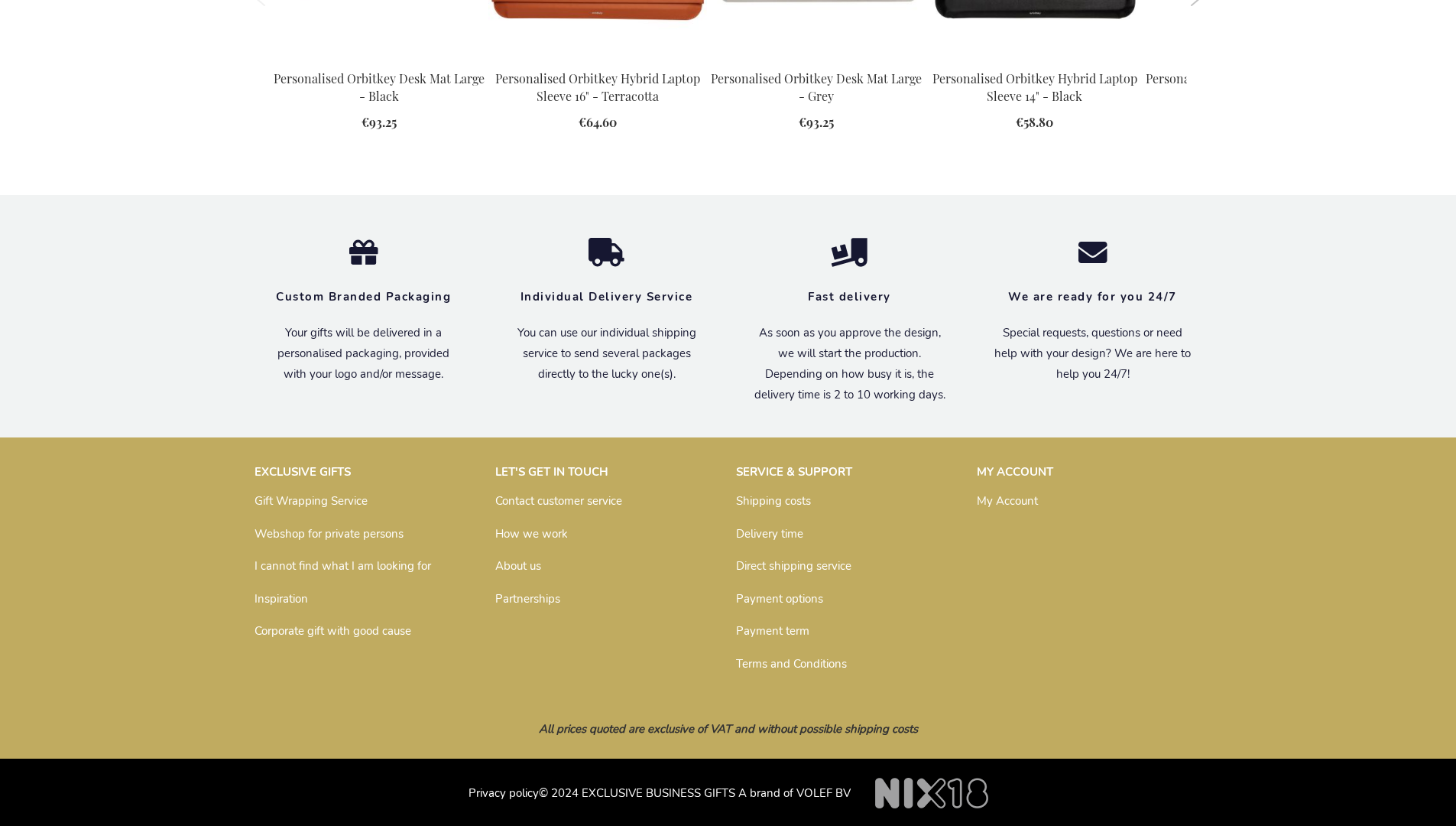
scroll to position [2024, 0]
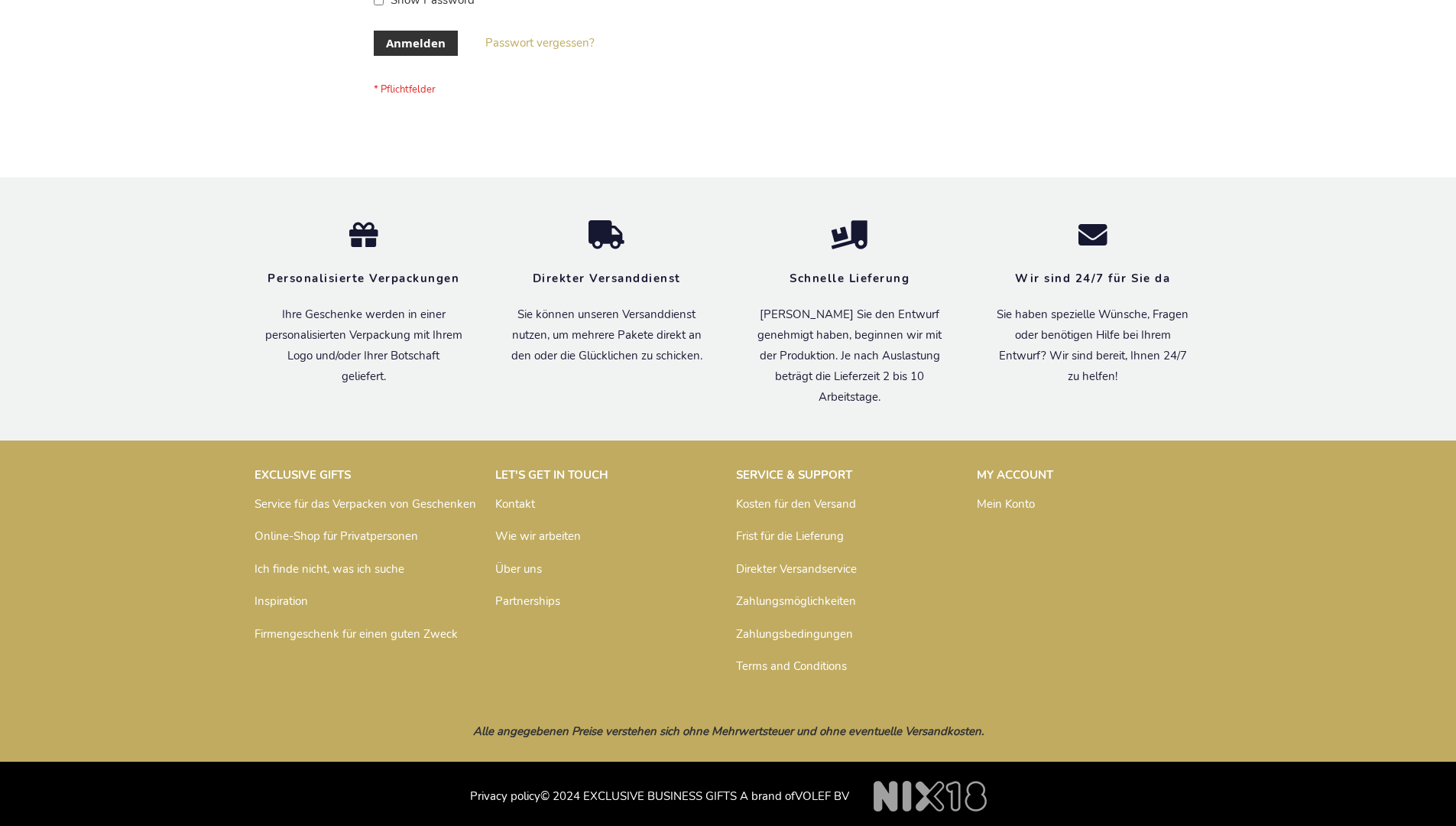
scroll to position [513, 0]
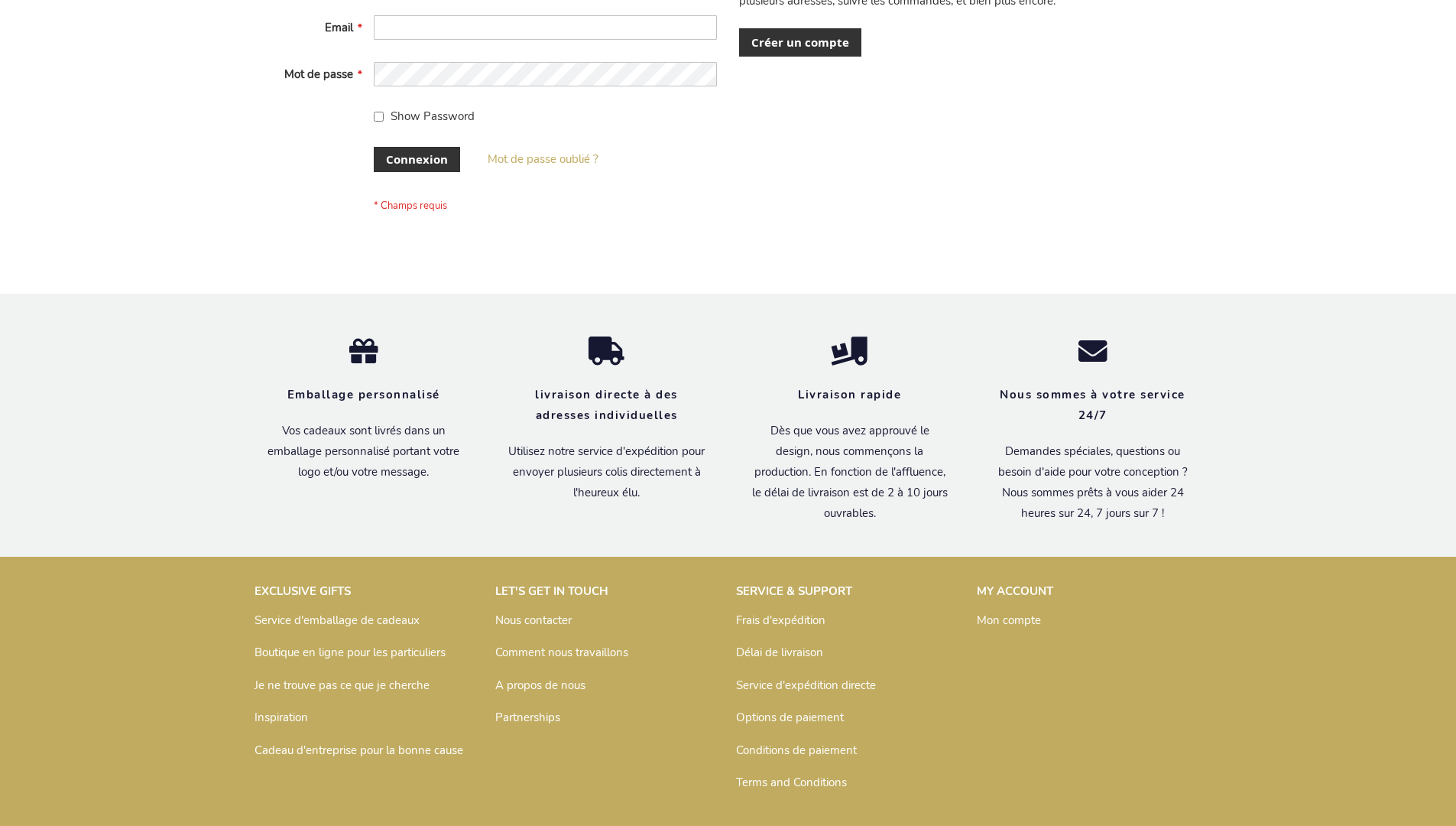
scroll to position [528, 0]
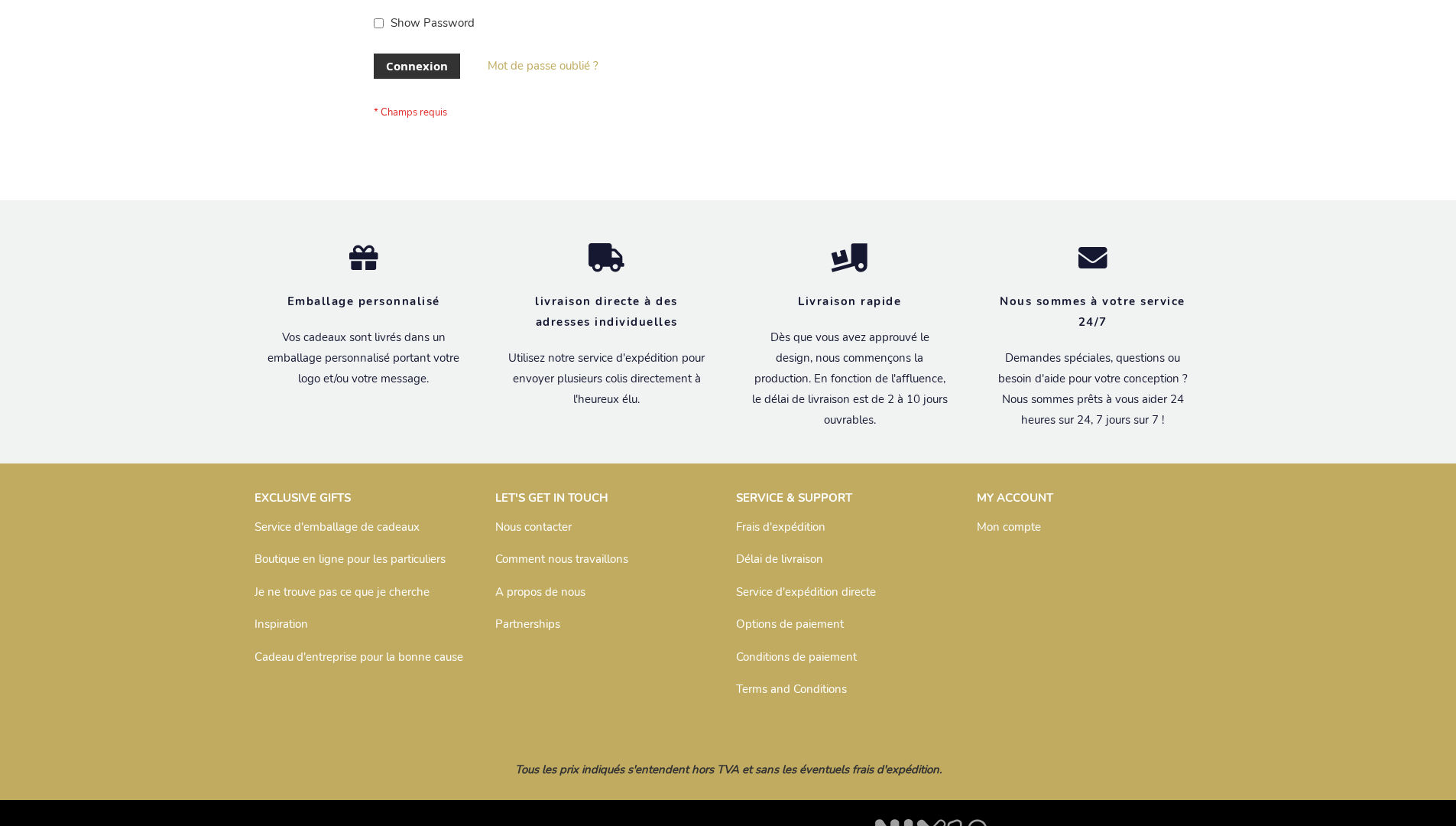
scroll to position [528, 0]
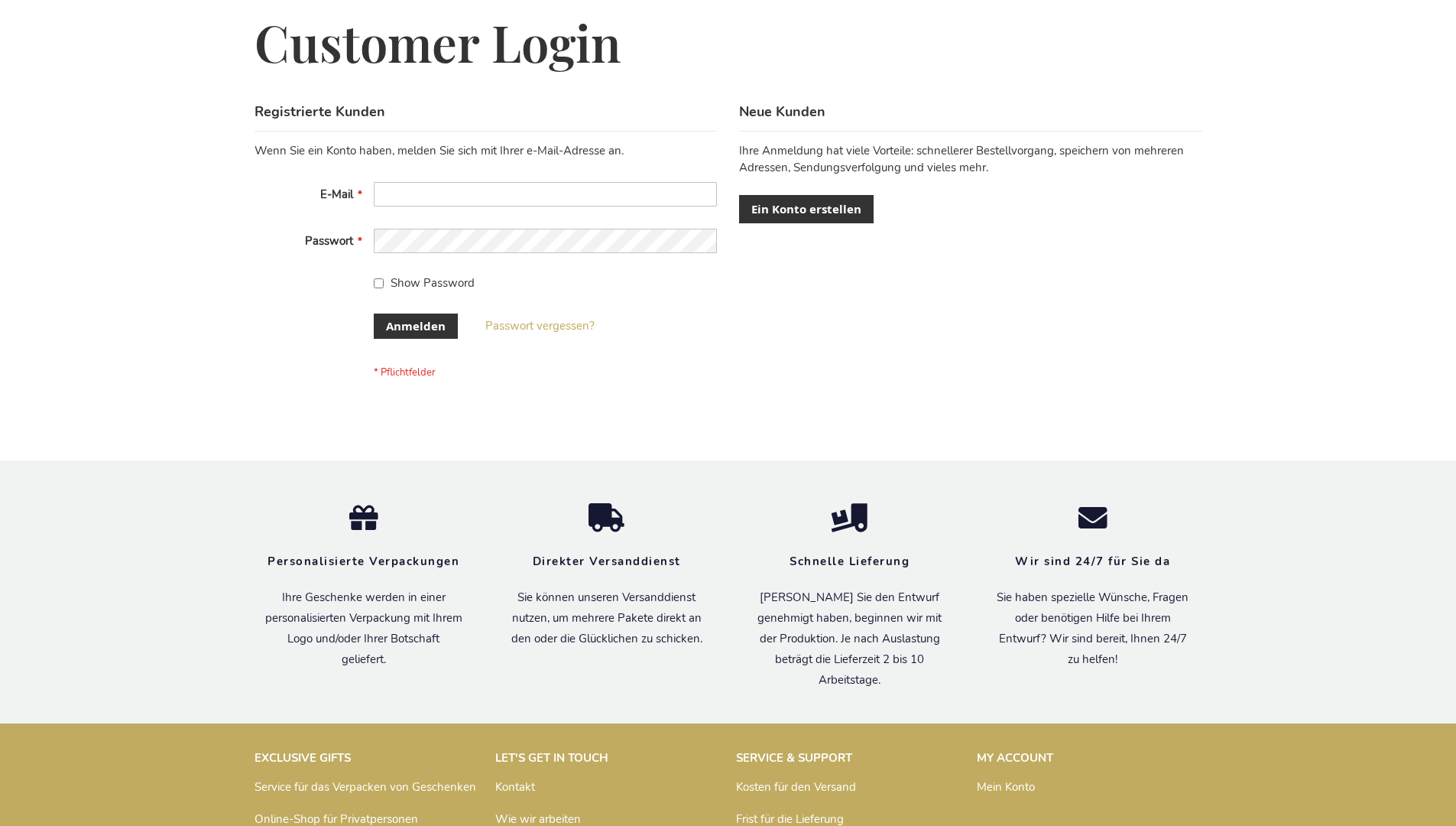
scroll to position [513, 0]
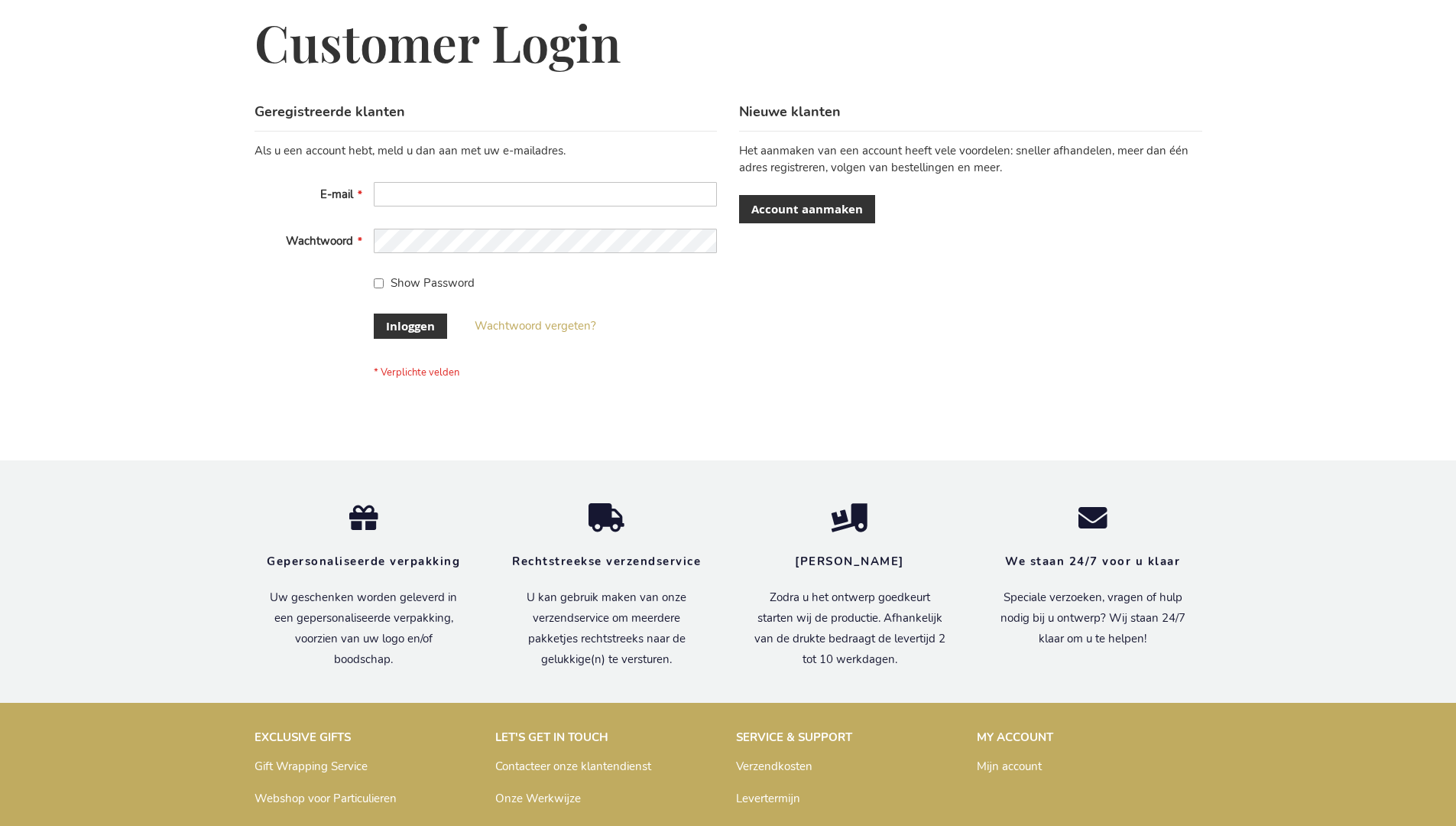
scroll to position [519, 0]
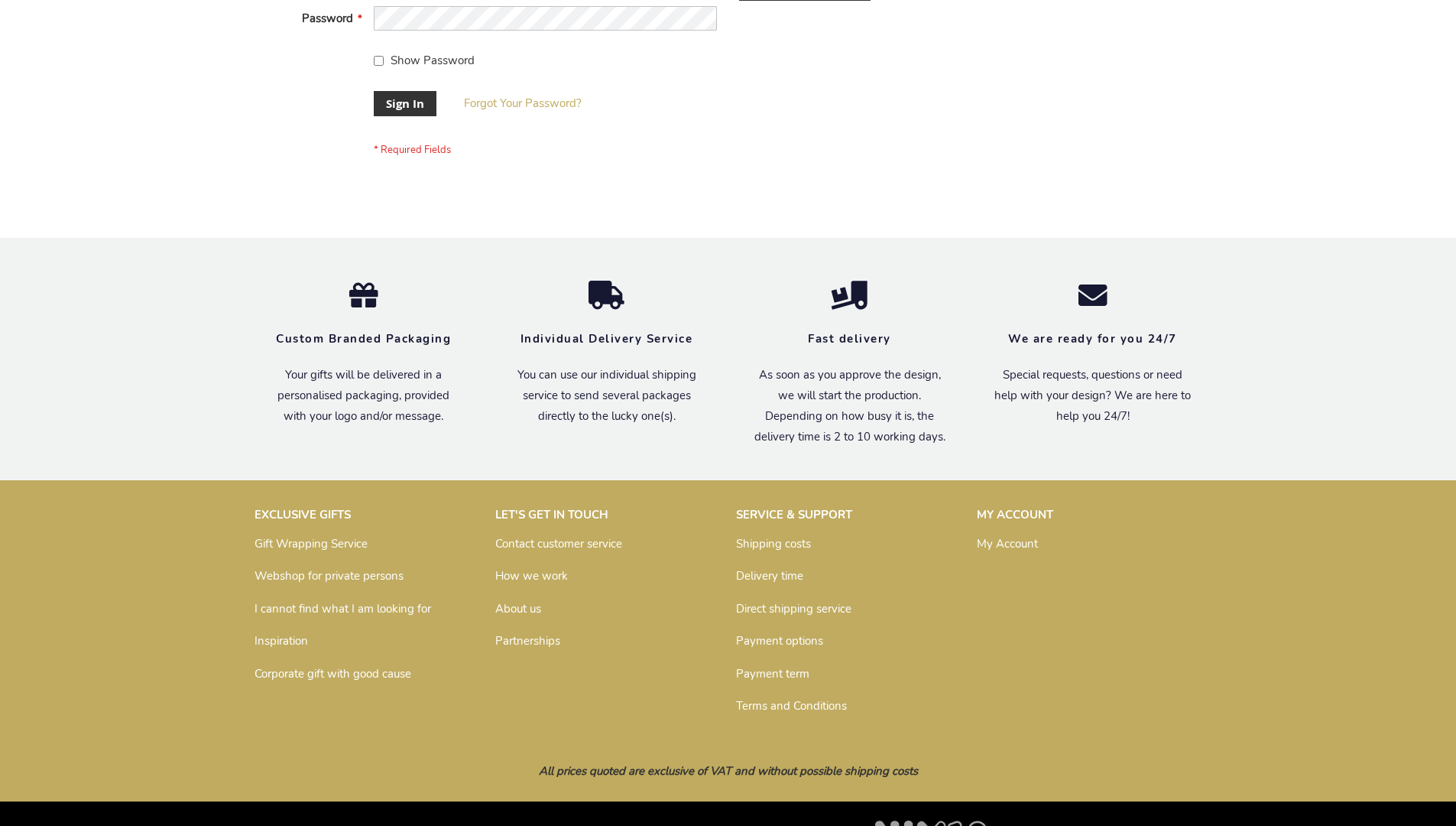
scroll to position [491, 0]
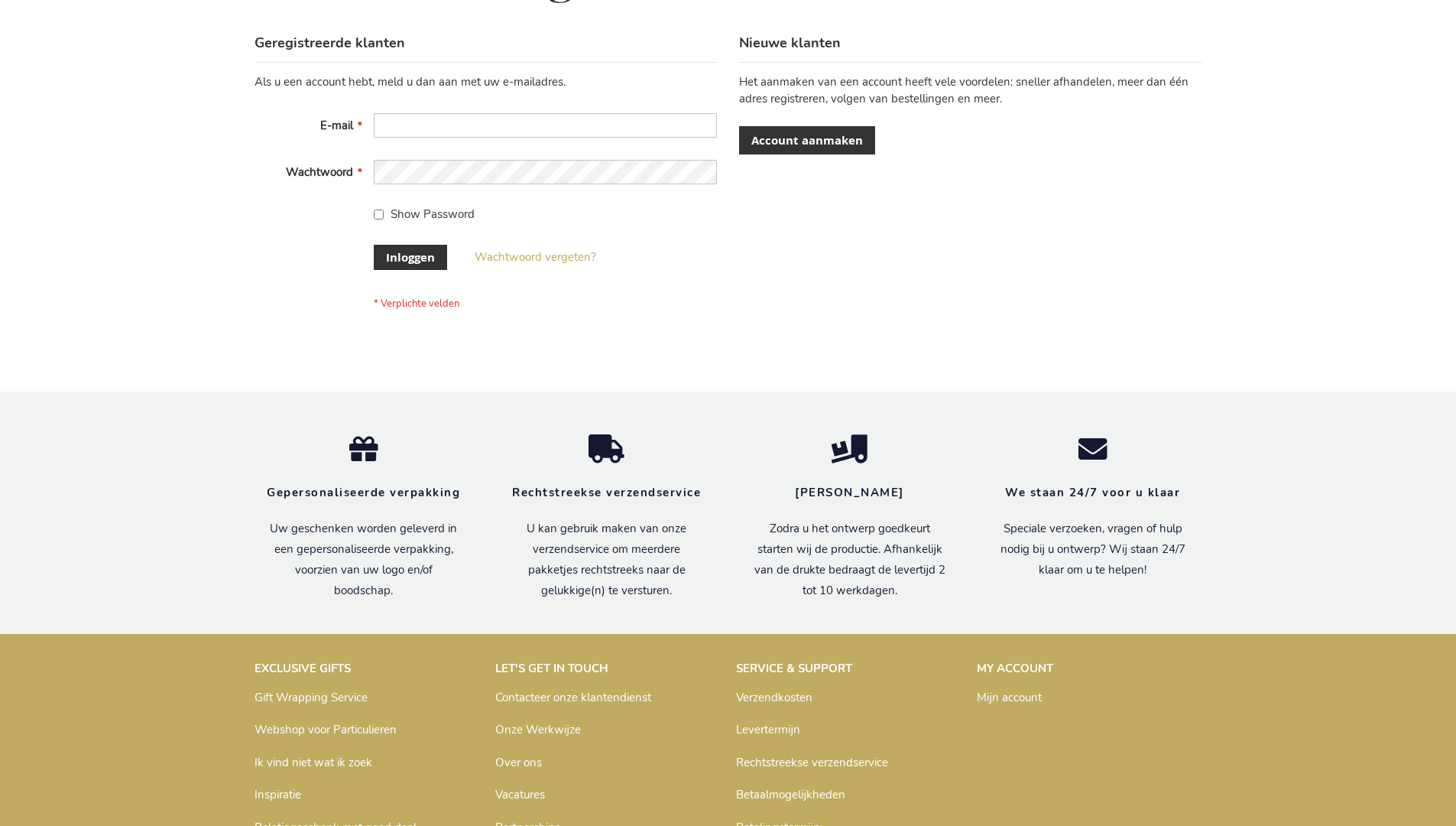
scroll to position [519, 0]
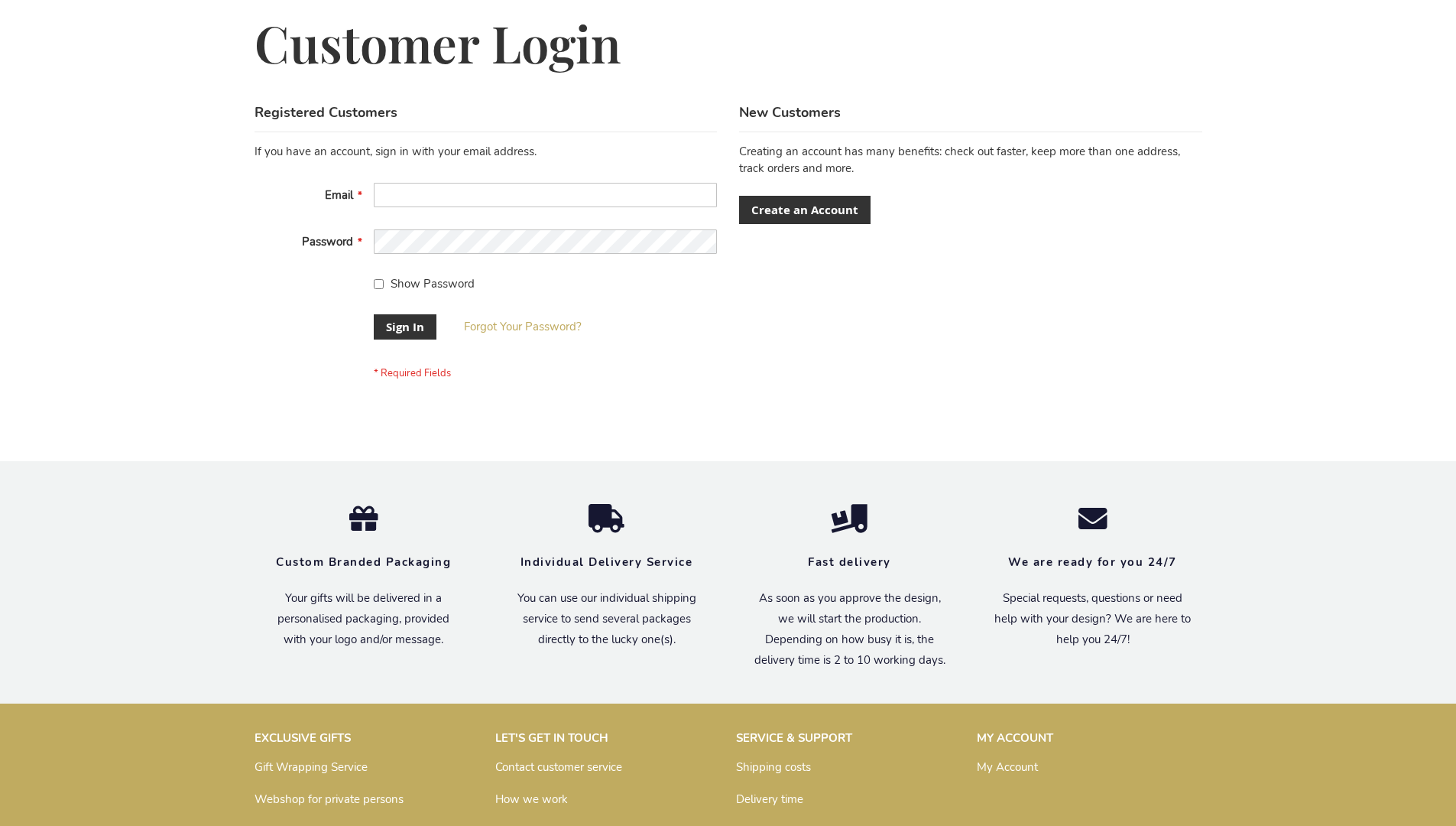
scroll to position [491, 0]
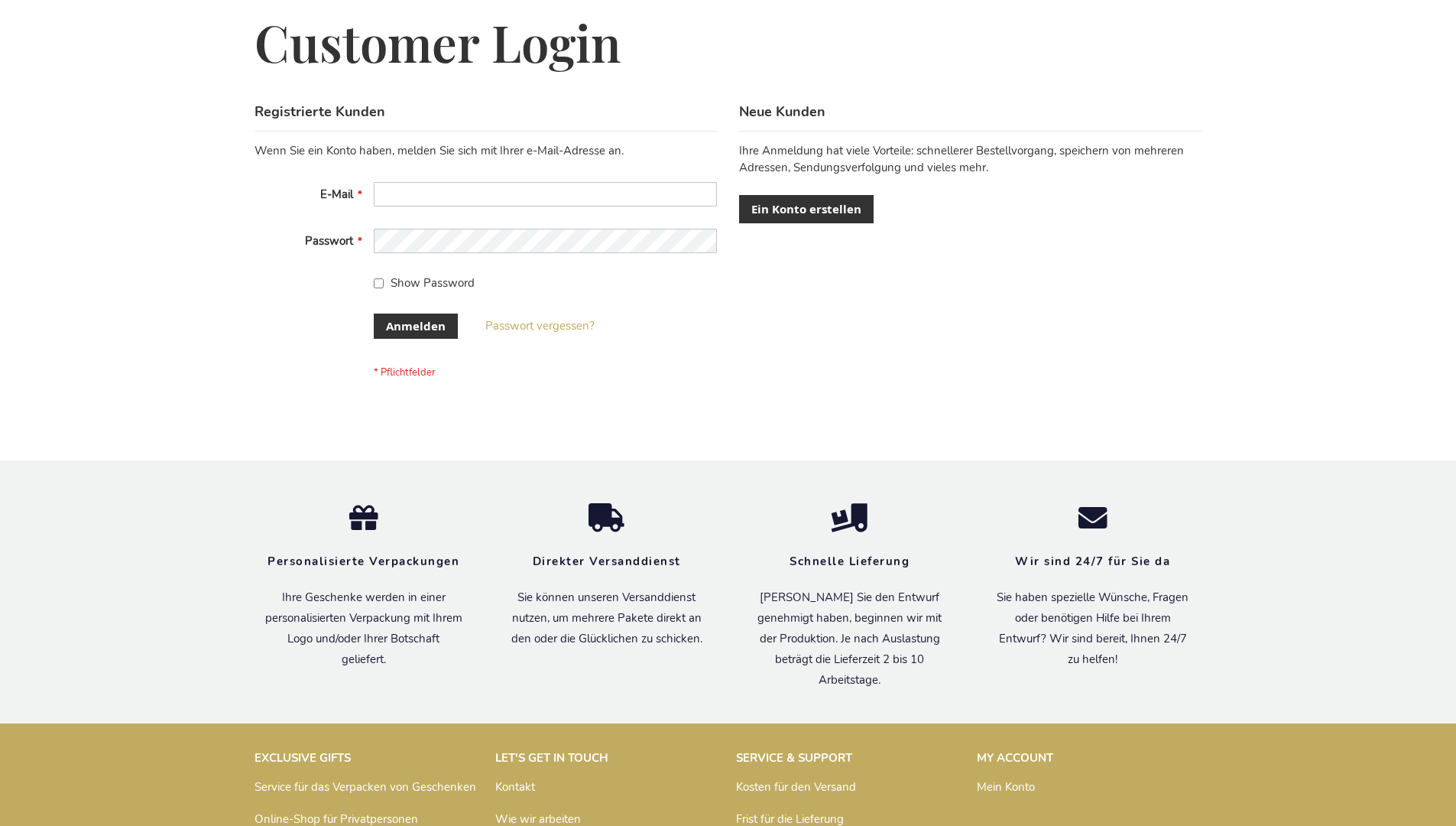
scroll to position [513, 0]
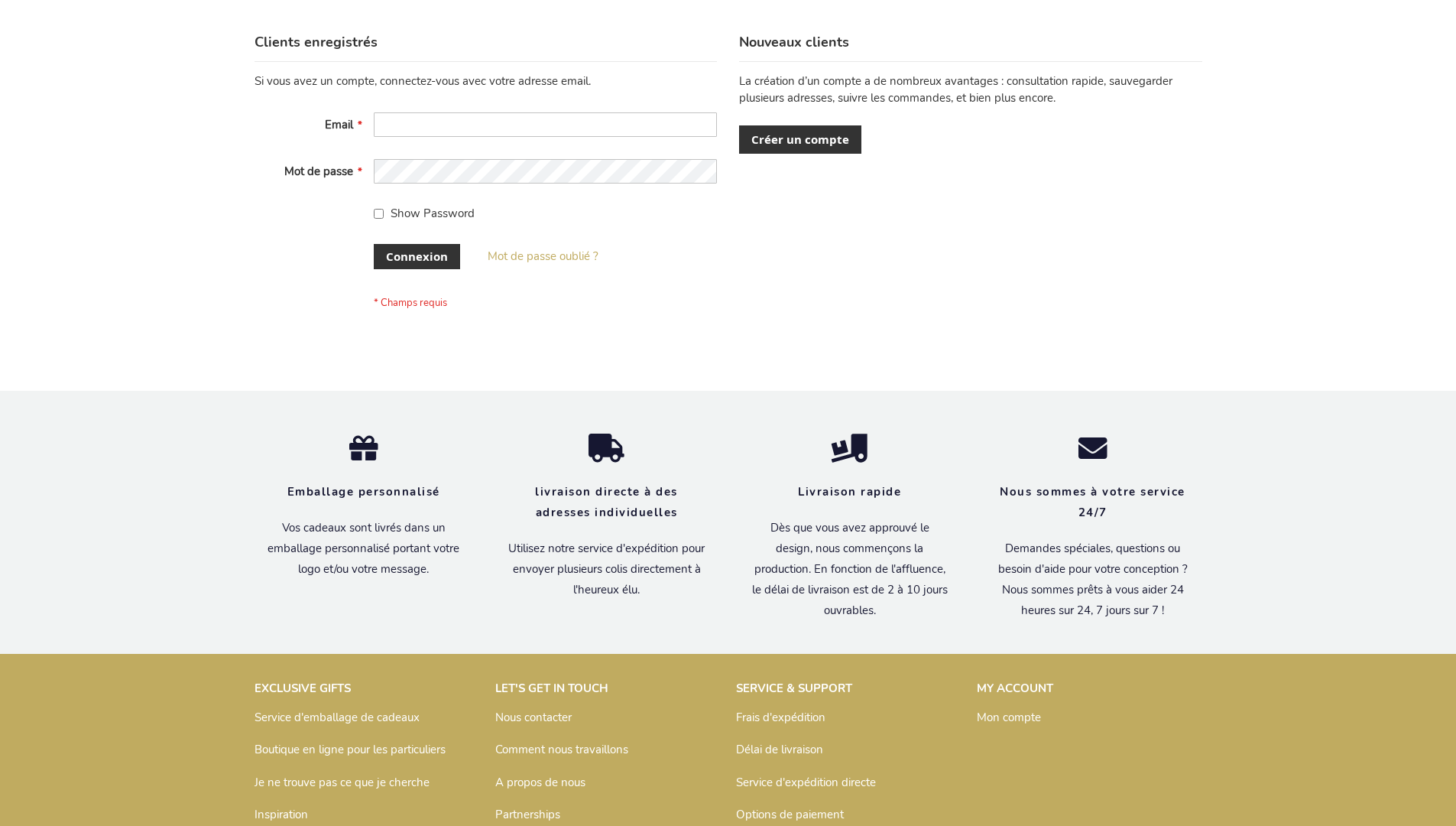
scroll to position [528, 0]
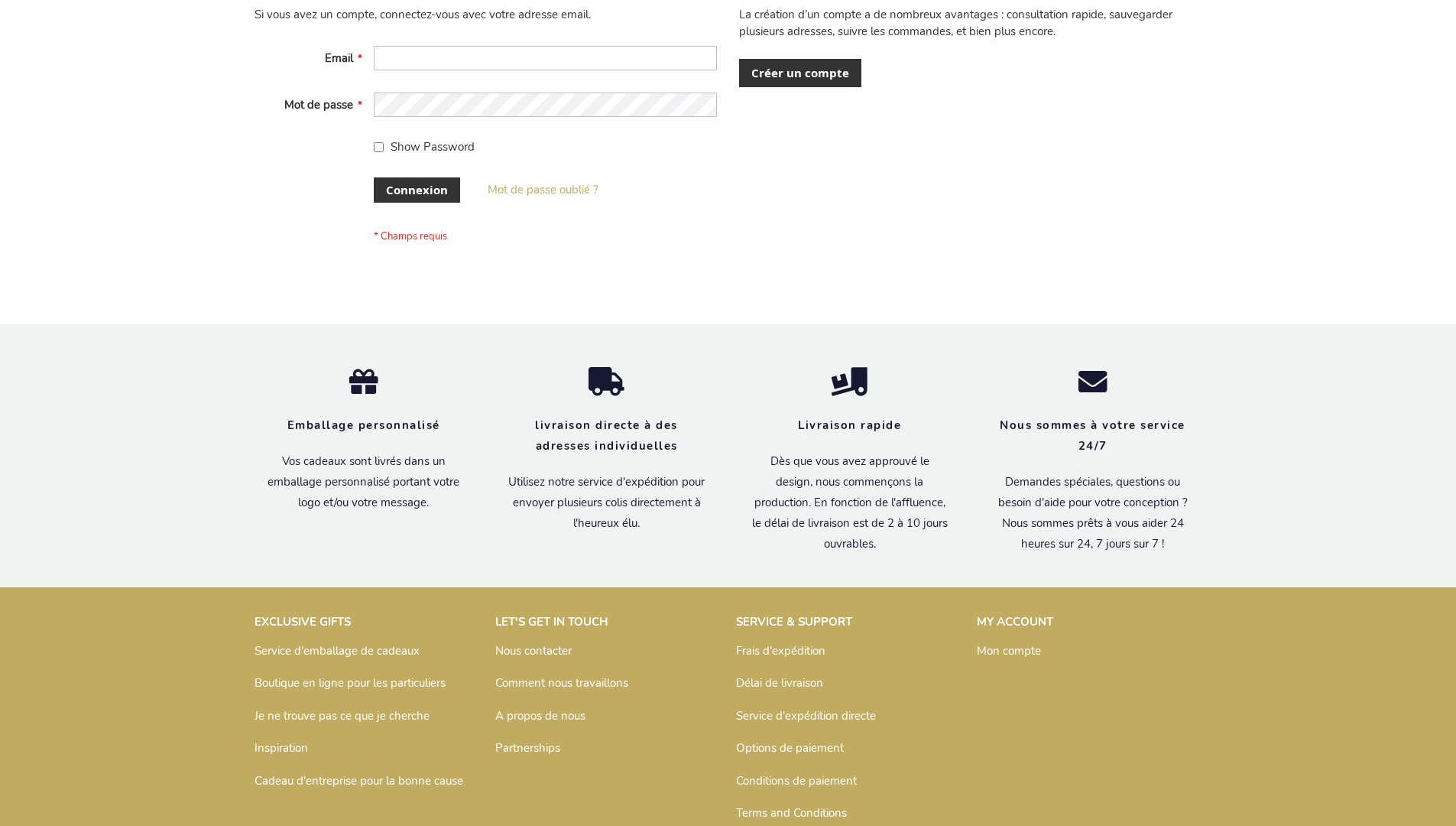
scroll to position [528, 0]
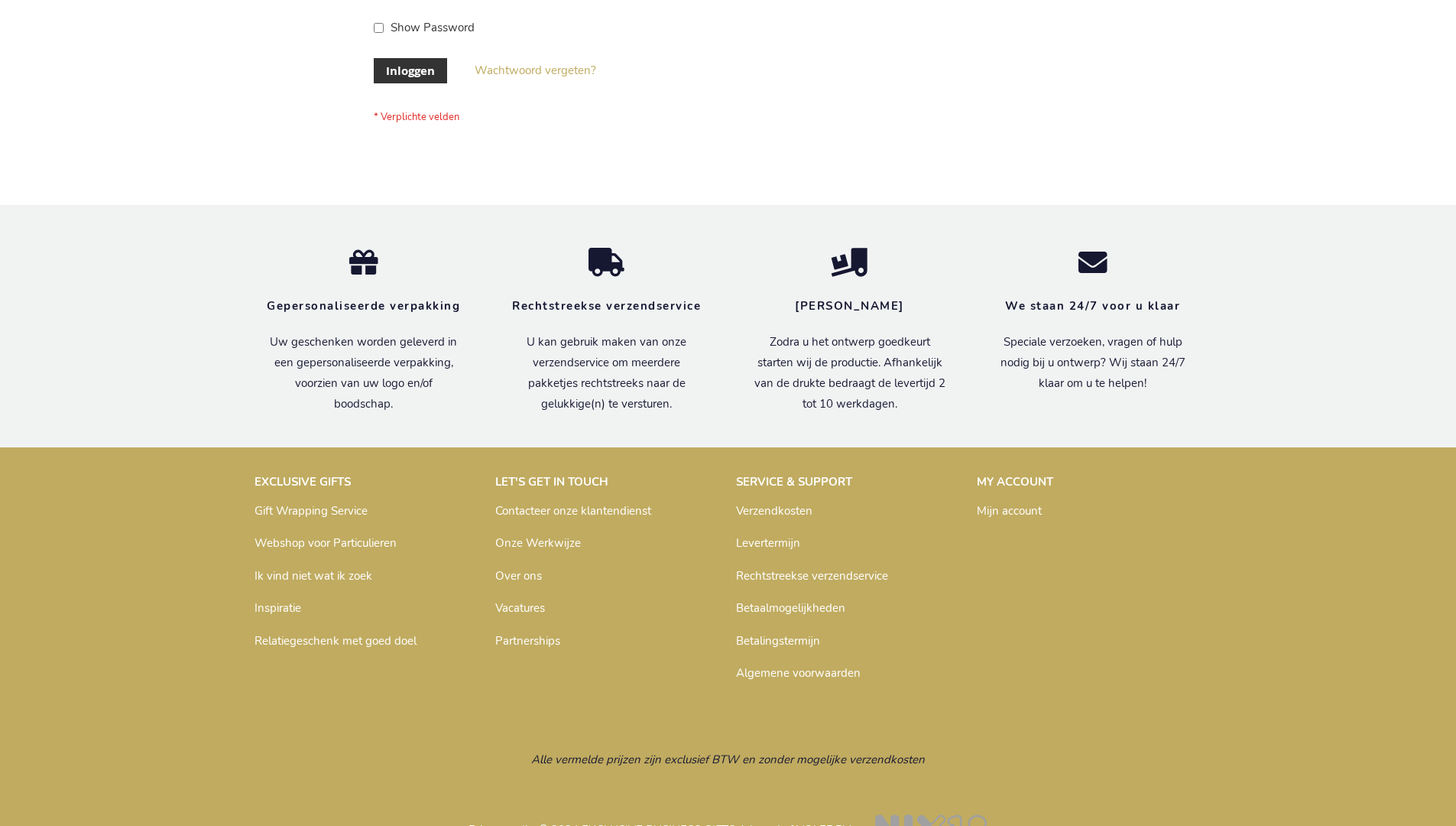
scroll to position [519, 0]
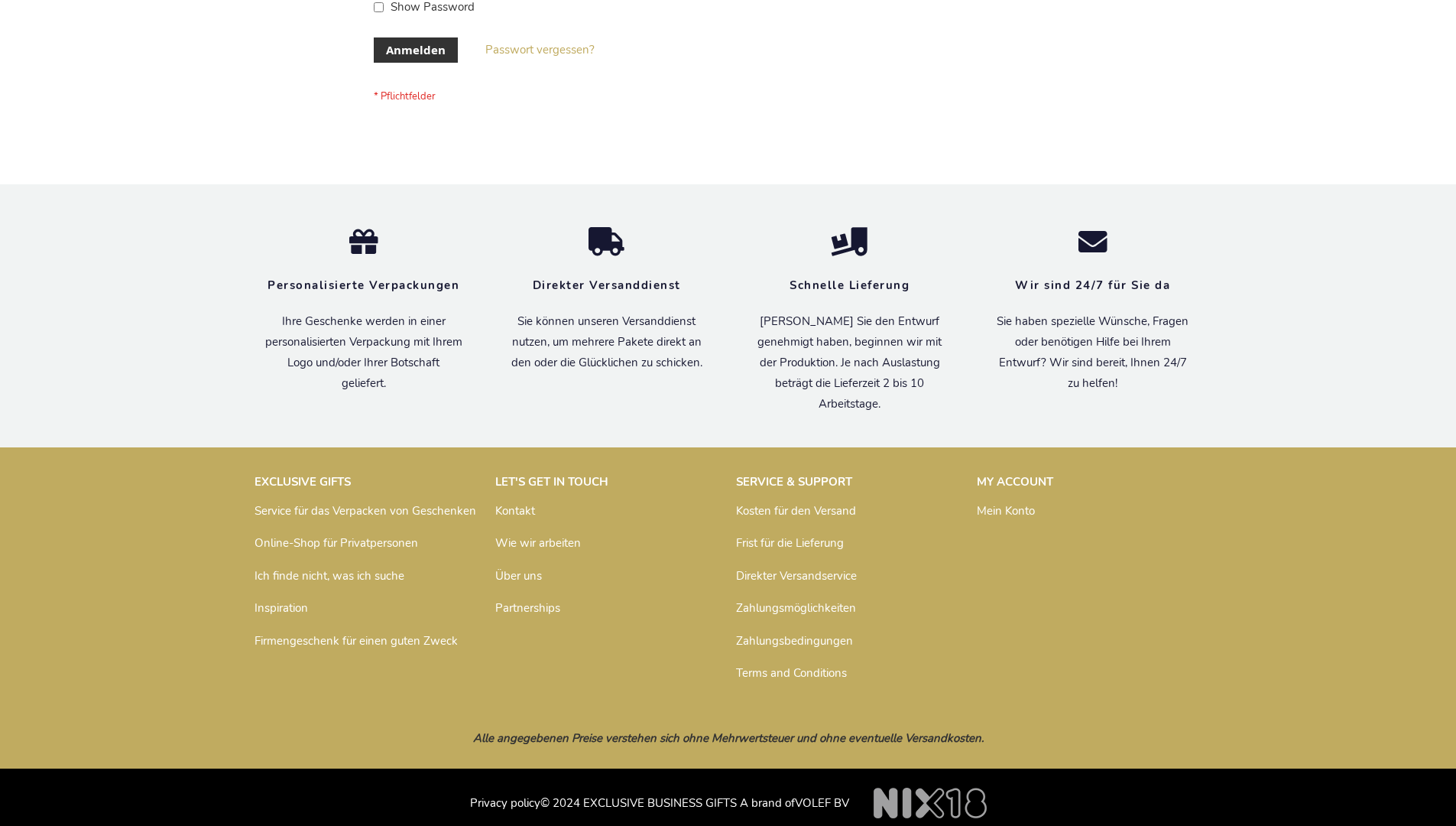
scroll to position [513, 0]
